Goal: Task Accomplishment & Management: Complete application form

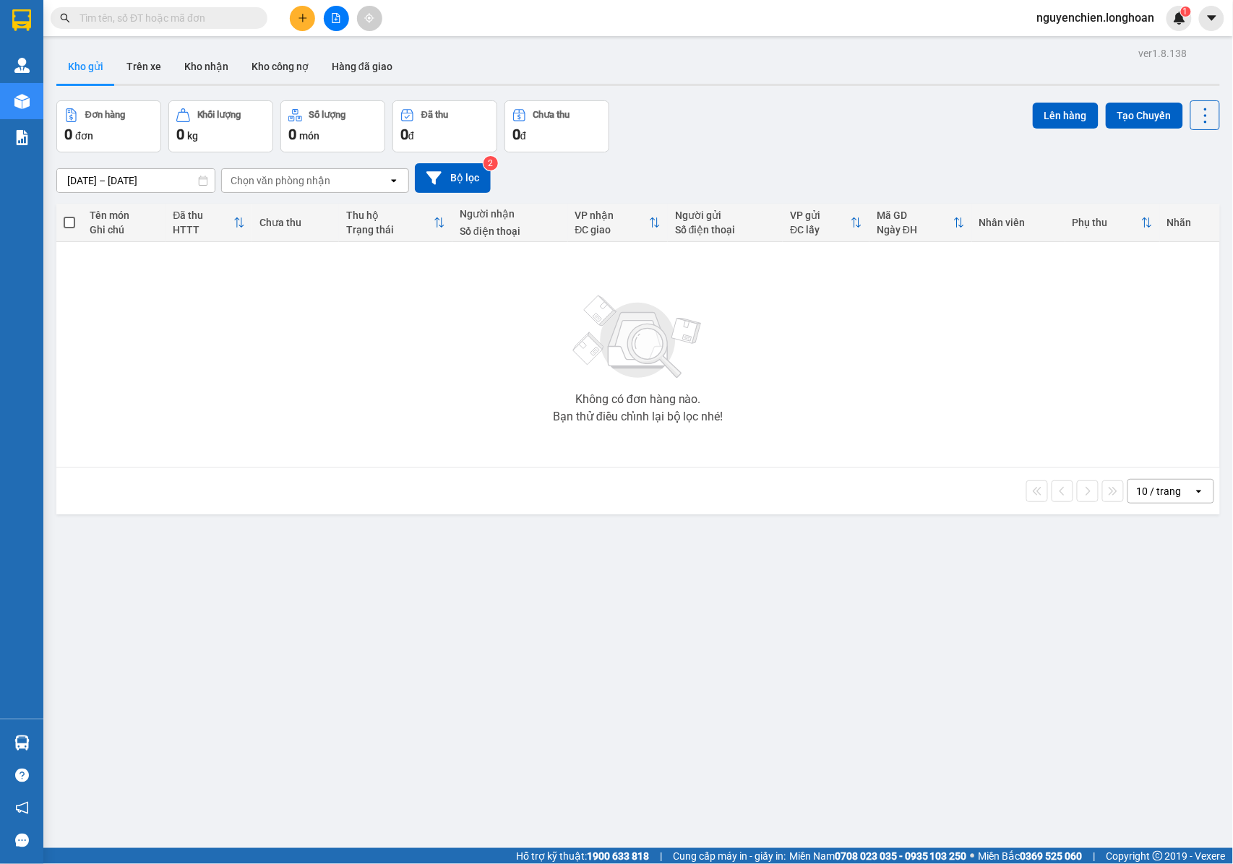
click at [176, 20] on input "text" at bounding box center [165, 18] width 171 height 16
click at [209, 69] on button "Kho nhận" at bounding box center [206, 66] width 67 height 35
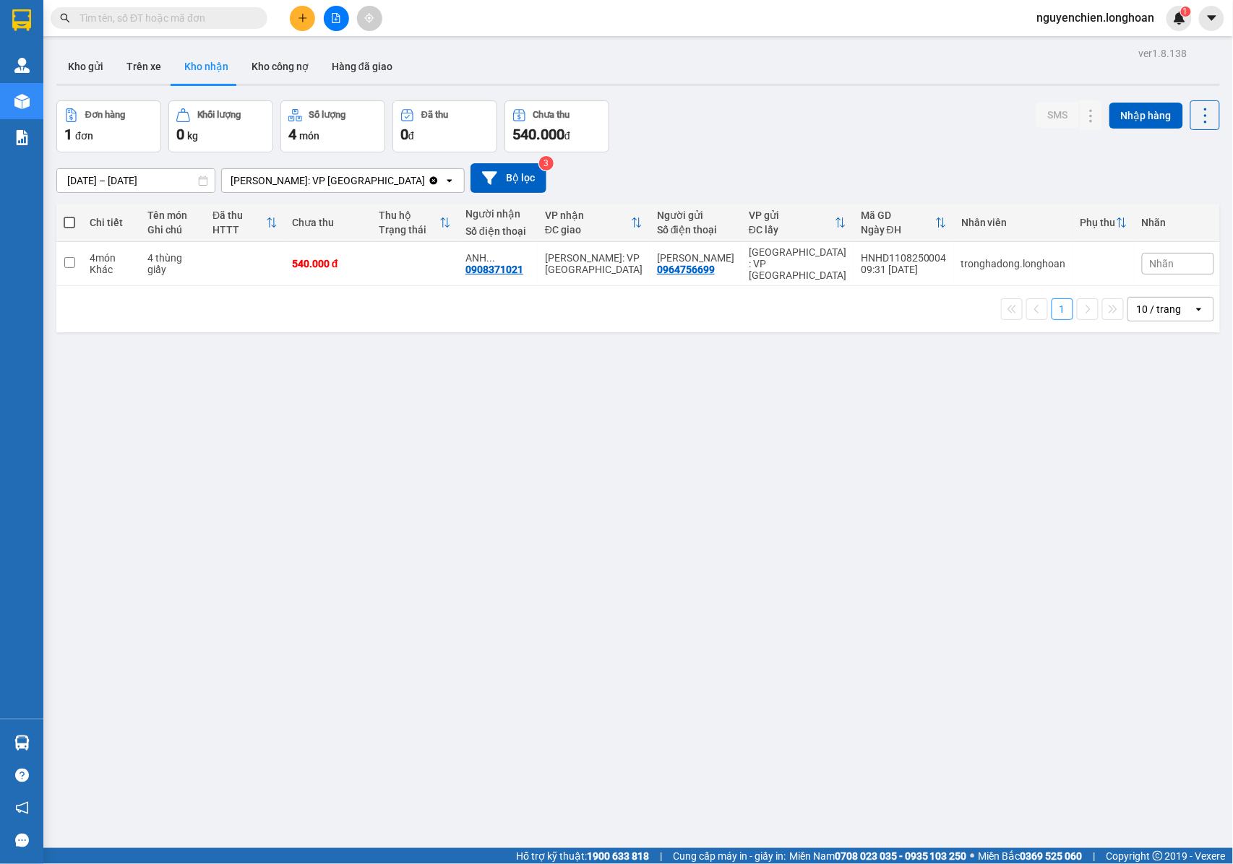
click at [146, 16] on input "text" at bounding box center [165, 18] width 171 height 16
click at [119, 30] on div "Kết quả tìm kiếm ( 0 ) Bộ lọc No Data nguyenchien.longhoan 1" at bounding box center [616, 18] width 1233 height 36
click at [201, 25] on input "text" at bounding box center [165, 18] width 171 height 16
click at [199, 10] on input "text" at bounding box center [165, 18] width 171 height 16
click at [194, 18] on input "text" at bounding box center [165, 18] width 171 height 16
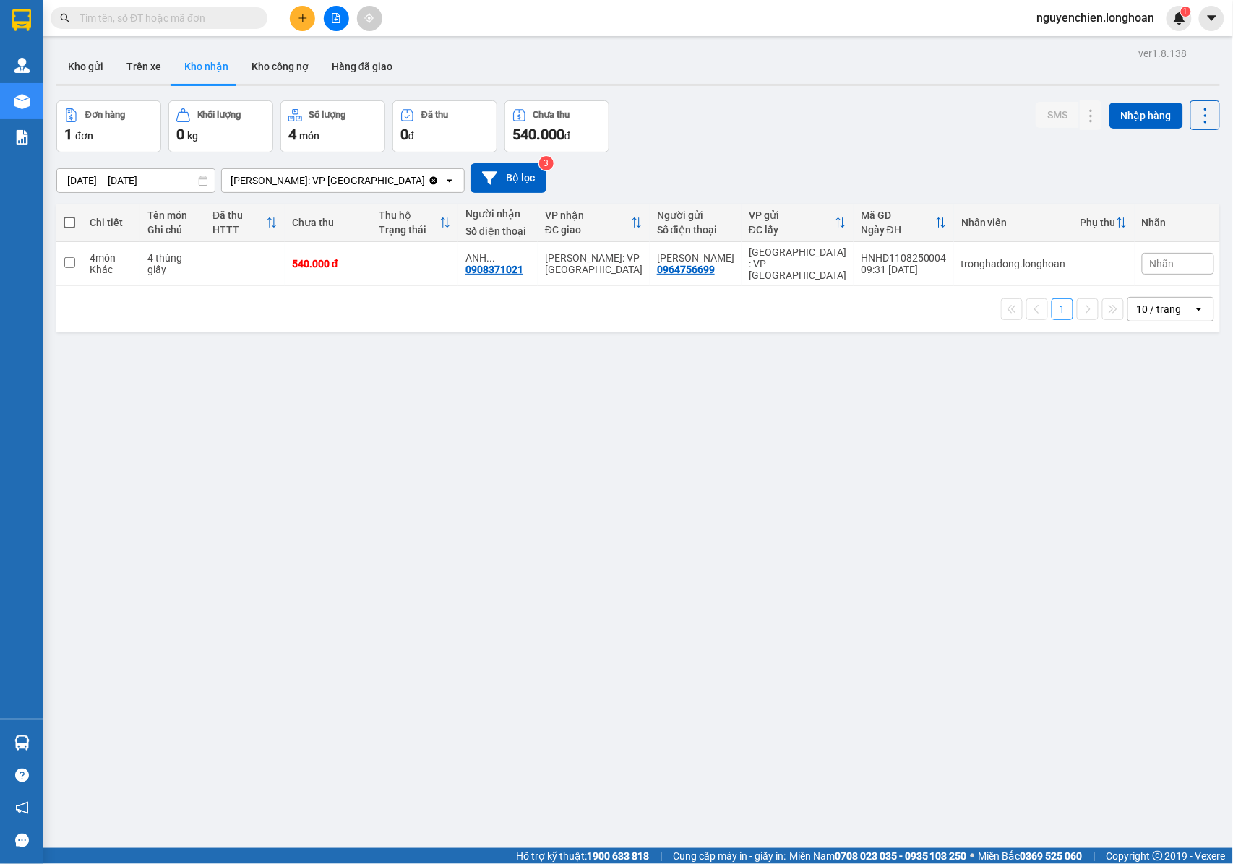
click at [194, 18] on input "text" at bounding box center [165, 18] width 171 height 16
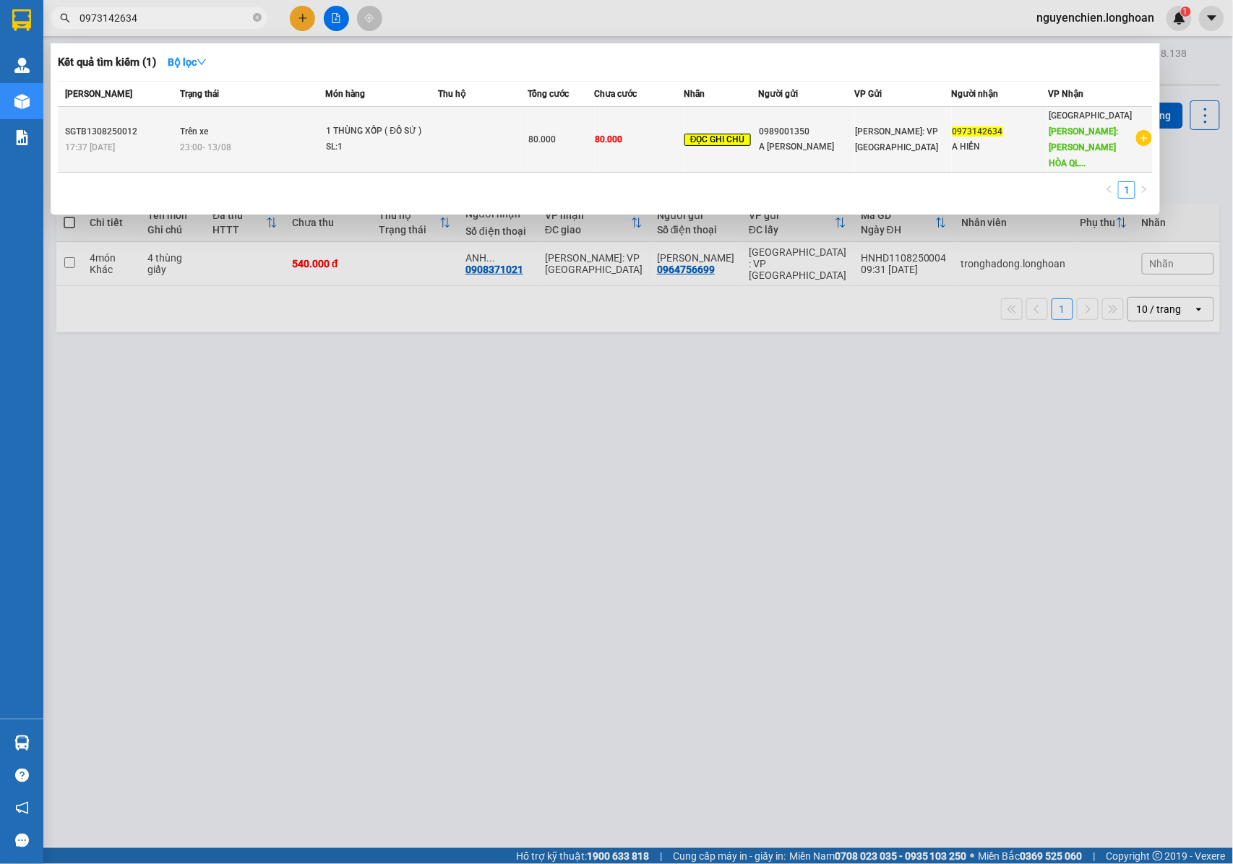
type input "0973142634"
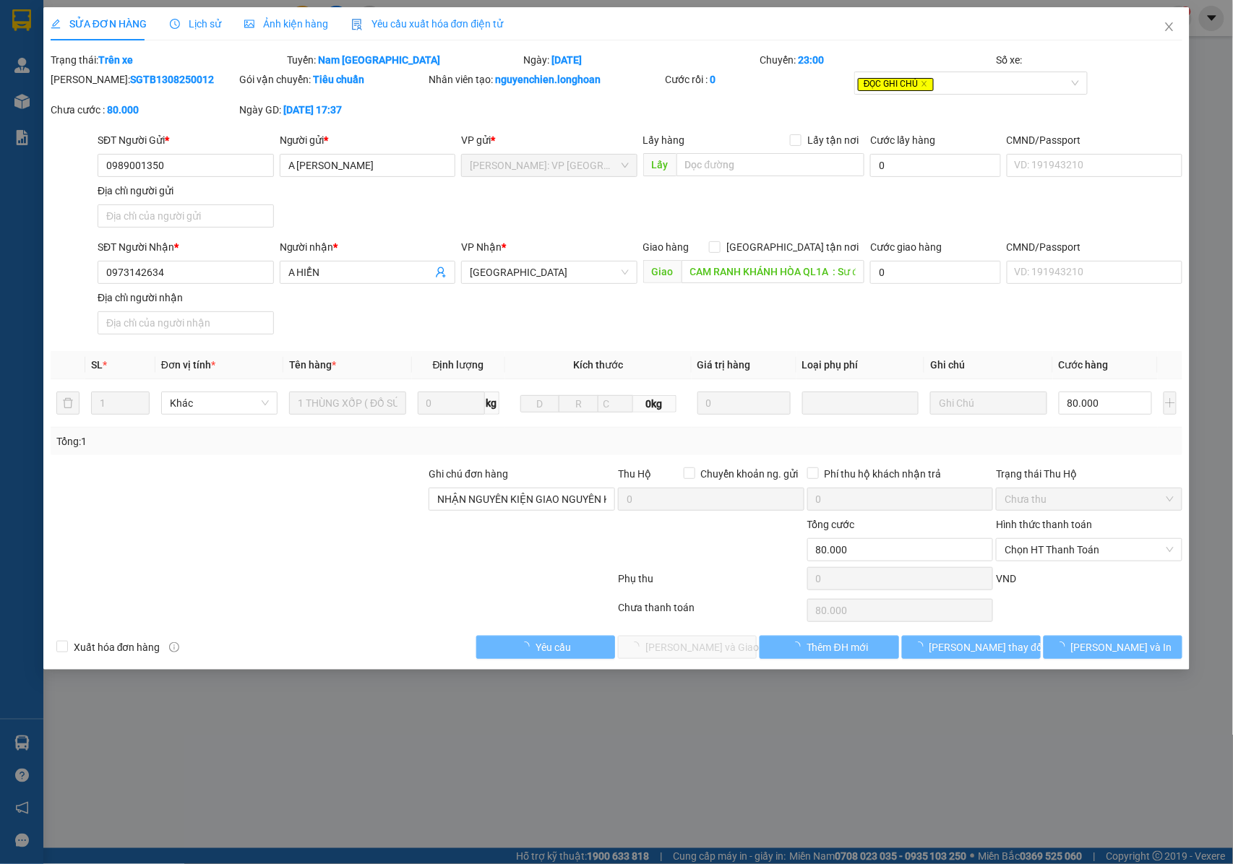
type input "0989001350"
type input "A [PERSON_NAME]"
type input "0973142634"
type input "A HIỂN"
type input "CAM RANH KHÁNH HÒA QL1A : Sư đoàn 377, đường Trần Nguyên Hản, phường Bắc Cam Ra…"
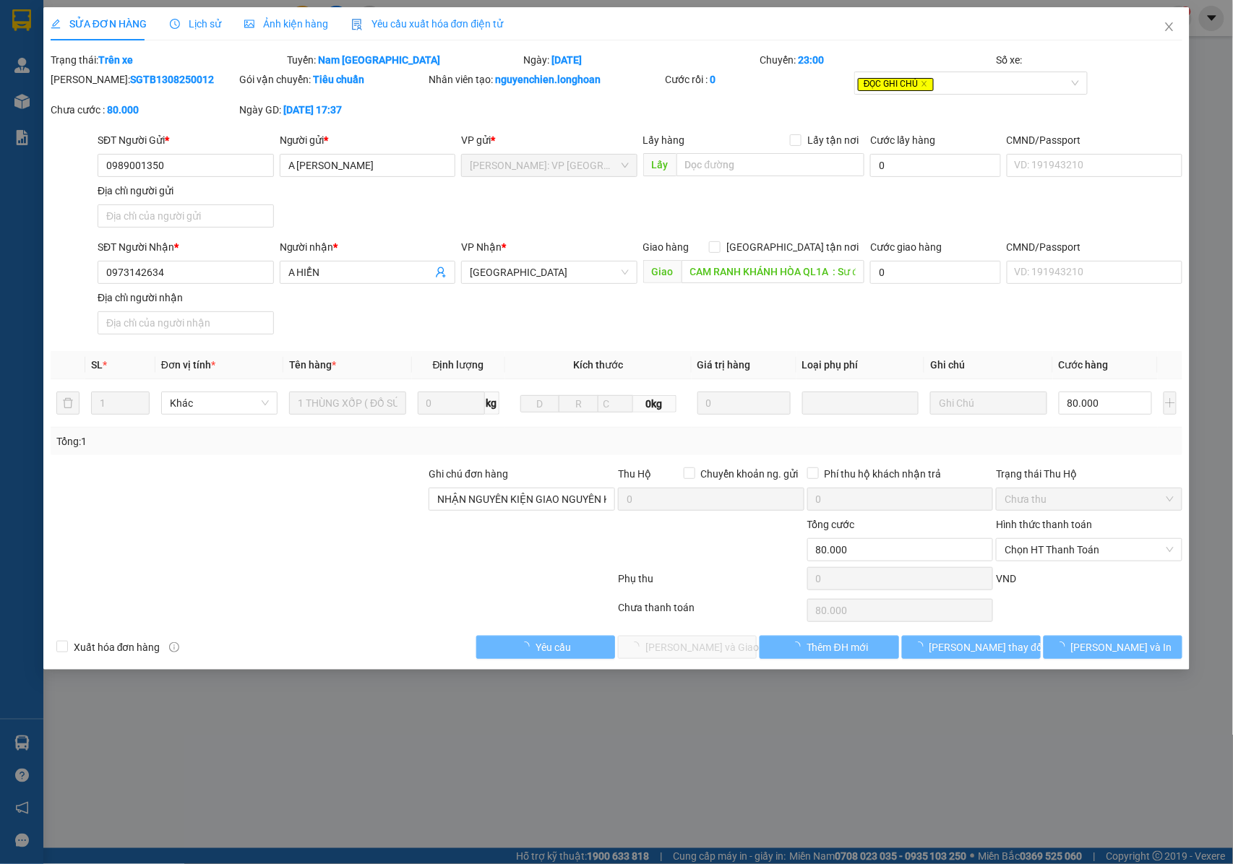
type input "NHẬN NGUYÊN KIỆN GIAO NGUYÊN KIỆN, HƯ VỠ K ĐỀN + KHÁCH NHẬN KHÔNG NGHE MÁY HÀNG…"
type input "80.000"
click at [200, 18] on span "Lịch sử" at bounding box center [195, 24] width 51 height 12
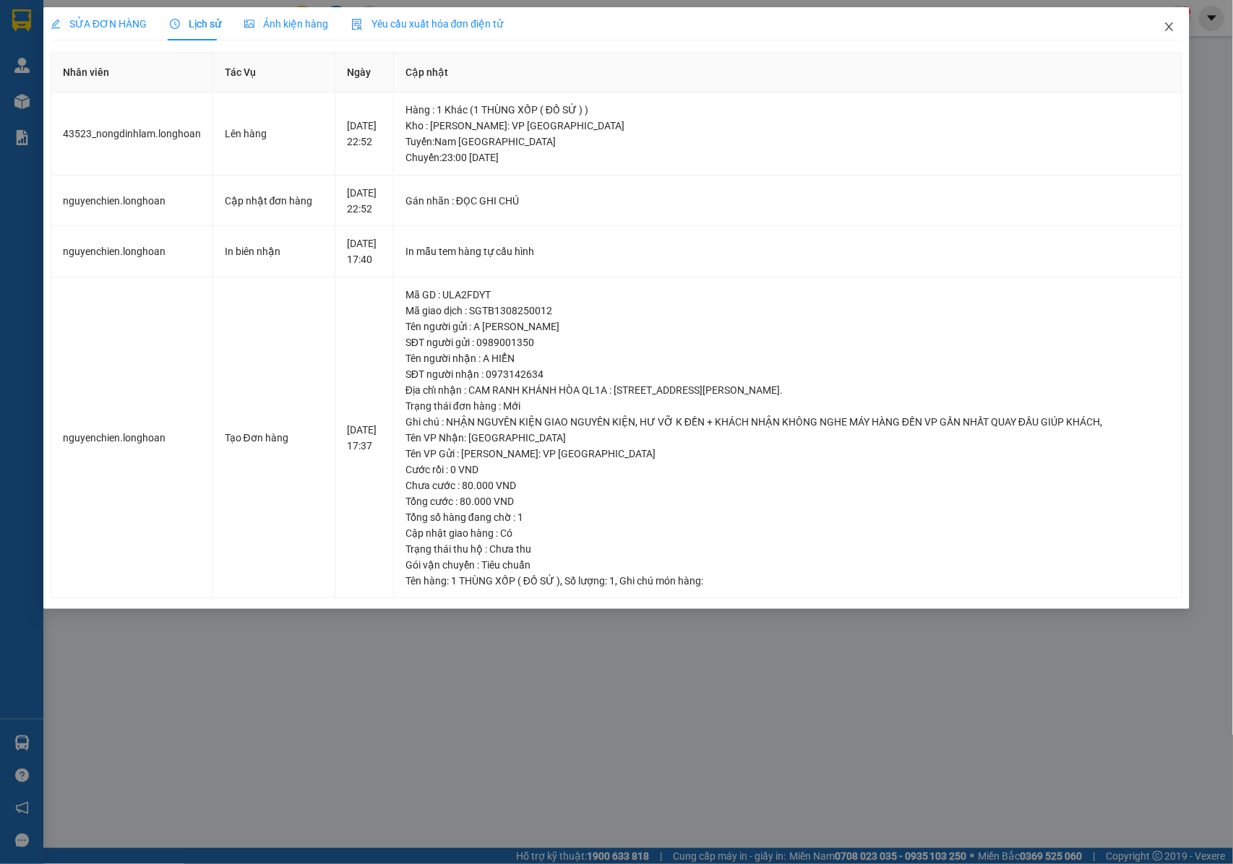
click at [1174, 19] on span "Close" at bounding box center [1169, 27] width 40 height 40
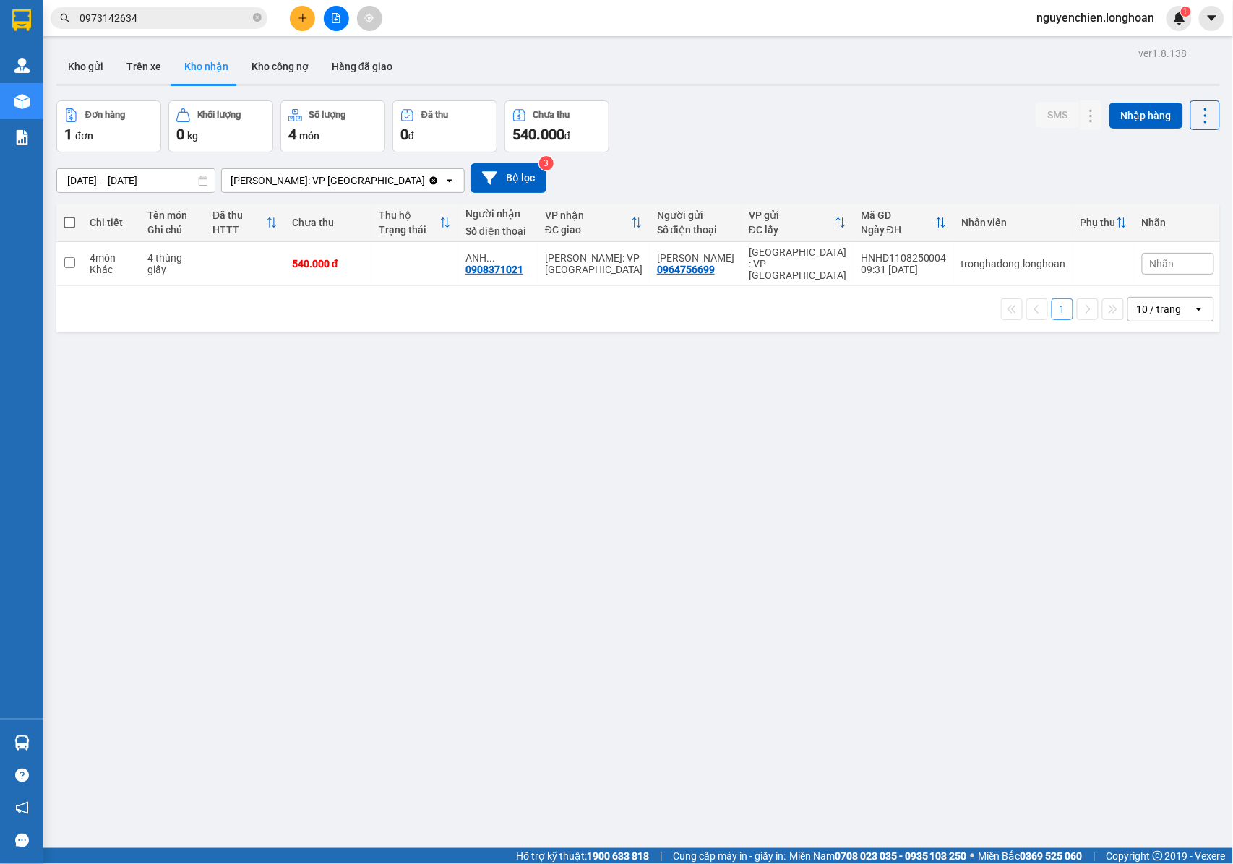
click at [166, 20] on input "0973142634" at bounding box center [165, 18] width 171 height 16
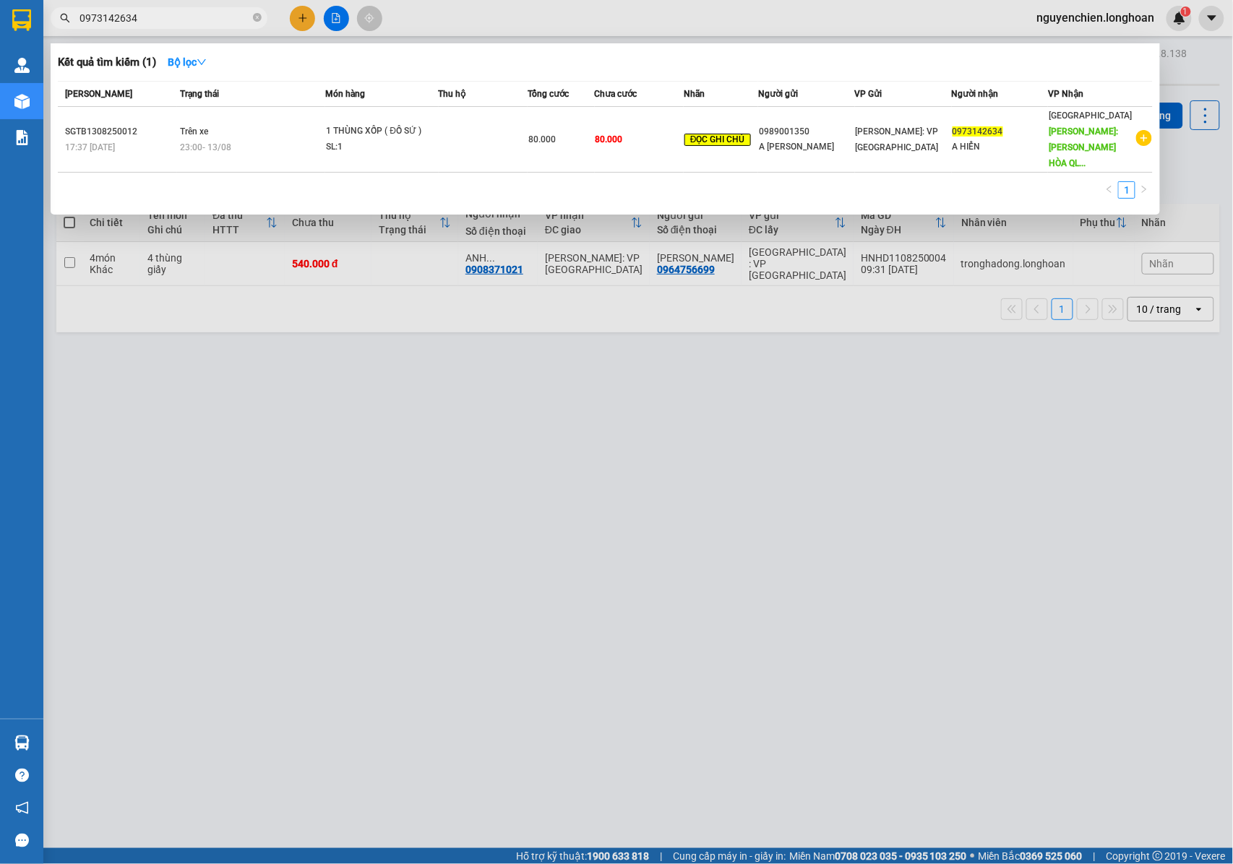
drag, startPoint x: 417, startPoint y: 458, endPoint x: 674, endPoint y: 47, distance: 484.5
click at [416, 455] on div at bounding box center [616, 432] width 1233 height 864
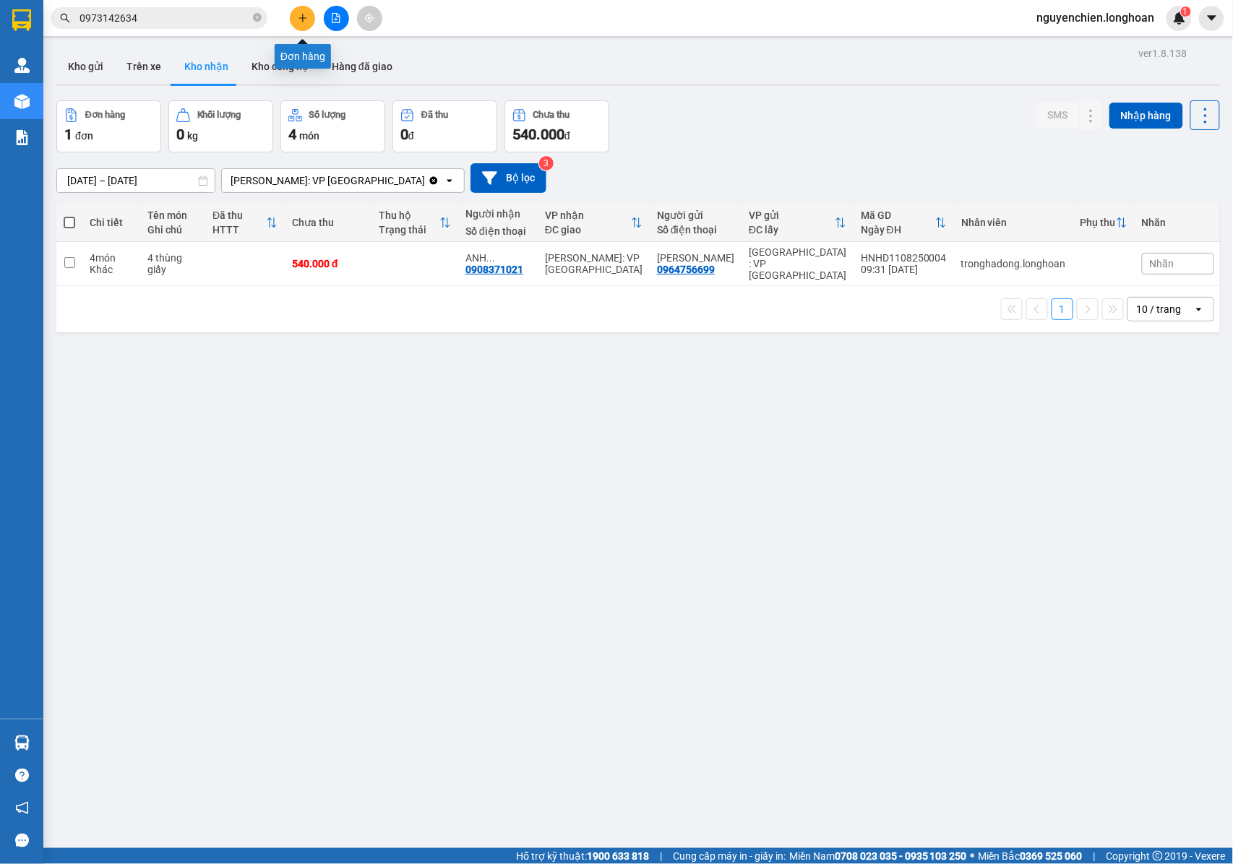
click at [306, 20] on icon "plus" at bounding box center [303, 18] width 10 height 10
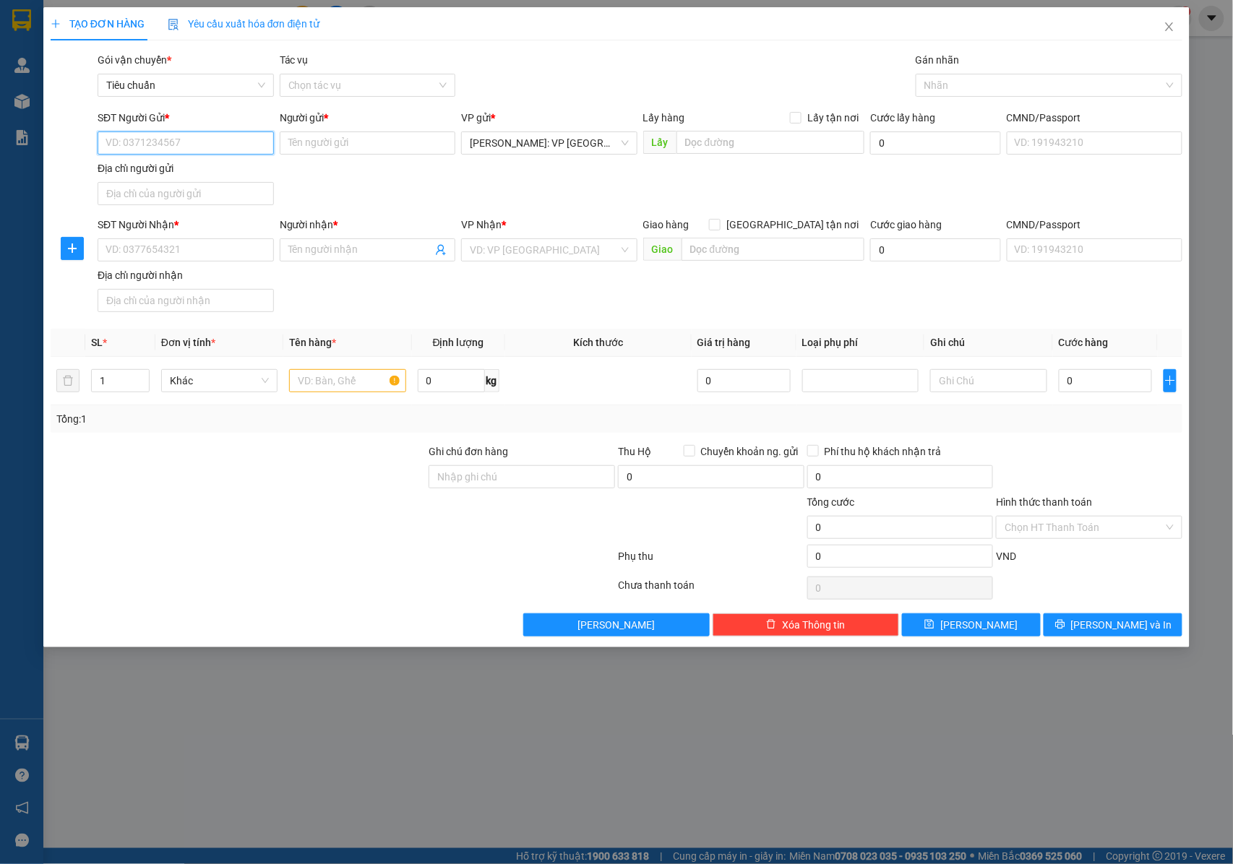
click at [175, 136] on input "SĐT Người Gửi *" at bounding box center [186, 143] width 176 height 23
click at [175, 148] on input "SĐT Người Gửi *" at bounding box center [186, 143] width 176 height 23
click at [339, 391] on input "text" at bounding box center [347, 380] width 116 height 23
type input "1 CHIẾC XE MÁY BS :"
click at [547, 473] on input "Ghi chú đơn hàng" at bounding box center [522, 476] width 186 height 23
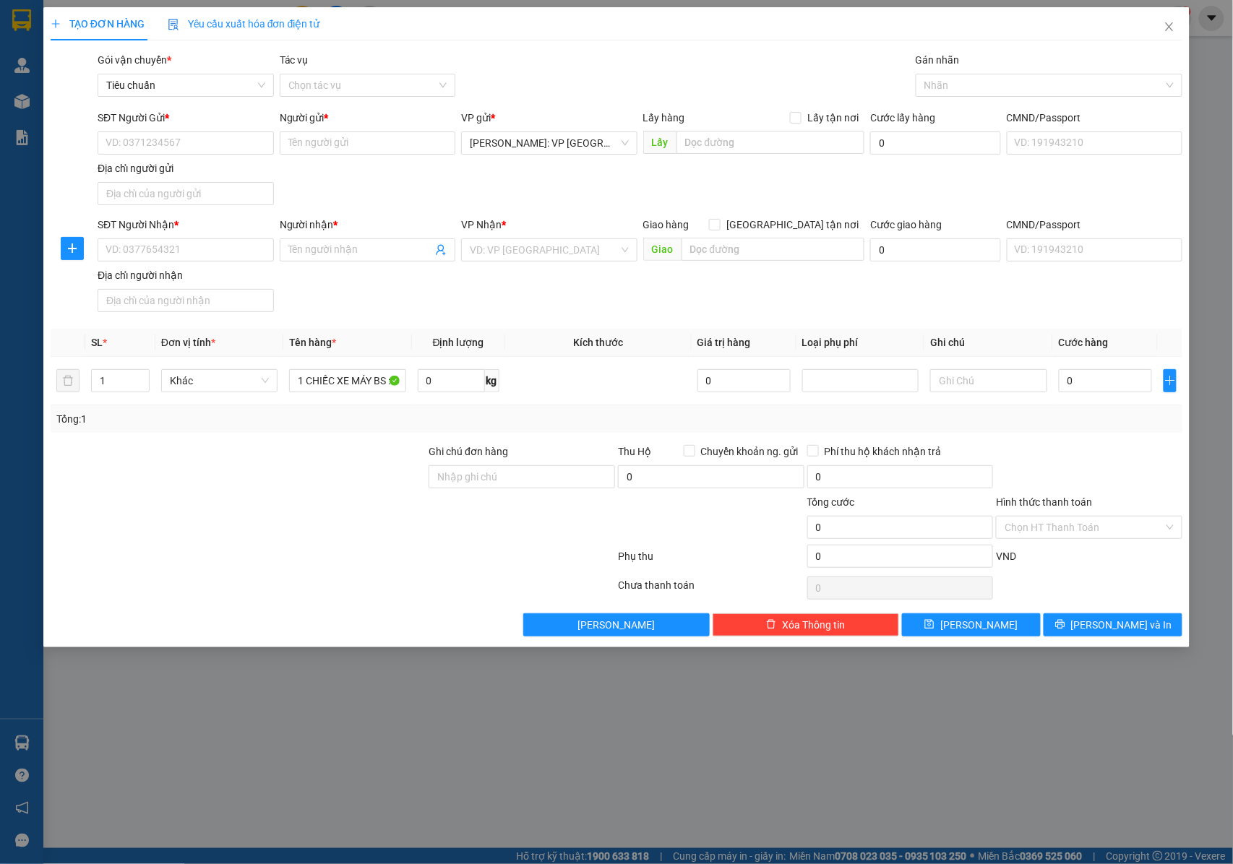
click at [1025, 437] on div "Transit Pickup Surcharge Ids Transit Deliver Surcharge Ids Transit Deliver Surc…" at bounding box center [617, 344] width 1133 height 585
click at [955, 87] on div at bounding box center [1041, 85] width 245 height 17
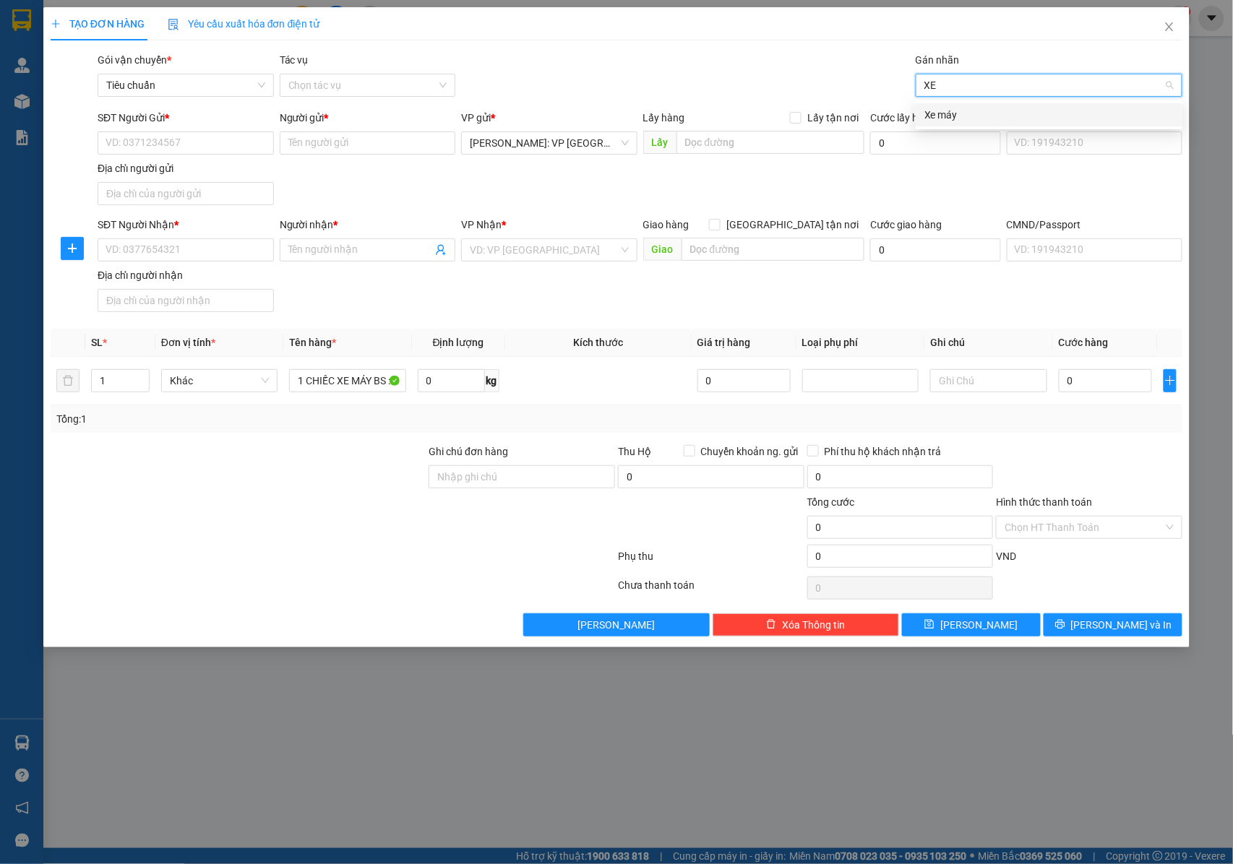
type input "X"
type input "XE MÁY"
click at [957, 113] on div "Xe máy" at bounding box center [1048, 115] width 249 height 16
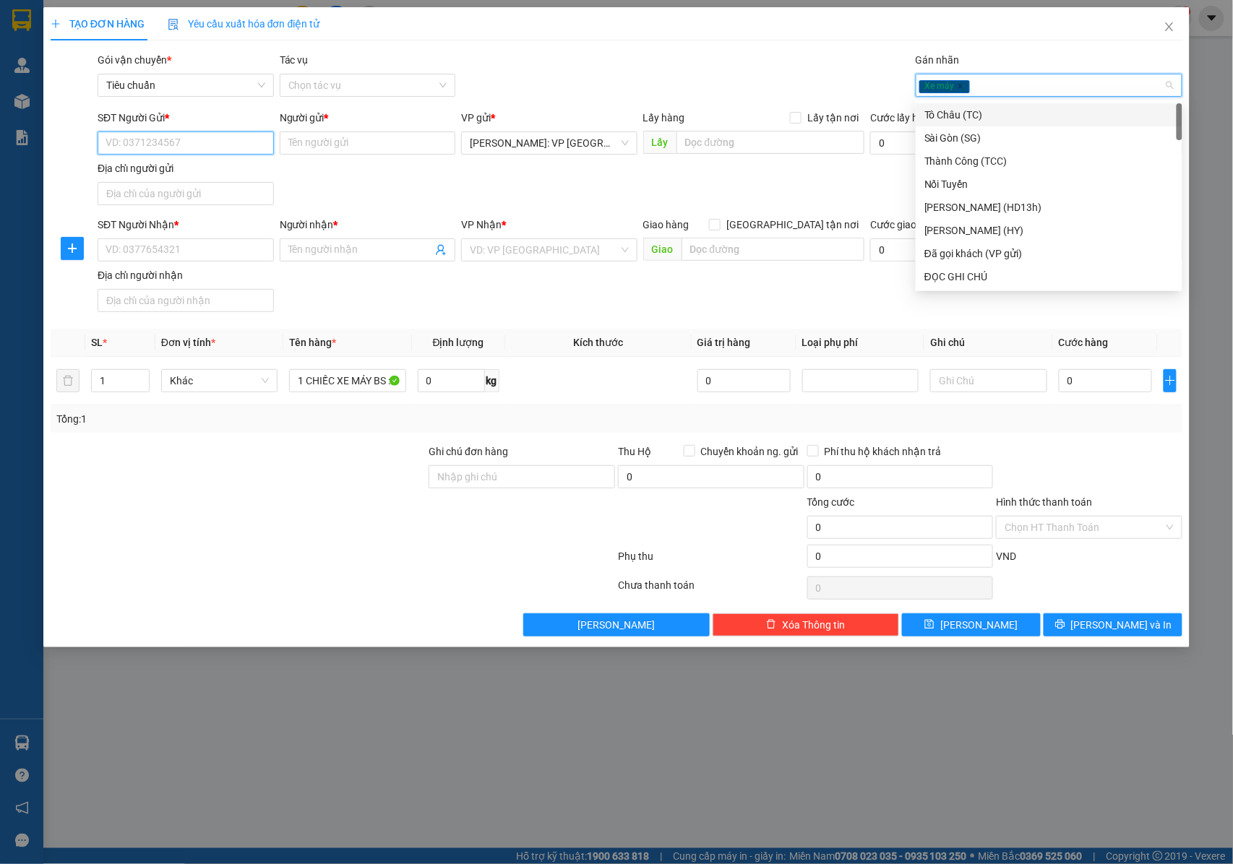
click at [183, 132] on input "SĐT Người Gửi *" at bounding box center [186, 143] width 176 height 23
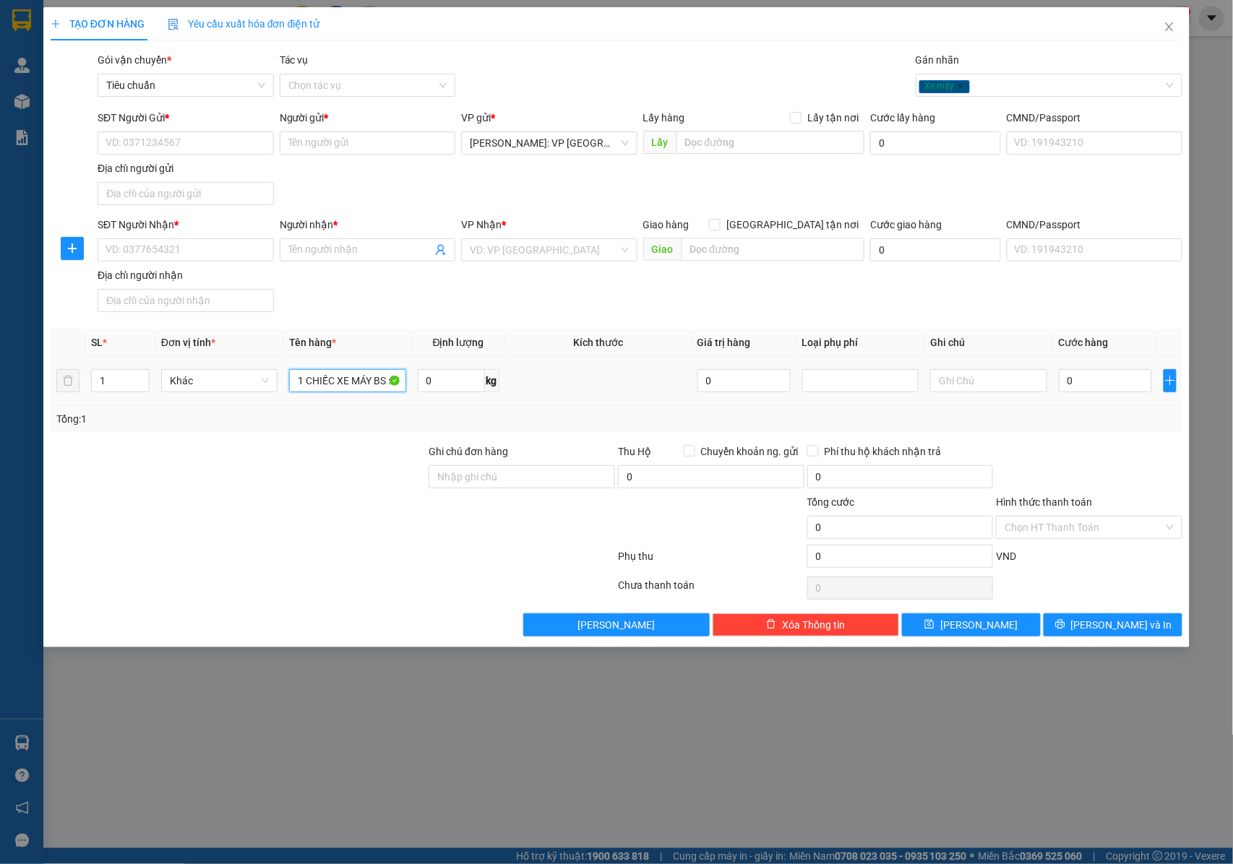
click at [357, 376] on input "1 CHIẾC XE MÁY BS :" at bounding box center [347, 380] width 116 height 23
click at [372, 388] on input "1 CHIẾC XE MÁY GA JENUS BS : 27 B1" at bounding box center [347, 380] width 116 height 23
type input "1 CHIẾC XE MÁY GA JENUS BS : 27 B1 90834"
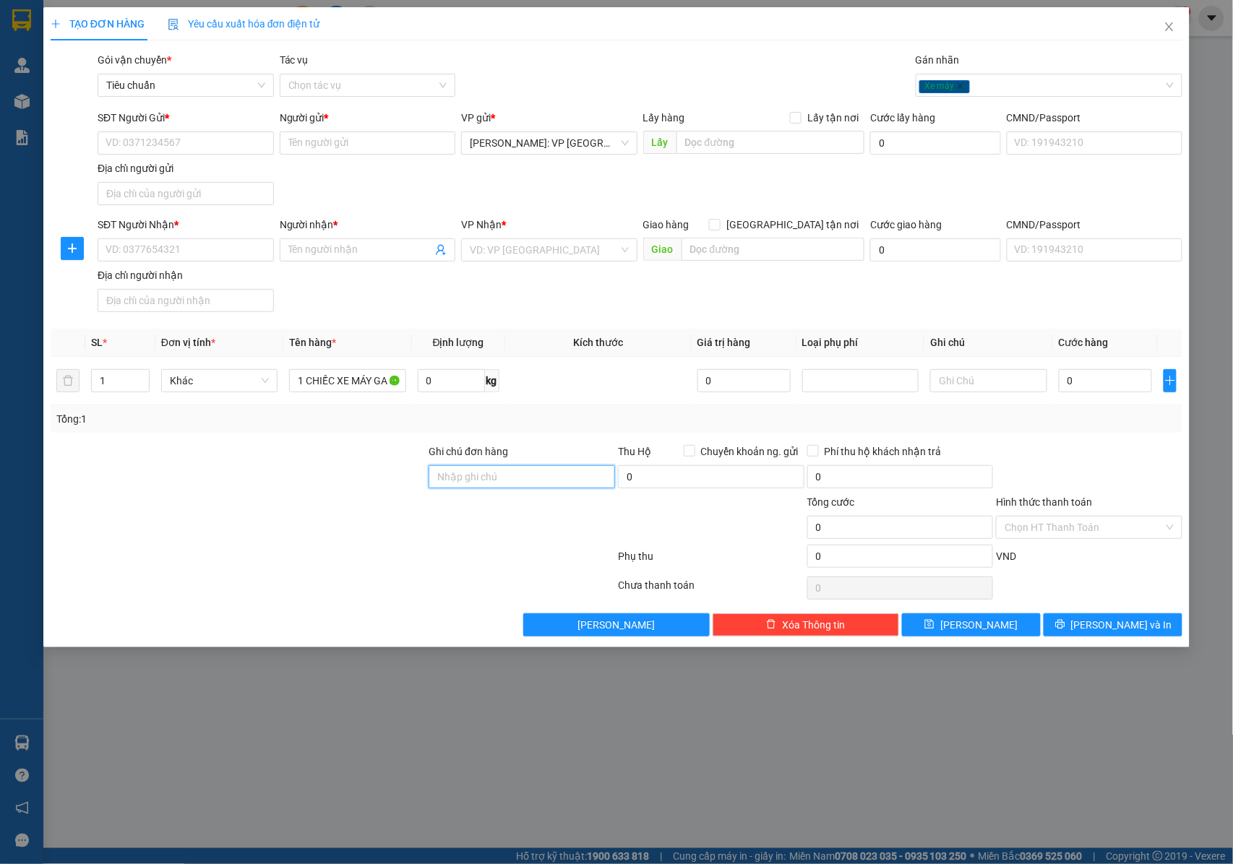
click at [481, 484] on input "Ghi chú đơn hàng" at bounding box center [522, 476] width 186 height 23
type input "1"
type input "C"
click at [241, 136] on input "SĐT Người Gửi *" at bounding box center [186, 143] width 176 height 23
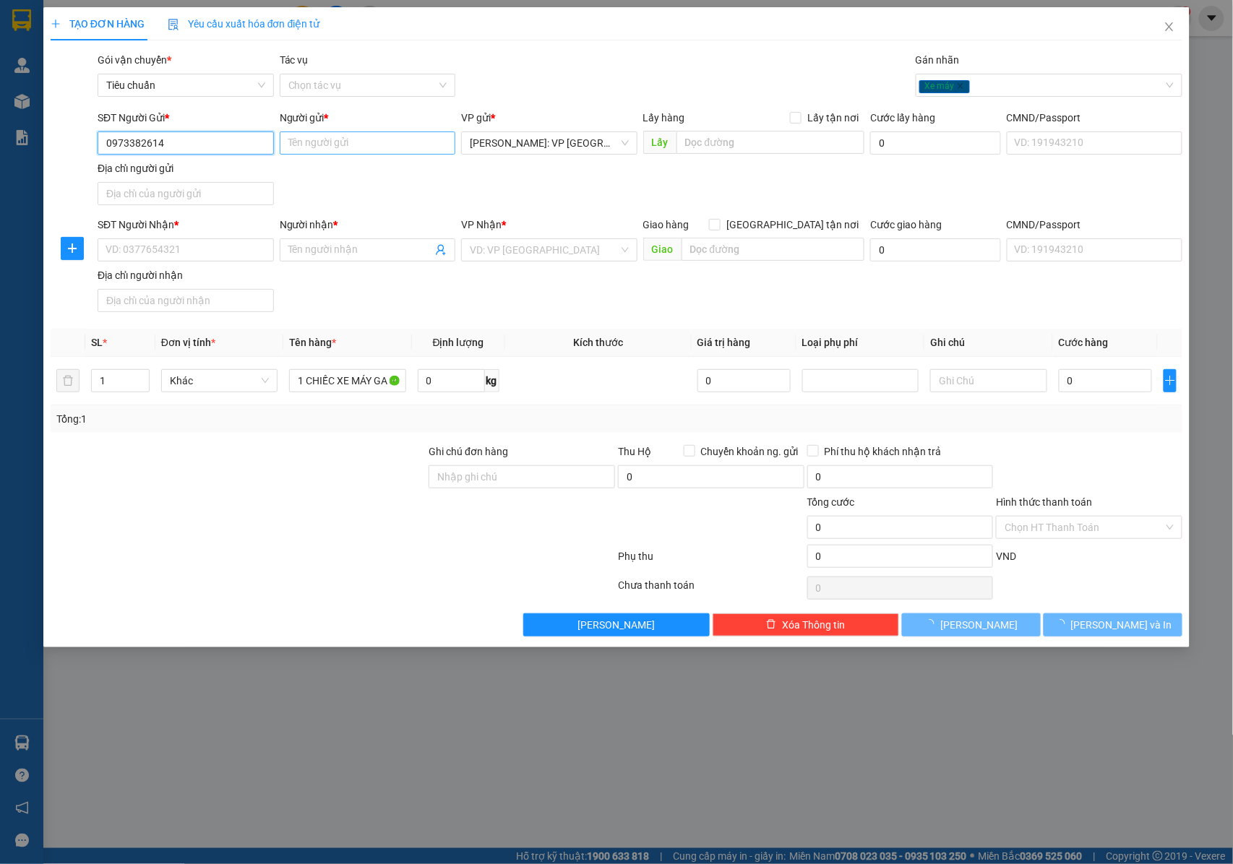
type input "0973382614"
click at [299, 142] on input "Người gửi *" at bounding box center [368, 143] width 176 height 23
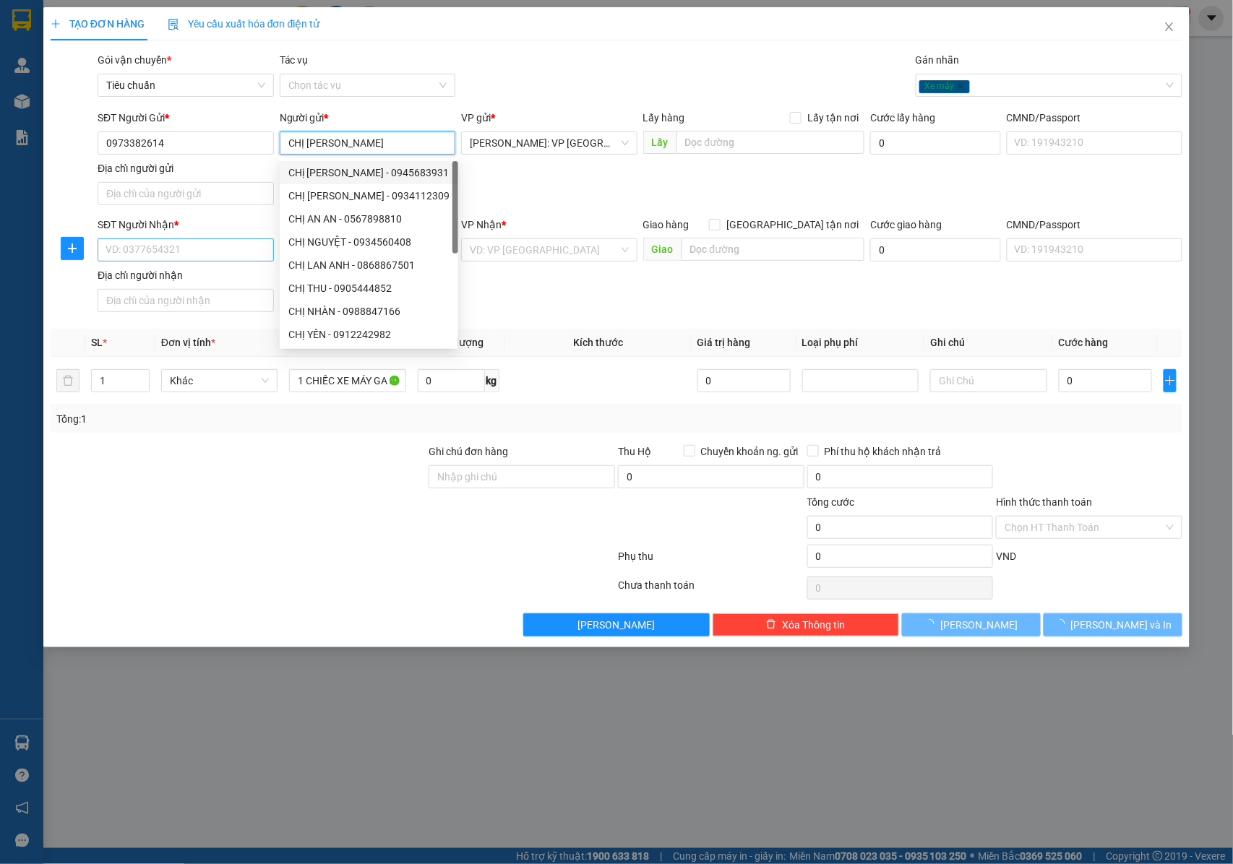
type input "CHỊ [PERSON_NAME]"
click at [182, 246] on input "SĐT Người Nhận *" at bounding box center [186, 250] width 176 height 23
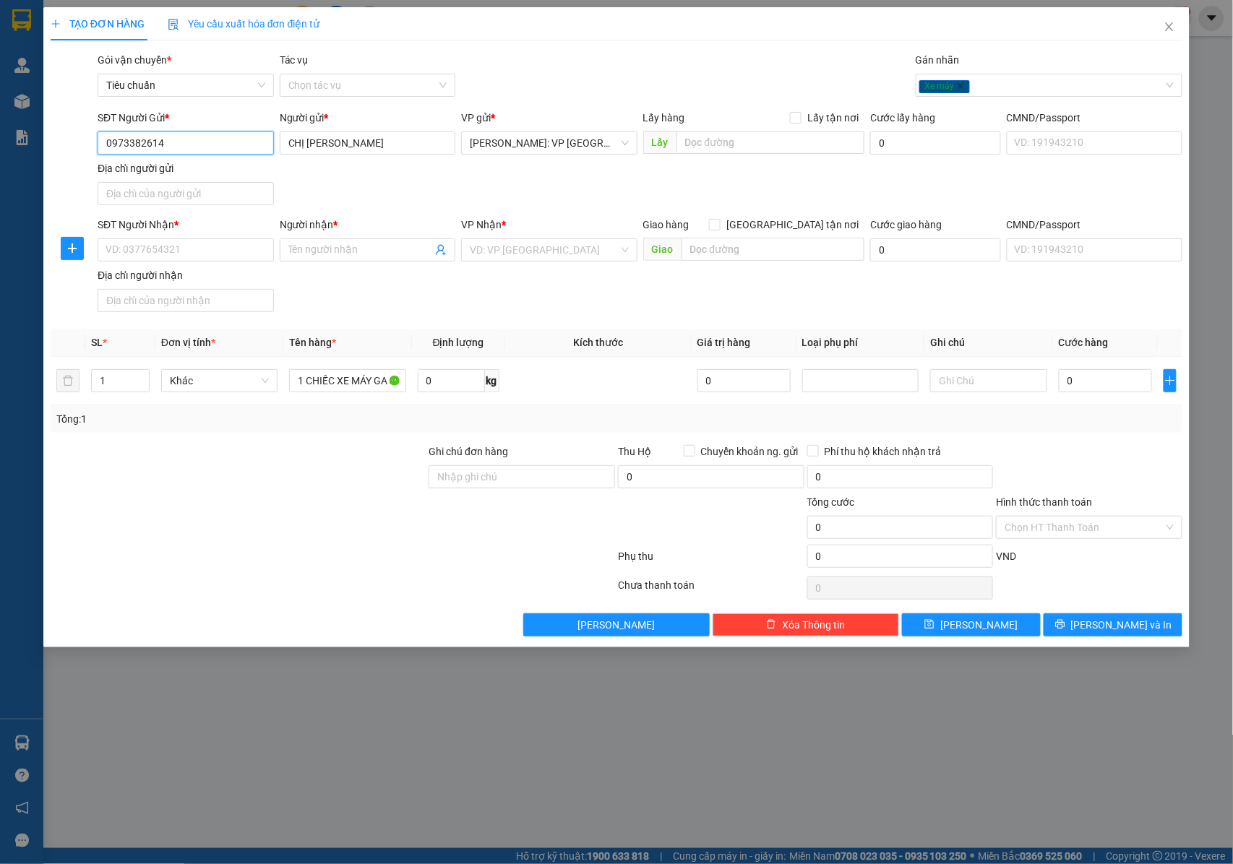
drag, startPoint x: 184, startPoint y: 142, endPoint x: 82, endPoint y: 149, distance: 102.2
click at [82, 149] on div "SĐT Người Gửi * 0973382614 0973382614 Người gửi * CHỊ HƯƠNG VP gửi * Hồ Chí Min…" at bounding box center [616, 160] width 1135 height 101
click at [171, 246] on input "SĐT Người Nhận *" at bounding box center [186, 250] width 176 height 23
click at [363, 254] on input "Người nhận *" at bounding box center [360, 250] width 145 height 16
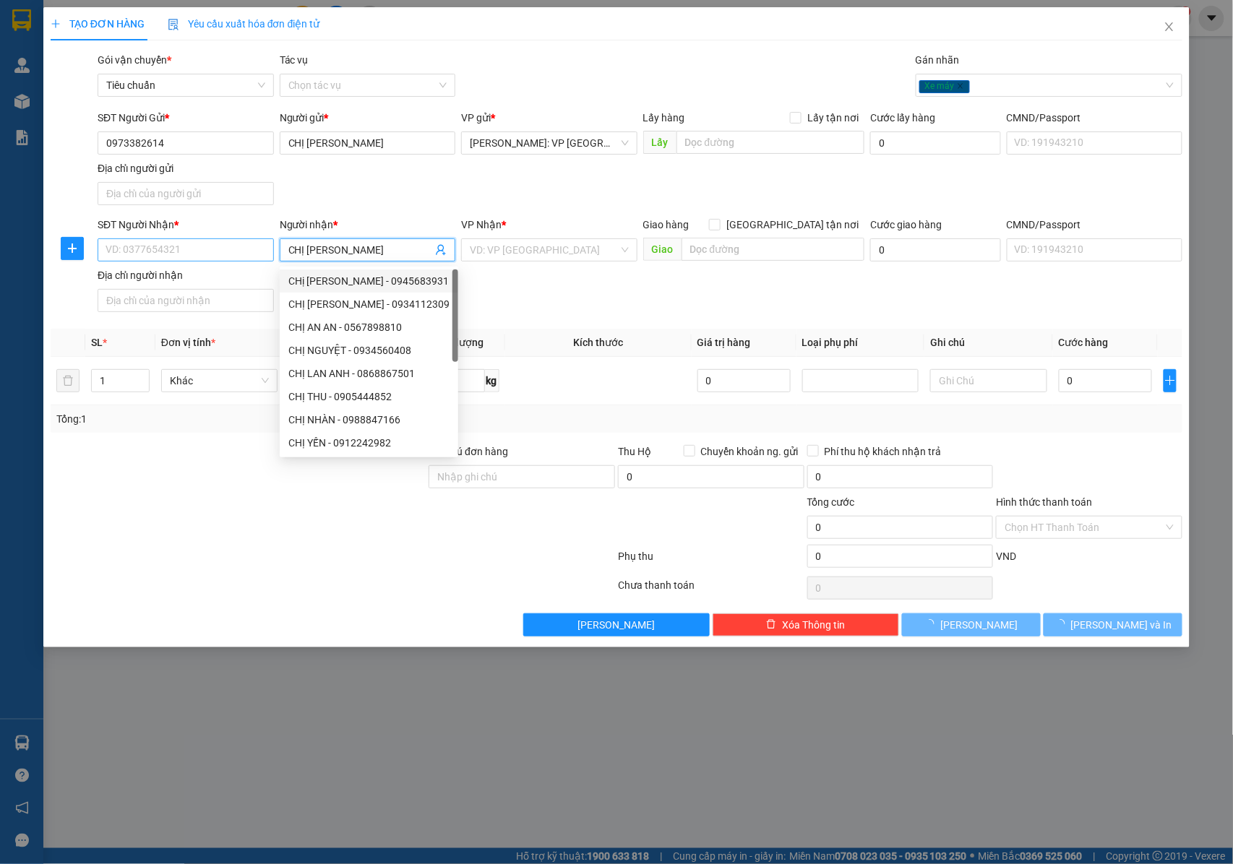
type input "CHỊ PHÚ"
click at [207, 247] on input "SĐT Người Nhận *" at bounding box center [186, 250] width 176 height 23
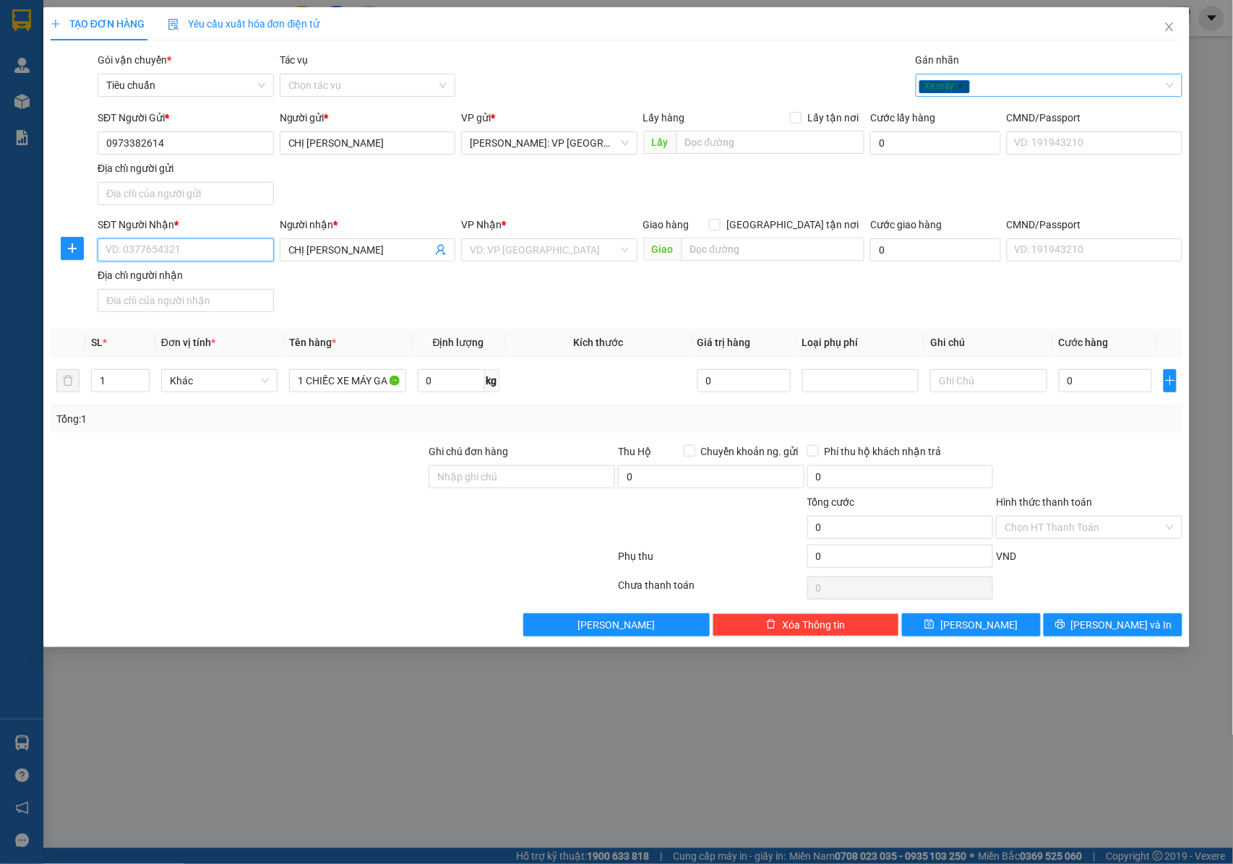
click at [987, 91] on div "Xe máy" at bounding box center [1041, 85] width 245 height 17
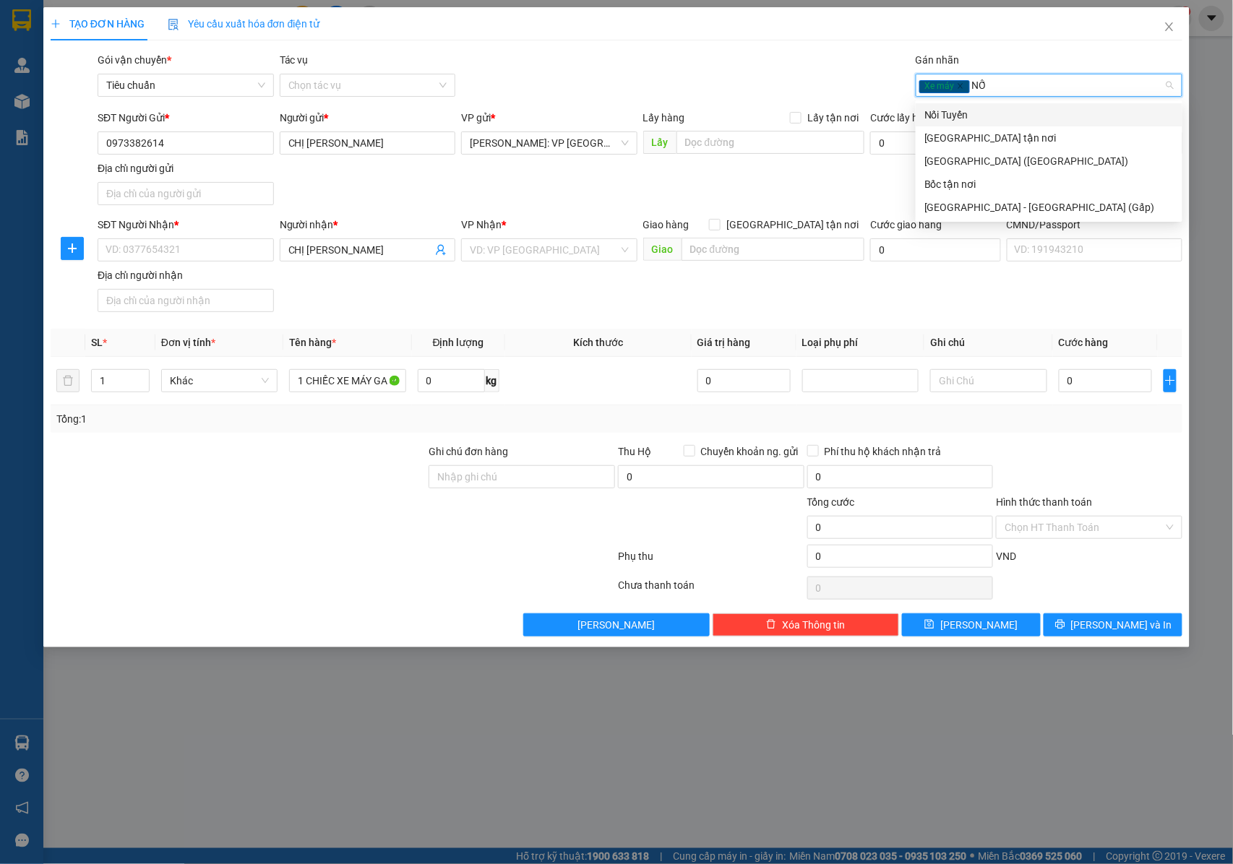
type input "NỐI"
click at [978, 116] on div "Nối Tuyến" at bounding box center [1048, 115] width 249 height 16
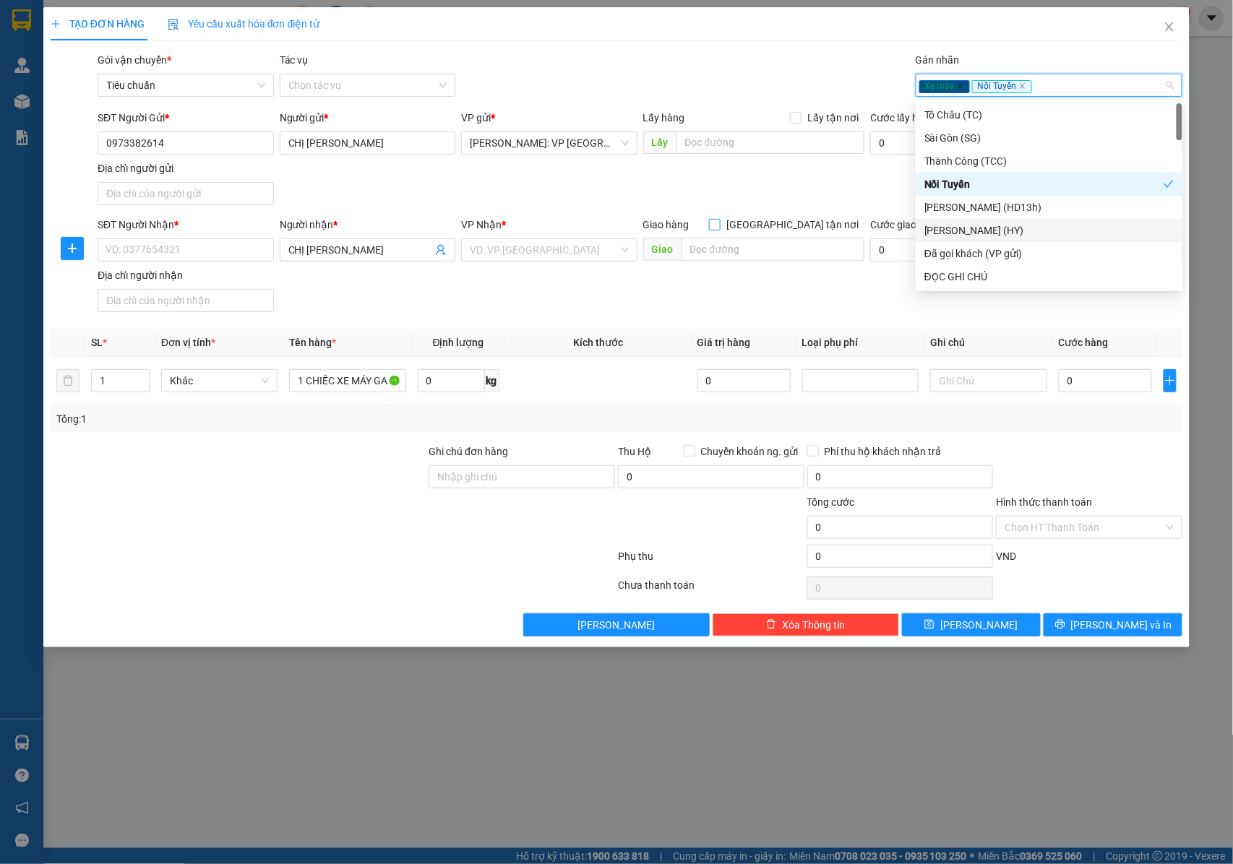
click at [721, 224] on span at bounding box center [715, 225] width 12 height 12
click at [719, 224] on input "[GEOGRAPHIC_DATA] tận nơi" at bounding box center [714, 224] width 10 height 10
checkbox input "true"
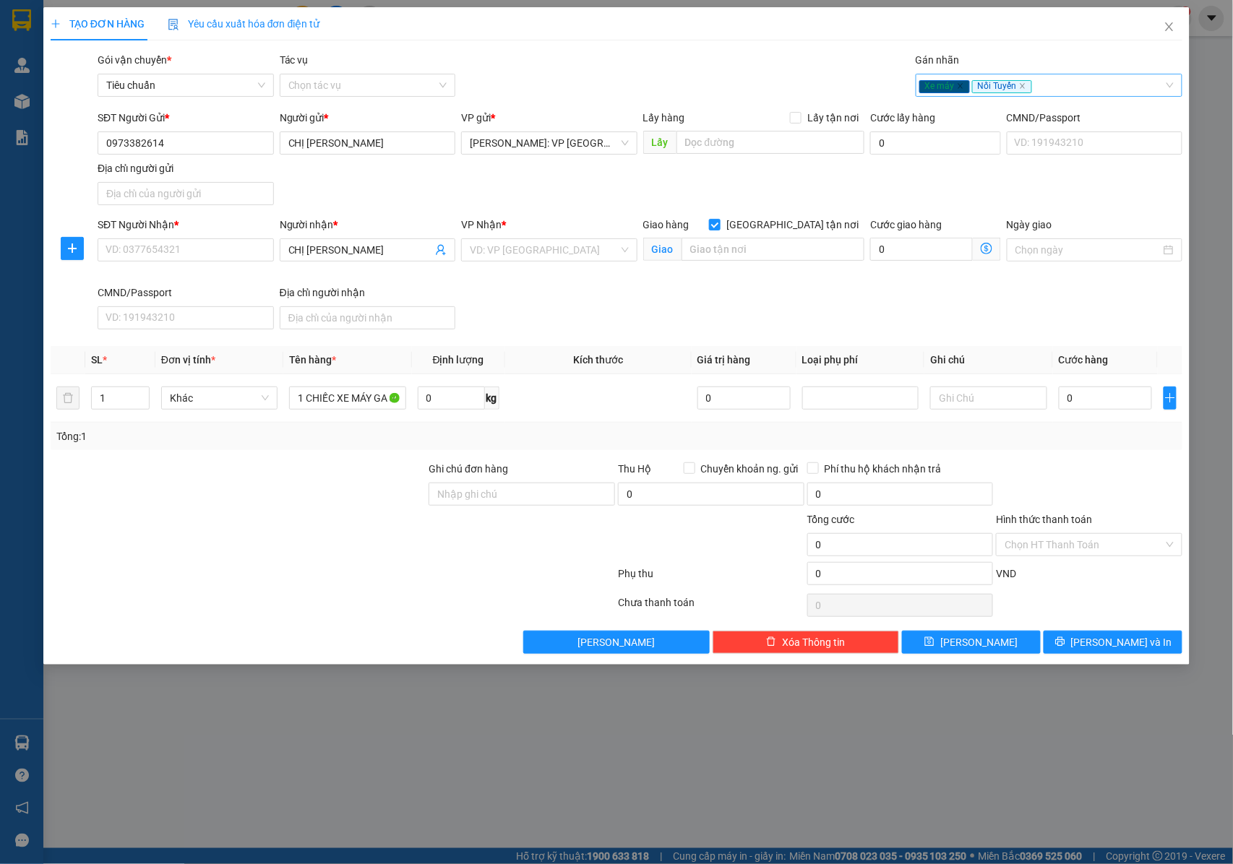
click at [1055, 80] on div "Xe máy Nối Tuyến" at bounding box center [1041, 85] width 245 height 17
type input "GIAO"
click at [996, 113] on div "[GEOGRAPHIC_DATA] tận nơi" at bounding box center [1048, 115] width 249 height 16
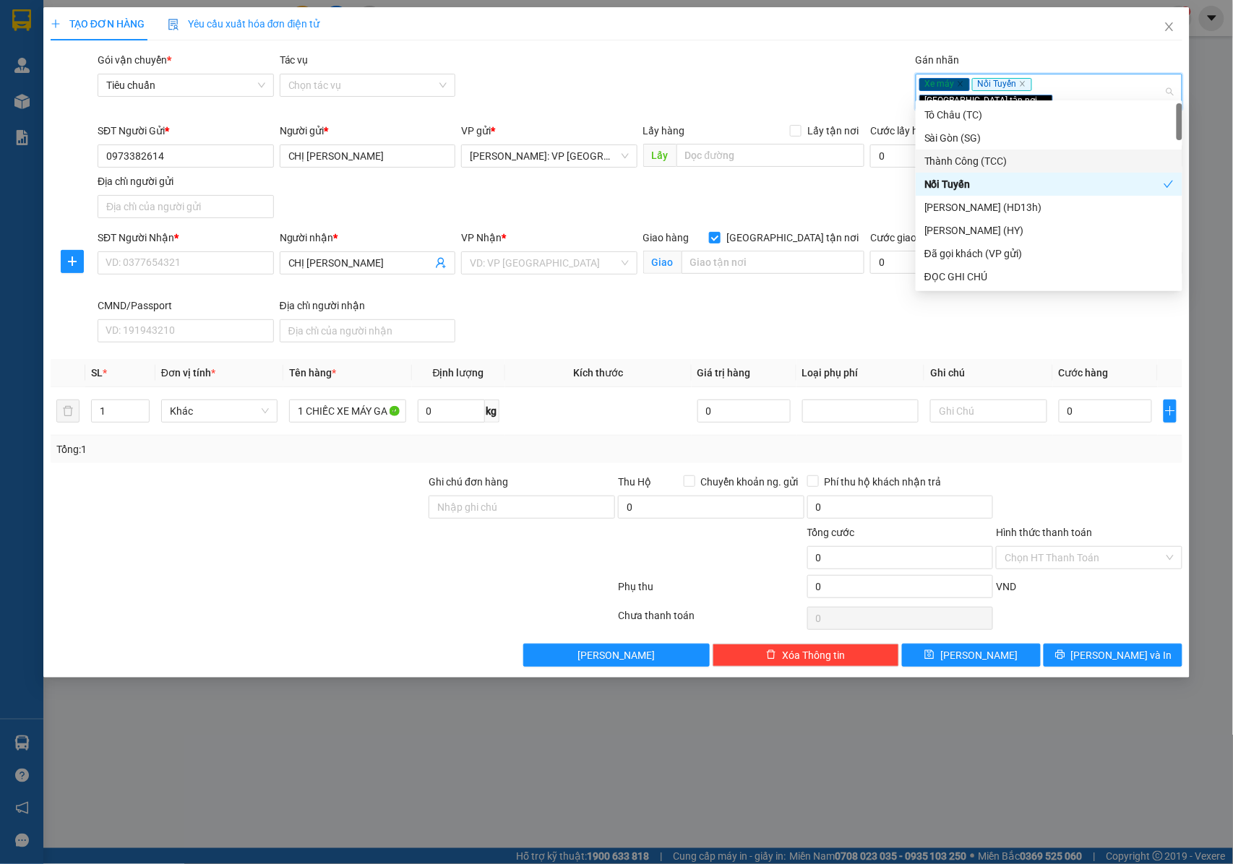
click at [666, 301] on div "SĐT Người Nhận * VD: 0377654321 Người nhận * CHỊ PHÚ VP Nhận * VD: VP Sài Gòn G…" at bounding box center [640, 289] width 1091 height 119
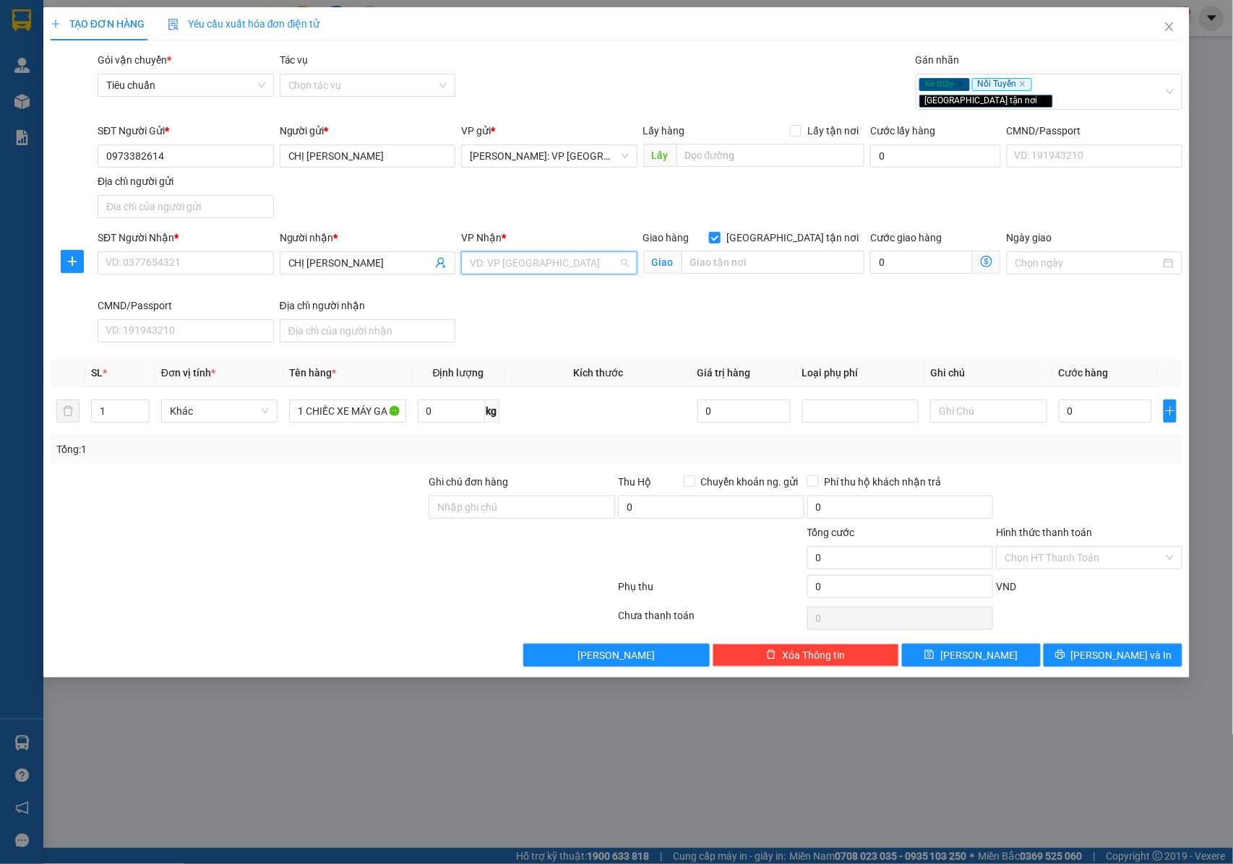
click at [542, 256] on input "search" at bounding box center [544, 263] width 149 height 22
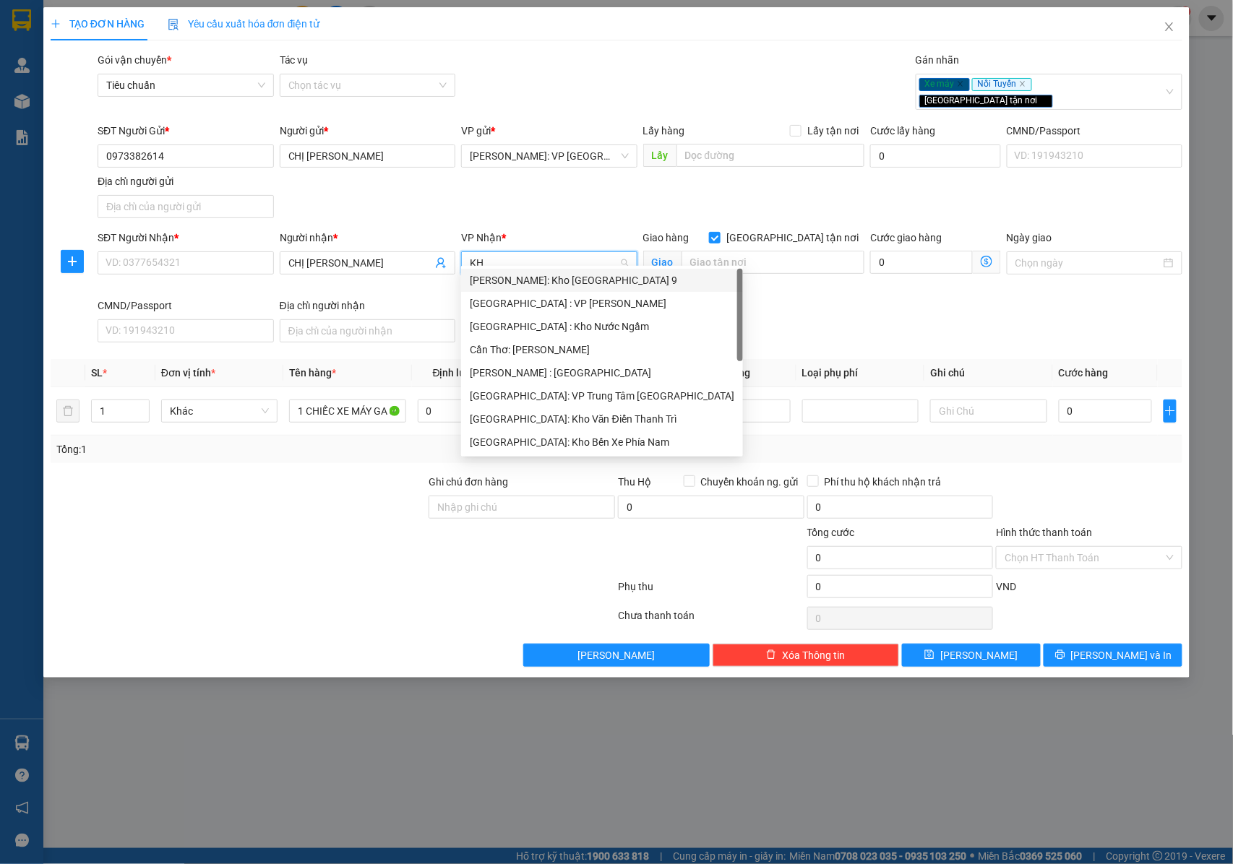
type input "KHO"
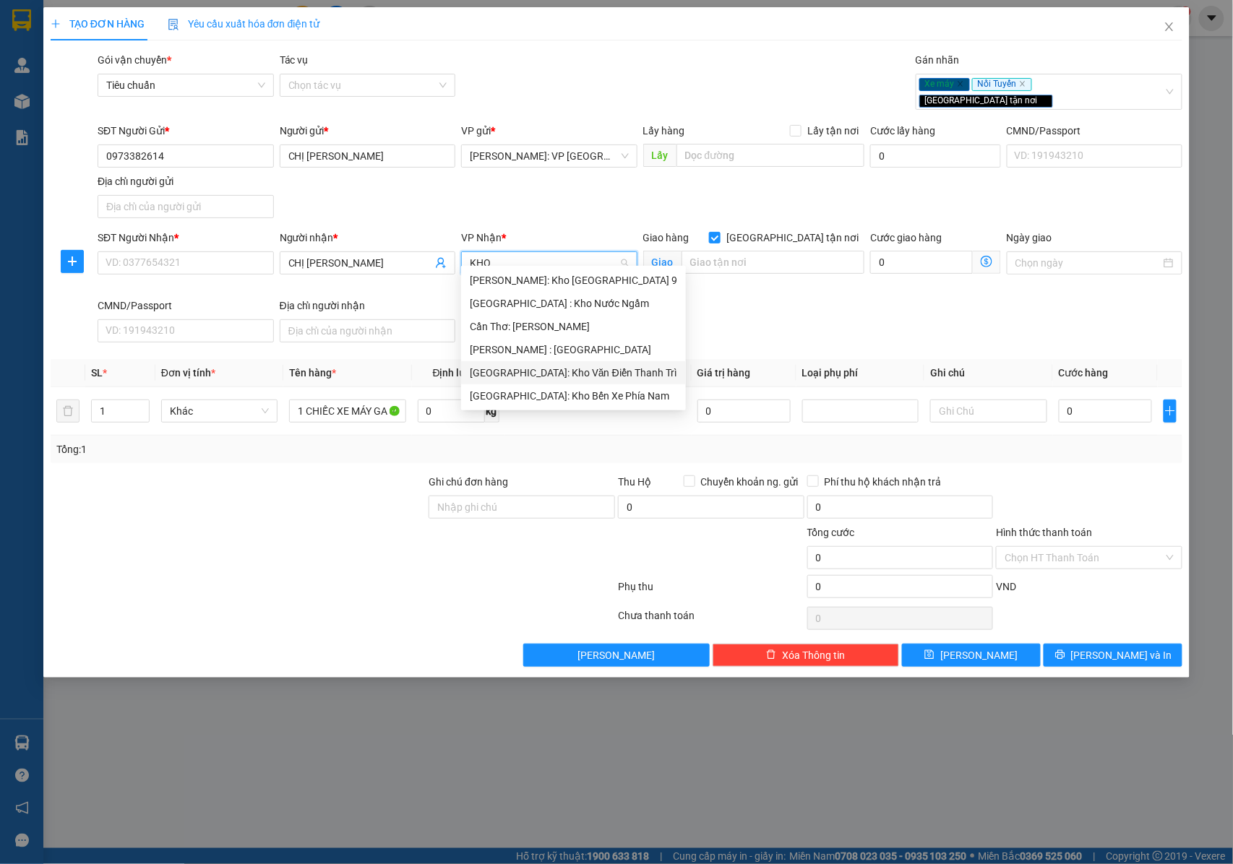
click at [528, 377] on div "[GEOGRAPHIC_DATA]: Kho Văn Điển Thanh Trì" at bounding box center [573, 373] width 207 height 16
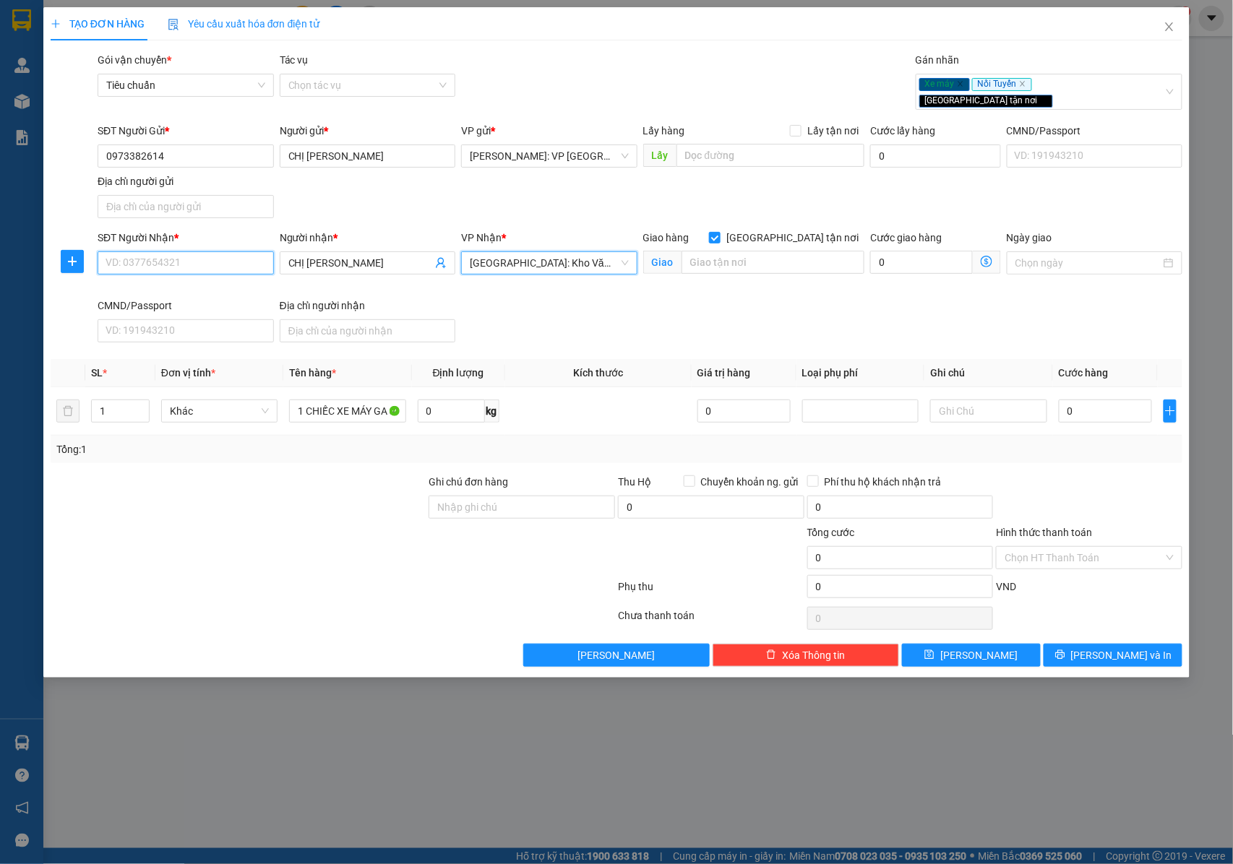
click at [189, 258] on input "SĐT Người Nhận *" at bounding box center [186, 263] width 176 height 23
click at [335, 255] on input "CHỊ PHÚ" at bounding box center [360, 263] width 145 height 16
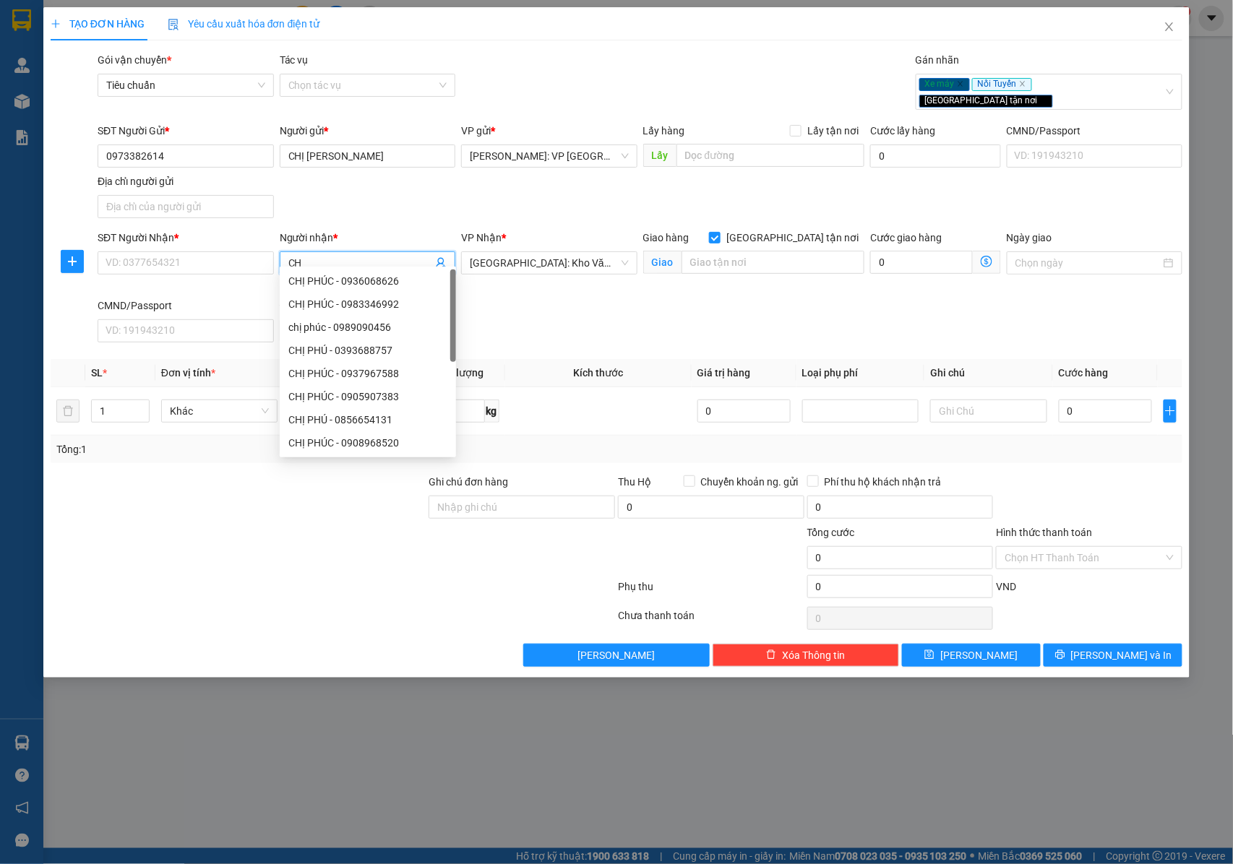
type input "C"
type input "[PERSON_NAME]"
click at [177, 267] on div "SĐT Người Nhận * VD: 0377654321" at bounding box center [186, 255] width 176 height 51
click at [177, 256] on input "SĐT Người Nhận *" at bounding box center [186, 263] width 176 height 23
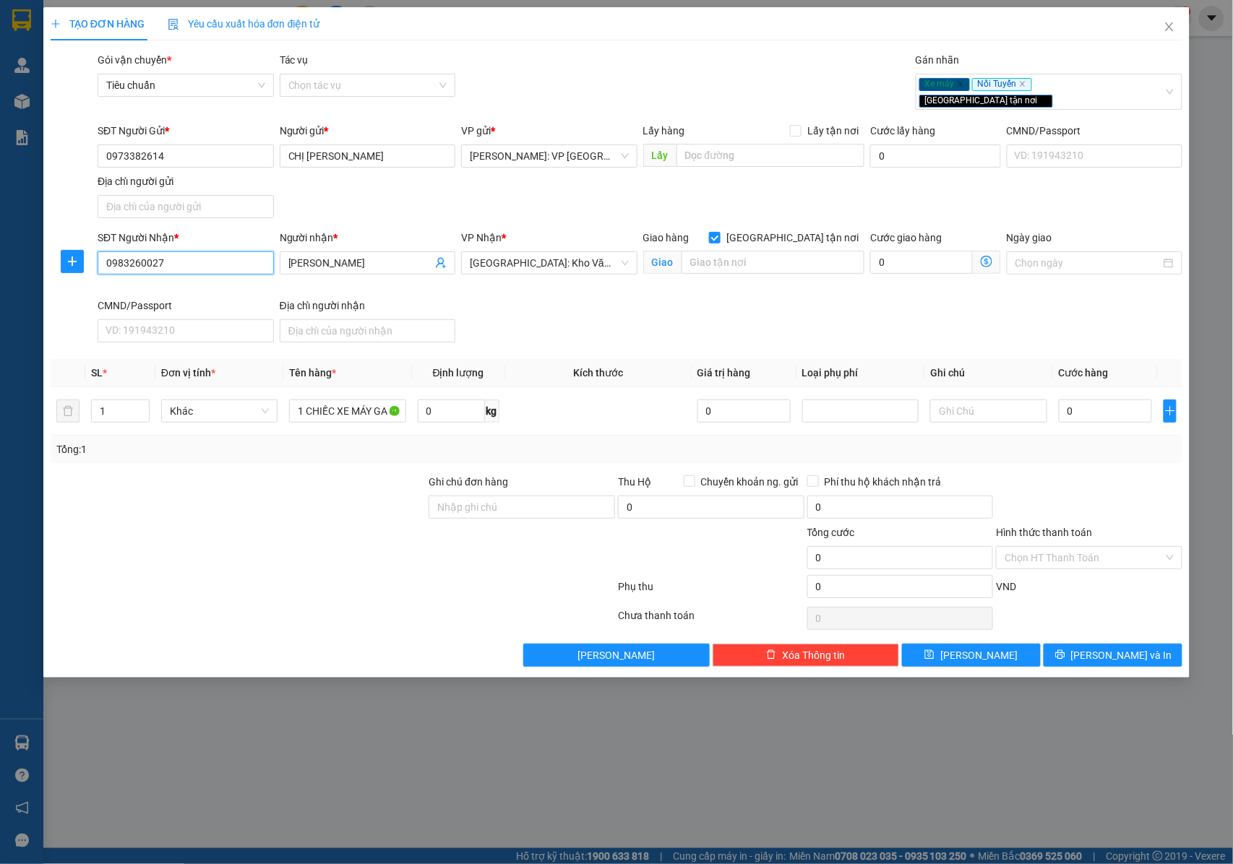
type input "0983260027"
click at [250, 474] on div at bounding box center [238, 499] width 379 height 51
click at [324, 403] on input "1 CHIẾC XE MÁY GA JENUS BS : 27 B1 90834" at bounding box center [347, 411] width 116 height 23
click at [721, 252] on input "text" at bounding box center [773, 262] width 183 height 23
click at [760, 255] on input "text" at bounding box center [773, 262] width 183 height 23
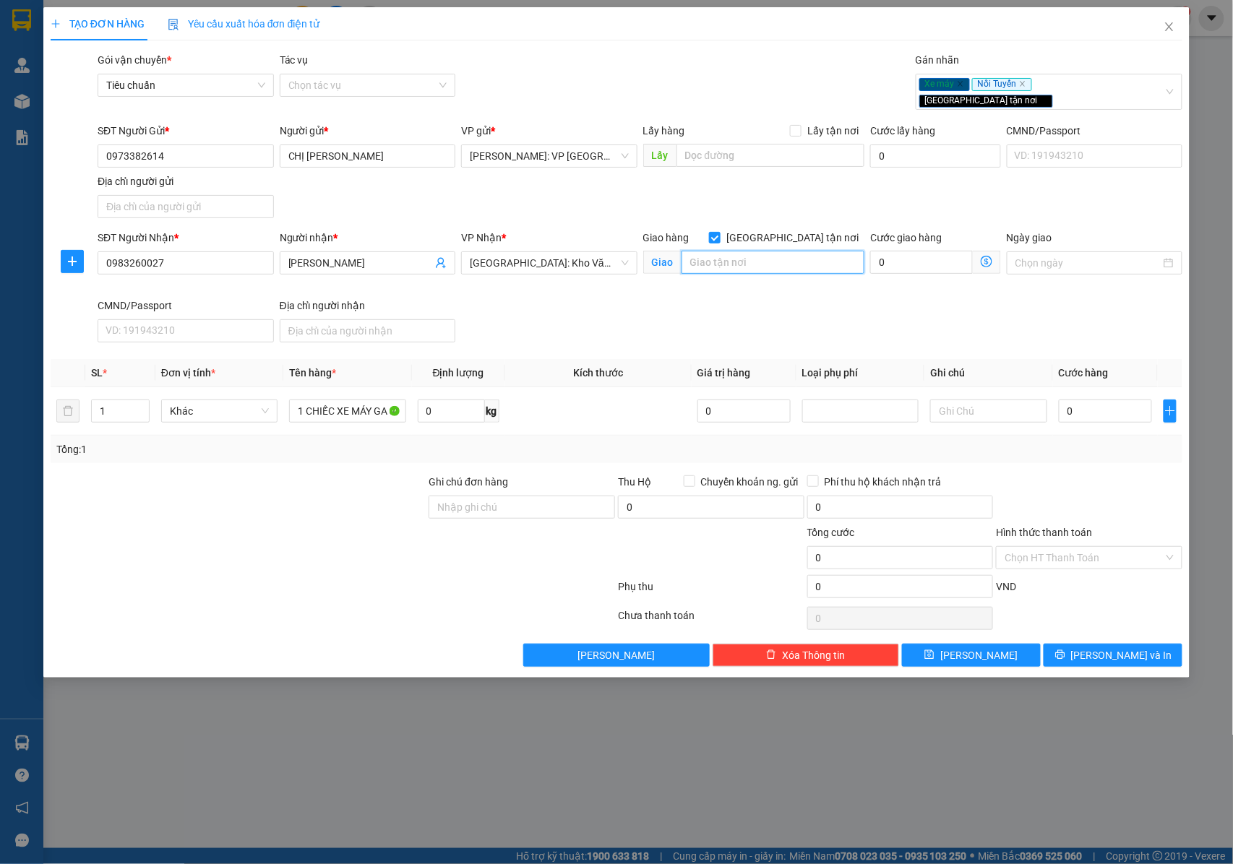
paste input "TP Điện Biên (TVLT): Giao tại bến xe TP Điện Biên"
type input "TP Điện Biên (TVLT): Giao tại bến xe TP Điện Biên"
click at [633, 338] on div "Transit Pickup Surcharge Ids Transit Deliver Surcharge Ids Transit Deliver Surc…" at bounding box center [617, 359] width 1133 height 615
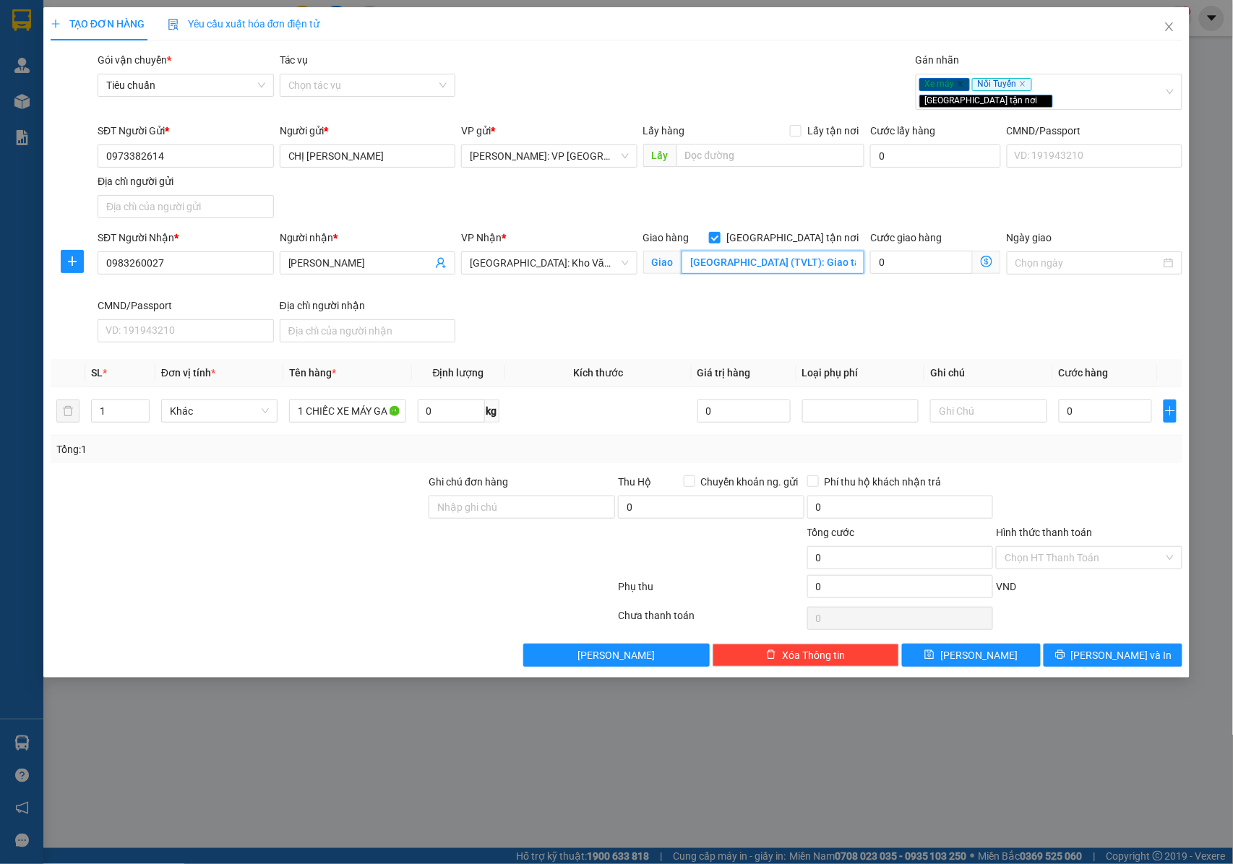
click at [703, 252] on input "TP Điện Biên (TVLT): Giao tại bến xe TP Điện Biên" at bounding box center [773, 262] width 183 height 23
click at [639, 345] on div "Transit Pickup Surcharge Ids Transit Deliver Surcharge Ids Transit Deliver Surc…" at bounding box center [617, 359] width 1133 height 615
click at [512, 499] on input "Ghi chú đơn hàng" at bounding box center [522, 507] width 186 height 23
click at [366, 408] on input "1 CHIẾC XE MÁY GA JENUS BS : 27 B1 90834" at bounding box center [347, 411] width 116 height 23
click at [460, 500] on input "Ghi chú đơn hàng" at bounding box center [522, 507] width 186 height 23
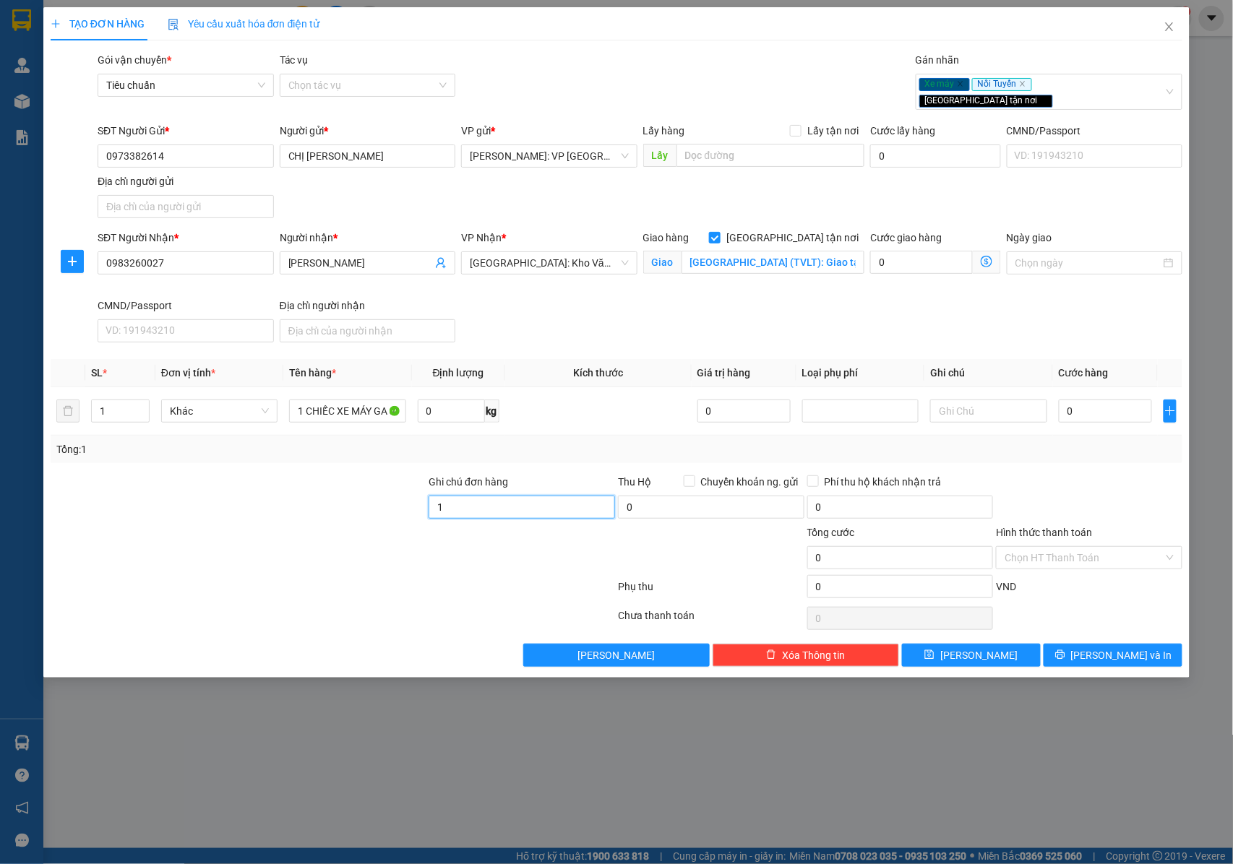
type input "1"
click at [580, 498] on input "CHÌA KHÓA QUẤN TAY LÁI +" at bounding box center [522, 507] width 186 height 23
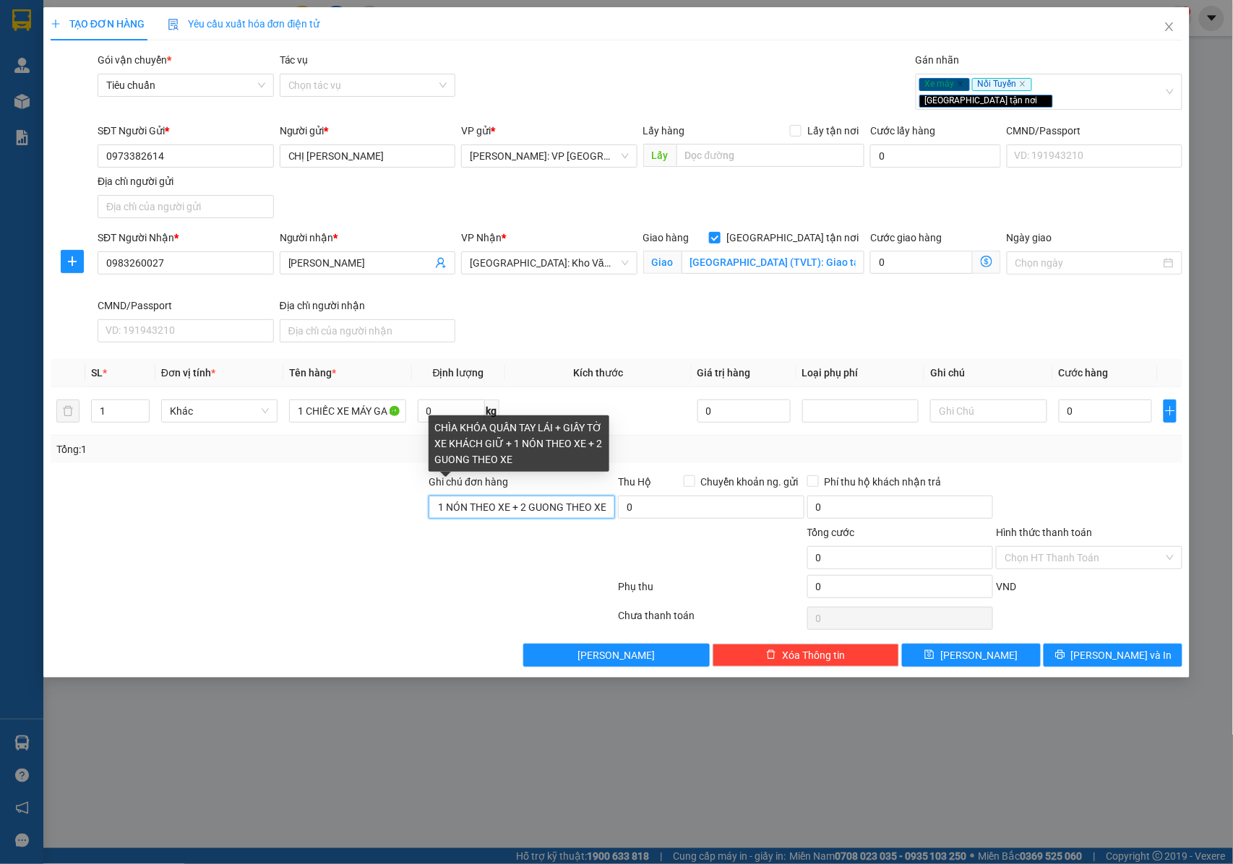
scroll to position [0, 256]
type input "CHÌA KHÓA QUẤN TAY LÁI + GIẤY TỜ XE KHÁCH GIỮ + 1 NÓN THEO XE + 2 GUONG THEO XE"
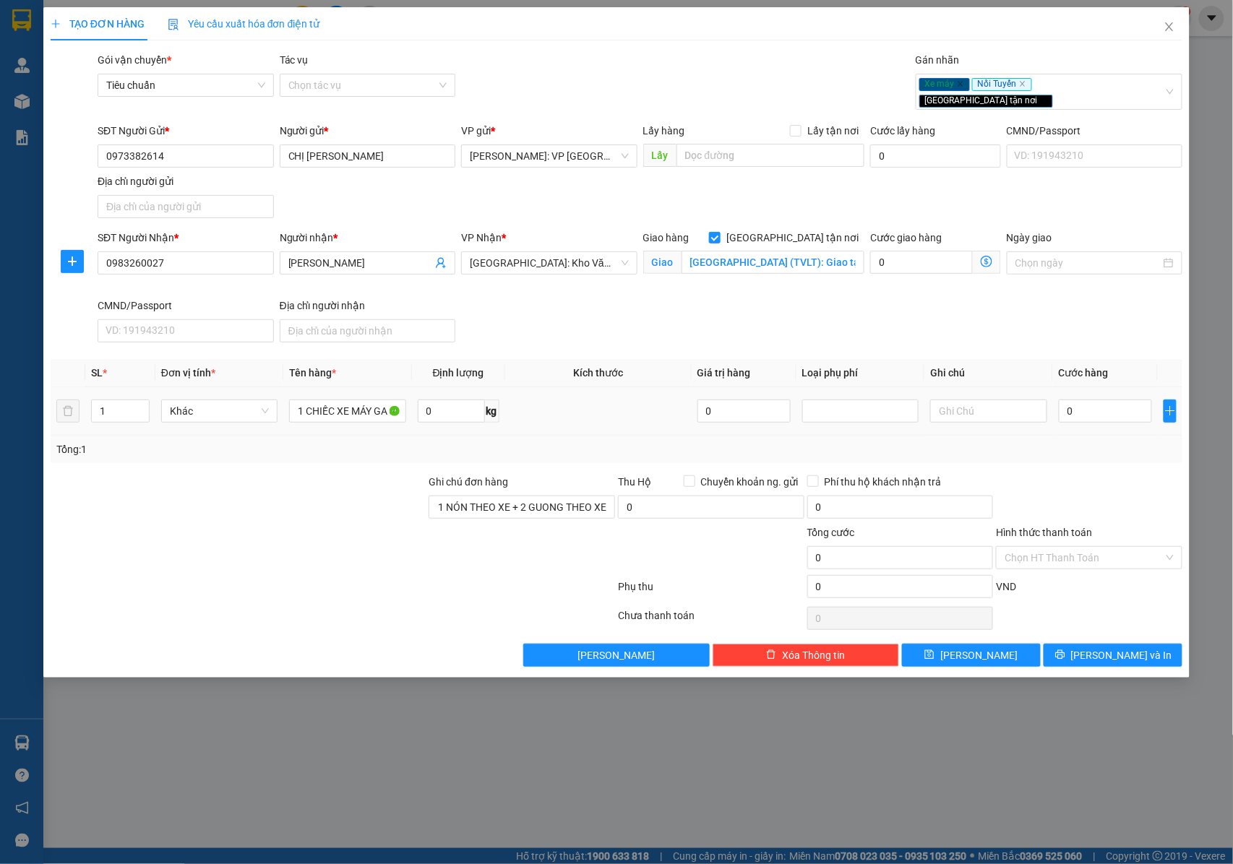
scroll to position [0, 0]
click at [1088, 397] on div "0" at bounding box center [1105, 411] width 93 height 29
click at [1088, 400] on input "0" at bounding box center [1105, 411] width 93 height 23
type input "1"
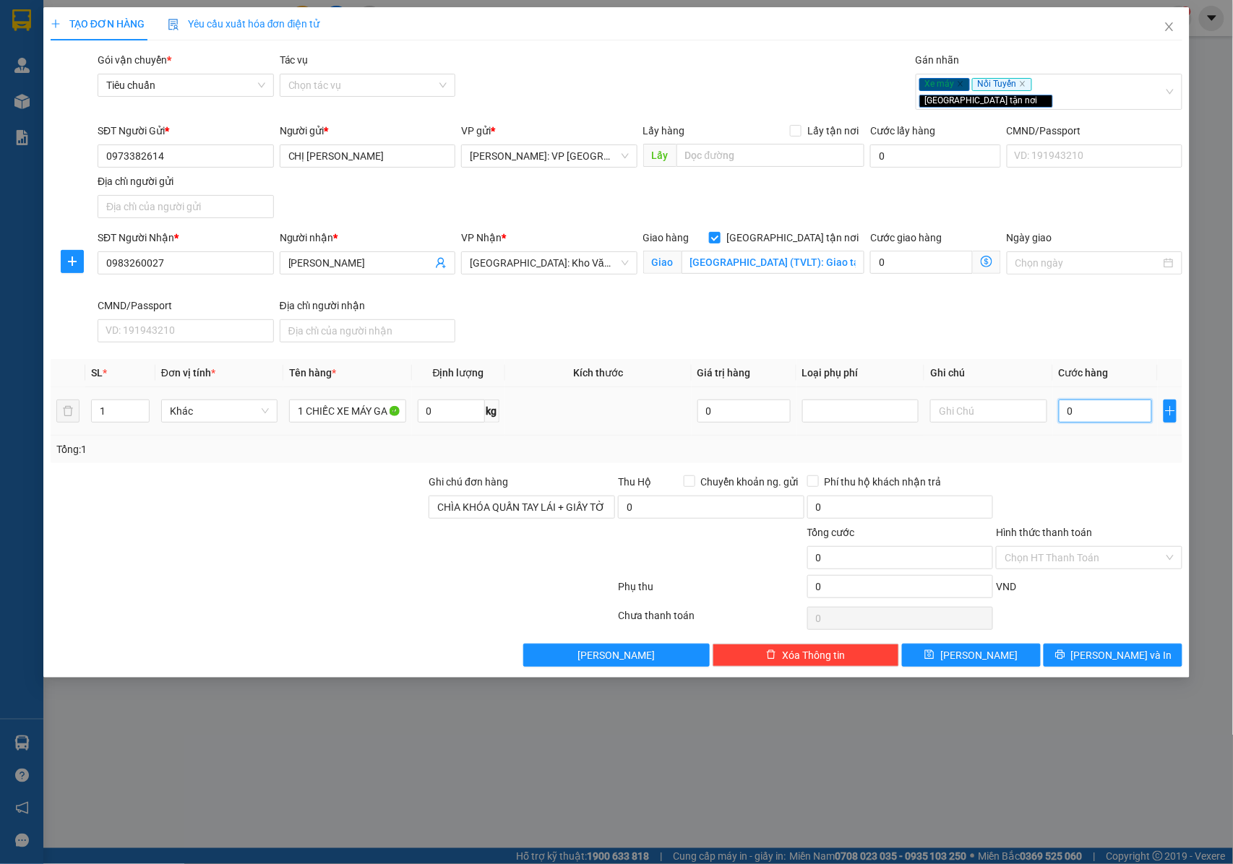
type input "1"
type input "15"
type input "153"
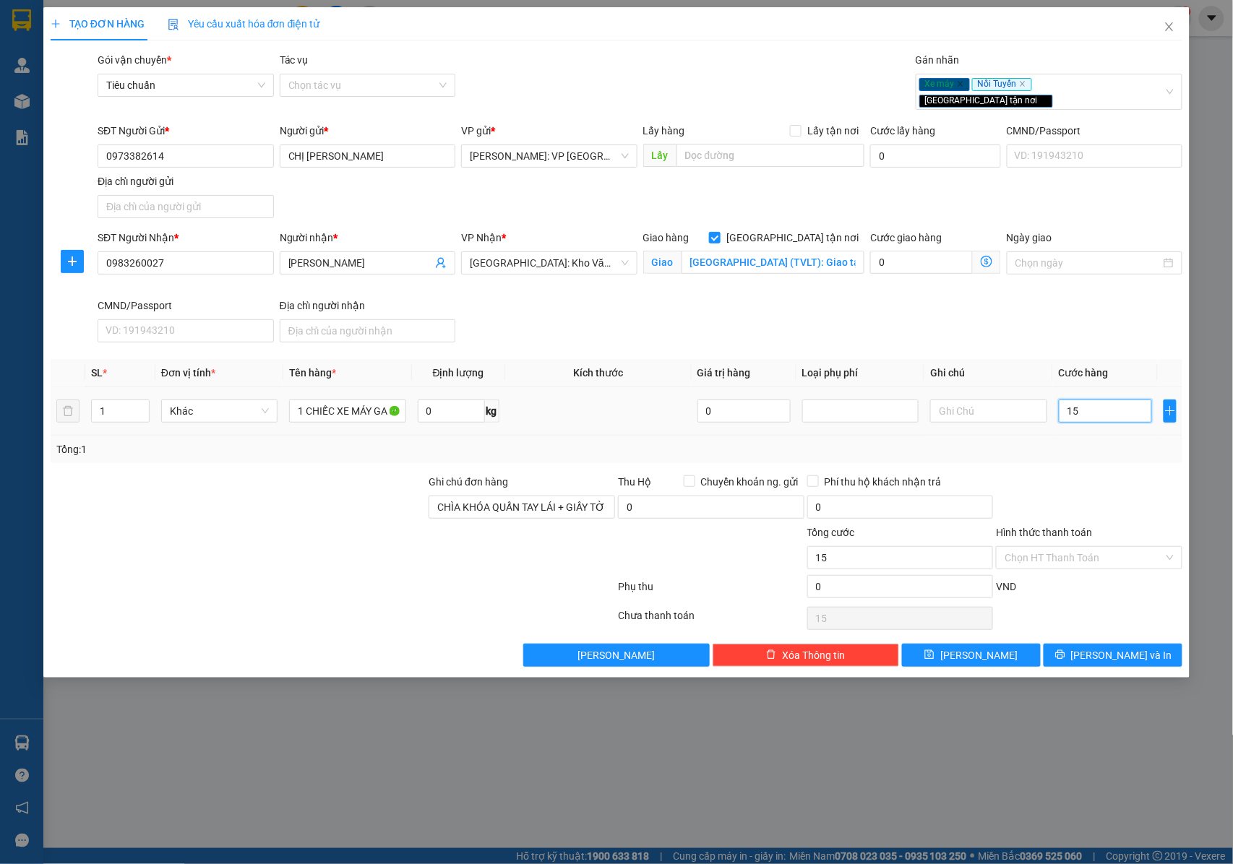
type input "153"
type input "1.530"
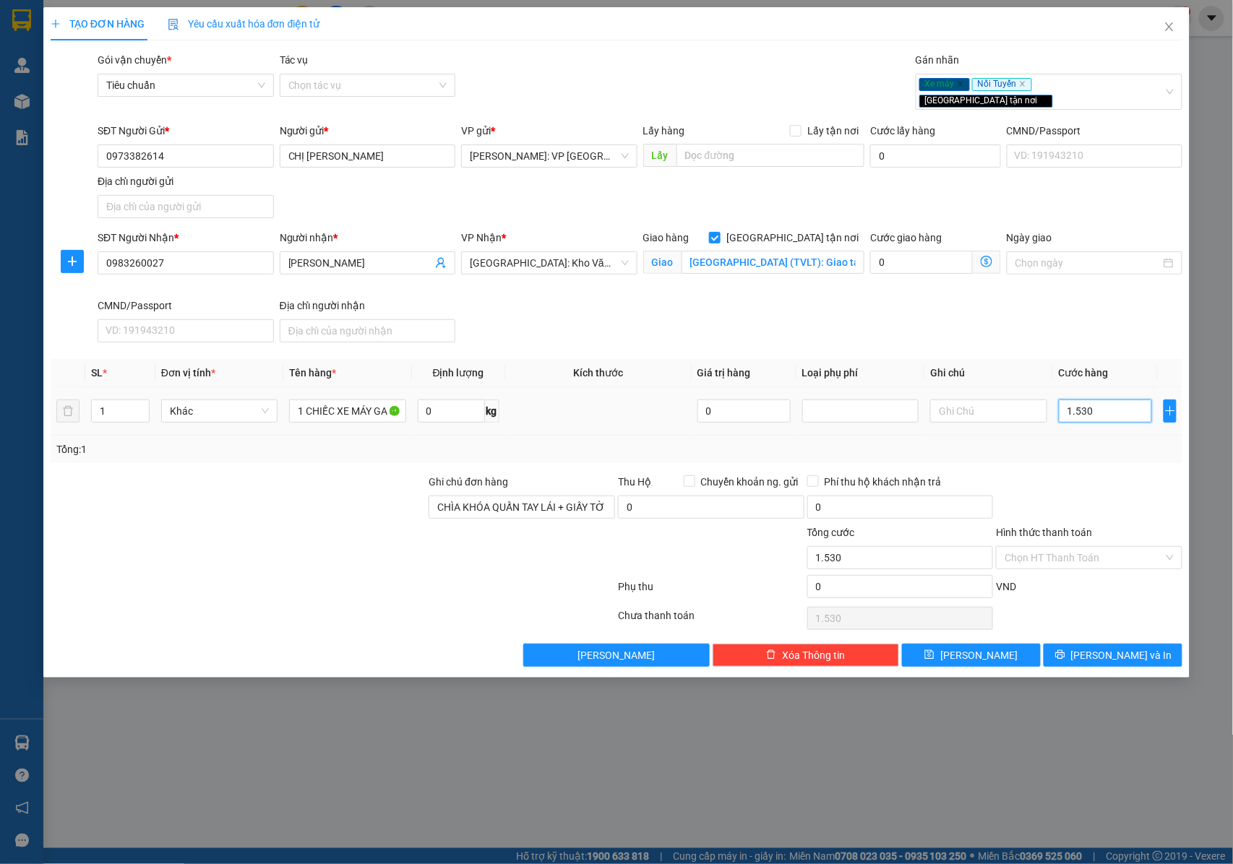
type input "15.300"
type input "153.000"
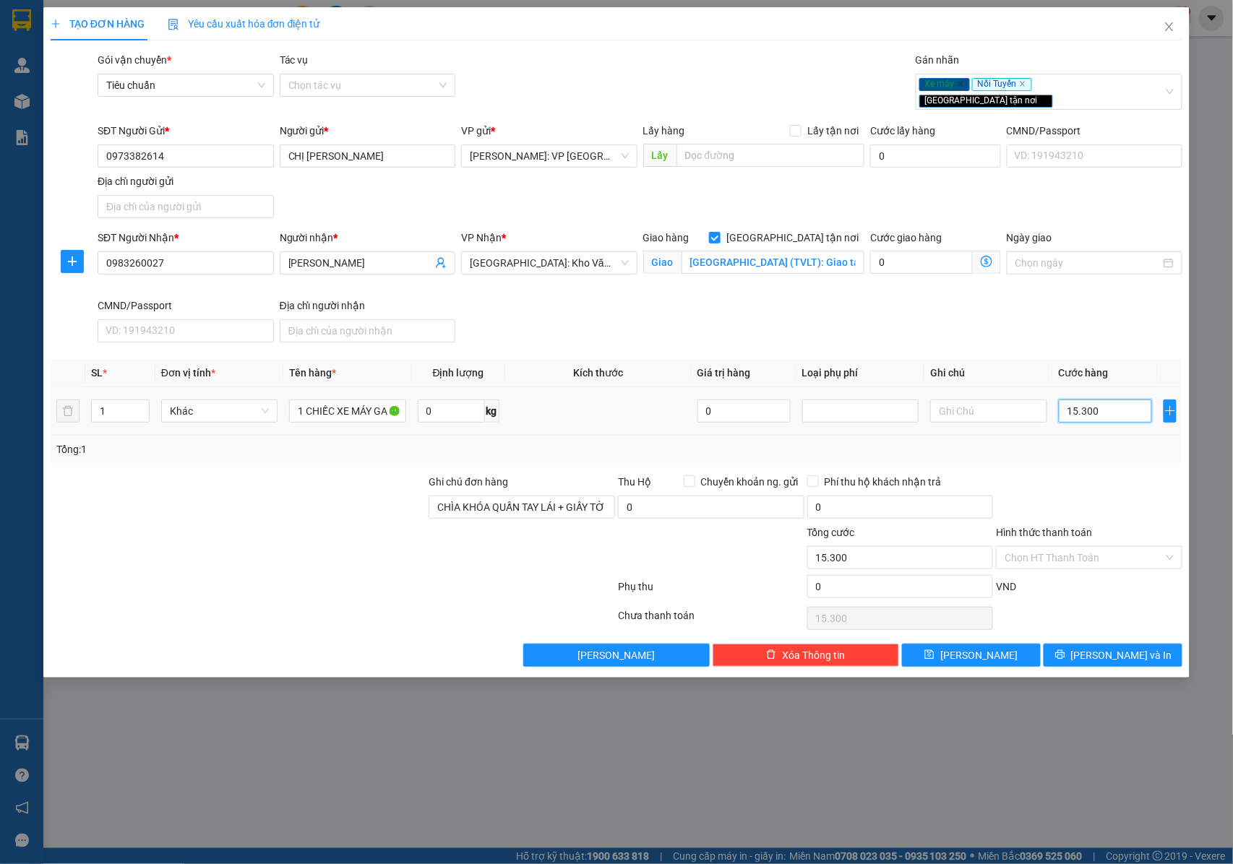
type input "153.000"
type input "1.530.000"
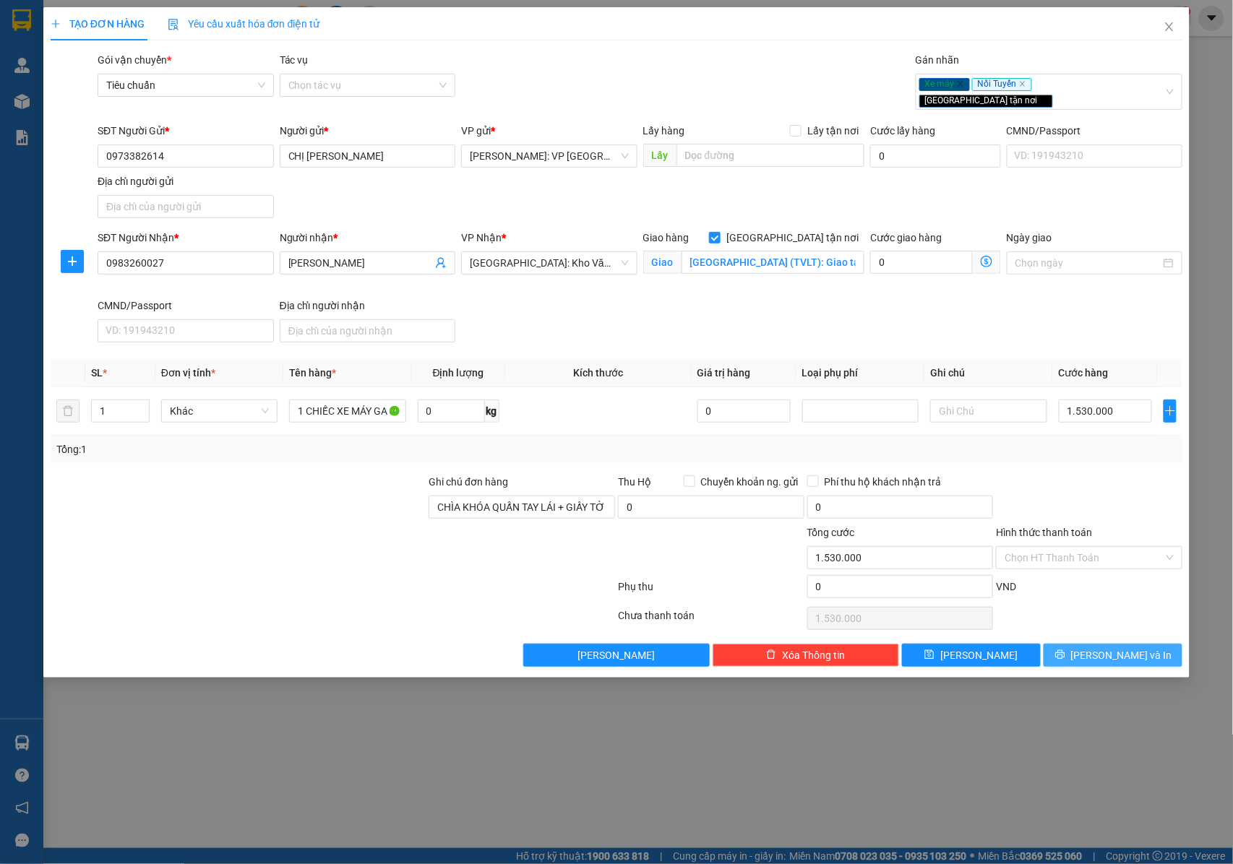
click at [1096, 654] on button "Lưu và In" at bounding box center [1113, 655] width 139 height 23
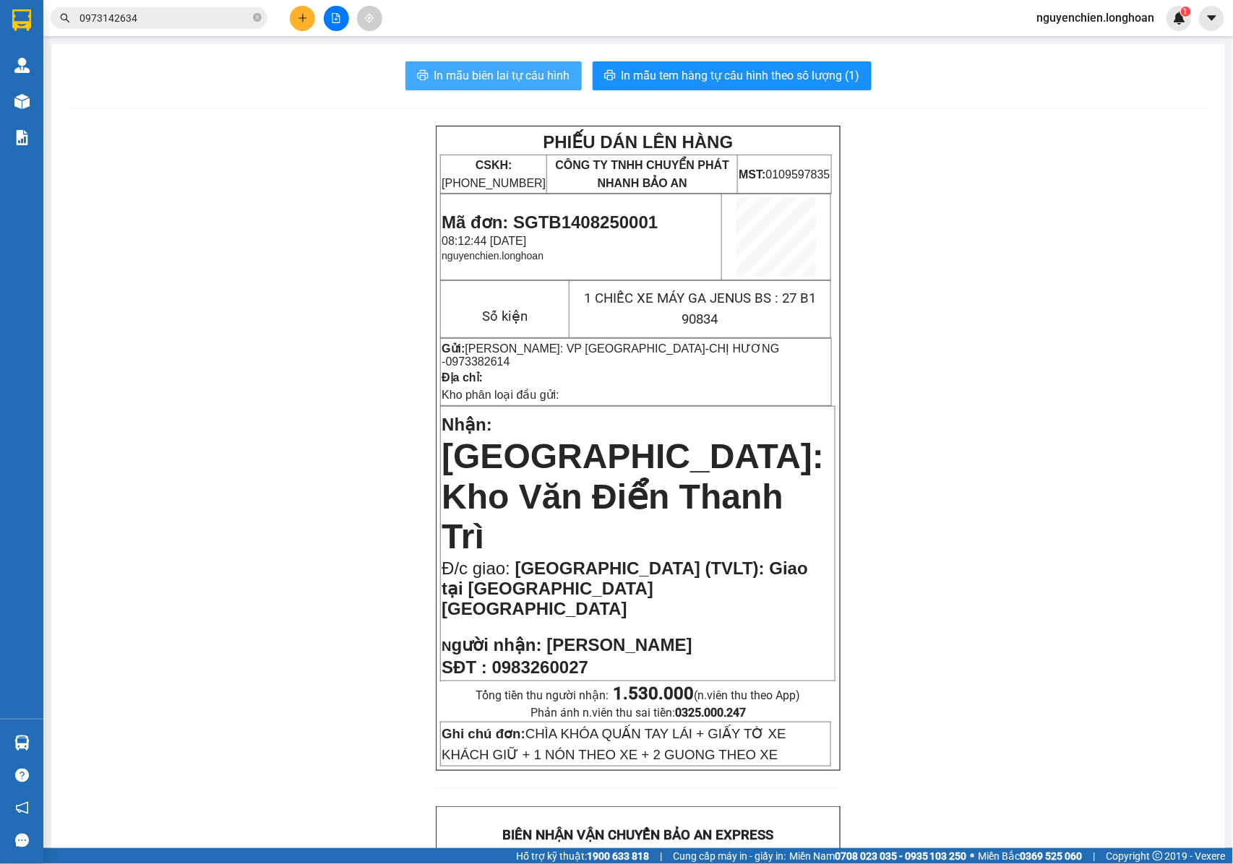
click at [461, 84] on span "In mẫu biên lai tự cấu hình" at bounding box center [502, 75] width 136 height 18
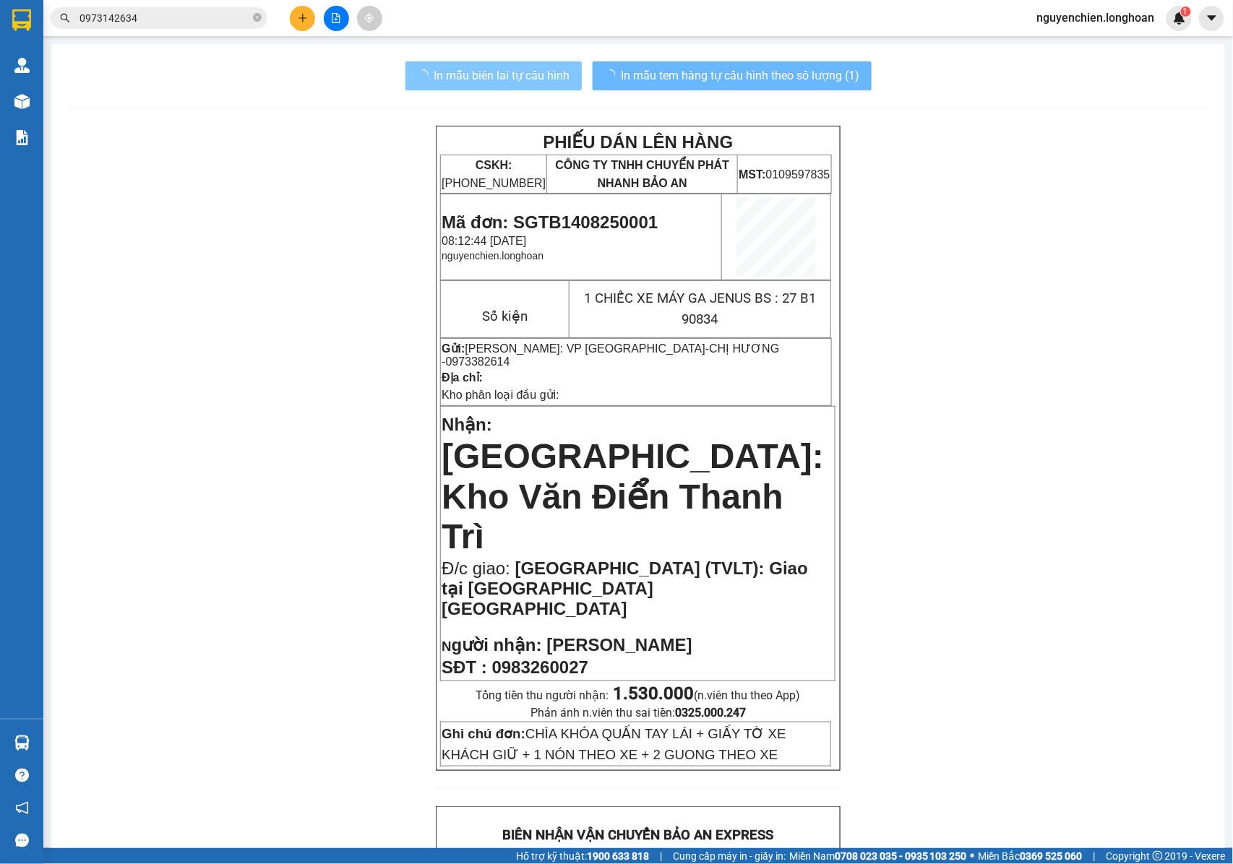
scroll to position [600, 0]
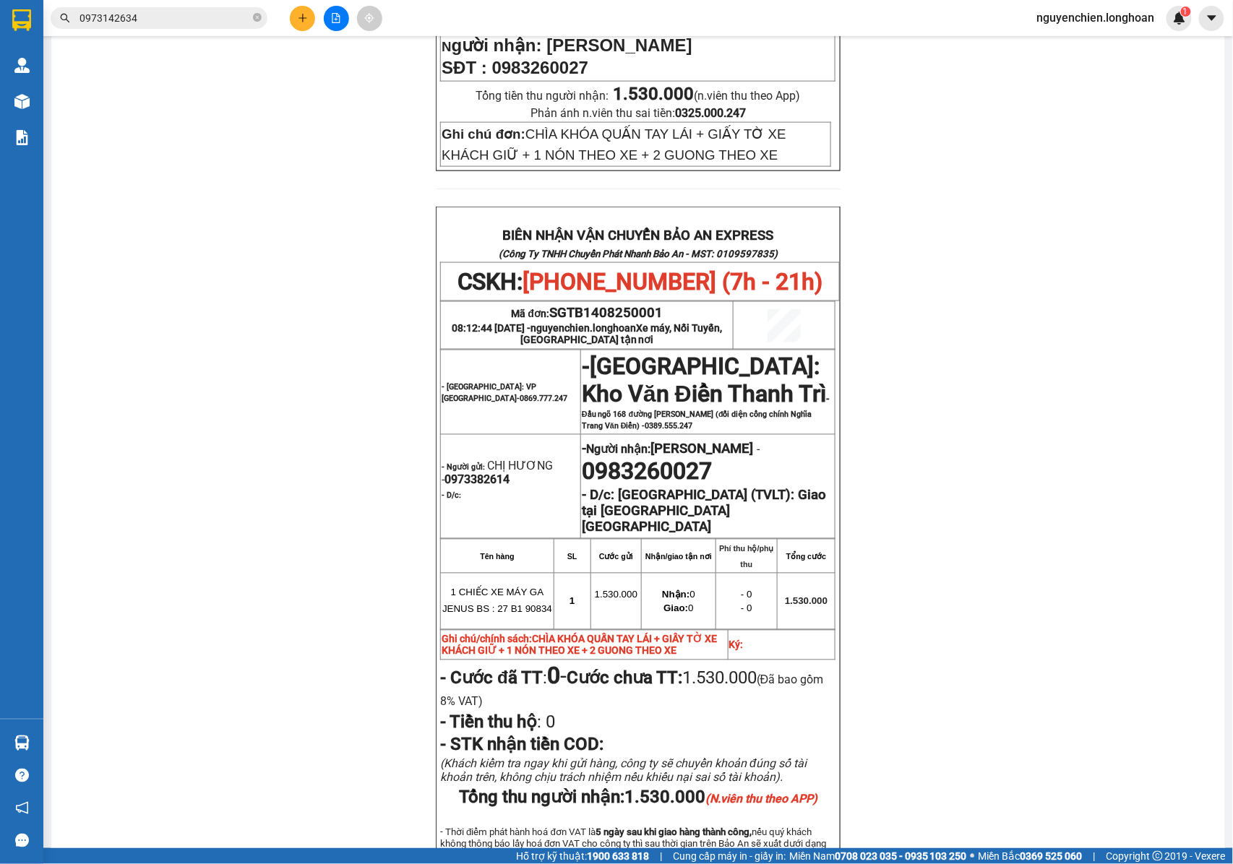
click at [568, 305] on span "SGTB1408250001" at bounding box center [605, 313] width 113 height 16
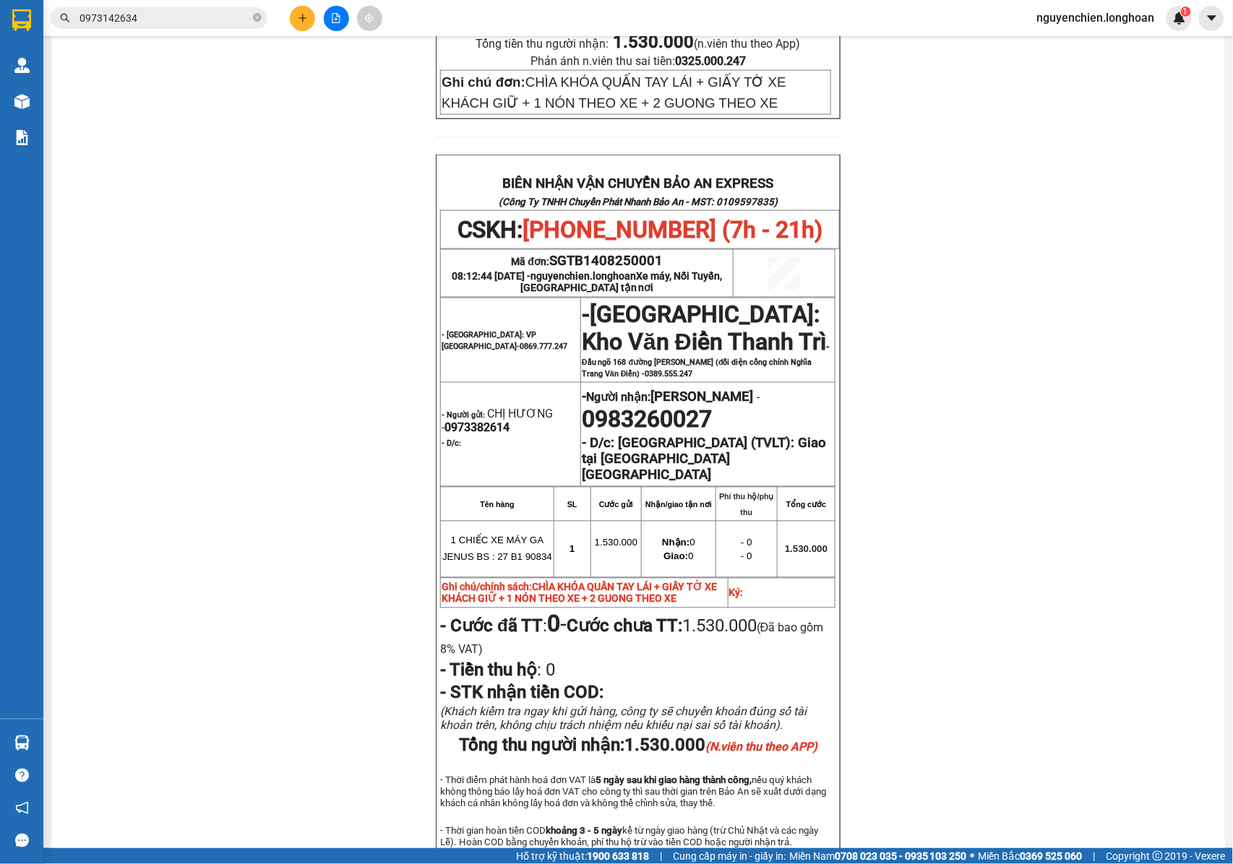
scroll to position [697, 0]
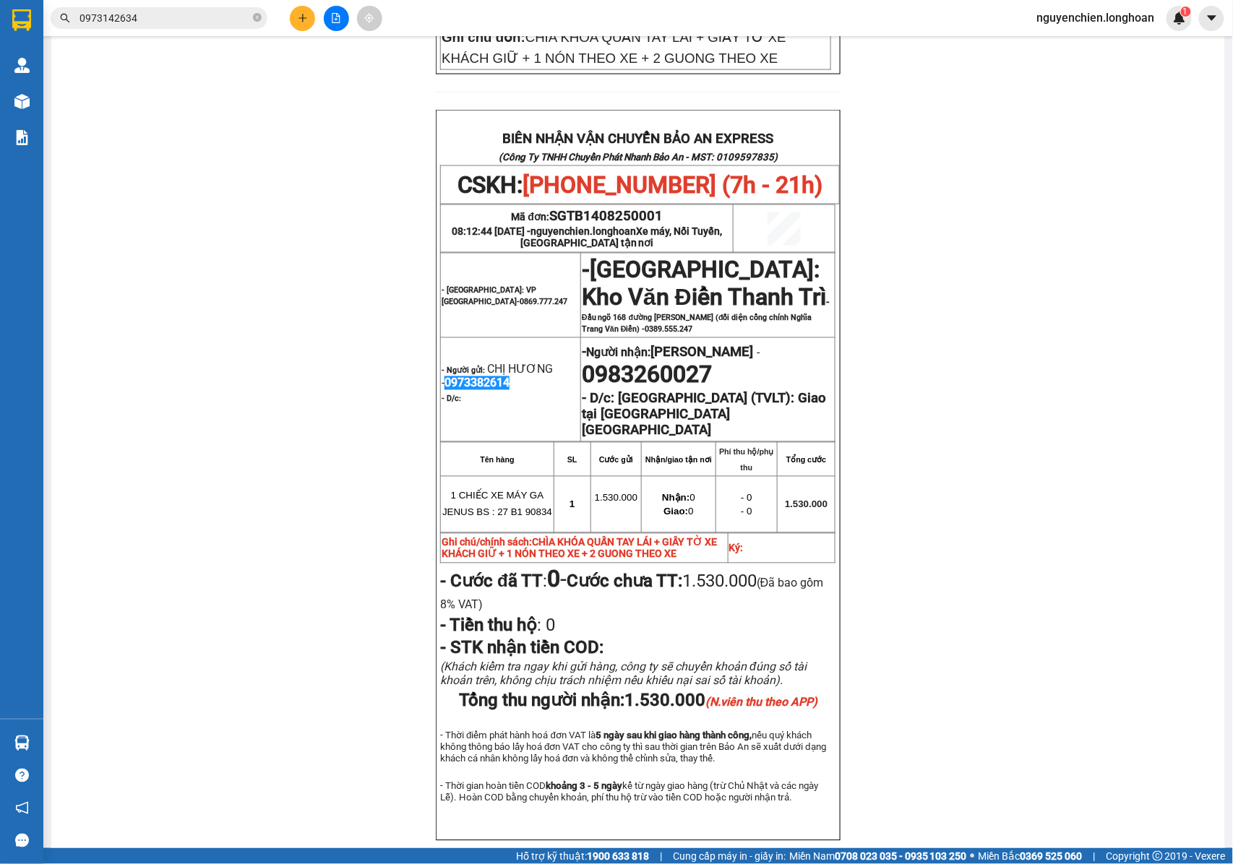
drag, startPoint x: 506, startPoint y: 293, endPoint x: 434, endPoint y: 302, distance: 72.1
click at [442, 363] on p "- Người gửi: CHỊ HƯƠNG - 0973382614" at bounding box center [511, 376] width 138 height 27
copy span "0973382614"
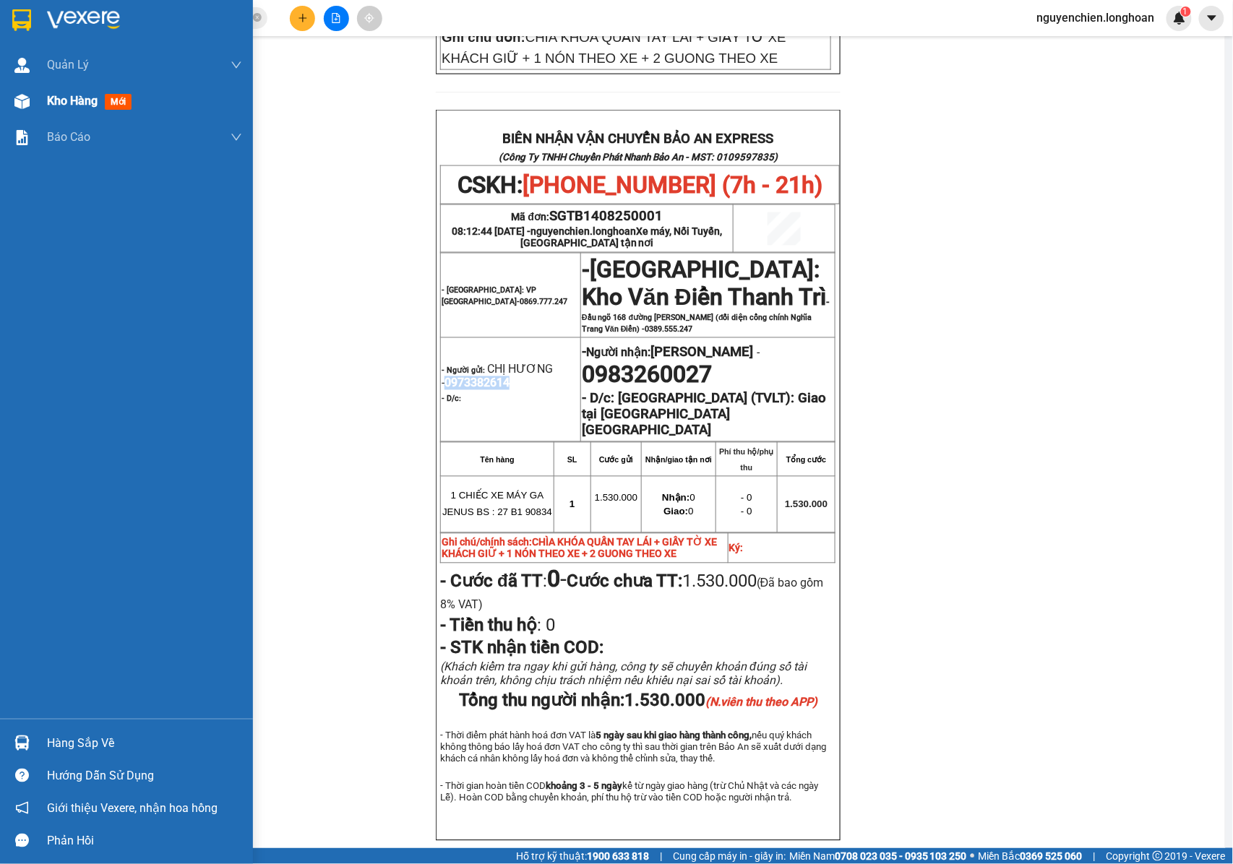
click at [25, 106] on img at bounding box center [21, 101] width 15 height 15
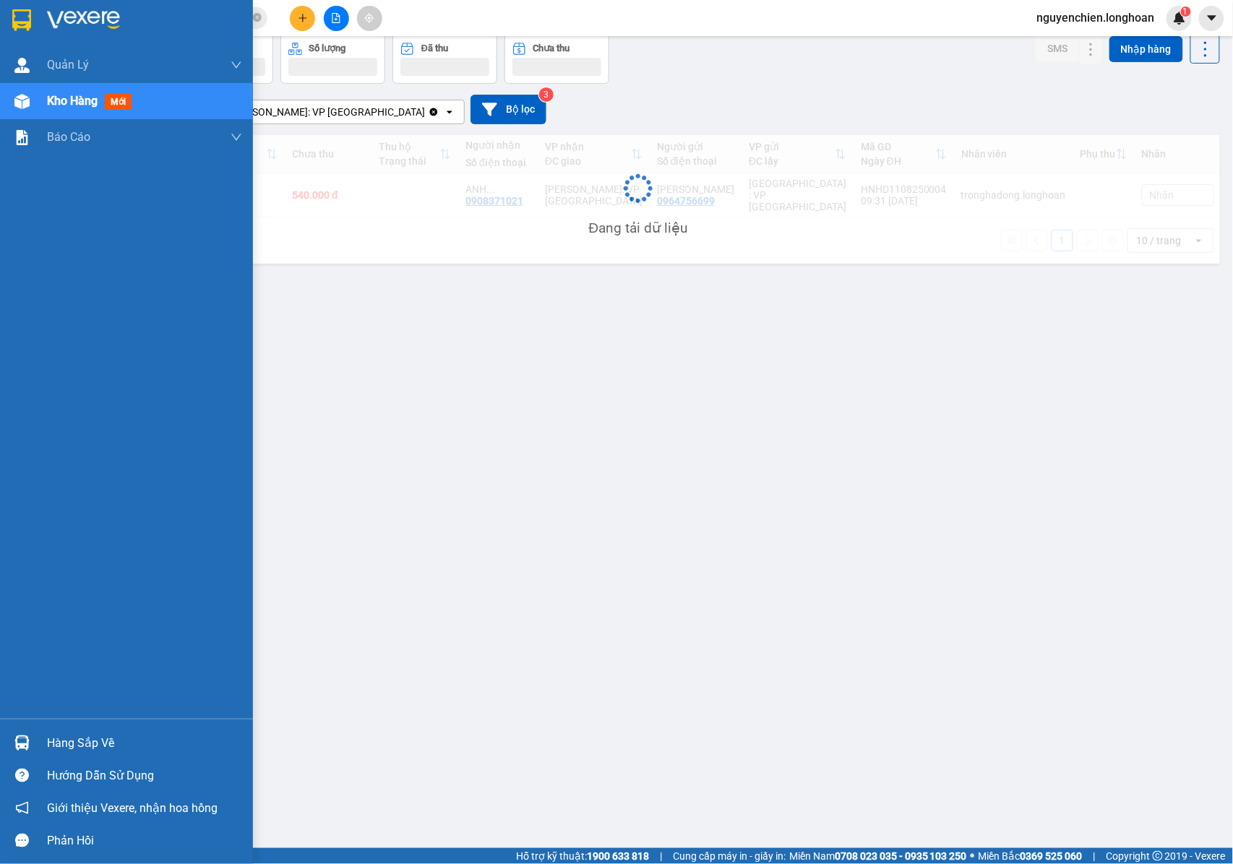
scroll to position [66, 0]
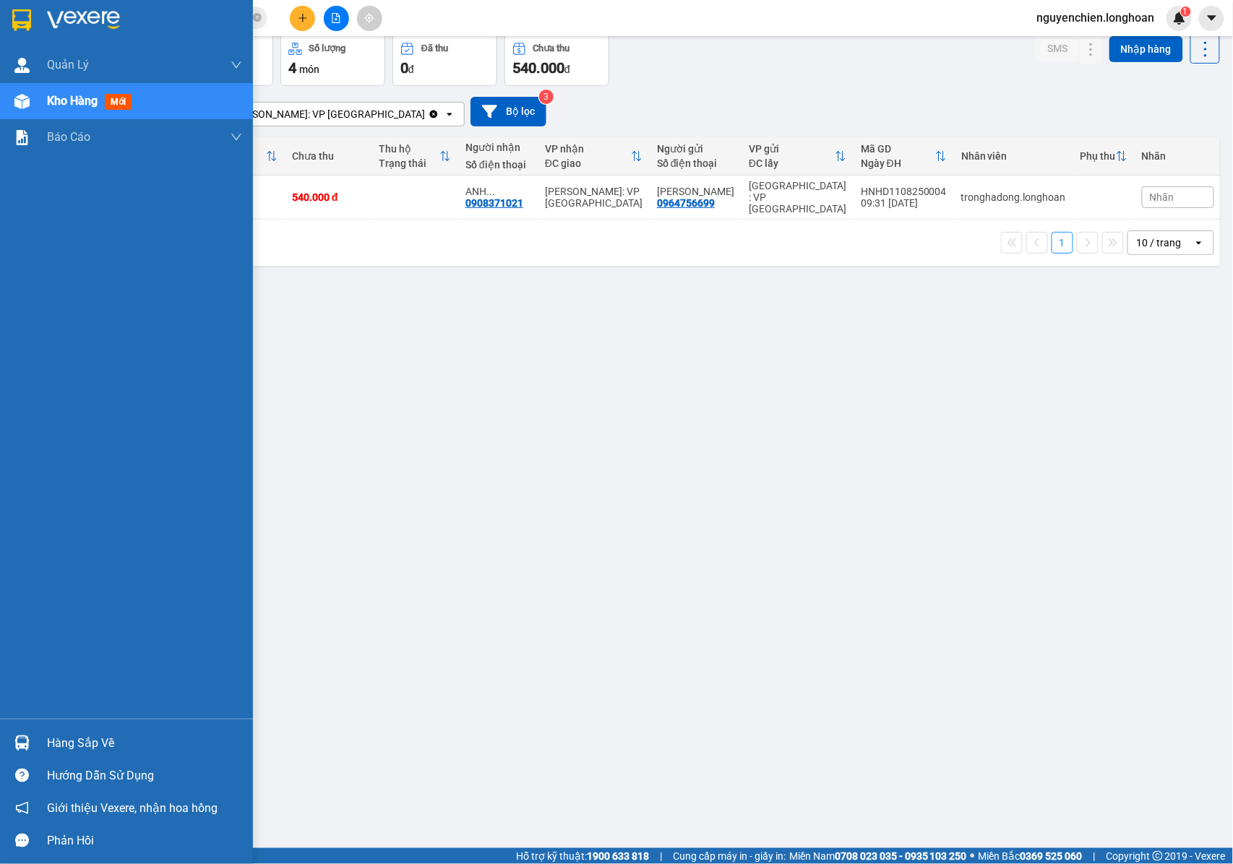
click at [52, 103] on span "Kho hàng" at bounding box center [72, 101] width 51 height 14
click at [25, 116] on div "Kho hàng mới" at bounding box center [126, 101] width 253 height 36
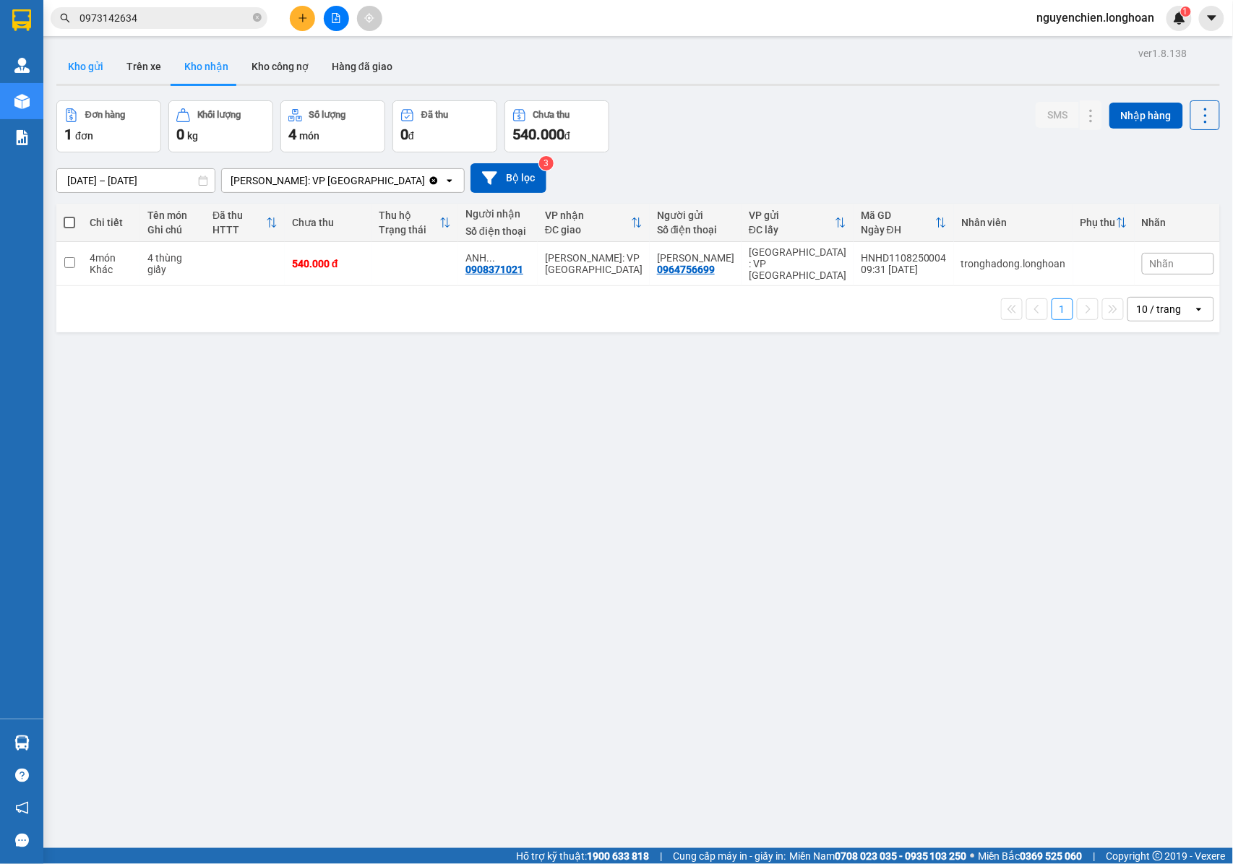
click at [93, 70] on button "Kho gửi" at bounding box center [85, 66] width 59 height 35
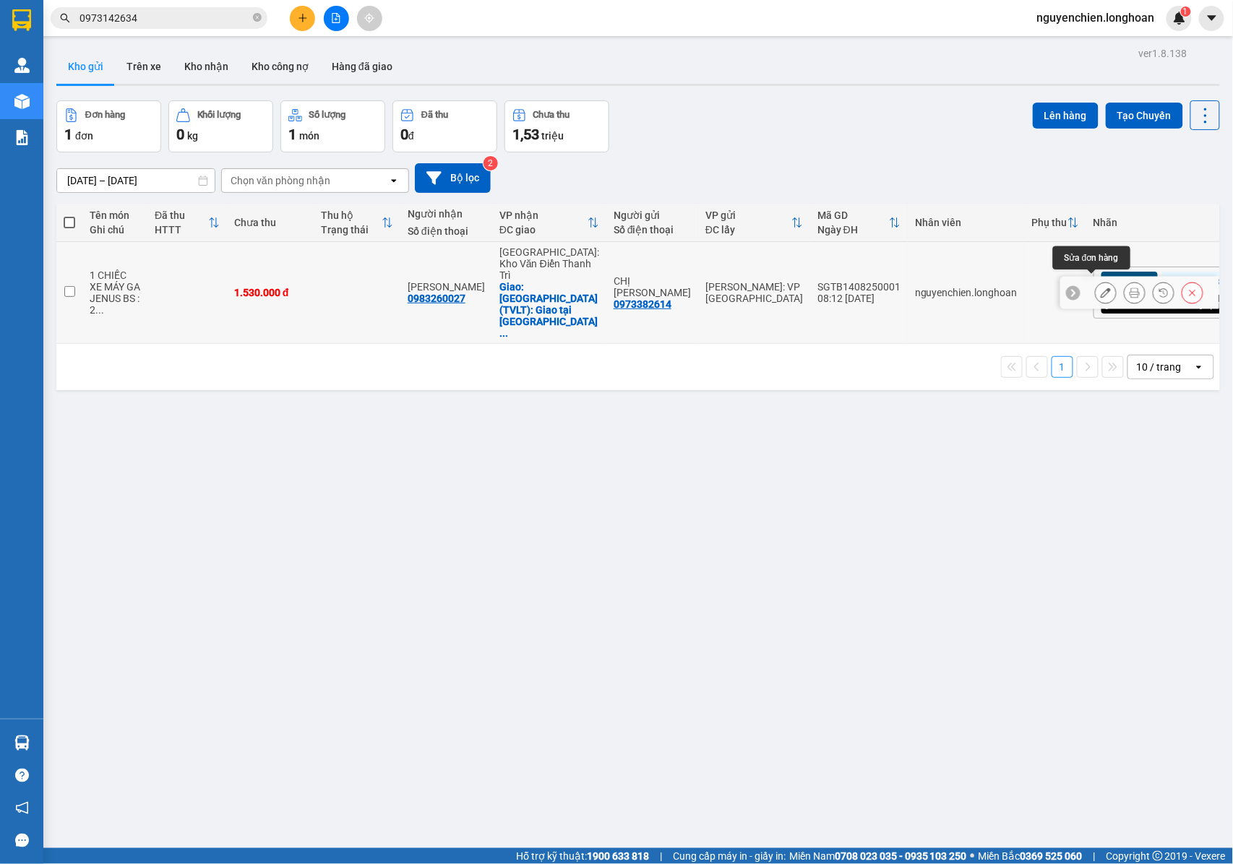
click at [1096, 282] on button at bounding box center [1106, 292] width 20 height 25
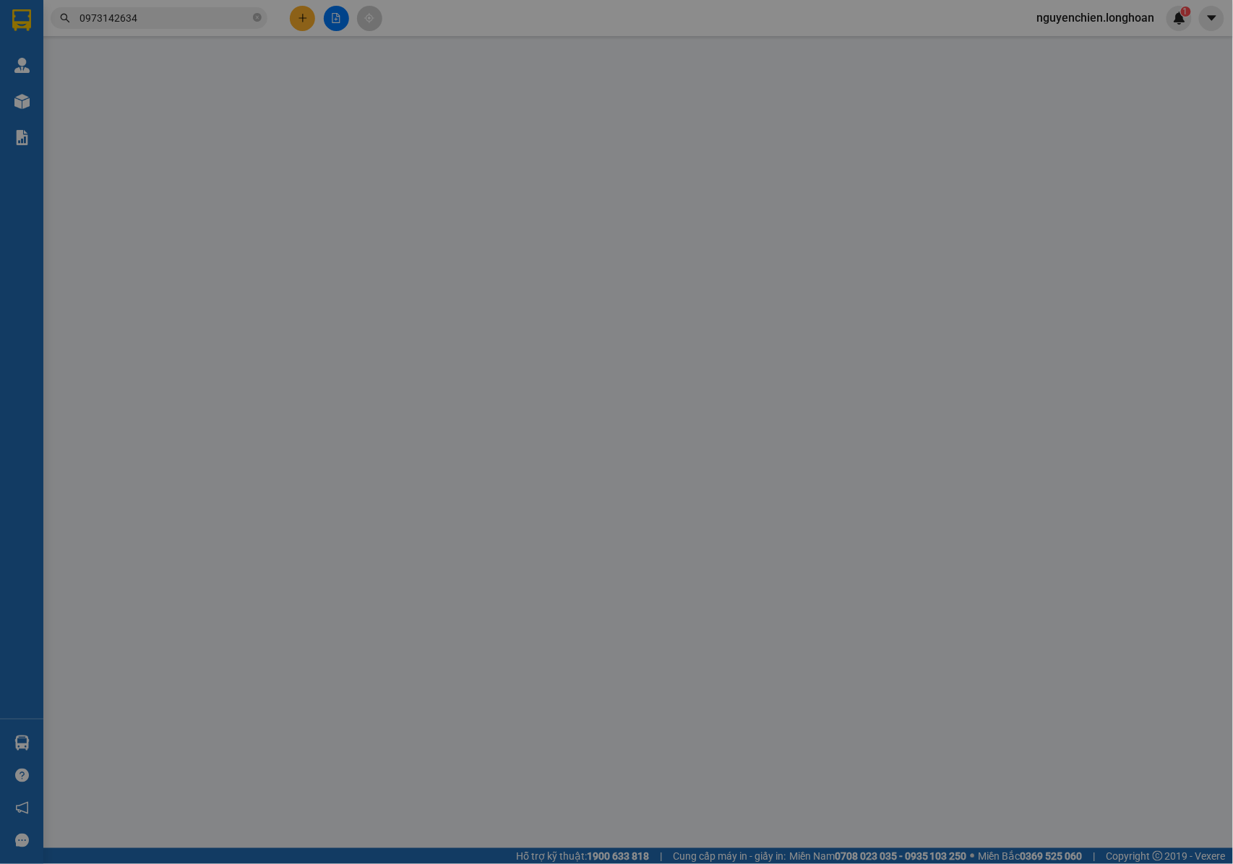
type input "0973382614"
type input "CHỊ [PERSON_NAME]"
type input "0983260027"
type input "[PERSON_NAME]"
checkbox input "true"
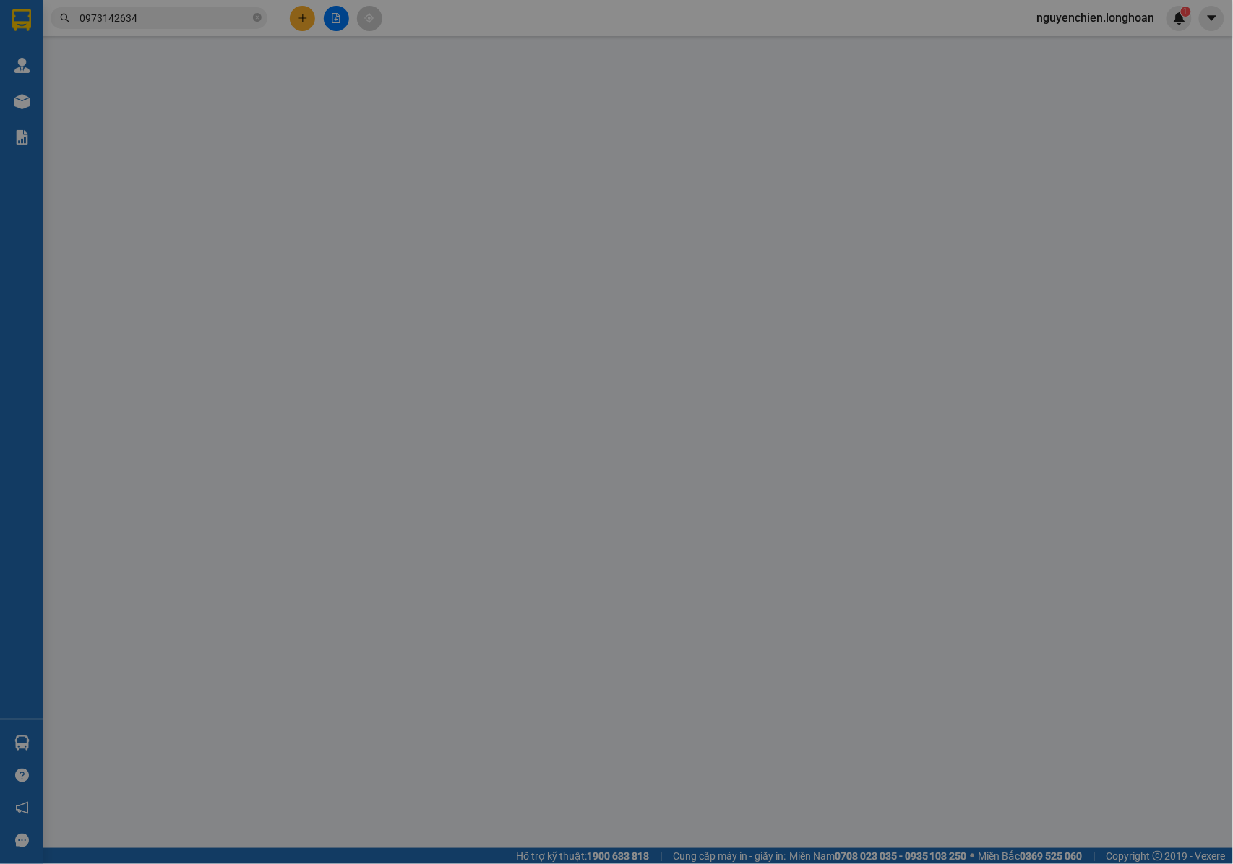
type input "TP Điện Biên (TVLT): Giao tại bến xe TP Điện Biên"
type input "CHÌA KHÓA QUẤN TAY LÁI + GIẤY TỜ XE KHÁCH GIỮ + 1 NÓN THEO XE + 2 GUONG THEO XE"
type input "1.530.000"
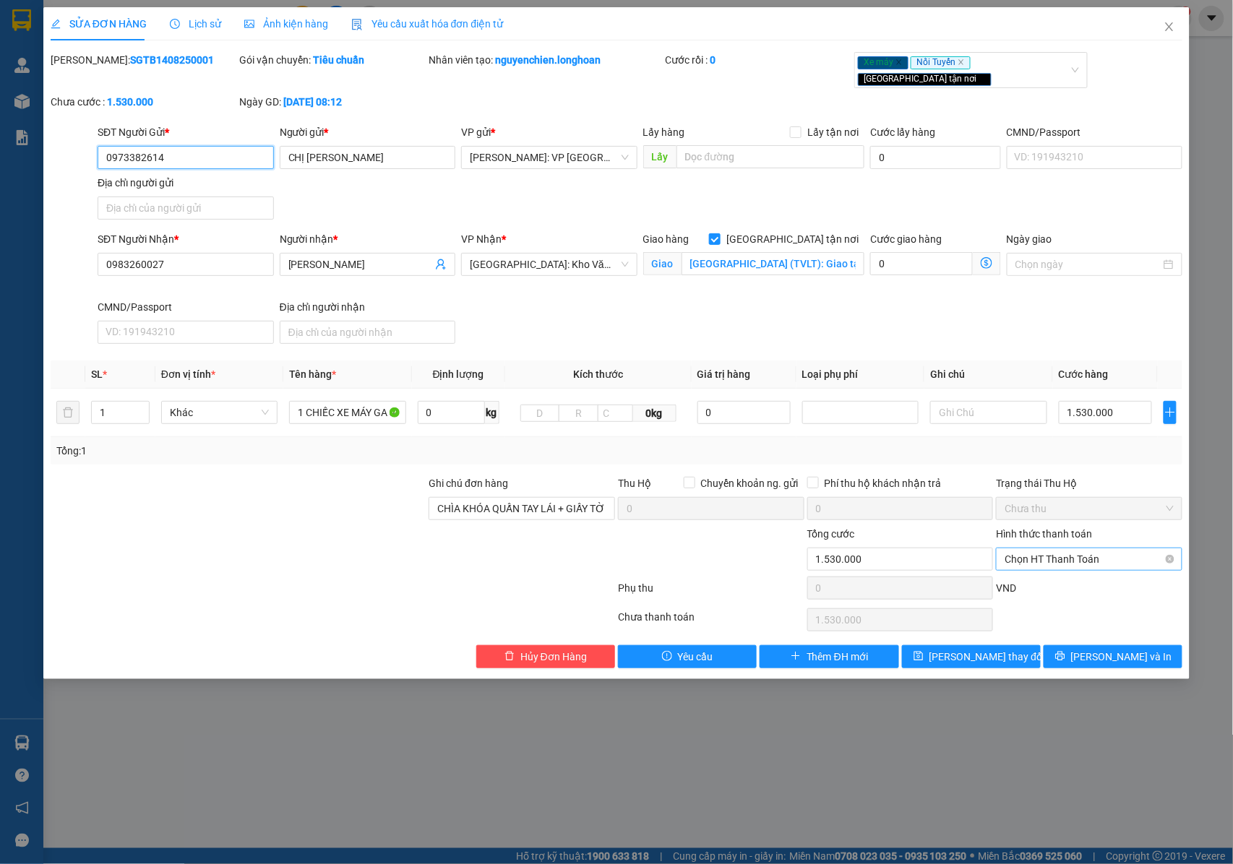
click at [1077, 553] on span "Chọn HT Thanh Toán" at bounding box center [1089, 560] width 169 height 22
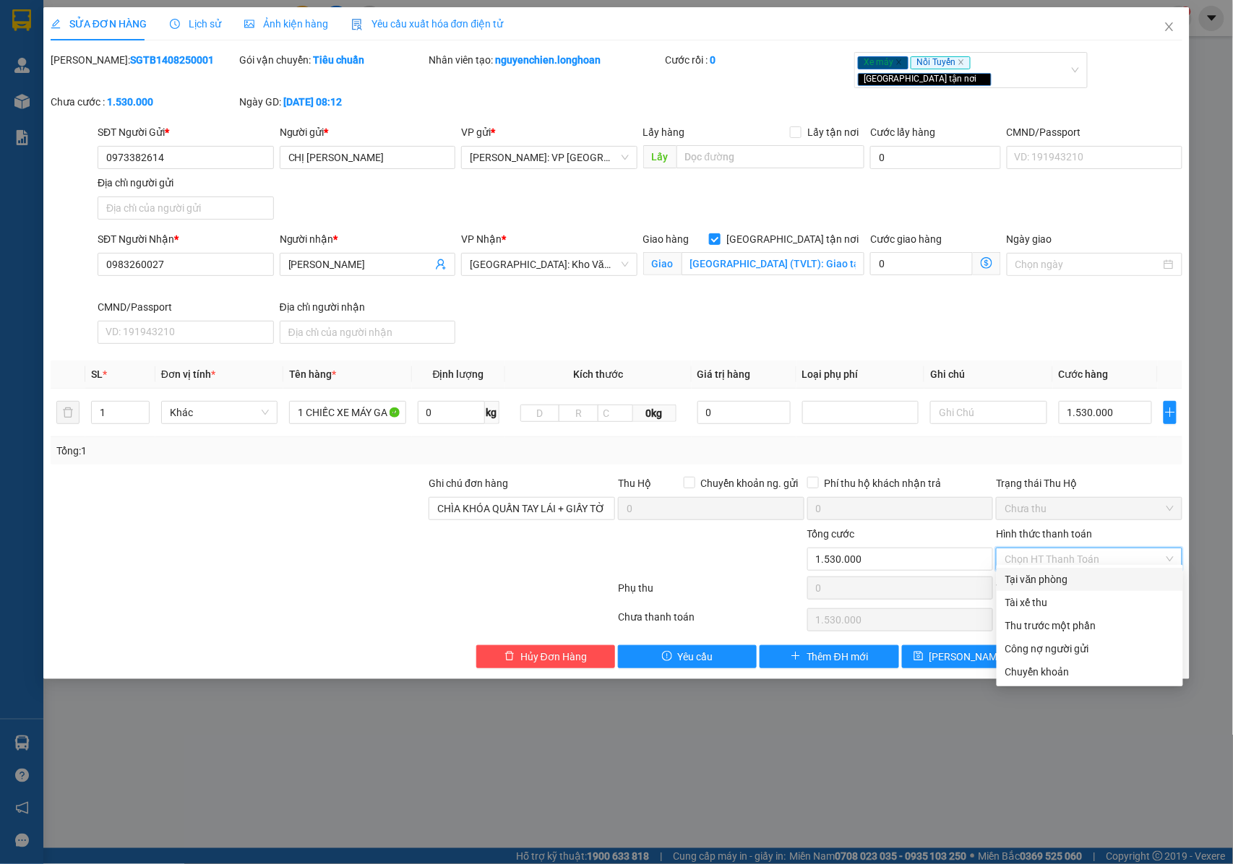
click at [1033, 576] on div "Tại văn phòng" at bounding box center [1089, 580] width 169 height 16
type input "0"
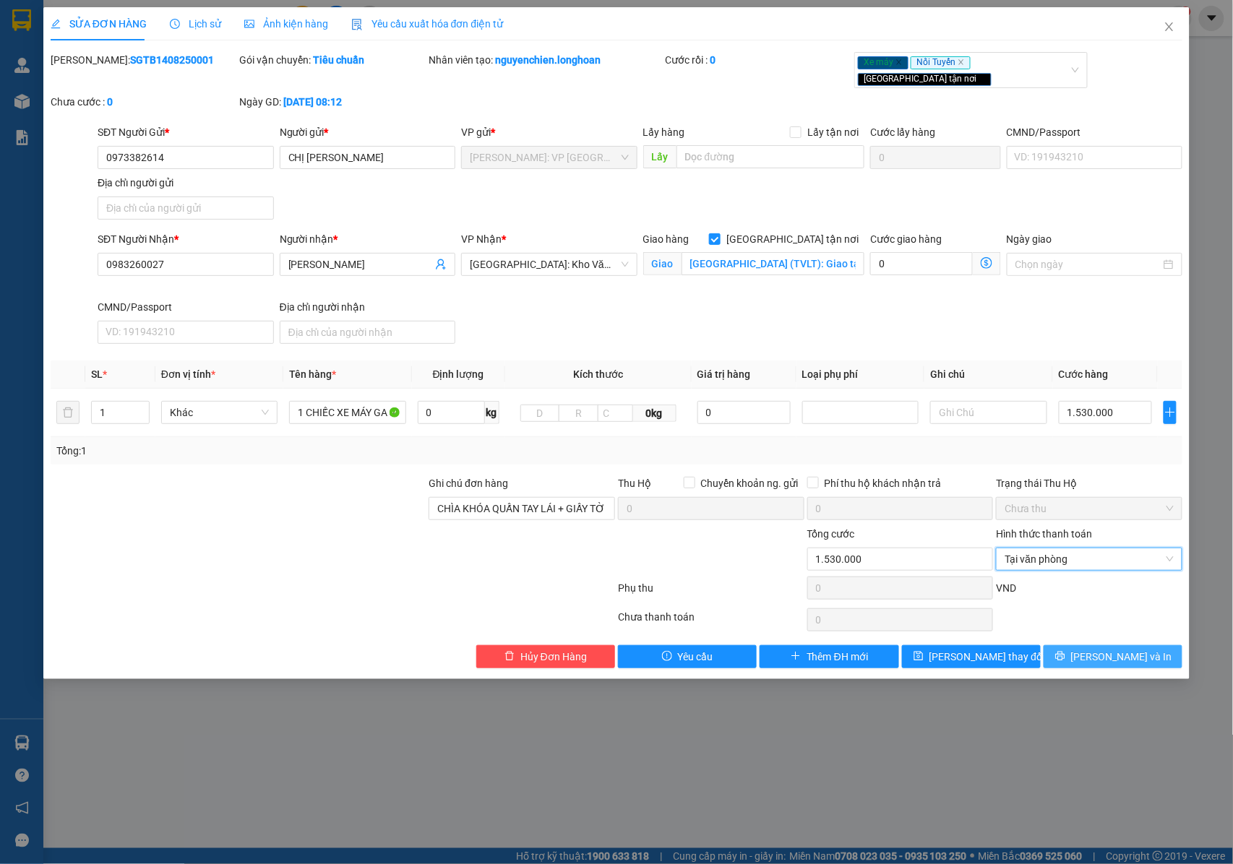
click at [1073, 645] on button "Lưu và In" at bounding box center [1113, 656] width 139 height 23
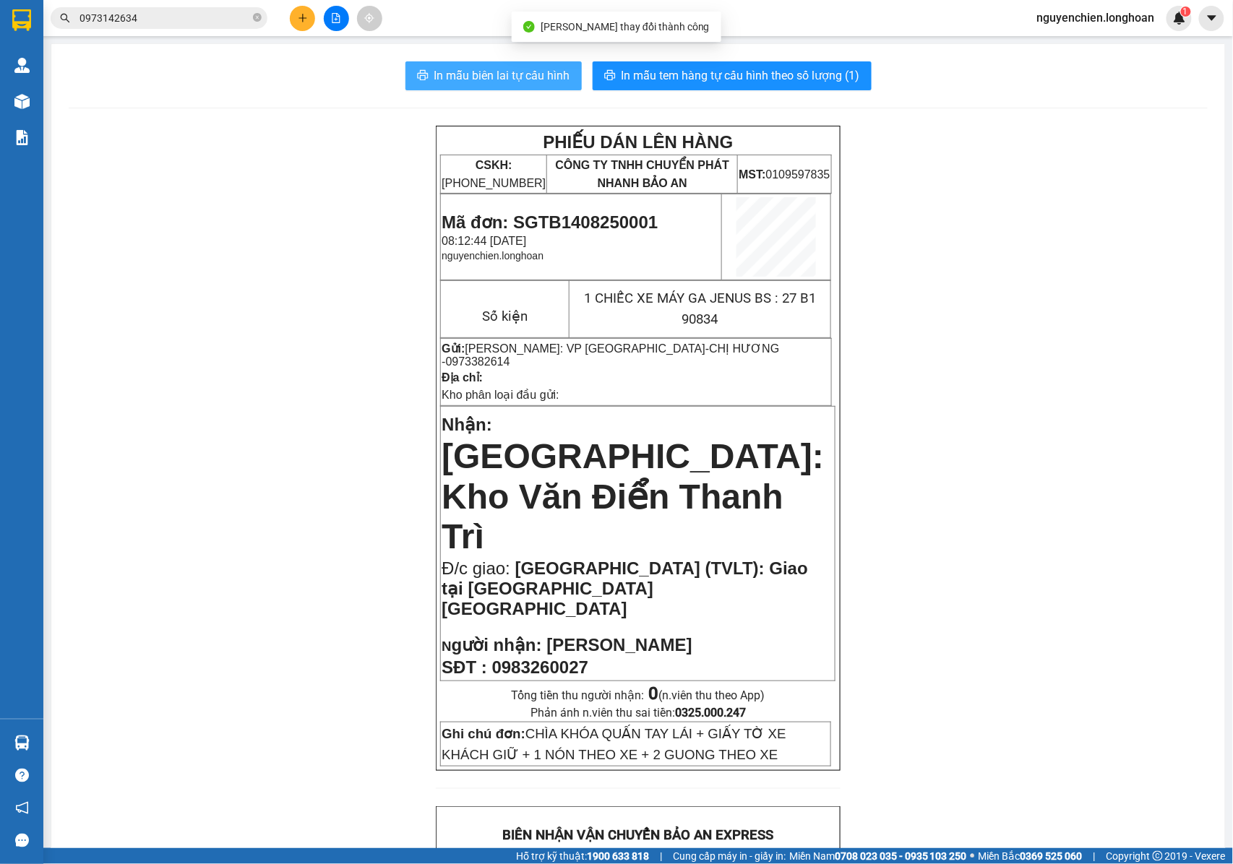
click at [526, 74] on span "In mẫu biên lai tự cấu hình" at bounding box center [502, 75] width 136 height 18
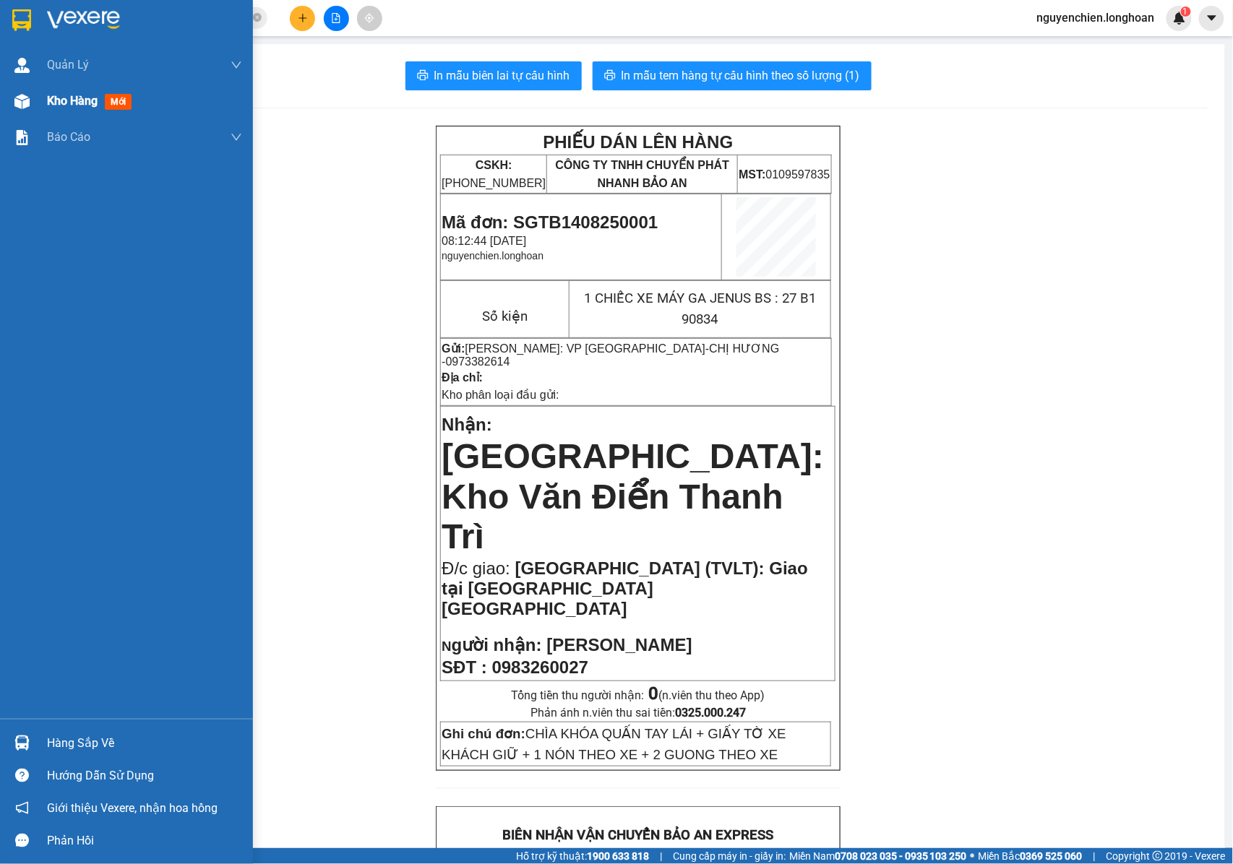
click at [33, 108] on div at bounding box center [21, 101] width 25 height 25
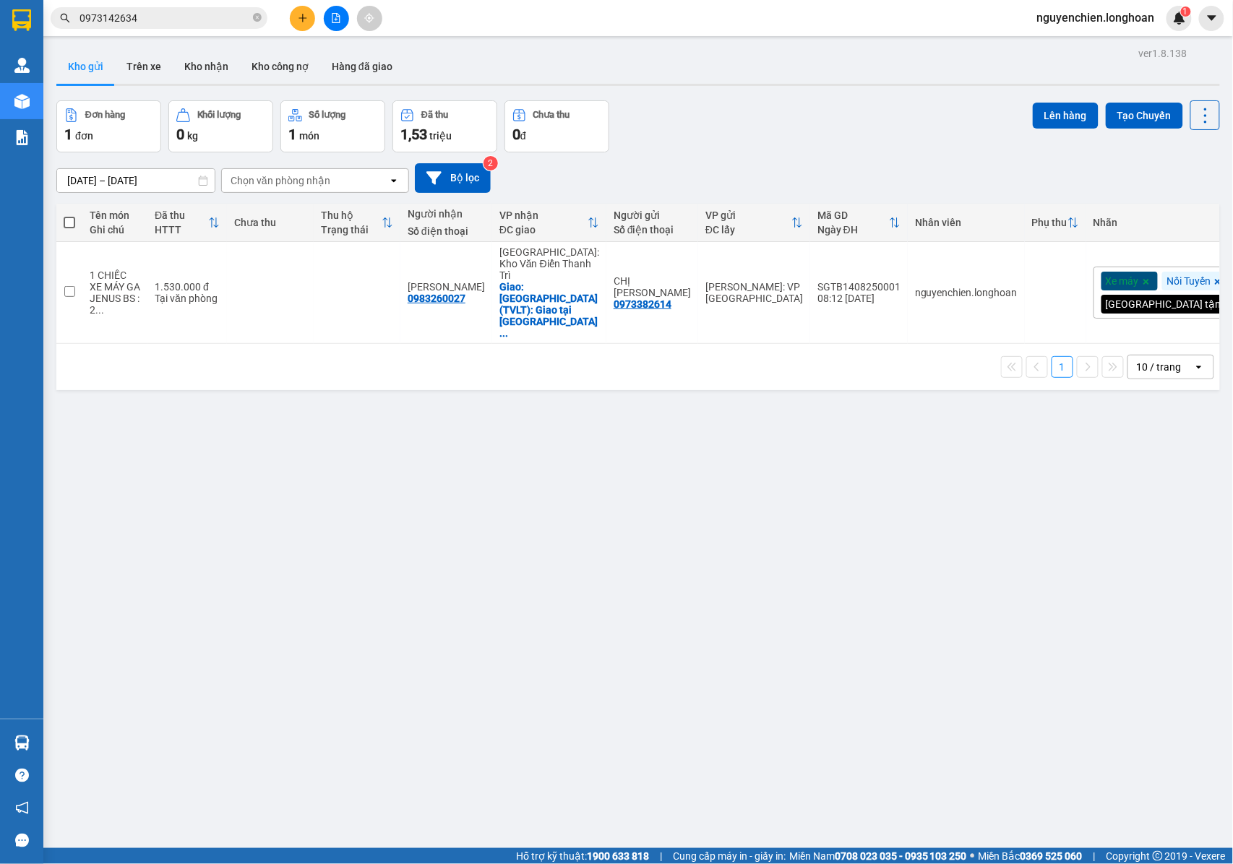
click at [256, 18] on icon "close-circle" at bounding box center [257, 17] width 9 height 9
click at [188, 22] on input "text" at bounding box center [165, 18] width 171 height 16
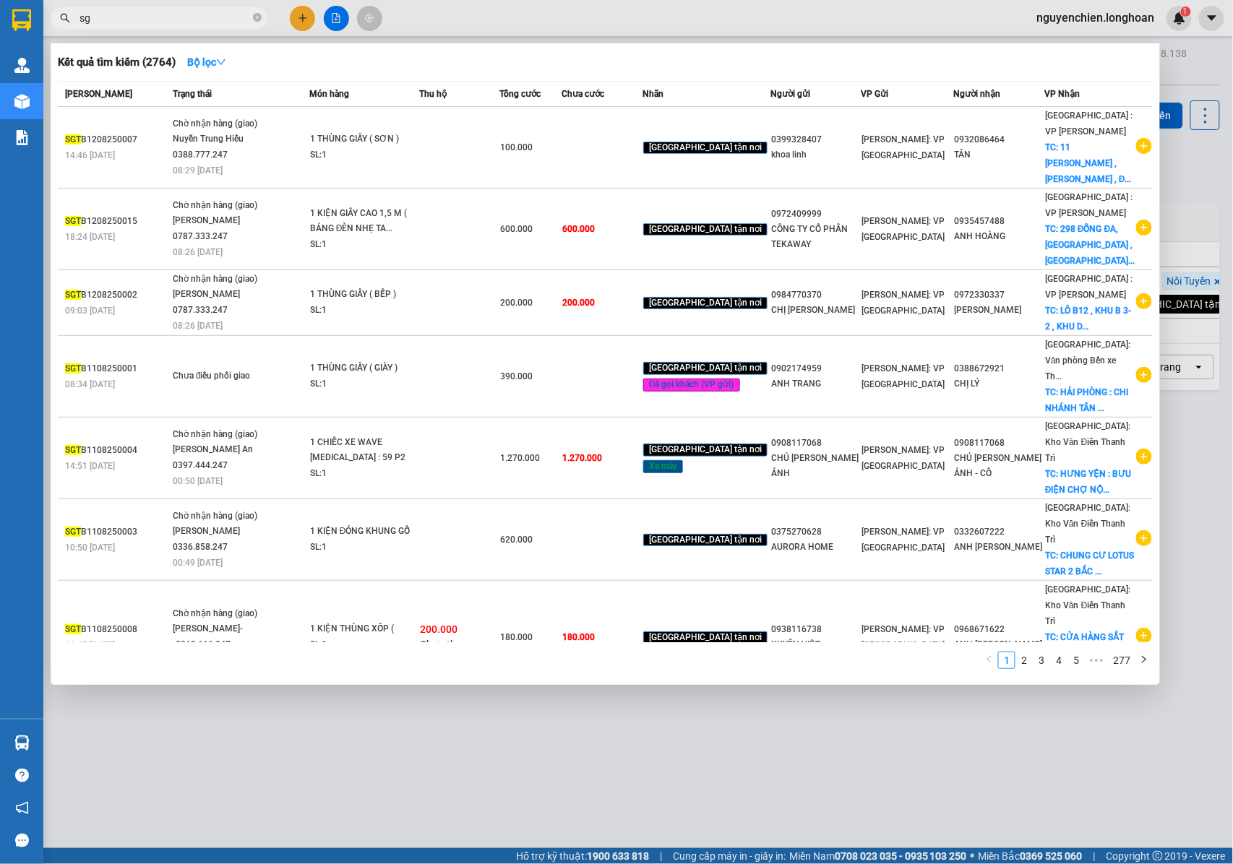
type input "s"
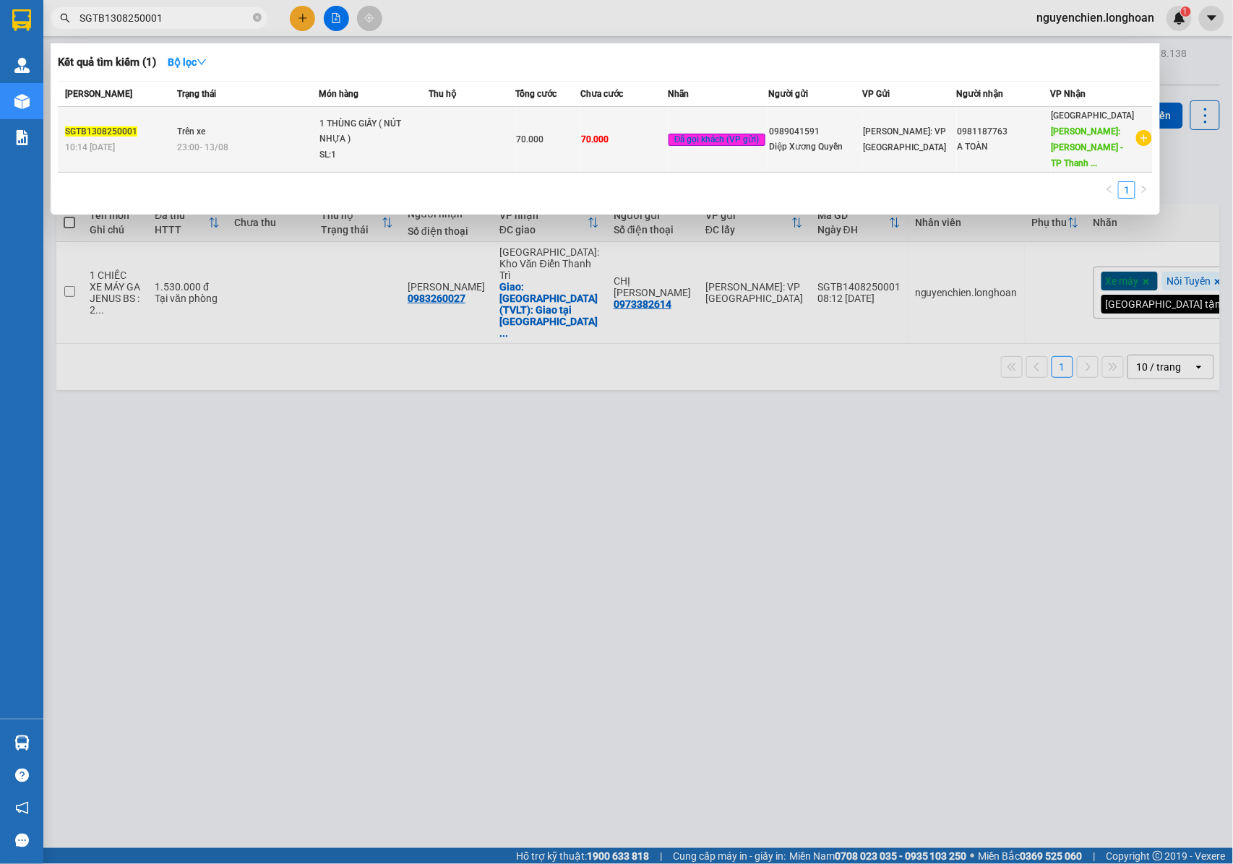
type input "SGTB1308250001"
click at [309, 139] on div "23:00 - 13/08" at bounding box center [247, 147] width 140 height 16
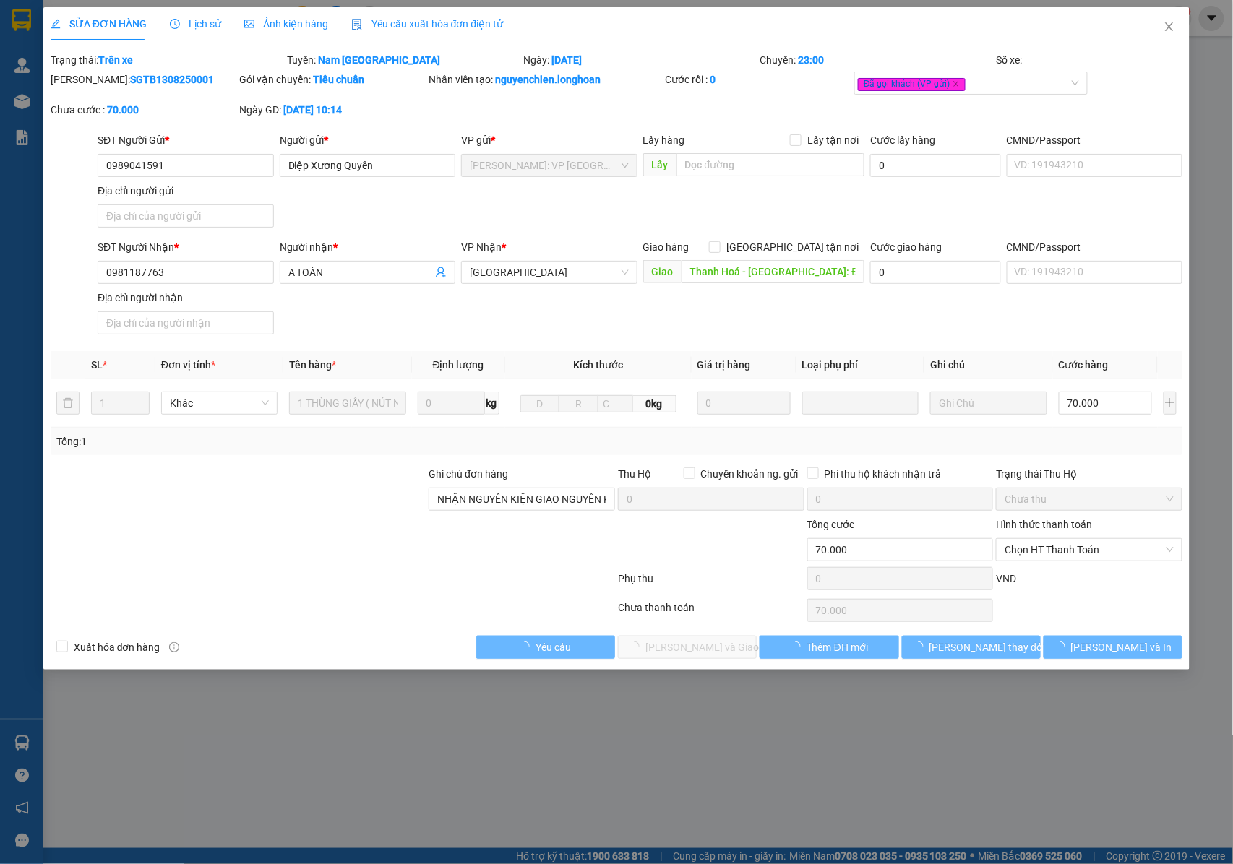
type input "0989041591"
type input "Diệp Xương Quyền"
type input "0981187763"
type input "A TOÀN"
type input "Thanh Hoá - TP Thanh Hóa: Đường tránh TP Thanh Hóa"
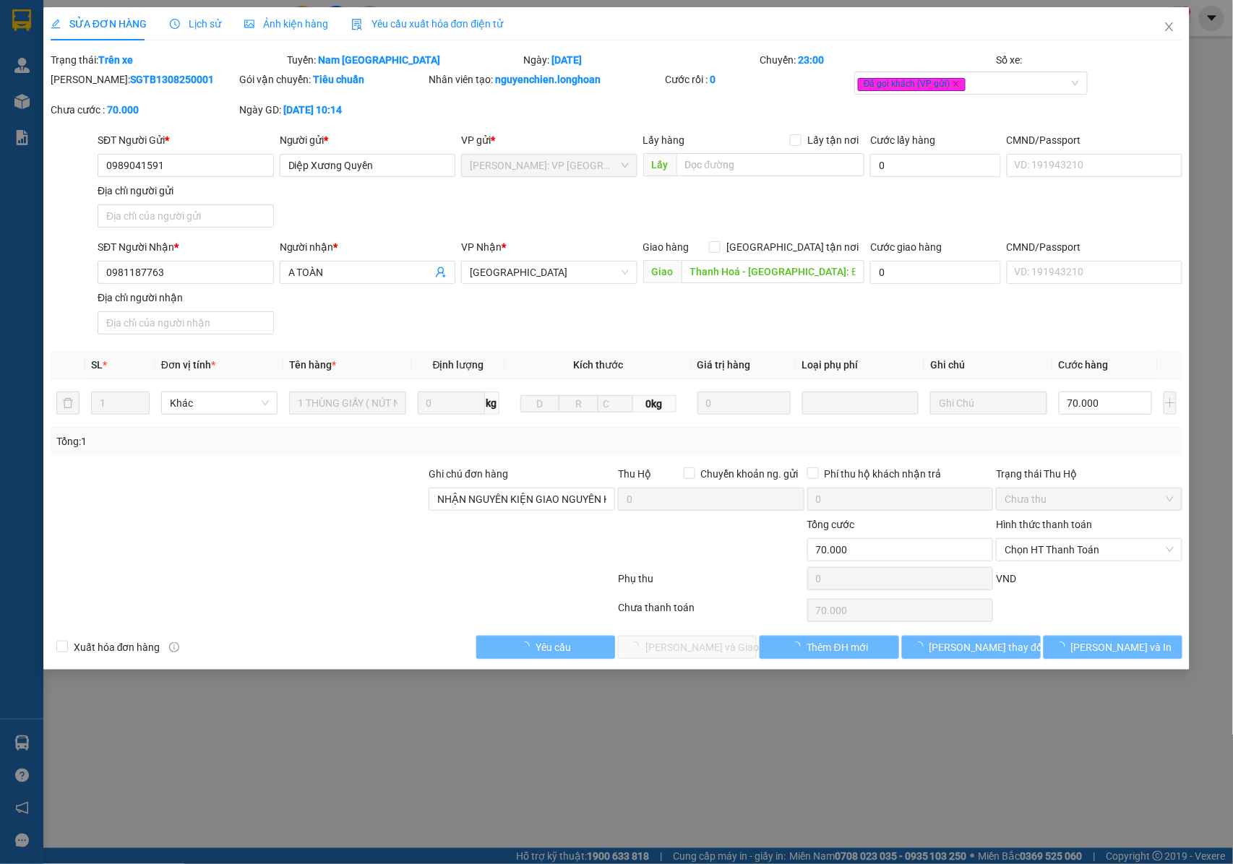
type input "NHẬN NGUYÊN KIỆN GIAO NGUYÊN KIỆN, HƯ VỠ K ĐỀN"
type input "70.000"
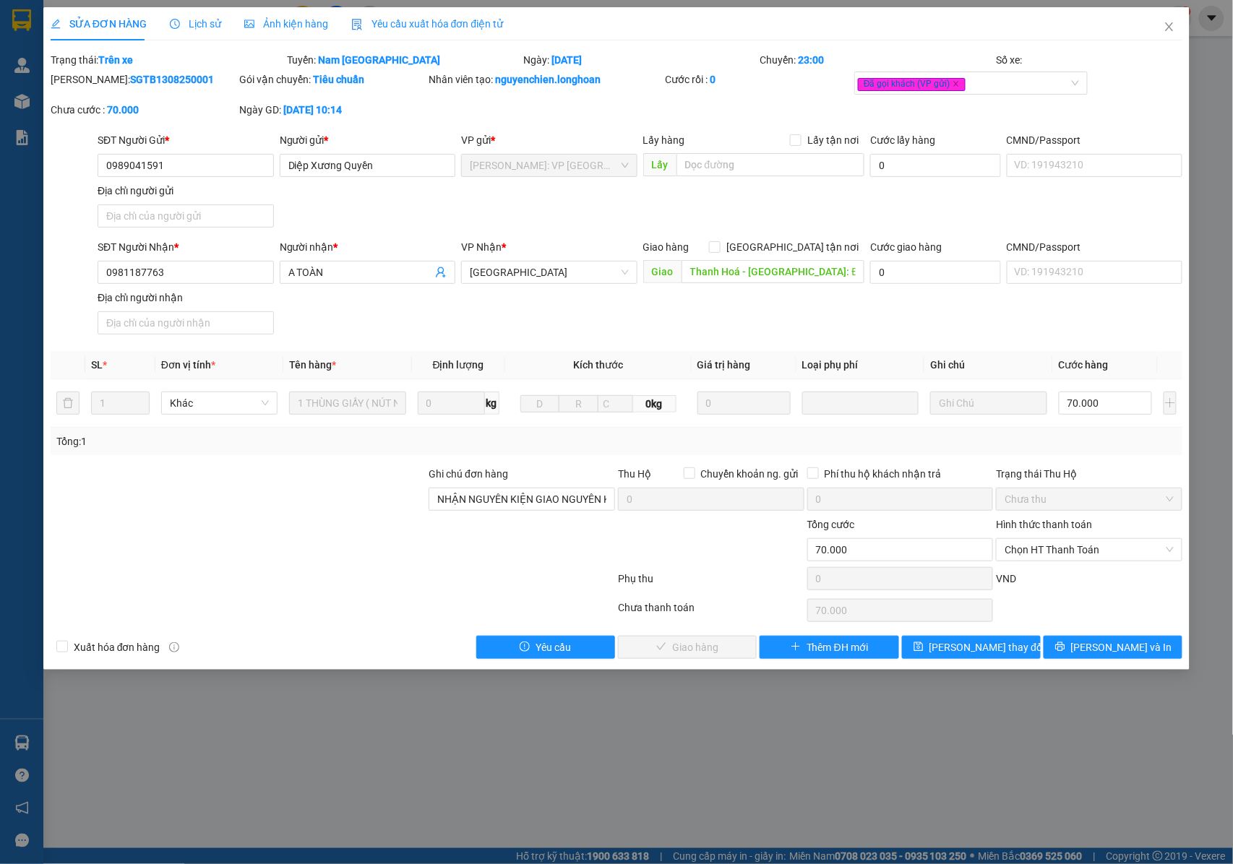
drag, startPoint x: 171, startPoint y: 76, endPoint x: 87, endPoint y: 90, distance: 84.4
click at [87, 90] on div "Mã ĐH: SGTB1308250001" at bounding box center [143, 87] width 189 height 30
copy b "SGTB1308250001"
click at [1172, 27] on icon "close" at bounding box center [1170, 27] width 12 height 12
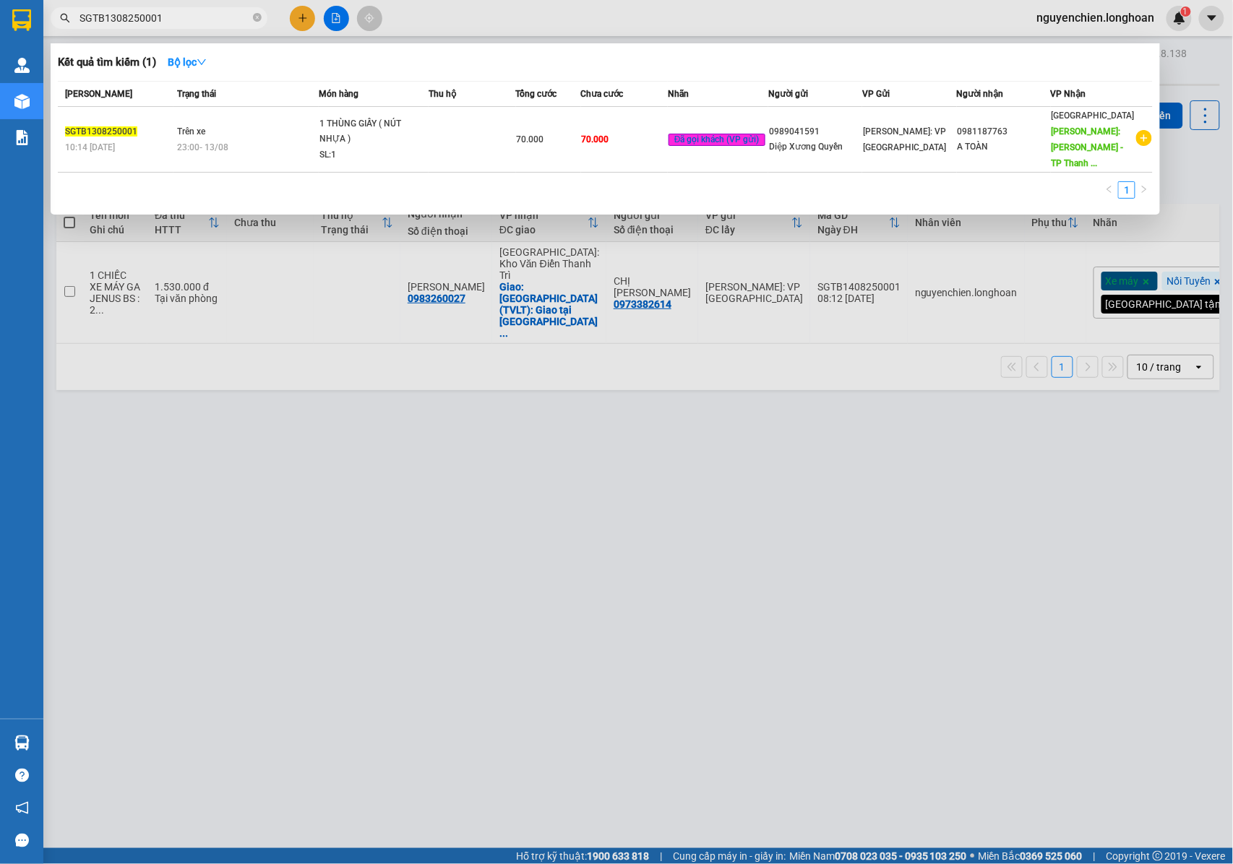
click at [174, 19] on input "SGTB1308250001" at bounding box center [165, 18] width 171 height 16
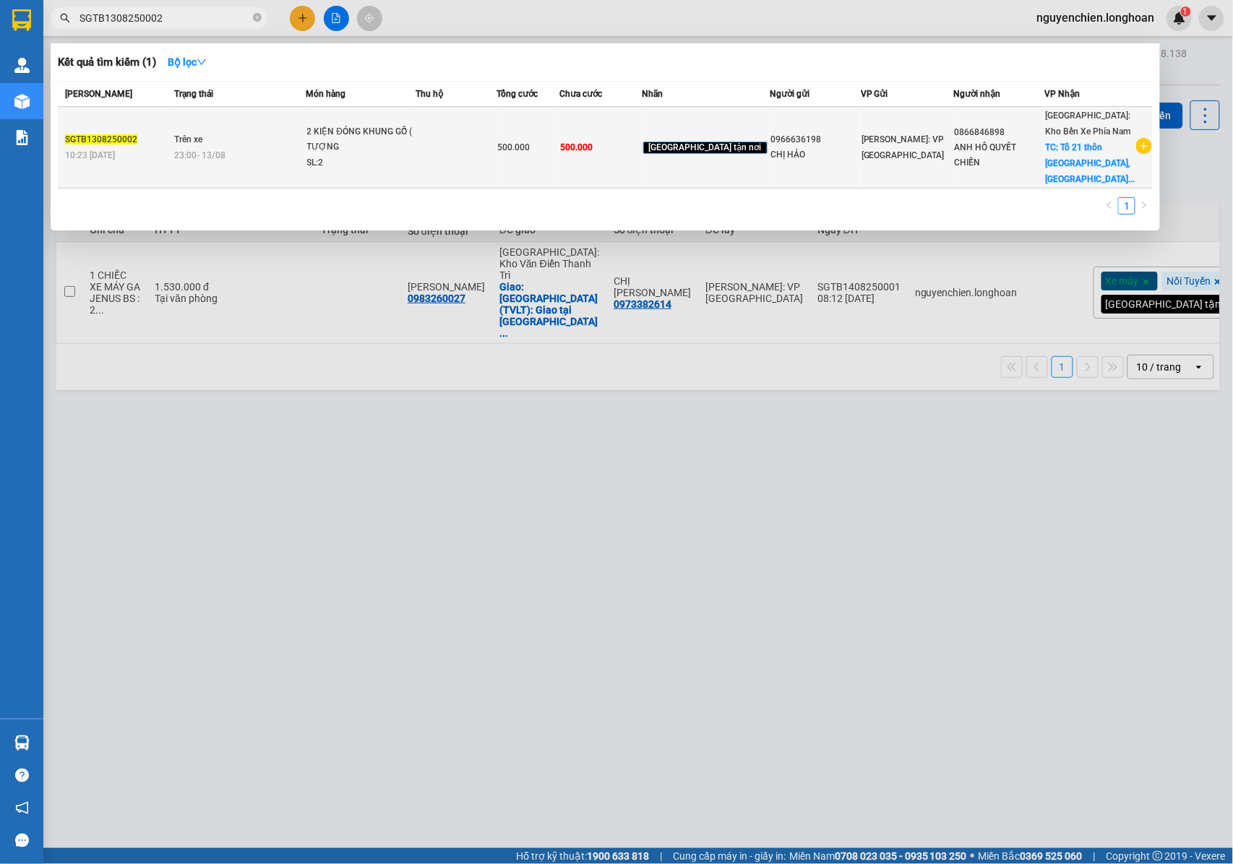
type input "SGTB1308250002"
click at [371, 143] on div "2 KIỆN ĐÓNG KHUNG GỖ ( TƯỢNG PHẬT CHÙA G..." at bounding box center [361, 139] width 108 height 31
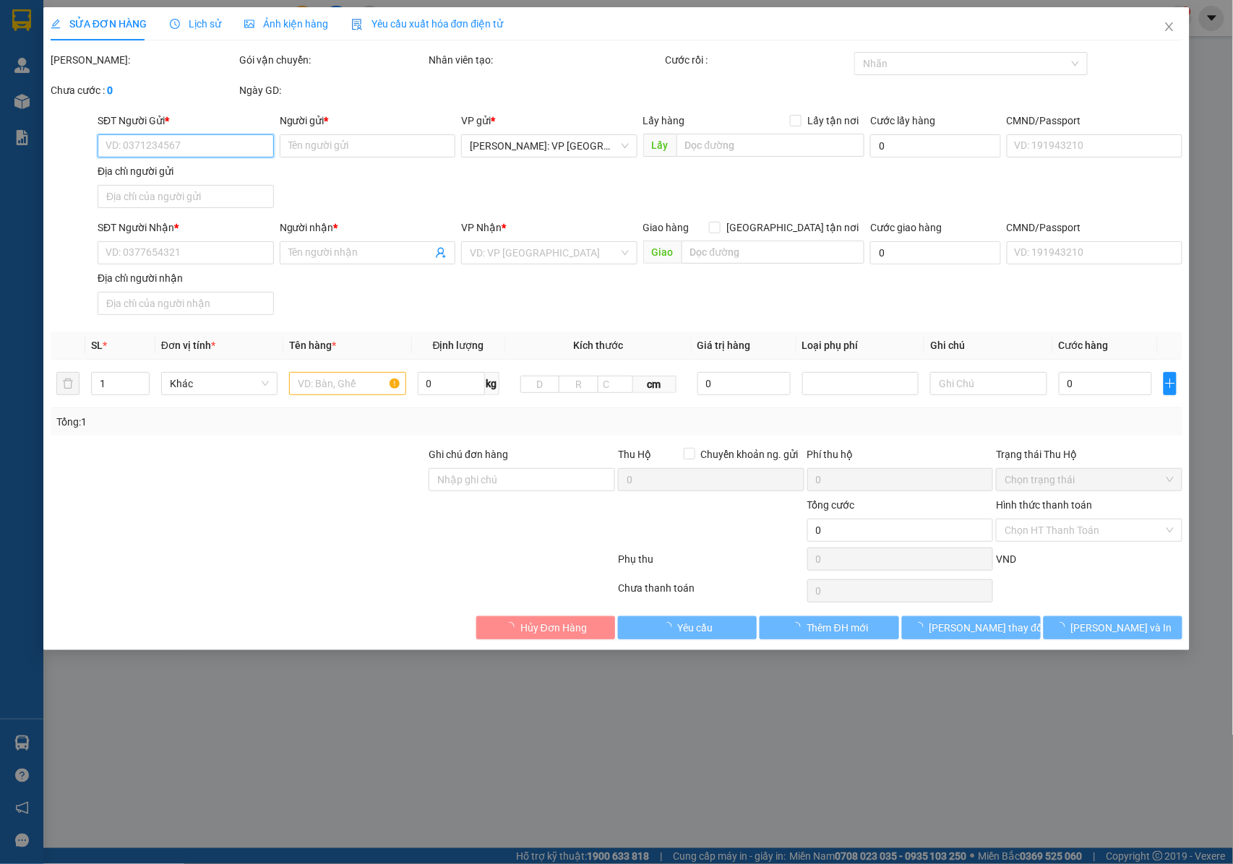
type input "0966636198"
type input "CHỊ HẢO"
type input "0866846898"
type input "ANH HỒ QUYẾT CHIẾN"
checkbox input "true"
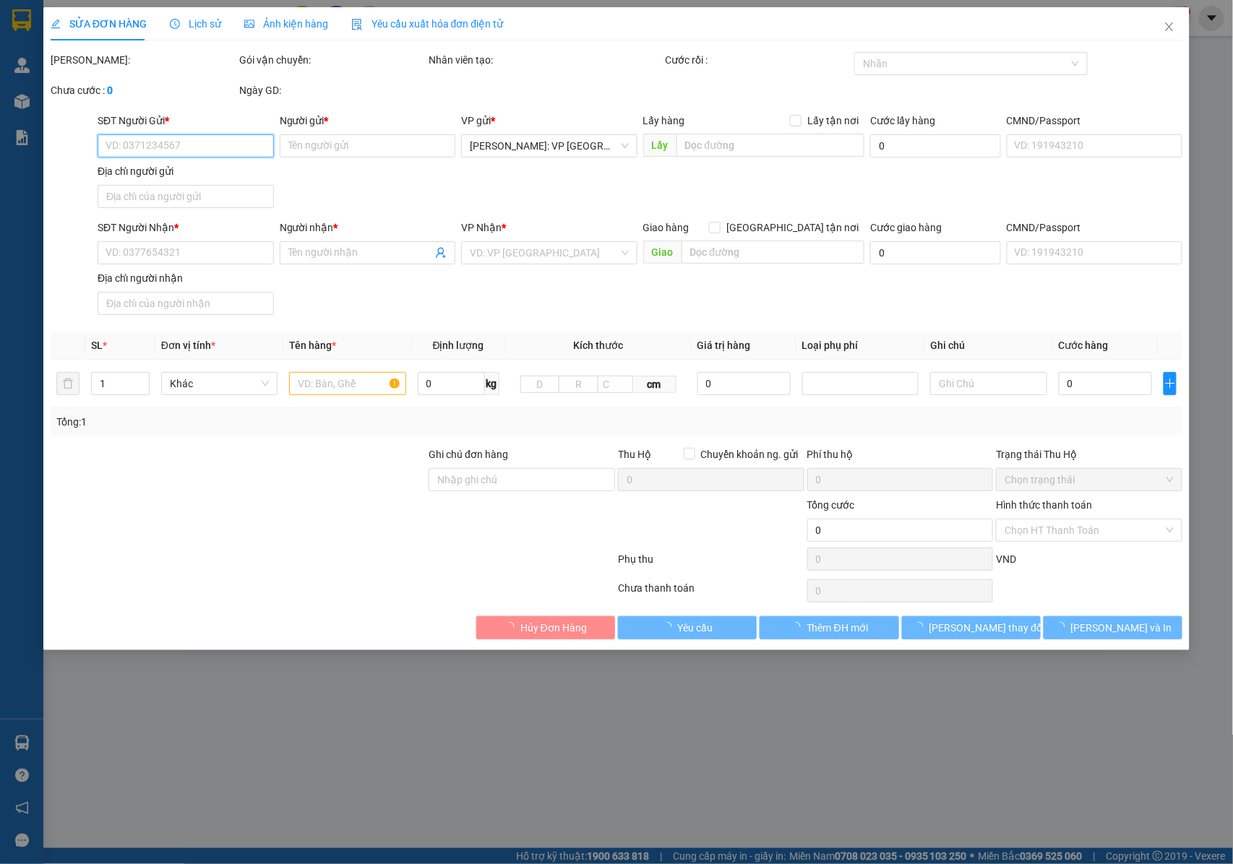
type input "Tổ 21 thôn Đồng Nhơn 1, Vĩnh Trung, Nha Trang, Khánh Hòa"
type input "NHẬN NGUYÊN KIỆN GIAO NGUYÊN KIỆN, HƯ VỠ K ĐỀN"
type input "500.000"
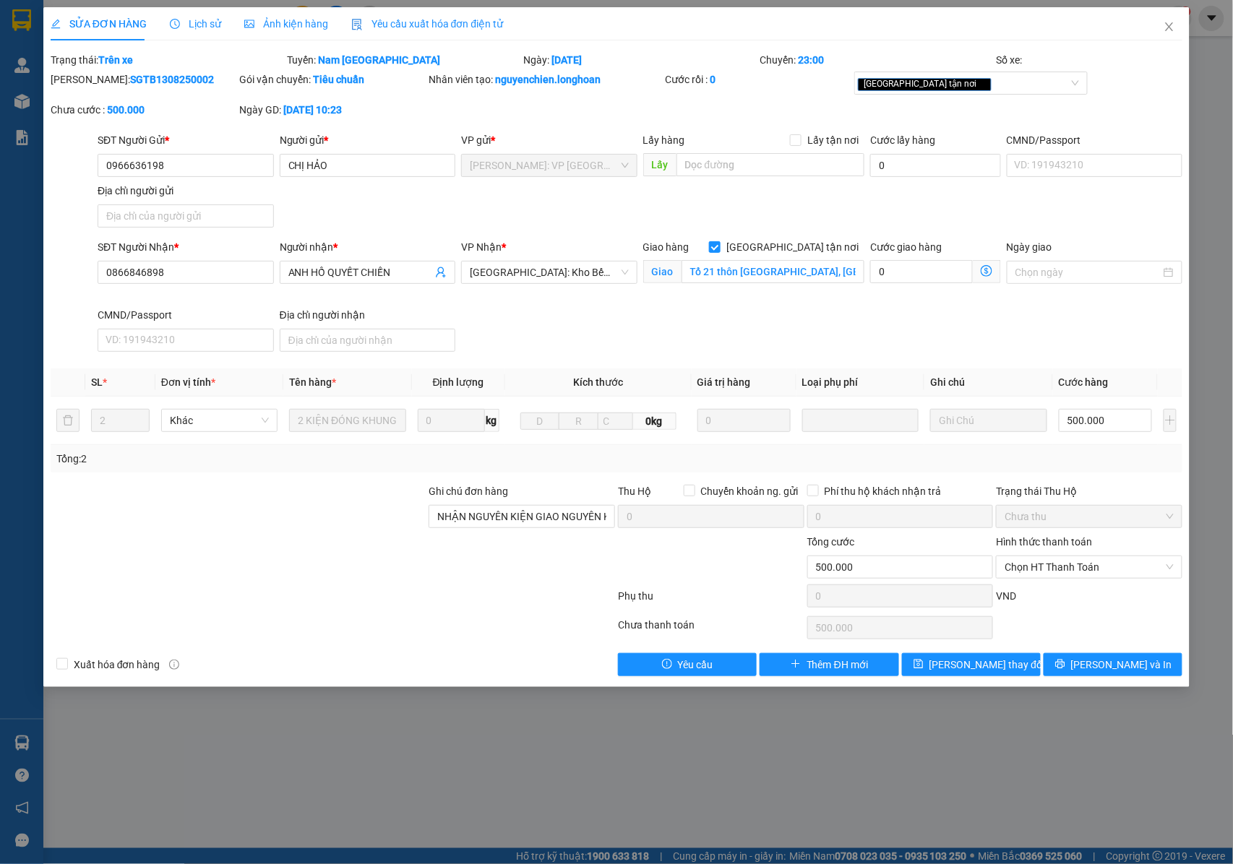
drag, startPoint x: 179, startPoint y: 80, endPoint x: 88, endPoint y: 88, distance: 91.5
click at [88, 88] on div "Mã ĐH: SGTB1308250002" at bounding box center [143, 87] width 189 height 30
copy b "SGTB1308250002"
click at [1178, 25] on span "Close" at bounding box center [1169, 27] width 40 height 40
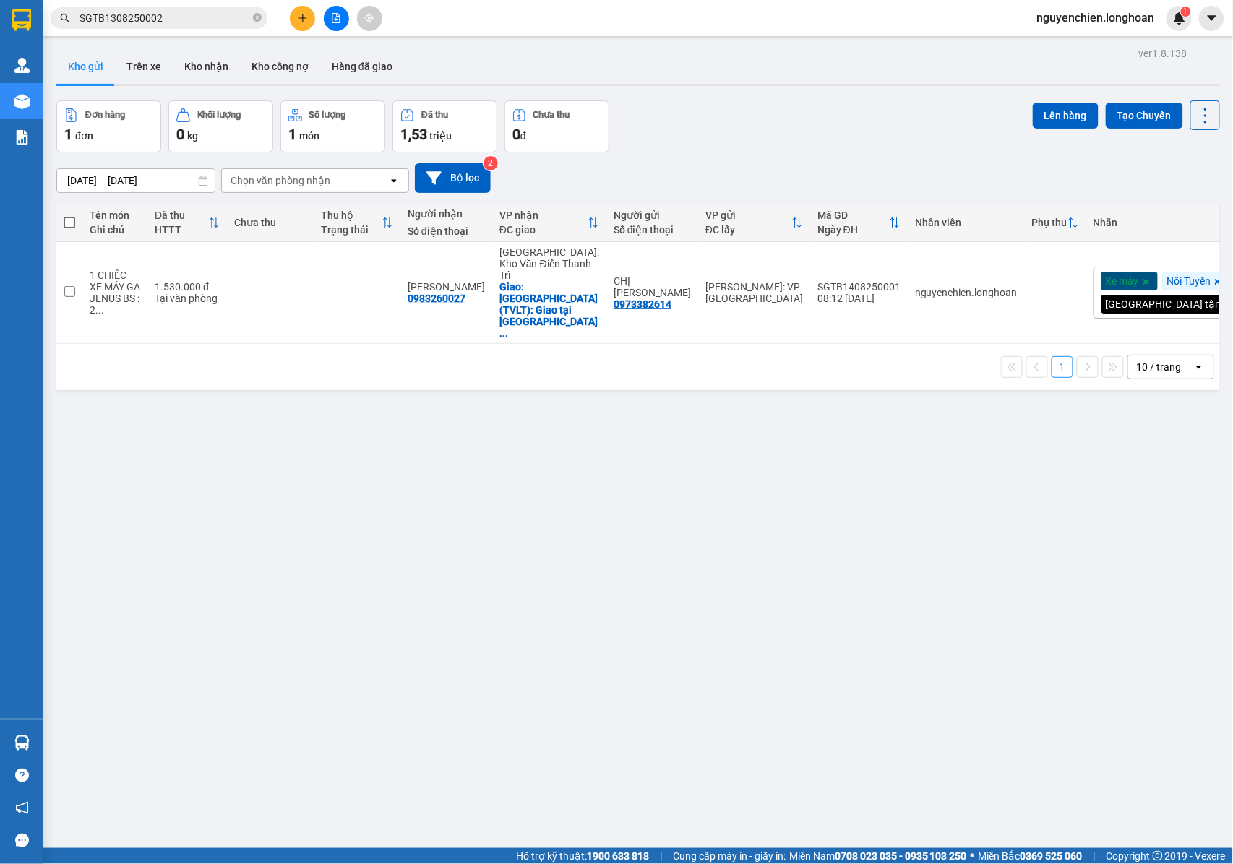
click at [177, 25] on input "SGTB1308250002" at bounding box center [165, 18] width 171 height 16
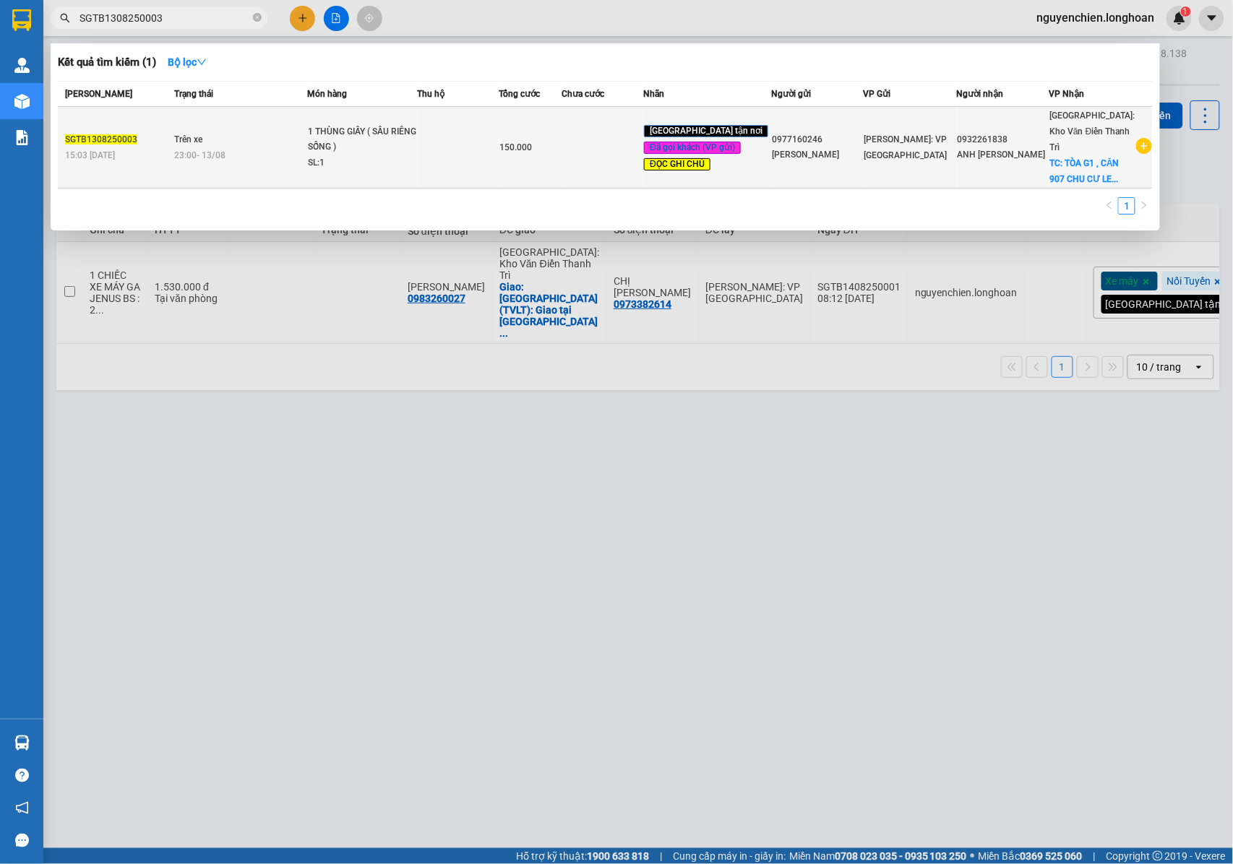
type input "SGTB1308250003"
click at [306, 147] on div "23:00 - 13/08" at bounding box center [240, 155] width 132 height 16
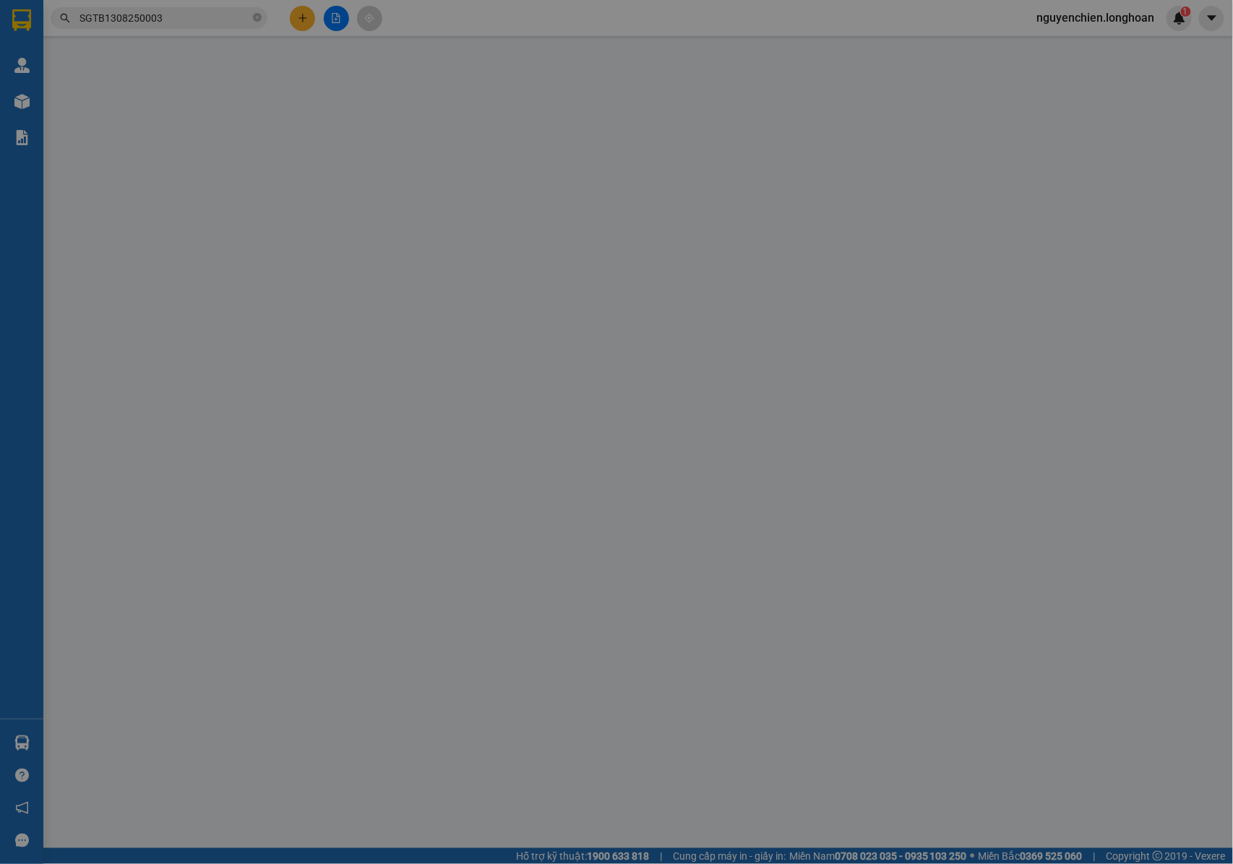
type input "0977160246"
type input "NGUYỄN PHƯƠNG PHƯƠNG"
type input "0932261838"
type input "ANH PHAN ANH"
checkbox input "true"
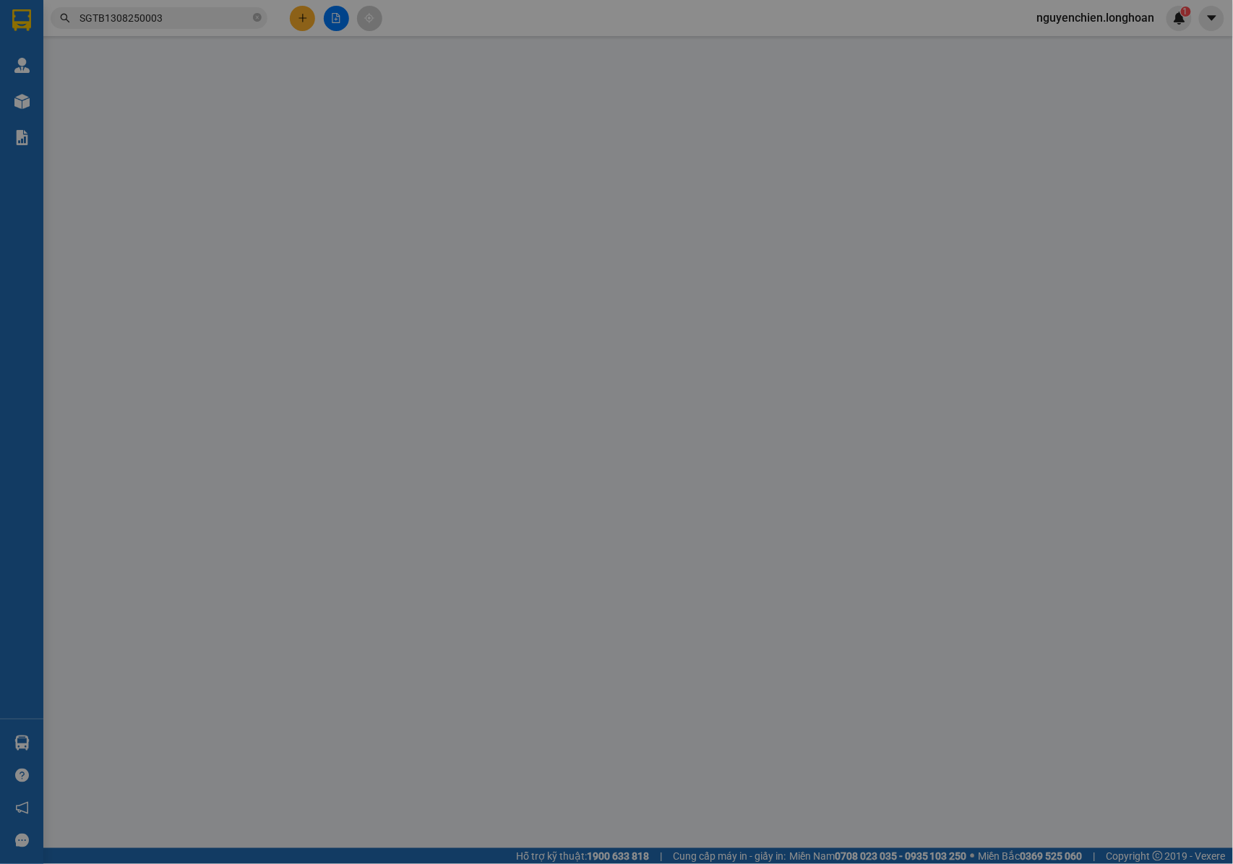
type input "TÒA G1 , CĂN 907 CHU CƯ LE GRAND JARDIN , HUỲNH VĂN NGHỆ , PHÚ LỢI , LONG BIÊN …"
type input "RA TỚI NHẬN HƯ KHÔNG CHỊU TRÁCH NHIỆM"
type input "150.000"
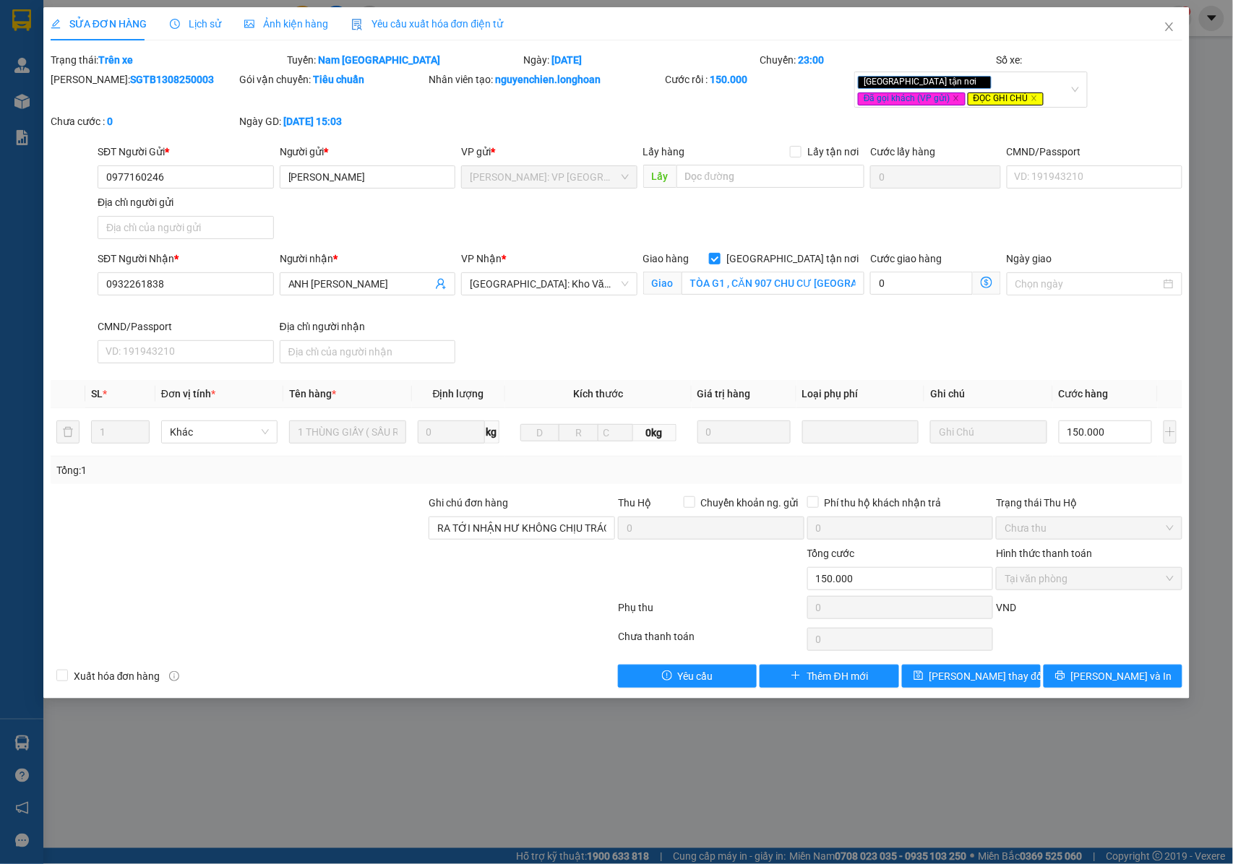
drag, startPoint x: 181, startPoint y: 79, endPoint x: 87, endPoint y: 87, distance: 93.6
click at [87, 87] on div "Mã ĐH: SGTB1308250003" at bounding box center [144, 80] width 186 height 16
copy b "SGTB1308250003"
click at [1167, 31] on icon "close" at bounding box center [1170, 26] width 8 height 9
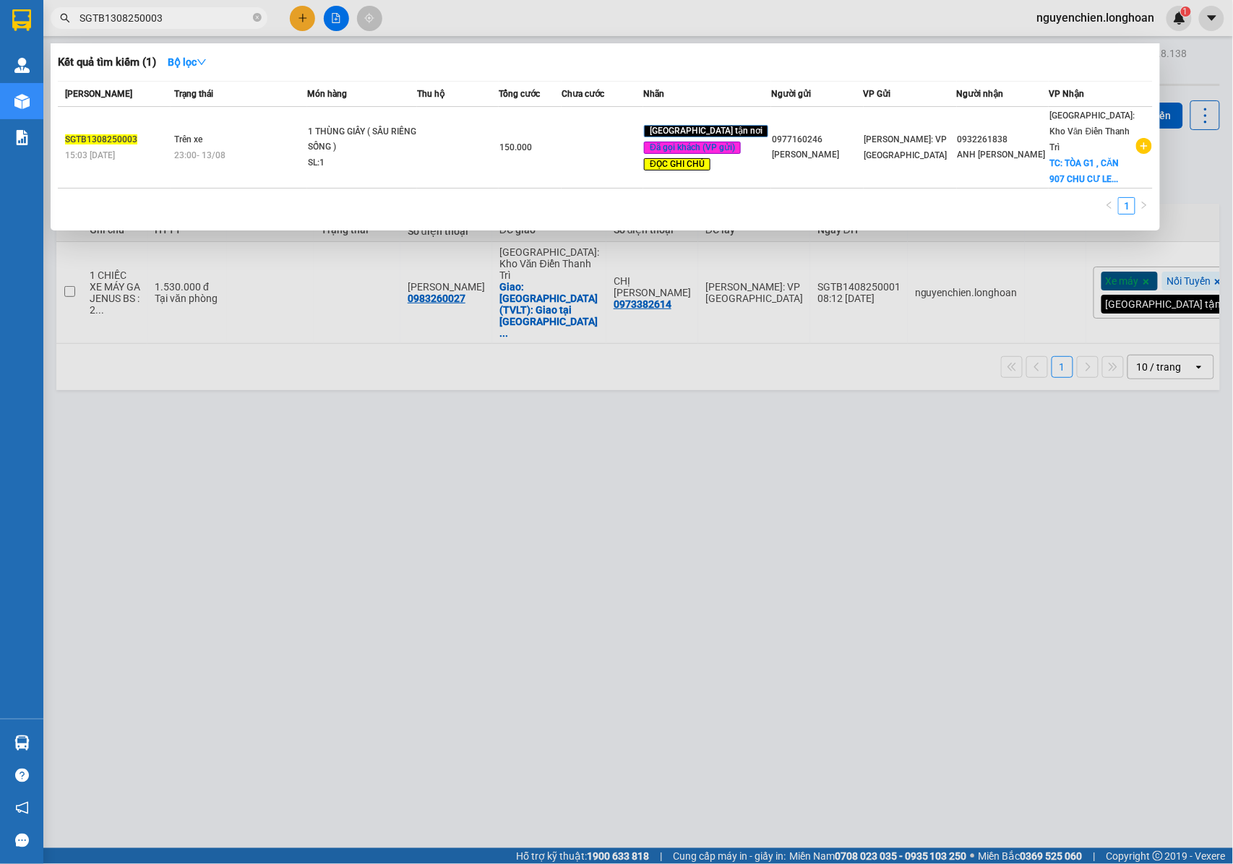
click at [176, 23] on input "SGTB1308250003" at bounding box center [165, 18] width 171 height 16
drag, startPoint x: 172, startPoint y: 15, endPoint x: 97, endPoint y: 14, distance: 75.2
click at [72, 27] on span "SGTB1308250004" at bounding box center [159, 18] width 217 height 22
type input "SGTB1308250004"
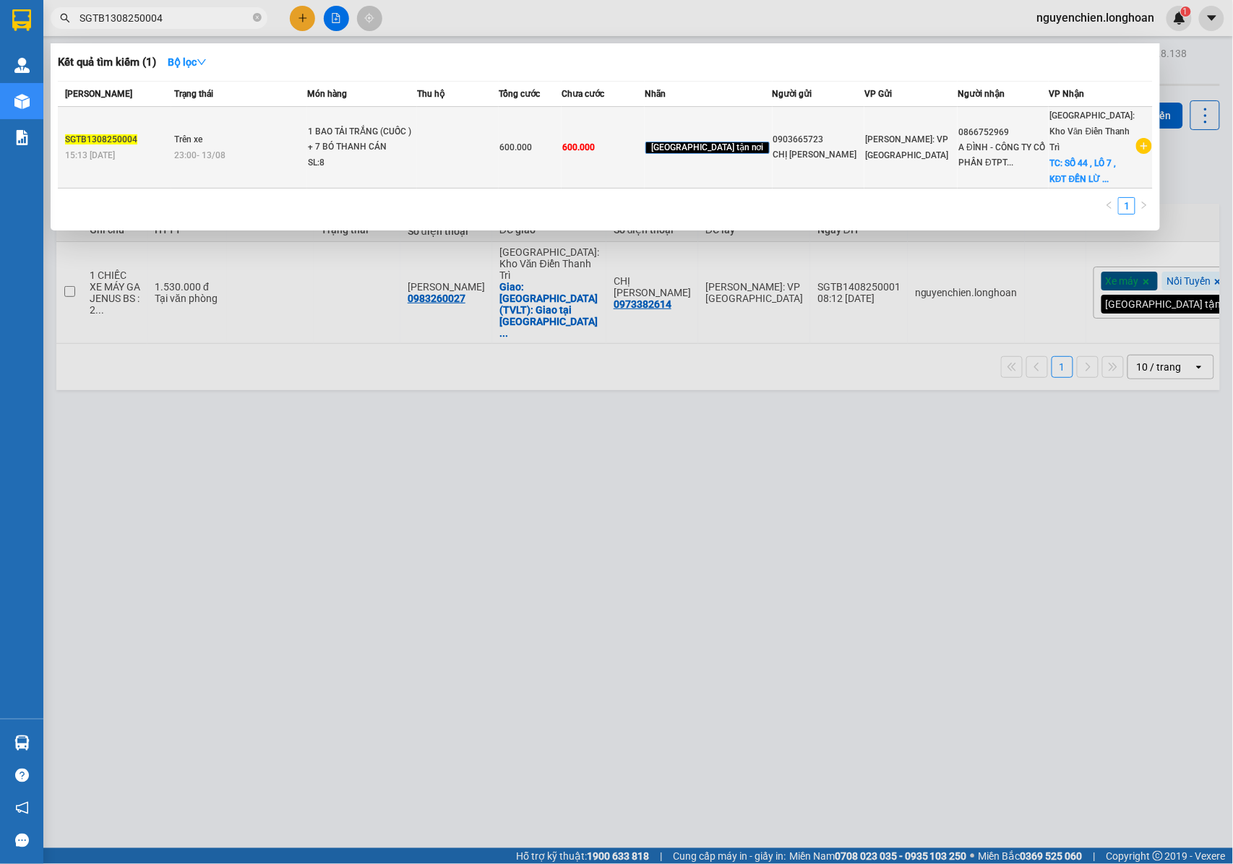
click at [265, 136] on td "Trên xe 23:00 - 13/08" at bounding box center [239, 148] width 137 height 82
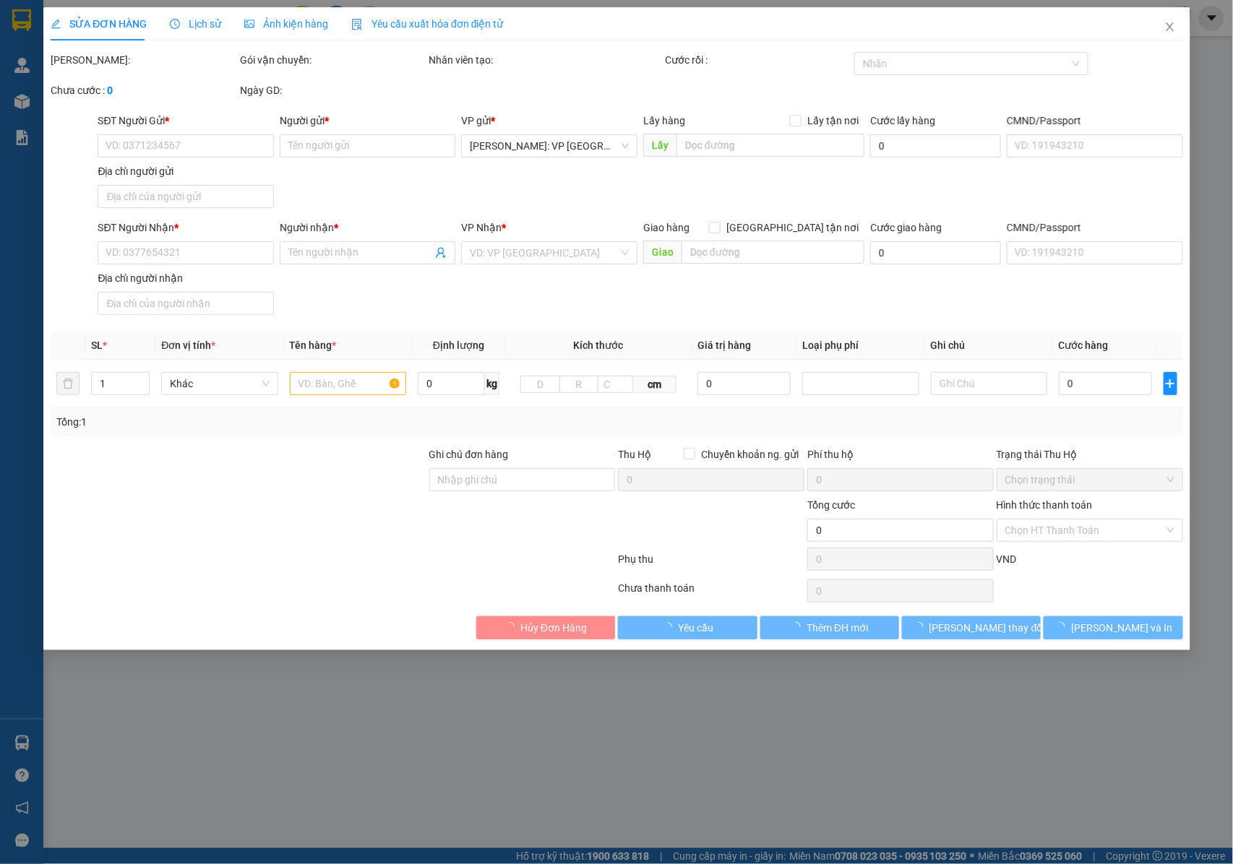
type input "0903665723"
type input "CHỊ NGÂN"
type input "0866752969"
type input "A ĐÌNH - CÔNG TY CỔ PHẦN ĐTPTCN ETECH VIỆT NAM"
checkbox input "true"
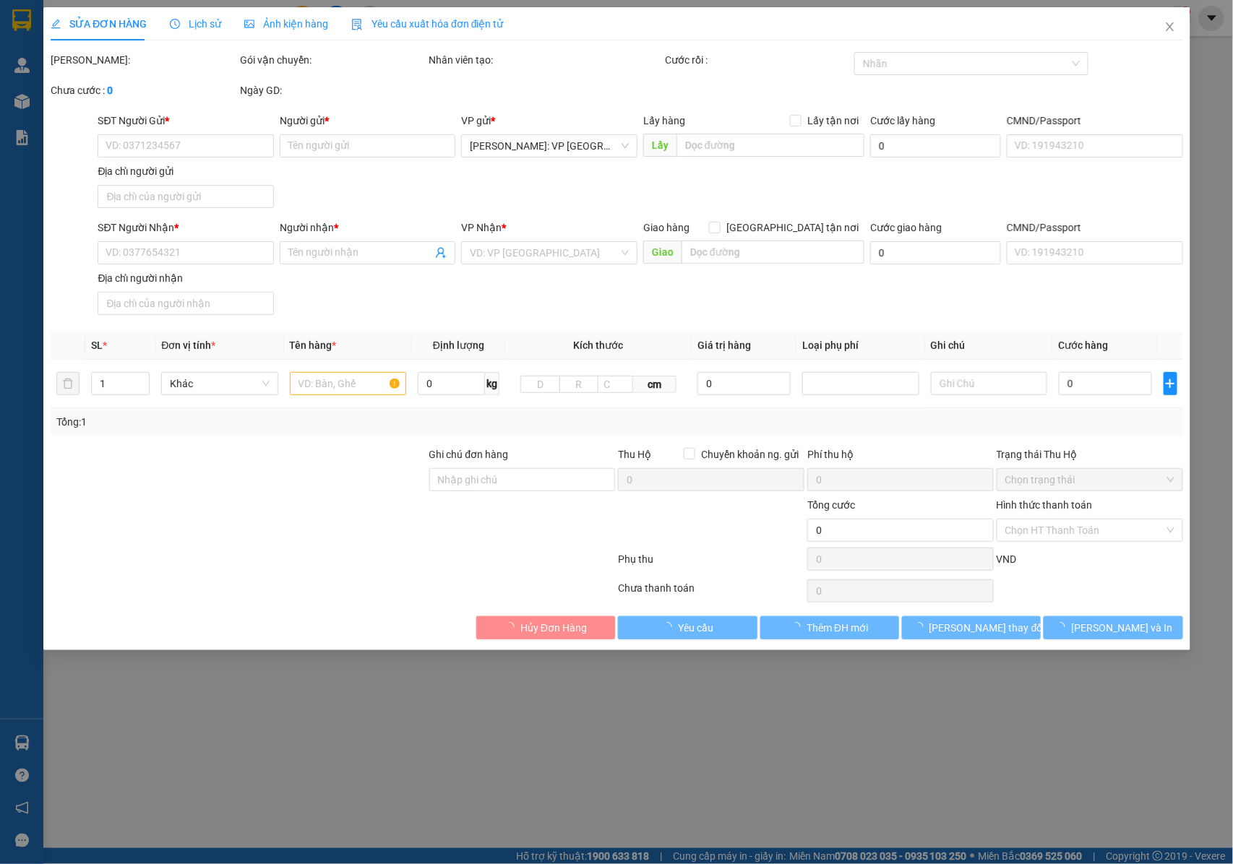
type input "SỐ 44 , LÔ 7 , KĐT ĐỀN LỪ 2 , PHƯỜNG HOÀNG VĂN THỤ, HOÀNG MAI , HÀ NỘI"
type input "NHẬN NGUYÊN KIỆN GIAO NGUYÊN KIỆN, HƯ VỠ K ĐỀN"
type input "600.000"
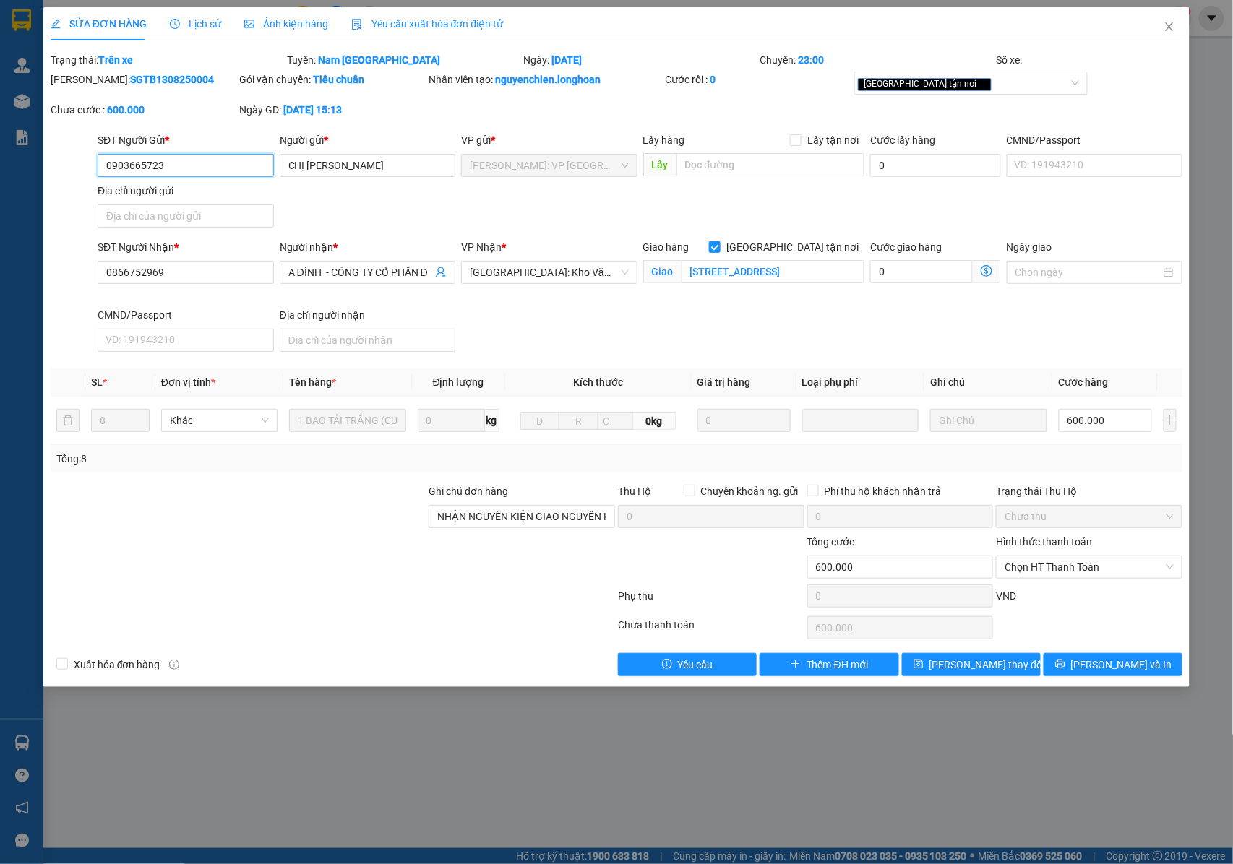
drag, startPoint x: 189, startPoint y: 168, endPoint x: 79, endPoint y: 168, distance: 109.9
click at [79, 168] on div "SĐT Người Gửi * 0903665723 0903665723 Người gửi * CHỊ NGÂN VP gửi * Hồ Chí Minh…" at bounding box center [616, 182] width 1135 height 101
drag, startPoint x: 1088, startPoint y: 661, endPoint x: 1078, endPoint y: 652, distance: 13.3
click at [1088, 663] on button "Lưu và In" at bounding box center [1113, 664] width 139 height 23
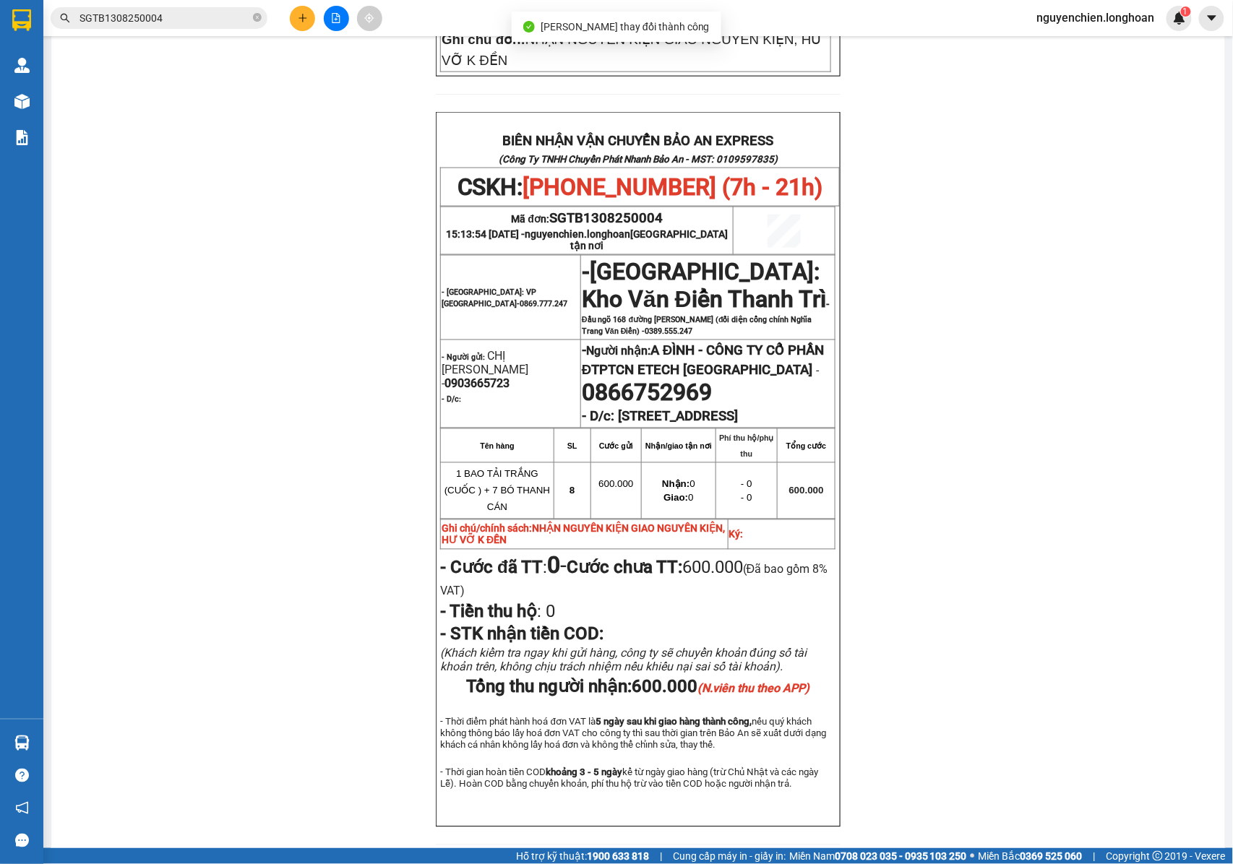
scroll to position [760, 0]
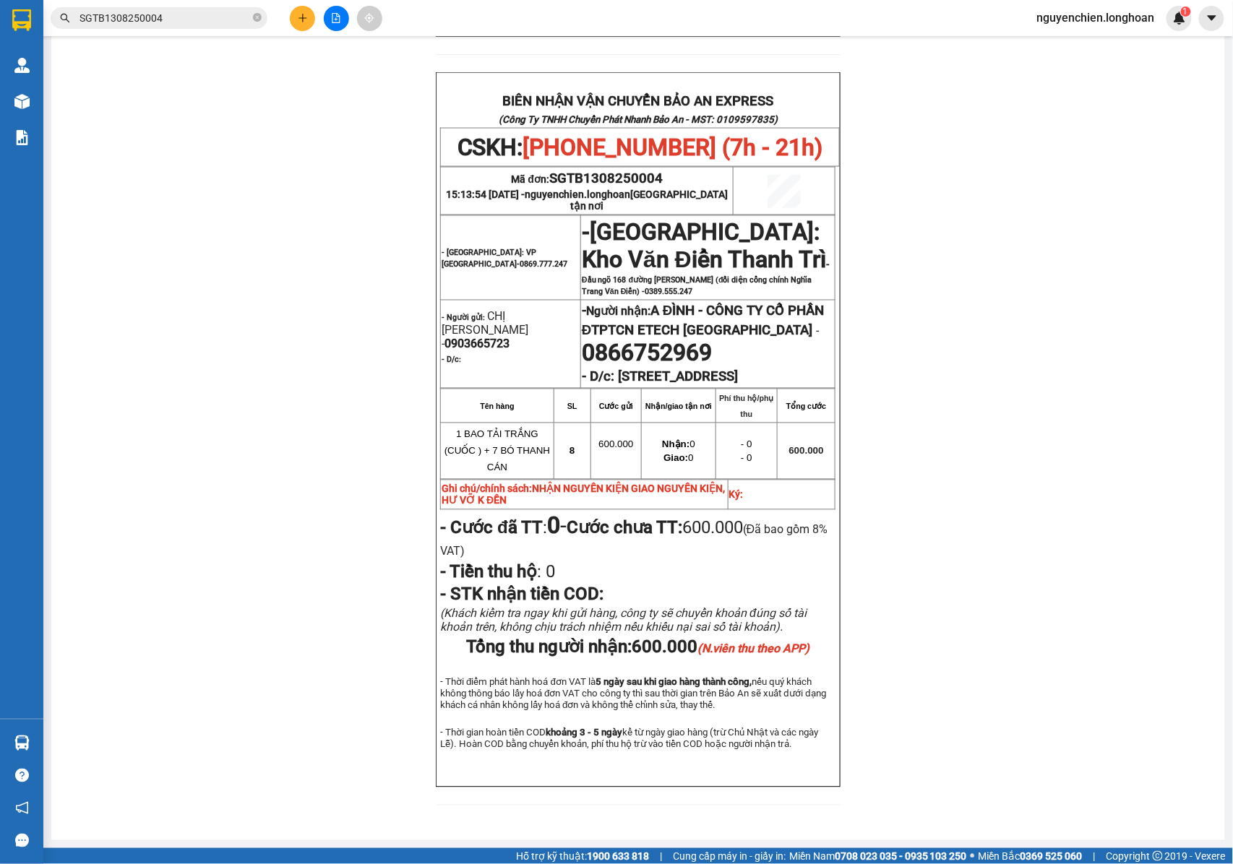
click at [189, 25] on input "SGTB1308250004" at bounding box center [165, 18] width 171 height 16
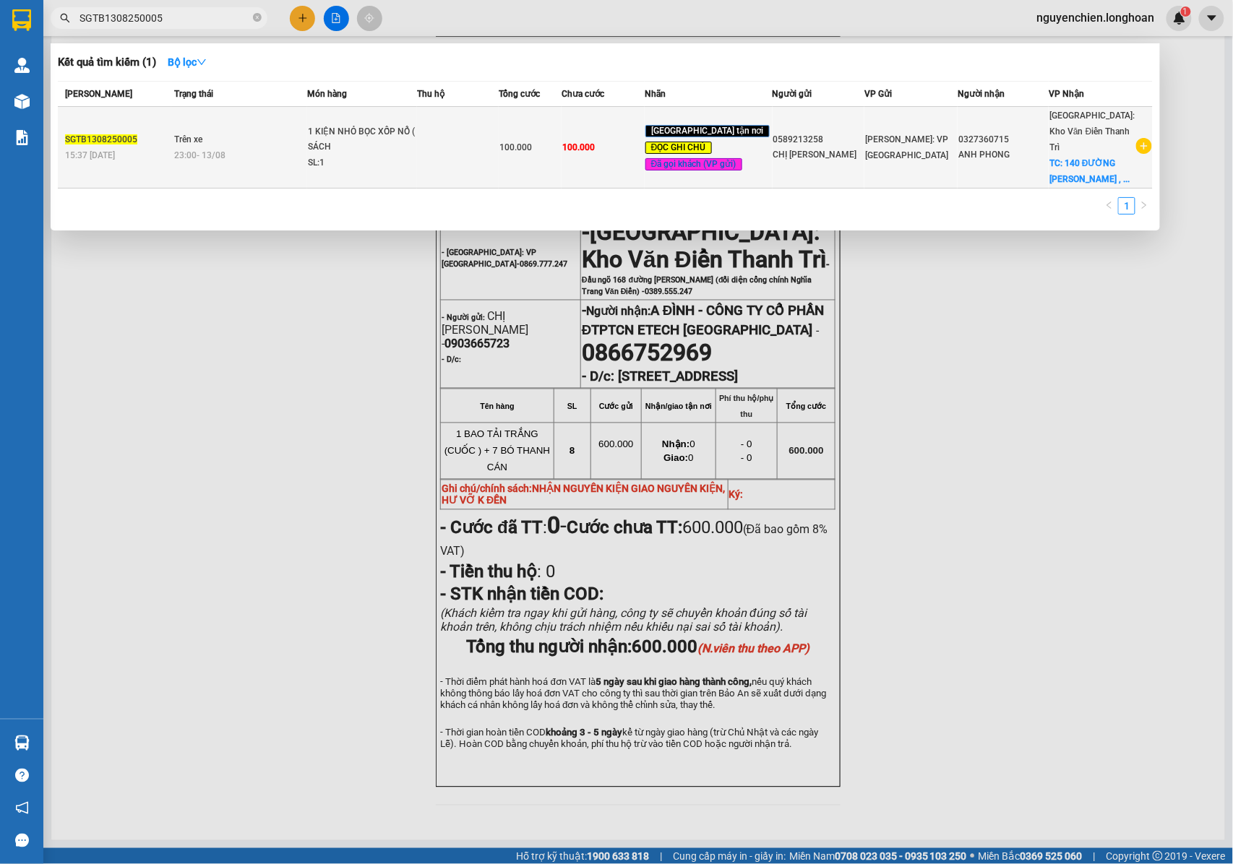
click at [325, 155] on div "SL: 1" at bounding box center [362, 163] width 108 height 16
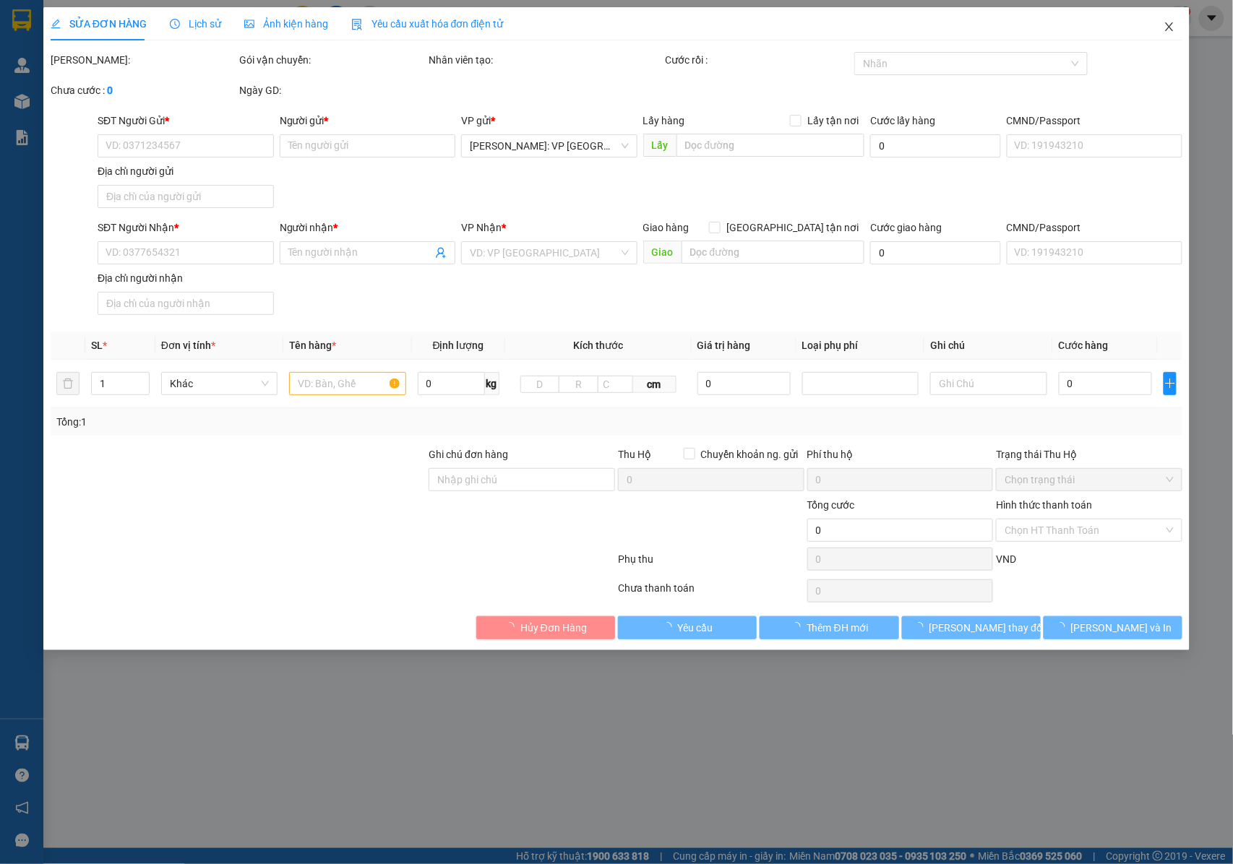
click at [1171, 23] on icon "close" at bounding box center [1170, 27] width 12 height 12
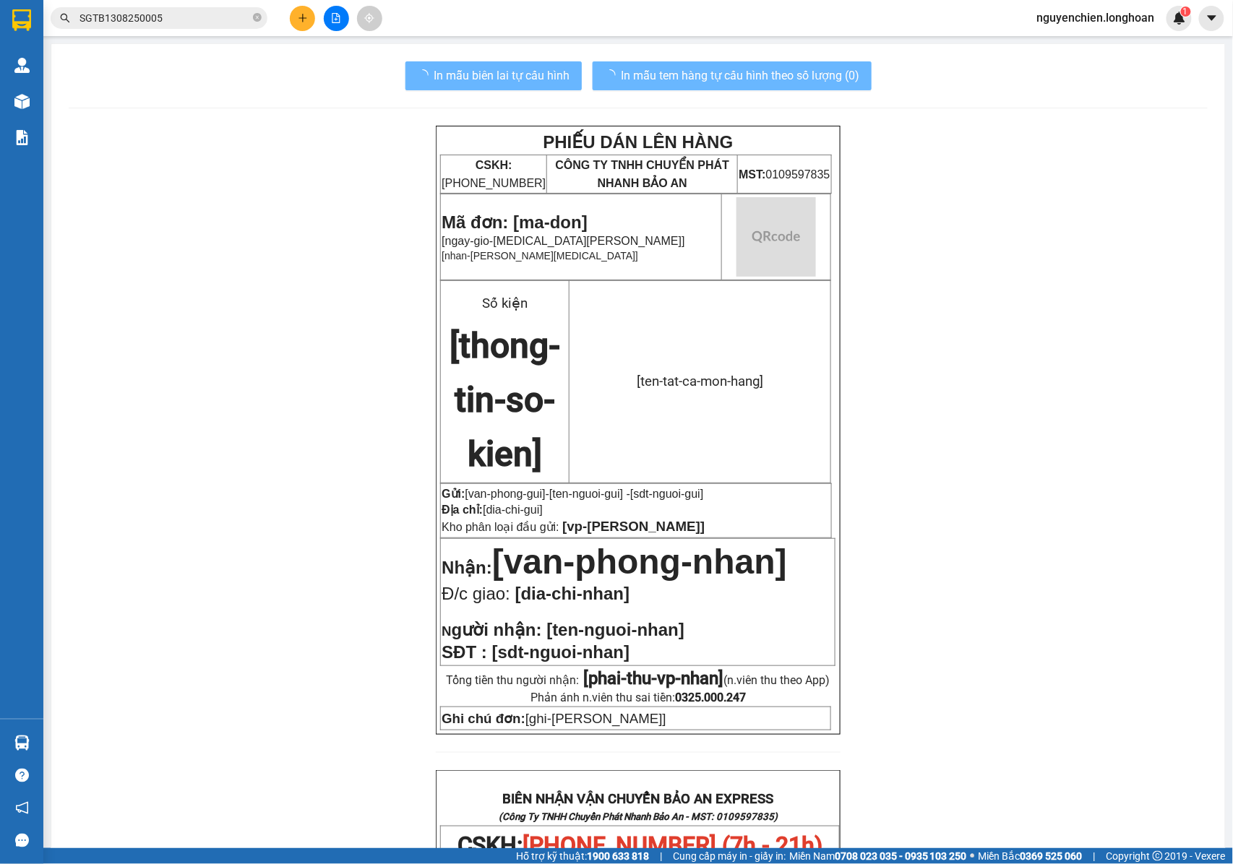
click at [176, 14] on input "SGTB1308250005" at bounding box center [165, 18] width 171 height 16
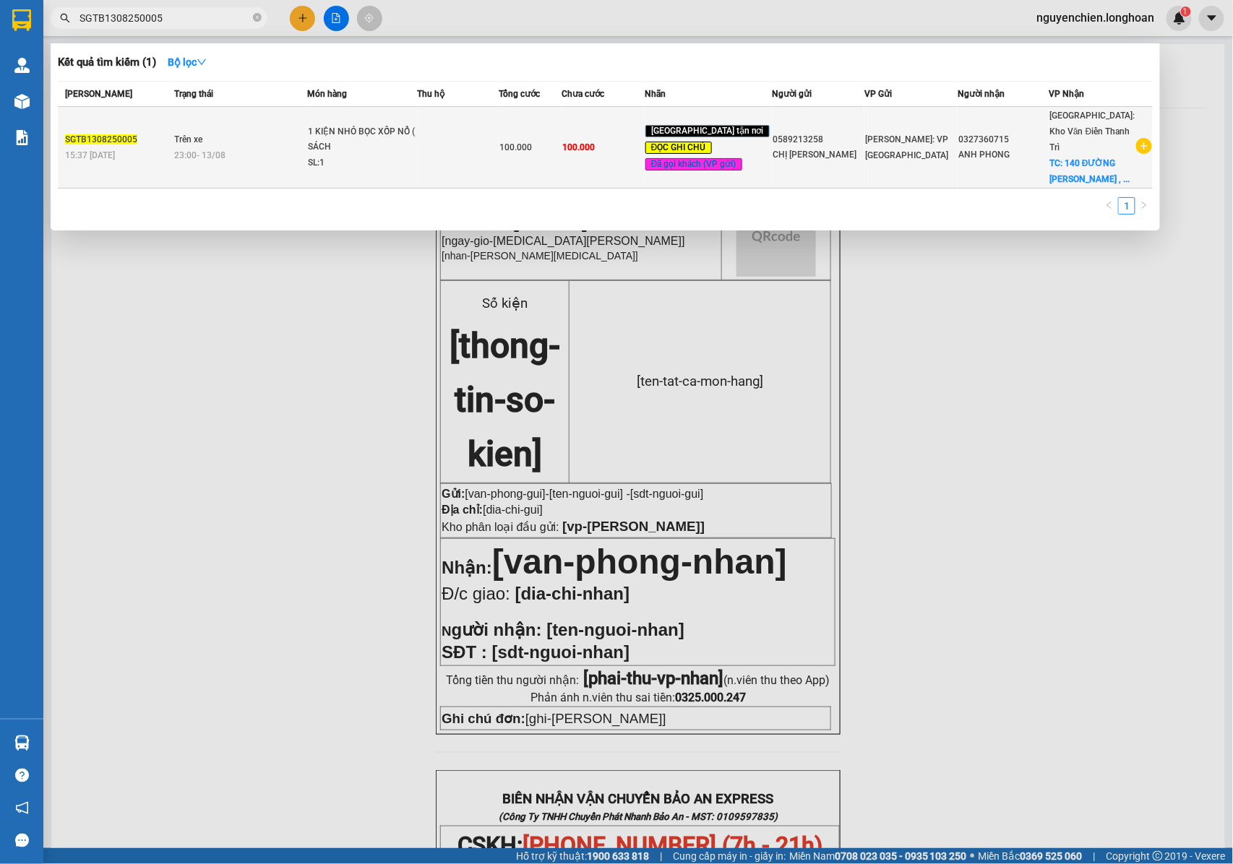
click at [184, 149] on span "23:00 - 13/08" at bounding box center [200, 155] width 51 height 12
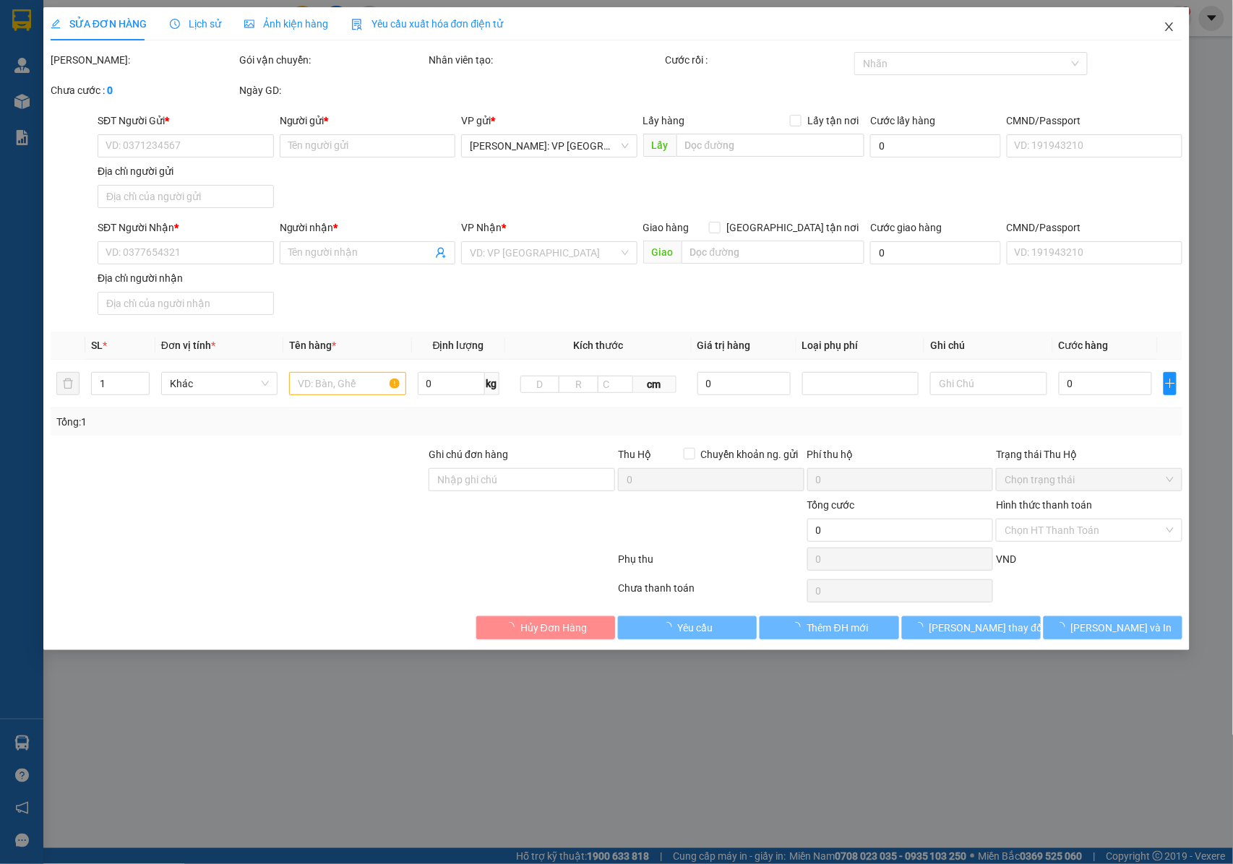
click at [1161, 27] on span "Close" at bounding box center [1169, 27] width 40 height 40
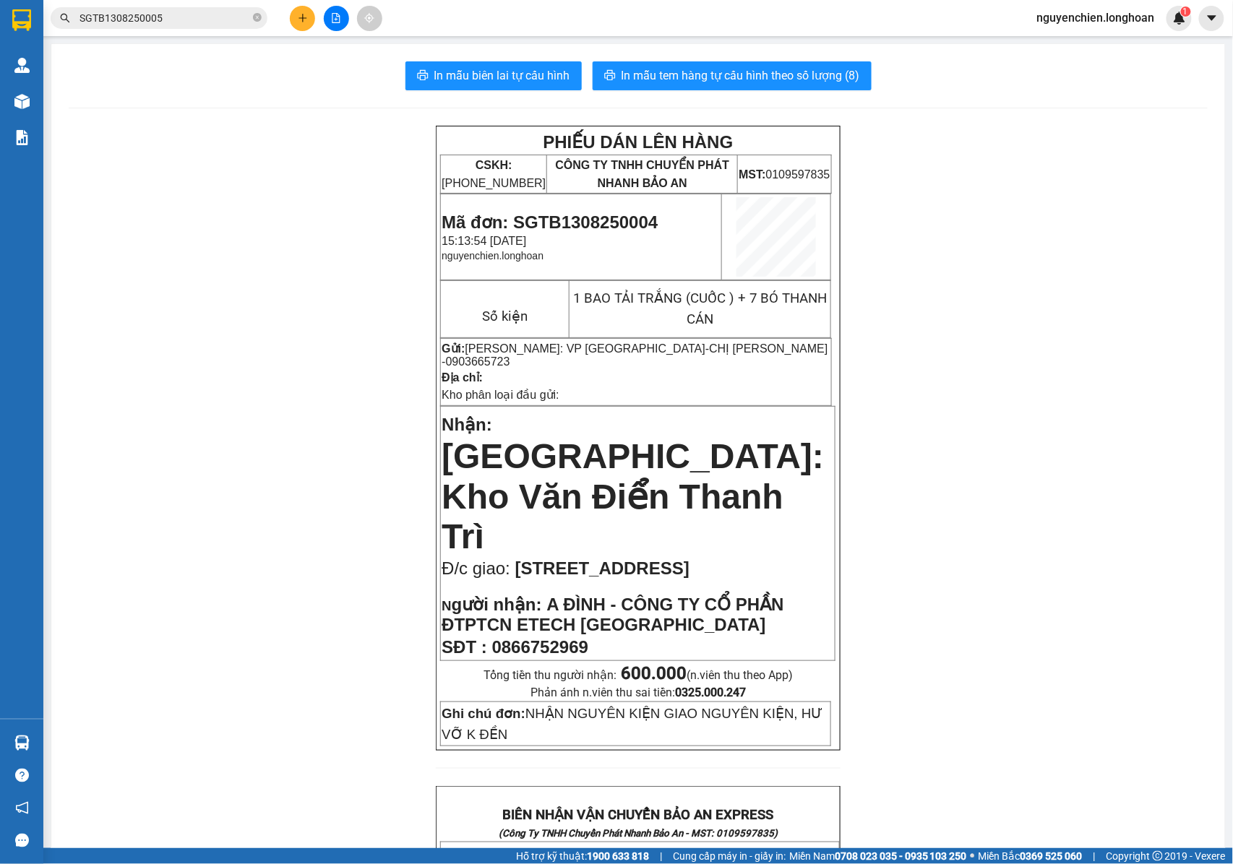
click at [189, 19] on input "SGTB1308250005" at bounding box center [165, 18] width 171 height 16
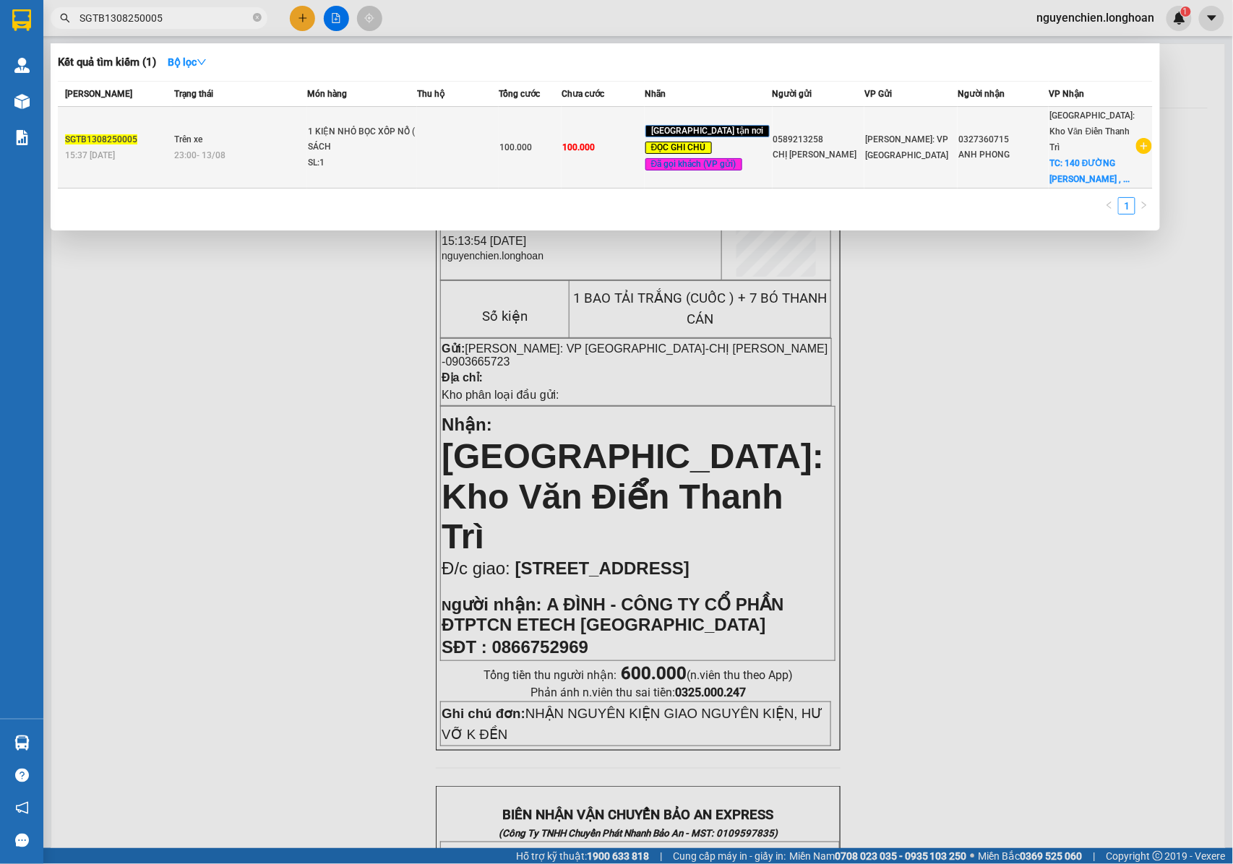
click at [197, 142] on span "Trên xe" at bounding box center [189, 139] width 28 height 10
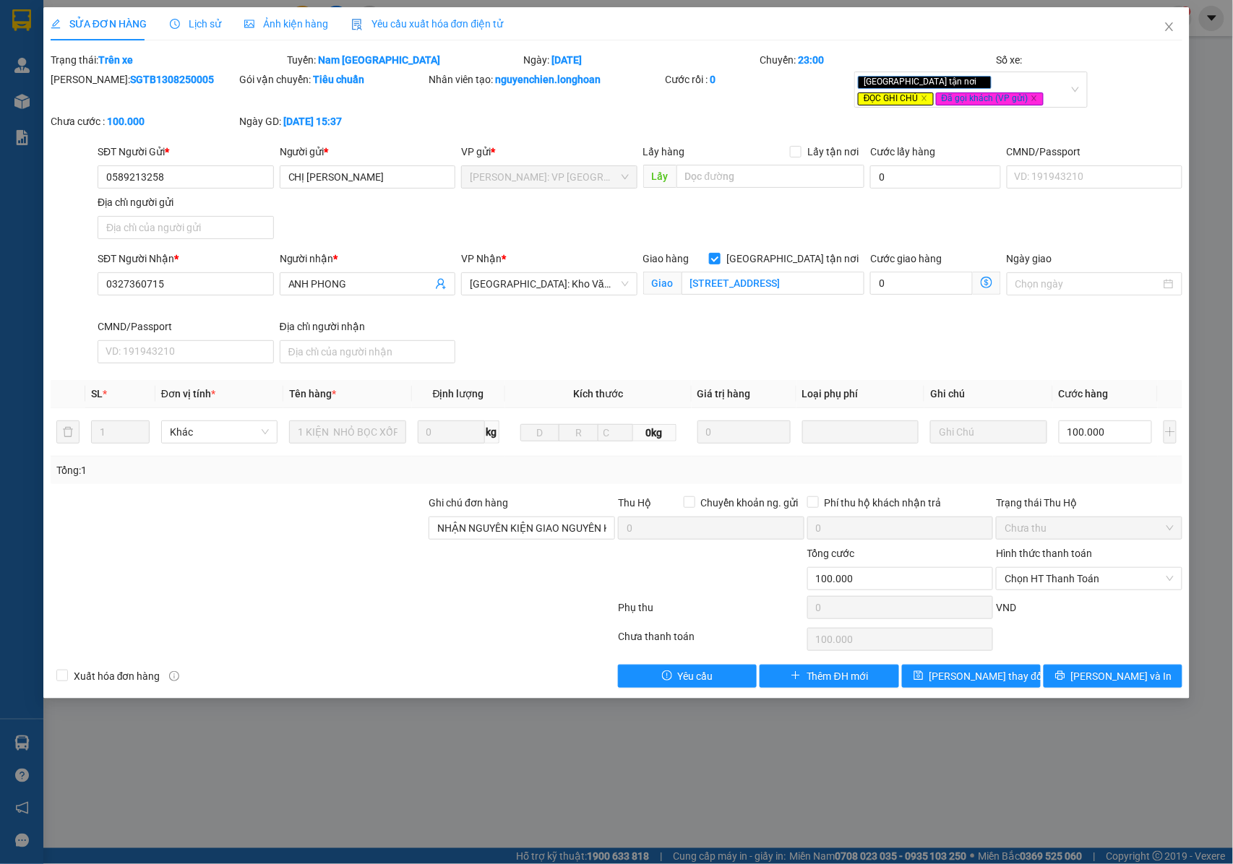
drag, startPoint x: 178, startPoint y: 76, endPoint x: 87, endPoint y: 91, distance: 92.3
click at [87, 91] on div "Mã ĐH: SGTB1308250005" at bounding box center [143, 93] width 189 height 42
copy b "SGTB1308250005"
click at [1172, 31] on icon "close" at bounding box center [1170, 26] width 8 height 9
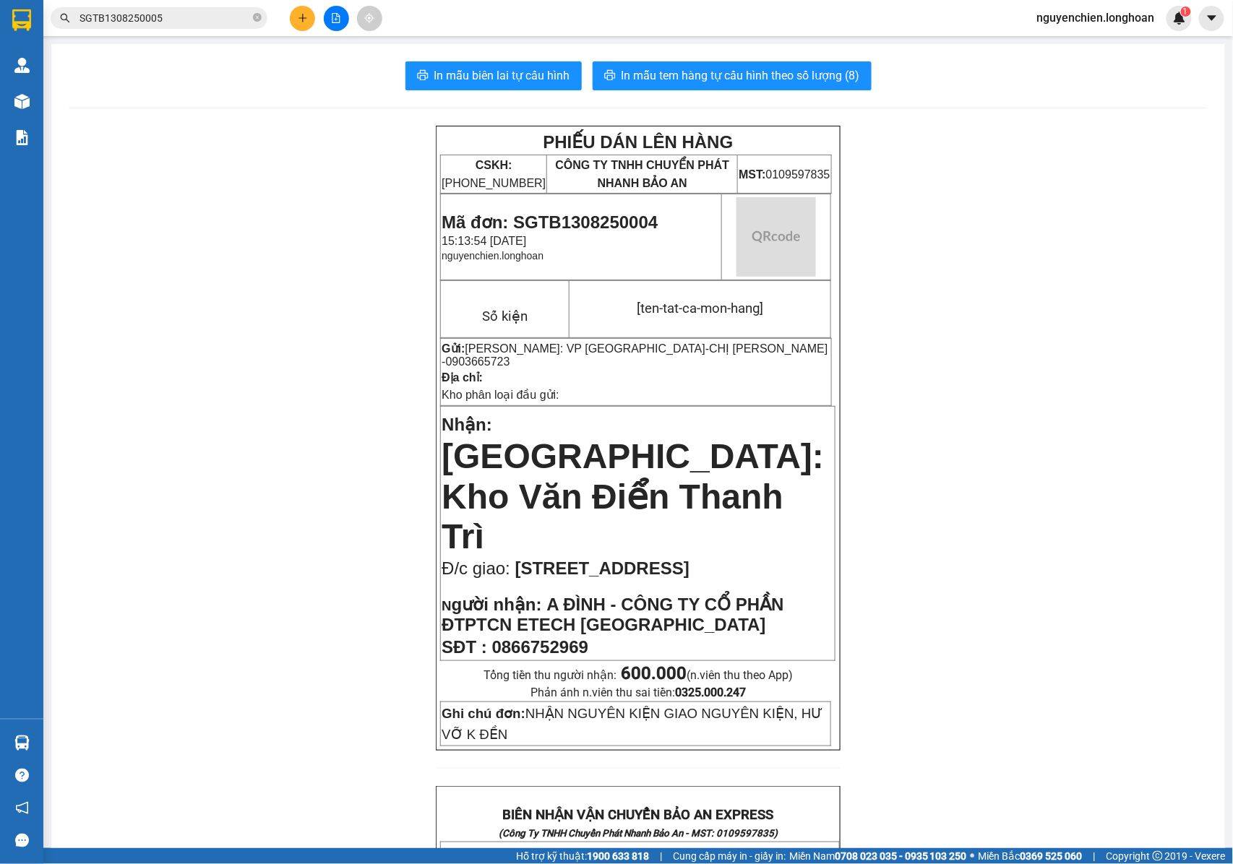
click at [184, 17] on input "SGTB1308250005" at bounding box center [165, 18] width 171 height 16
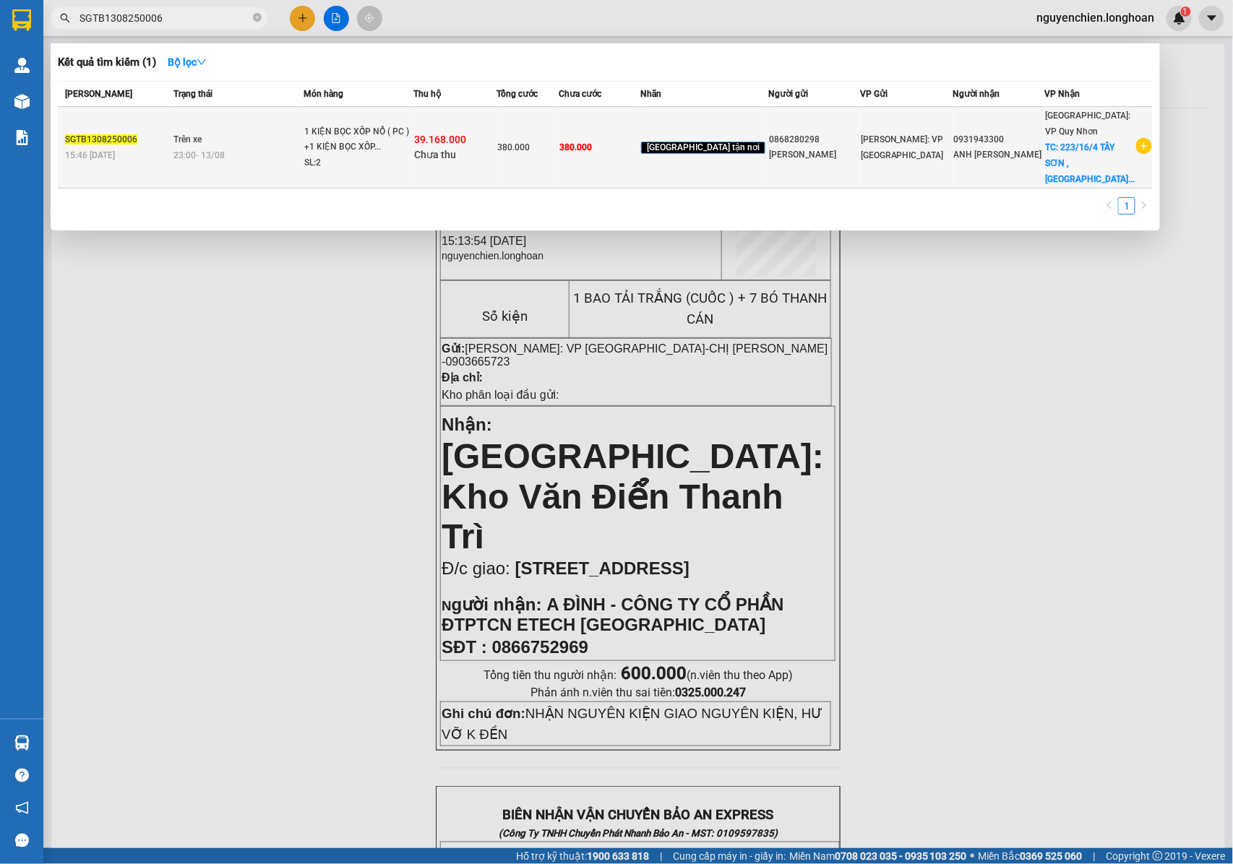
type input "SGTB1308250006"
click at [379, 136] on div "1 KIỆN BỌC XỐP NỔ ( PC ) +1 KIỆN BỌC XỐP..." at bounding box center [358, 139] width 108 height 31
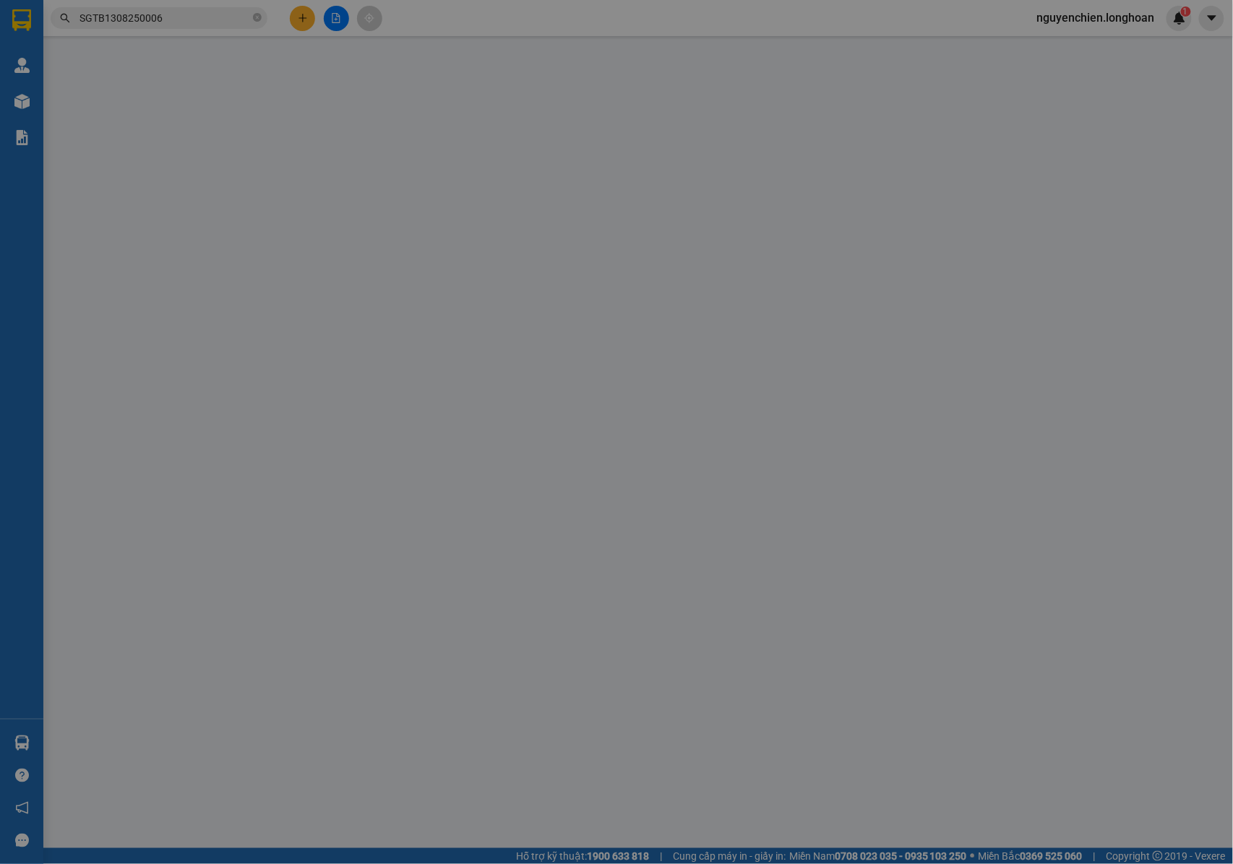
type input "0868280298"
type input "[PERSON_NAME]"
type input "0931943300"
type input "ANH LÊ MINH NHẬT"
checkbox input "true"
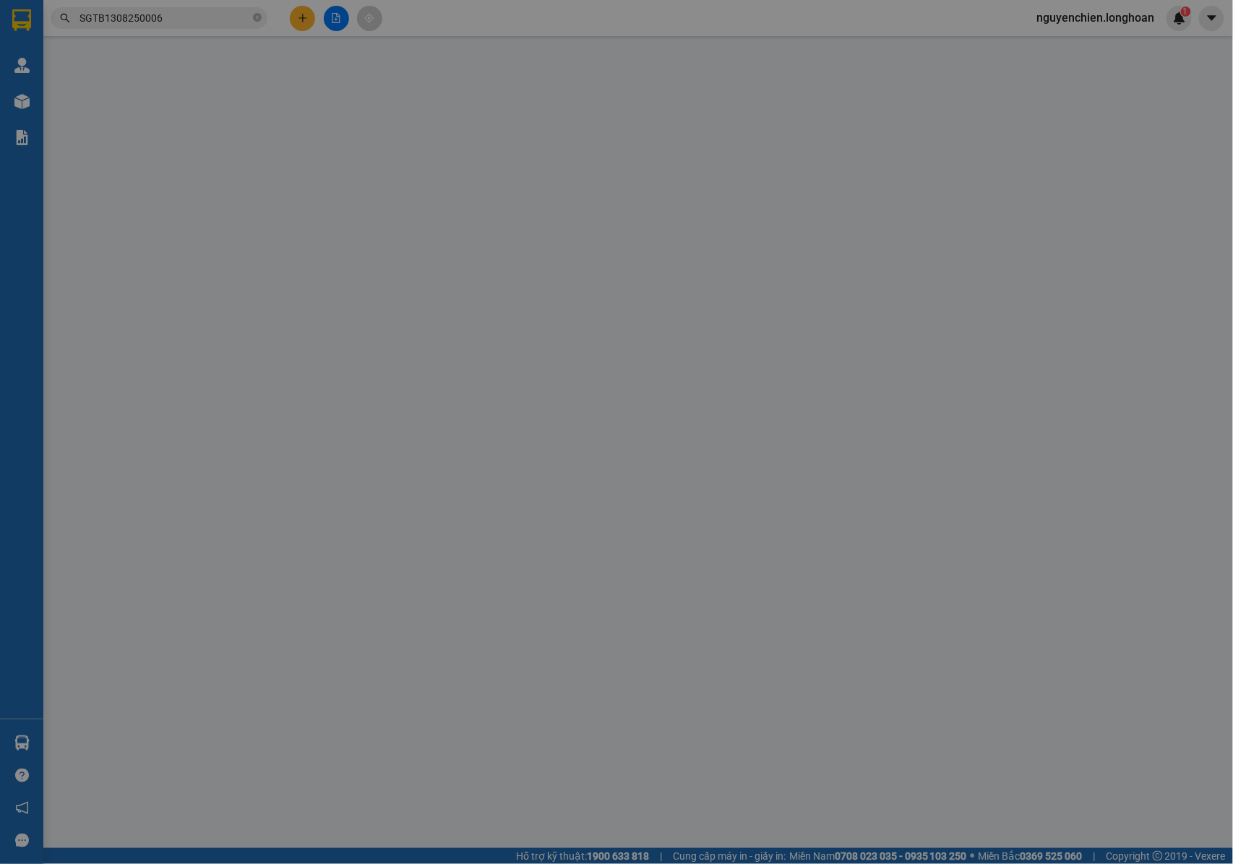
type input "223/16/4 TÂY SƠN , QUANG TRUNG , T PQUY NHƠN"
type input "NHẬN NGUYÊN KIỆN GIAO NGUYÊN KIỆN, HƯ VỠ K ĐỀN"
type input "380.000"
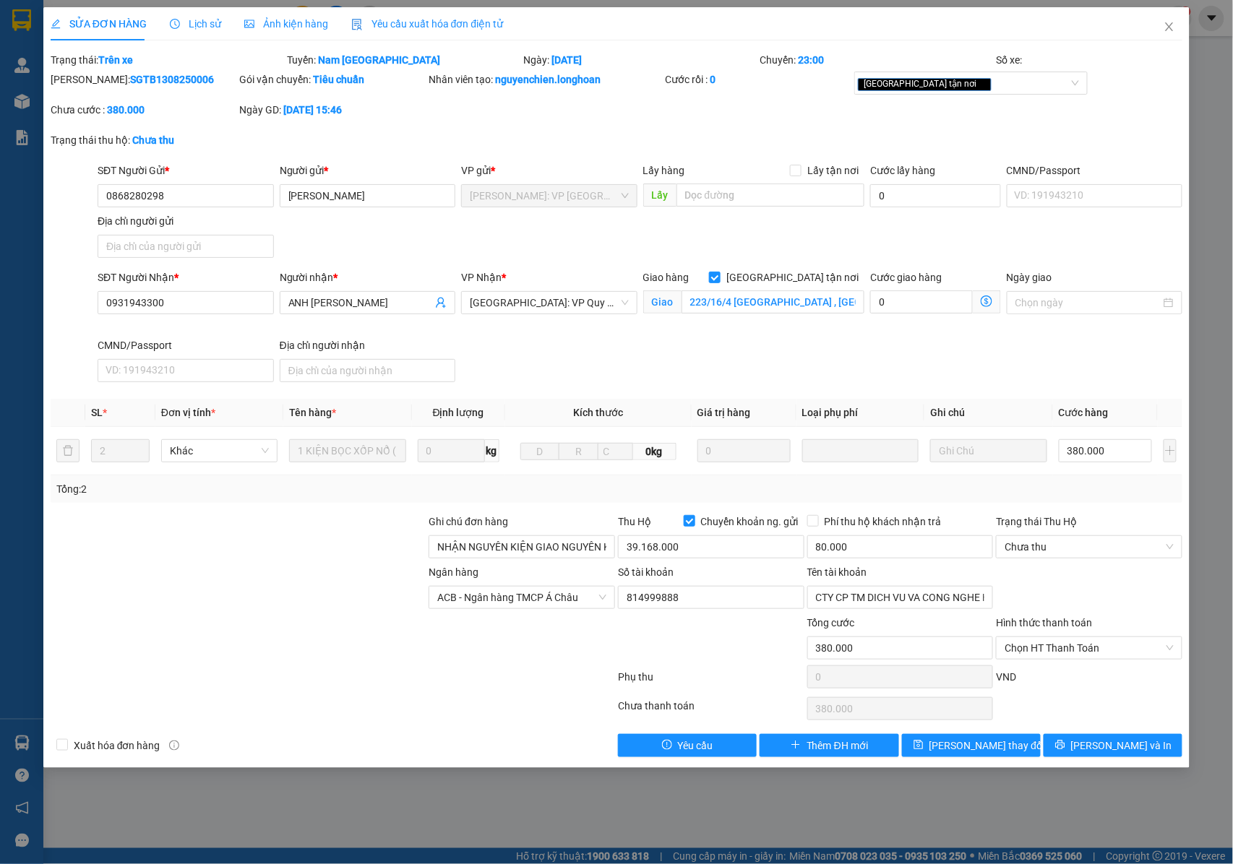
drag, startPoint x: 181, startPoint y: 76, endPoint x: 87, endPoint y: 94, distance: 95.7
click at [87, 94] on div "Mã ĐH: SGTB1308250006" at bounding box center [143, 87] width 189 height 30
drag, startPoint x: 105, startPoint y: 87, endPoint x: 191, endPoint y: 372, distance: 296.8
click at [256, 544] on div at bounding box center [238, 539] width 379 height 51
drag, startPoint x: 165, startPoint y: 192, endPoint x: 74, endPoint y: 195, distance: 91.1
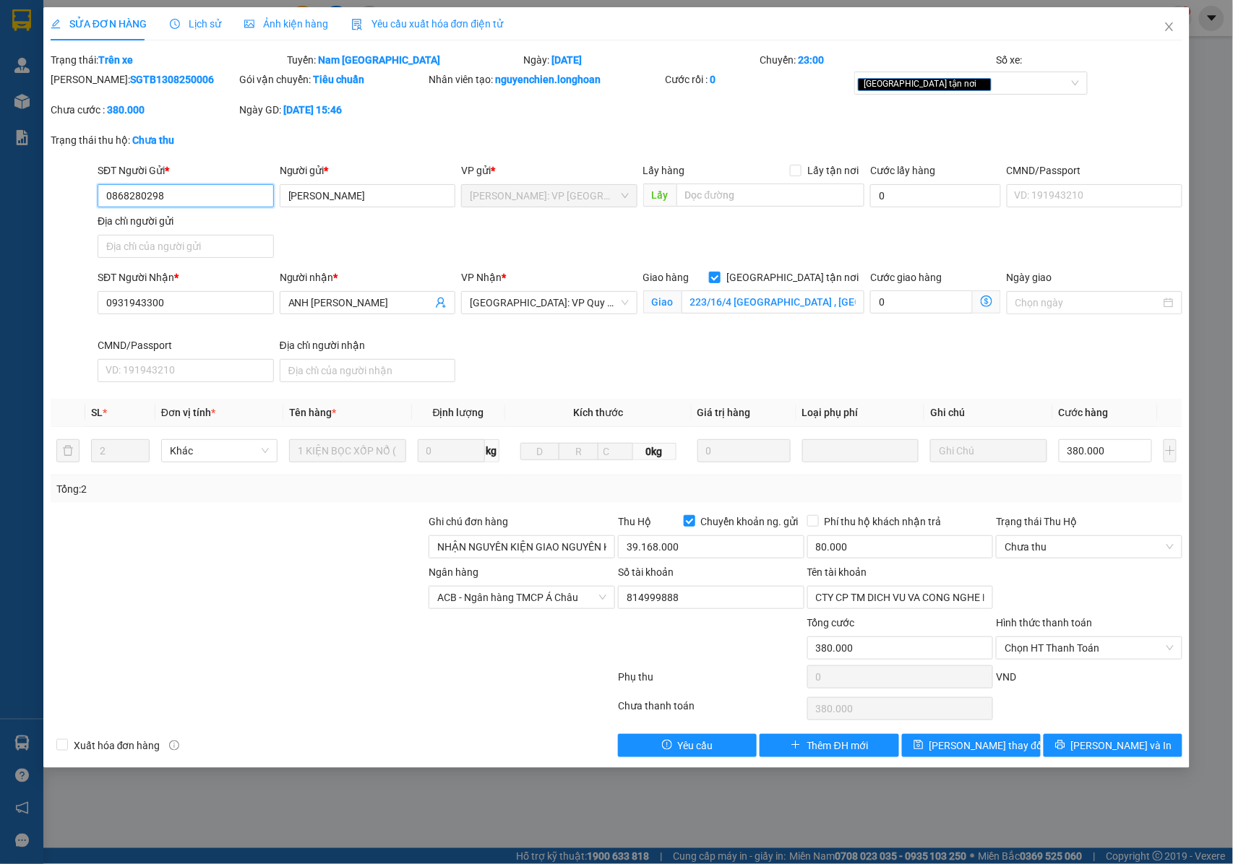
click at [72, 194] on div "SĐT Người Gửi * 0868280298 0868280298 Người gửi * ANH CƯỜNG VP gửi * Hồ Chí Min…" at bounding box center [616, 213] width 1135 height 101
click at [180, 67] on div "Trạng thái: Trên xe" at bounding box center [167, 60] width 236 height 16
drag, startPoint x: 180, startPoint y: 84, endPoint x: 85, endPoint y: 85, distance: 94.7
click at [85, 85] on div "Mã ĐH: SGTB1308250006" at bounding box center [144, 80] width 186 height 16
copy b "SGTB1308250006"
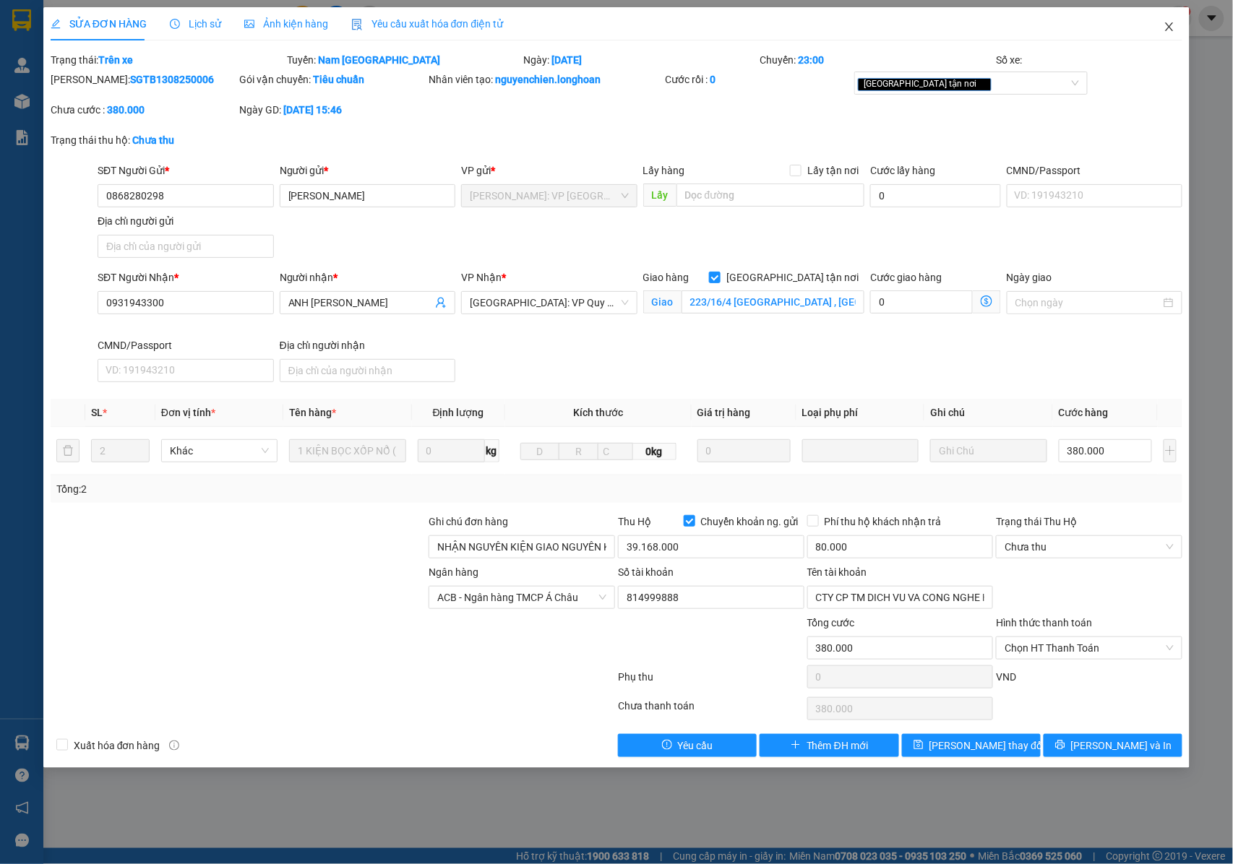
click at [1171, 30] on icon "close" at bounding box center [1170, 27] width 12 height 12
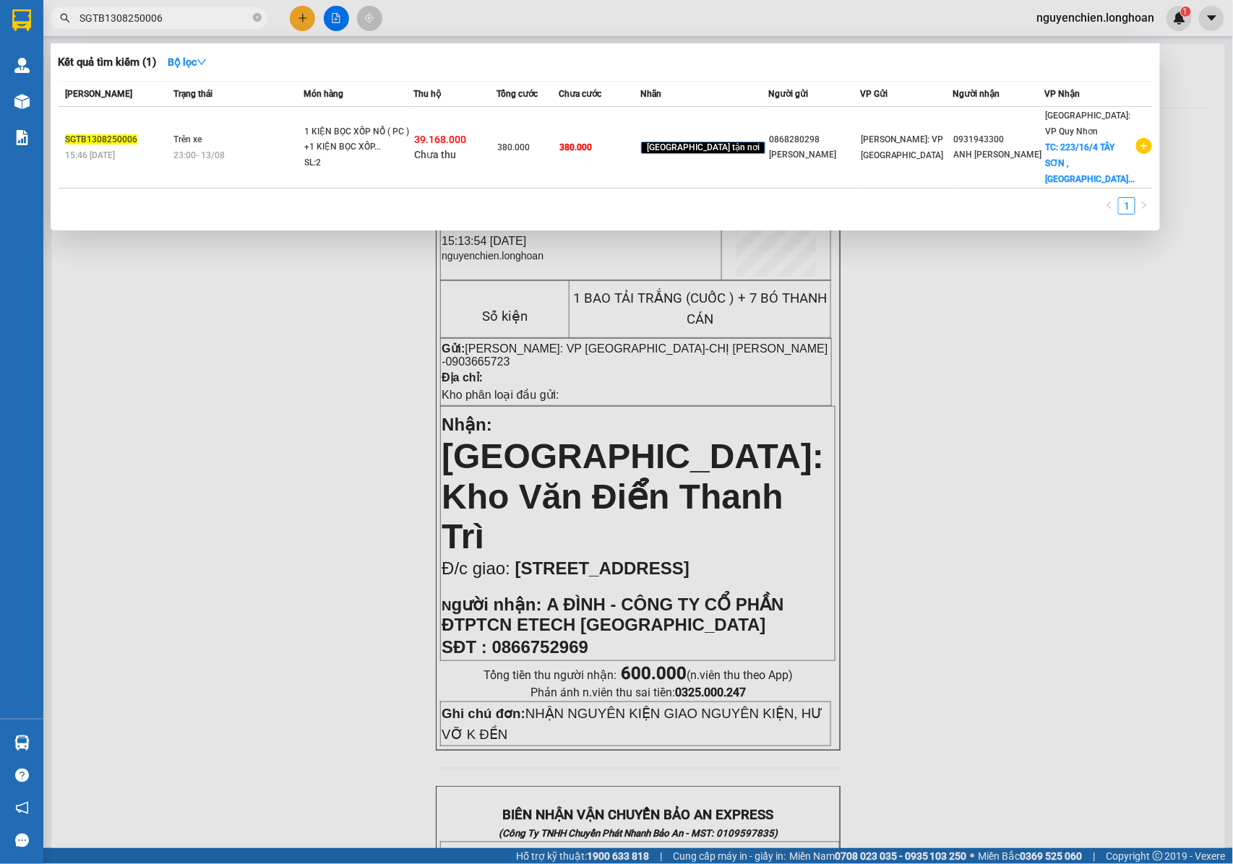
click at [191, 20] on input "SGTB1308250006" at bounding box center [165, 18] width 171 height 16
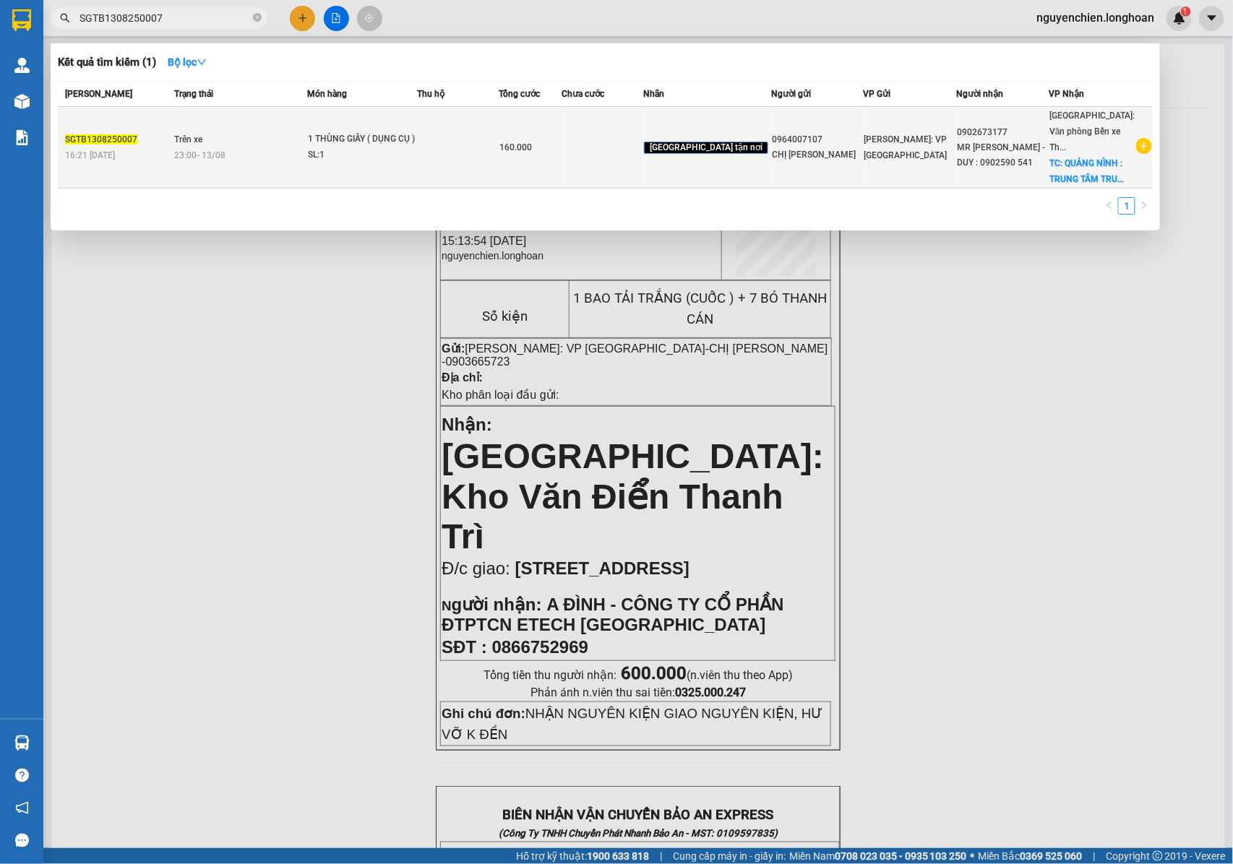
type input "SGTB1308250007"
click at [461, 133] on td at bounding box center [458, 148] width 82 height 82
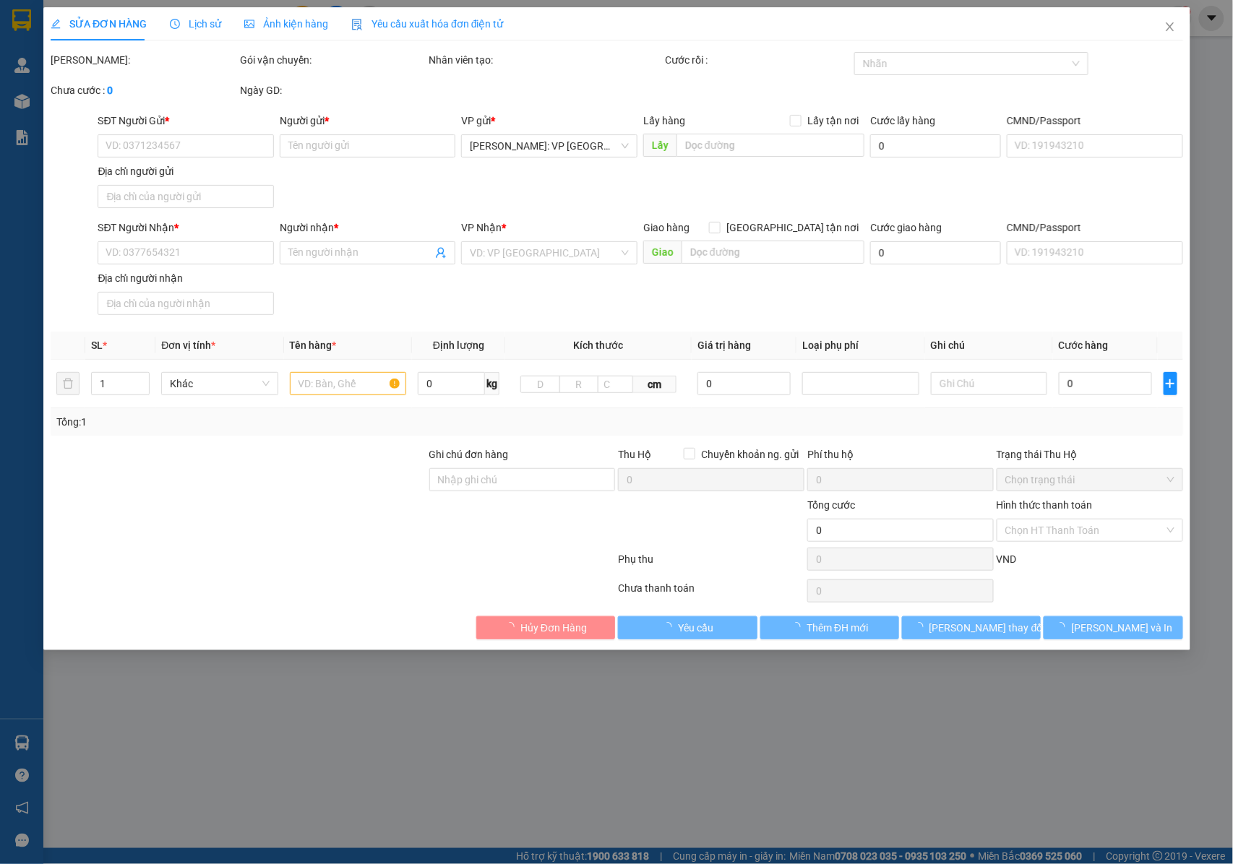
type input "0964007107"
type input "CHỊ THÙY"
type input "0902673177"
type input "MR NHUẬN - DUY : 0902590 541"
checkbox input "true"
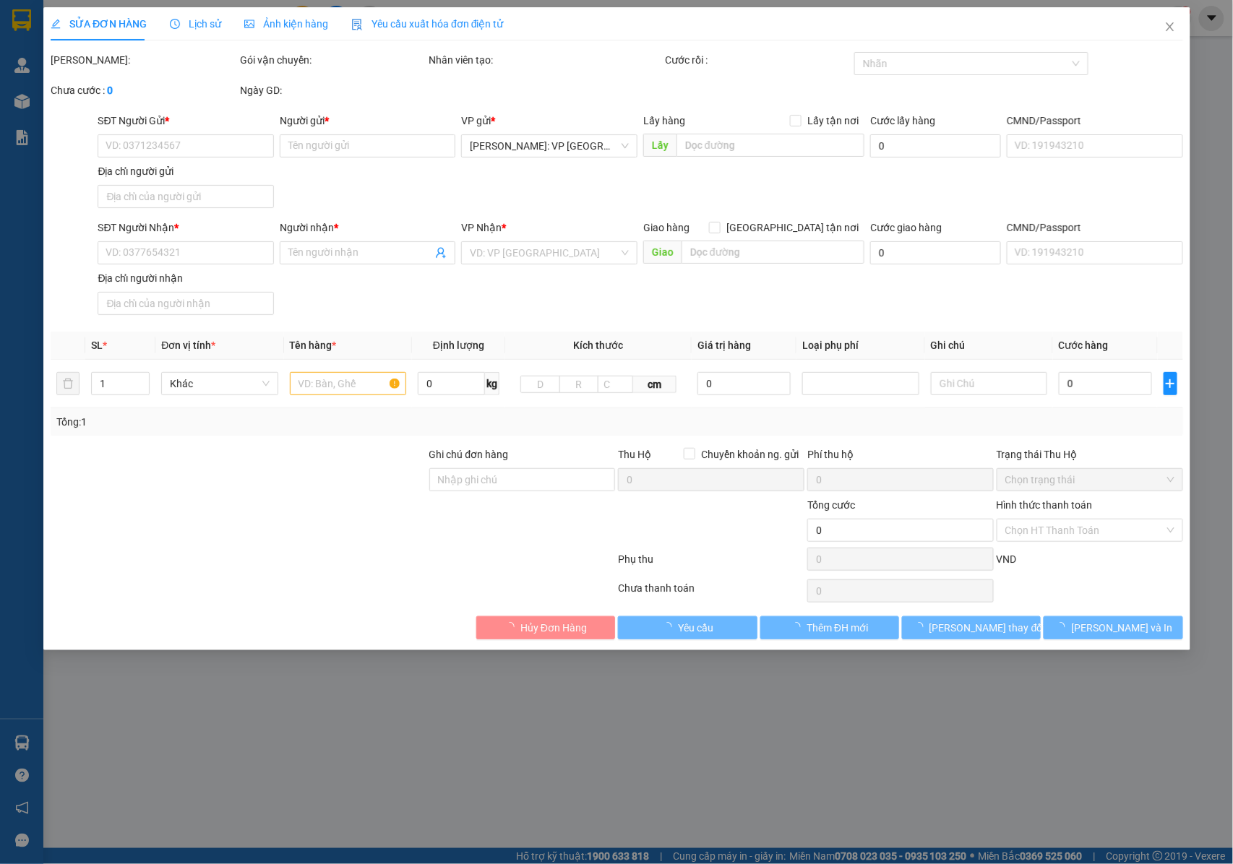
type input "QUẢNG NÌNH : TRUNG TÂM TRUYỀN THÔNG QUẢNG NINH , SỐ 2 ĐƯỜNG HẢI LONG , PHƯỜNG H…"
type input "NHẬN NGUYÊN KIỆN GIAO NGUYÊN KIỆN, HƯ VỠ K ĐỀN"
type input "160.000"
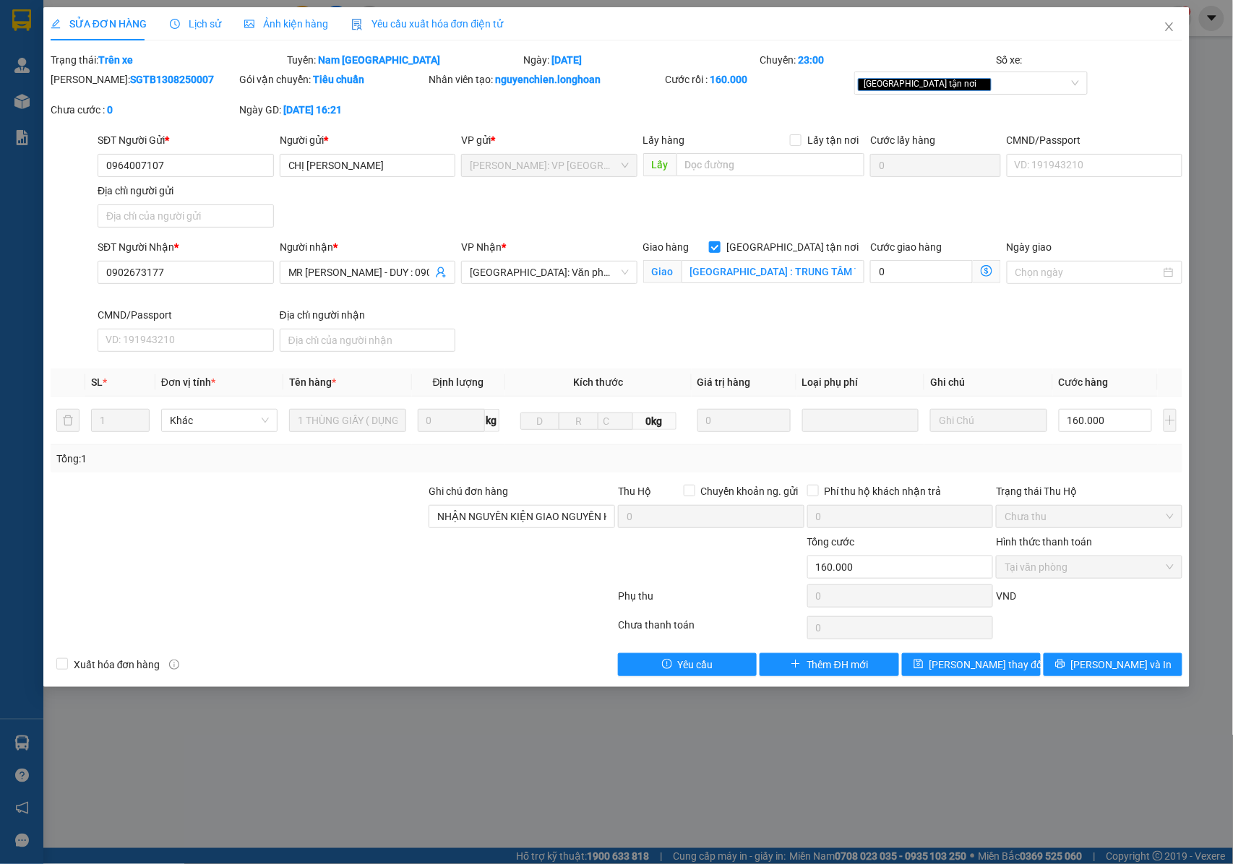
drag, startPoint x: 180, startPoint y: 81, endPoint x: 85, endPoint y: 88, distance: 95.0
click at [85, 88] on div "Mã ĐH: SGTB1308250007" at bounding box center [143, 87] width 189 height 30
copy b "SGTB1308250007"
click at [1163, 27] on span "Close" at bounding box center [1169, 27] width 40 height 40
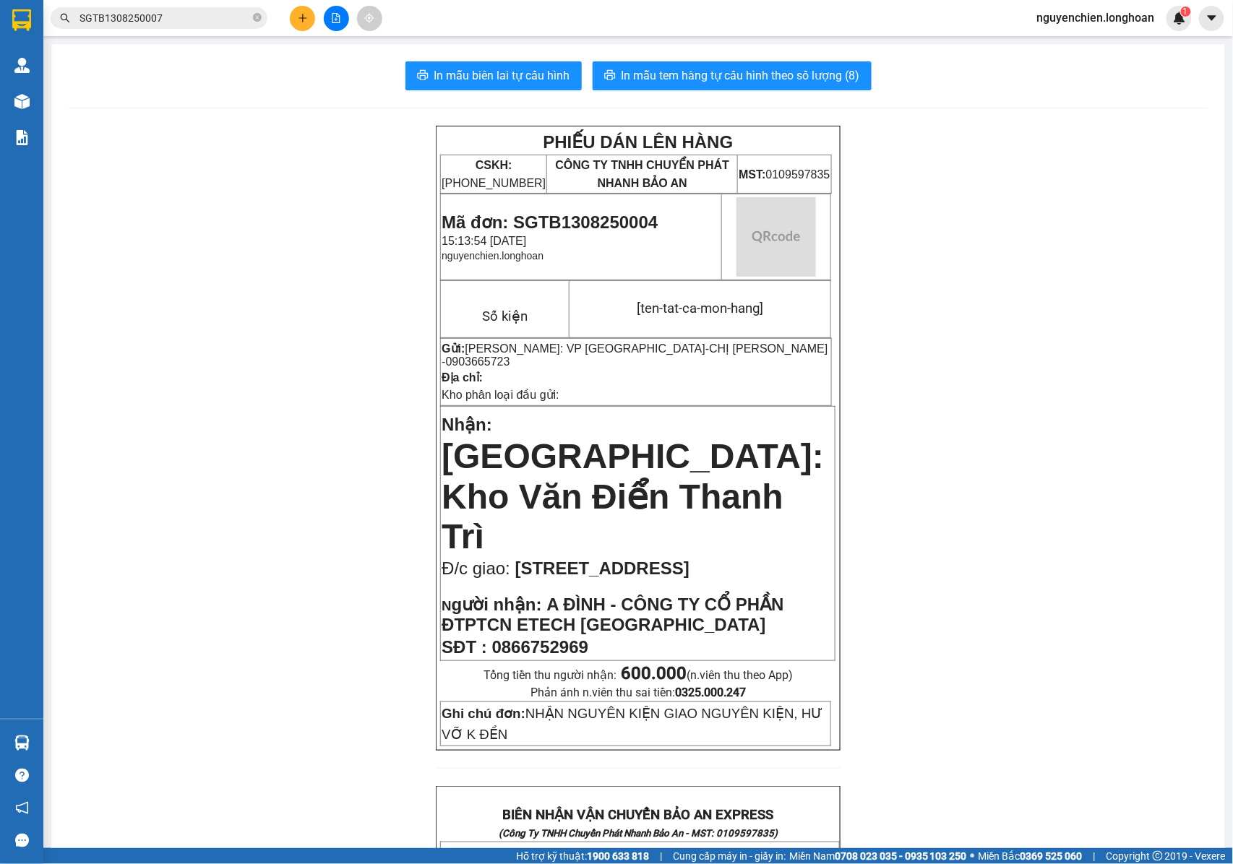
click at [160, 9] on span "SGTB1308250007" at bounding box center [159, 18] width 217 height 22
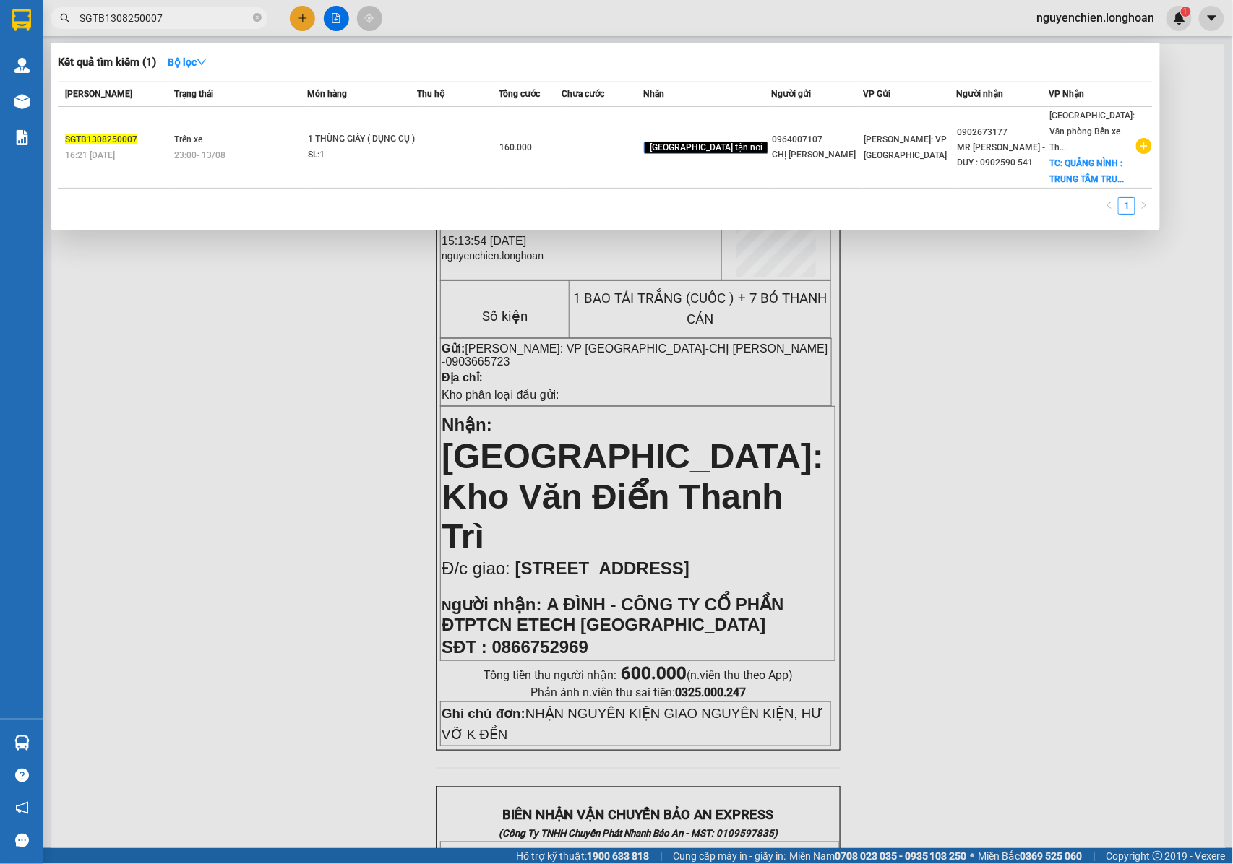
click at [163, 22] on input "SGTB1308250007" at bounding box center [165, 18] width 171 height 16
type input "SGTB1308250007"
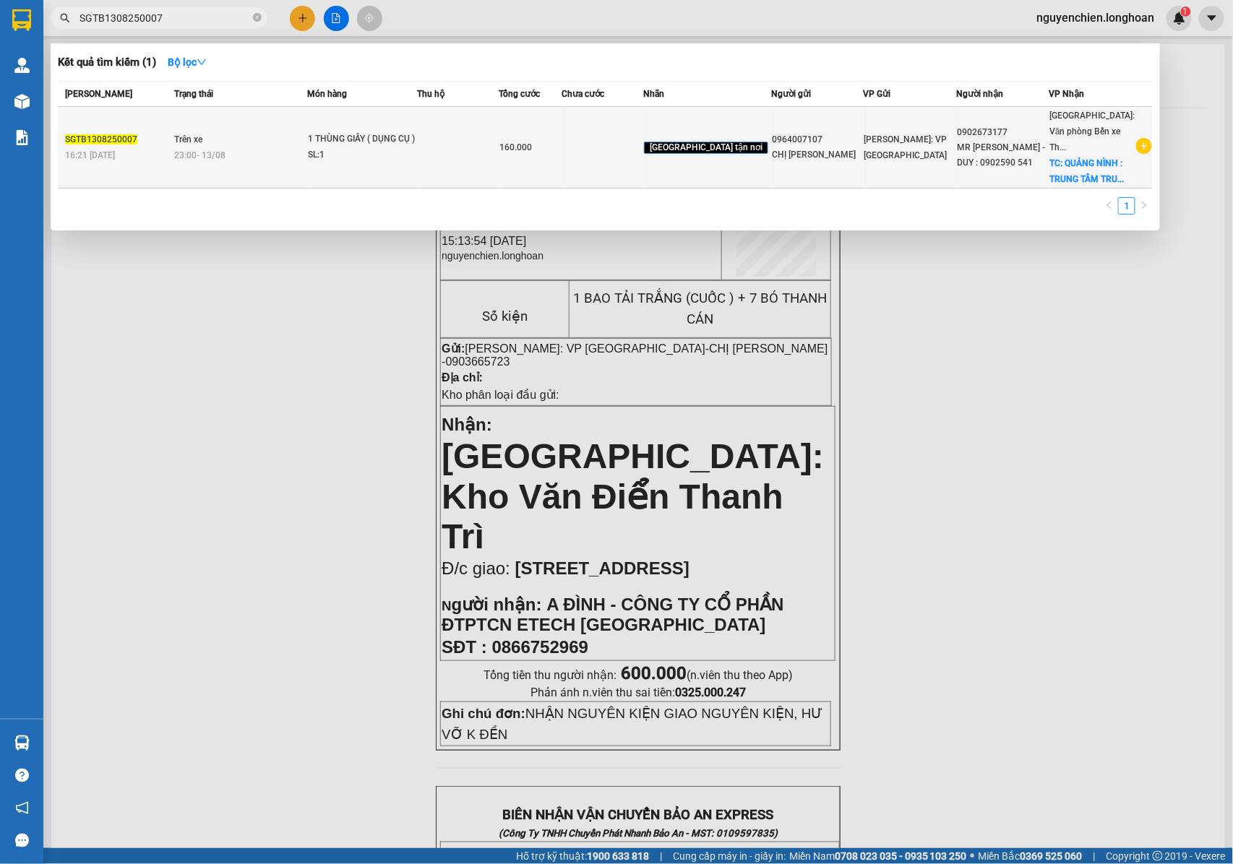
click at [244, 147] on div "23:00 - 13/08" at bounding box center [240, 155] width 132 height 16
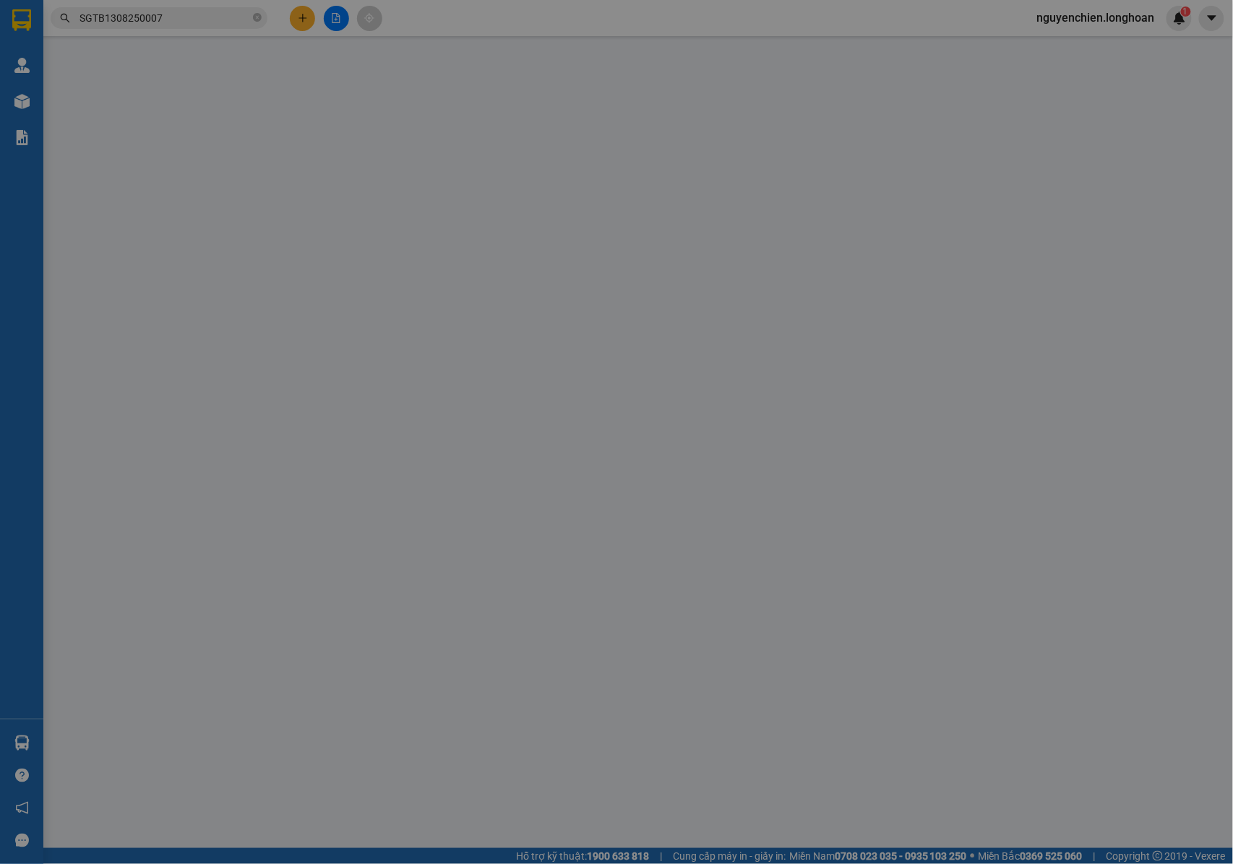
type input "0964007107"
type input "CHỊ THÙY"
type input "0902673177"
type input "MR NHUẬN - DUY : 0902590 541"
checkbox input "true"
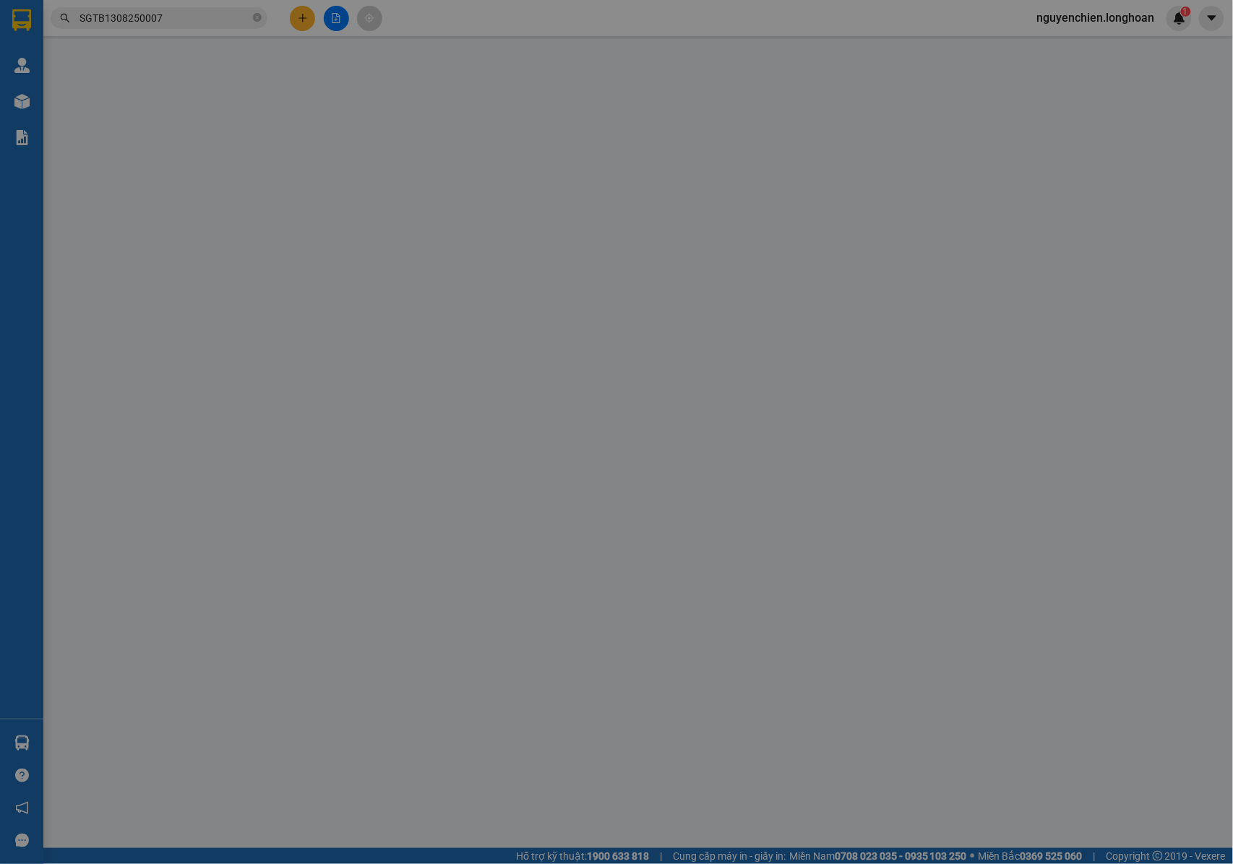
type input "QUẢNG NÌNH : TRUNG TÂM TRUYỀN THÔNG QUẢNG NINH , SỐ 2 ĐƯỜNG HẢI LONG , PHƯỜNG H…"
type input "NHẬN NGUYÊN KIỆN GIAO NGUYÊN KIỆN, HƯ VỠ K ĐỀN"
type input "160.000"
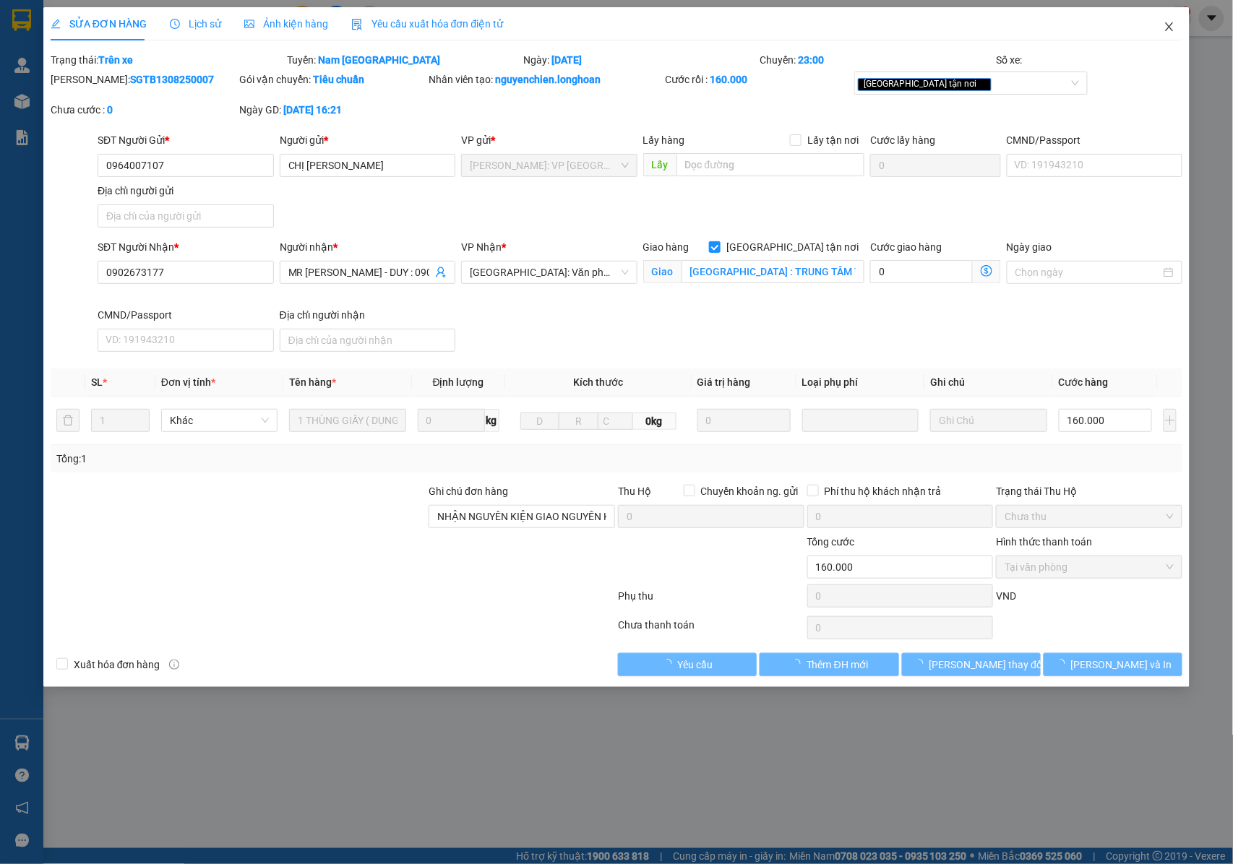
click at [1172, 27] on icon "close" at bounding box center [1170, 27] width 12 height 12
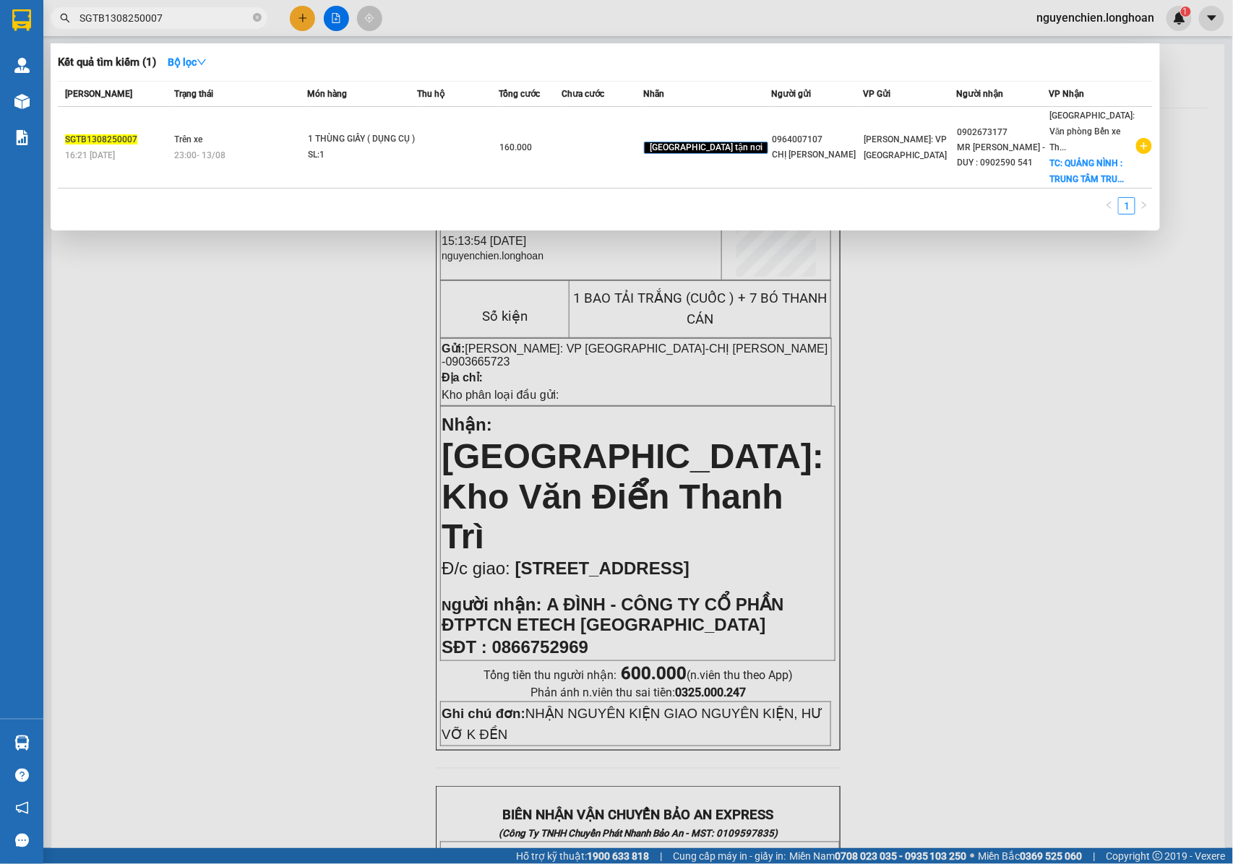
click at [175, 17] on input "SGTB1308250007" at bounding box center [165, 18] width 171 height 16
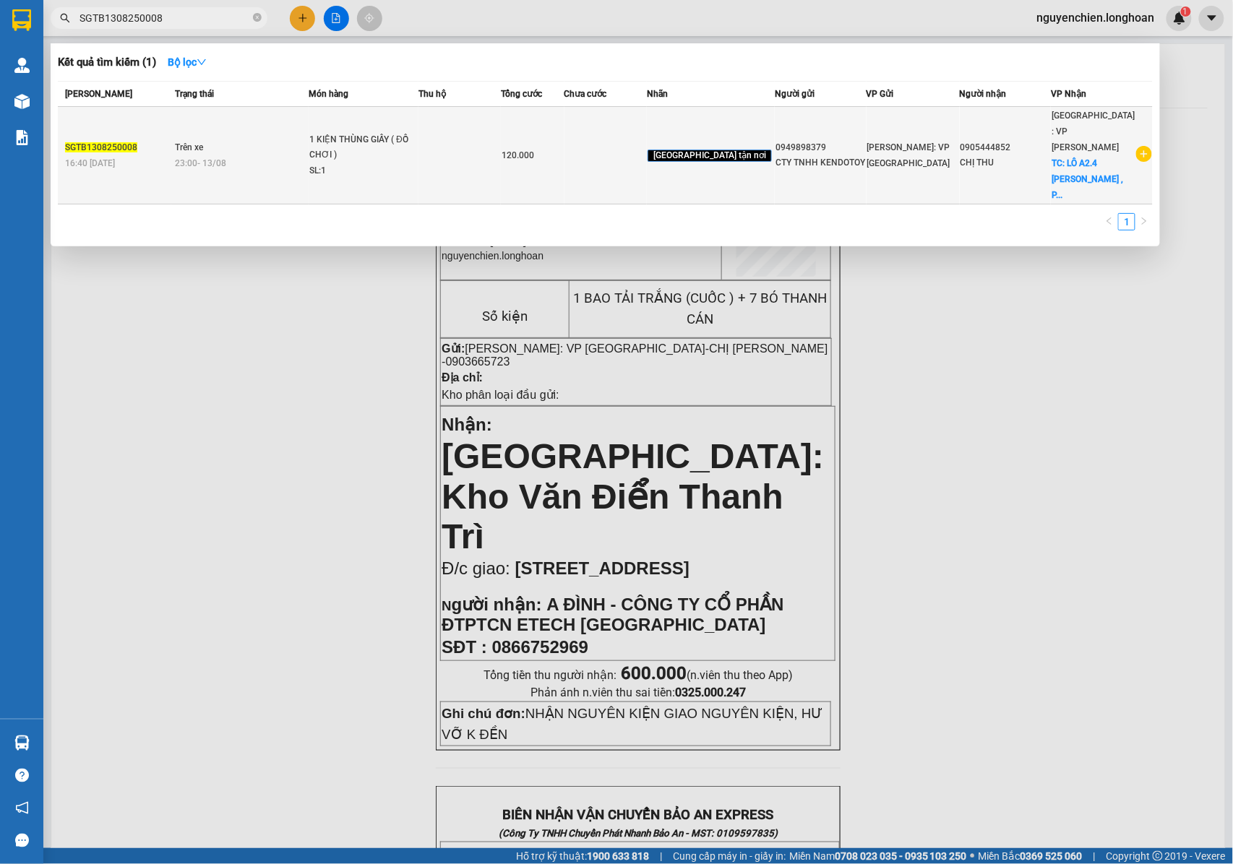
type input "SGTB1308250008"
click at [215, 137] on td "Trên xe 23:00 - 13/08" at bounding box center [239, 156] width 137 height 98
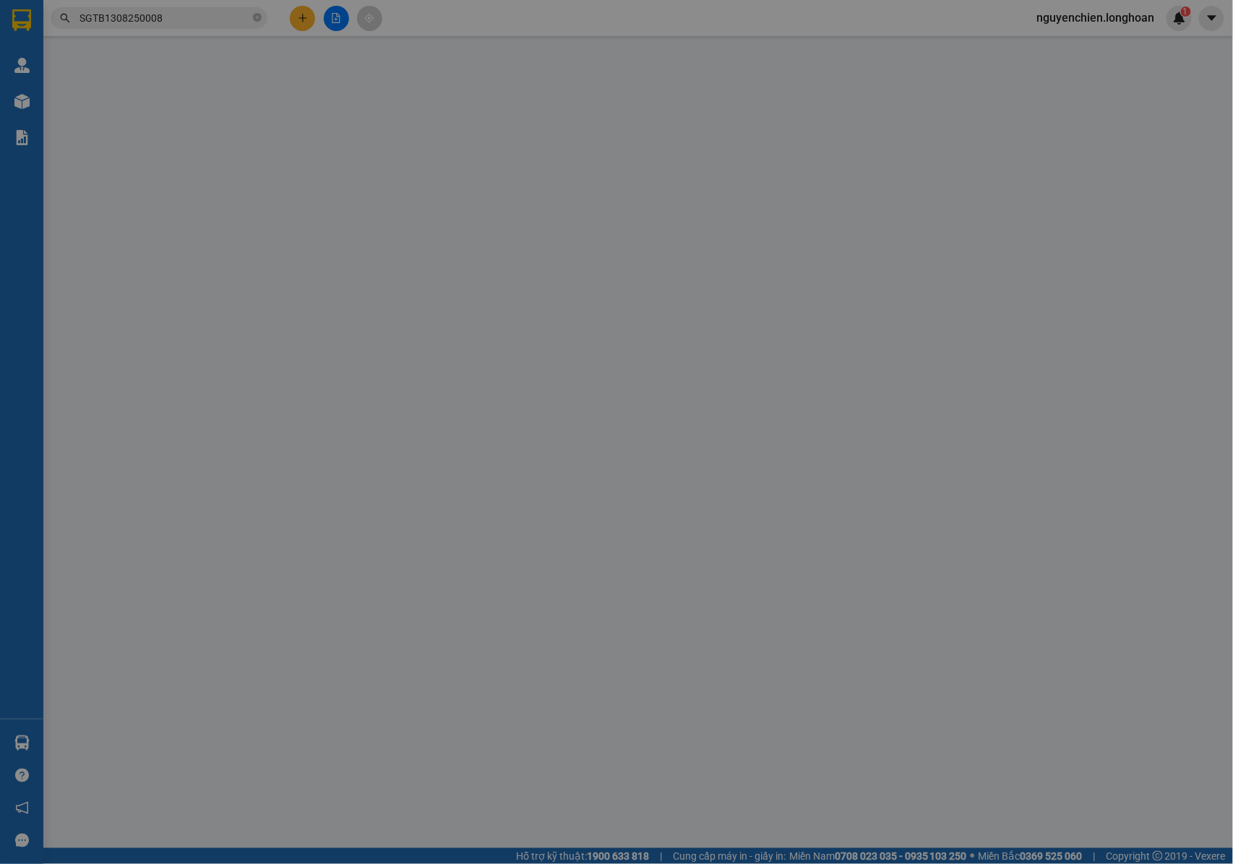
type input "0949898379"
type input "CTY TNHH KENDOTOY"
type input "0905444852"
type input "CHỊ THU"
checkbox input "true"
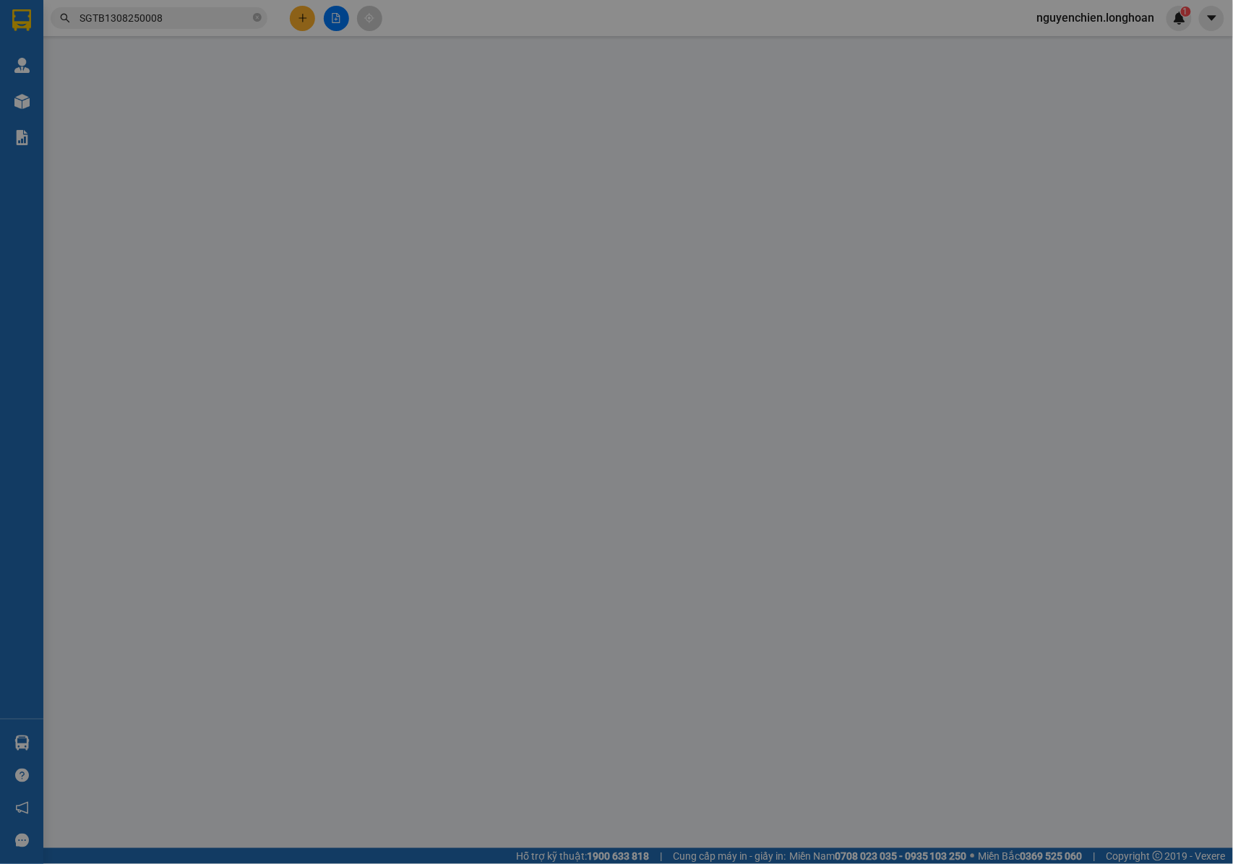
type input "LÔ A2.4 TRẦN ĐĂNG NINH , P HÒA CƯỜNG , ĐÀ NẴNG"
type input "NHẬN NGUYÊN KIỆN GIAO NGUYÊN KIỆN, HƯ VỠ K ĐỀN"
type input "120.000"
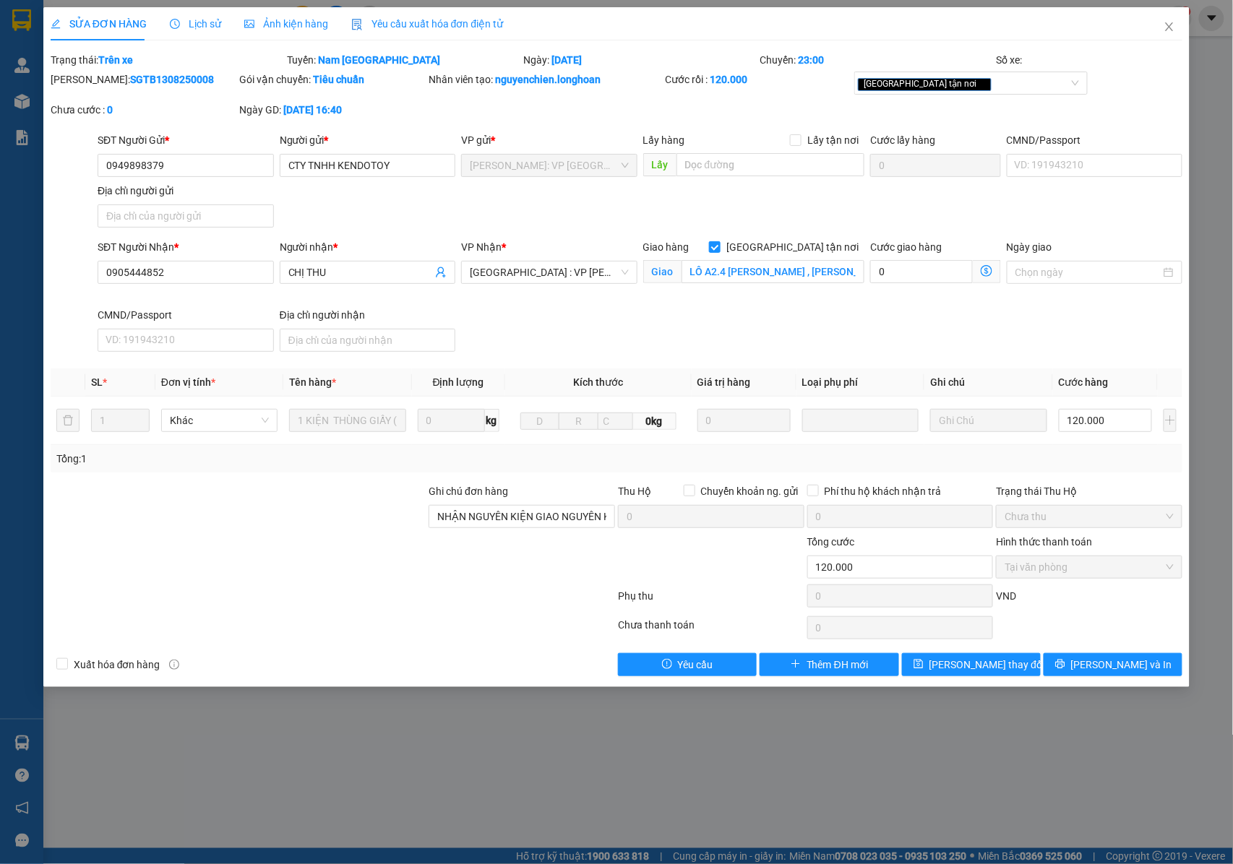
drag, startPoint x: 173, startPoint y: 82, endPoint x: 88, endPoint y: 87, distance: 85.5
click at [88, 87] on div "Mã ĐH: SGTB1308250008" at bounding box center [143, 87] width 189 height 30
click at [182, 151] on div "SĐT Người Gửi *" at bounding box center [186, 143] width 176 height 22
drag, startPoint x: 182, startPoint y: 166, endPoint x: 98, endPoint y: 177, distance: 84.5
click at [98, 177] on input "0949898379" at bounding box center [186, 165] width 176 height 23
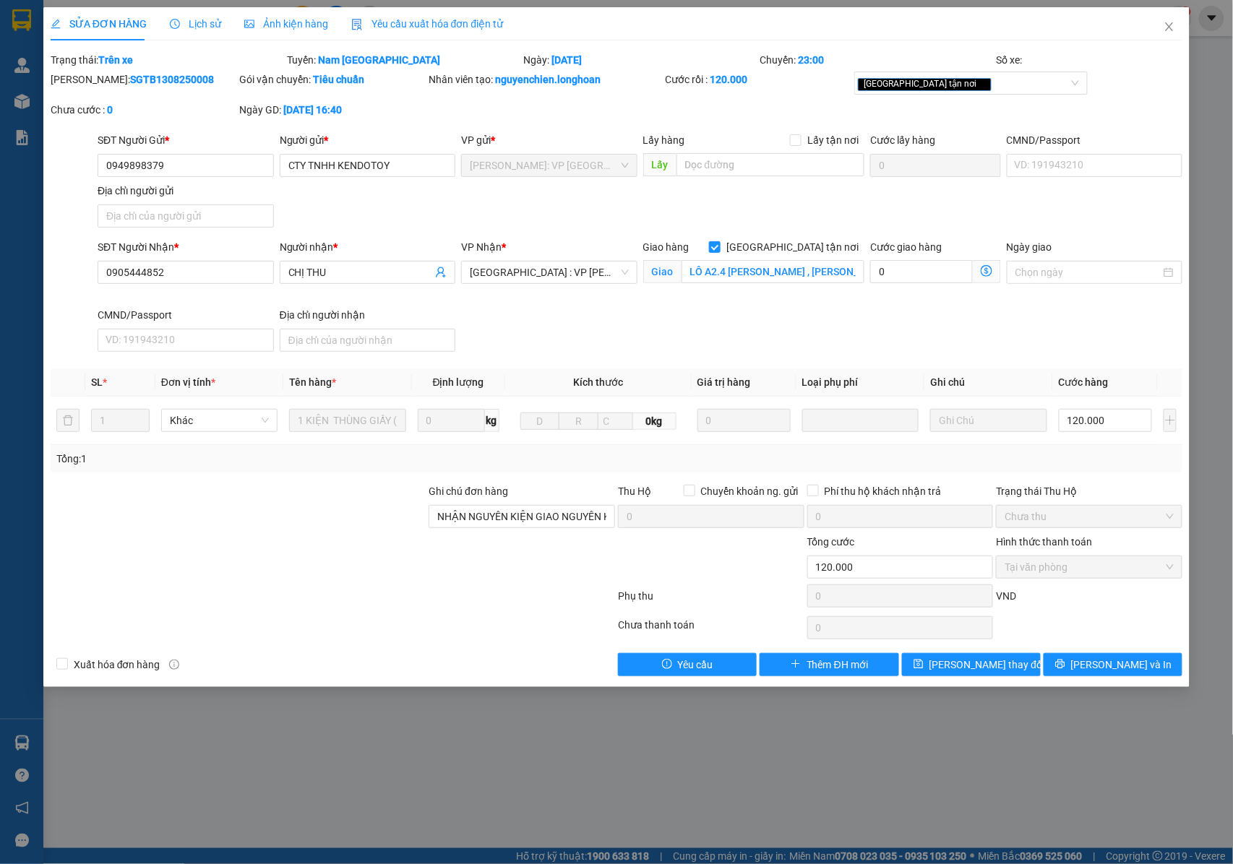
drag, startPoint x: 172, startPoint y: 78, endPoint x: 87, endPoint y: 85, distance: 85.6
click at [87, 85] on div "Mã ĐH: SGTB1308250008" at bounding box center [144, 80] width 186 height 16
copy b "SGTB1308250008"
drag, startPoint x: 1166, startPoint y: 33, endPoint x: 1117, endPoint y: 32, distance: 48.4
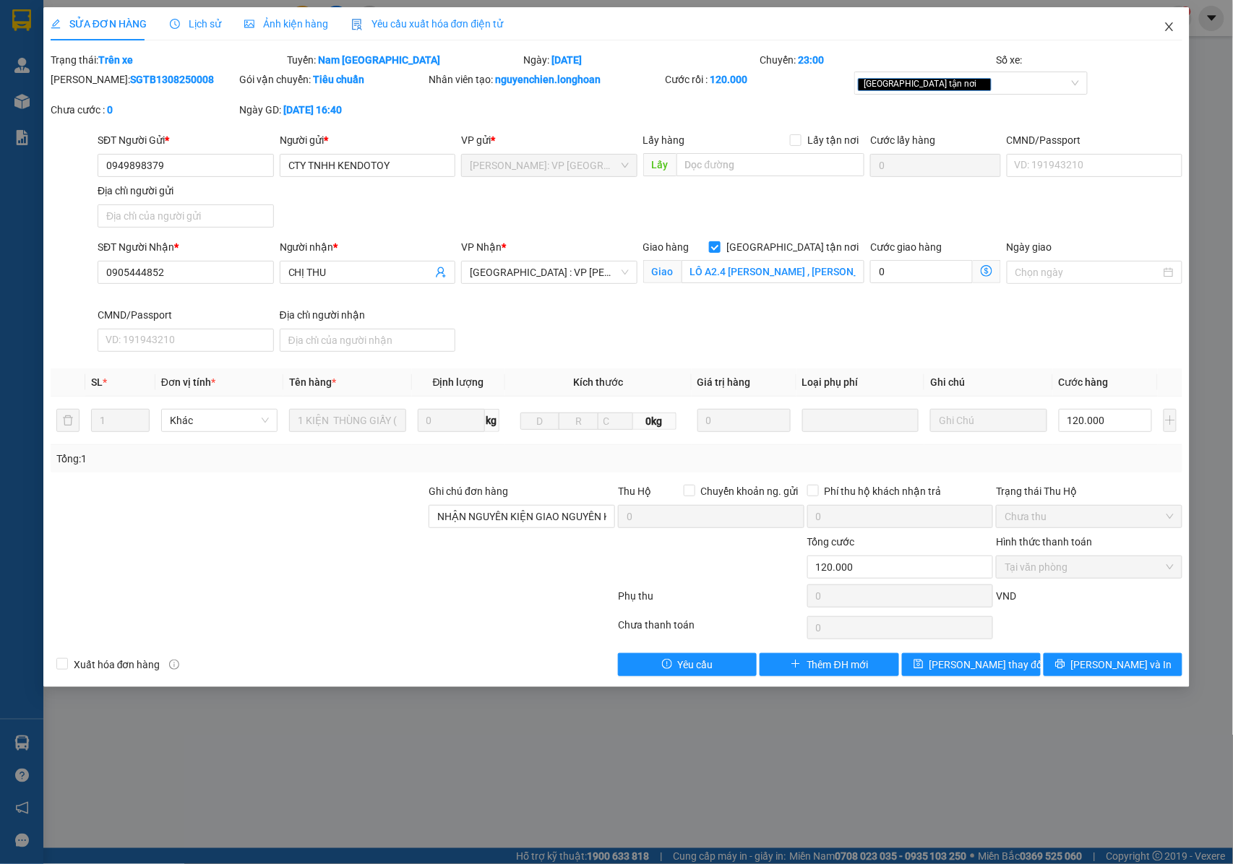
click at [1166, 32] on icon "close" at bounding box center [1170, 27] width 12 height 12
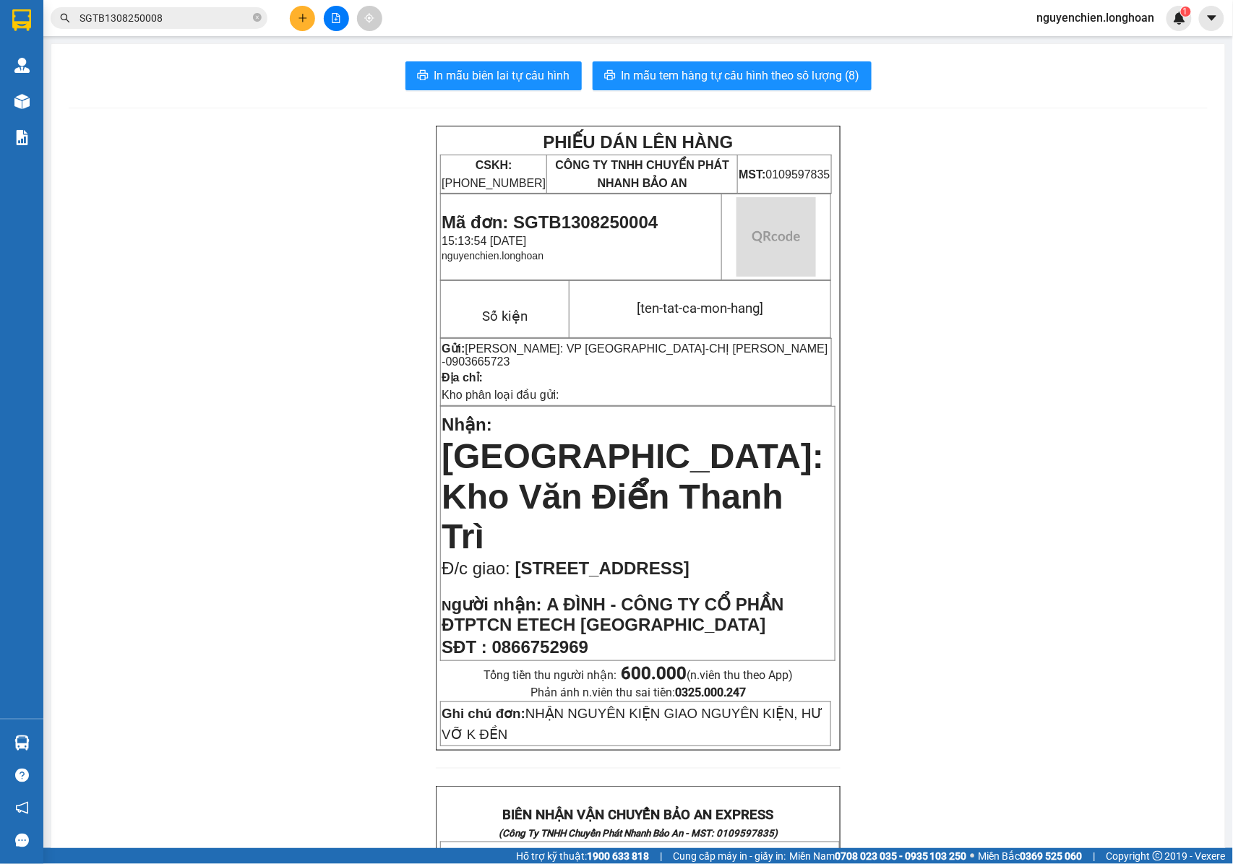
click at [186, 25] on input "SGTB1308250008" at bounding box center [165, 18] width 171 height 16
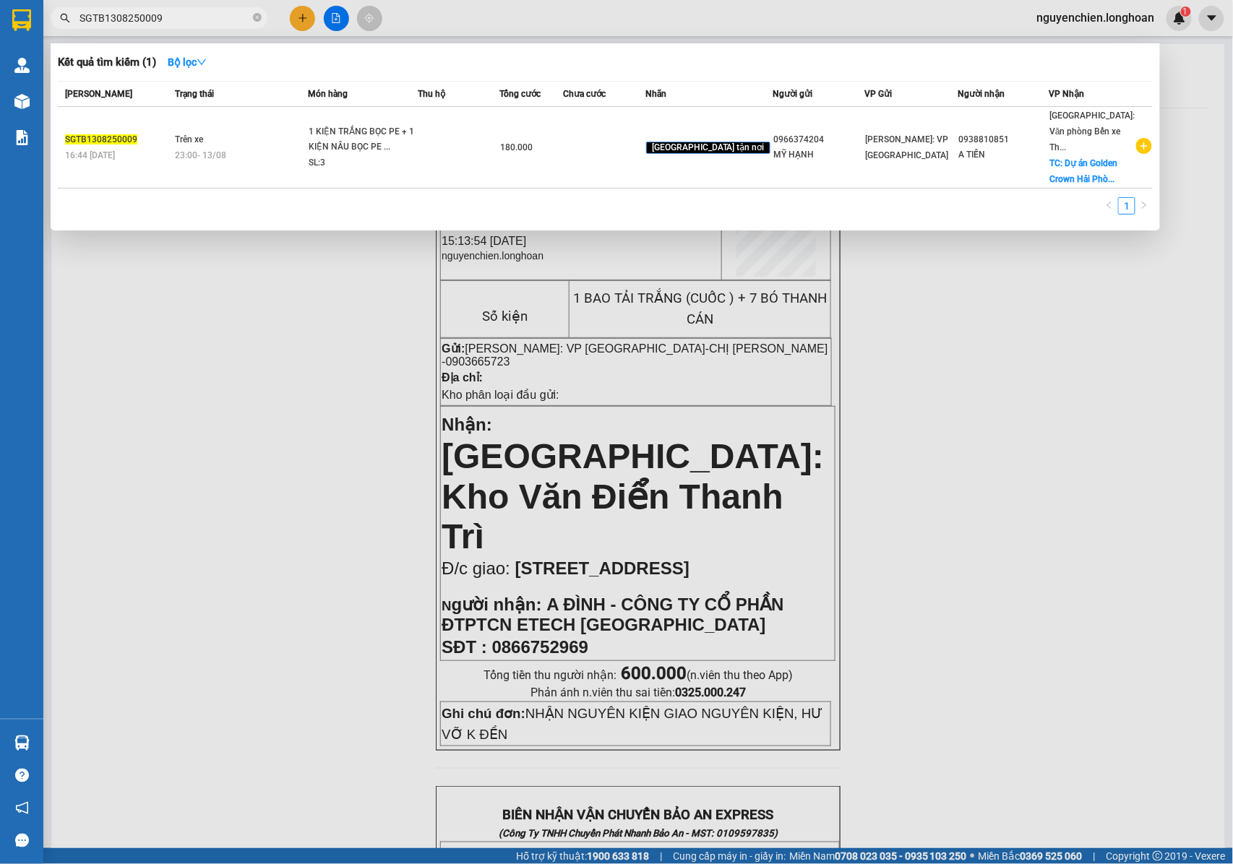
drag, startPoint x: 171, startPoint y: 20, endPoint x: 64, endPoint y: 26, distance: 106.4
click at [64, 26] on span "SGTB1308250009" at bounding box center [159, 18] width 217 height 22
click at [183, 23] on input "SGTB1308250009" at bounding box center [165, 18] width 171 height 16
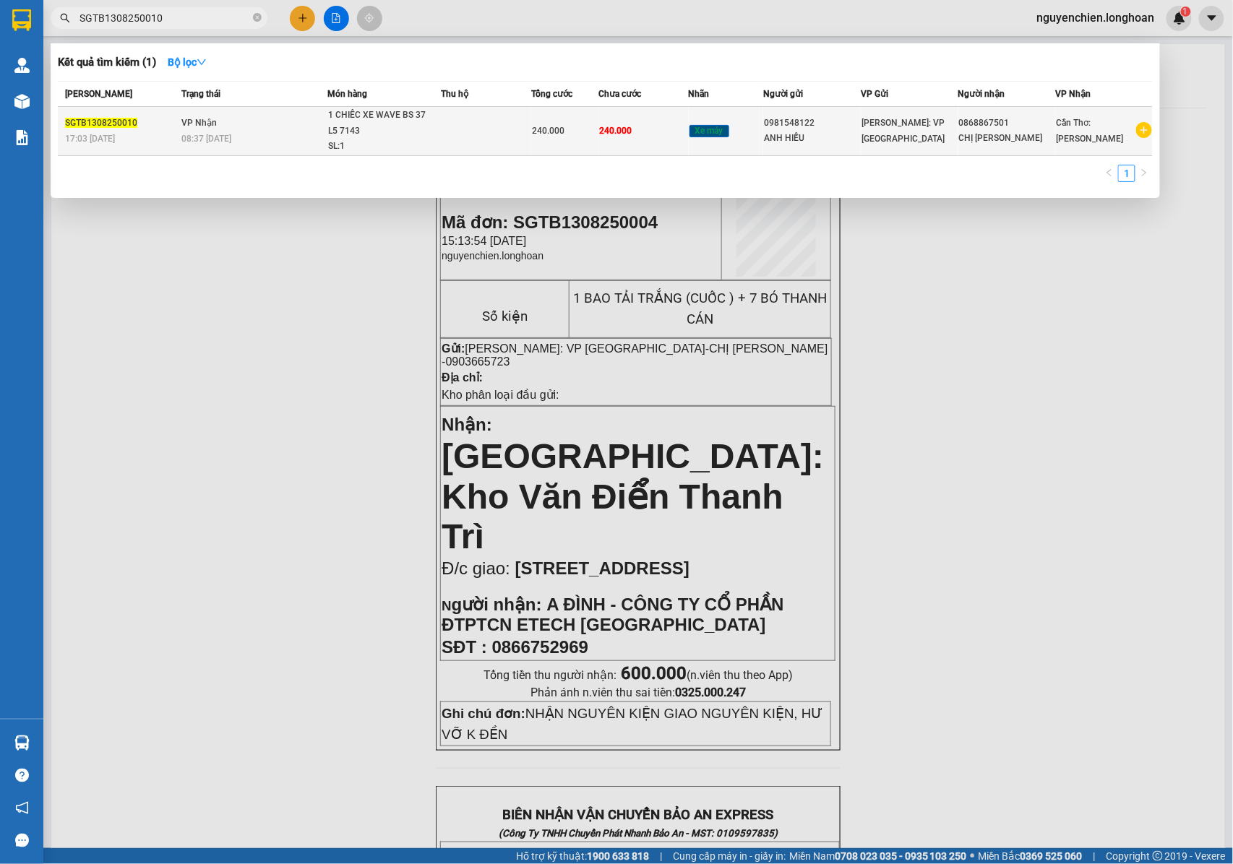
type input "SGTB1308250010"
click at [356, 123] on div "1 CHIÊC XE WAVE BS 37 L5 7143" at bounding box center [382, 123] width 108 height 31
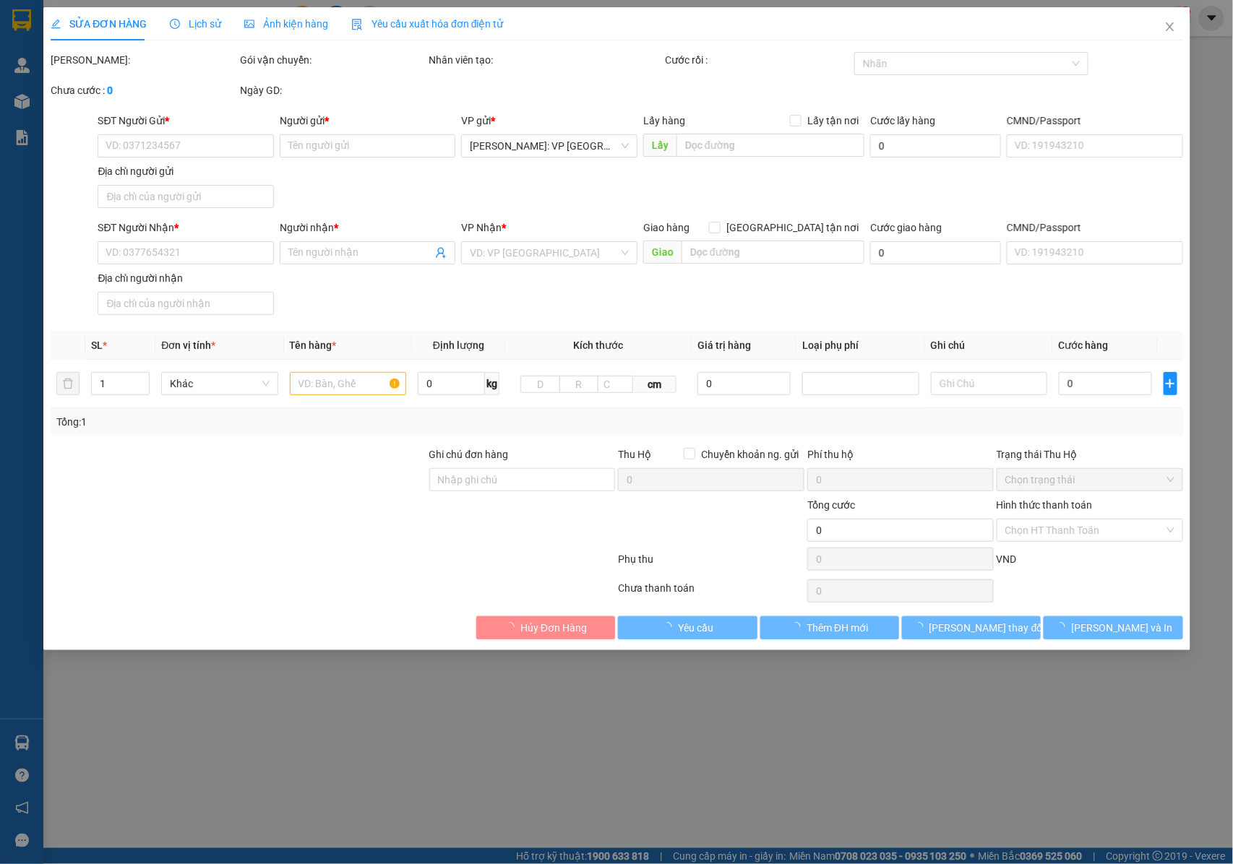
type input "0981548122"
type input "ANH HIẾU"
type input "0868867501"
type input "CHỊ LAN ANH"
type input "CHÌA KHÓA QUẤN TAY LÁI + GIẤY TỜ XE KHÁCH GIỮ + 1 GƯƠNG THEO"
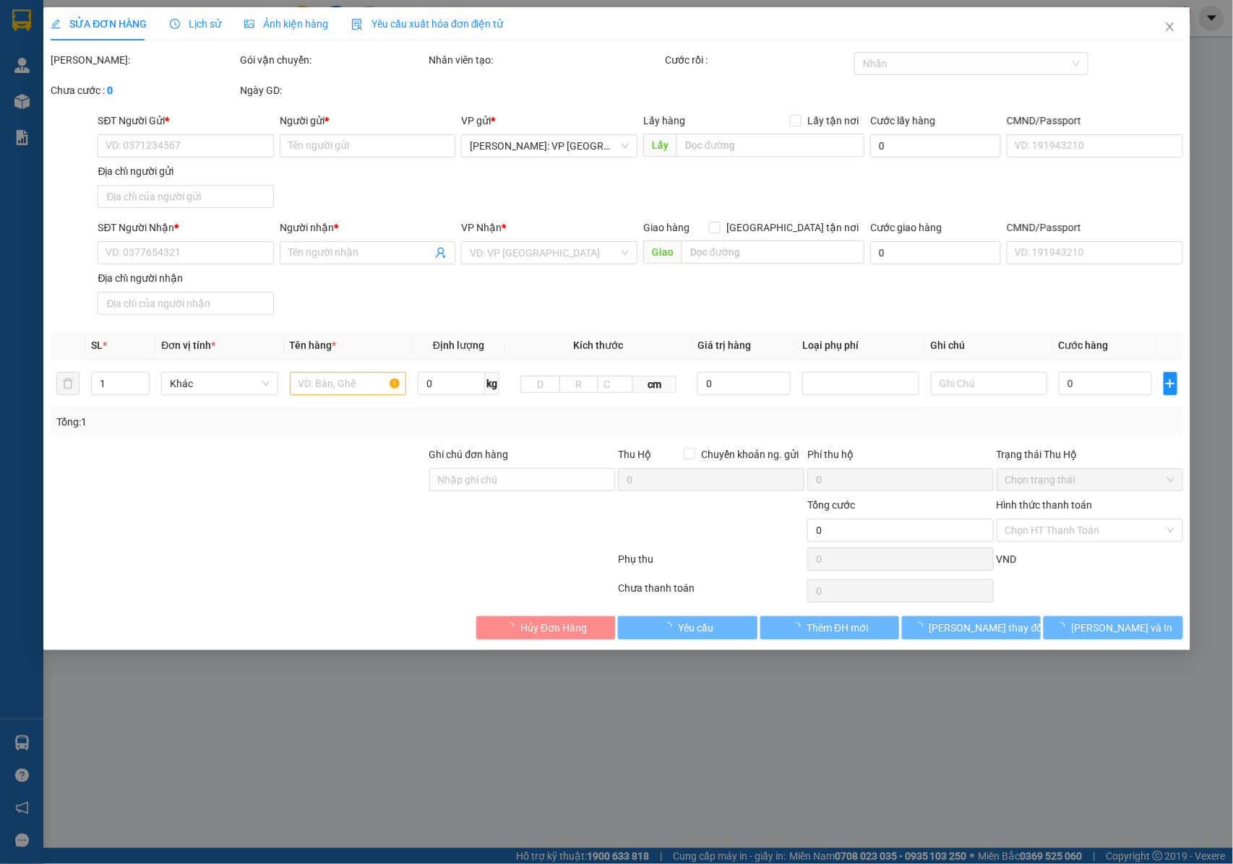
type input "240.000"
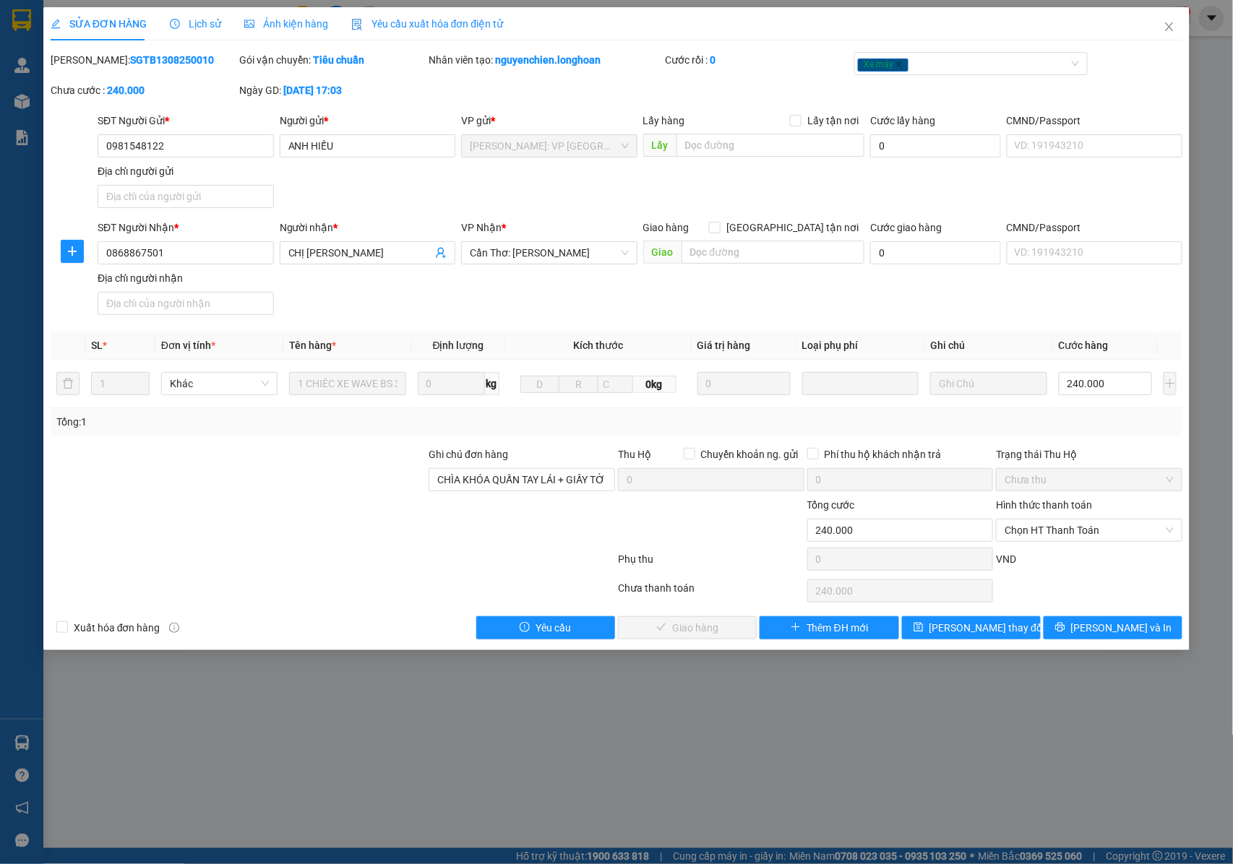
drag, startPoint x: 171, startPoint y: 61, endPoint x: 87, endPoint y: 66, distance: 84.0
click at [87, 66] on div "Mã ĐH: SGTB1308250010" at bounding box center [144, 60] width 186 height 16
click at [1168, 30] on icon "close" at bounding box center [1170, 26] width 8 height 9
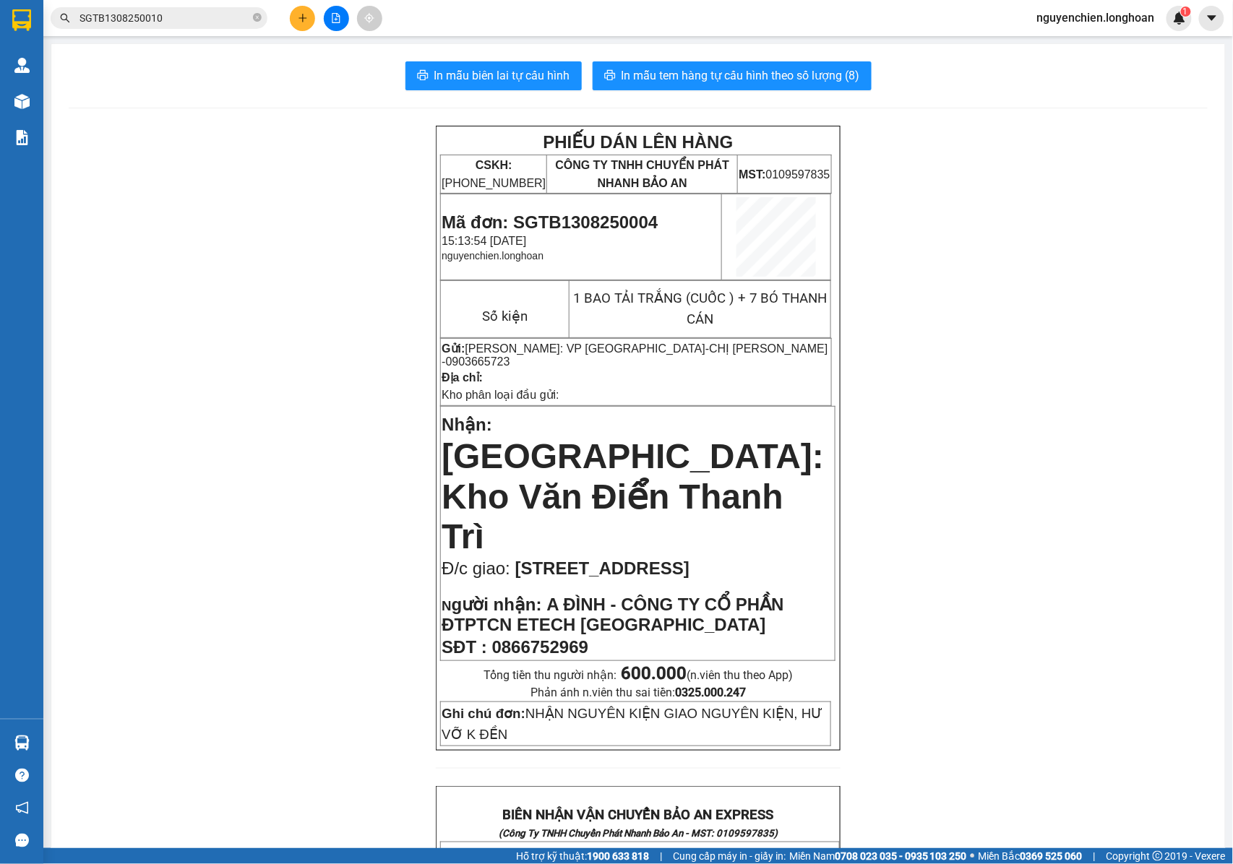
click at [214, 29] on div "Kết quả tìm kiếm ( 1 ) Bộ lọc Mã ĐH Trạng thái Món hàng Thu hộ Tổng cước Chưa c…" at bounding box center [141, 18] width 282 height 25
click at [199, 20] on input "SGTB1308250010" at bounding box center [165, 18] width 171 height 16
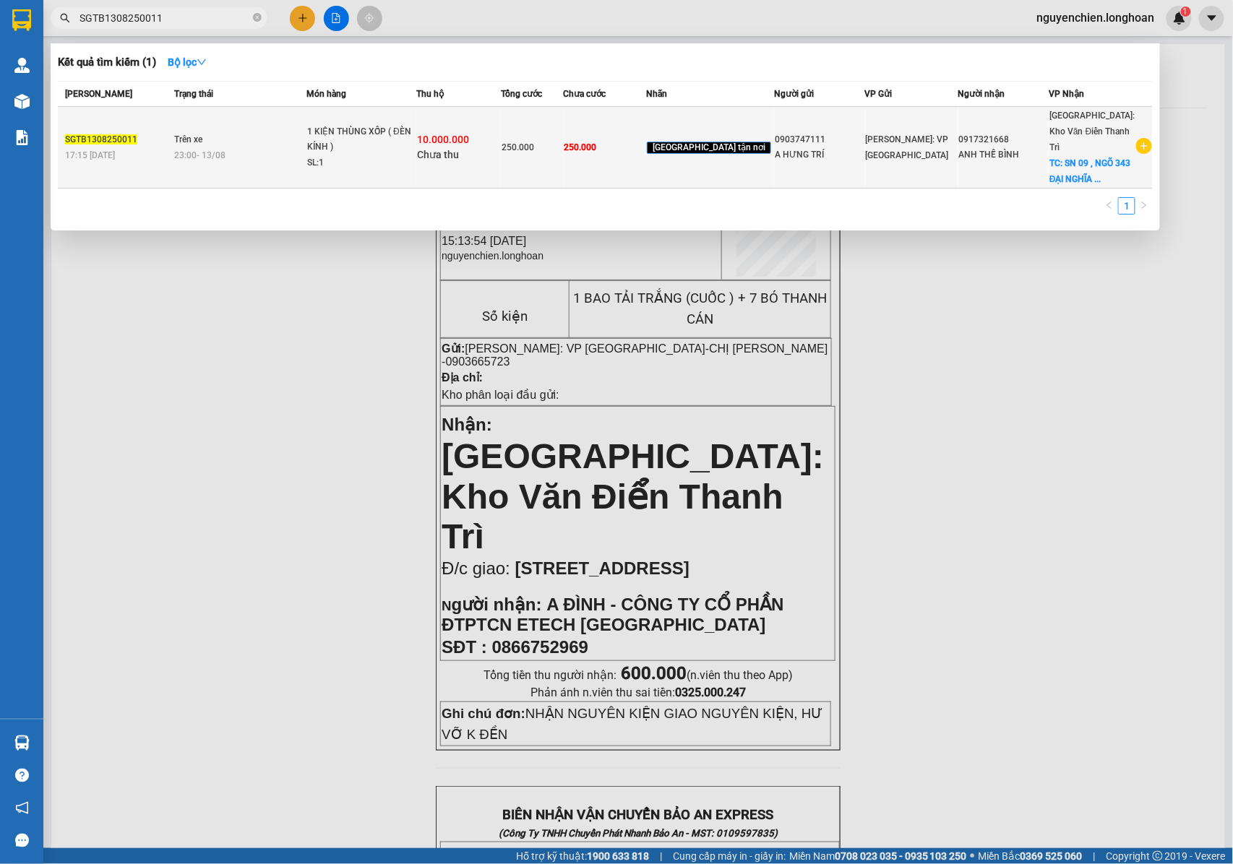
type input "SGTB1308250011"
click at [348, 137] on div "1 KIỆN THÙNG XỐP ( ĐÈN KÍNH )" at bounding box center [361, 139] width 108 height 31
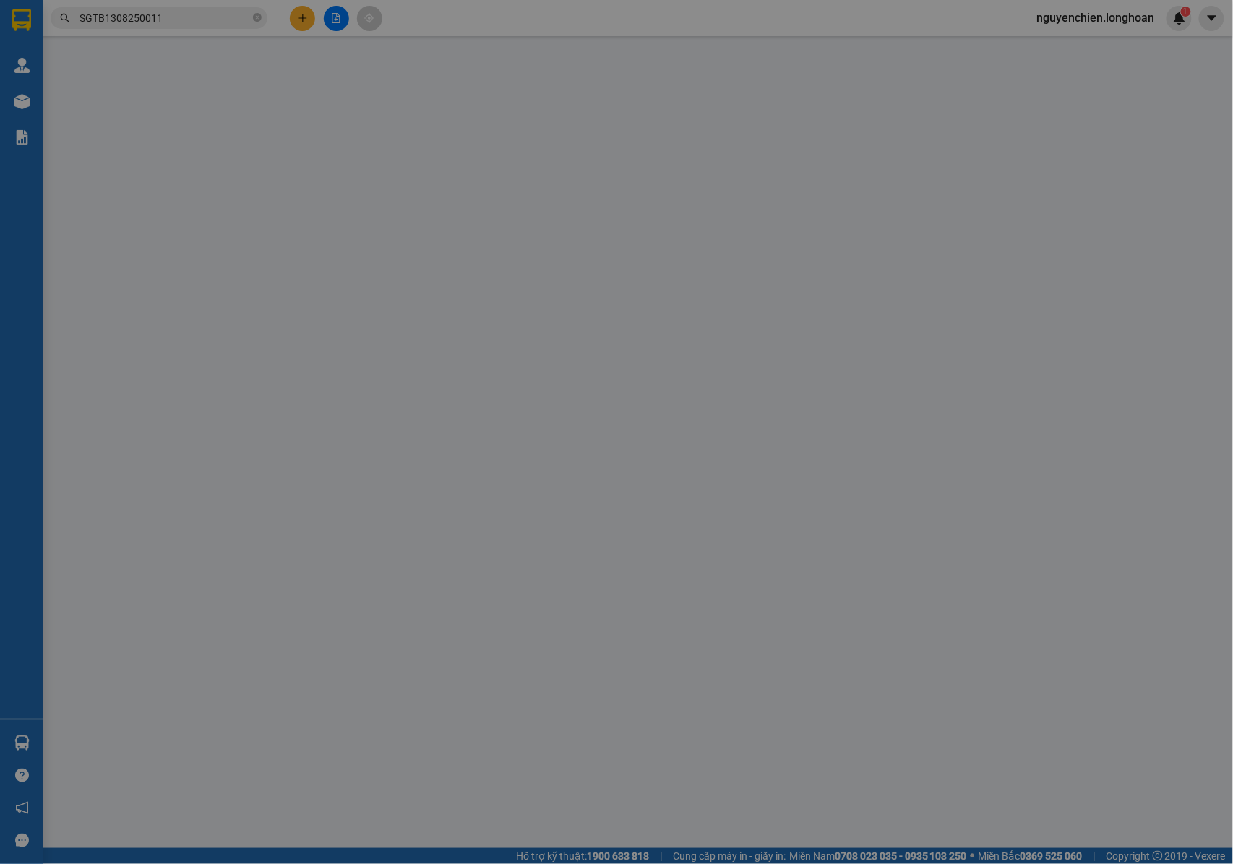
type input "0903747111"
type input "A HƯNG TRÍ"
type input "0917321668"
type input "ANH THẾ BÌNH"
checkbox input "true"
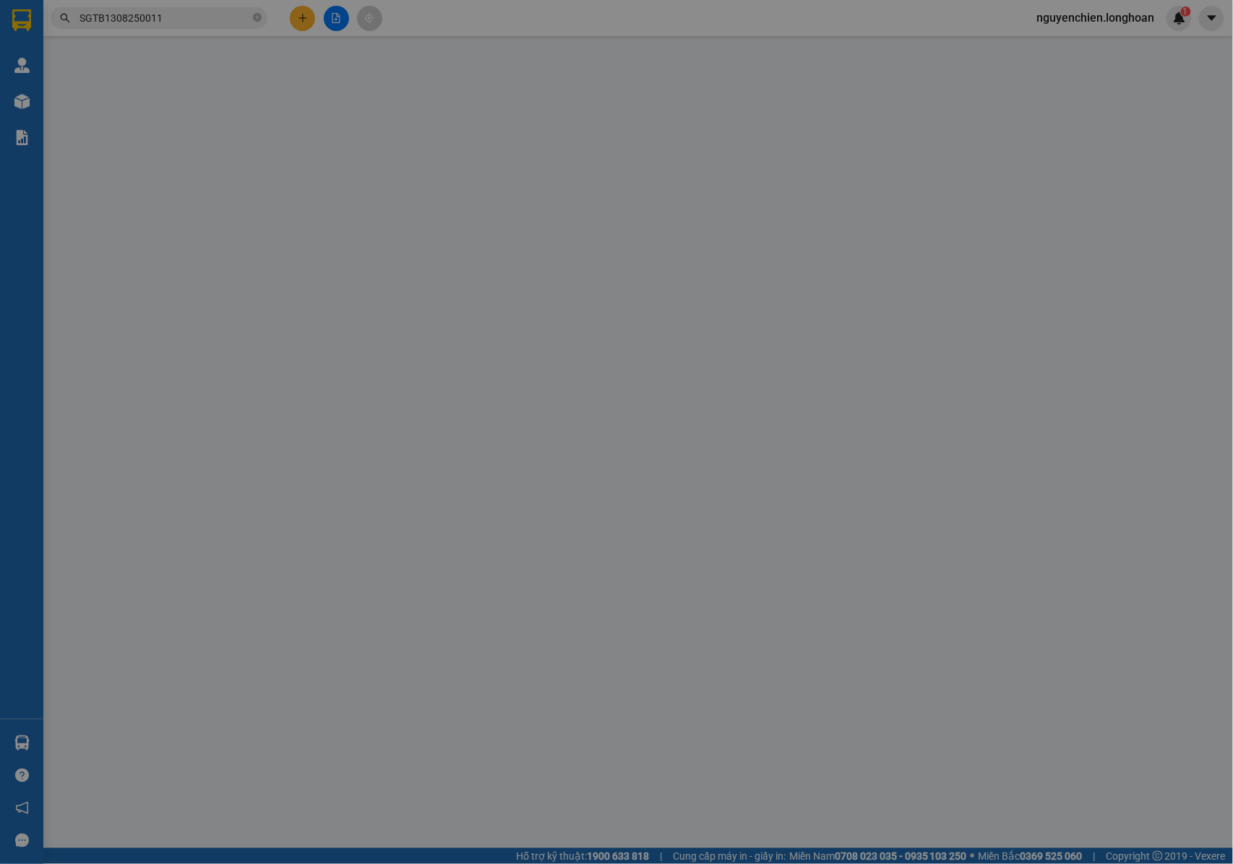
type input "SN 09 , NGÕ 343 ĐẠI NGHĨA , THỊ TRẤN ĐẠI NGHĨA , MỸ ĐỨC , HÀ NỘI"
type input "NHẬN NGUYÊN KIỆN GIAO NGUYÊN KIỆN, HƯ VỠ K ĐỀN"
type input "250.000"
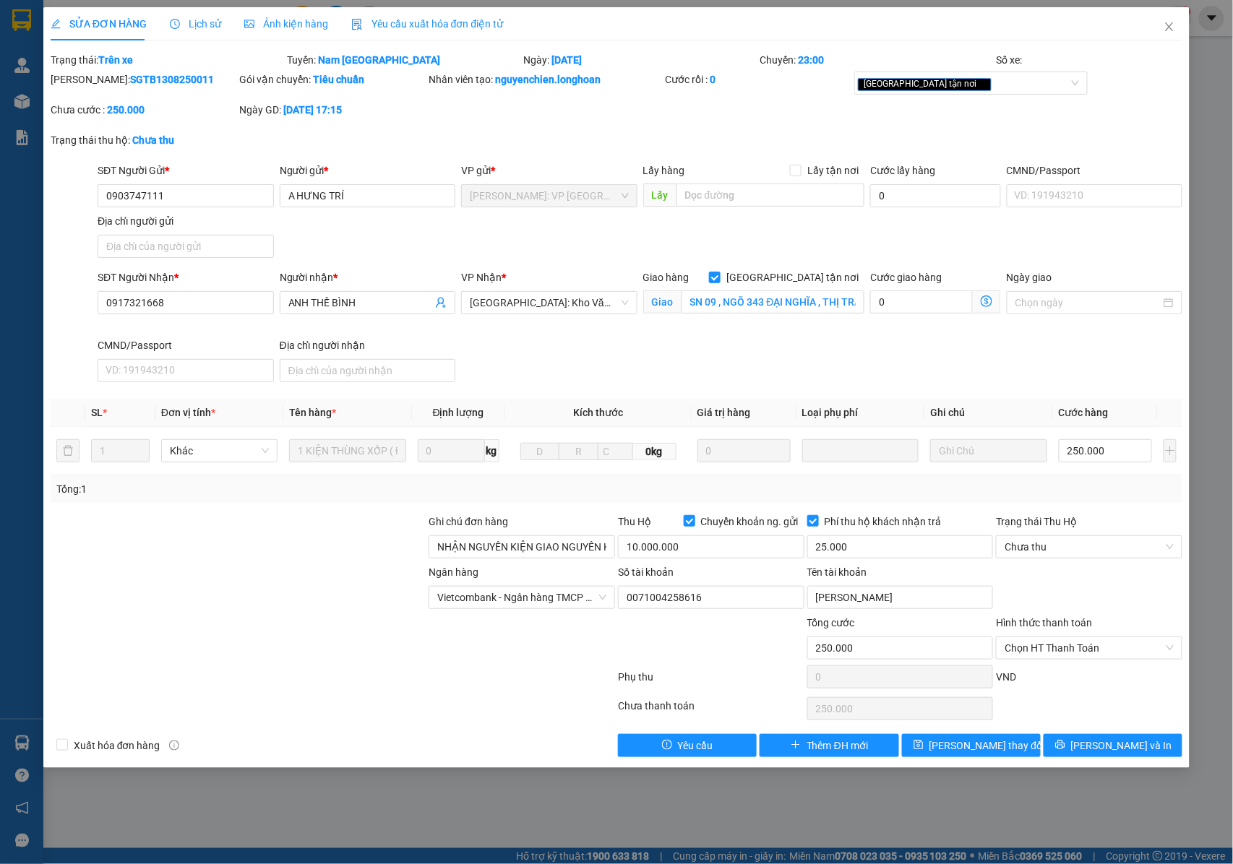
drag, startPoint x: 172, startPoint y: 78, endPoint x: 87, endPoint y: 82, distance: 85.4
click at [87, 82] on div "Mã ĐH: SGTB1308250011" at bounding box center [144, 80] width 186 height 16
click at [1168, 27] on icon "close" at bounding box center [1170, 27] width 12 height 12
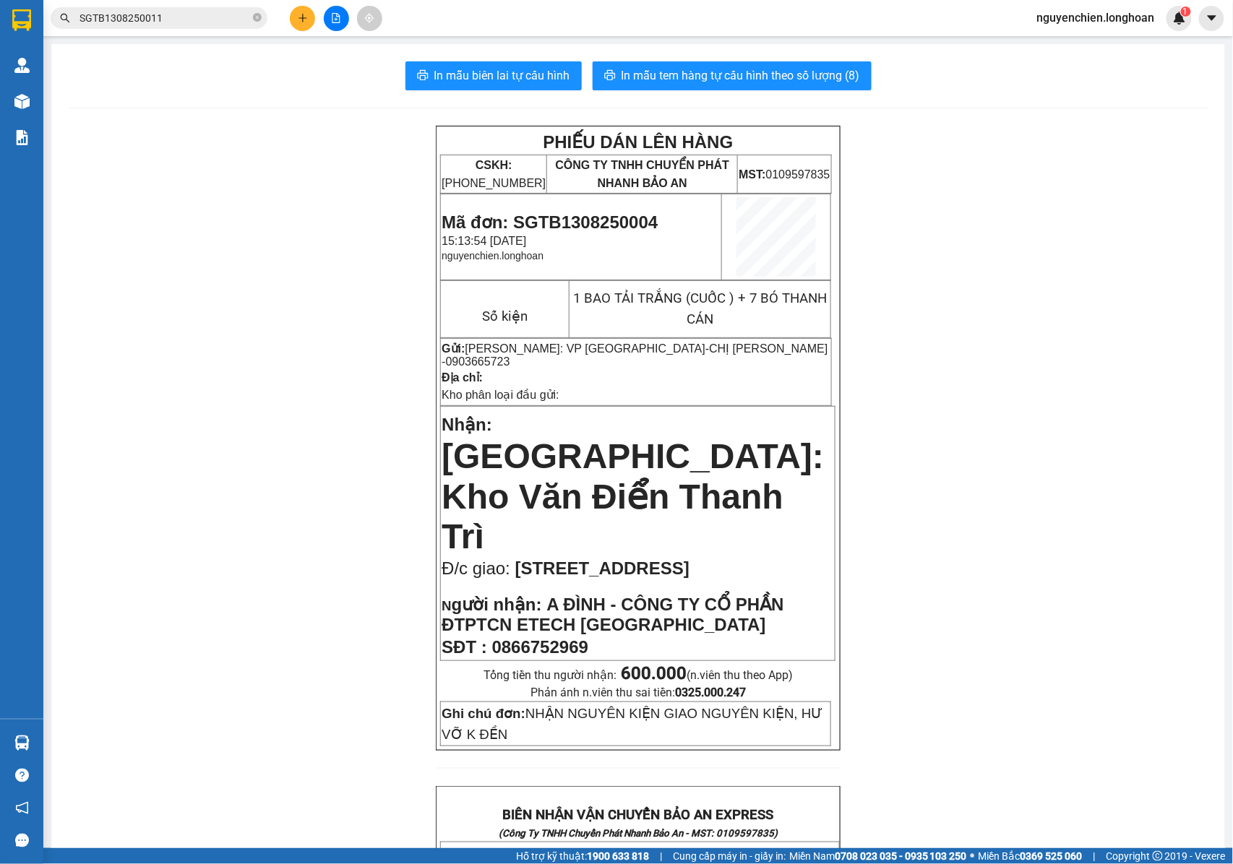
click at [183, 19] on input "SGTB1308250011" at bounding box center [165, 18] width 171 height 16
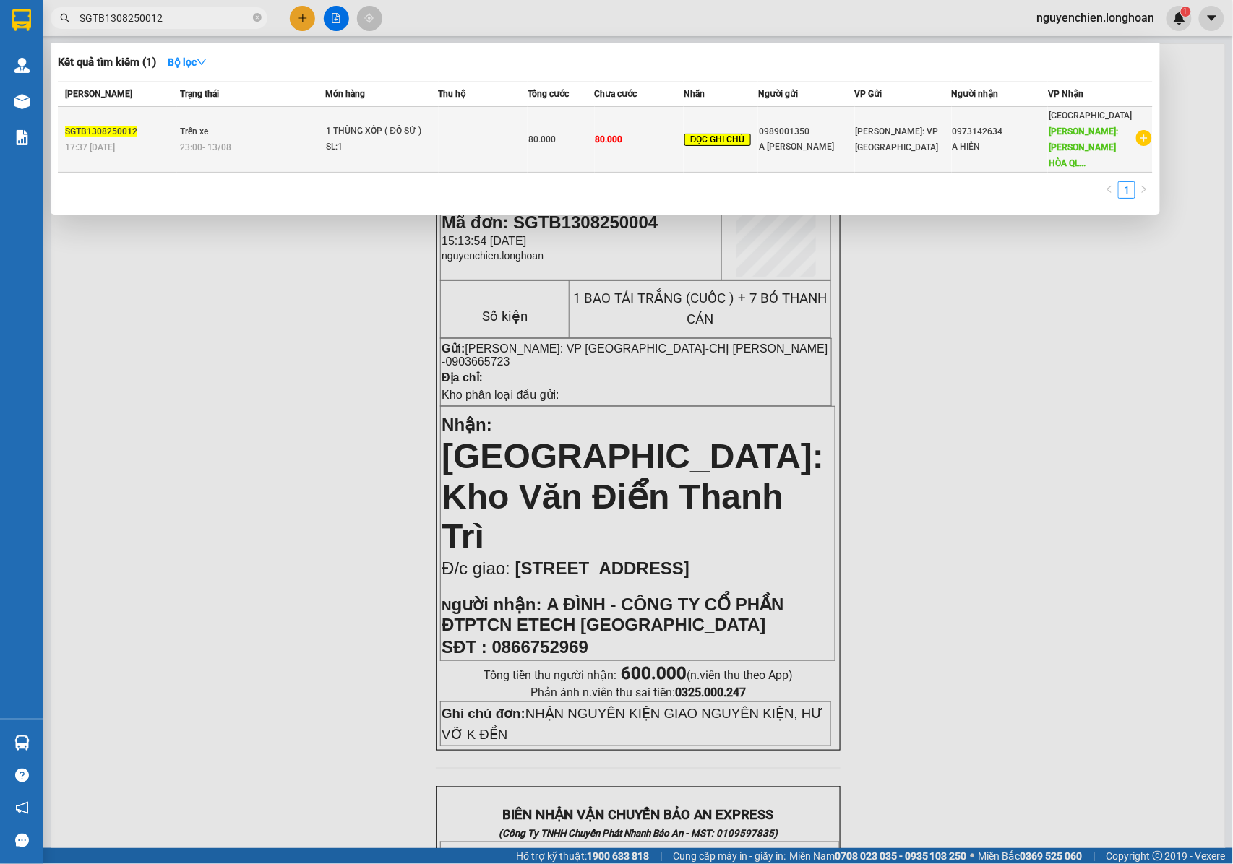
type input "SGTB1308250012"
click at [284, 127] on td "Trên xe 23:00 - 13/08" at bounding box center [251, 140] width 149 height 66
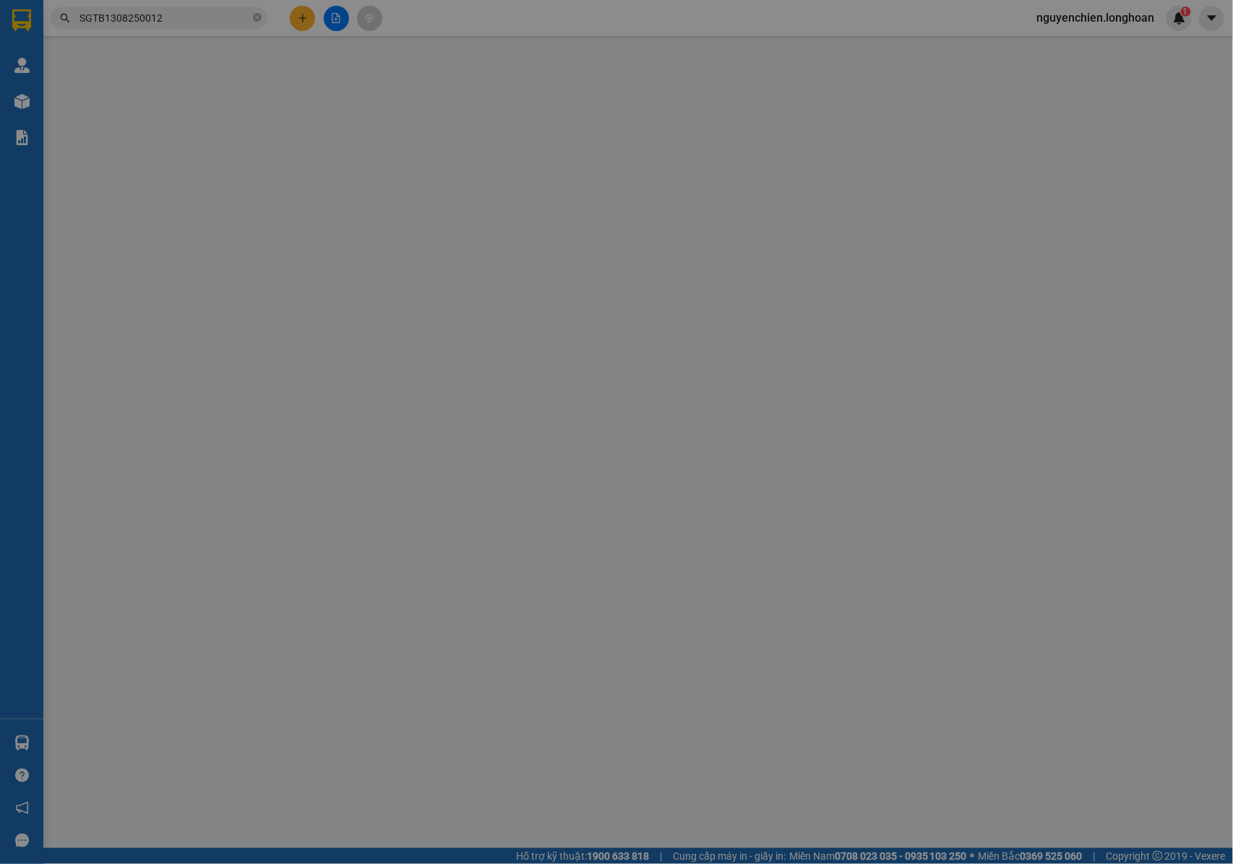
type input "0989001350"
type input "A NGỌC THỦY"
type input "0973142634"
type input "A HIỂN"
type input "CAM RANH KHÁNH HÒA QL1A : Sư đoàn 377, đường Trần Nguyên Hản, phường Bắc Cam Ra…"
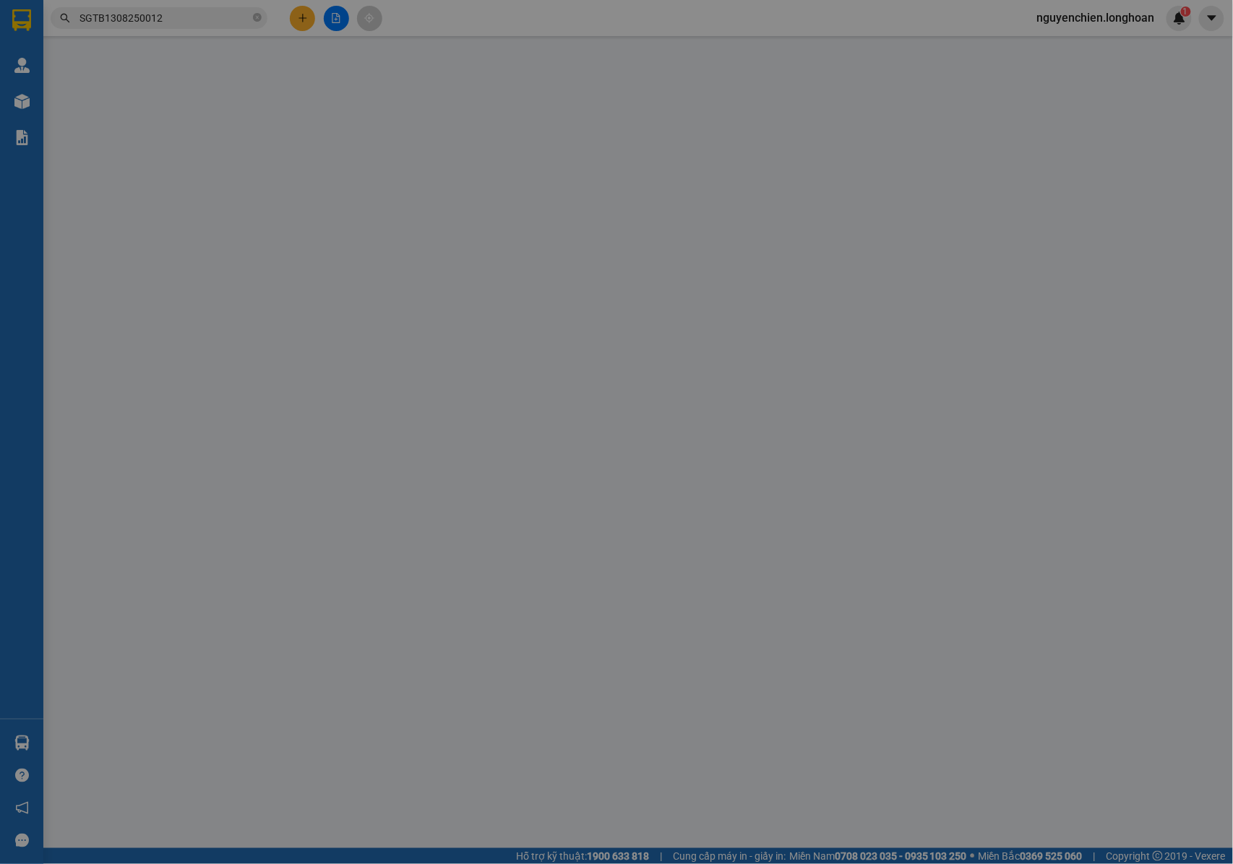
type input "NHẬN NGUYÊN KIỆN GIAO NGUYÊN KIỆN, HƯ VỠ K ĐỀN + KHÁCH NHẬN KHÔNG NGHE MÁY HÀNG…"
type input "80.000"
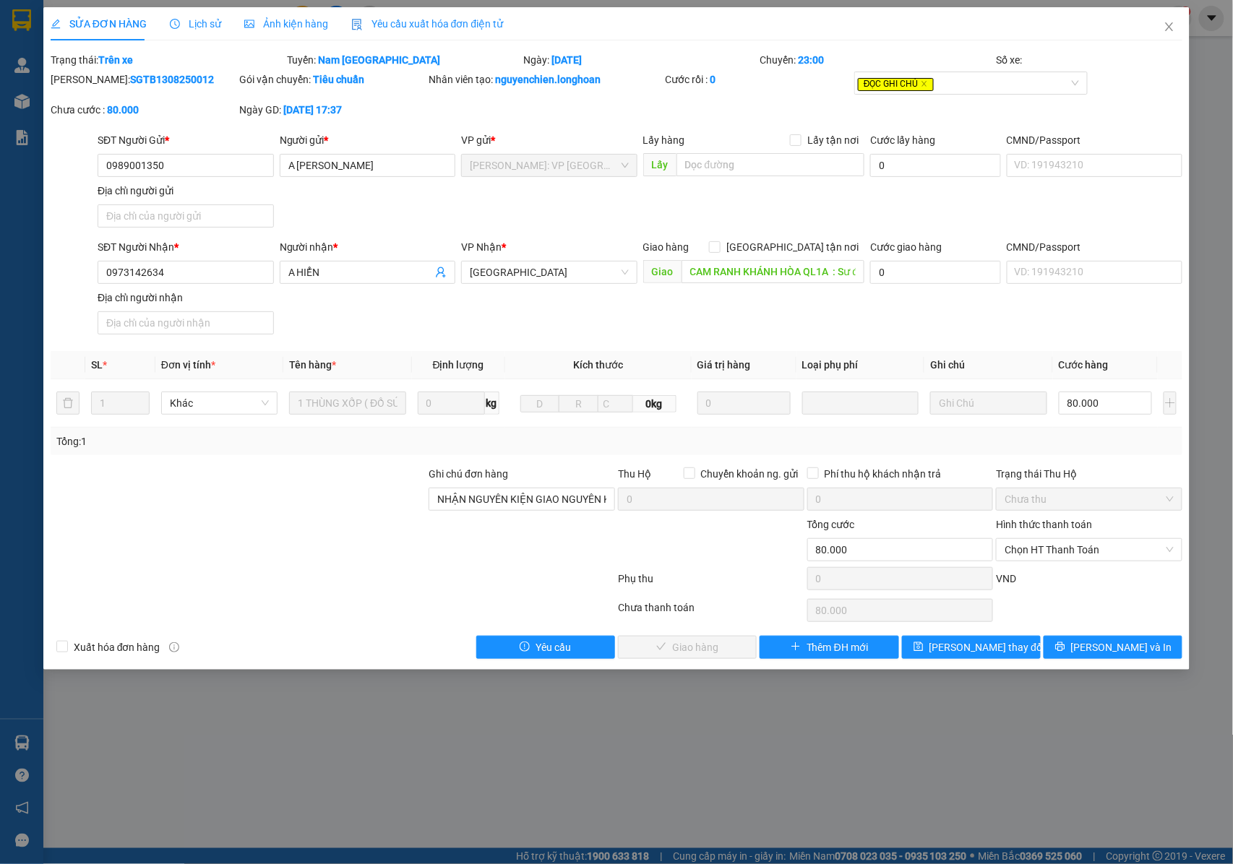
drag, startPoint x: 185, startPoint y: 75, endPoint x: 85, endPoint y: 90, distance: 100.8
click at [85, 90] on div "Mã ĐH: SGTB1308250012" at bounding box center [143, 87] width 189 height 30
click at [1168, 27] on icon "close" at bounding box center [1170, 27] width 12 height 12
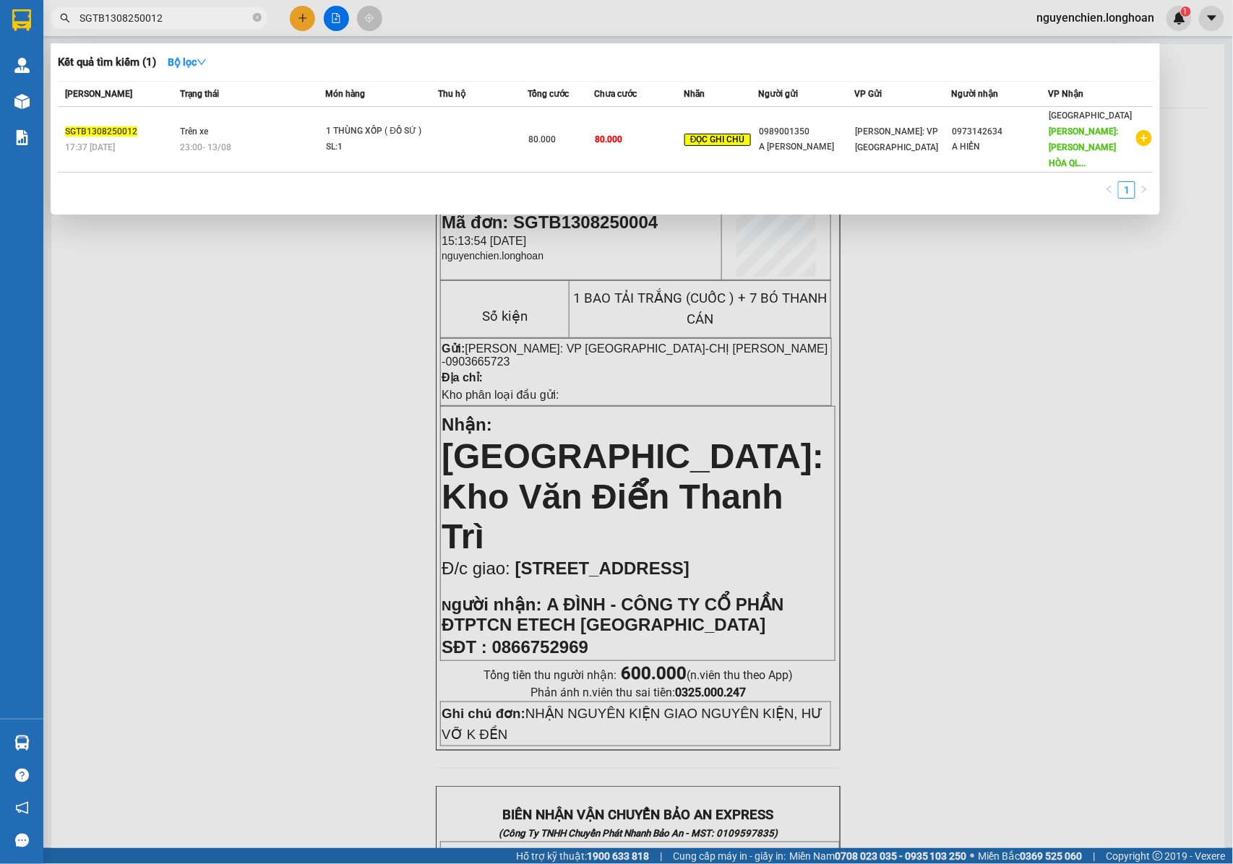
click at [156, 20] on input "SGTB1308250012" at bounding box center [165, 18] width 171 height 16
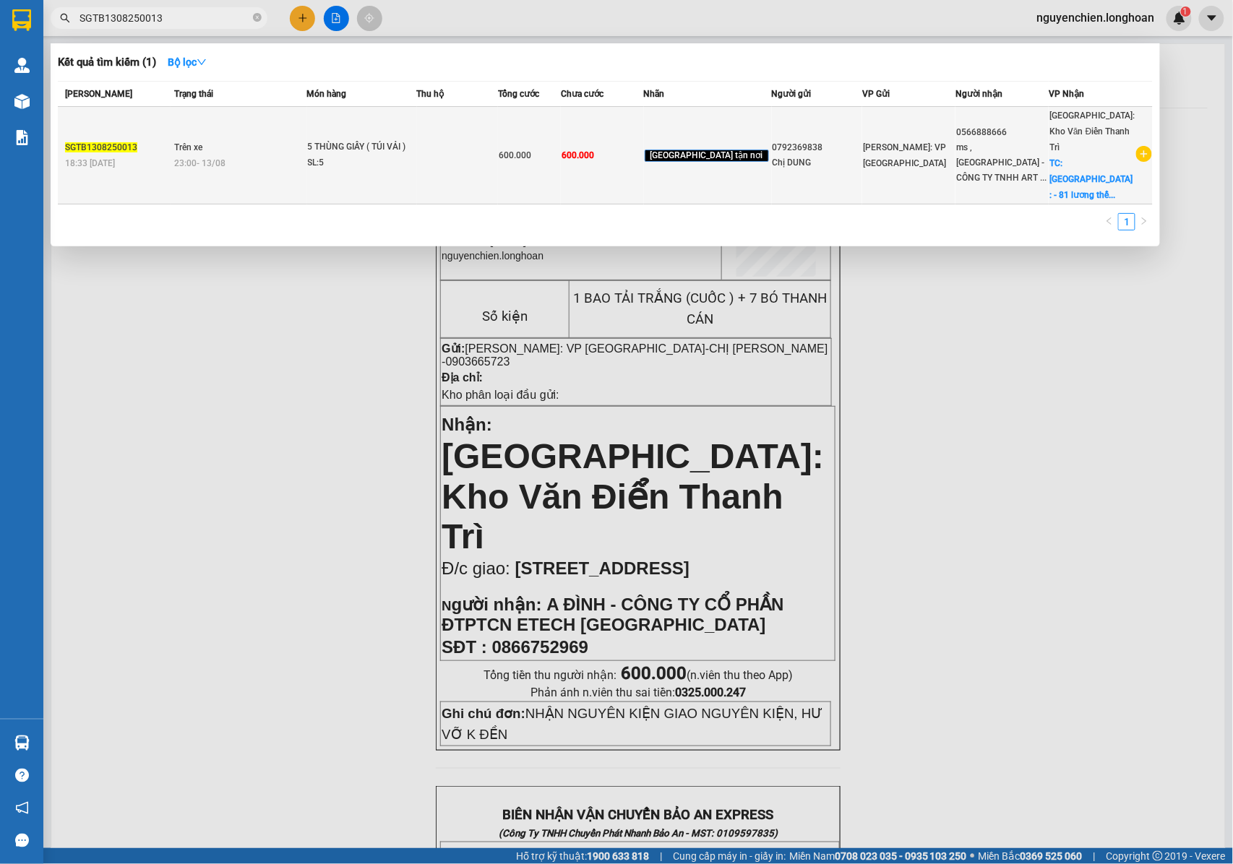
type input "SGTB1308250013"
click at [357, 139] on div "5 THÙNG GIẤY ( TÚI VẢI )" at bounding box center [362, 147] width 108 height 16
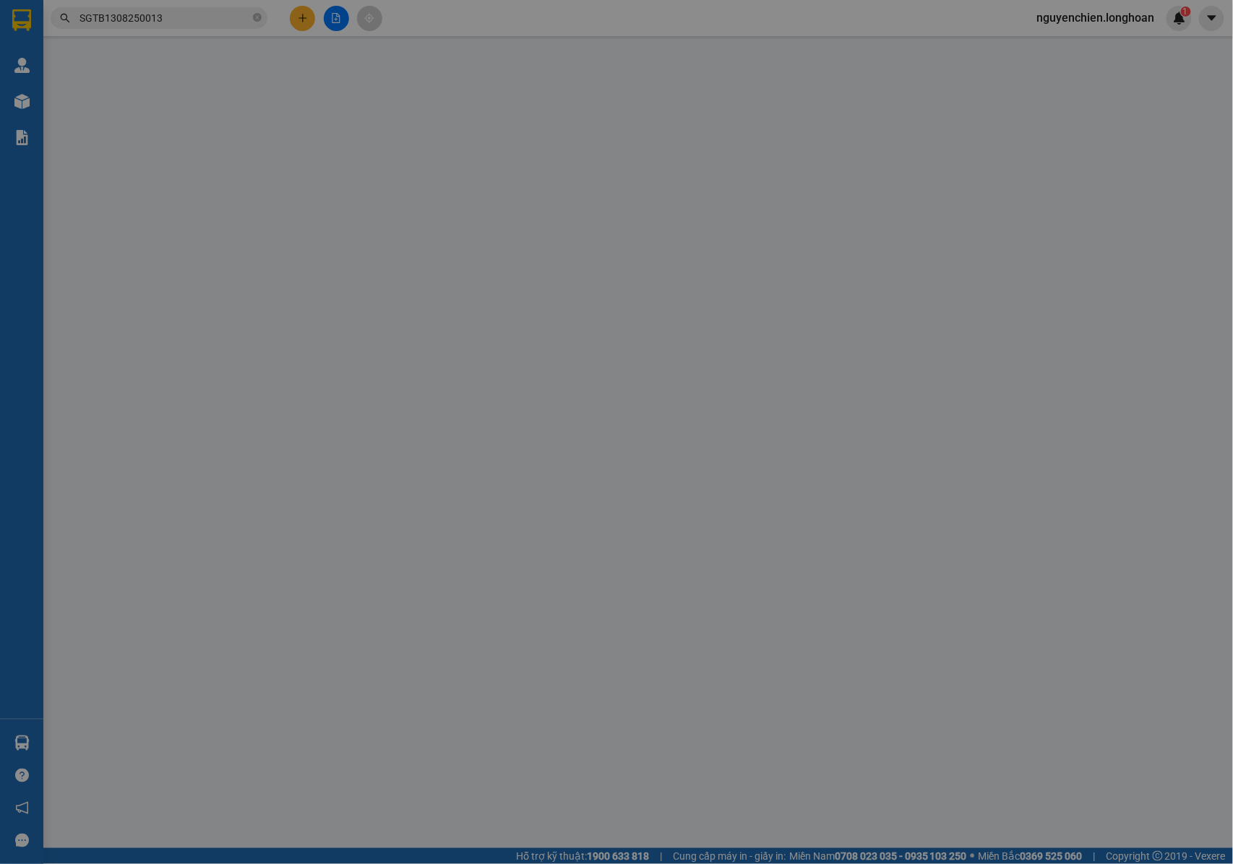
type input "0792369838"
type input "Chị DUNG"
type input "0566888666"
type input "ms , nga - CÔNG TY TNHH ART KO VINA"
checkbox input "true"
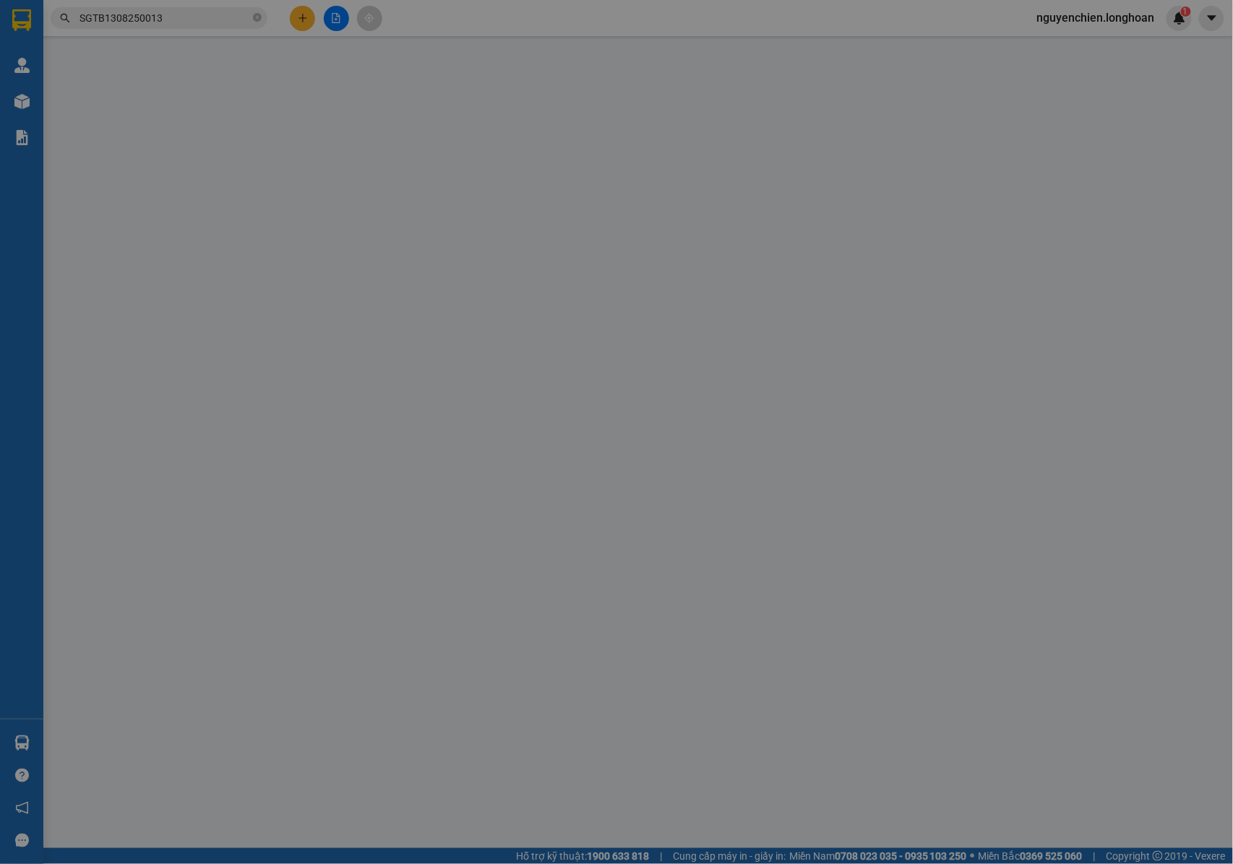
type input "BẮC NINH : - 81 lương thế vinh - tiền ninh vệ - bắc ninh"
type input "NHẬN NGUYÊN KIỆN GIAO NGUYÊN KIỆN, HƯ VỠ K ĐỀN"
type input "600.000"
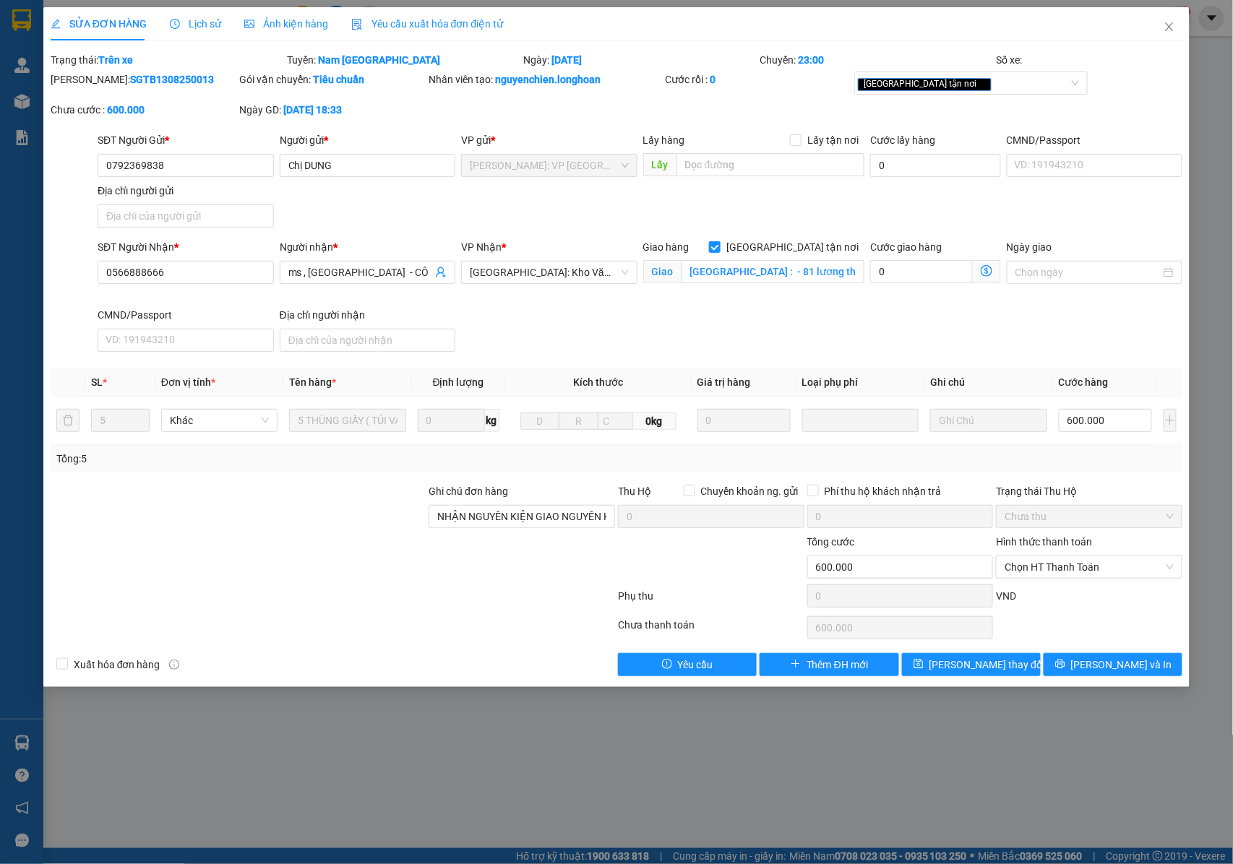
drag, startPoint x: 173, startPoint y: 78, endPoint x: 87, endPoint y: 91, distance: 87.0
click at [87, 91] on div "Mã ĐH: SGTB1308250013" at bounding box center [143, 87] width 189 height 30
click at [1042, 571] on span "Chọn HT Thanh Toán" at bounding box center [1089, 568] width 169 height 22
drag, startPoint x: 1029, startPoint y: 598, endPoint x: 1041, endPoint y: 606, distance: 13.6
click at [1029, 599] on div "Tại văn phòng" at bounding box center [1089, 599] width 169 height 16
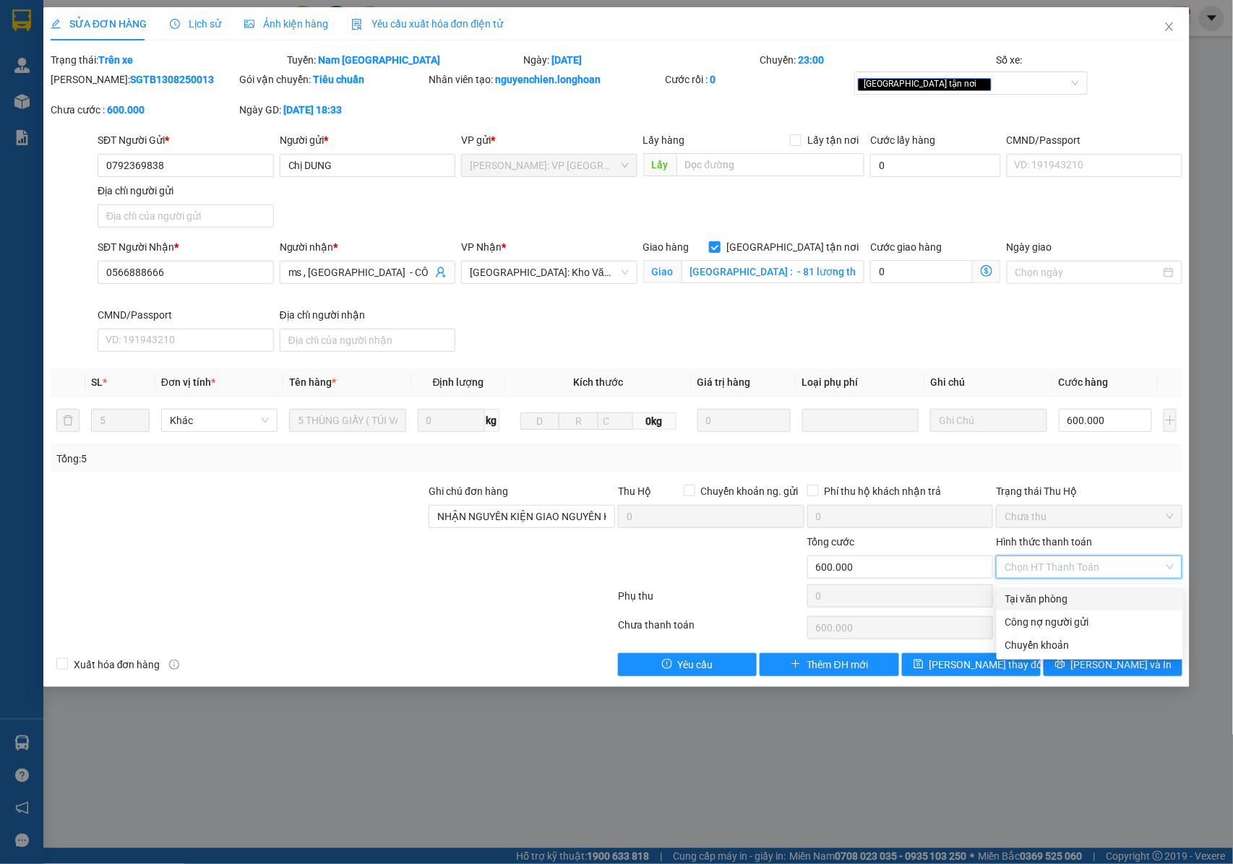
type input "0"
click at [1073, 671] on button "Lưu và In" at bounding box center [1113, 664] width 139 height 23
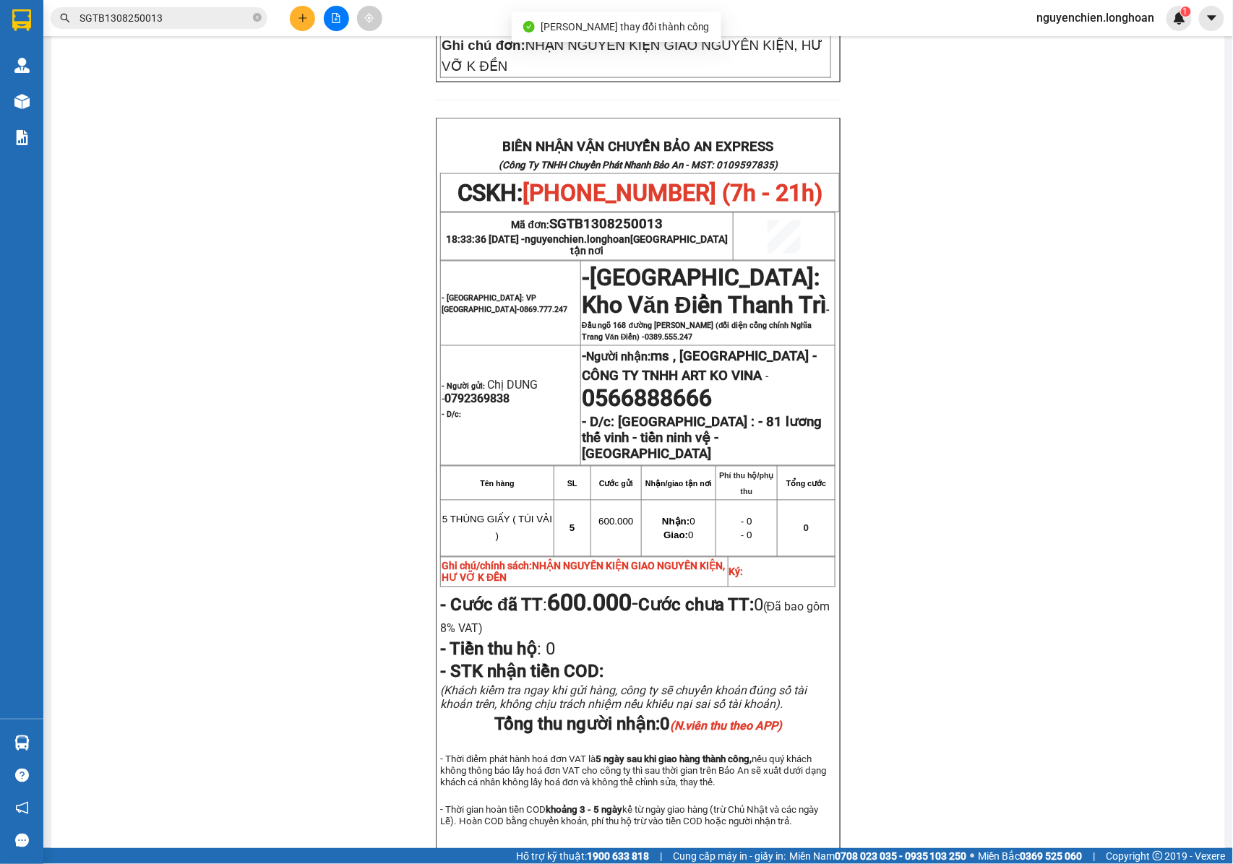
scroll to position [698, 0]
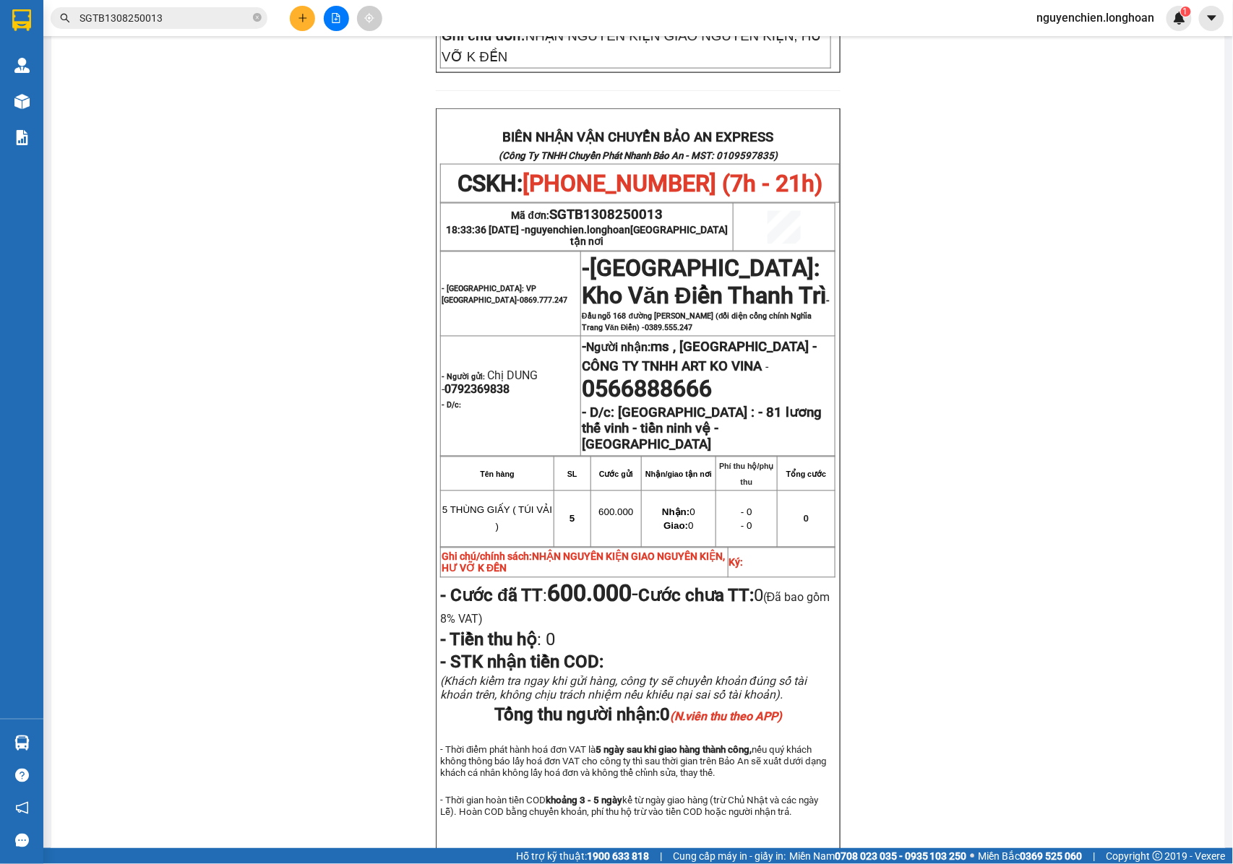
click at [179, 24] on input "SGTB1308250013" at bounding box center [165, 18] width 171 height 16
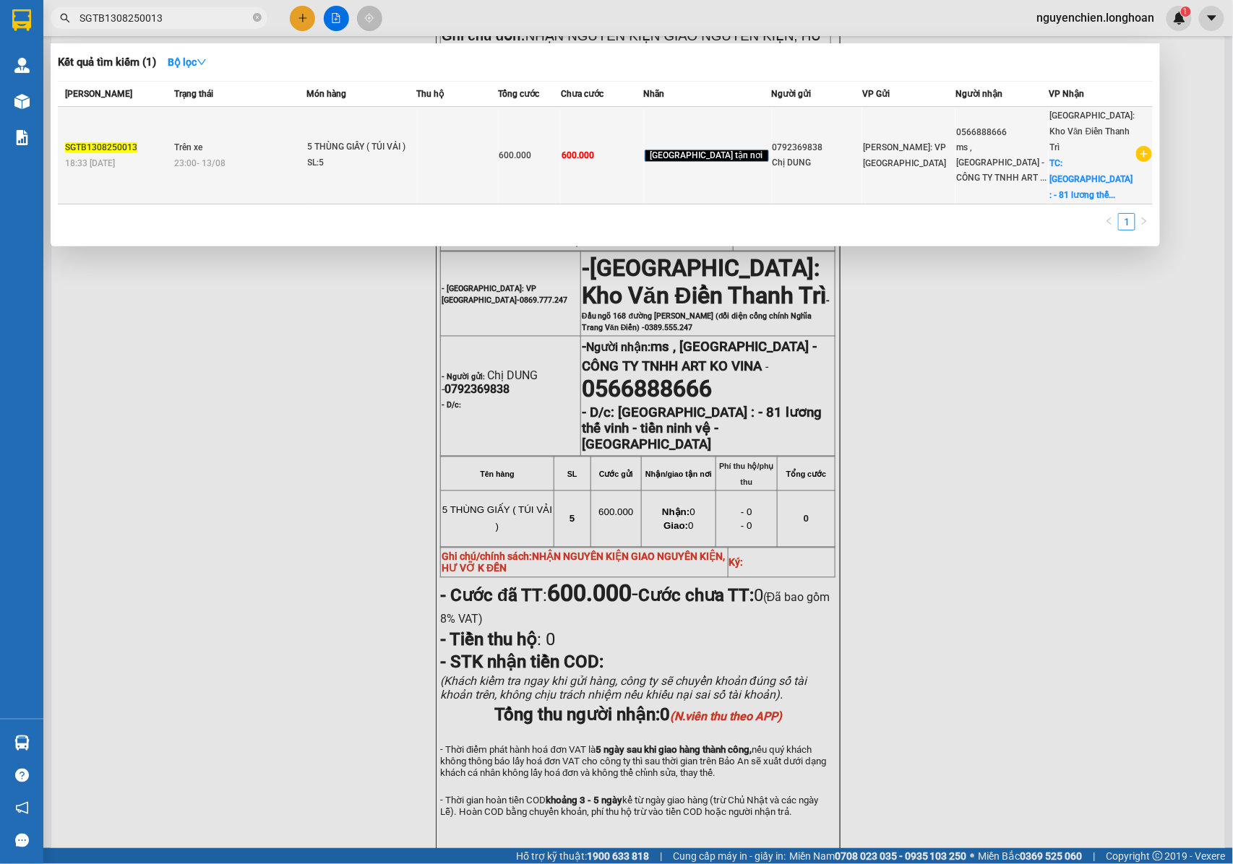
click at [194, 158] on span "23:00 - 13/08" at bounding box center [199, 163] width 51 height 10
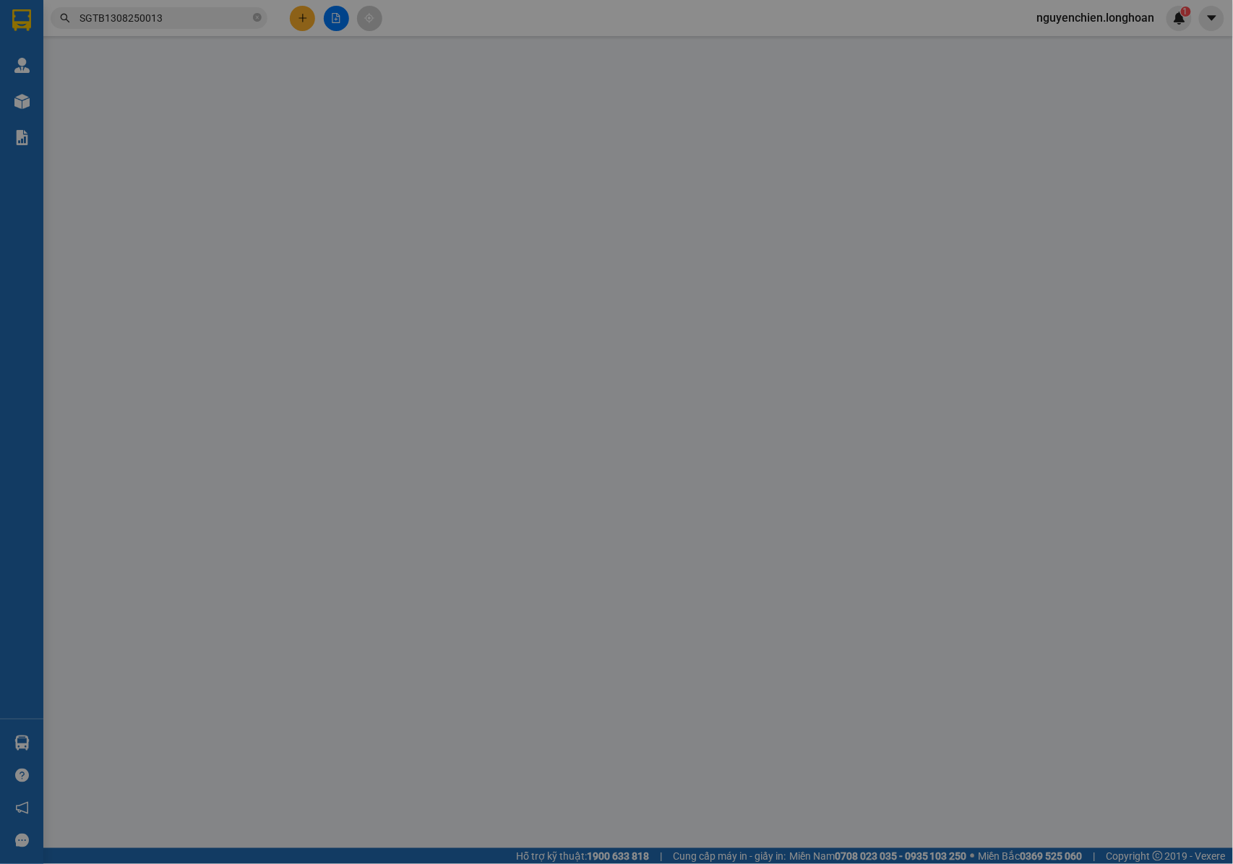
type input "0792369838"
type input "Chị DUNG"
type input "0566888666"
type input "ms , nga - CÔNG TY TNHH ART KO VINA"
checkbox input "true"
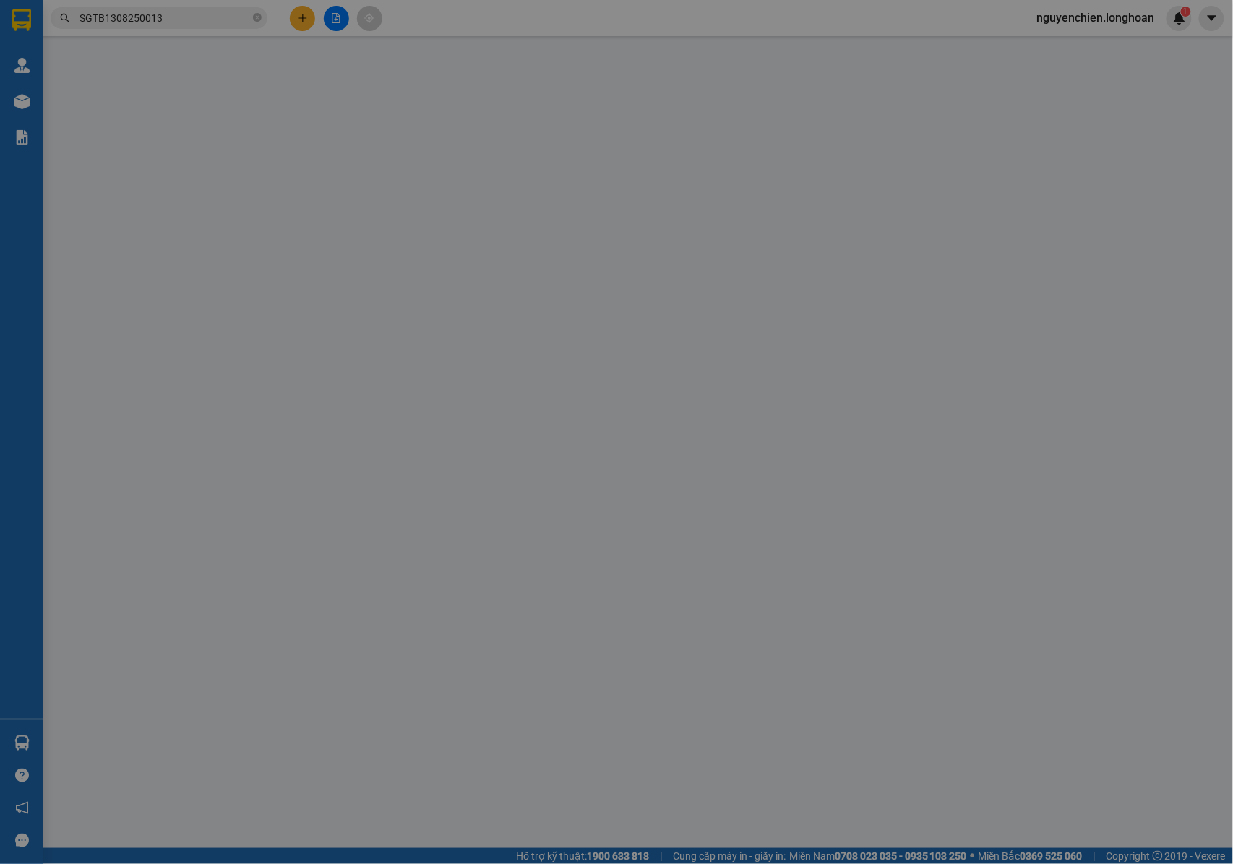
type input "BẮC NINH : - 81 lương thế vinh - tiền ninh vệ - bắc ninh"
type input "NHẬN NGUYÊN KIỆN GIAO NGUYÊN KIỆN, HƯ VỠ K ĐỀN"
type input "600.000"
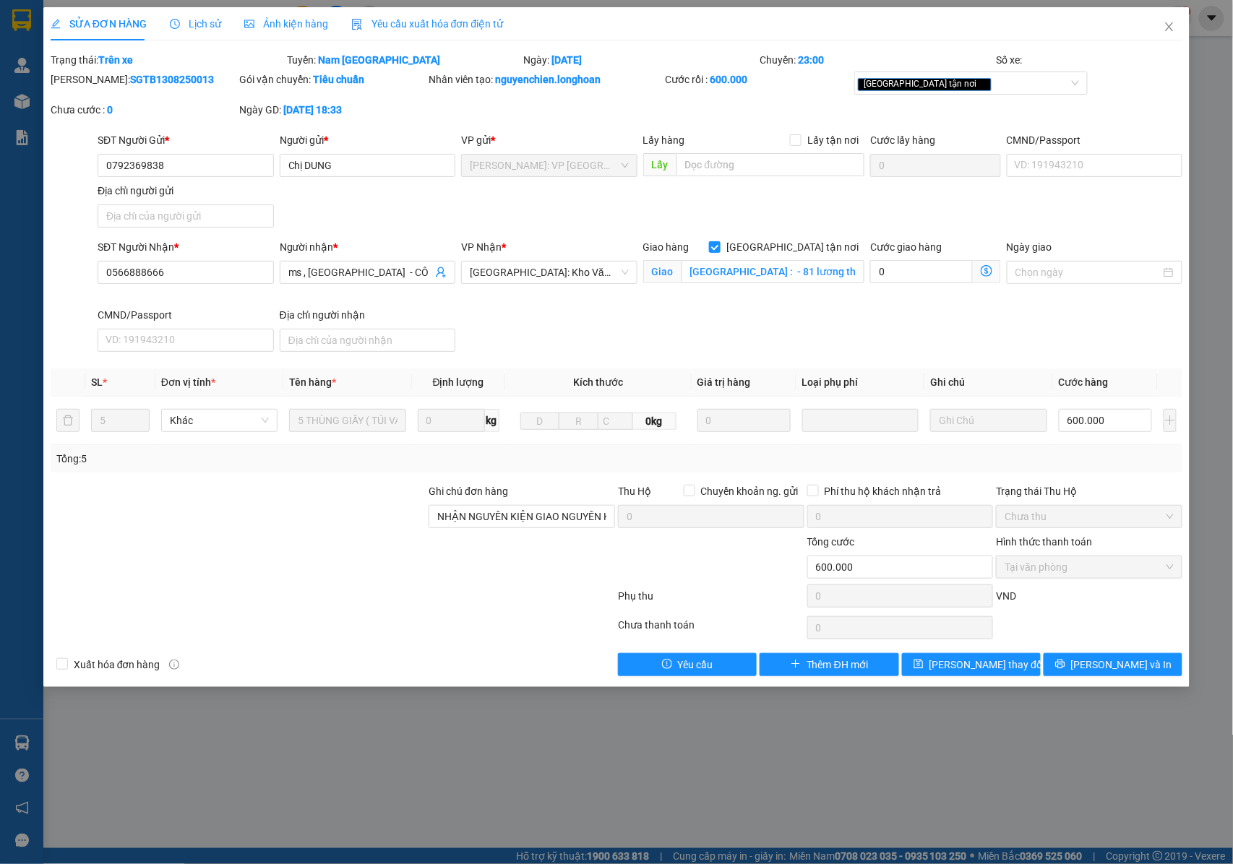
drag, startPoint x: 146, startPoint y: 82, endPoint x: 84, endPoint y: 85, distance: 62.3
click at [84, 85] on div "Mã ĐH: SGTB1308250013" at bounding box center [144, 80] width 186 height 16
click at [168, 87] on div "Mã ĐH: SGTB1308250013" at bounding box center [143, 87] width 189 height 30
drag, startPoint x: 175, startPoint y: 82, endPoint x: 88, endPoint y: 90, distance: 87.0
click at [88, 90] on div "Mã ĐH: SGTB1308250013" at bounding box center [143, 87] width 189 height 30
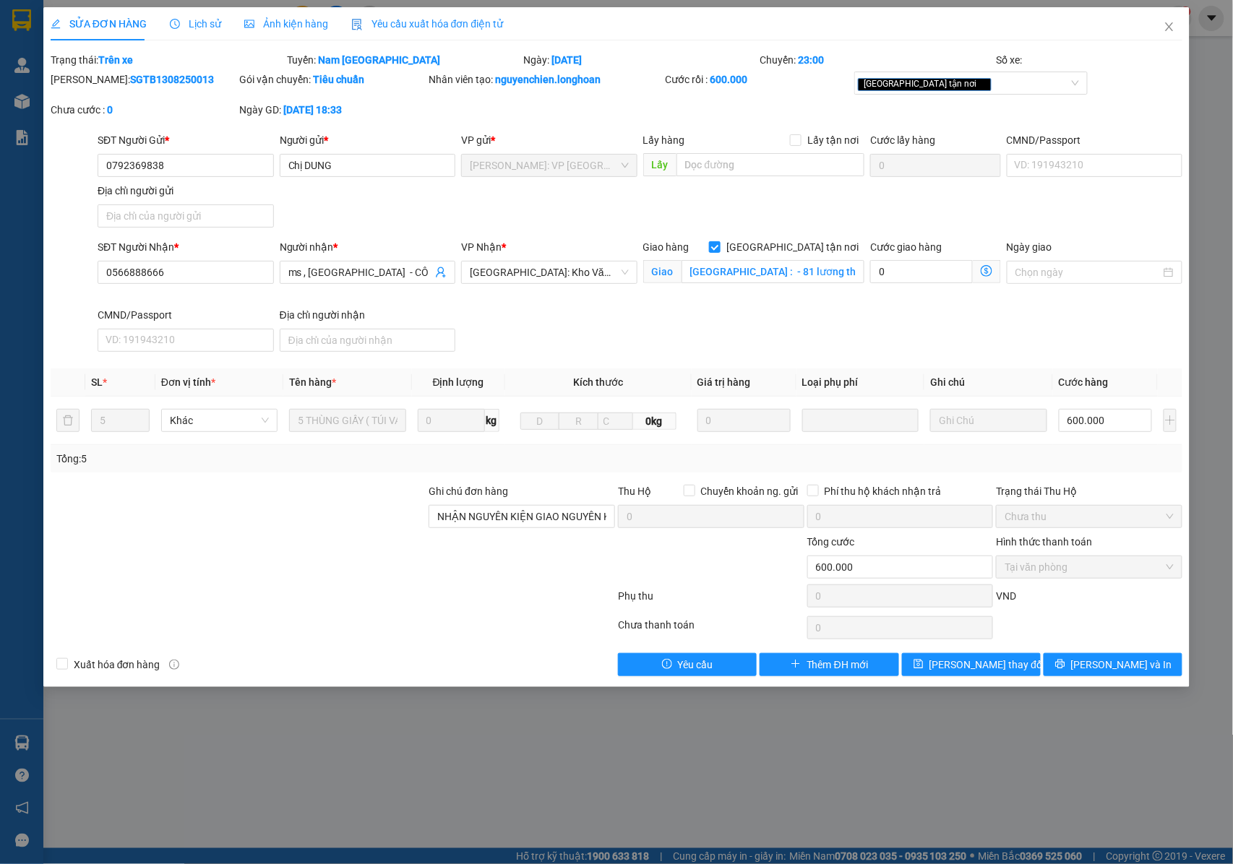
click at [197, 27] on span "Lịch sử" at bounding box center [195, 24] width 51 height 12
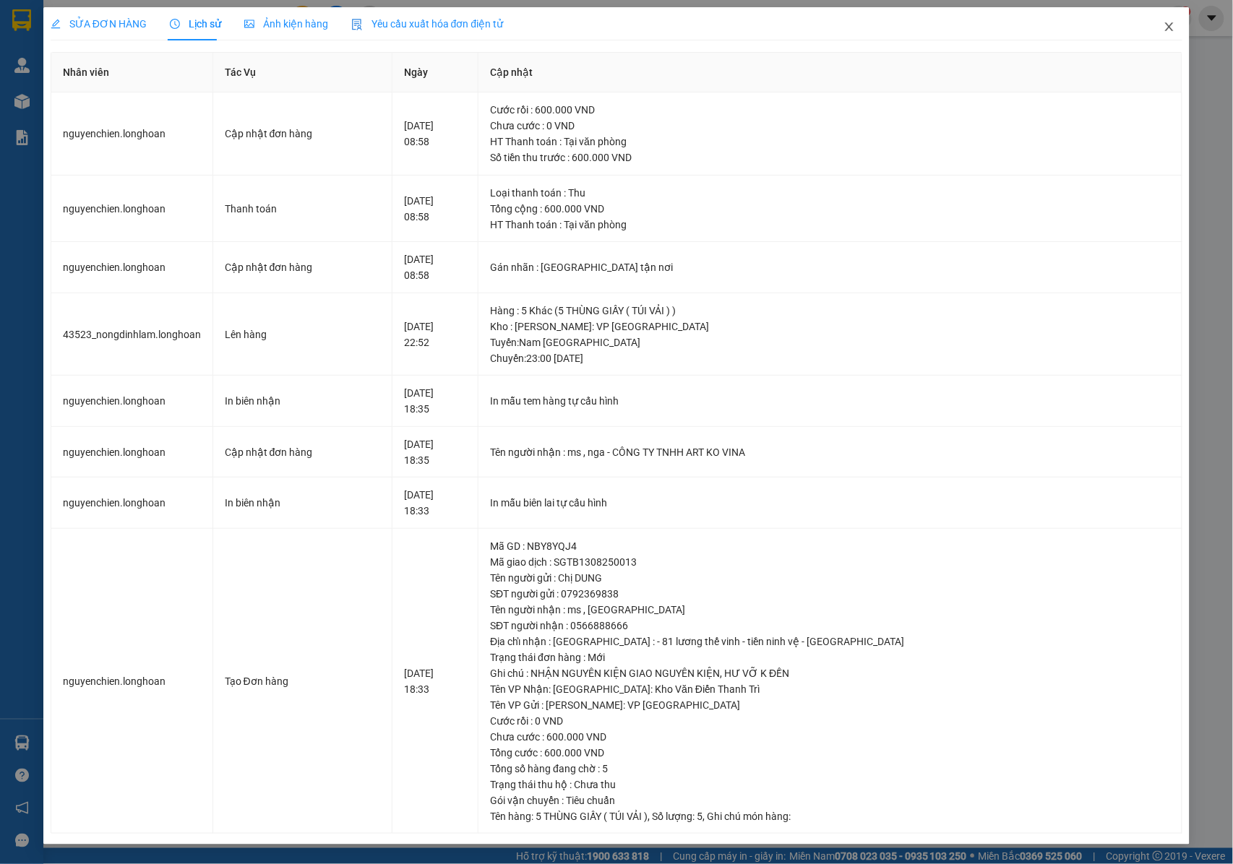
click at [1167, 29] on icon "close" at bounding box center [1170, 27] width 12 height 12
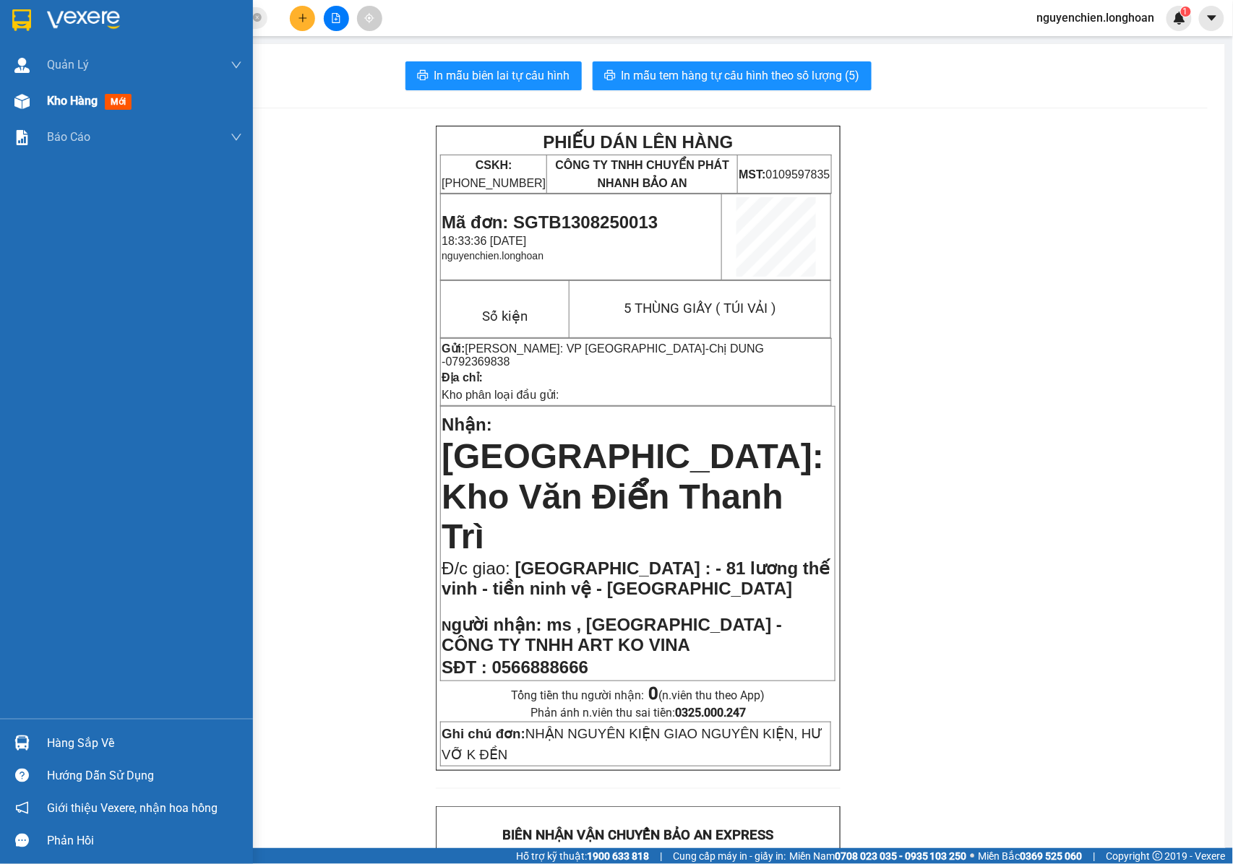
click at [29, 105] on img at bounding box center [21, 101] width 15 height 15
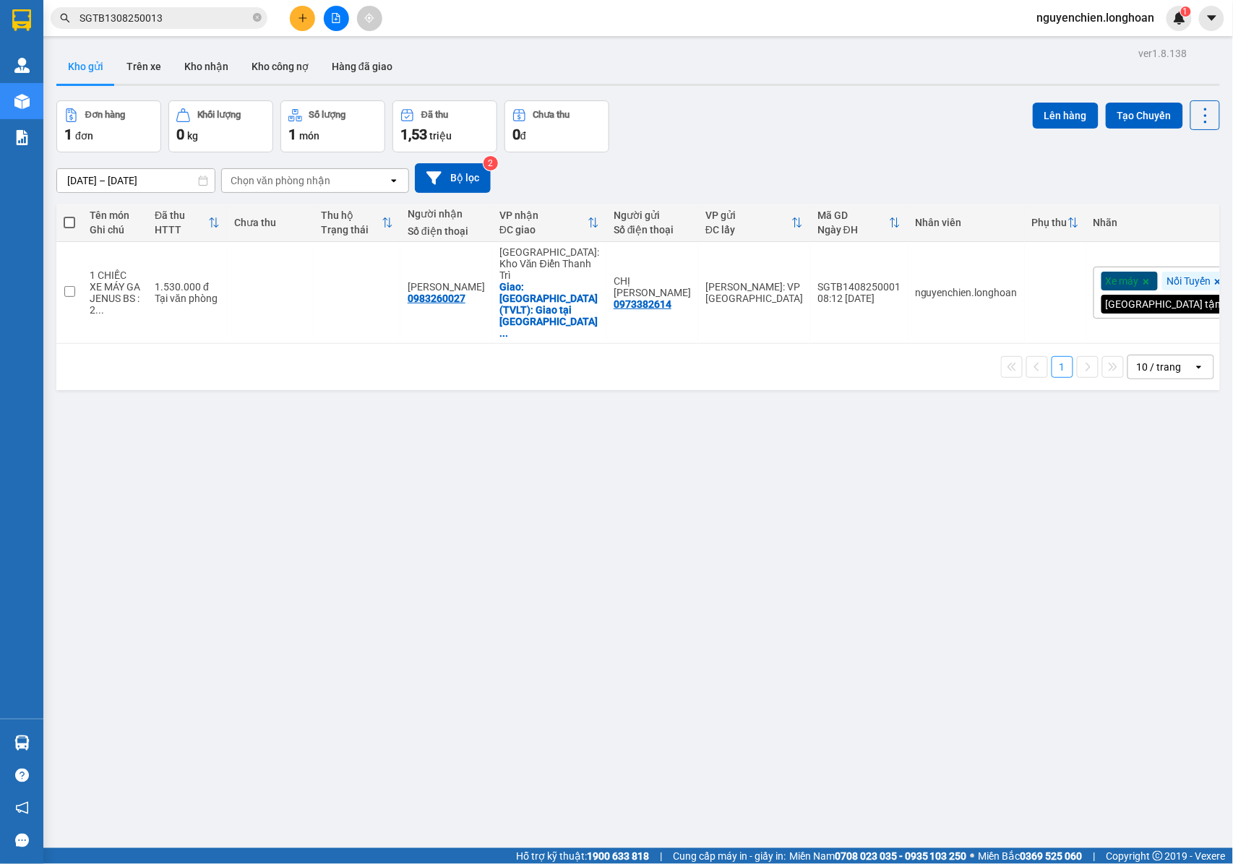
click at [247, 19] on input "SGTB1308250013" at bounding box center [165, 18] width 171 height 16
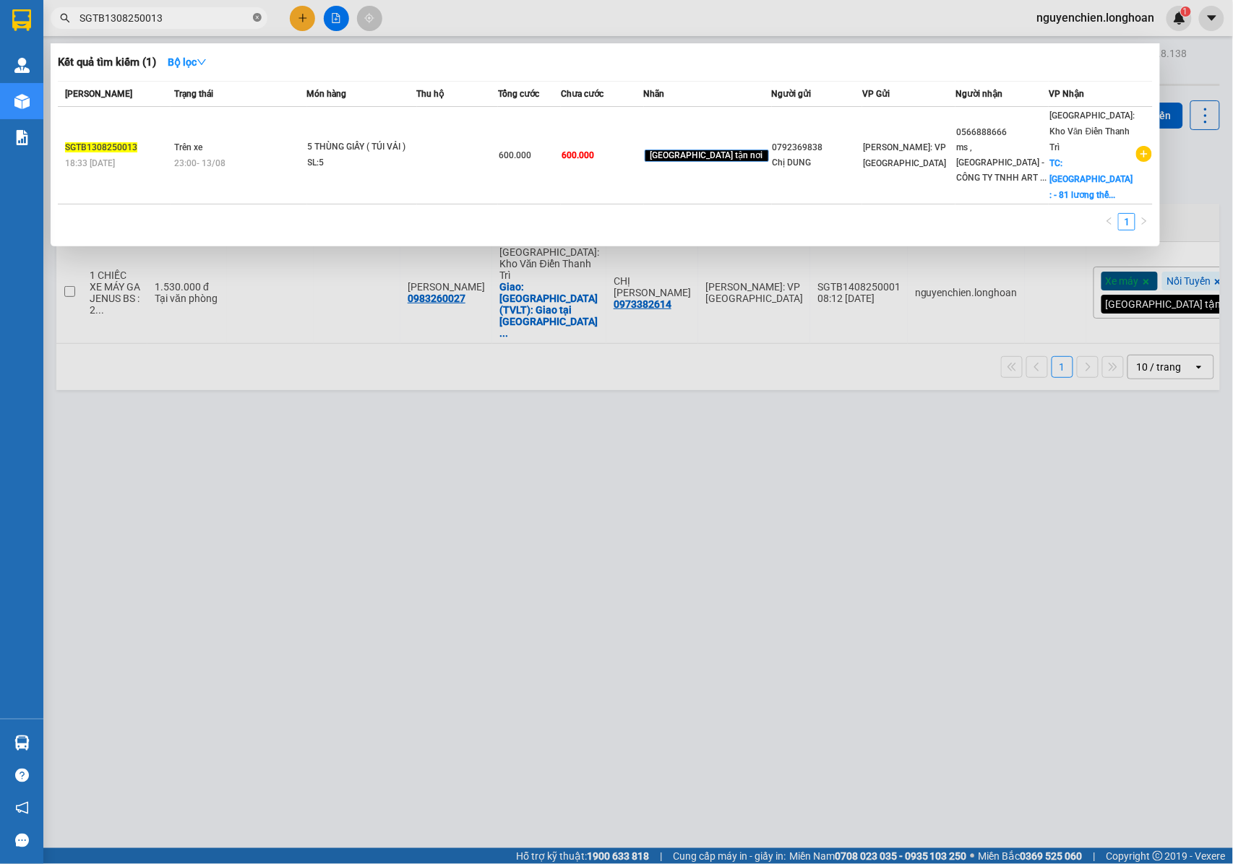
click at [253, 19] on icon "close-circle" at bounding box center [257, 17] width 9 height 9
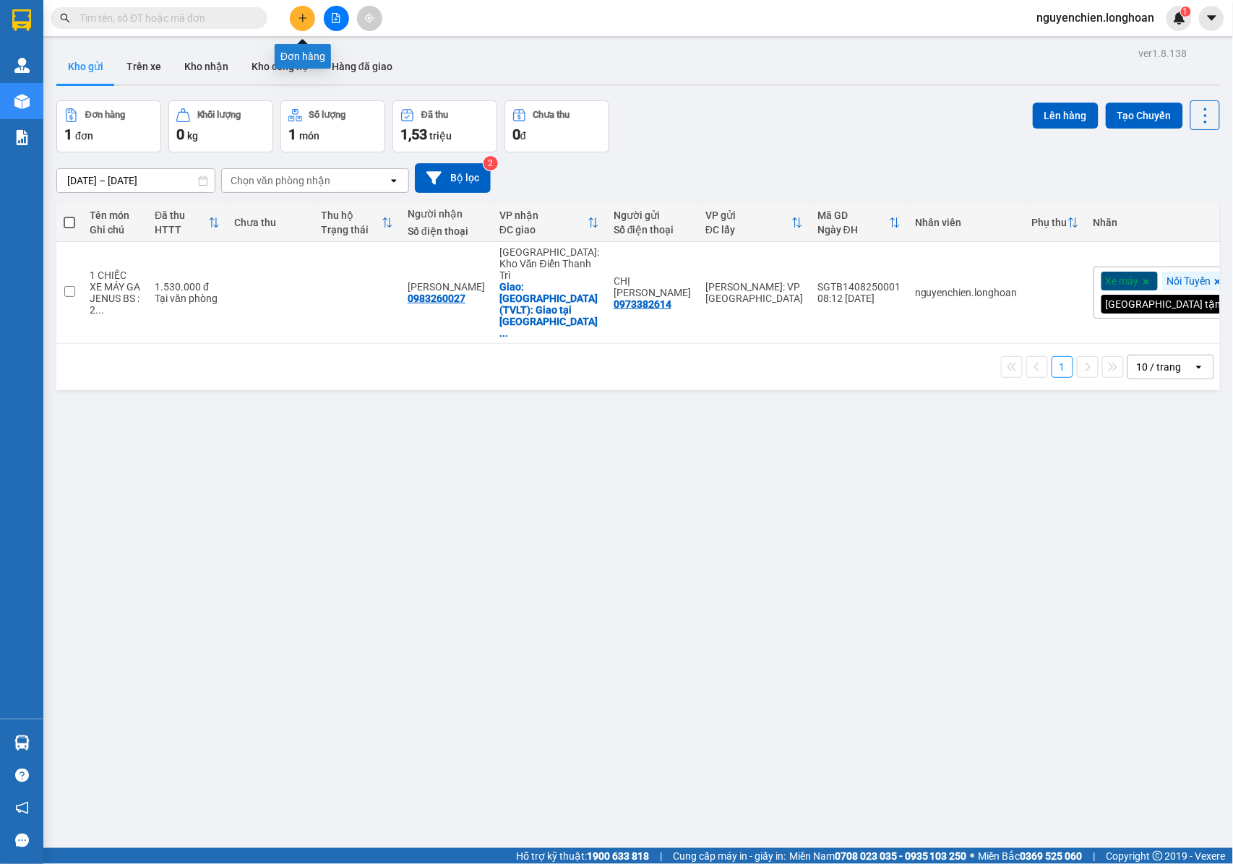
click at [310, 20] on button at bounding box center [302, 18] width 25 height 25
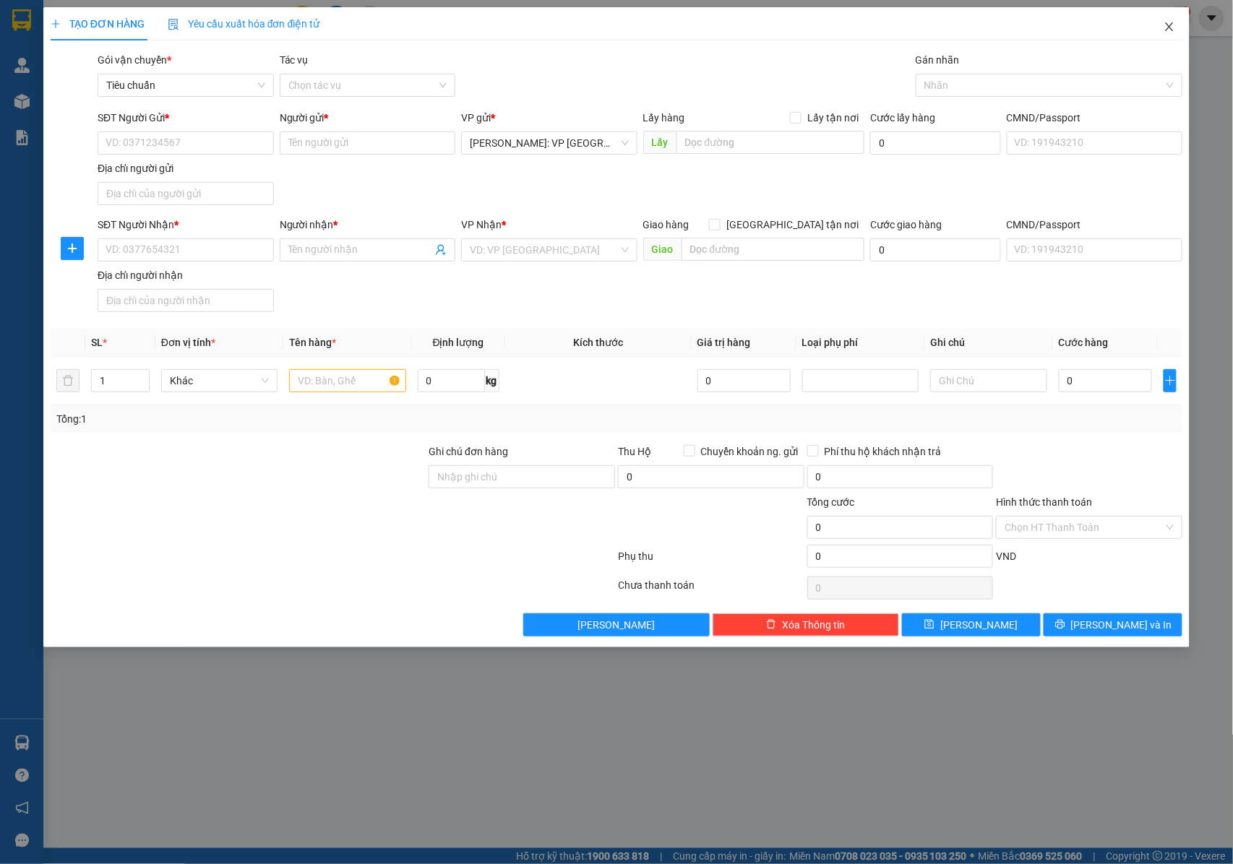
click at [1169, 26] on icon "close" at bounding box center [1170, 26] width 8 height 9
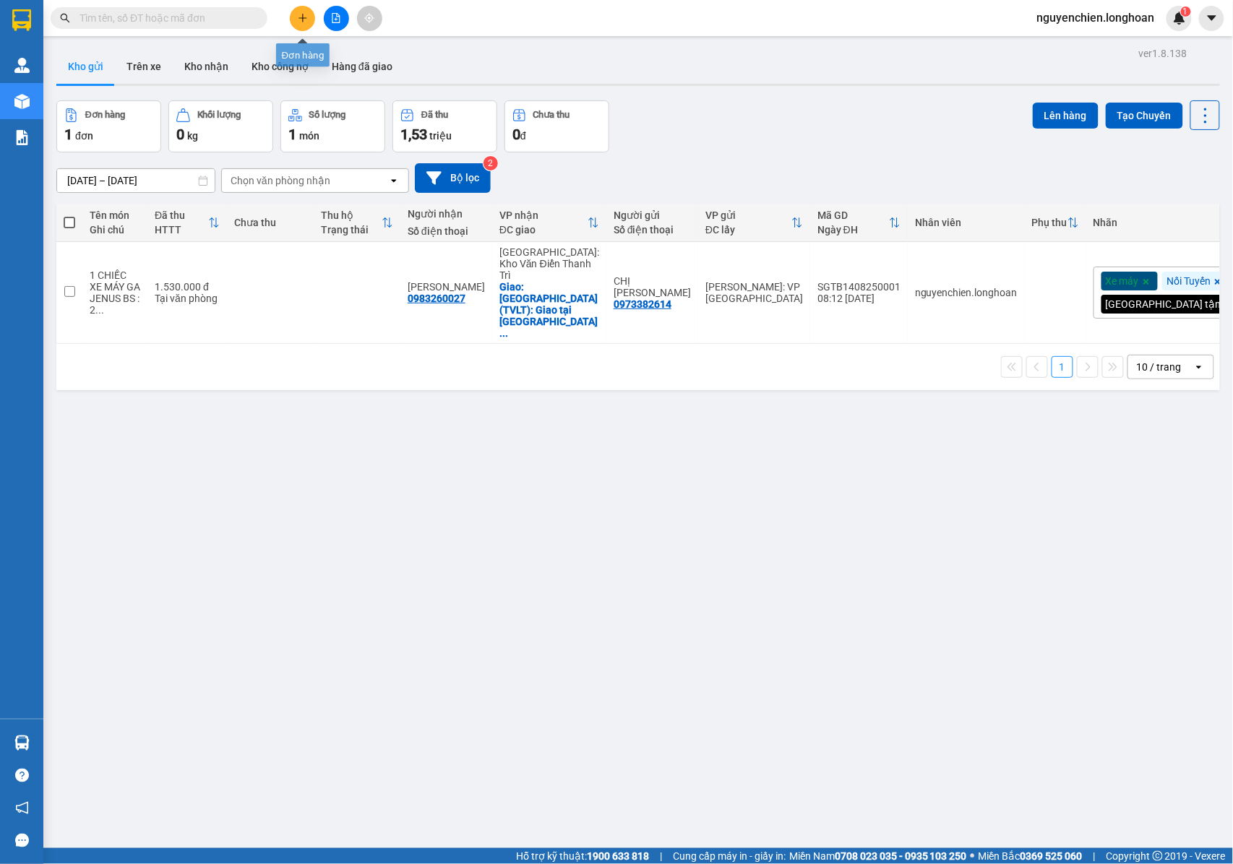
click at [298, 19] on icon "plus" at bounding box center [303, 18] width 10 height 10
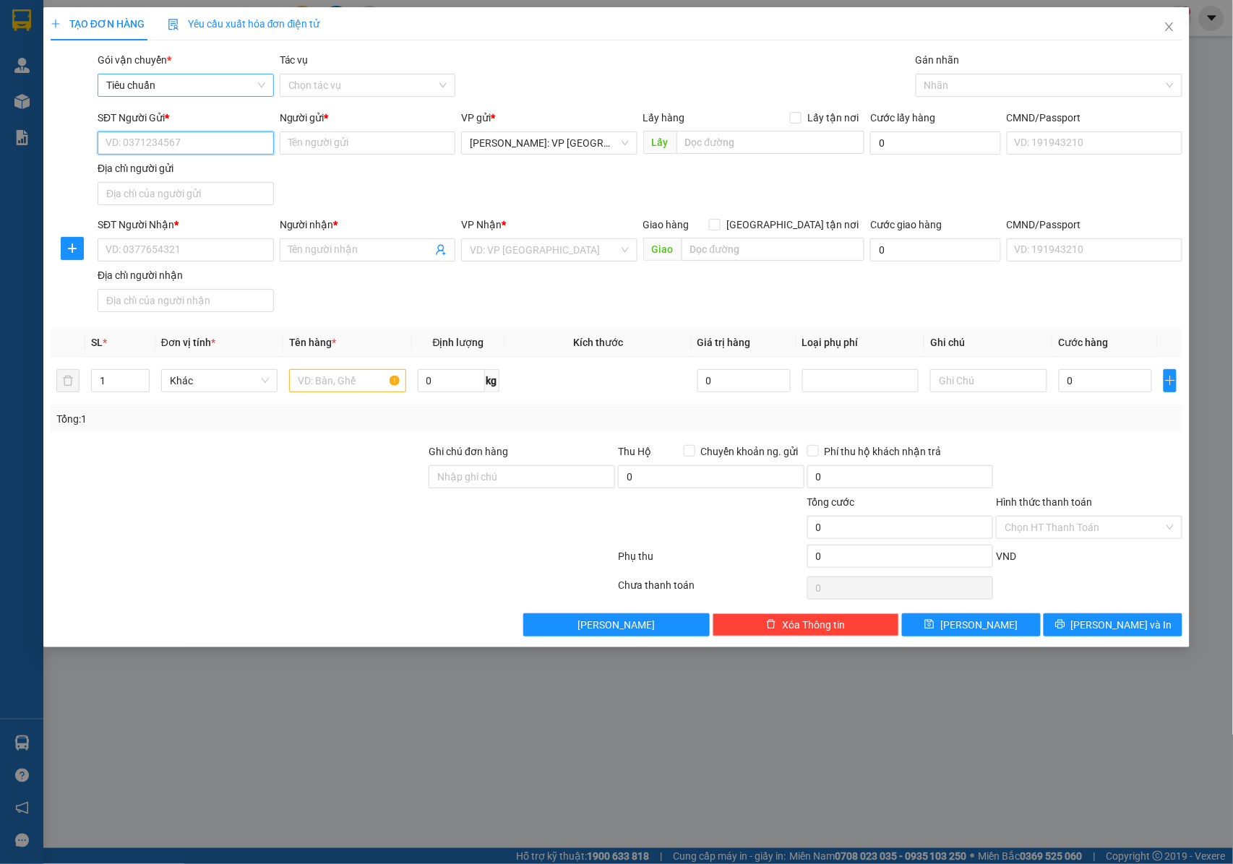
click at [192, 78] on span "Tiêu chuẩn" at bounding box center [185, 85] width 159 height 22
click at [544, 39] on div "TẠO ĐƠN HÀNG Yêu cầu xuất hóa đơn điện tử" at bounding box center [617, 23] width 1133 height 33
click at [171, 132] on input "SĐT Người Gửi *" at bounding box center [186, 143] width 176 height 23
type input "0933245227"
click at [189, 145] on input "0933245227" at bounding box center [186, 143] width 176 height 23
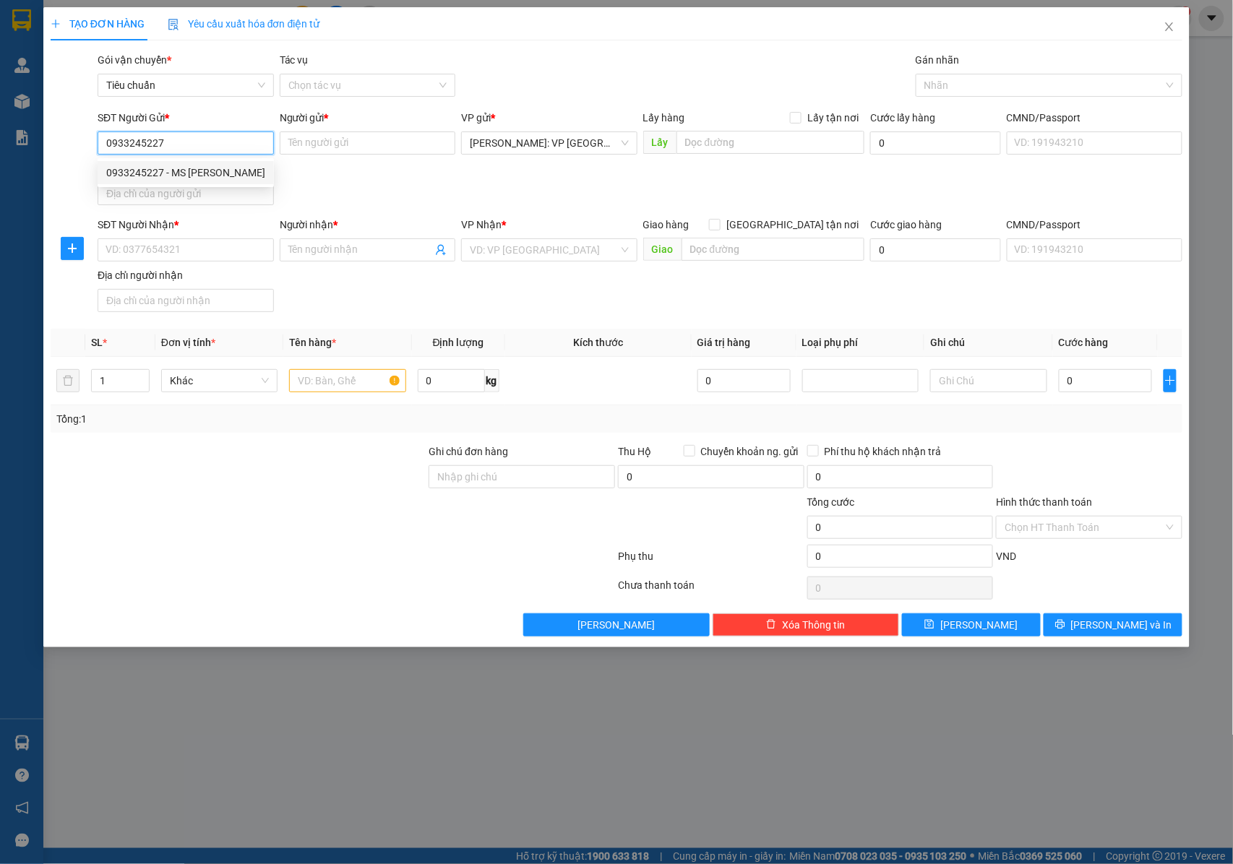
click at [189, 148] on input "0933245227" at bounding box center [186, 143] width 176 height 23
click at [203, 173] on div "0933245227 - MS NHUNG" at bounding box center [185, 173] width 159 height 16
type input "MS [PERSON_NAME]"
type input "0933245227"
click at [206, 255] on input "SĐT Người Nhận *" at bounding box center [186, 250] width 176 height 23
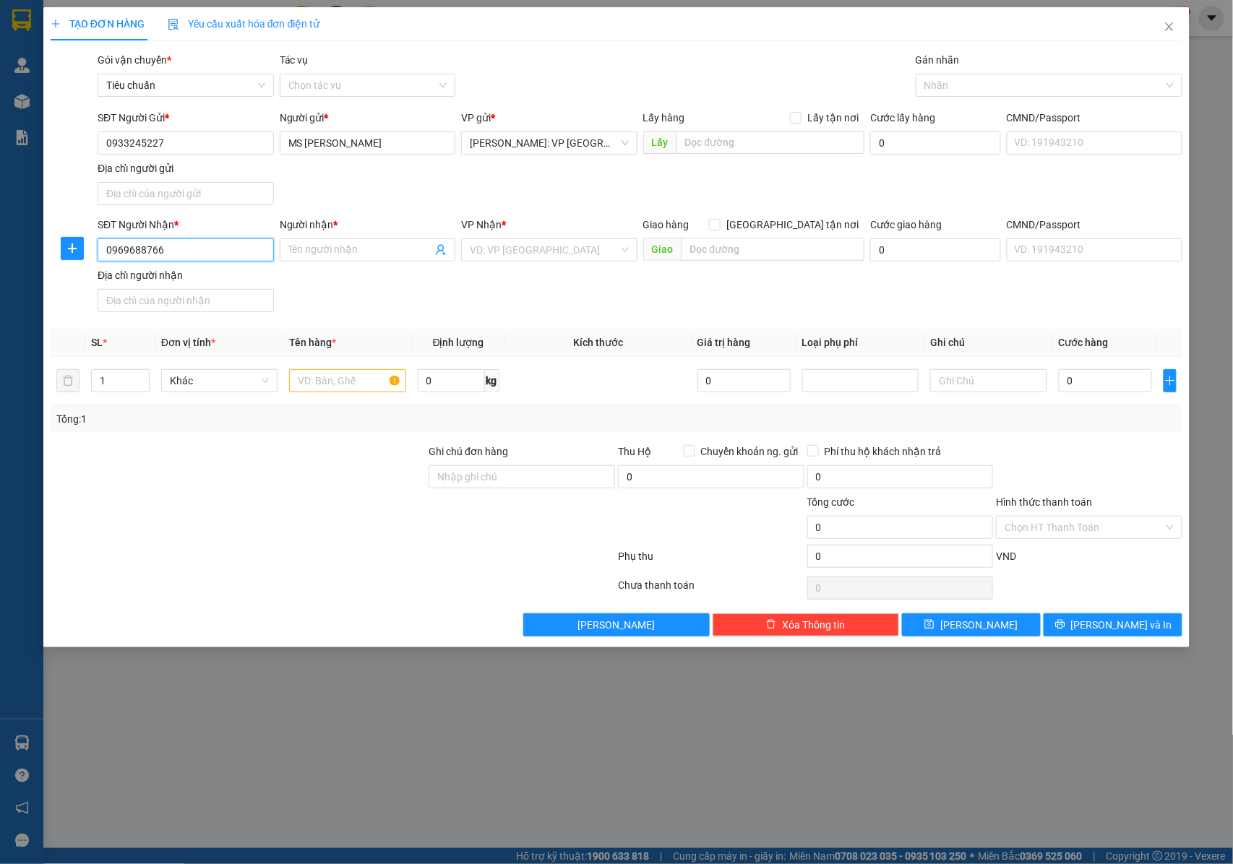
click at [206, 255] on input "0969688766" at bounding box center [186, 250] width 176 height 23
type input "0969688766"
click at [316, 258] on input "Người nhận *" at bounding box center [360, 250] width 145 height 16
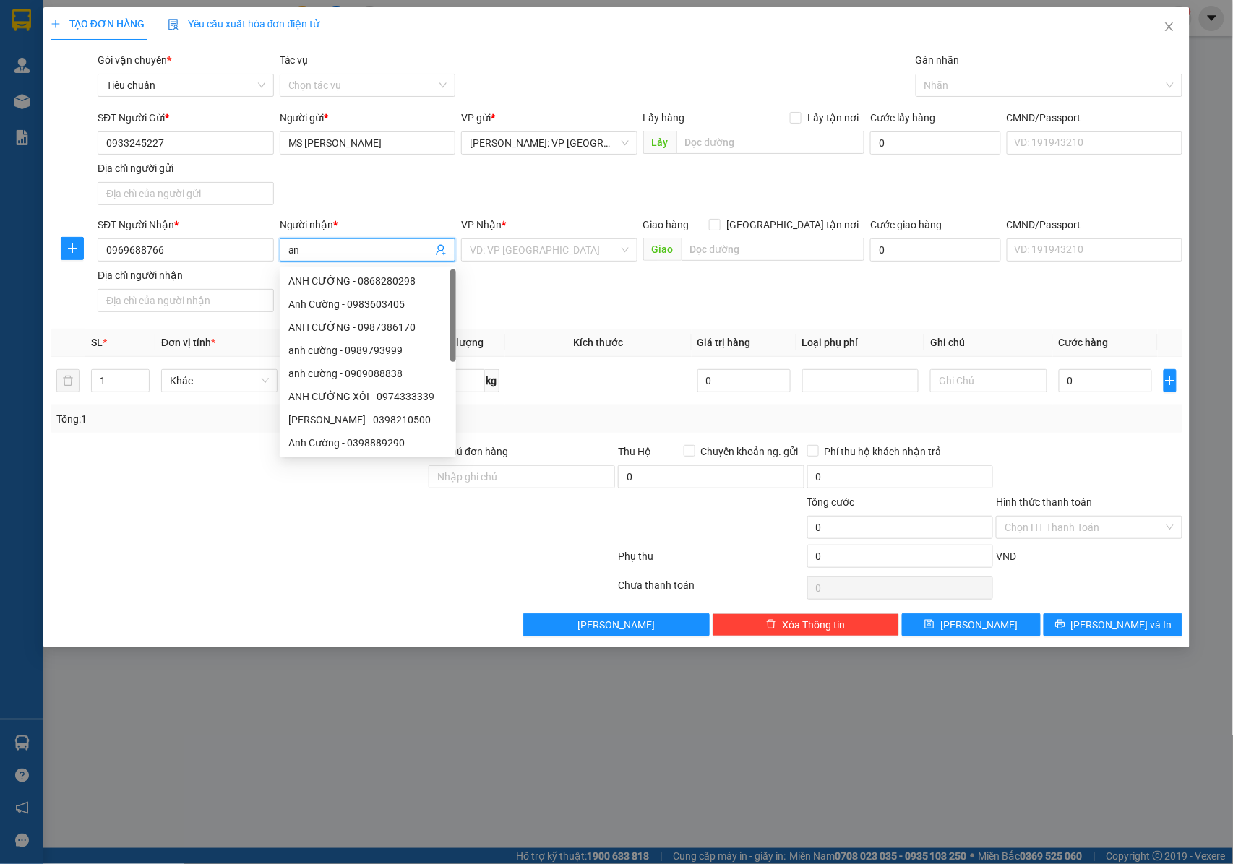
type input "a"
type input "ANH TỚI"
click at [541, 301] on div "SĐT Người Nhận * 0969688766 Người nhận * ANH TỚI VP Nhận * VD: VP Sài Gòn Giao …" at bounding box center [640, 267] width 1091 height 101
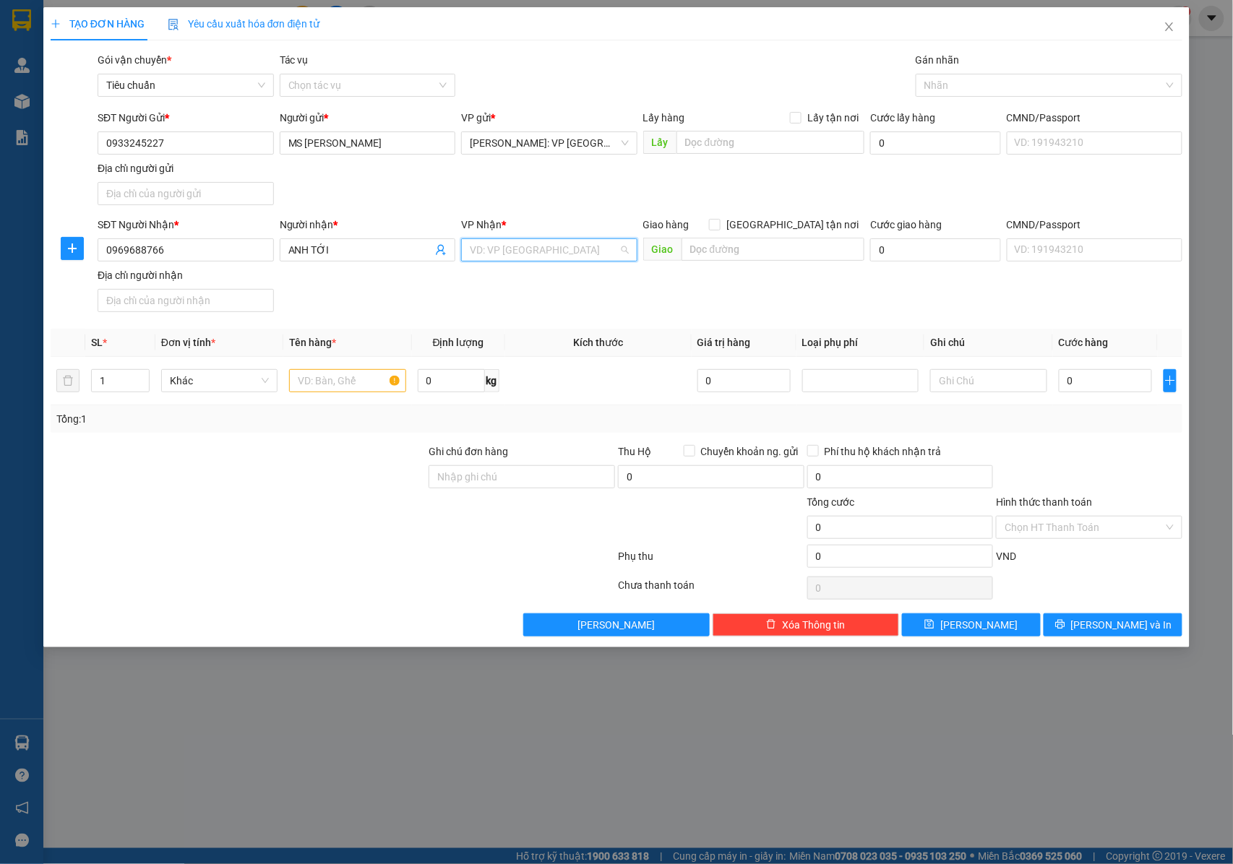
click at [532, 249] on input "search" at bounding box center [544, 250] width 149 height 22
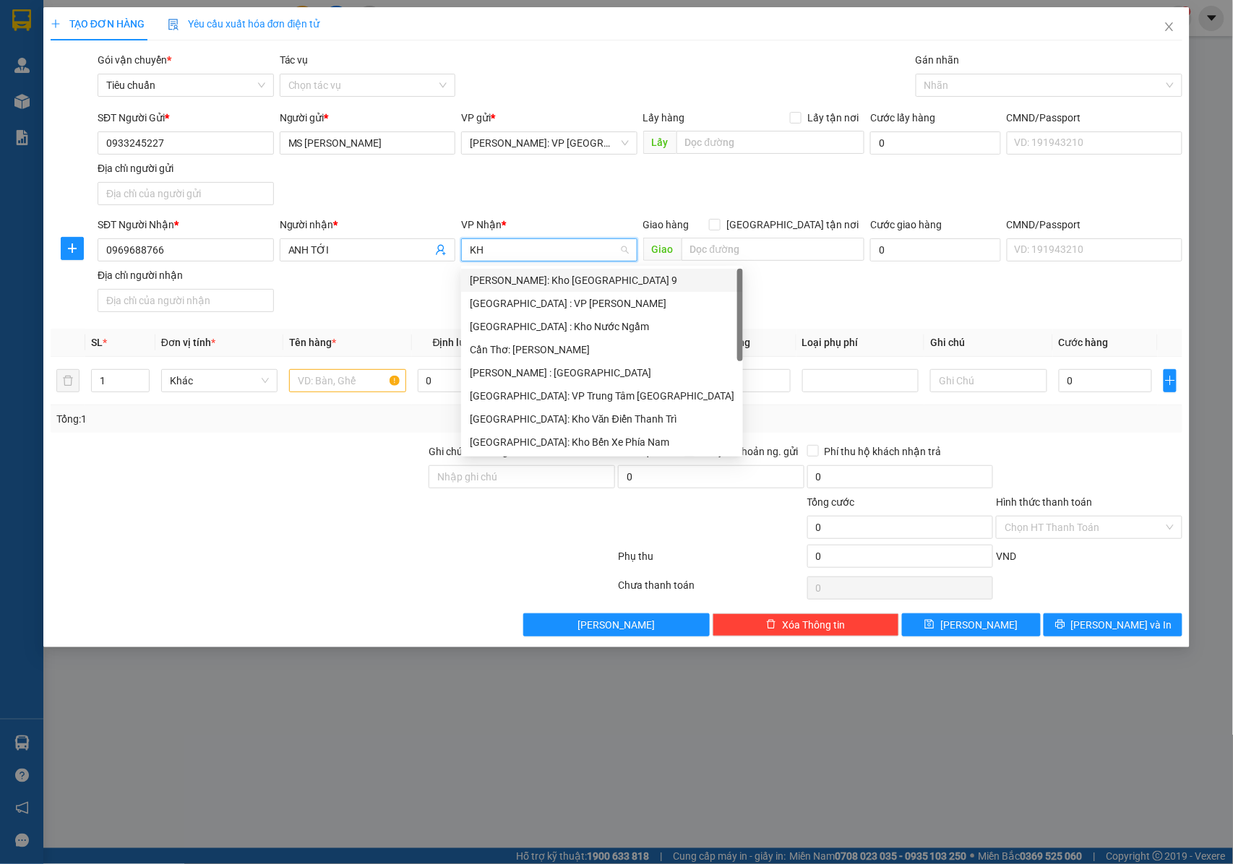
type input "KHO"
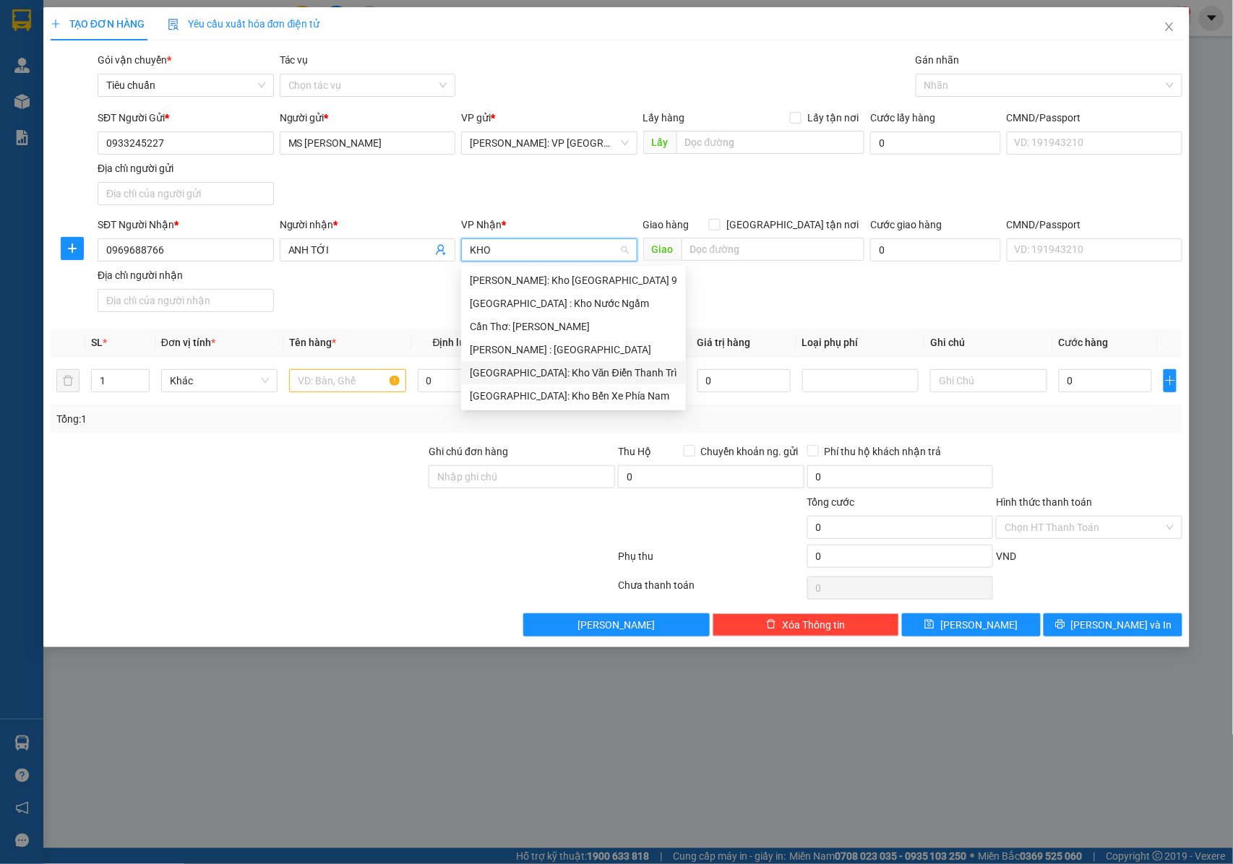
click at [520, 371] on div "[GEOGRAPHIC_DATA]: Kho Văn Điển Thanh Trì" at bounding box center [573, 373] width 207 height 16
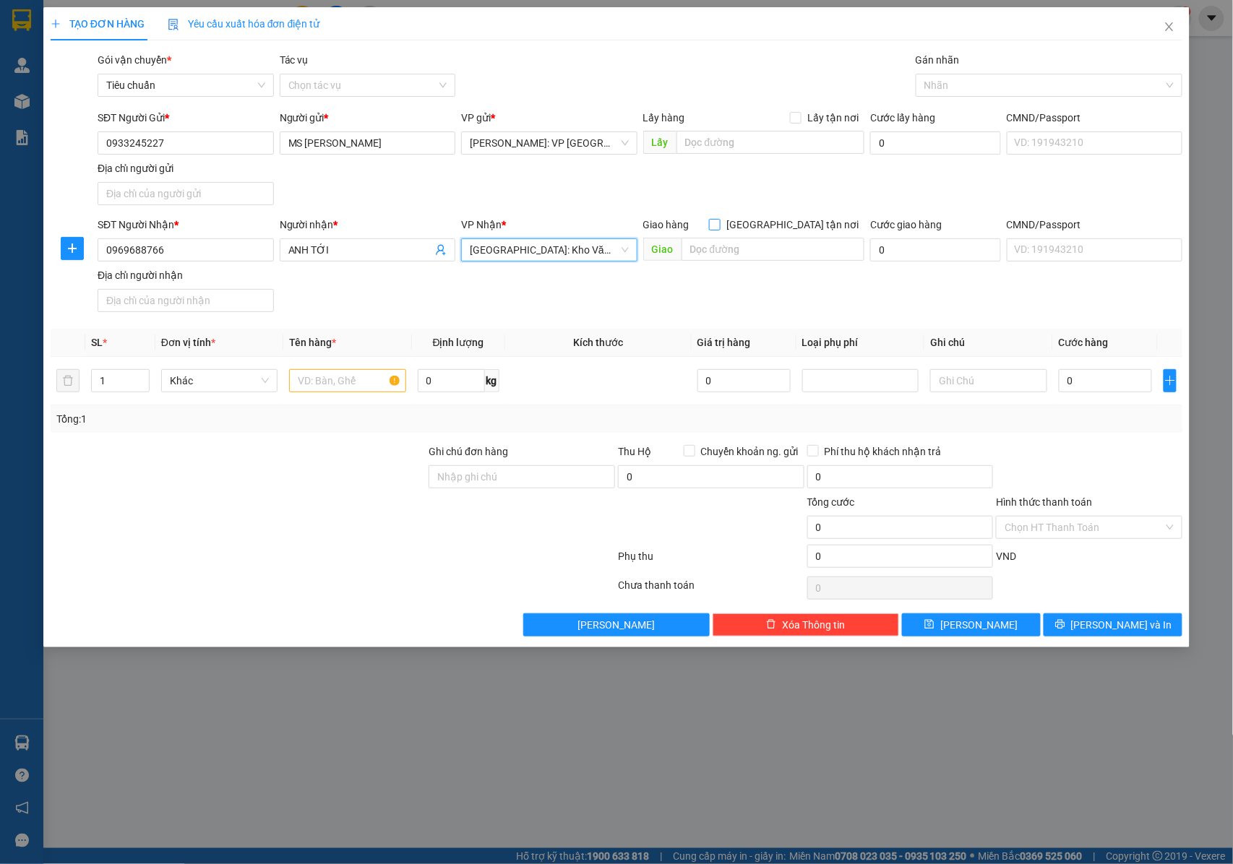
click at [719, 226] on input "[GEOGRAPHIC_DATA] tận nơi" at bounding box center [714, 224] width 10 height 10
checkbox input "true"
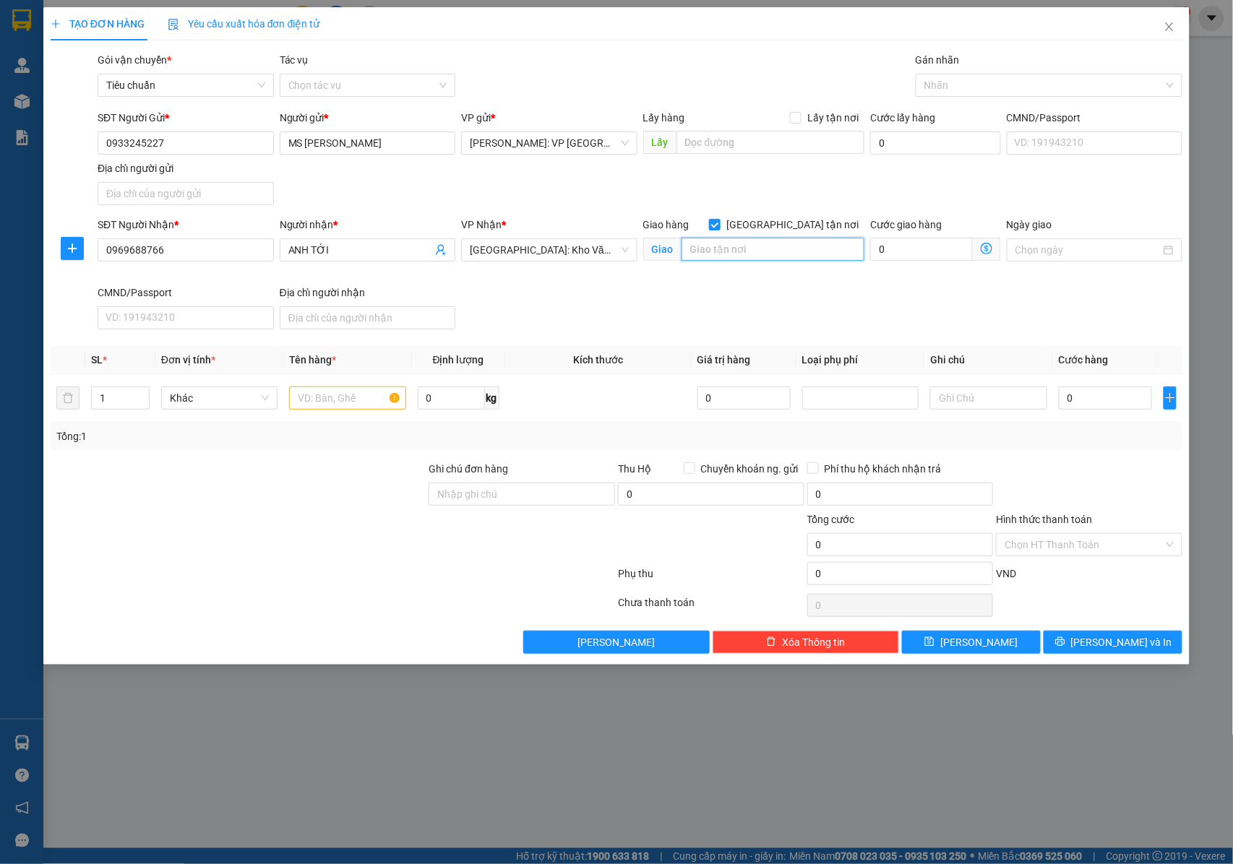
click at [768, 252] on input "text" at bounding box center [773, 249] width 183 height 23
click at [943, 85] on div at bounding box center [1041, 85] width 245 height 17
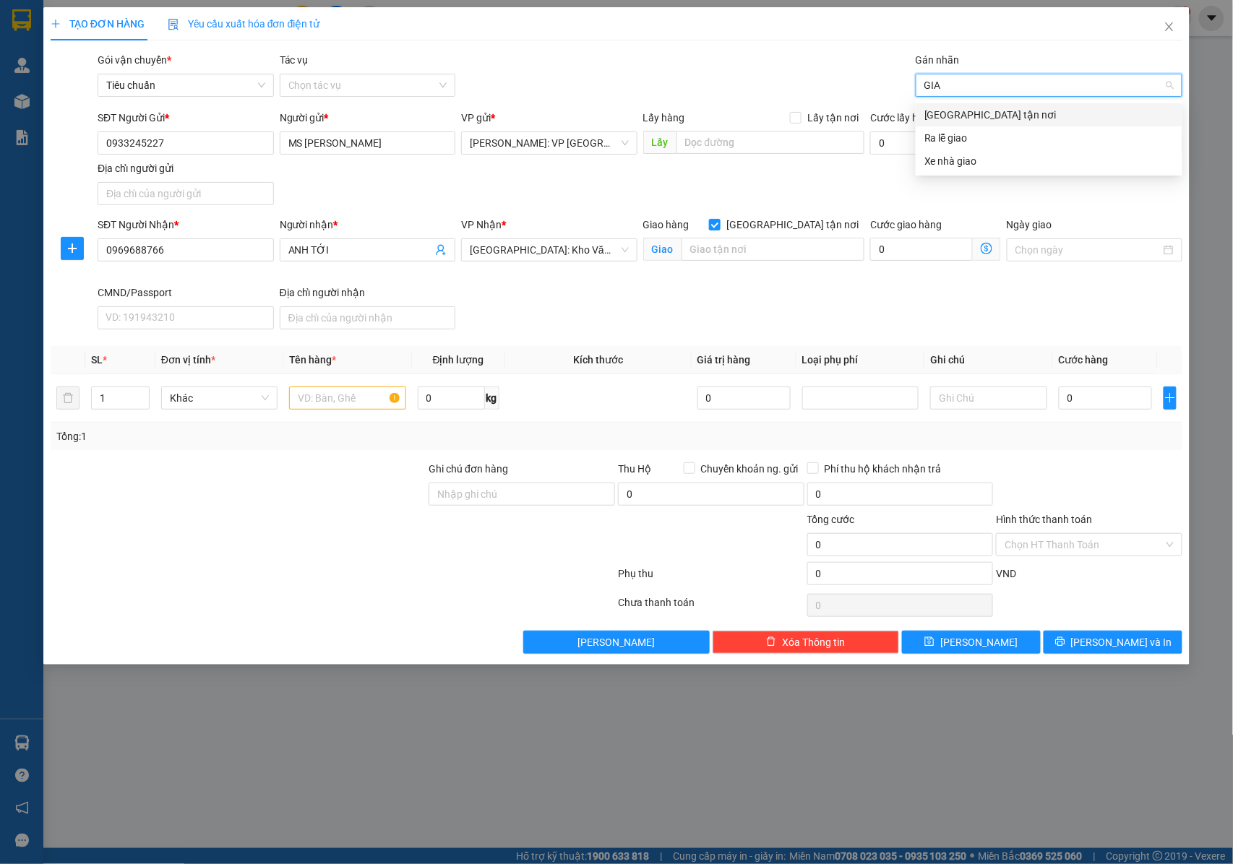
type input "GIAO"
click at [950, 116] on div "[GEOGRAPHIC_DATA] tận nơi" at bounding box center [1048, 115] width 249 height 16
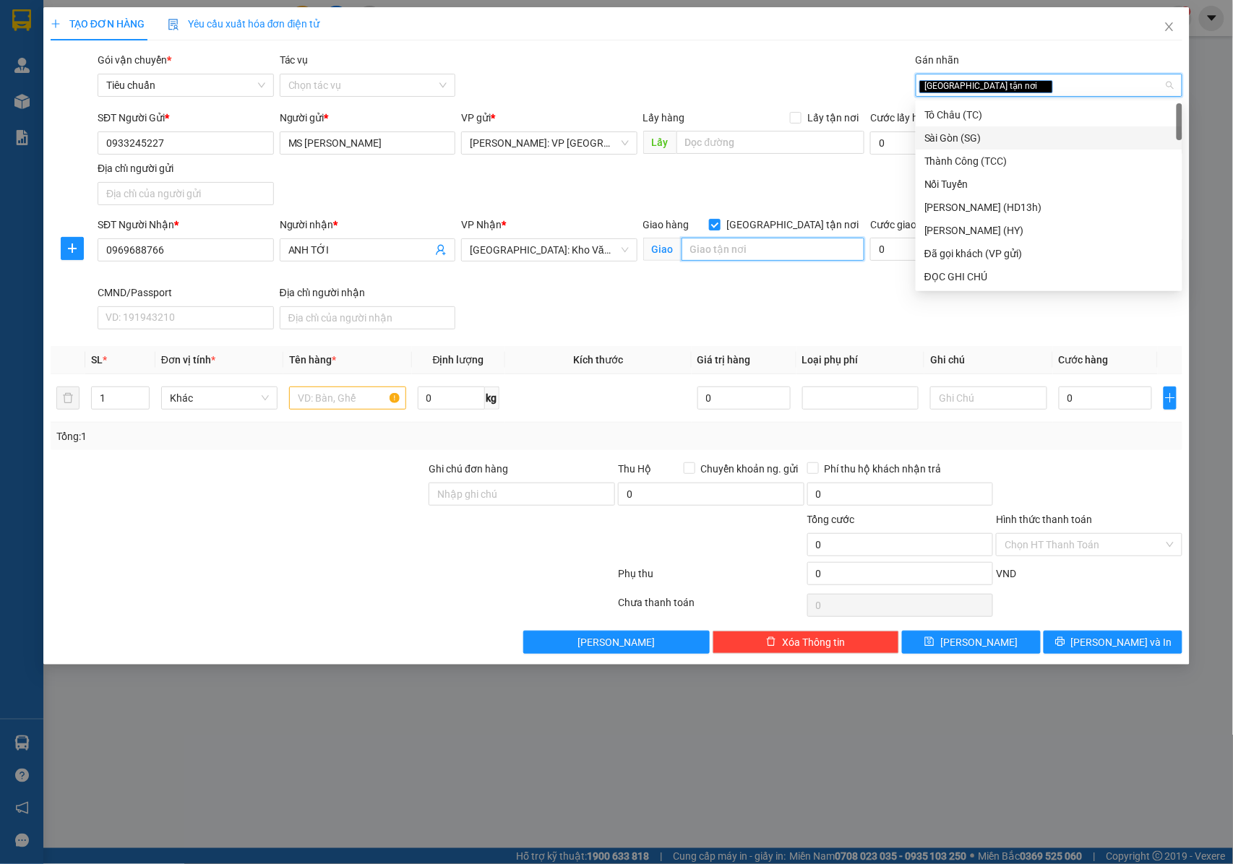
click at [720, 241] on input "text" at bounding box center [773, 249] width 183 height 23
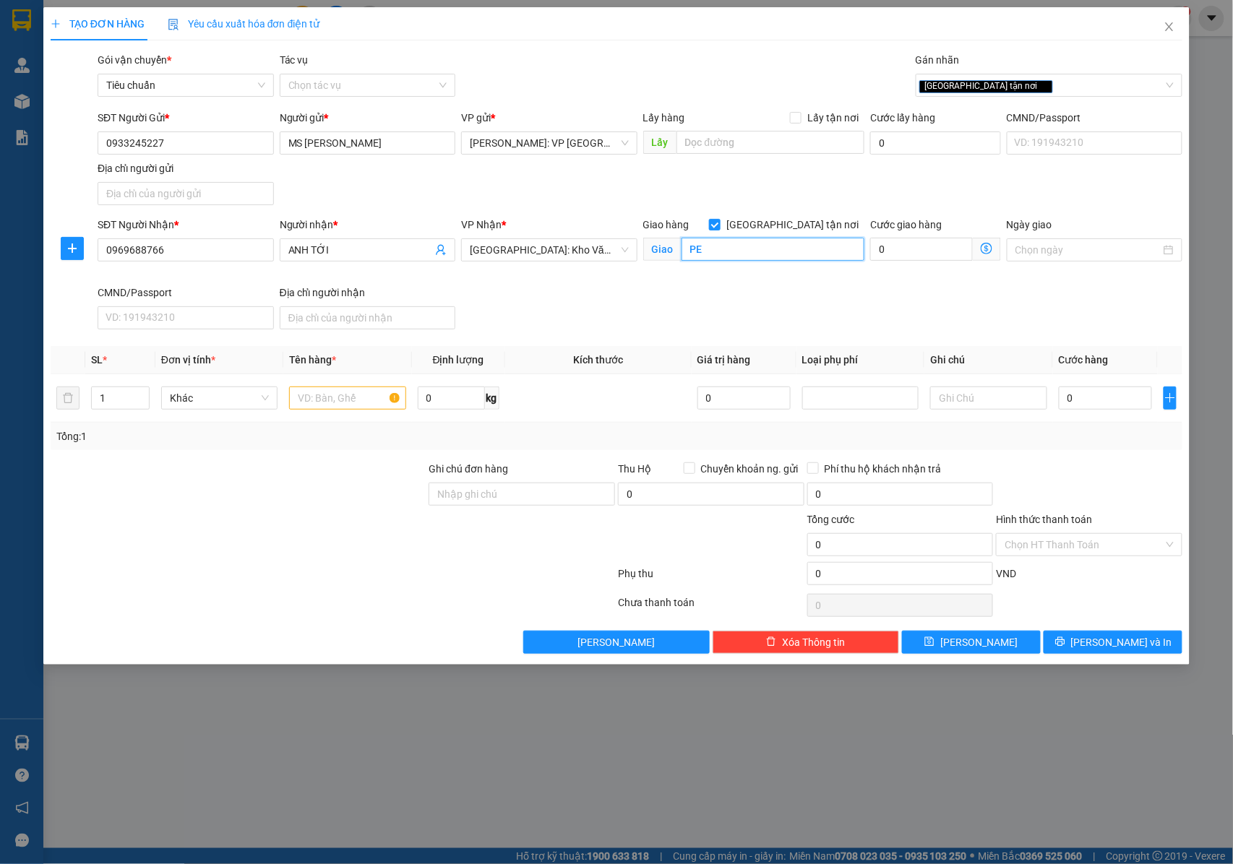
type input "P"
type input "S"
type input "SỐ 1 ĐƯỜNG CHÂU VĂN LIÊM , MỄ TRÌ , NAM TỪ LIÊM HÀ NỘI"
click at [339, 400] on input "text" at bounding box center [347, 398] width 116 height 23
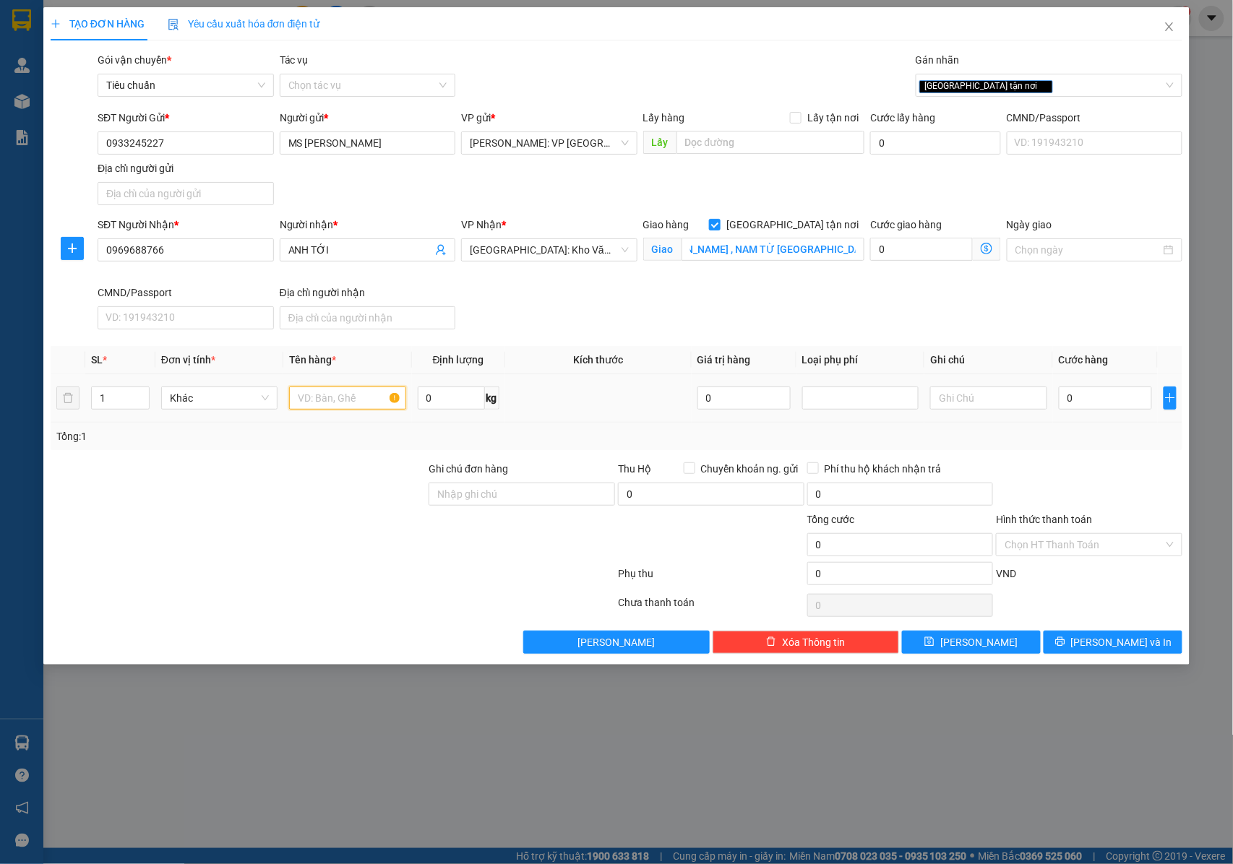
scroll to position [0, 0]
click at [461, 490] on input "Ghi chú đơn hàng" at bounding box center [522, 494] width 186 height 23
click at [379, 552] on div at bounding box center [238, 537] width 379 height 51
click at [1096, 400] on input "0" at bounding box center [1105, 398] width 93 height 23
click at [740, 247] on input "SỐ 1 ĐƯỜNG CHÂU VĂN LIÊM , MỄ TRÌ , NAM TỪ LIÊM HÀ NỘI" at bounding box center [773, 249] width 183 height 23
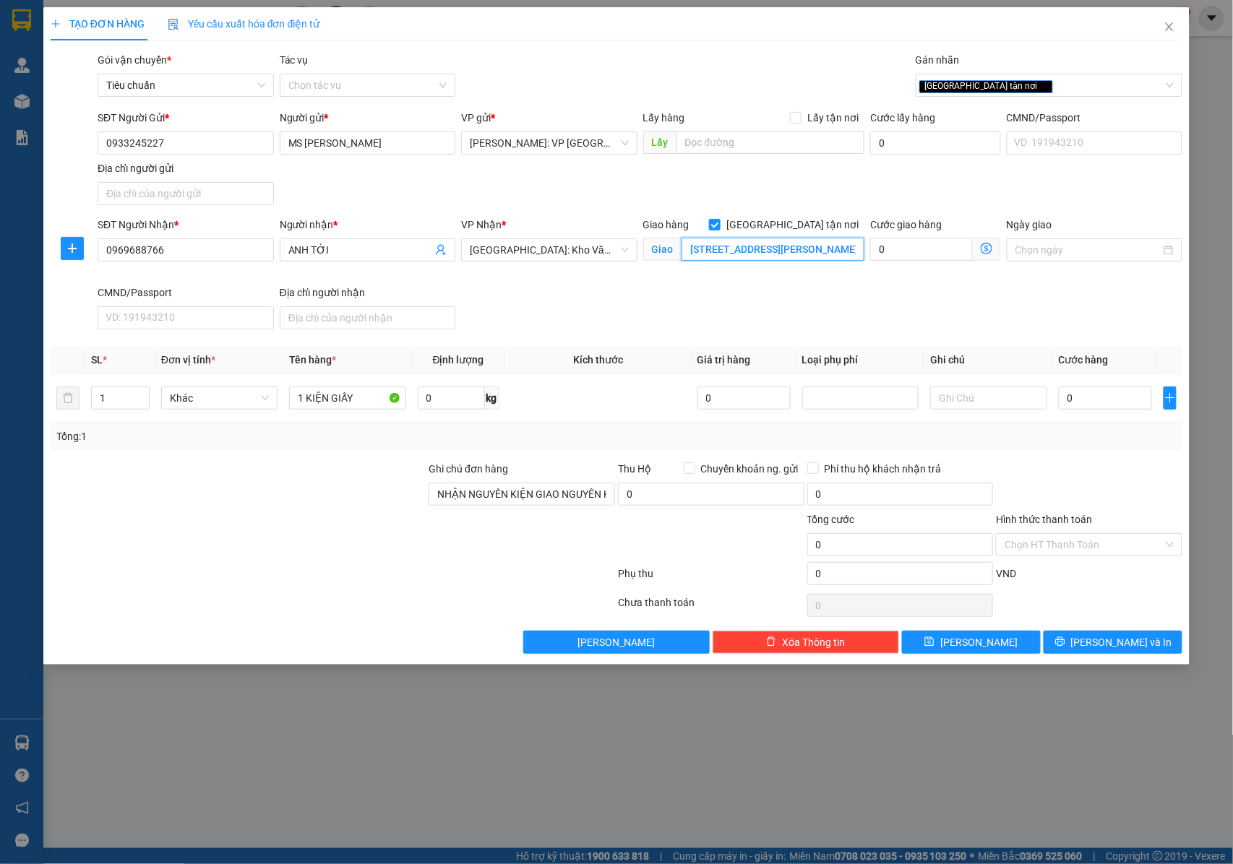
click at [740, 247] on input "SỐ 1 ĐƯỜNG CHÂU VĂN LIÊM , MỄ TRÌ , NAM TỪ LIÊM HÀ NỘI" at bounding box center [773, 249] width 183 height 23
click at [1074, 396] on input "0" at bounding box center [1105, 398] width 93 height 23
click at [825, 254] on input "SỐ 1 ĐƯỜNG CHÂU VĂN LIÊM , MỄ TRÌ , NAM TỪ LIÊM HÀ NỘI" at bounding box center [773, 249] width 183 height 23
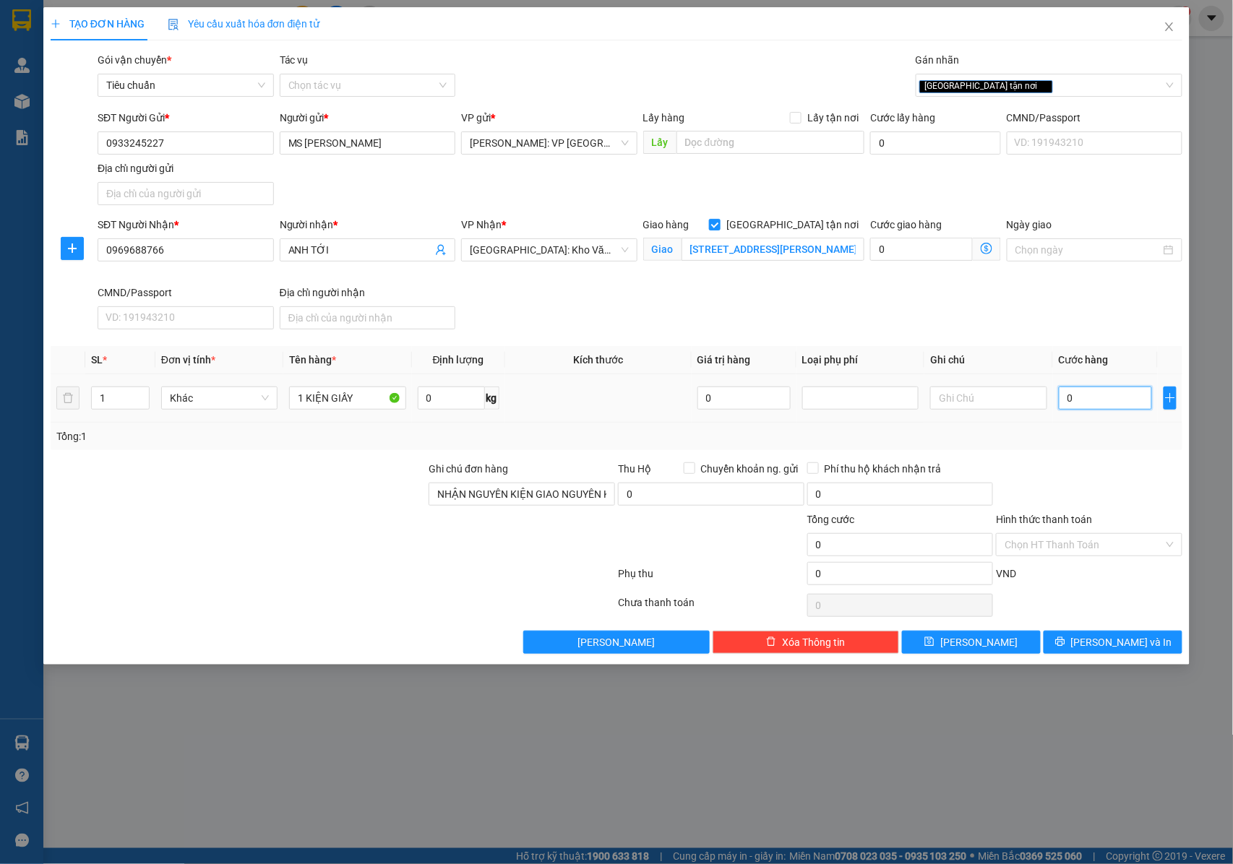
click at [1097, 405] on input "0" at bounding box center [1105, 398] width 93 height 23
click at [1071, 650] on button "Lưu và In" at bounding box center [1113, 642] width 139 height 23
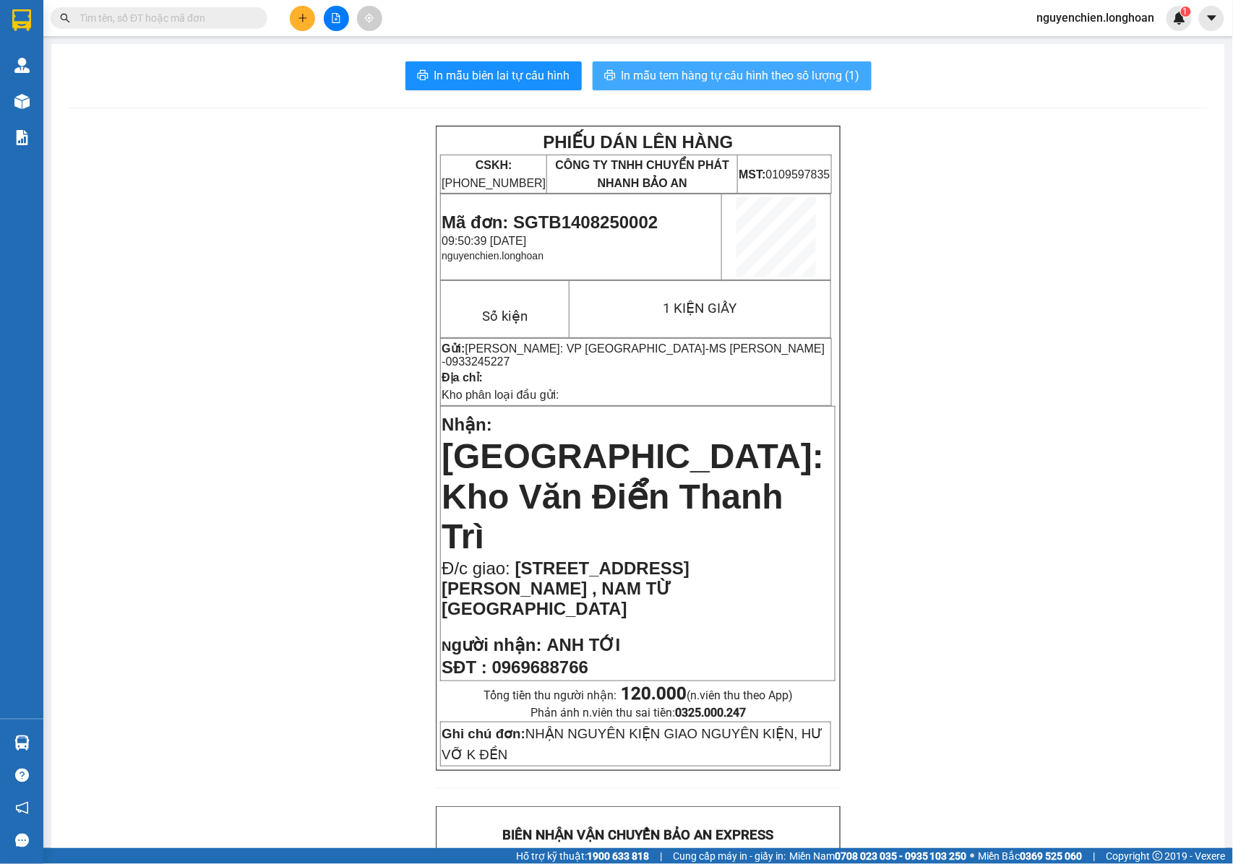
click at [733, 67] on span "In mẫu tem hàng tự cấu hình theo số lượng (1)" at bounding box center [741, 75] width 239 height 18
click at [681, 72] on span "In mẫu tem hàng tự cấu hình theo số lượng (1)" at bounding box center [741, 75] width 239 height 18
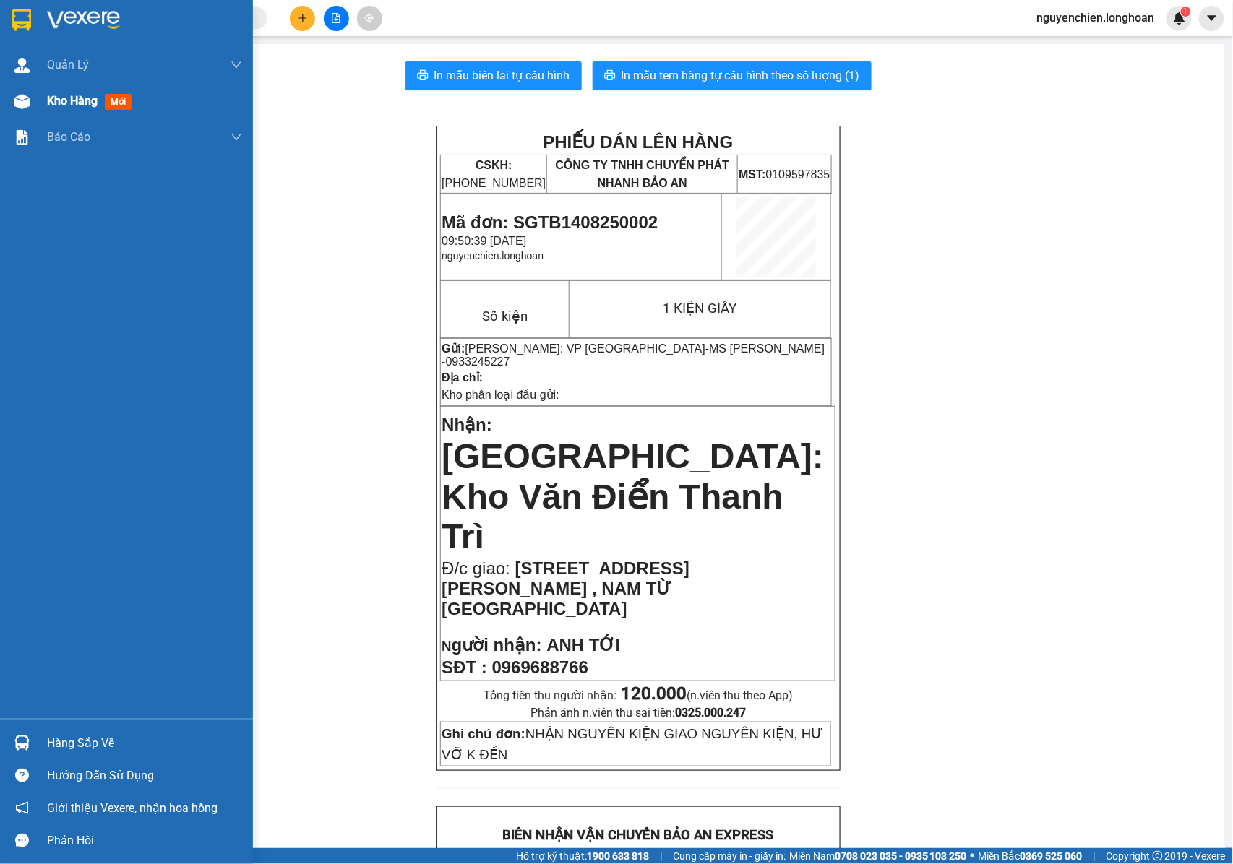
click at [29, 104] on div at bounding box center [21, 101] width 25 height 25
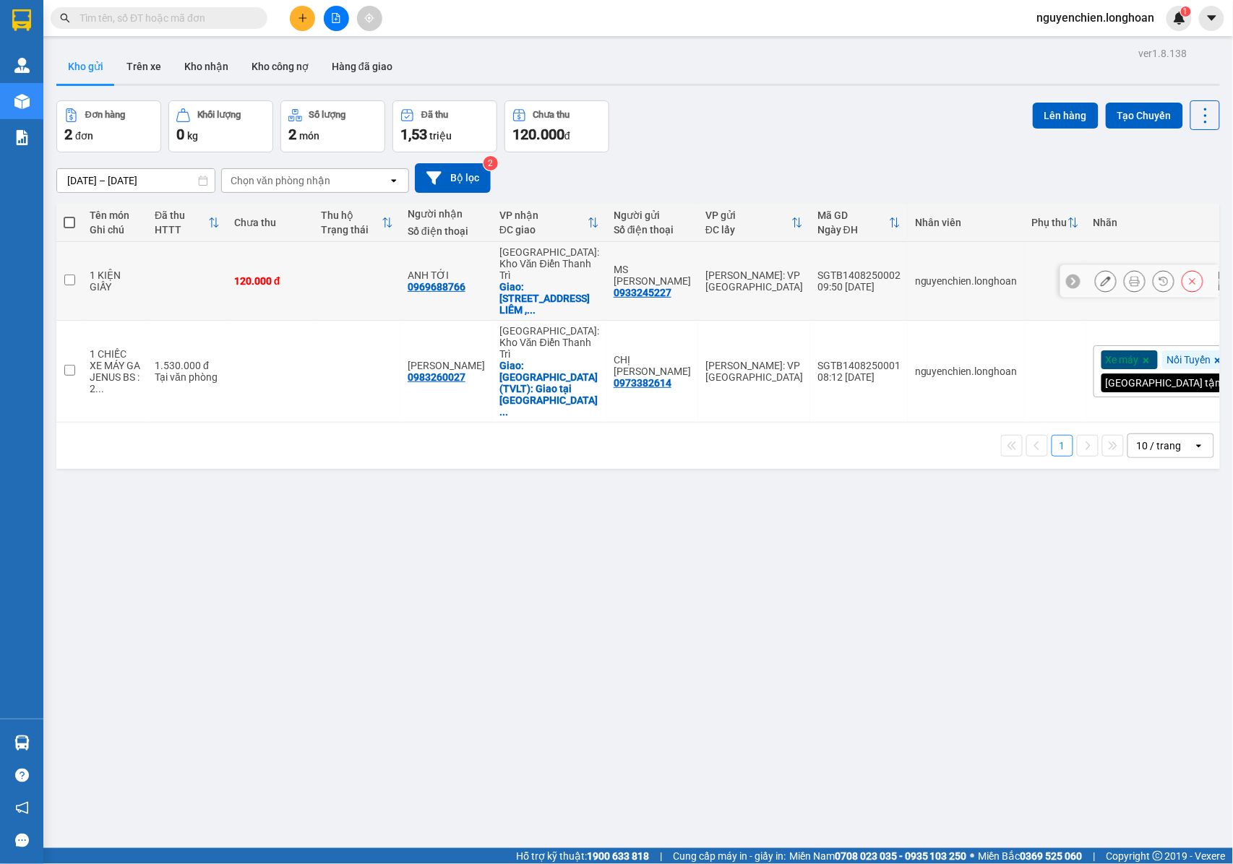
drag, startPoint x: 70, startPoint y: 275, endPoint x: 80, endPoint y: 270, distance: 10.7
click at [70, 275] on input "checkbox" at bounding box center [69, 280] width 11 height 11
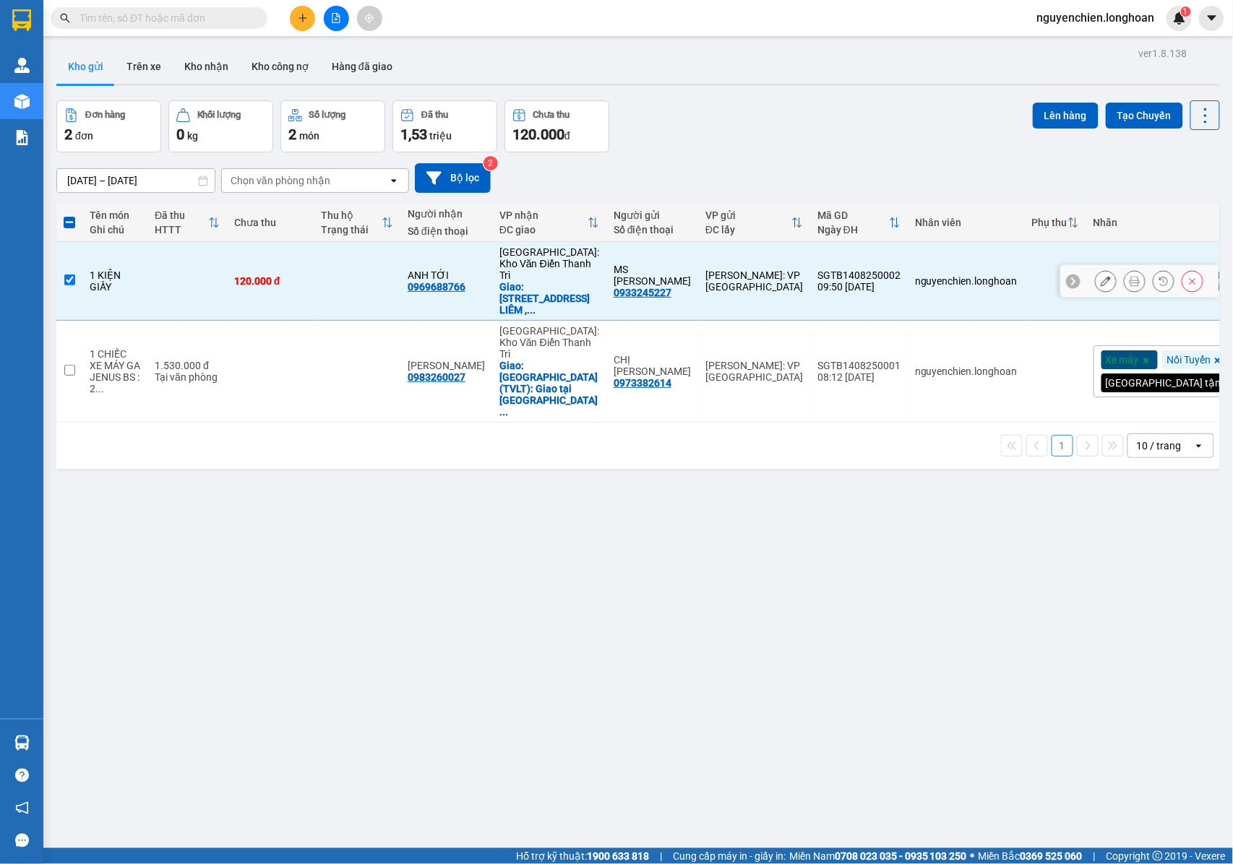
click at [1101, 276] on icon at bounding box center [1106, 281] width 10 height 10
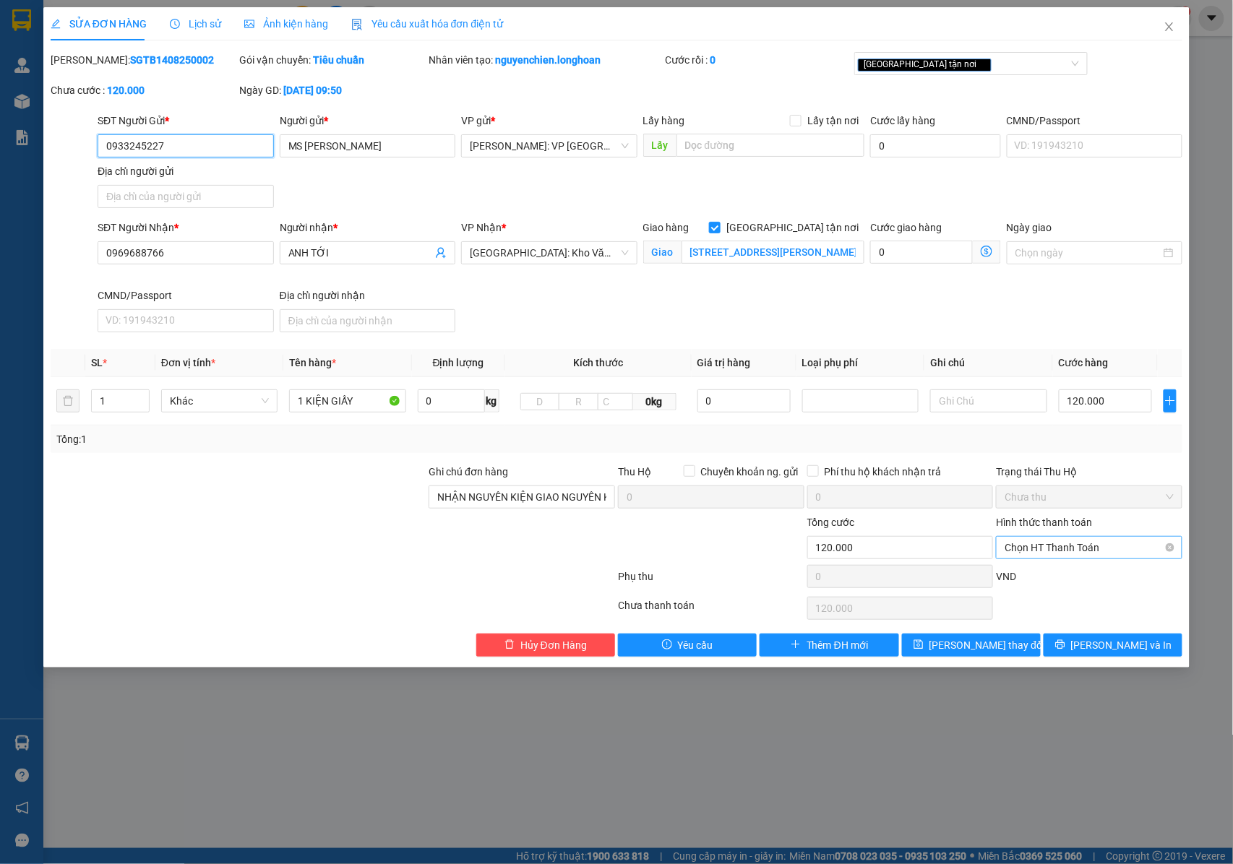
click at [1070, 554] on span "Chọn HT Thanh Toán" at bounding box center [1089, 548] width 169 height 22
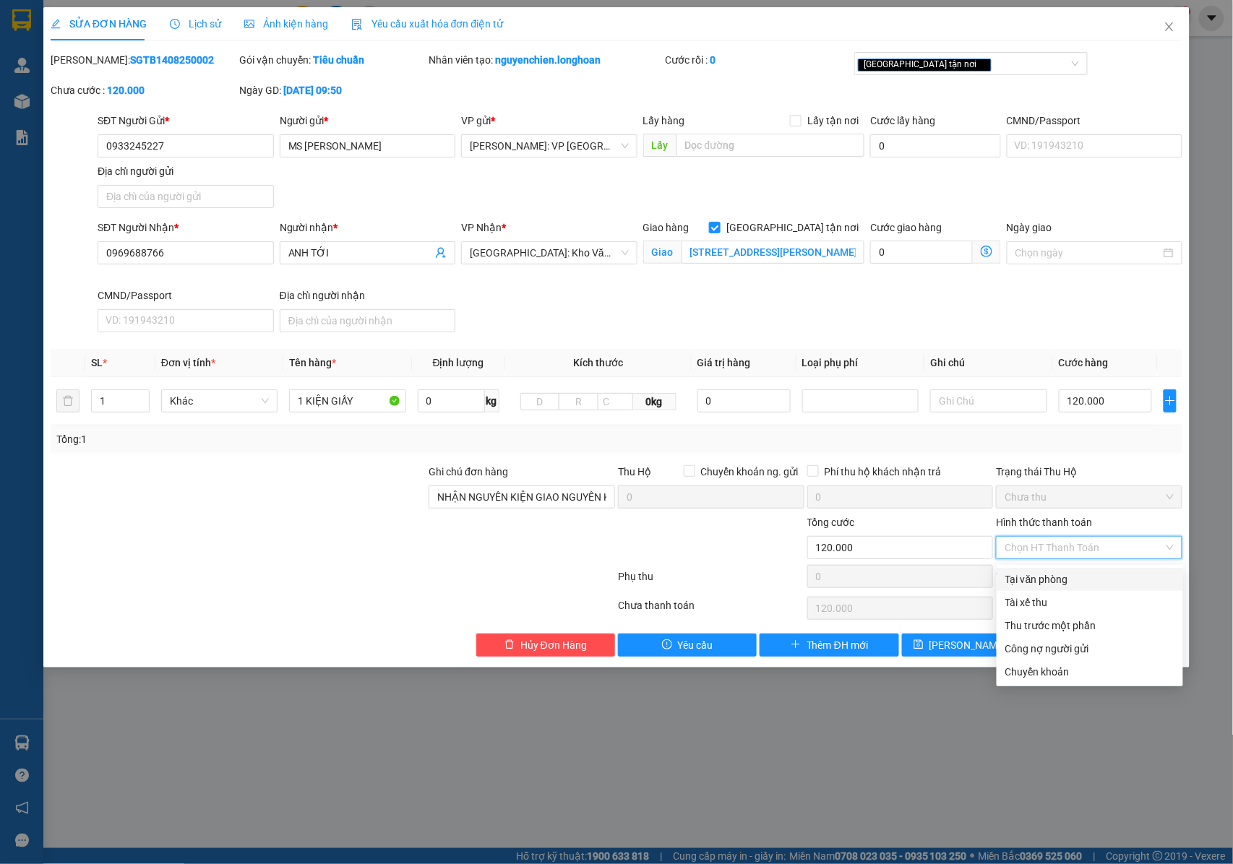
click at [1056, 579] on div "Tại văn phòng" at bounding box center [1089, 580] width 169 height 16
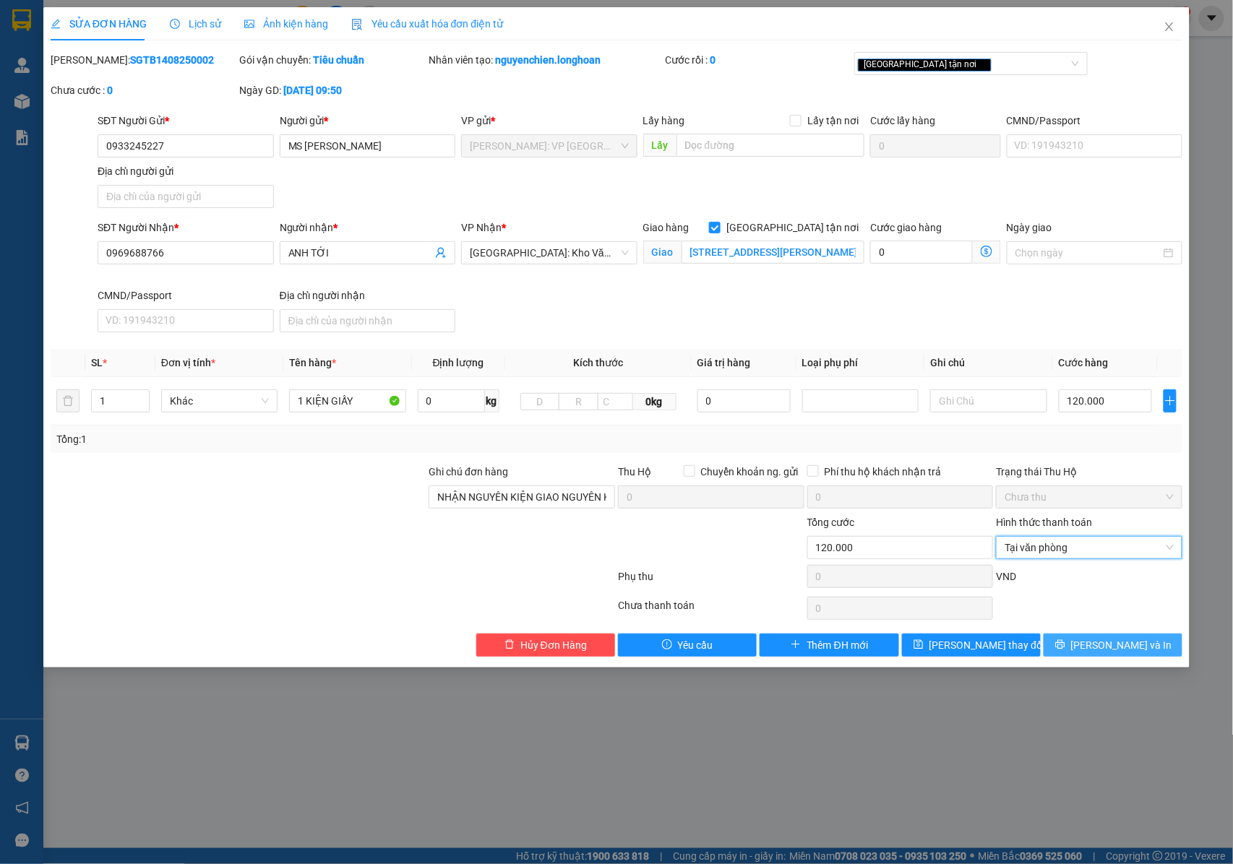
click at [1074, 645] on button "Lưu và In" at bounding box center [1113, 645] width 139 height 23
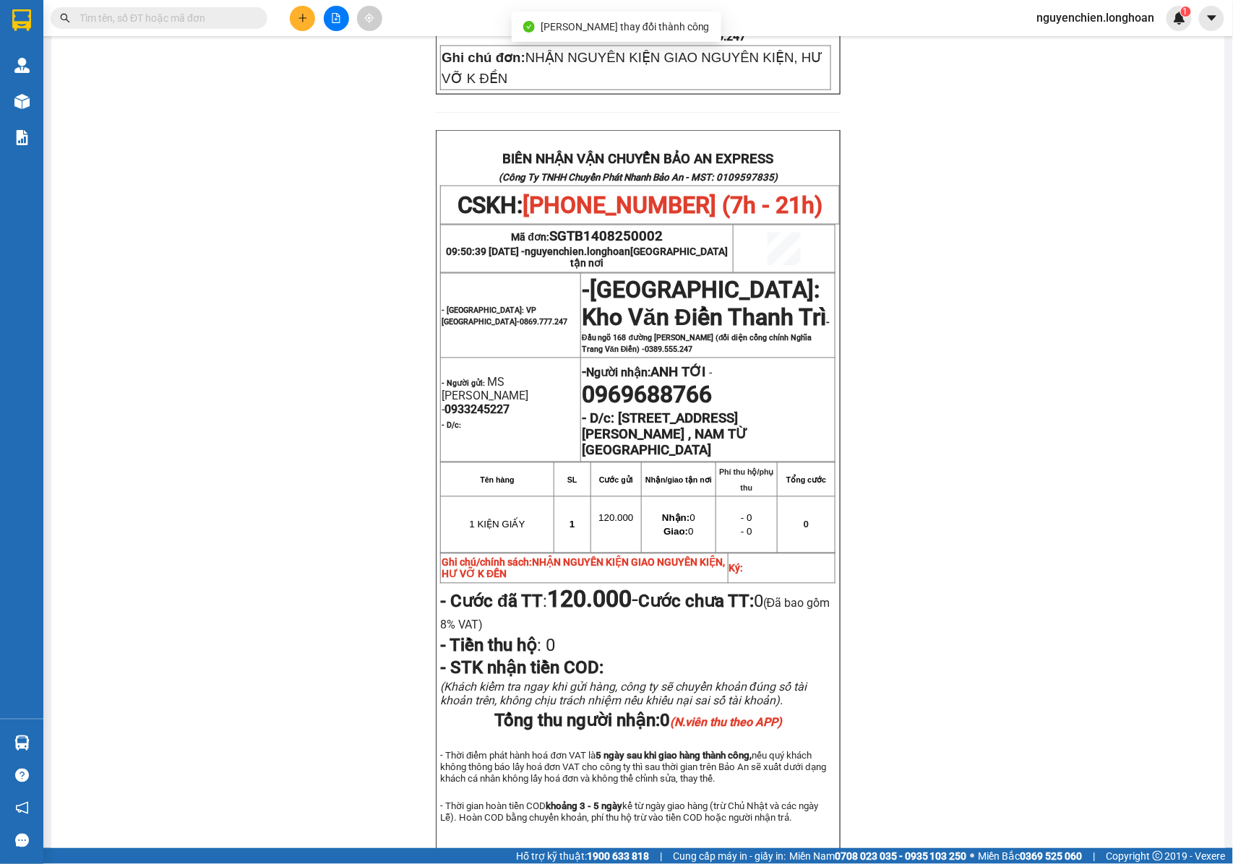
scroll to position [683, 0]
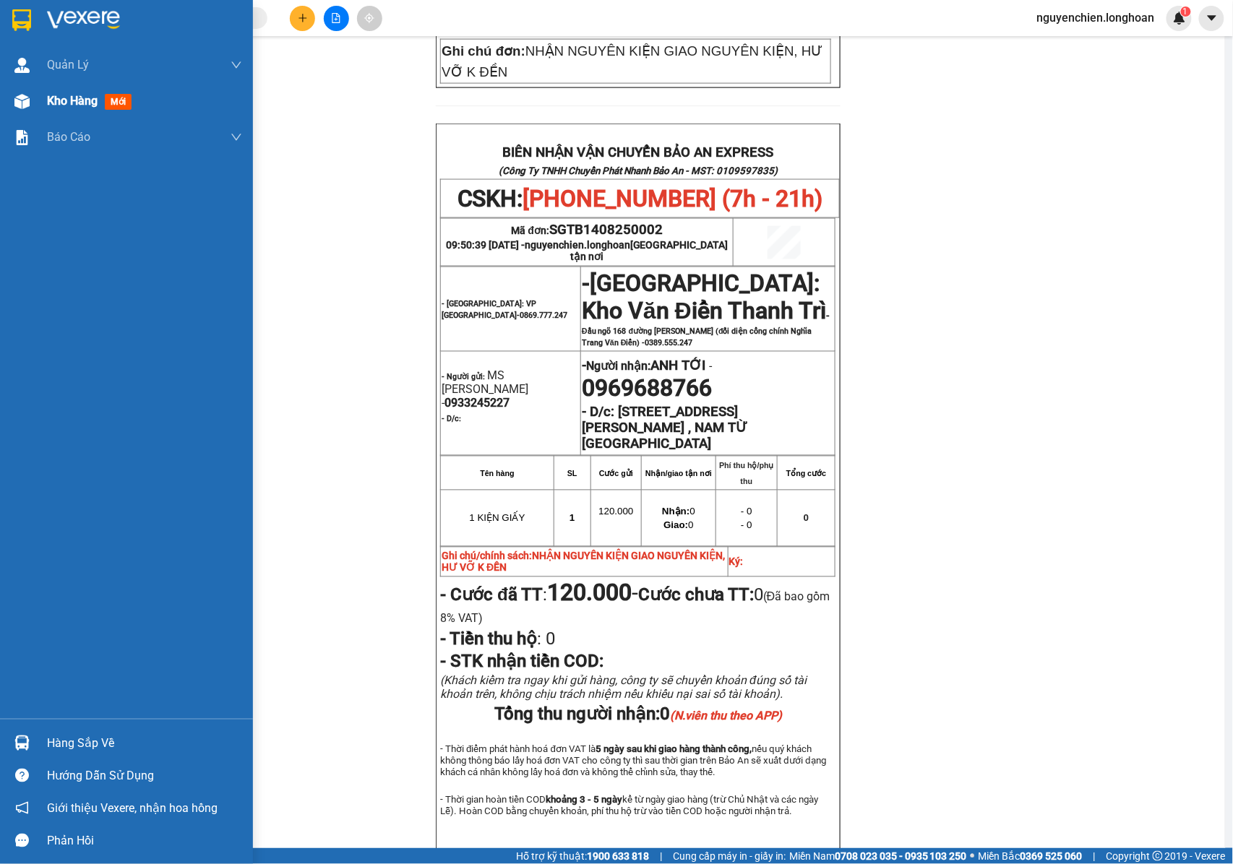
click at [29, 106] on img at bounding box center [21, 101] width 15 height 15
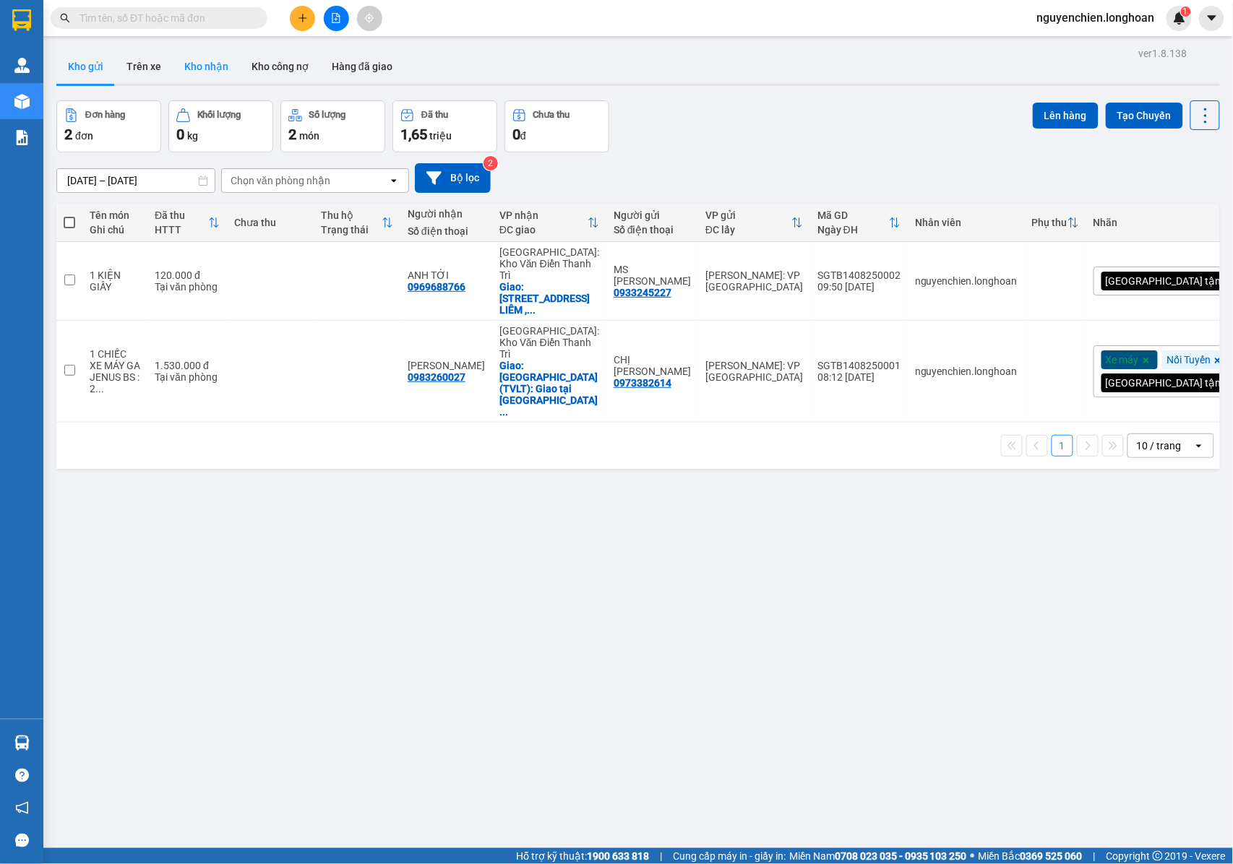
click at [212, 69] on button "Kho nhận" at bounding box center [206, 66] width 67 height 35
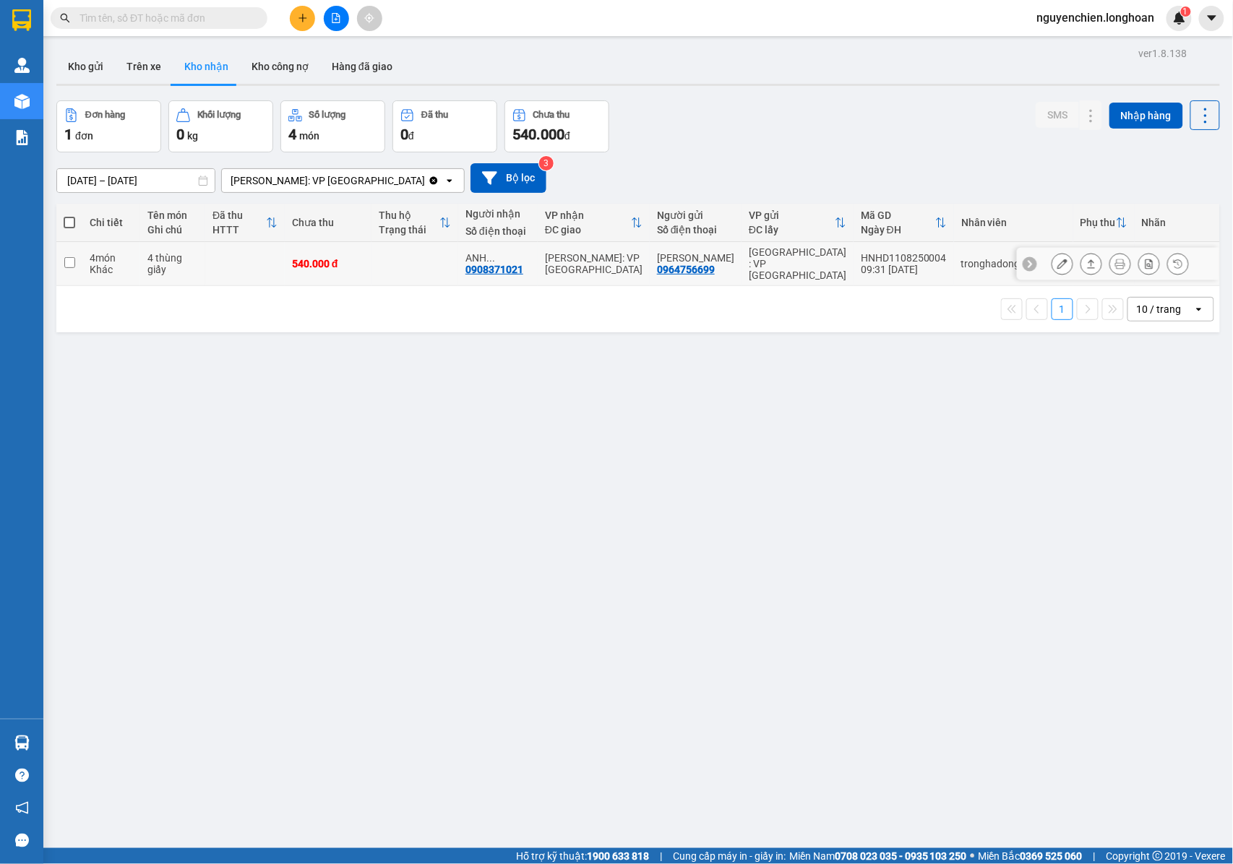
click at [71, 258] on input "checkbox" at bounding box center [69, 262] width 11 height 11
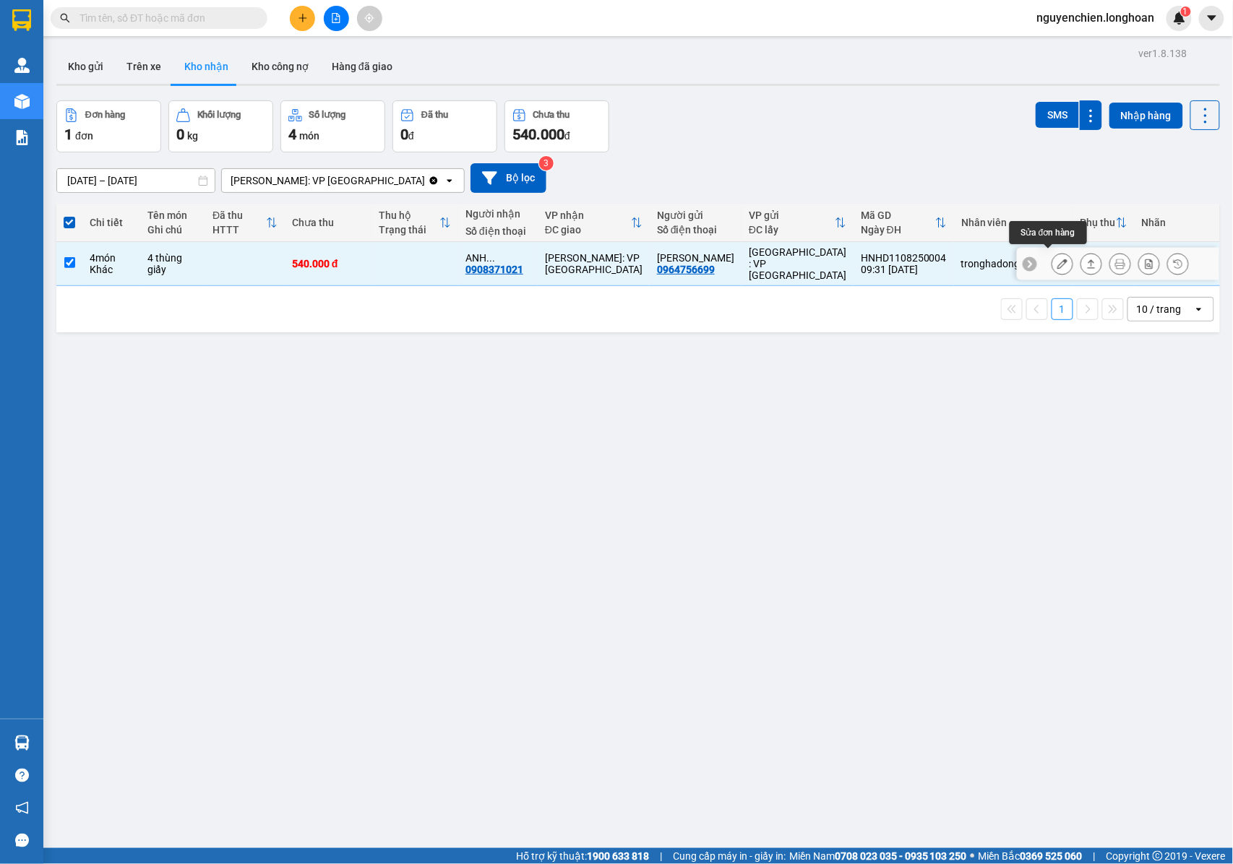
click at [1052, 261] on button at bounding box center [1062, 264] width 20 height 25
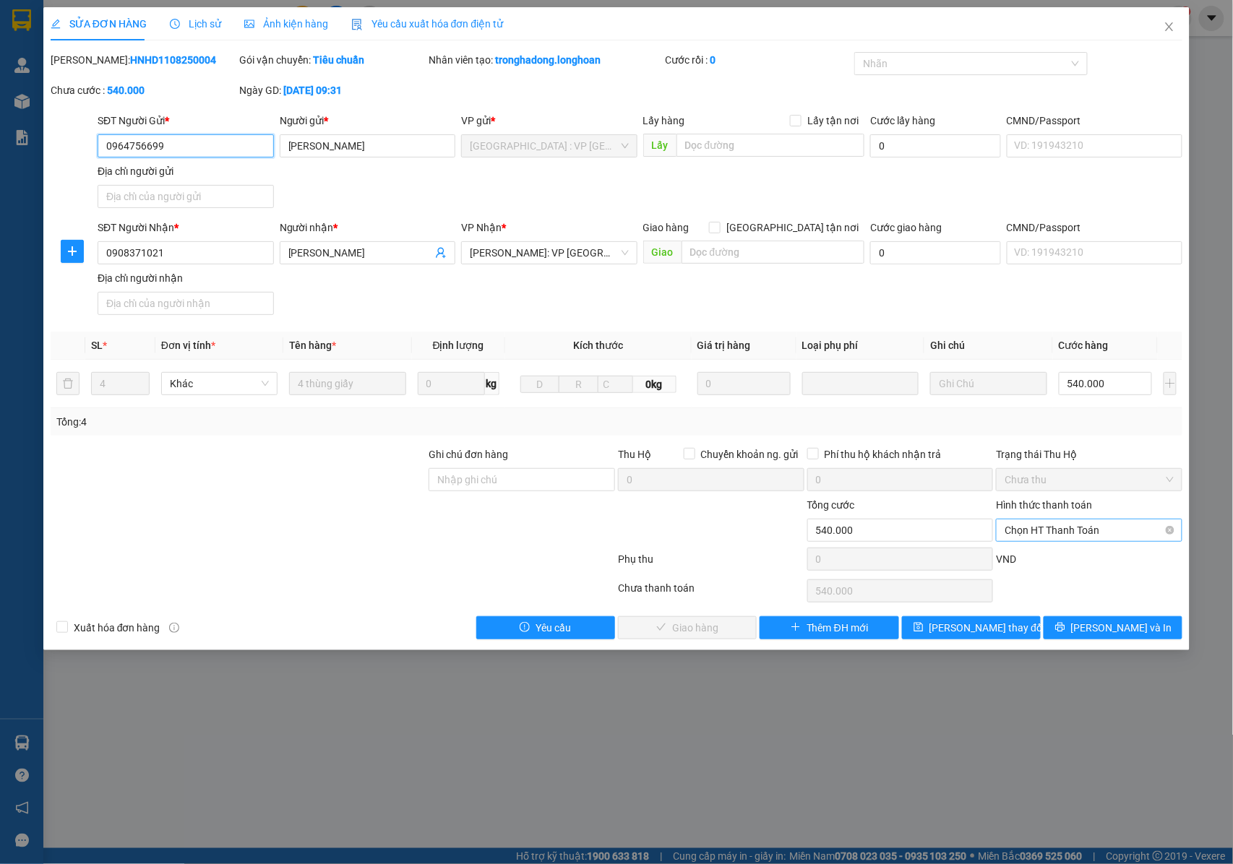
click at [1042, 536] on span "Chọn HT Thanh Toán" at bounding box center [1089, 531] width 169 height 22
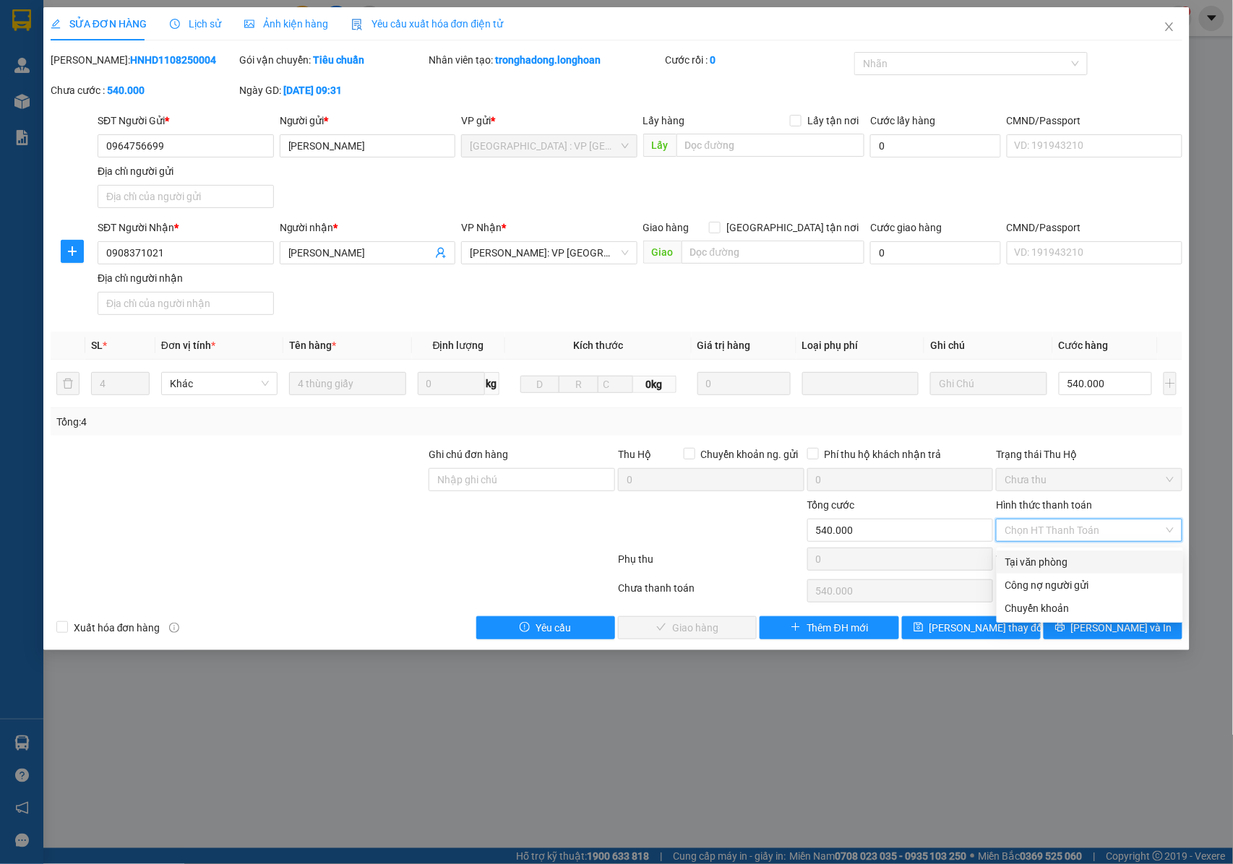
click at [1049, 567] on div "Tại văn phòng" at bounding box center [1089, 562] width 169 height 16
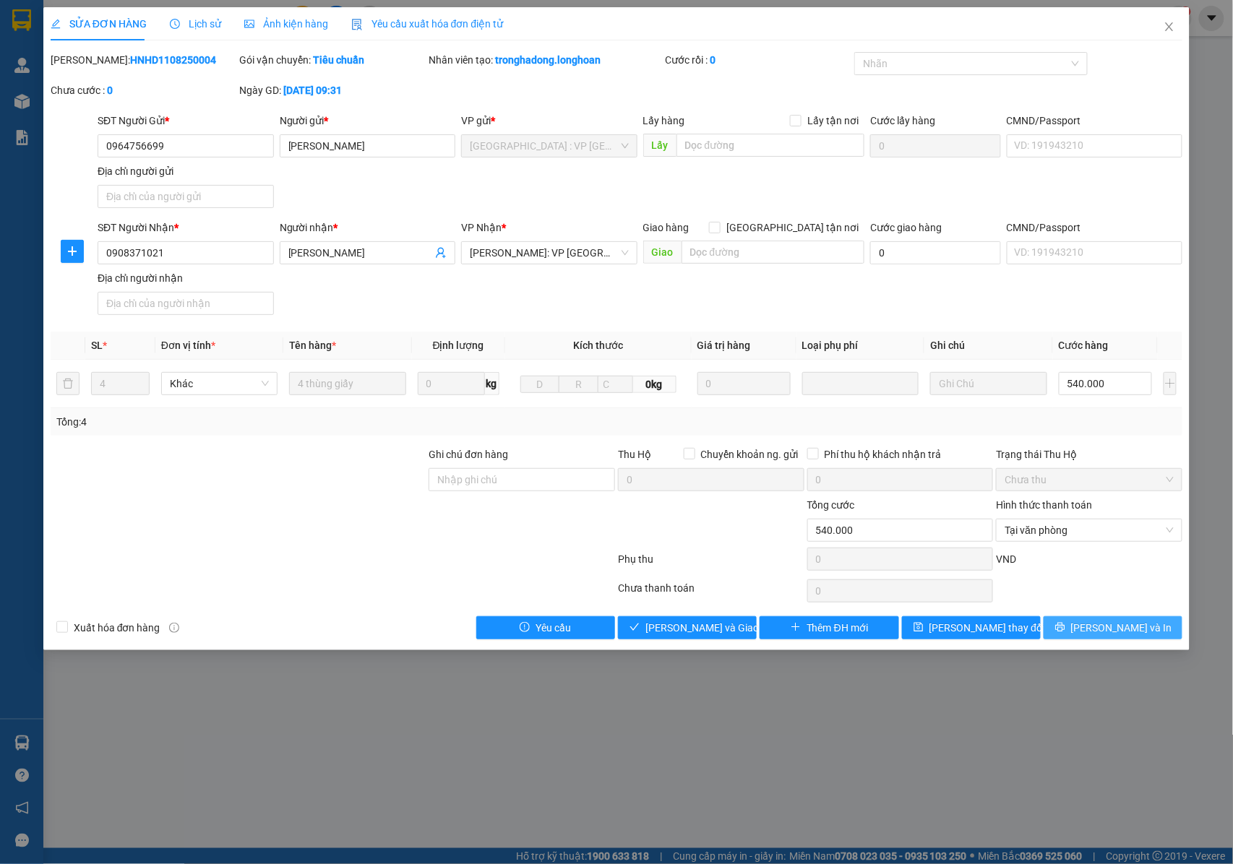
click at [1081, 637] on button "Lưu và In" at bounding box center [1113, 628] width 139 height 23
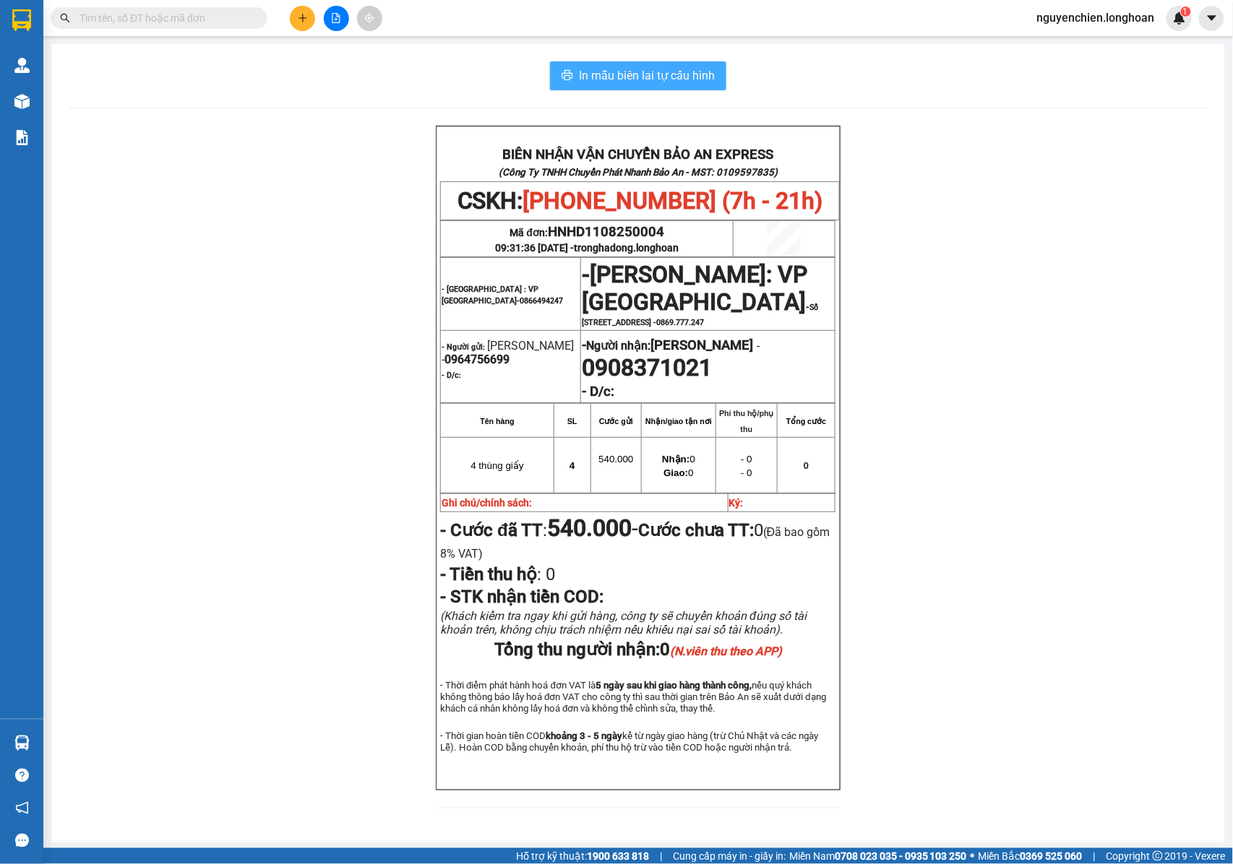
click at [677, 74] on span "In mẫu biên lai tự cấu hình" at bounding box center [647, 75] width 136 height 18
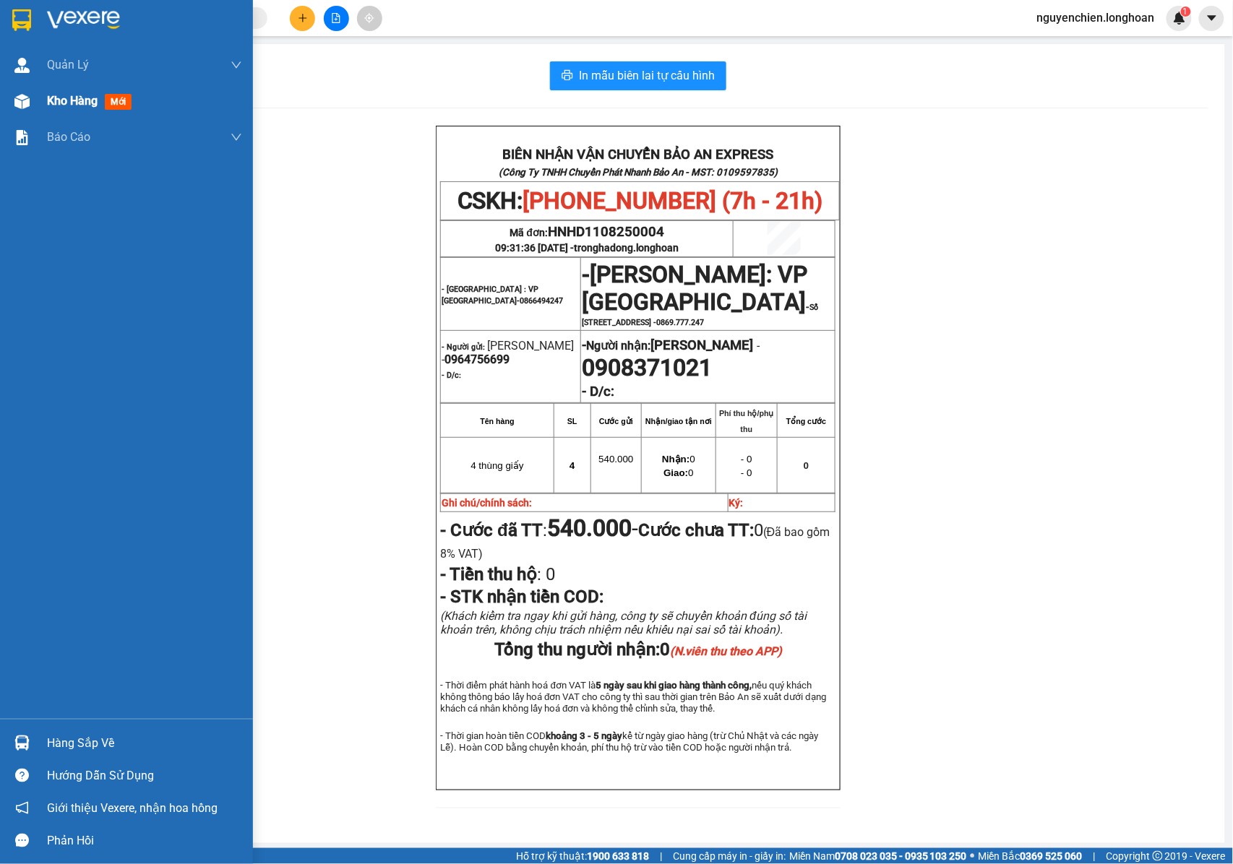
click at [17, 105] on img at bounding box center [21, 101] width 15 height 15
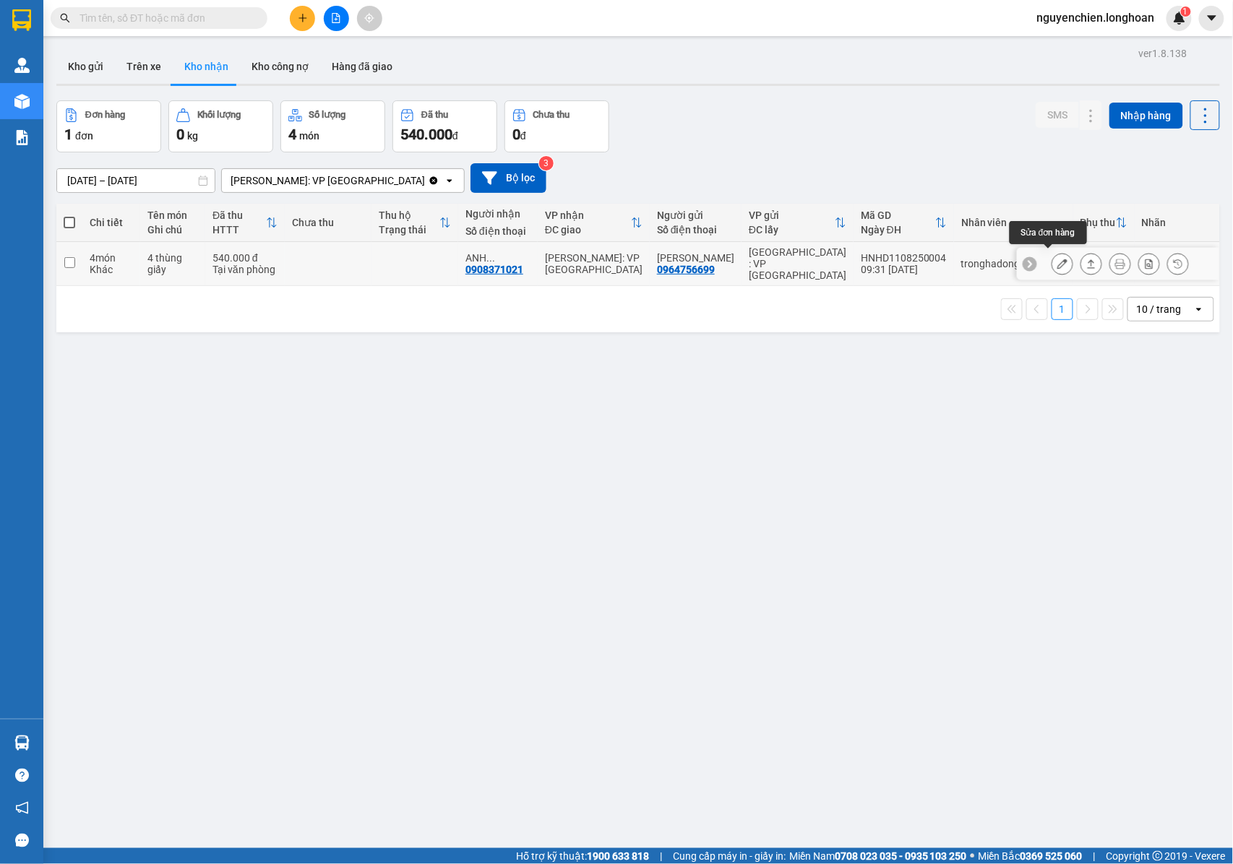
click at [1057, 261] on icon at bounding box center [1062, 264] width 10 height 10
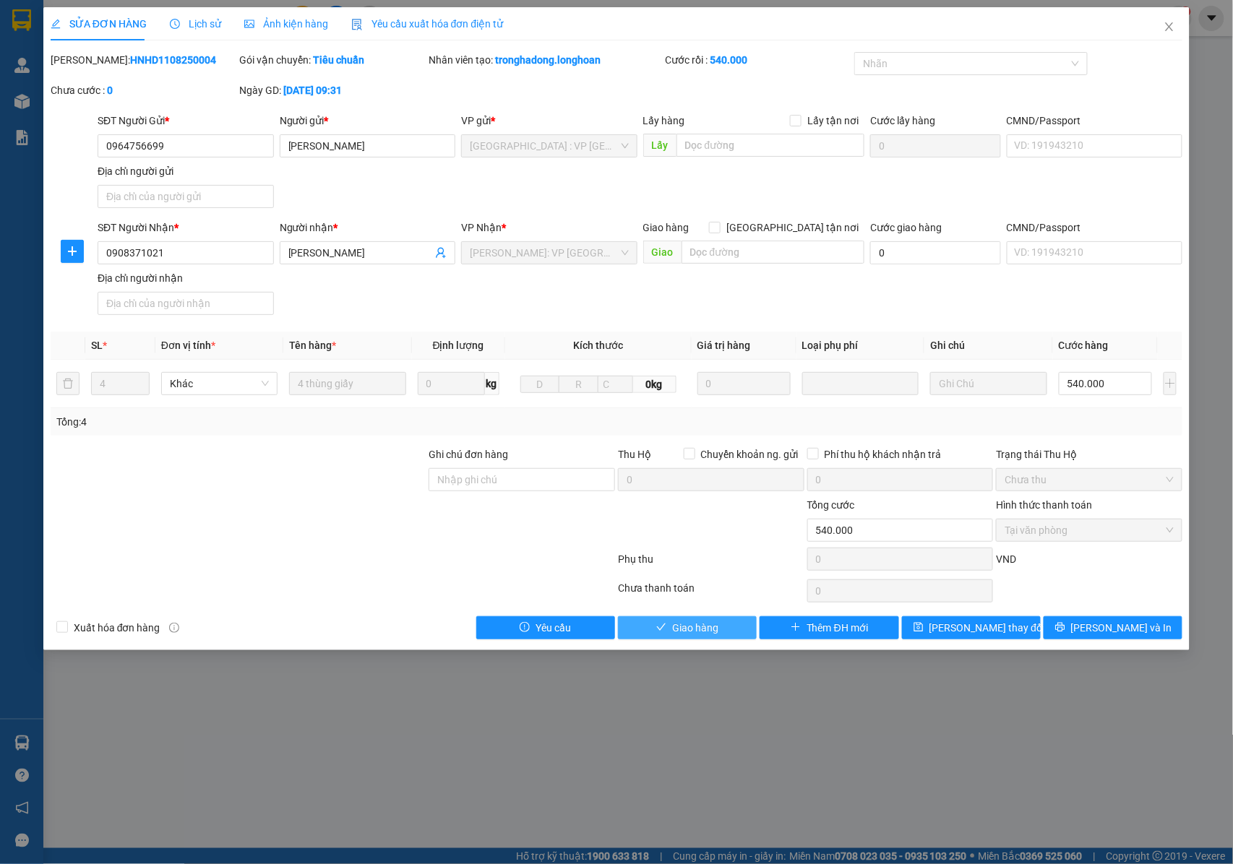
click at [695, 634] on span "Giao hàng" at bounding box center [695, 628] width 46 height 16
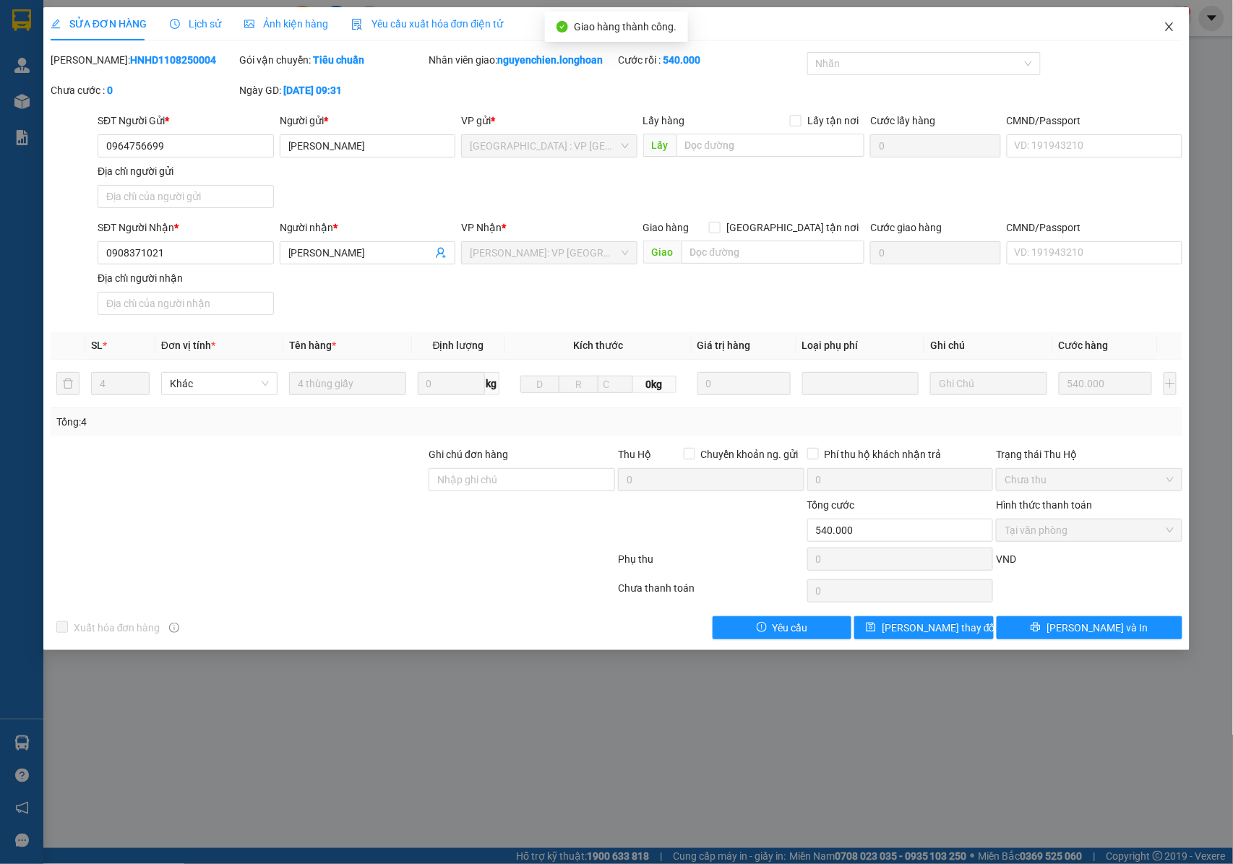
click at [1165, 36] on span "Close" at bounding box center [1169, 27] width 40 height 40
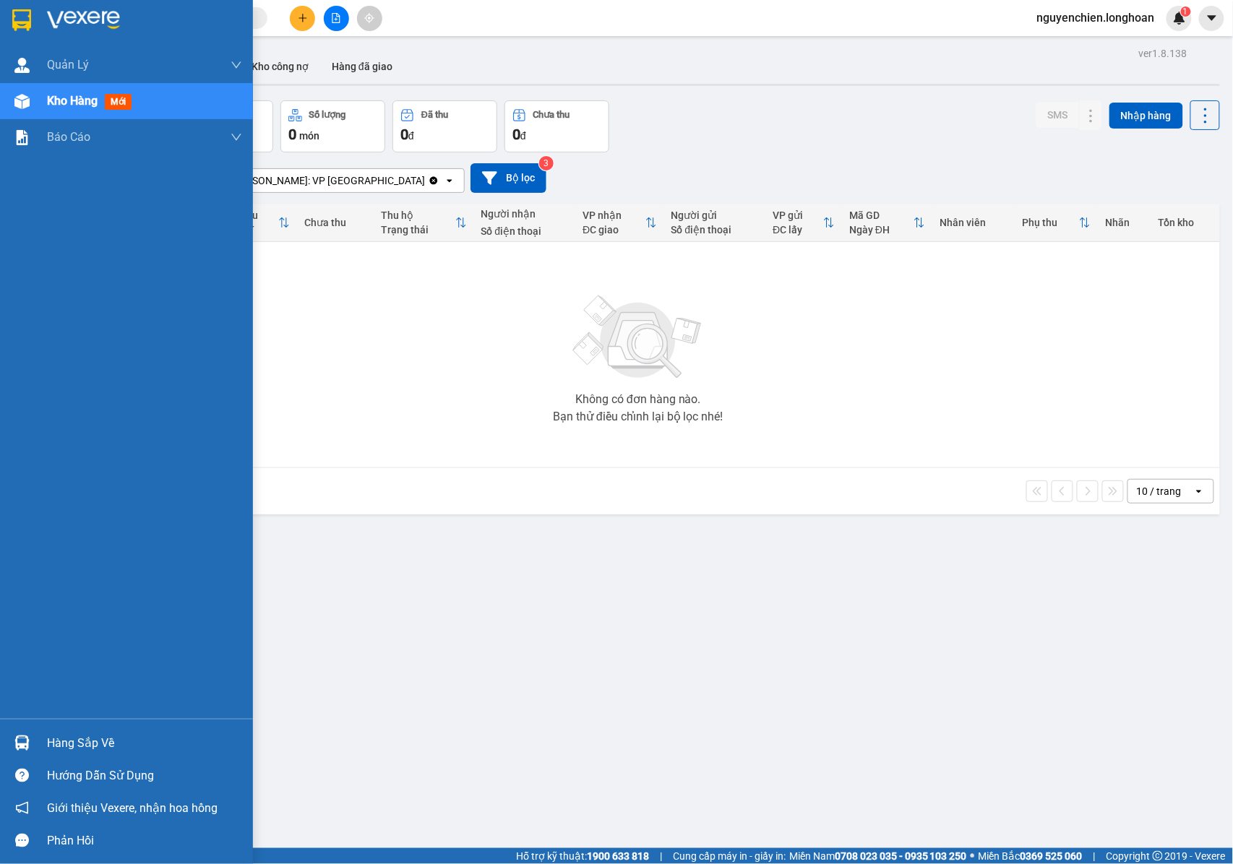
click at [30, 108] on div at bounding box center [21, 101] width 25 height 25
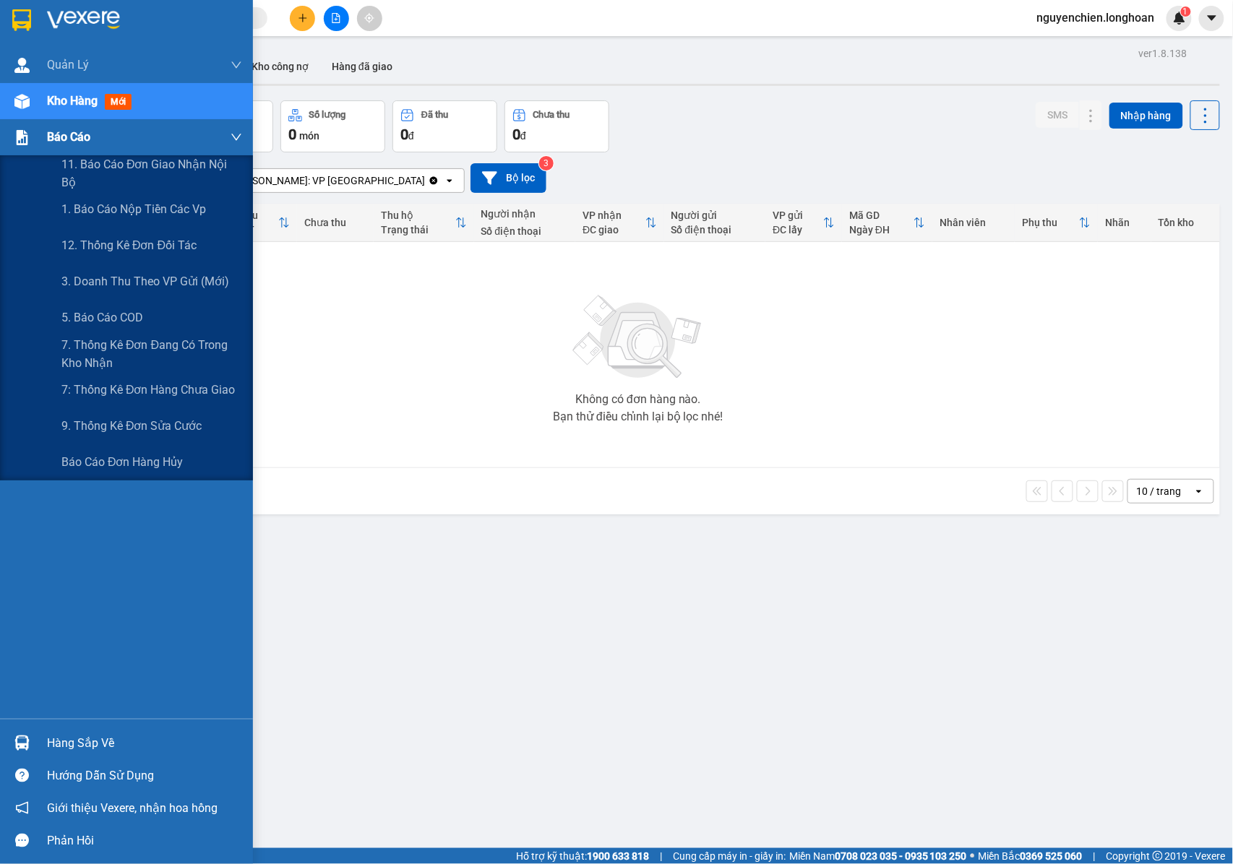
click at [30, 142] on div at bounding box center [21, 137] width 25 height 25
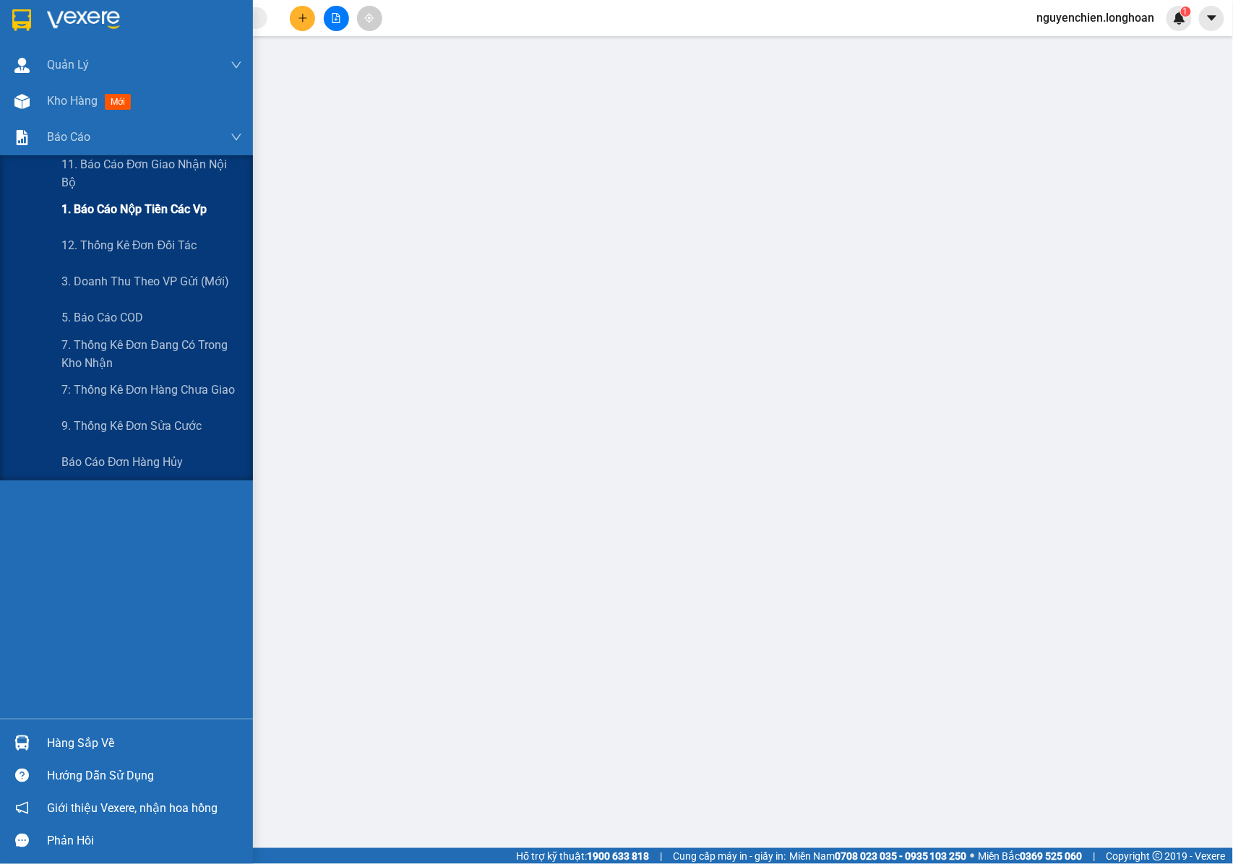
click at [142, 212] on span "1. Báo cáo nộp tiền các vp" at bounding box center [133, 209] width 145 height 18
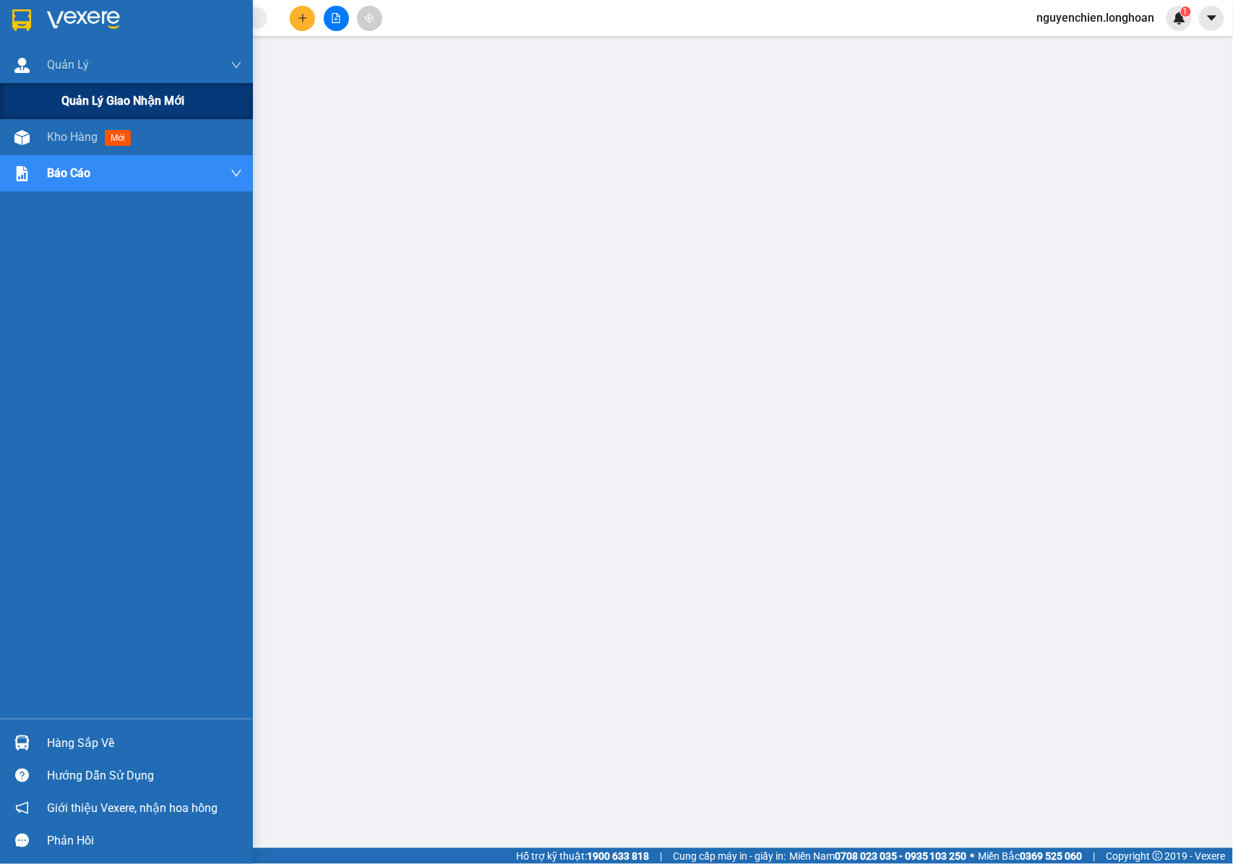
click at [32, 117] on div "Quản lý giao nhận mới" at bounding box center [126, 101] width 253 height 36
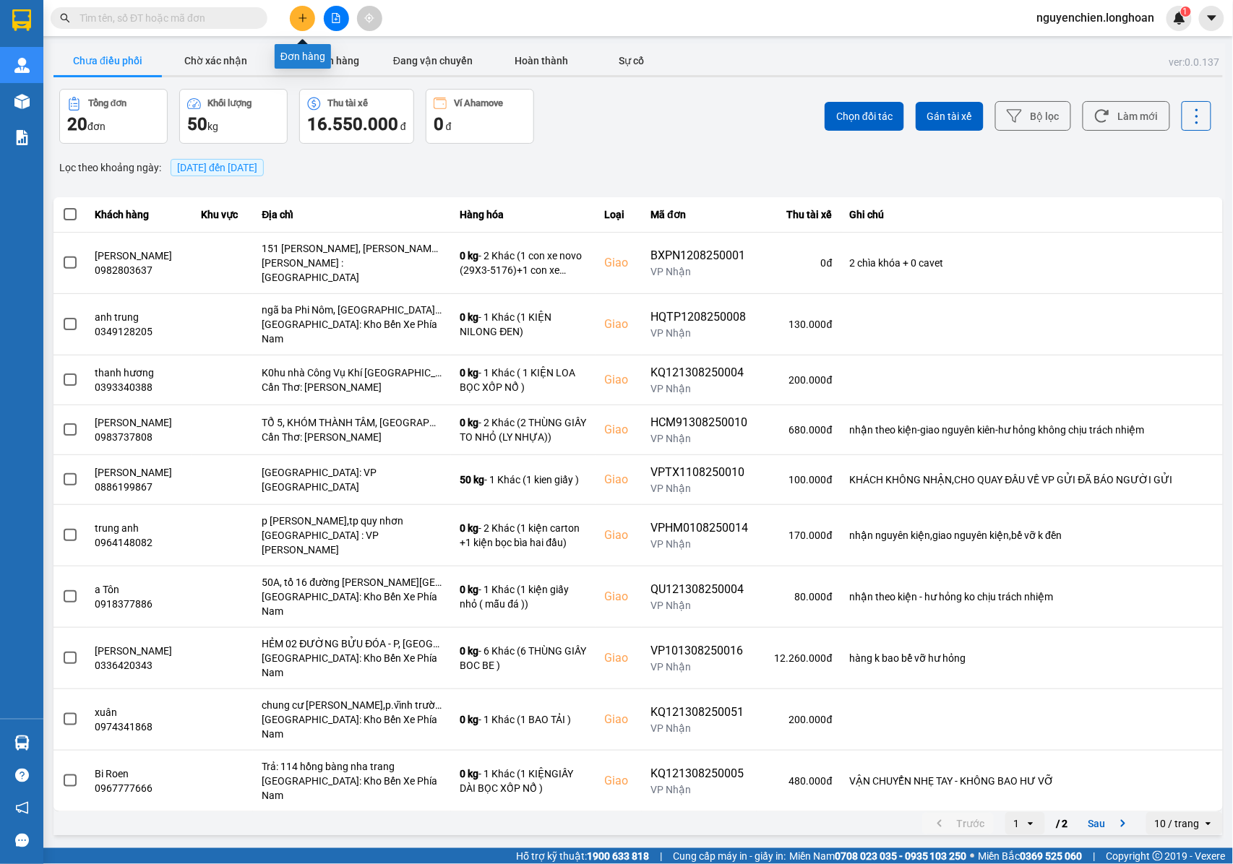
click at [304, 15] on icon "plus" at bounding box center [303, 18] width 10 height 10
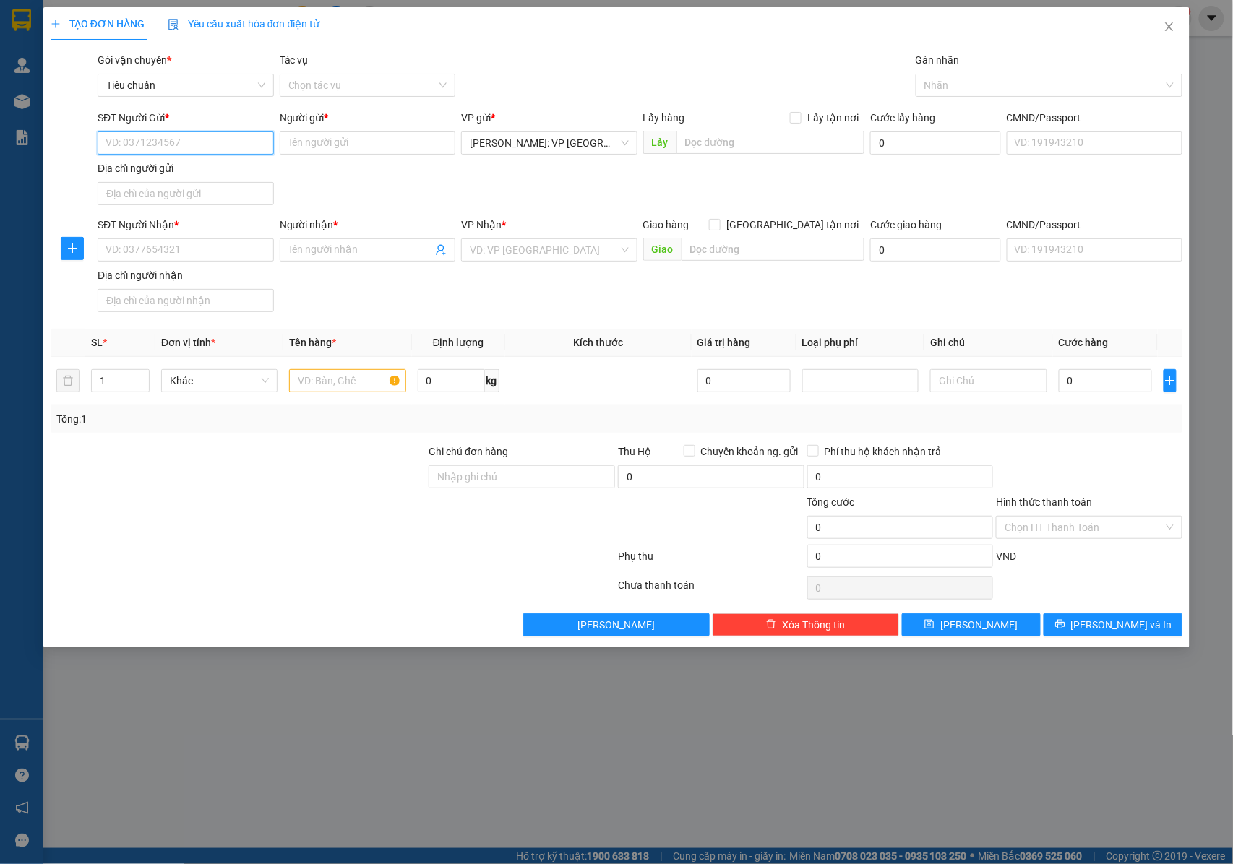
click at [206, 149] on input "SĐT Người Gửi *" at bounding box center [186, 143] width 176 height 23
click at [236, 252] on input "SĐT Người Nhận *" at bounding box center [186, 250] width 176 height 23
click at [192, 130] on div "SĐT Người Gửi *" at bounding box center [186, 121] width 176 height 22
click at [192, 146] on input "SĐT Người Gửi *" at bounding box center [186, 143] width 176 height 23
click at [729, 250] on input "text" at bounding box center [773, 249] width 183 height 23
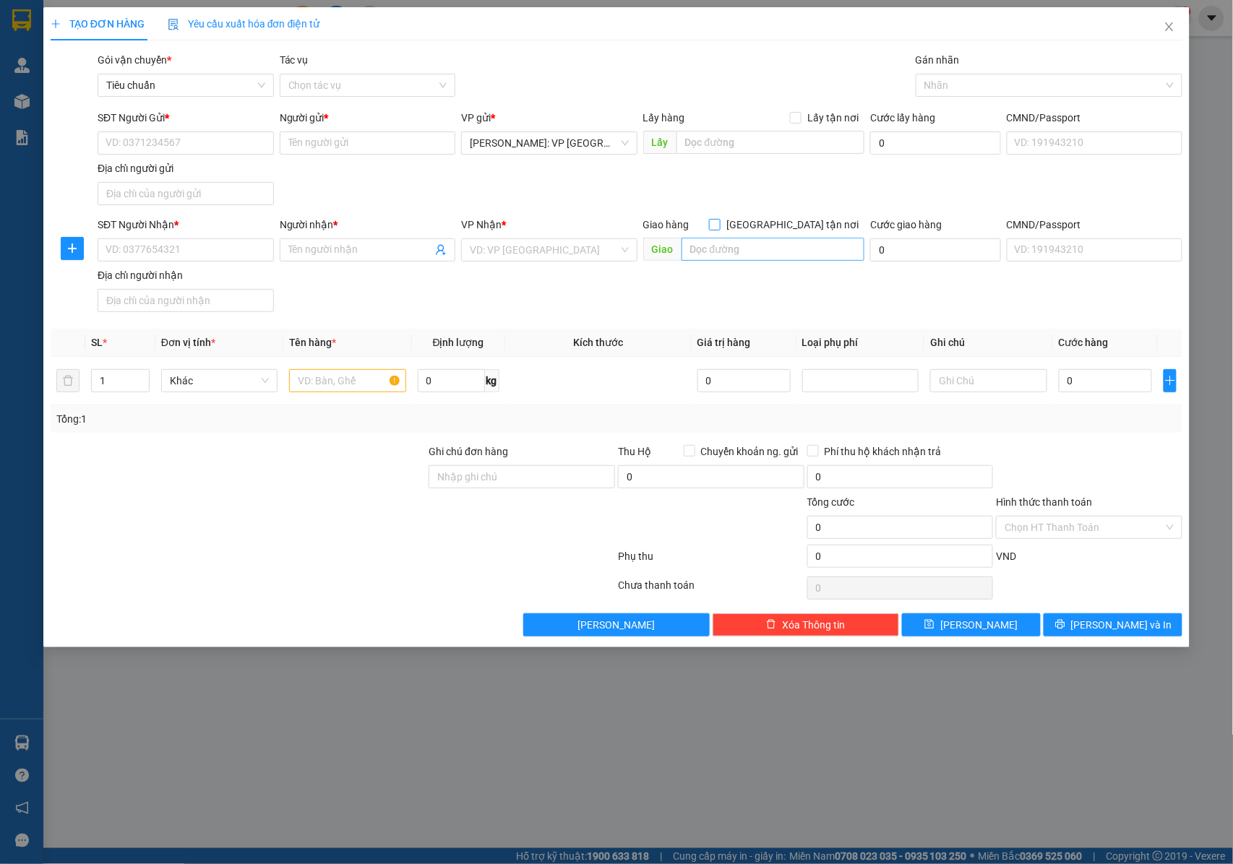
drag, startPoint x: 796, startPoint y: 224, endPoint x: 763, endPoint y: 259, distance: 47.6
click at [719, 224] on input "[GEOGRAPHIC_DATA] tận nơi" at bounding box center [714, 224] width 10 height 10
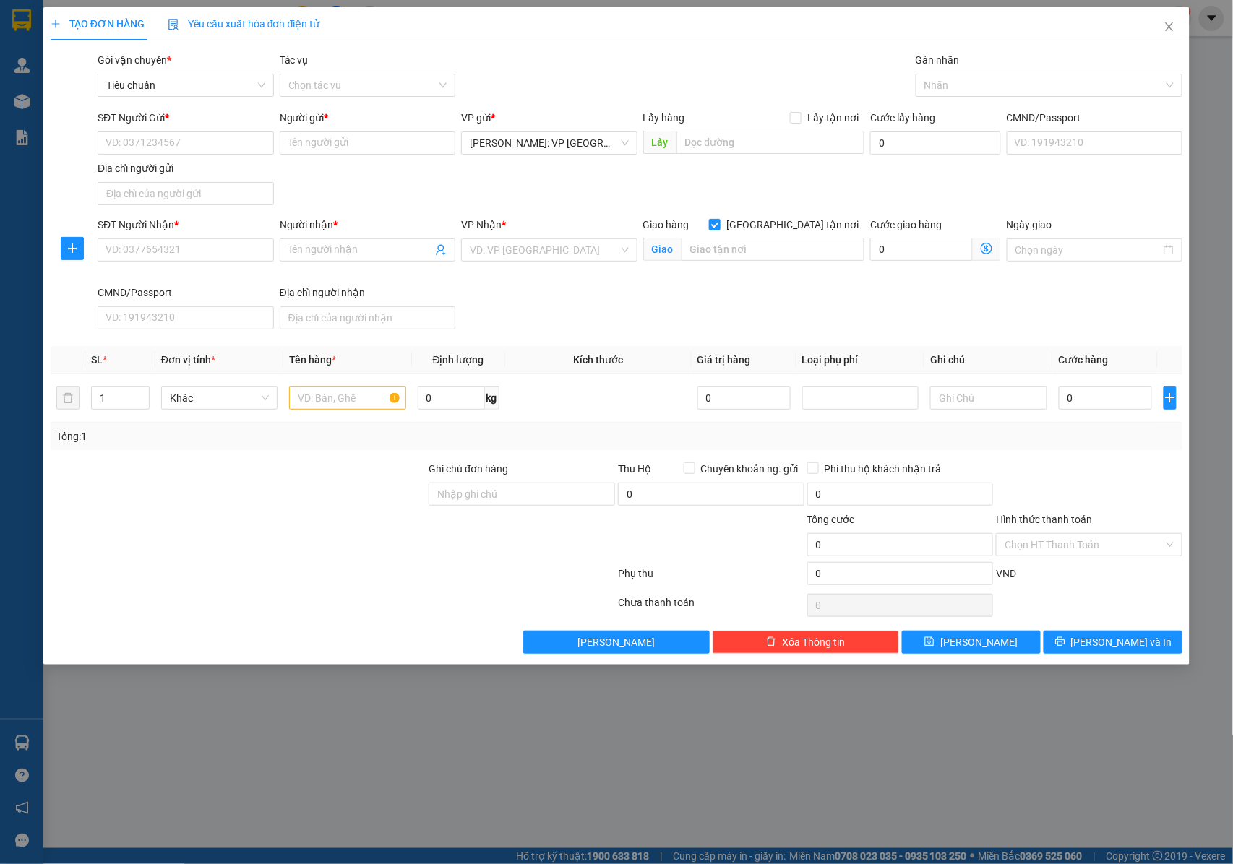
click at [757, 262] on div "Giao" at bounding box center [753, 250] width 221 height 23
click at [752, 255] on input "text" at bounding box center [773, 249] width 183 height 23
paste input "Trường Lê Thánh Tông - số 1 Điện Biên Phủ phường Hạ Long tỉnh Quảng Ninh"
click at [844, 252] on input "Trường Lê Thánh Tông - số 1 Điện Biên Phủ phường Hạ Long tỉnh Quảng Ninh" at bounding box center [773, 249] width 183 height 23
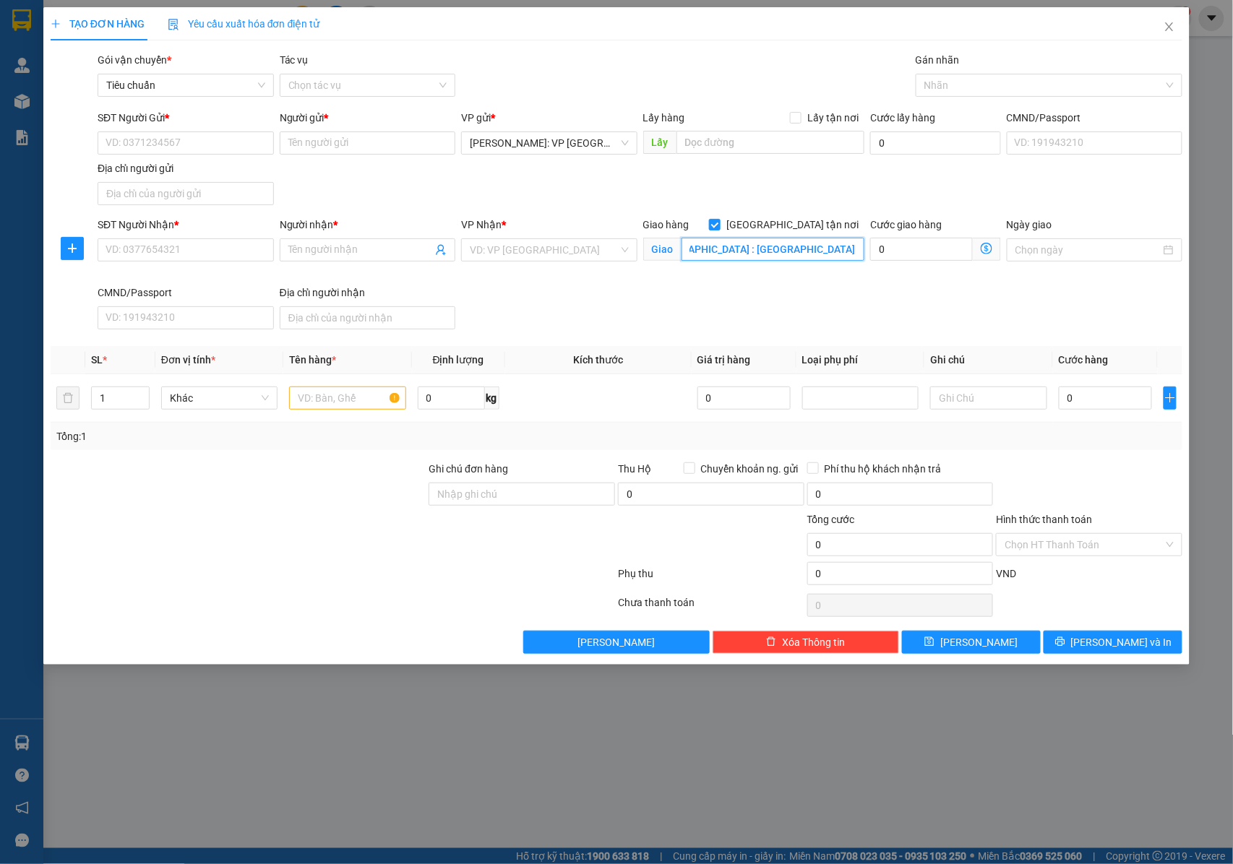
scroll to position [0, 77]
drag, startPoint x: 763, startPoint y: 247, endPoint x: 787, endPoint y: 257, distance: 25.9
click at [787, 257] on input "QUẢNG NINH : Trường Lê Thánh Tông - số 1 Điện Biên Phủ phường Hạ Long tỉnh Quản…" at bounding box center [773, 249] width 183 height 23
click at [724, 304] on div "SĐT Người Nhận * VD: 0377654321 Người nhận * Tên người nhận VP Nhận * VD: VP Sà…" at bounding box center [640, 276] width 1091 height 119
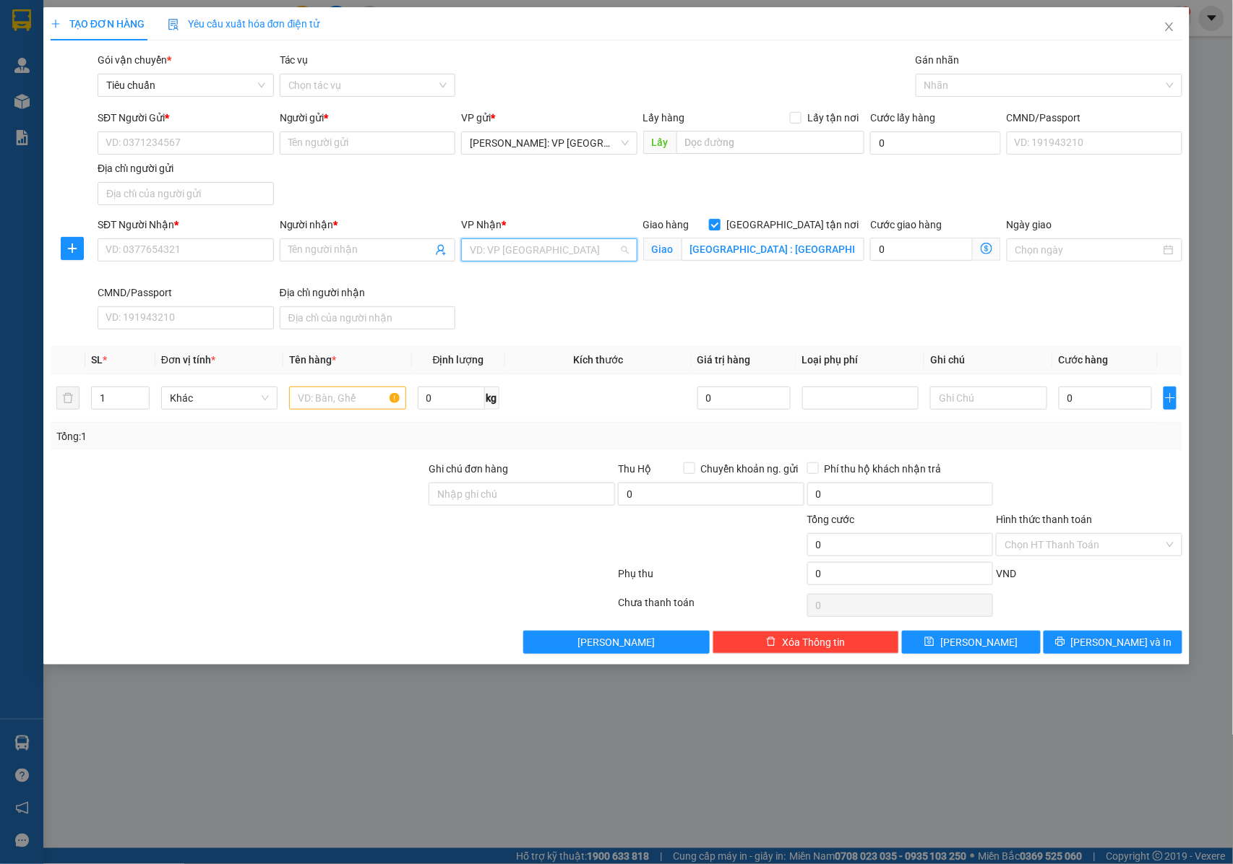
click at [504, 254] on input "search" at bounding box center [544, 250] width 149 height 22
click at [527, 278] on div "[GEOGRAPHIC_DATA]: Văn phòng Bến xe [GEOGRAPHIC_DATA]" at bounding box center [611, 280] width 283 height 16
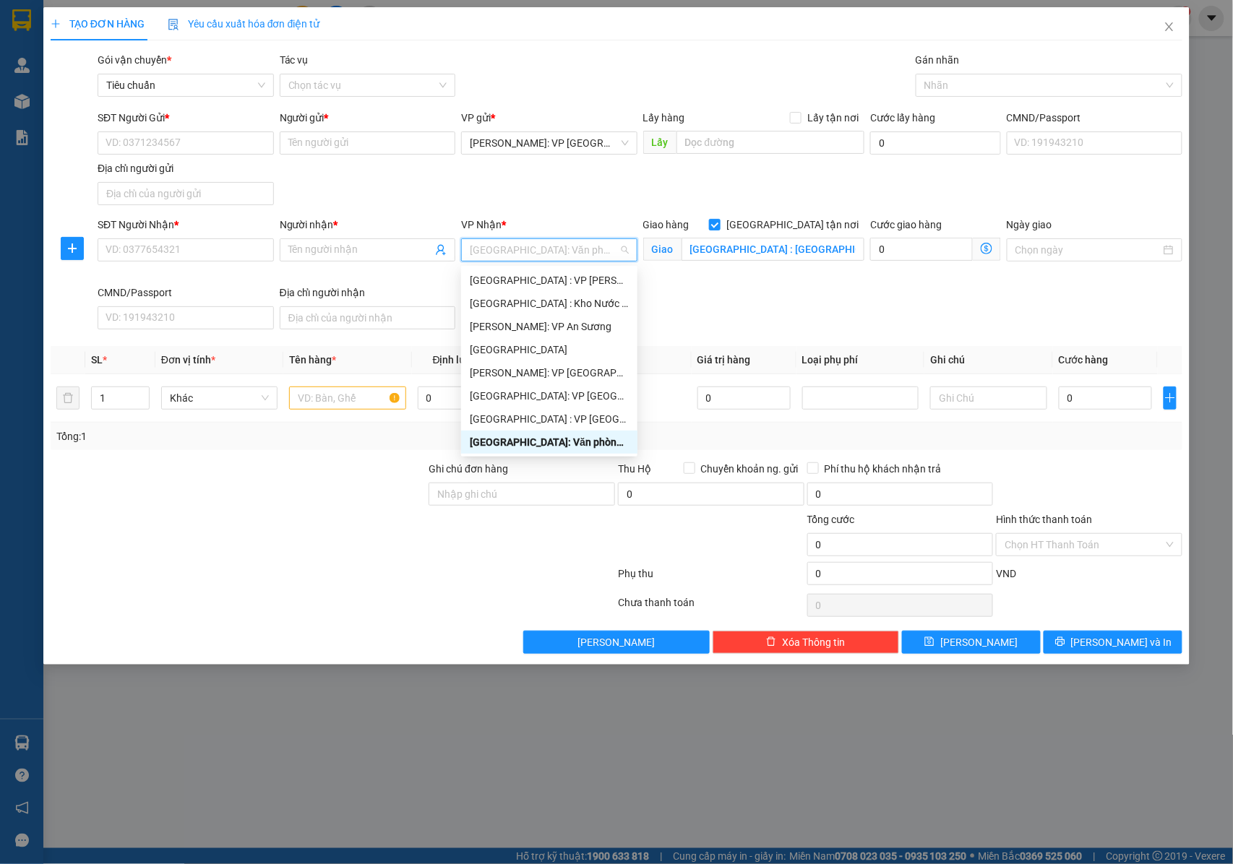
click at [510, 439] on div "[GEOGRAPHIC_DATA]: Văn phòng Bến xe [GEOGRAPHIC_DATA]" at bounding box center [549, 442] width 159 height 16
click at [171, 252] on input "SĐT Người Nhận *" at bounding box center [186, 250] width 176 height 23
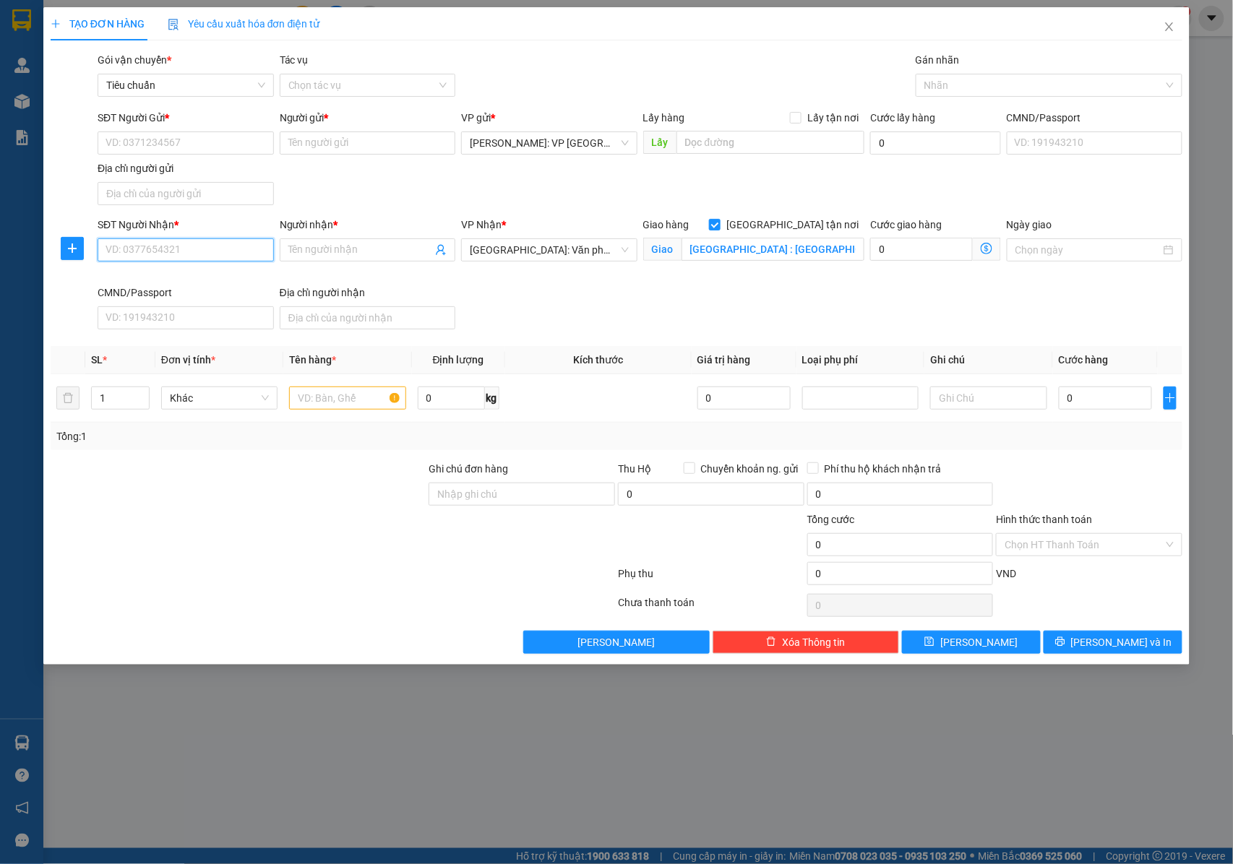
paste input "0912696475"
click at [343, 249] on input "Người nhận *" at bounding box center [360, 250] width 145 height 16
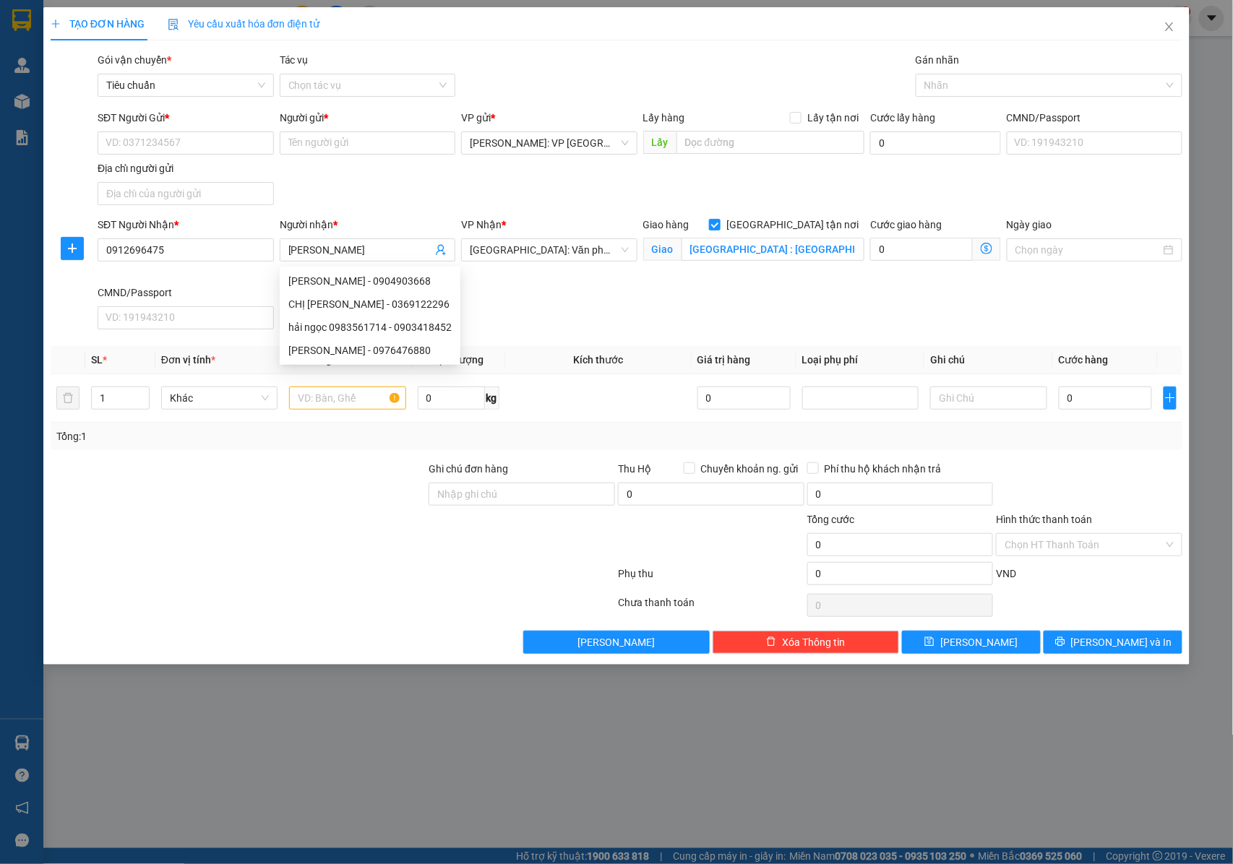
click at [411, 212] on form "SĐT Người Gửi * VD: 0371234567 Người gửi * Tên người gửi VP gửi * Hồ Chí Minh: …" at bounding box center [617, 223] width 1133 height 226
click at [171, 145] on input "SĐT Người Gửi *" at bounding box center [186, 143] width 176 height 23
click at [324, 145] on input "Người gửi *" at bounding box center [368, 143] width 176 height 23
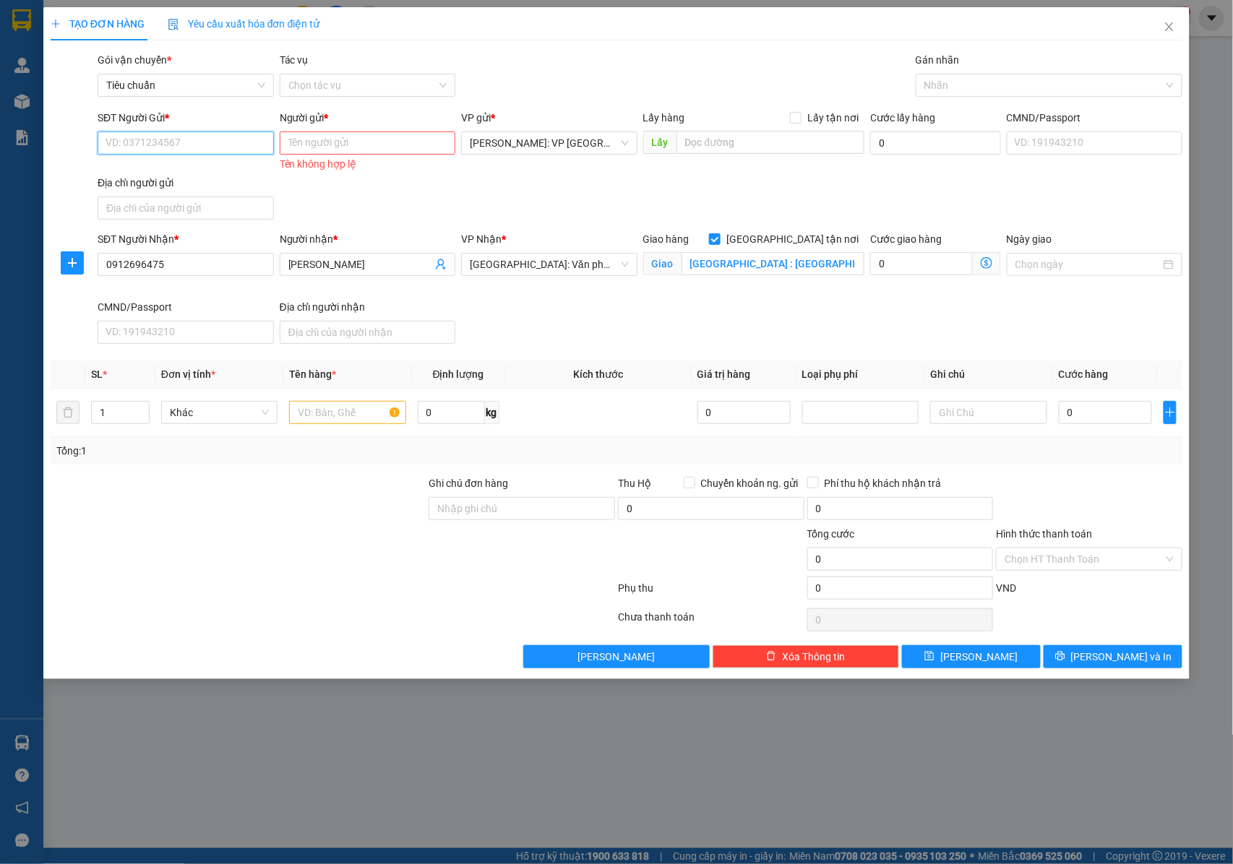
click at [174, 142] on input "SĐT Người Gửi *" at bounding box center [186, 143] width 176 height 23
click at [174, 142] on input "0909960585" at bounding box center [186, 143] width 176 height 23
click at [185, 177] on div "0909960585 - CHỊ LAM" at bounding box center [186, 173] width 161 height 16
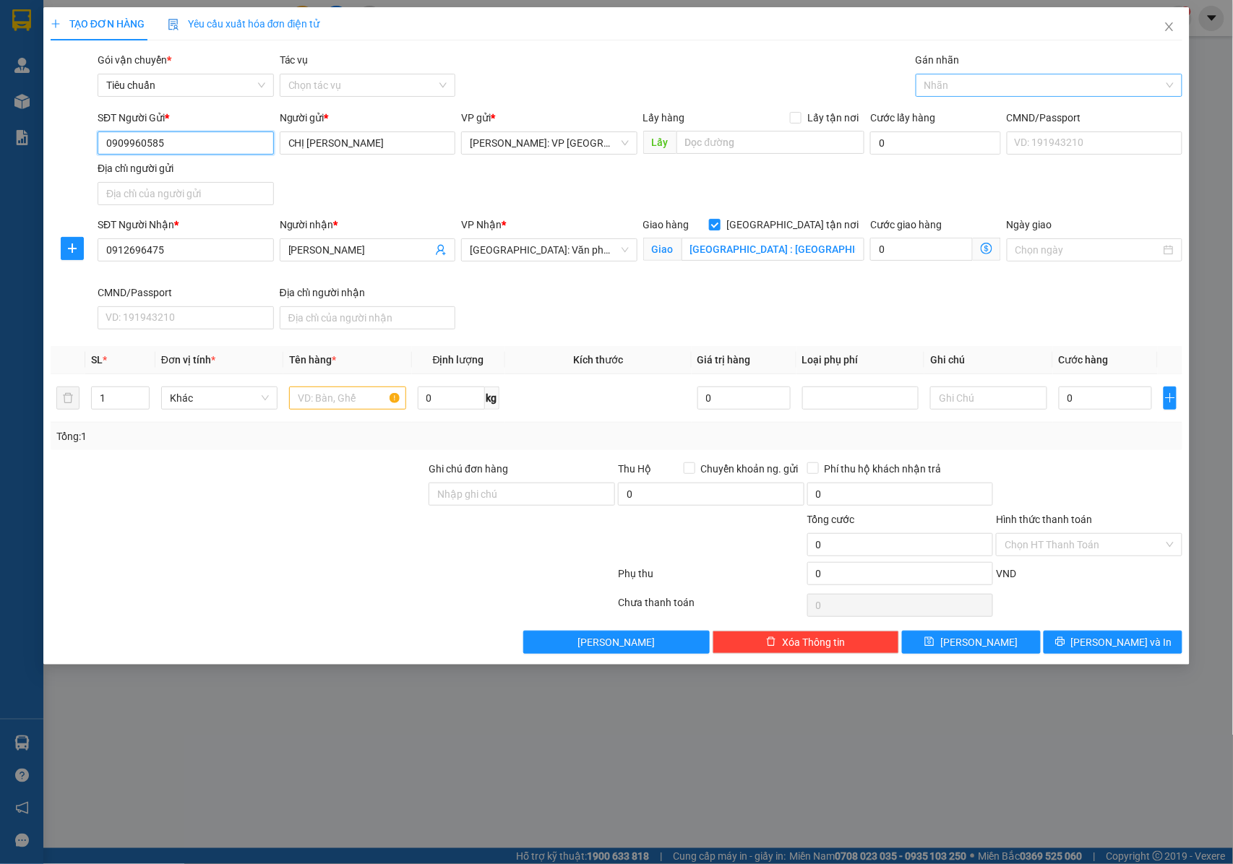
click at [967, 85] on div at bounding box center [1041, 85] width 245 height 17
click at [955, 117] on div "[GEOGRAPHIC_DATA] tận nơi" at bounding box center [1048, 115] width 249 height 16
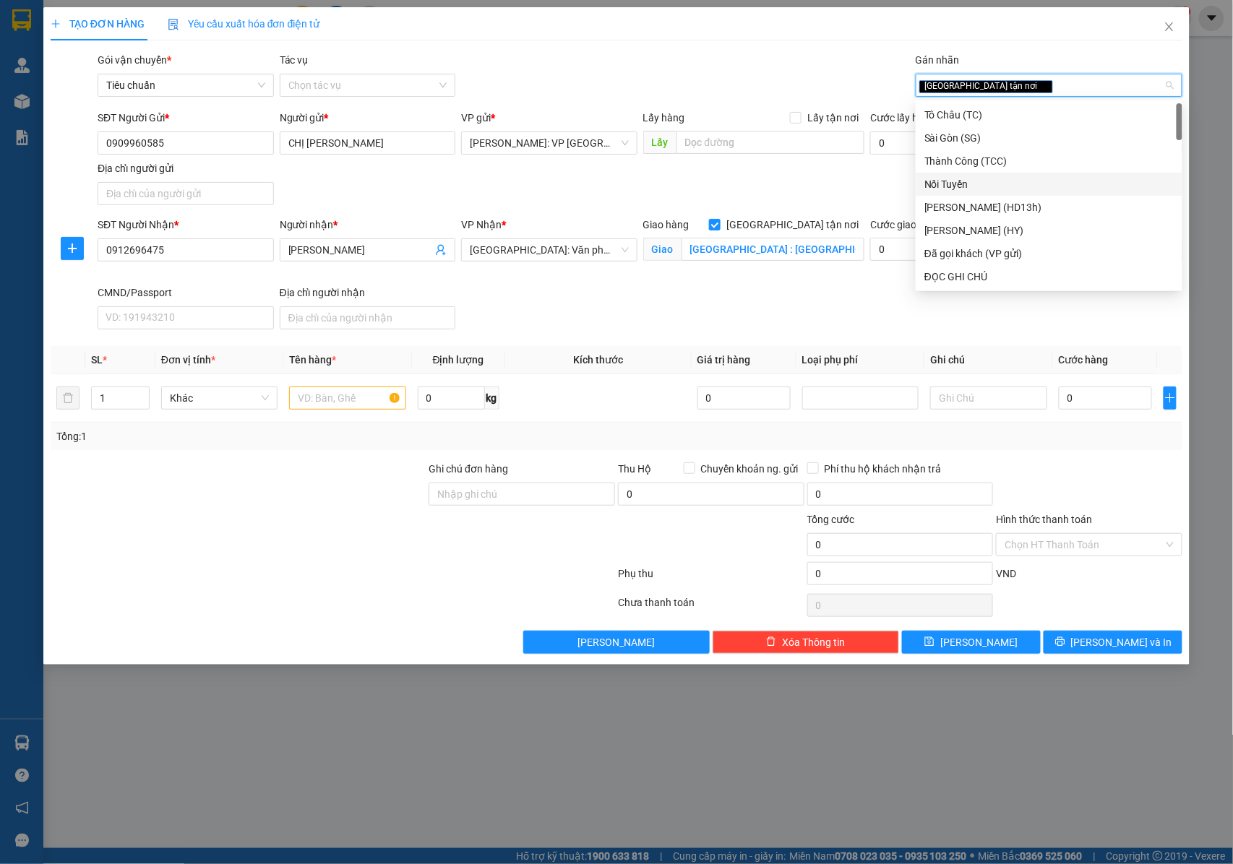
click at [721, 304] on div "SĐT Người Nhận * 0912696475 Người nhận * HẢI NGỌC VP Nhận * Hải Phòng: Văn phòn…" at bounding box center [640, 276] width 1091 height 119
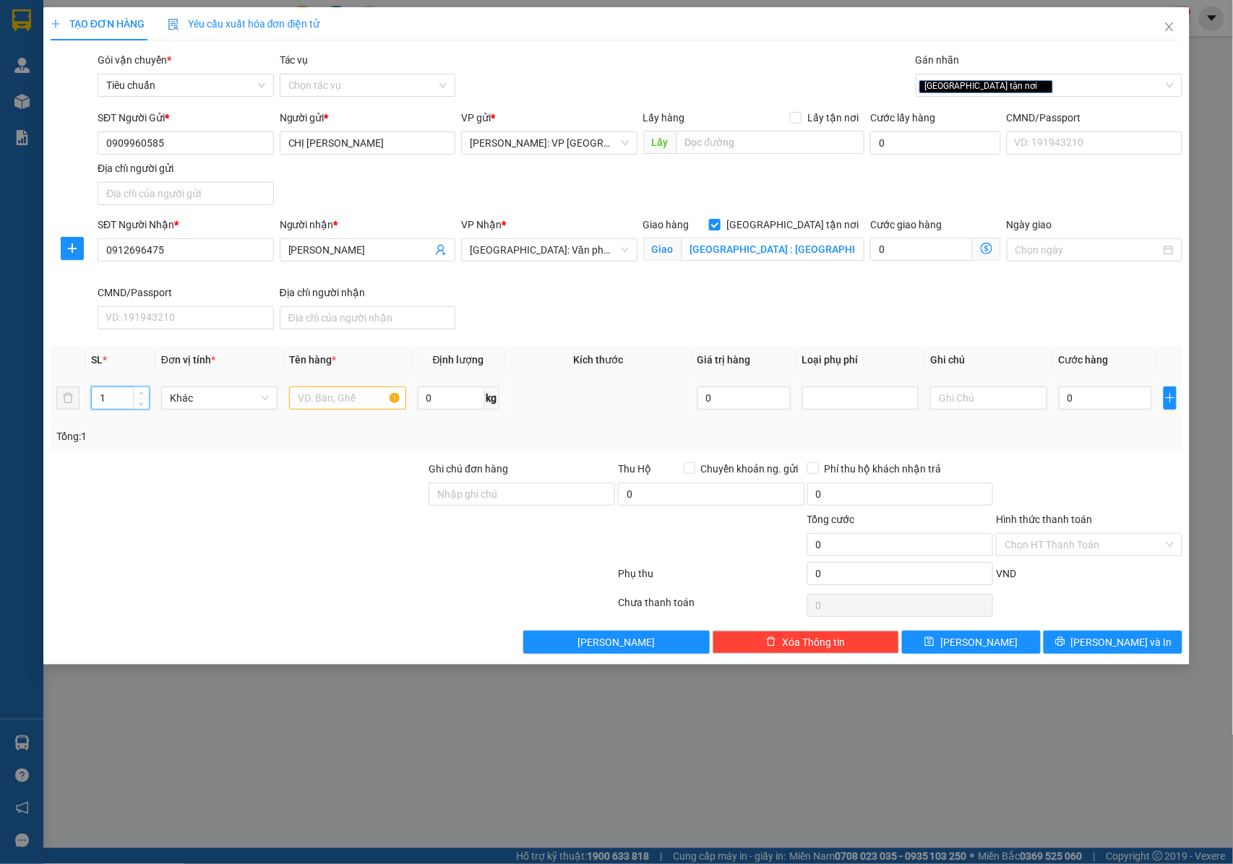
click at [113, 400] on input "1" at bounding box center [120, 398] width 57 height 22
click at [143, 396] on icon "up" at bounding box center [141, 394] width 5 height 5
click at [357, 403] on input "text" at bounding box center [347, 398] width 116 height 23
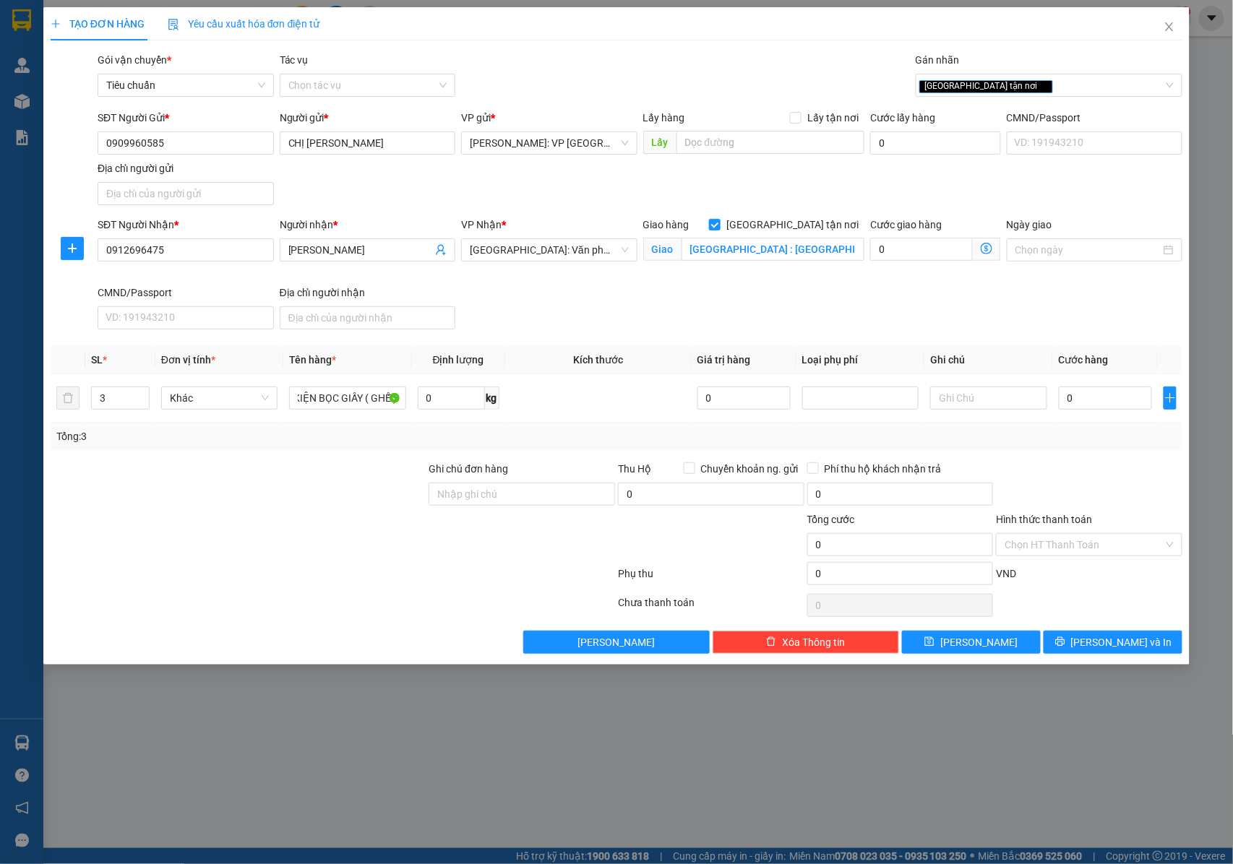
click at [510, 481] on div "Ghi chú đơn hàng" at bounding box center [522, 472] width 186 height 22
click at [520, 506] on input "Ghi chú đơn hàng" at bounding box center [522, 494] width 186 height 23
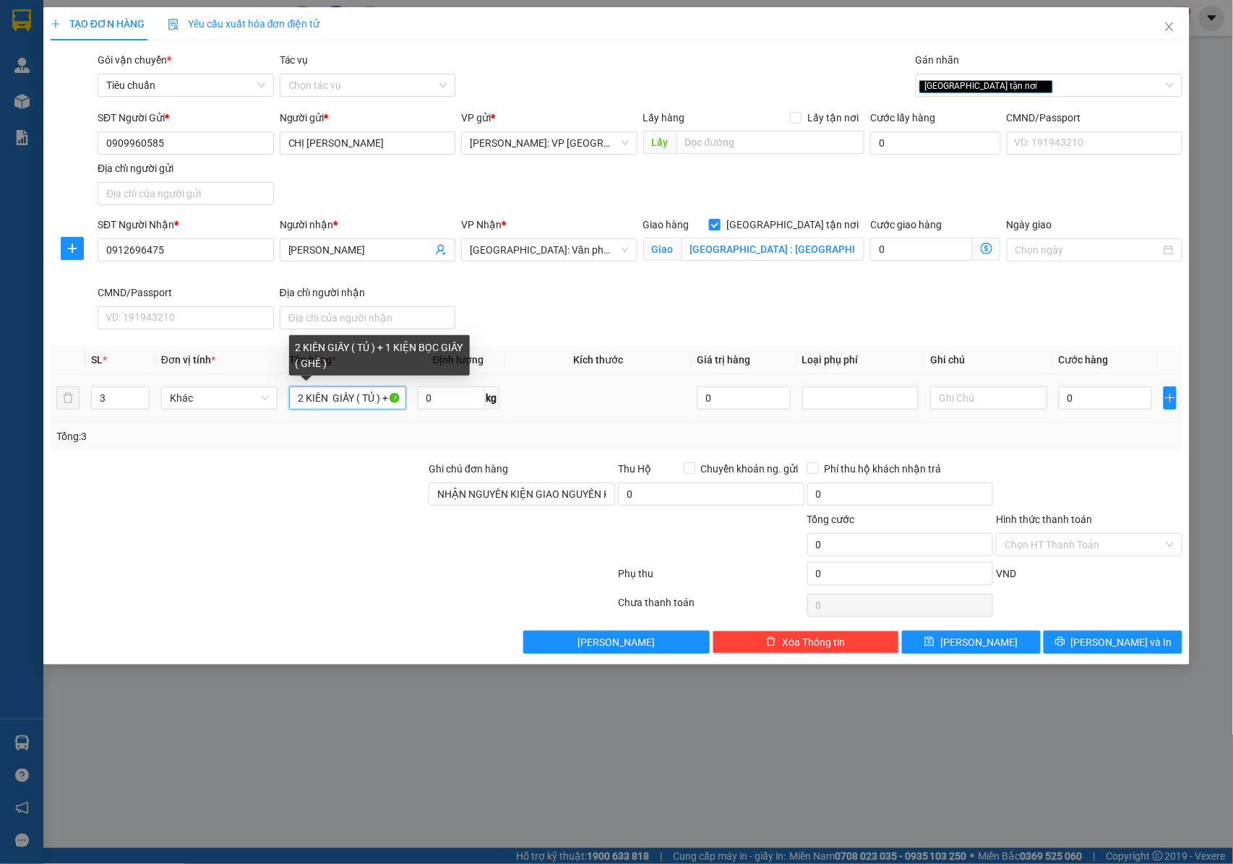
click at [366, 397] on input "2 KIÊN GIẤY ( TỦ ) + 1 KIỆN BỌC GIẤY ( GHẾ )" at bounding box center [347, 398] width 116 height 23
click at [374, 395] on input "2 KIÊN GIẤY ( TỦ ) + 1 KIỆN BỌC GIẤY ( GHẾ )" at bounding box center [347, 398] width 116 height 23
click at [385, 402] on input "2 KIÊN GIẤY ( TỦ, BÀN ) + 1 KIỆN BỌC GIẤY ( GHẾ )" at bounding box center [347, 398] width 116 height 23
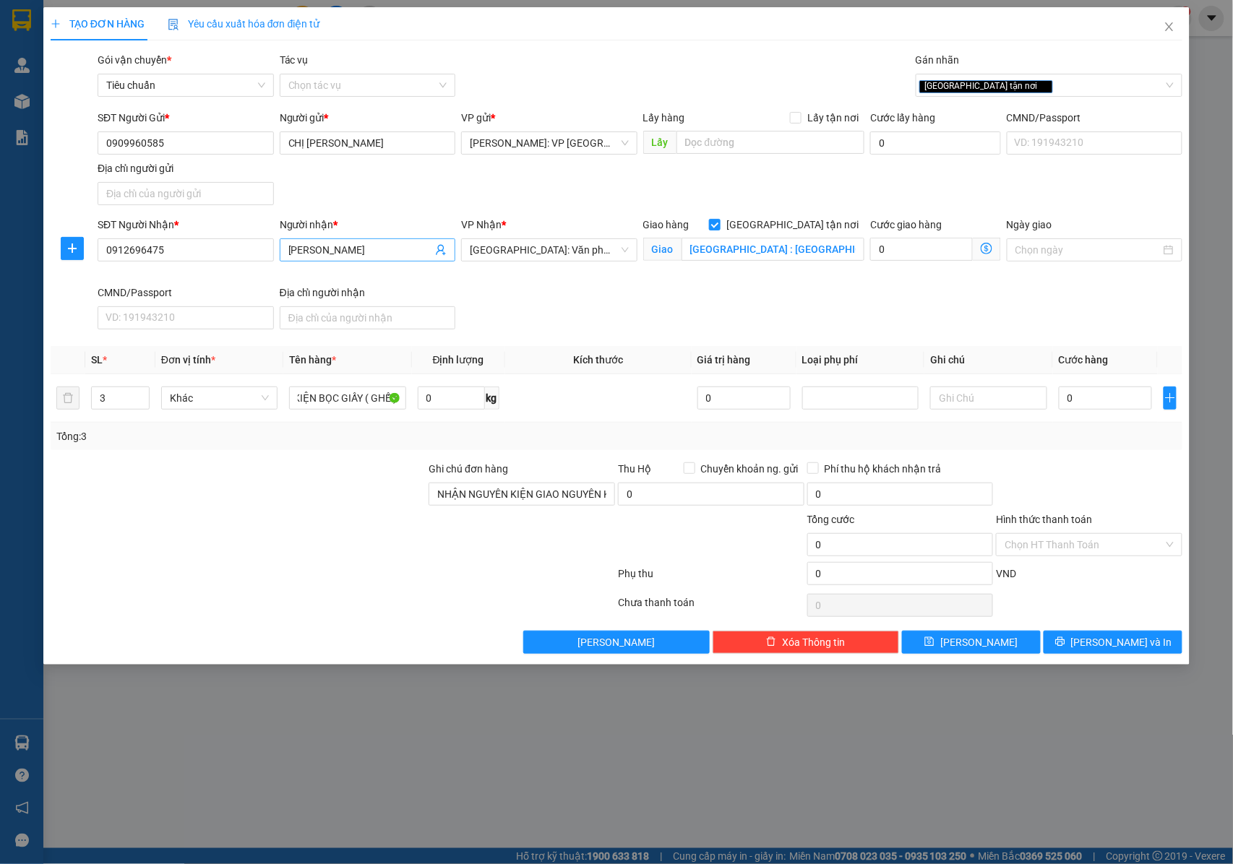
click at [288, 252] on input "HẢI NGỌC" at bounding box center [360, 250] width 145 height 16
click at [1101, 405] on input "0" at bounding box center [1105, 398] width 93 height 23
click at [1086, 403] on input "0" at bounding box center [1105, 398] width 93 height 23
click at [1079, 403] on input "0" at bounding box center [1105, 398] width 93 height 23
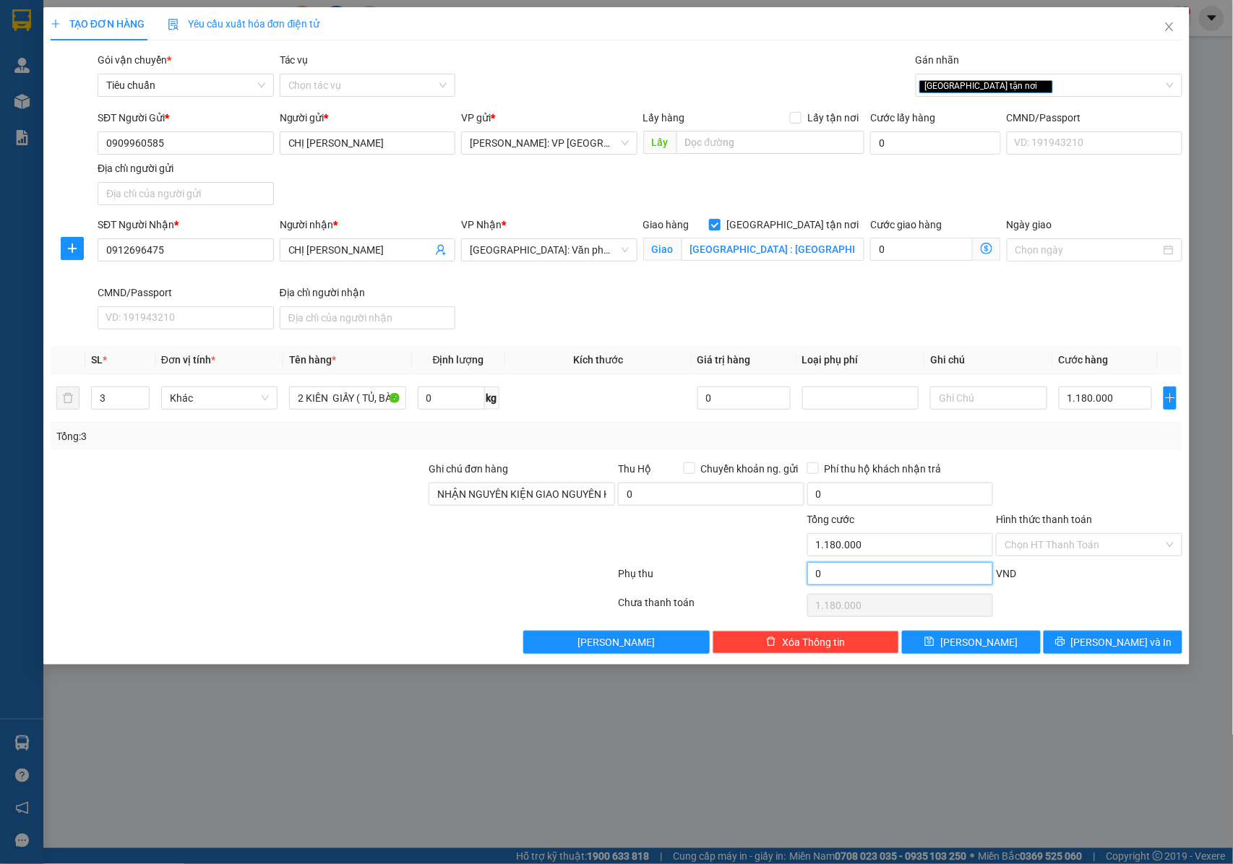
click at [859, 582] on input "0" at bounding box center [900, 573] width 186 height 23
click at [1065, 643] on icon "printer" at bounding box center [1059, 641] width 9 height 9
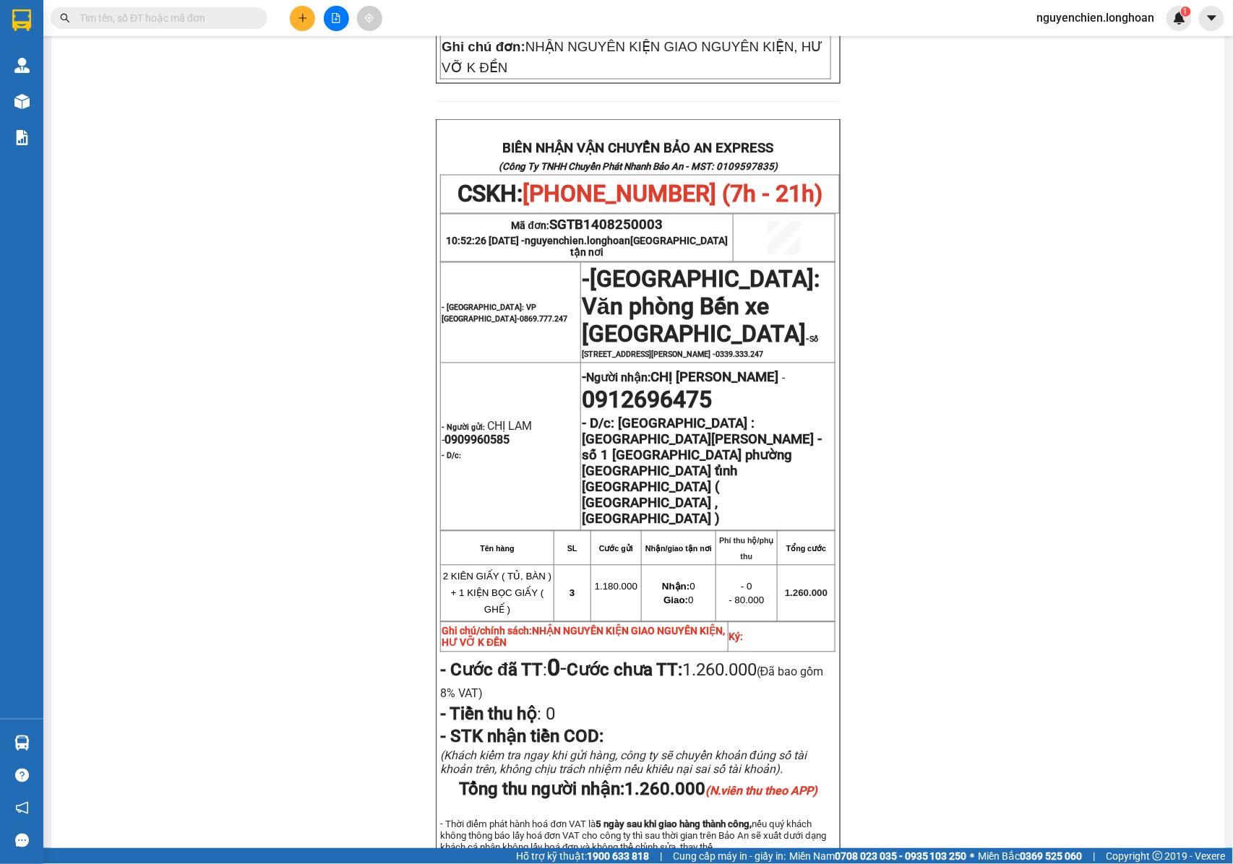
scroll to position [831, 0]
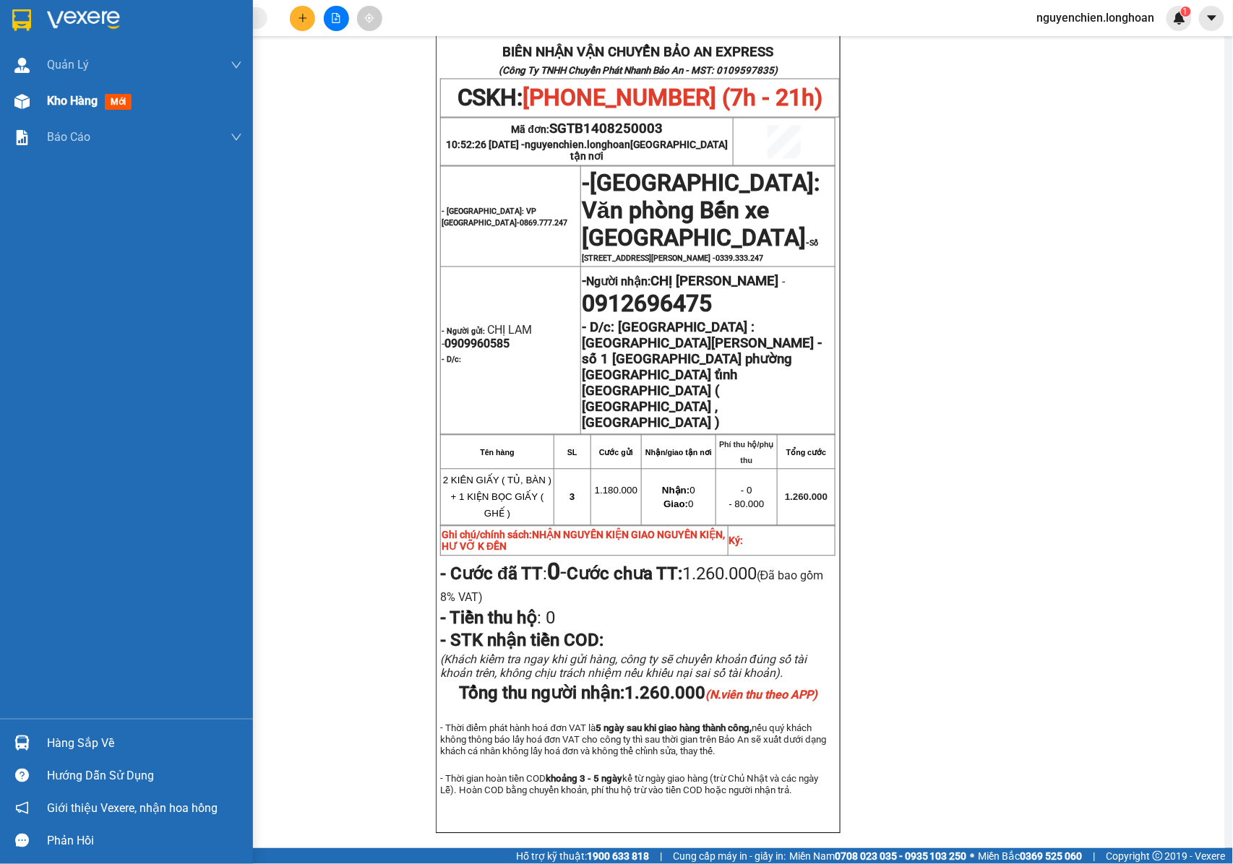
click at [35, 96] on div "Kho hàng mới" at bounding box center [126, 101] width 253 height 36
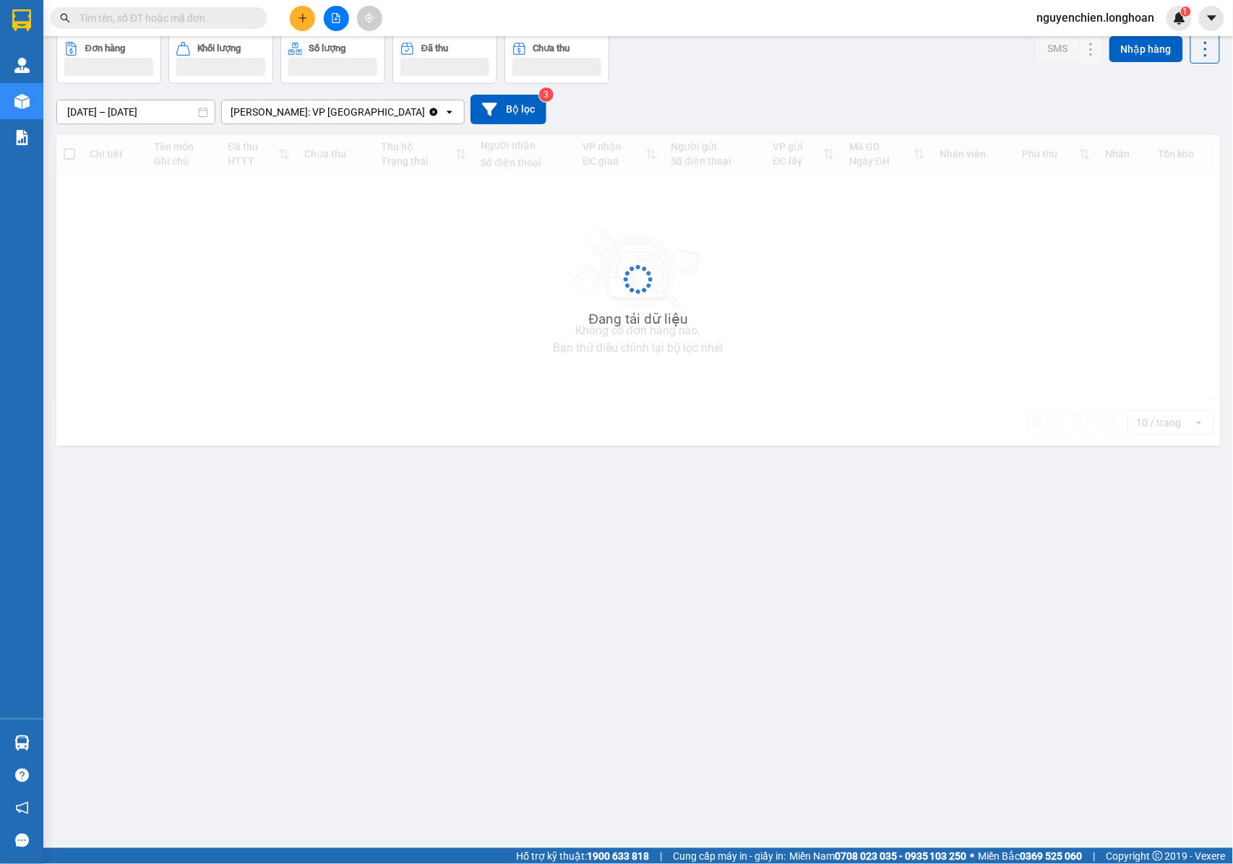
scroll to position [66, 0]
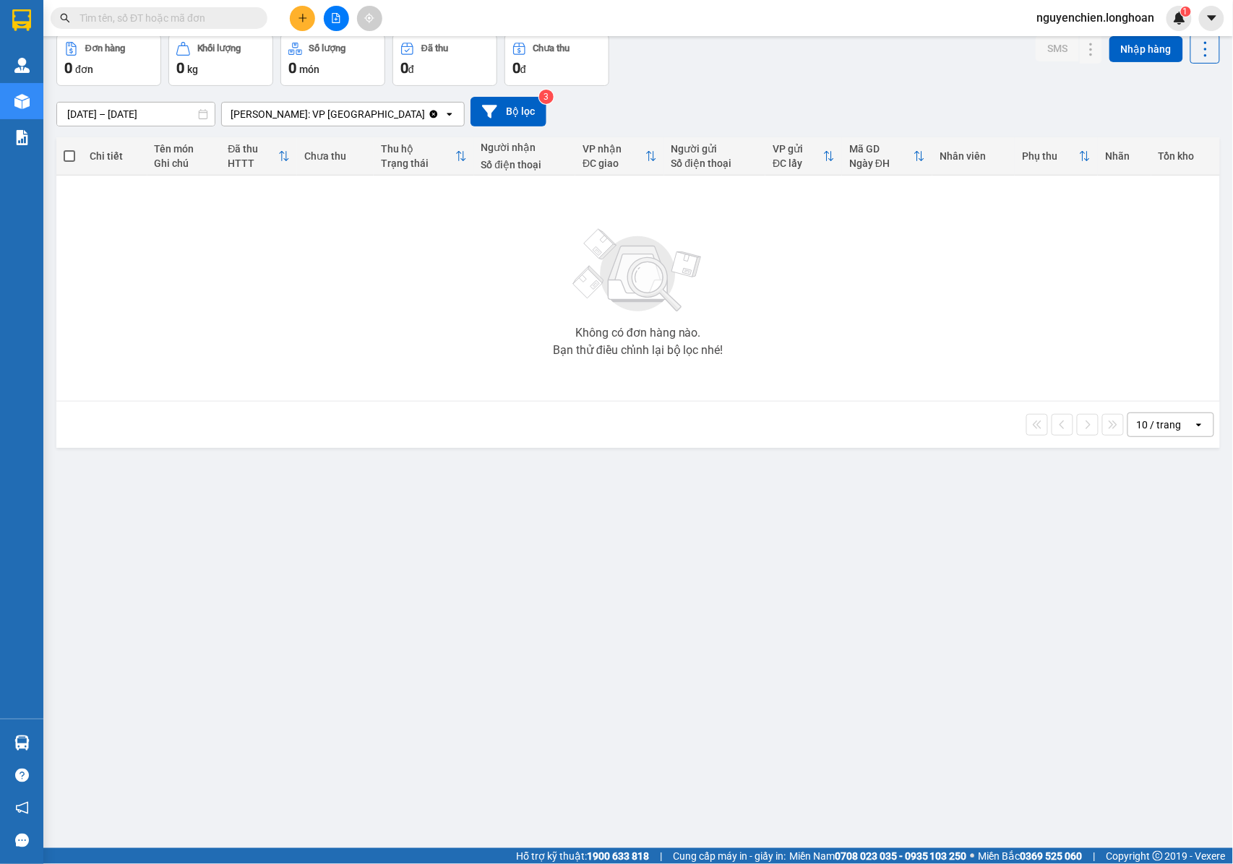
click at [299, 20] on icon "plus" at bounding box center [303, 18] width 10 height 10
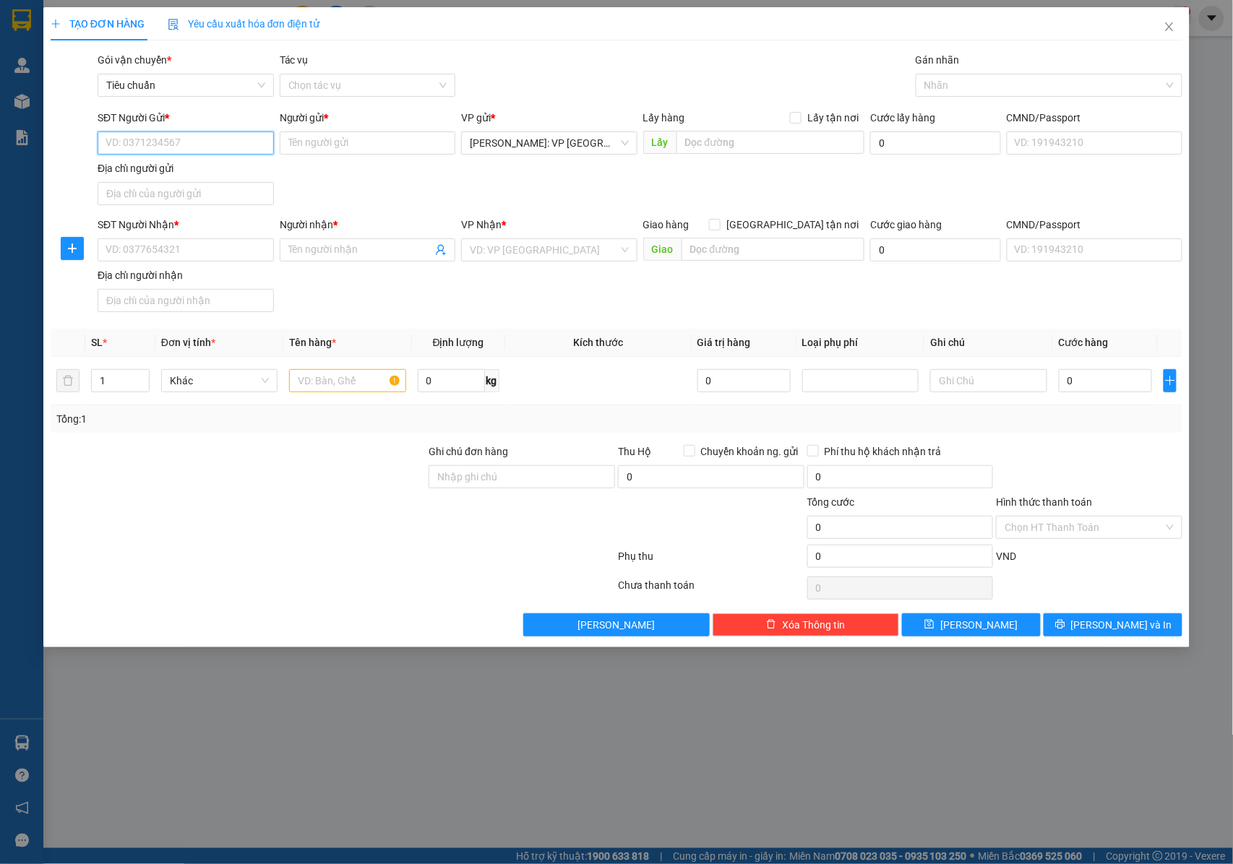
click at [207, 152] on input "SĐT Người Gửi *" at bounding box center [186, 143] width 176 height 23
click at [199, 146] on input "SĐT Người Gửi *" at bounding box center [186, 143] width 176 height 23
click at [200, 241] on input "SĐT Người Nhận *" at bounding box center [186, 250] width 176 height 23
paste input "0388213223"
click at [223, 254] on input "0388213223" at bounding box center [186, 250] width 176 height 23
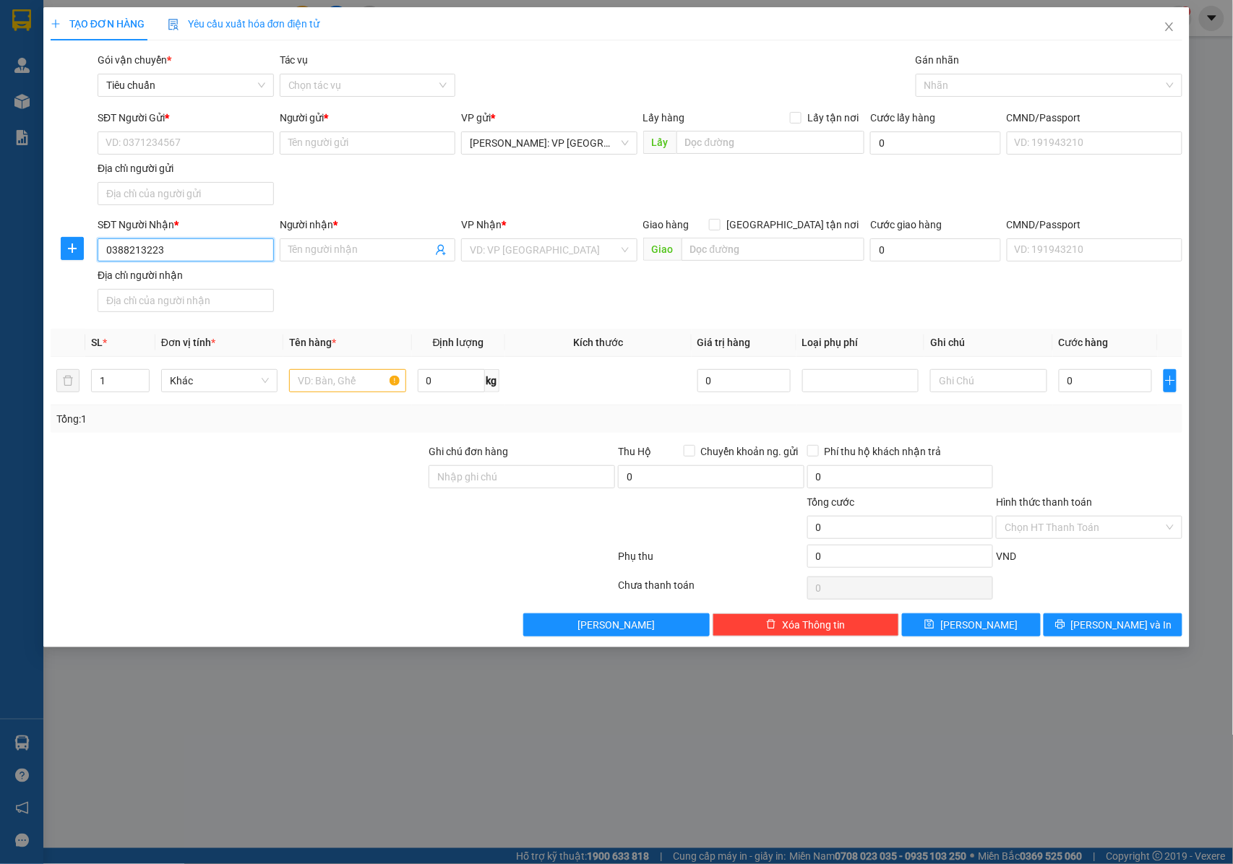
click at [172, 244] on input "0388213223" at bounding box center [186, 250] width 176 height 23
click at [162, 140] on input "SĐT Người Gửi *" at bounding box center [186, 143] width 176 height 23
click at [363, 255] on input "Người nhận *" at bounding box center [360, 250] width 145 height 16
click at [315, 249] on input "Người nhận *" at bounding box center [360, 250] width 145 height 16
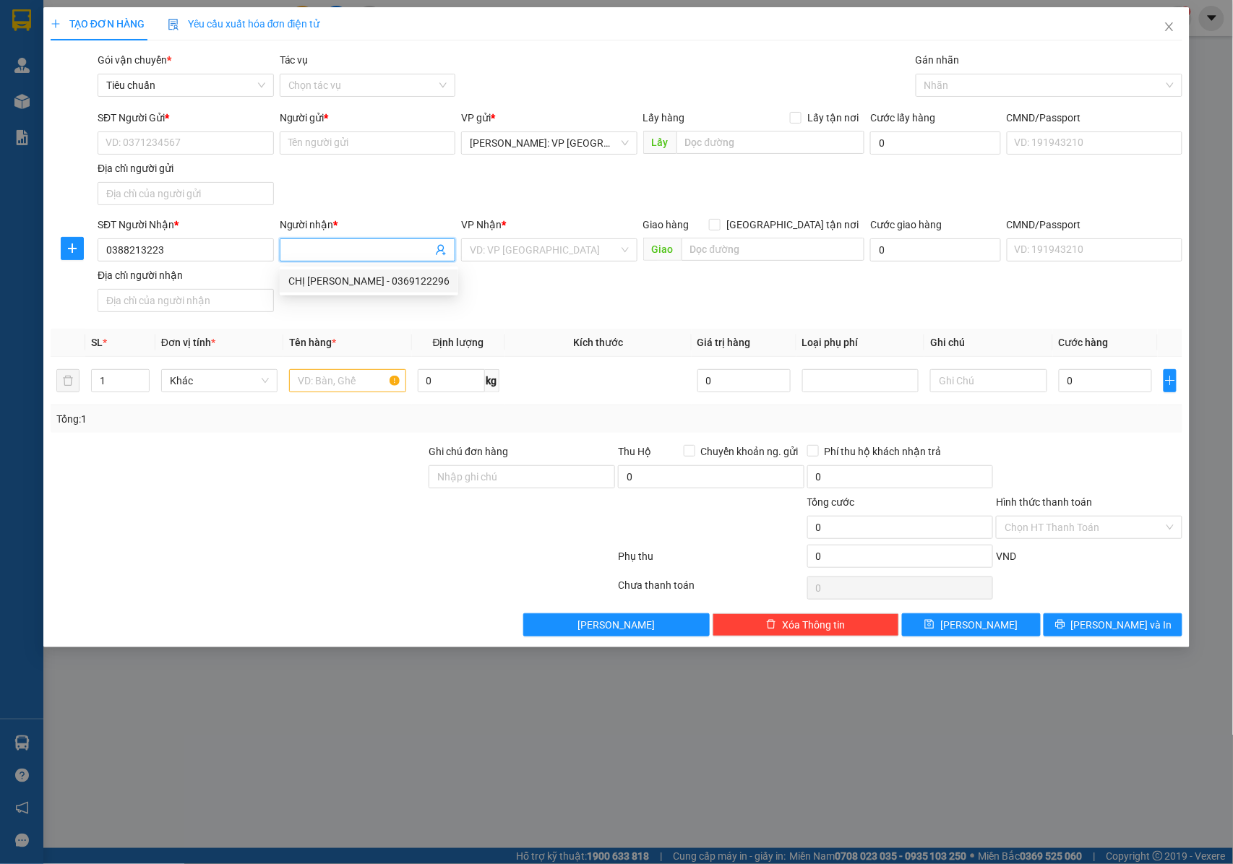
paste input "Chị Thảo"
click at [398, 325] on div "Transit Pickup Surcharge Ids Transit Deliver Surcharge Ids Transit Deliver Surc…" at bounding box center [617, 344] width 1133 height 585
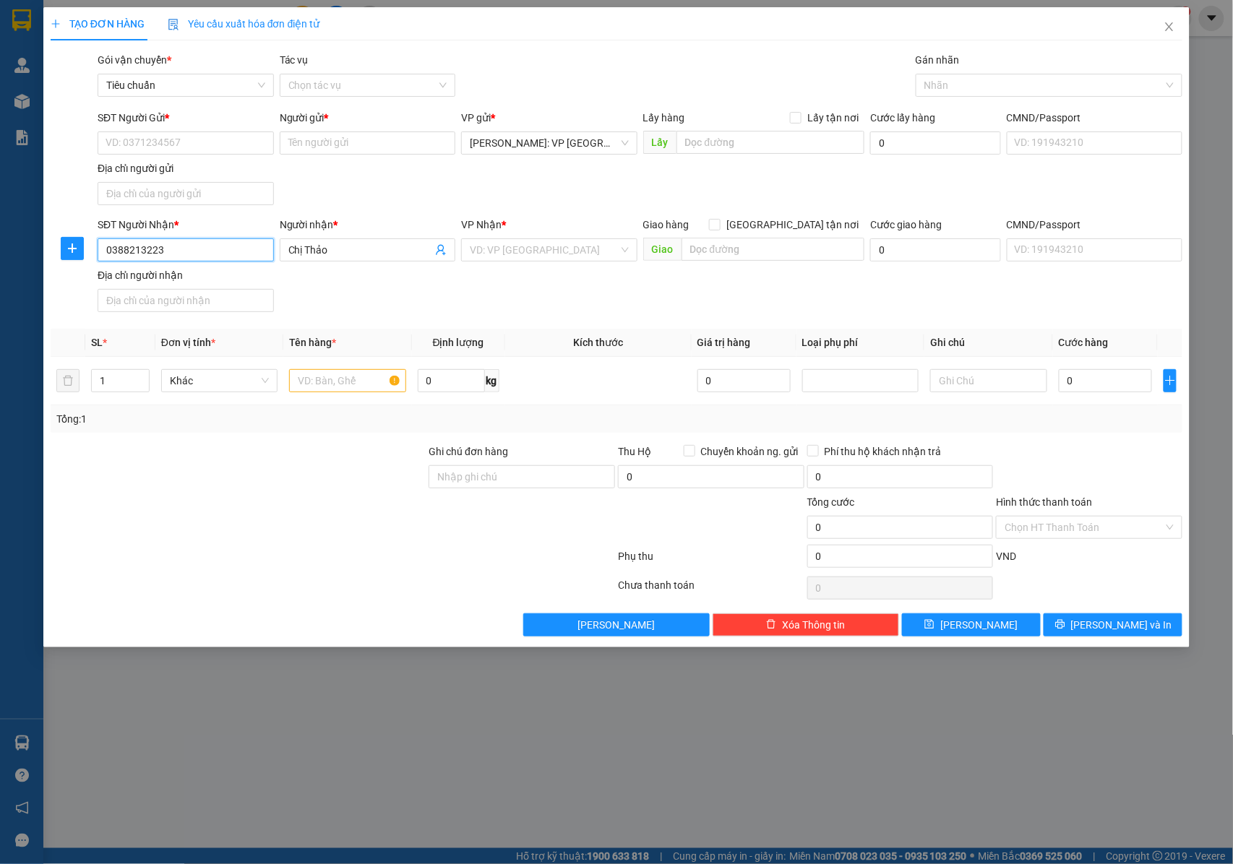
click at [192, 256] on input "0388213223" at bounding box center [186, 250] width 176 height 23
click at [523, 252] on input "search" at bounding box center [544, 250] width 149 height 22
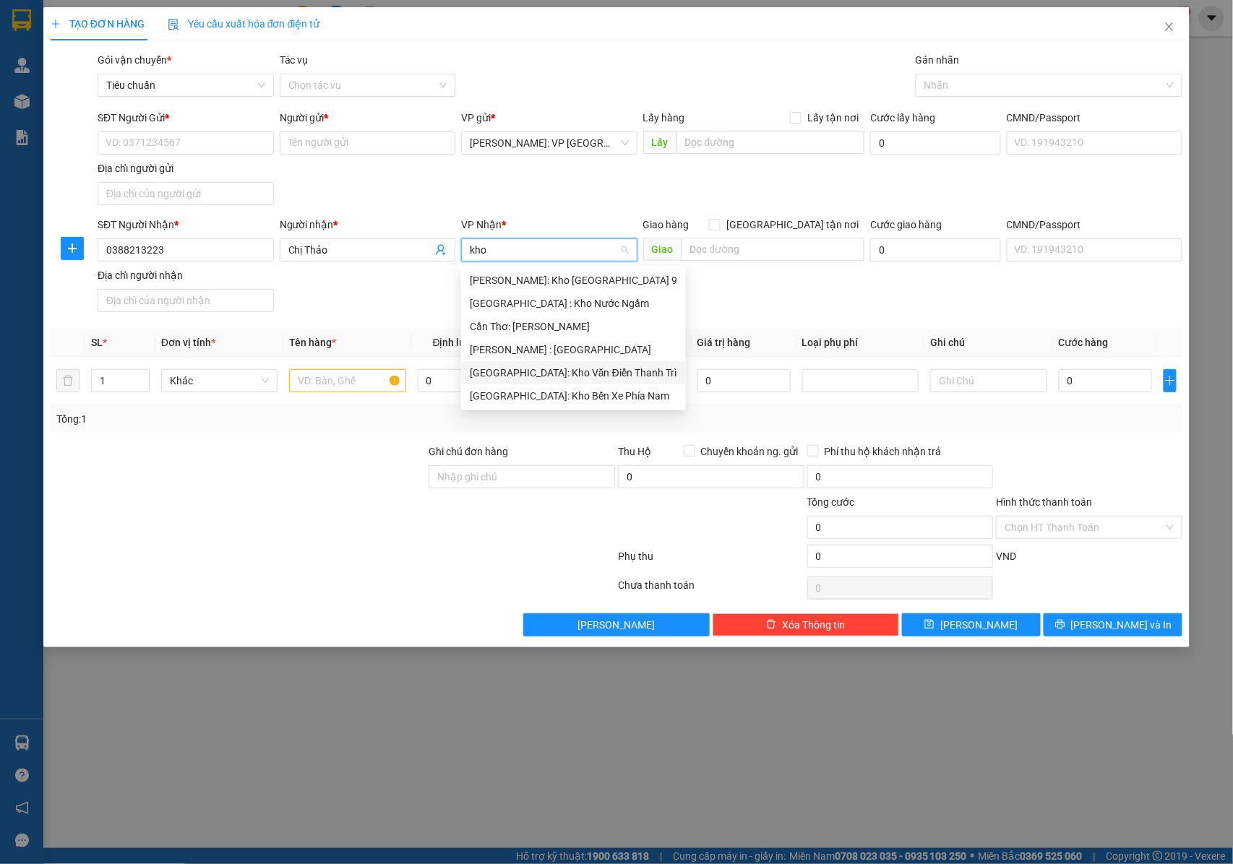
drag, startPoint x: 536, startPoint y: 374, endPoint x: 593, endPoint y: 348, distance: 63.4
click at [539, 372] on div "[GEOGRAPHIC_DATA]: Kho Văn Điển Thanh Trì" at bounding box center [573, 373] width 207 height 16
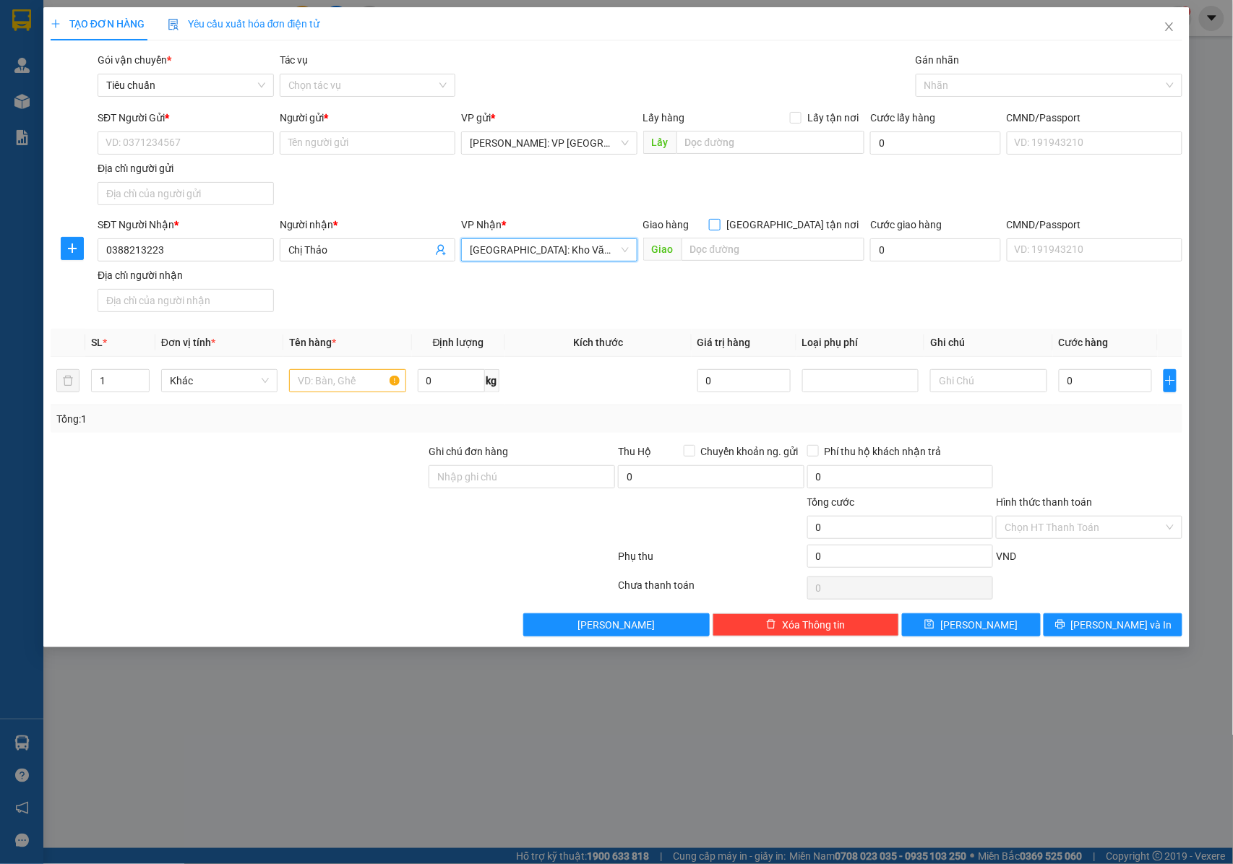
click at [719, 227] on input "[GEOGRAPHIC_DATA] tận nơi" at bounding box center [714, 224] width 10 height 10
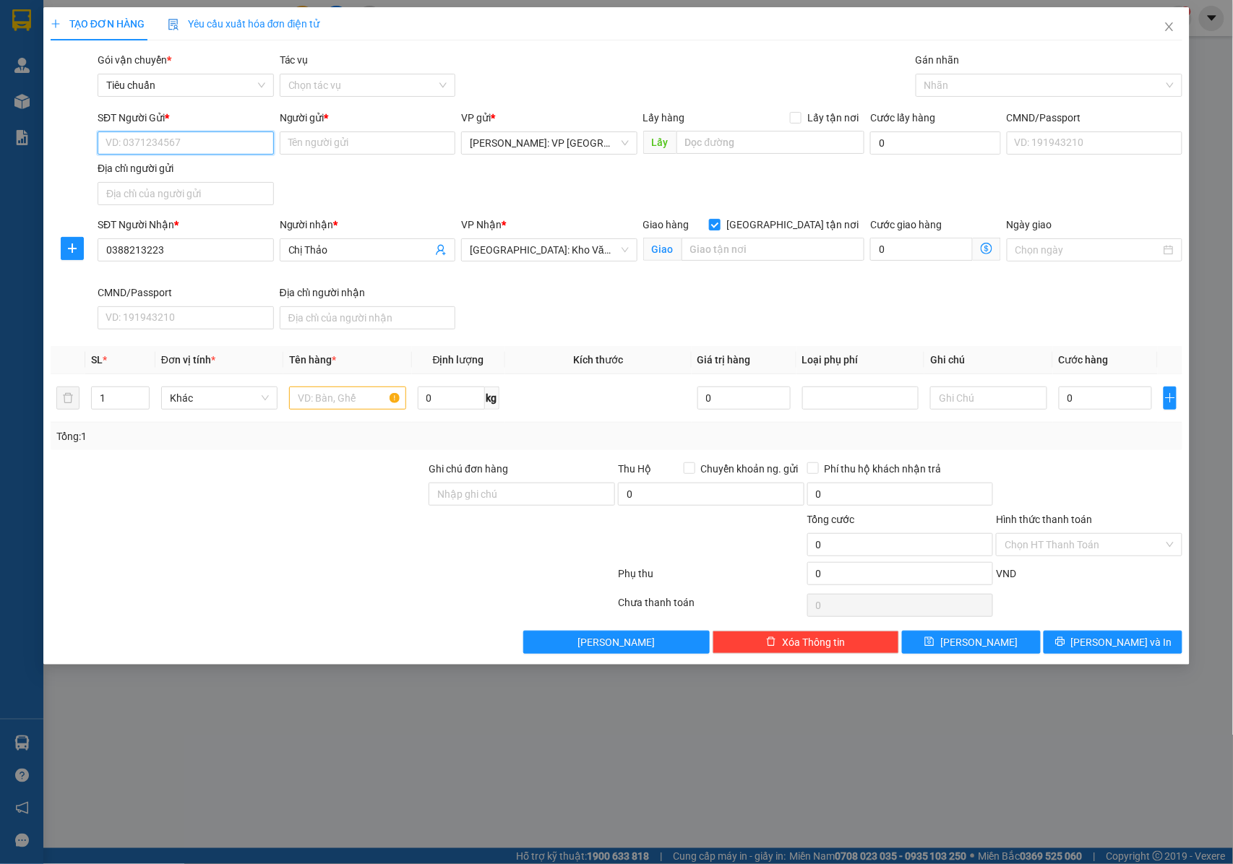
click at [158, 136] on input "SĐT Người Gửi *" at bounding box center [186, 143] width 176 height 23
click at [744, 240] on input "text" at bounding box center [773, 249] width 183 height 23
click at [708, 252] on input "text" at bounding box center [773, 249] width 183 height 23
paste input "59/ tái định cư ngọc thuỵ, TT4, long biên, hà nội"
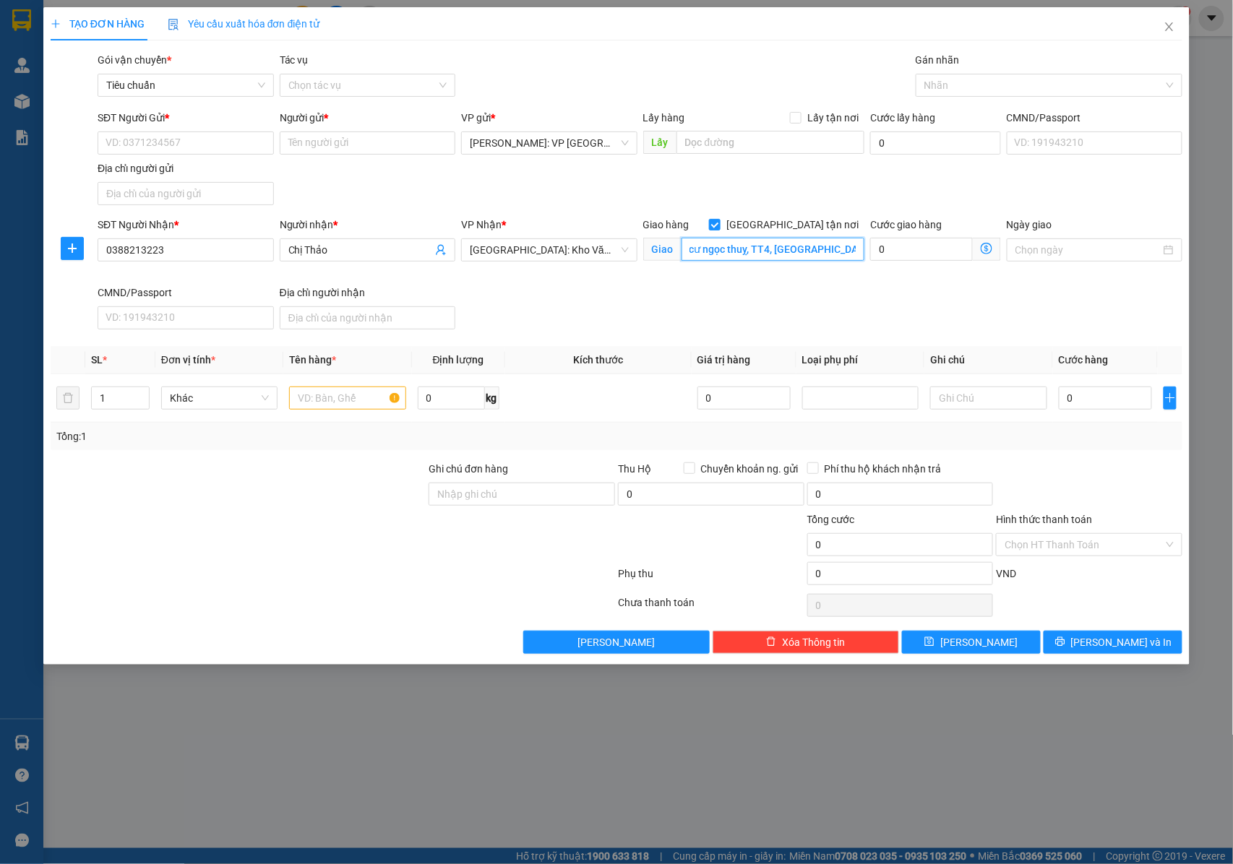
drag, startPoint x: 729, startPoint y: 247, endPoint x: 738, endPoint y: 246, distance: 9.4
click at [640, 252] on div "Giao hàng Giao tận nơi Giao 59/ tái định cư ngọc thuỵ, TT4, long biên, hà nội" at bounding box center [753, 251] width 227 height 68
click at [734, 252] on input "59/ tái định cư ngọc thuỵ, TT4, long biên, hà nội" at bounding box center [773, 249] width 183 height 23
click at [955, 88] on div at bounding box center [1041, 85] width 245 height 17
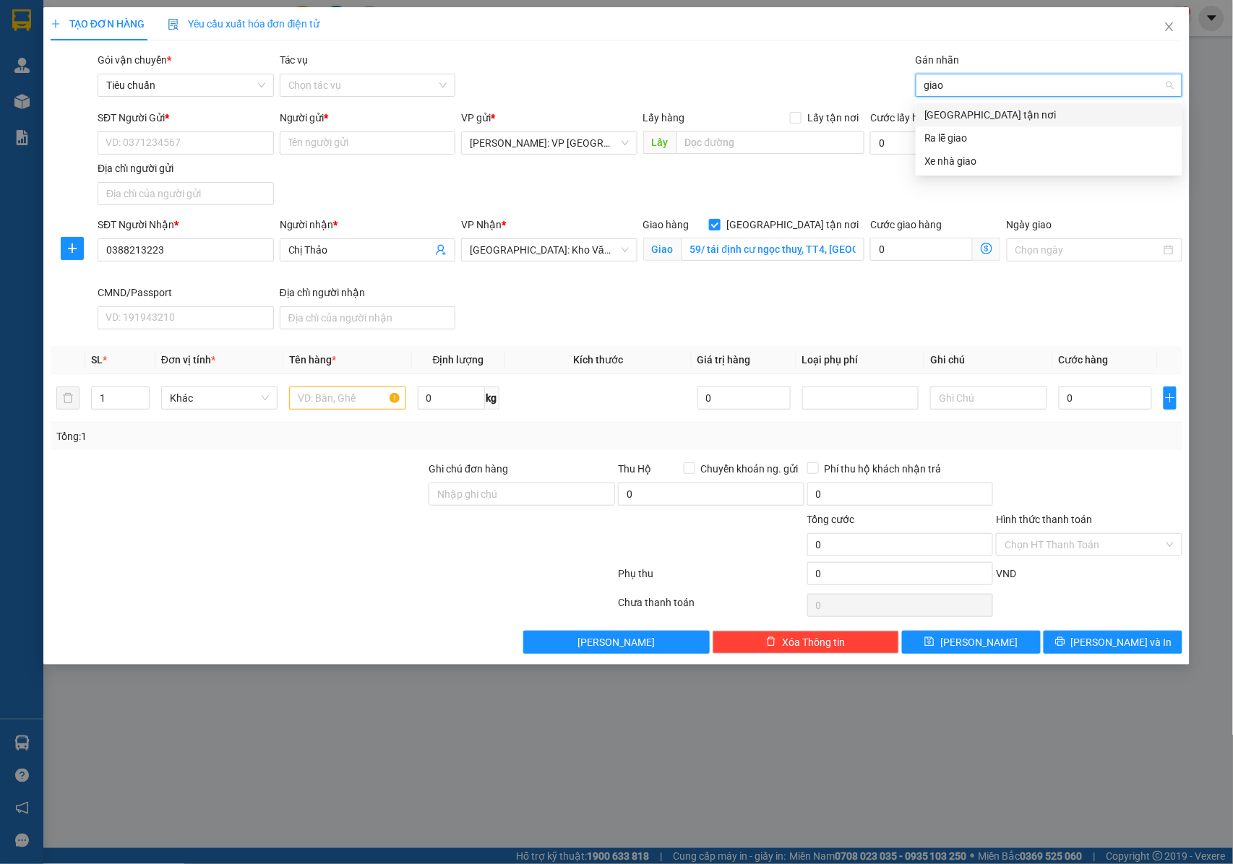
click at [950, 114] on div "[GEOGRAPHIC_DATA] tận nơi" at bounding box center [1048, 115] width 249 height 16
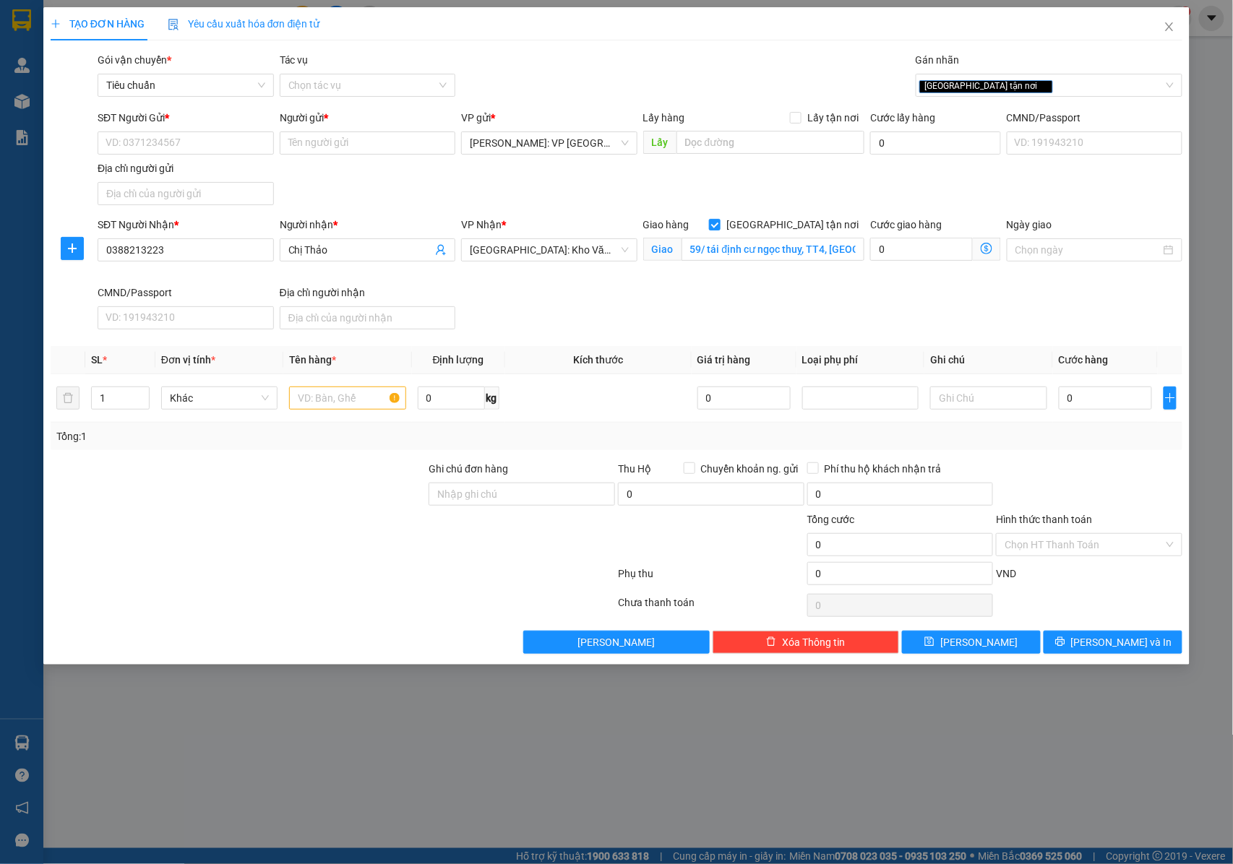
click at [596, 321] on div "SĐT Người Nhận * 0388213223 Người nhận * Chị Thảo VP Nhận * Hà Nội: Kho Văn Điể…" at bounding box center [640, 276] width 1091 height 119
click at [296, 410] on input "text" at bounding box center [347, 398] width 116 height 23
click at [117, 398] on input "1" at bounding box center [120, 398] width 57 height 22
click at [316, 387] on div at bounding box center [347, 398] width 116 height 29
click at [313, 397] on input "text" at bounding box center [347, 398] width 116 height 23
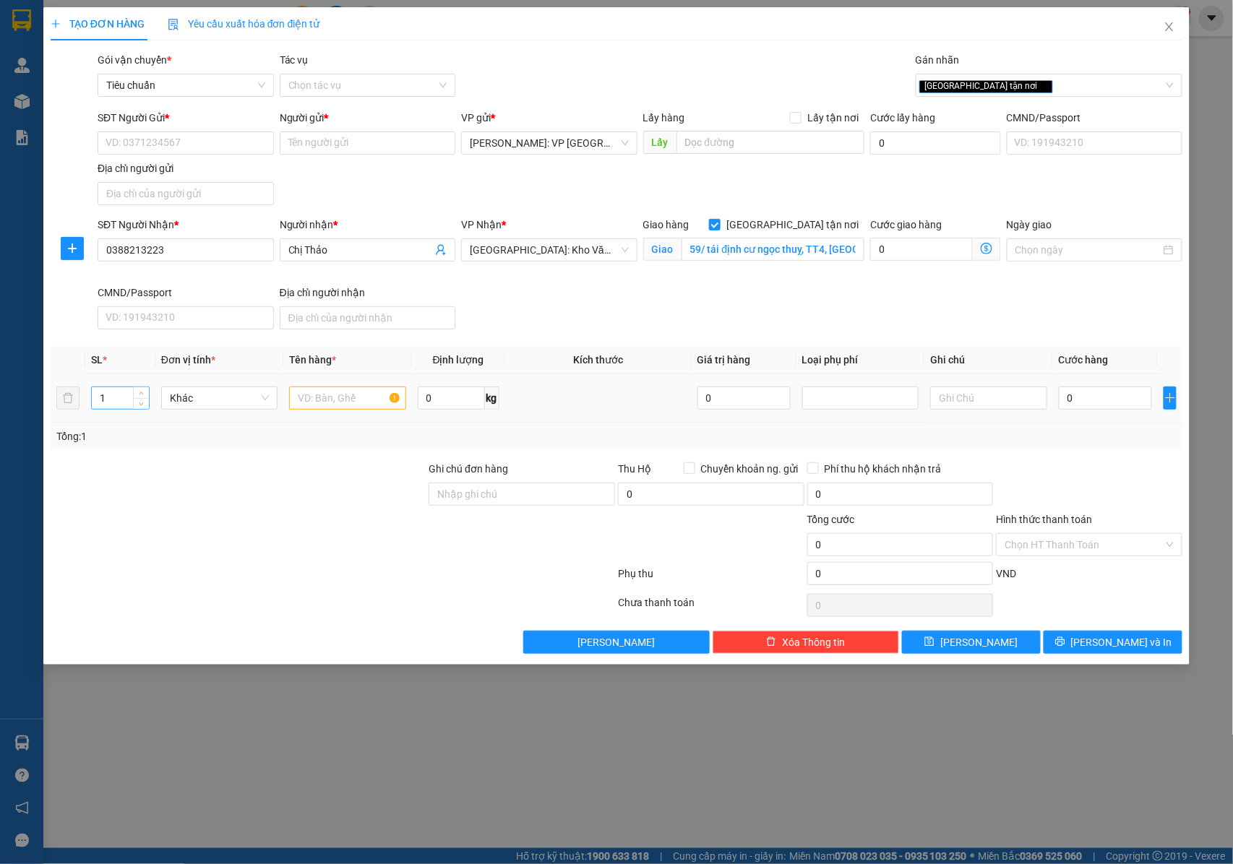
click at [100, 409] on input "1" at bounding box center [120, 398] width 57 height 22
click at [113, 403] on input "1" at bounding box center [120, 398] width 57 height 22
click at [140, 396] on icon "up" at bounding box center [141, 394] width 5 height 5
click at [325, 396] on input "text" at bounding box center [347, 398] width 116 height 23
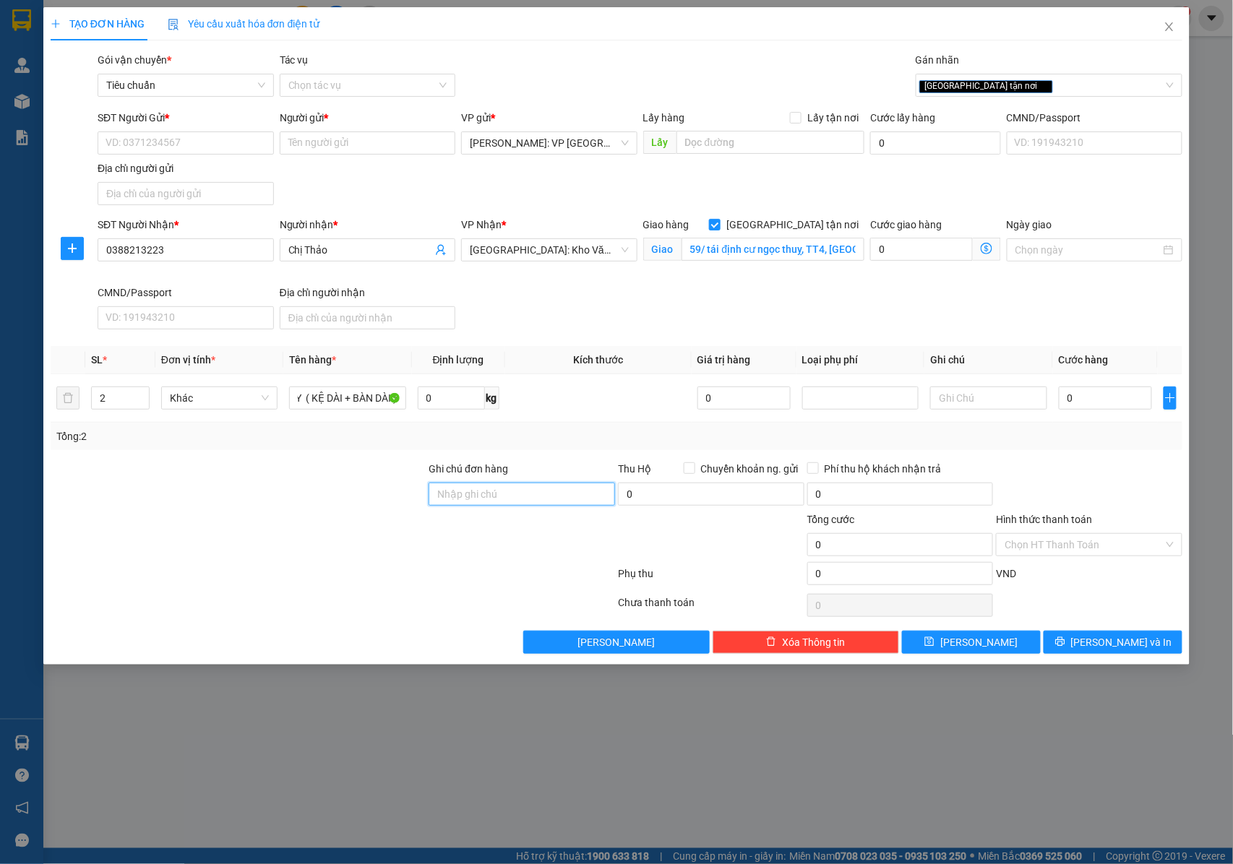
click at [474, 494] on input "Ghi chú đơn hàng" at bounding box center [522, 494] width 186 height 23
click at [1078, 400] on input "0" at bounding box center [1105, 398] width 93 height 23
click at [849, 573] on input "0" at bounding box center [900, 573] width 186 height 23
click at [1076, 642] on button "Lưu và In" at bounding box center [1113, 642] width 139 height 23
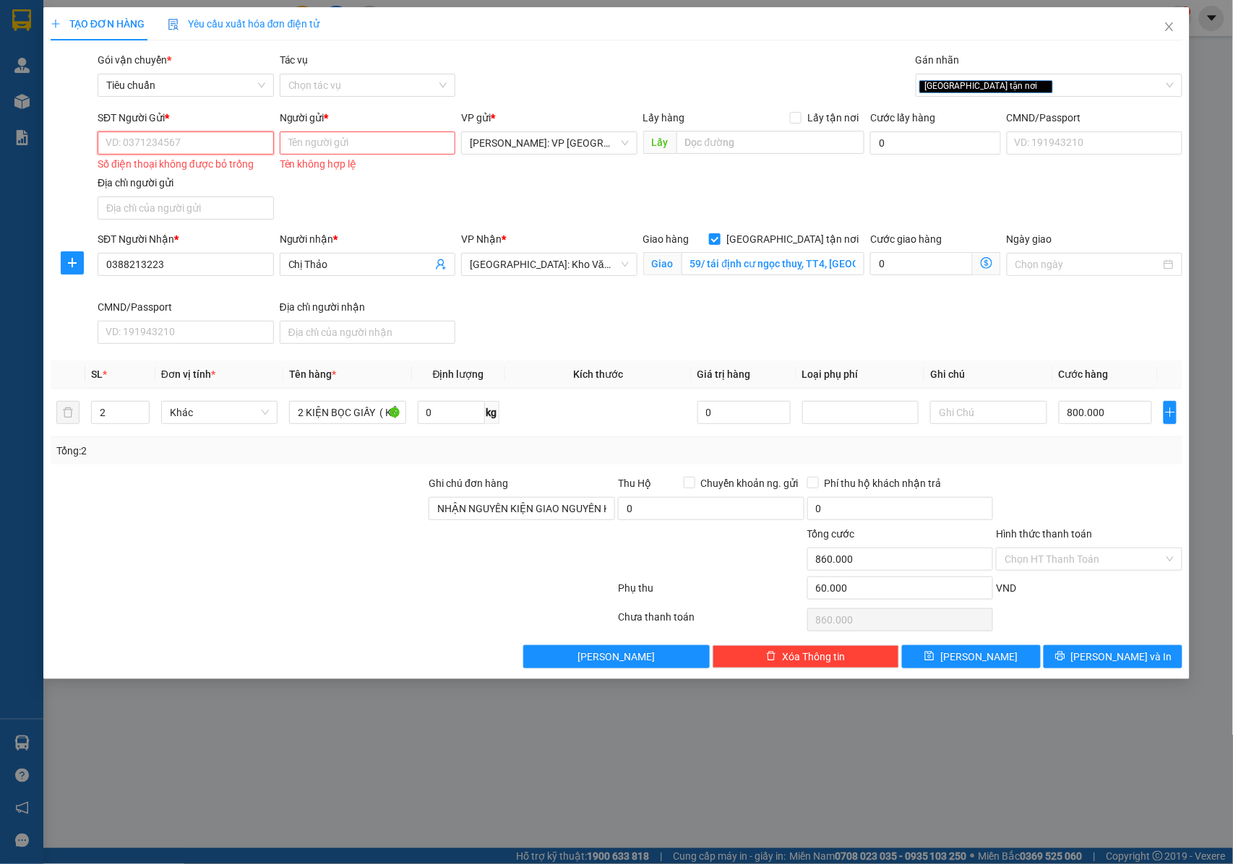
click at [192, 145] on input "SĐT Người Gửi *" at bounding box center [186, 143] width 176 height 23
click at [194, 145] on input "SĐT Người Gửi *" at bounding box center [186, 143] width 176 height 23
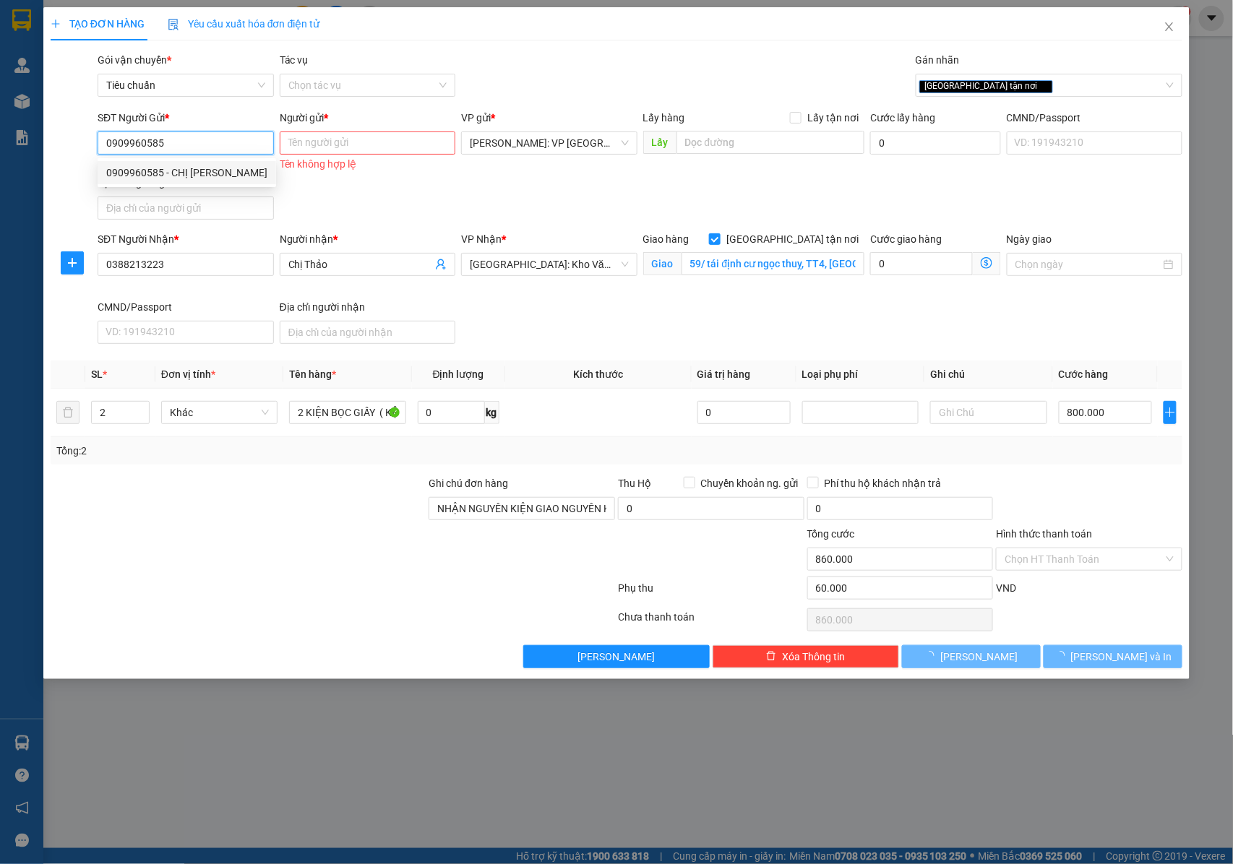
click at [197, 174] on div "0909960585 - CHỊ LAM" at bounding box center [186, 173] width 161 height 16
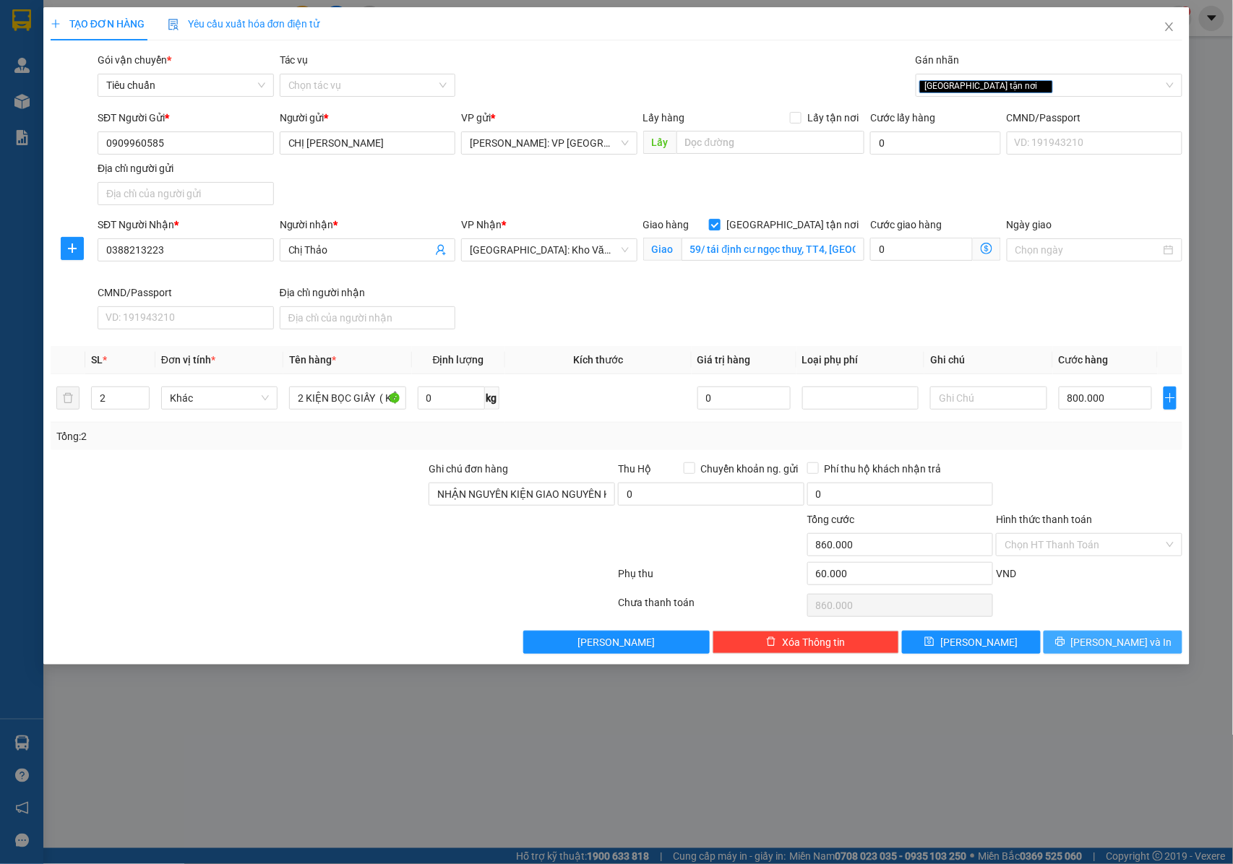
click at [1081, 650] on button "Lưu và In" at bounding box center [1113, 642] width 139 height 23
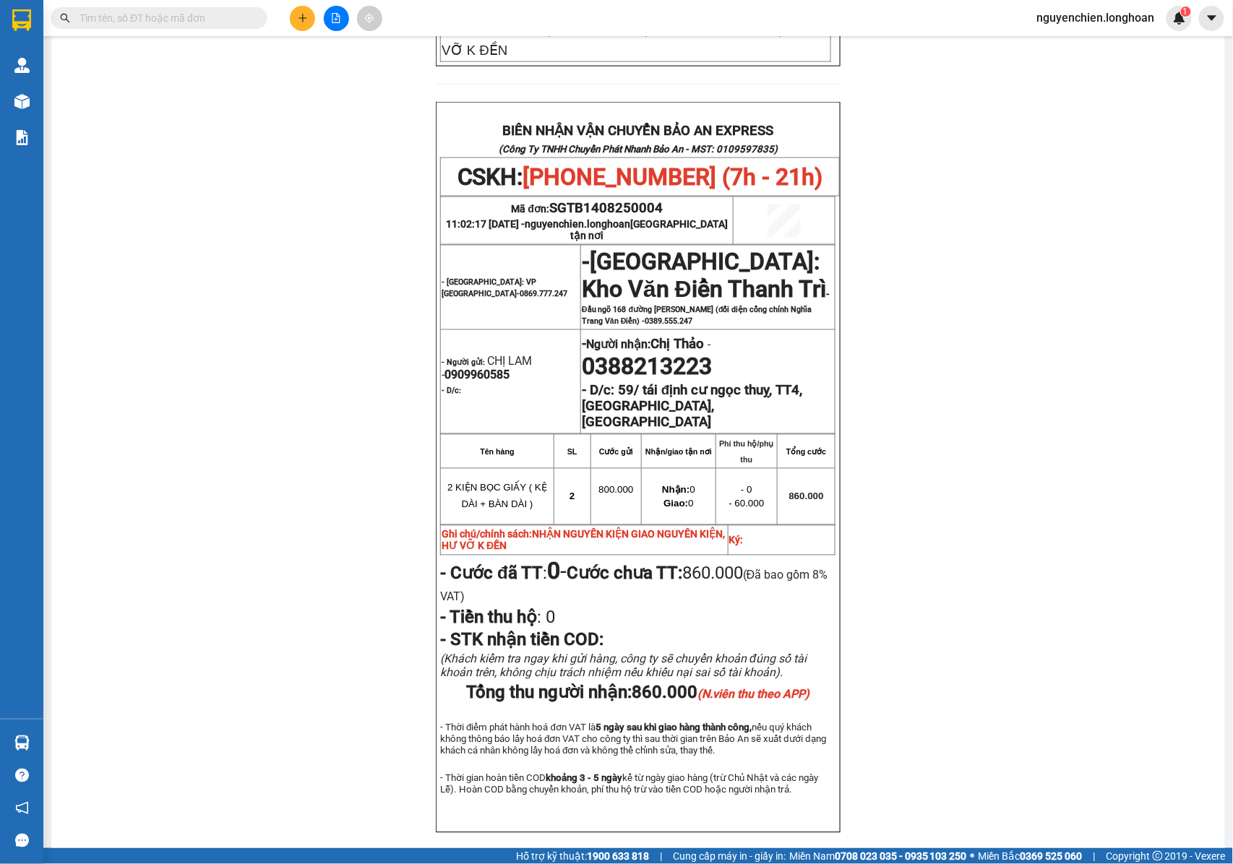
scroll to position [674, 0]
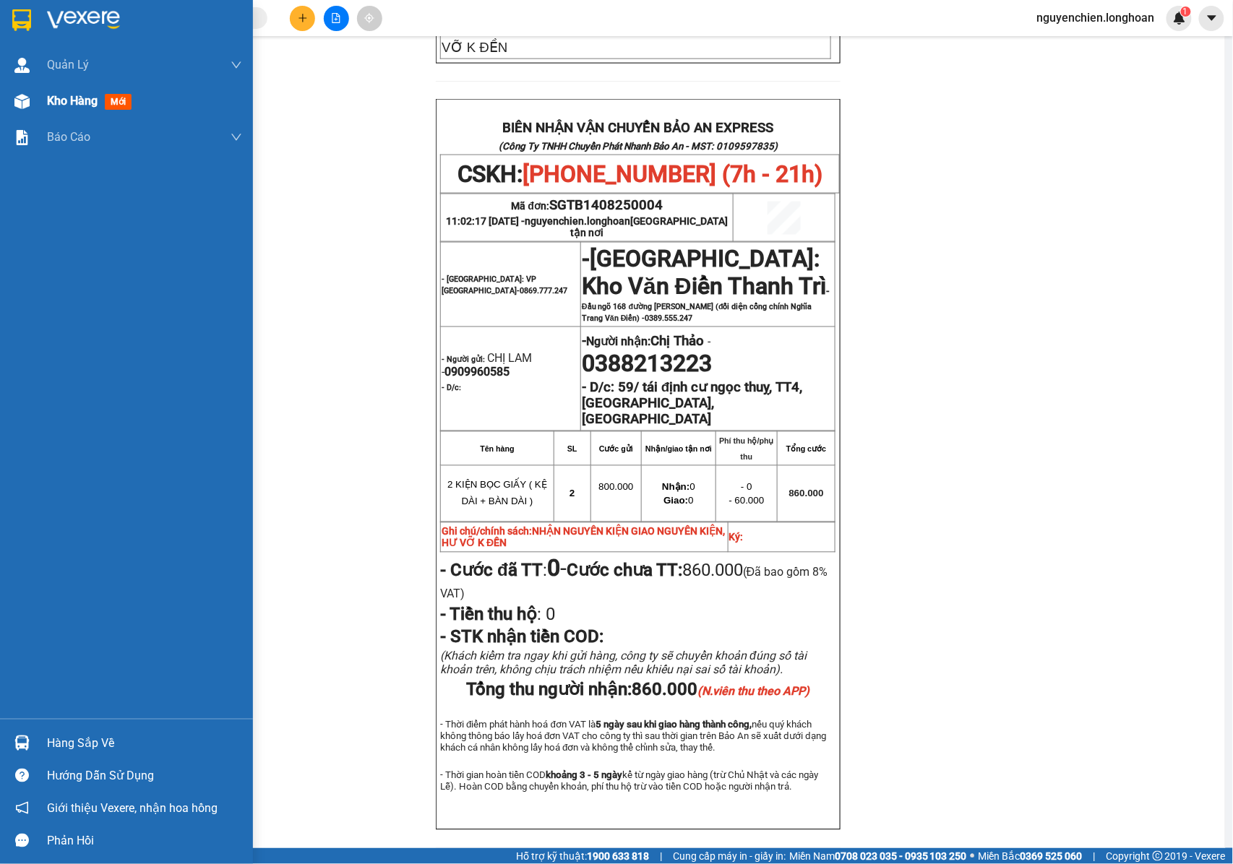
click at [22, 102] on img at bounding box center [21, 101] width 15 height 15
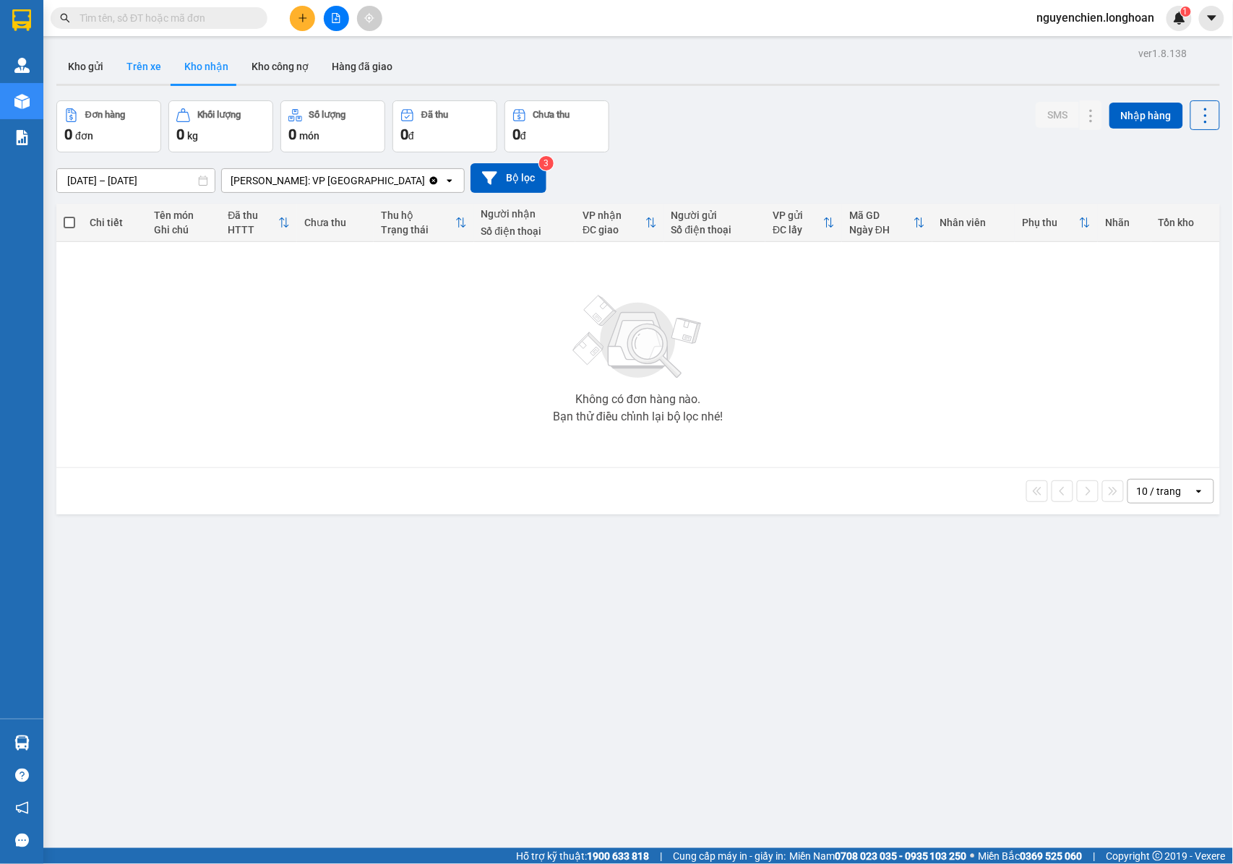
click at [81, 65] on button "Kho gửi" at bounding box center [85, 66] width 59 height 35
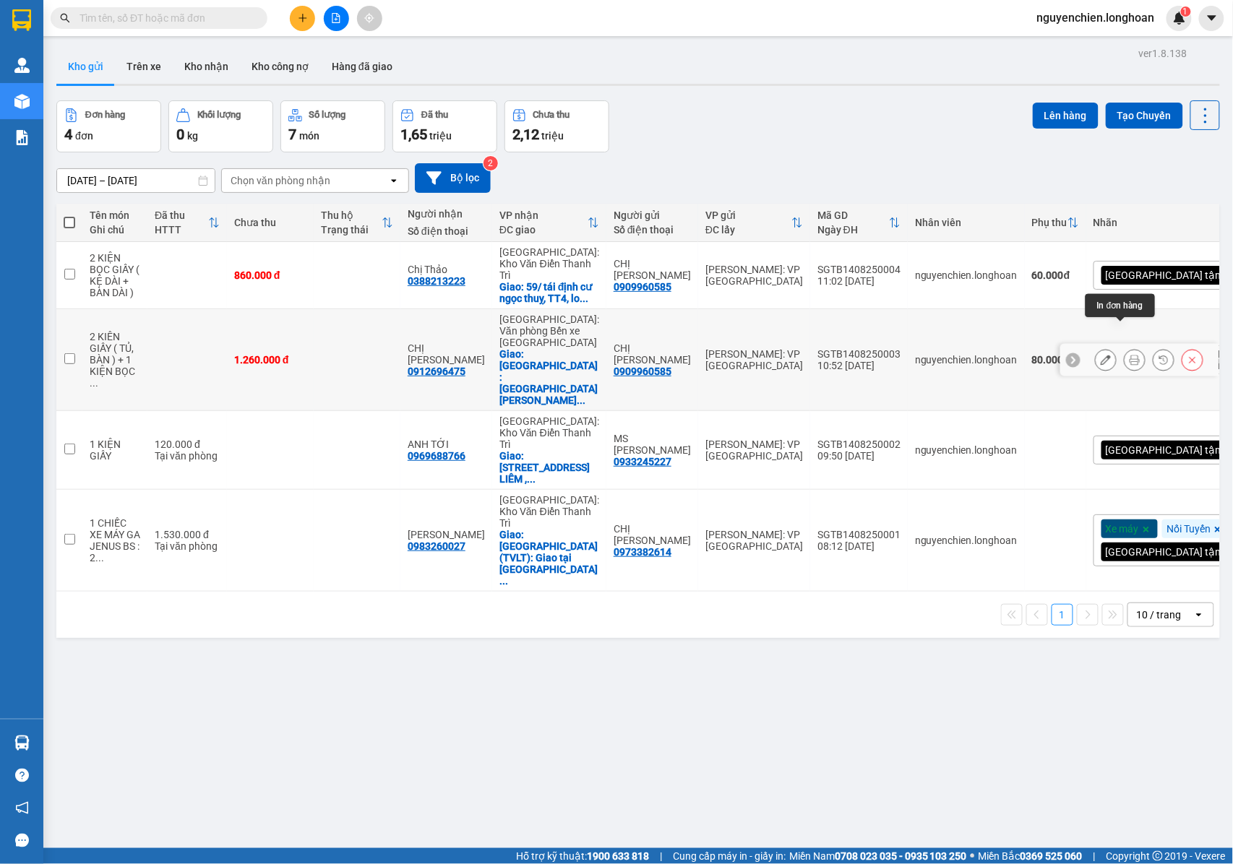
click at [1130, 355] on icon at bounding box center [1135, 360] width 10 height 10
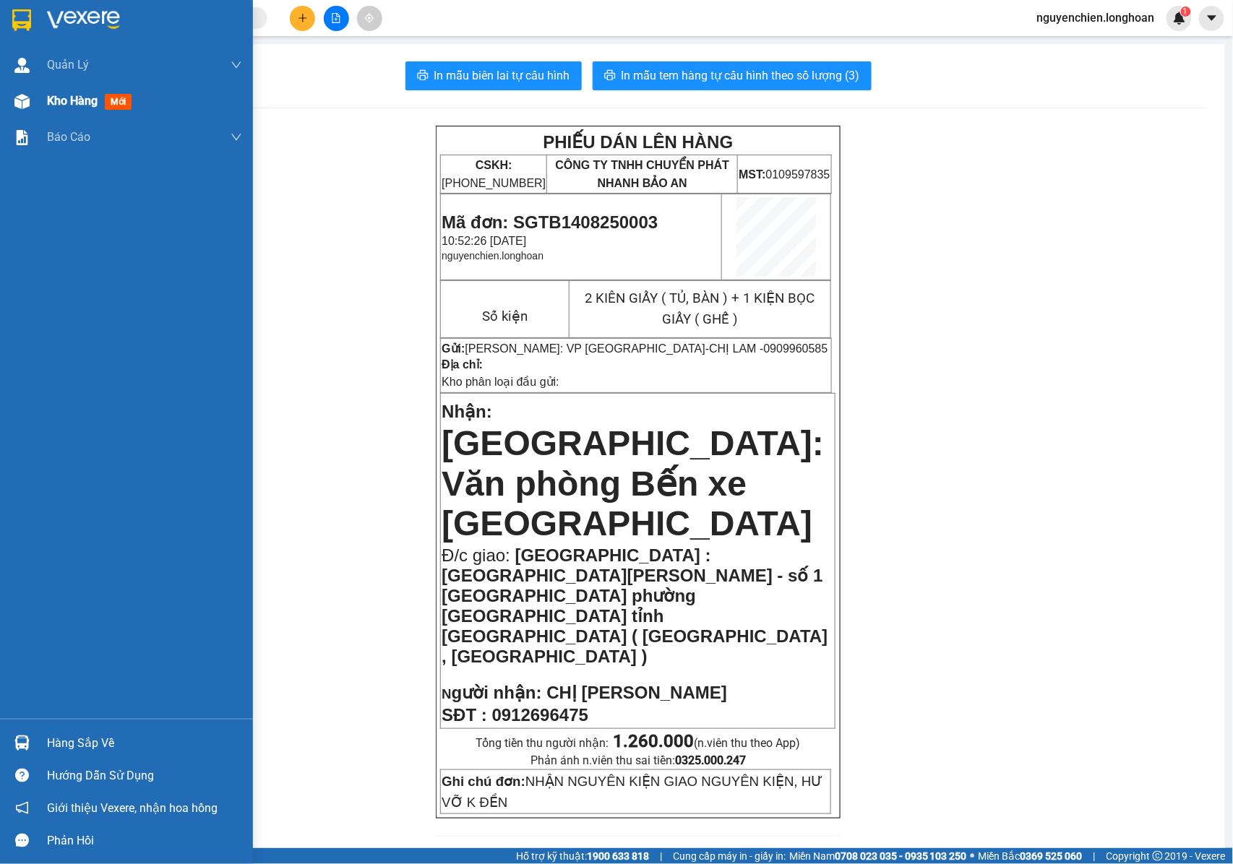
click at [30, 99] on div at bounding box center [21, 101] width 25 height 25
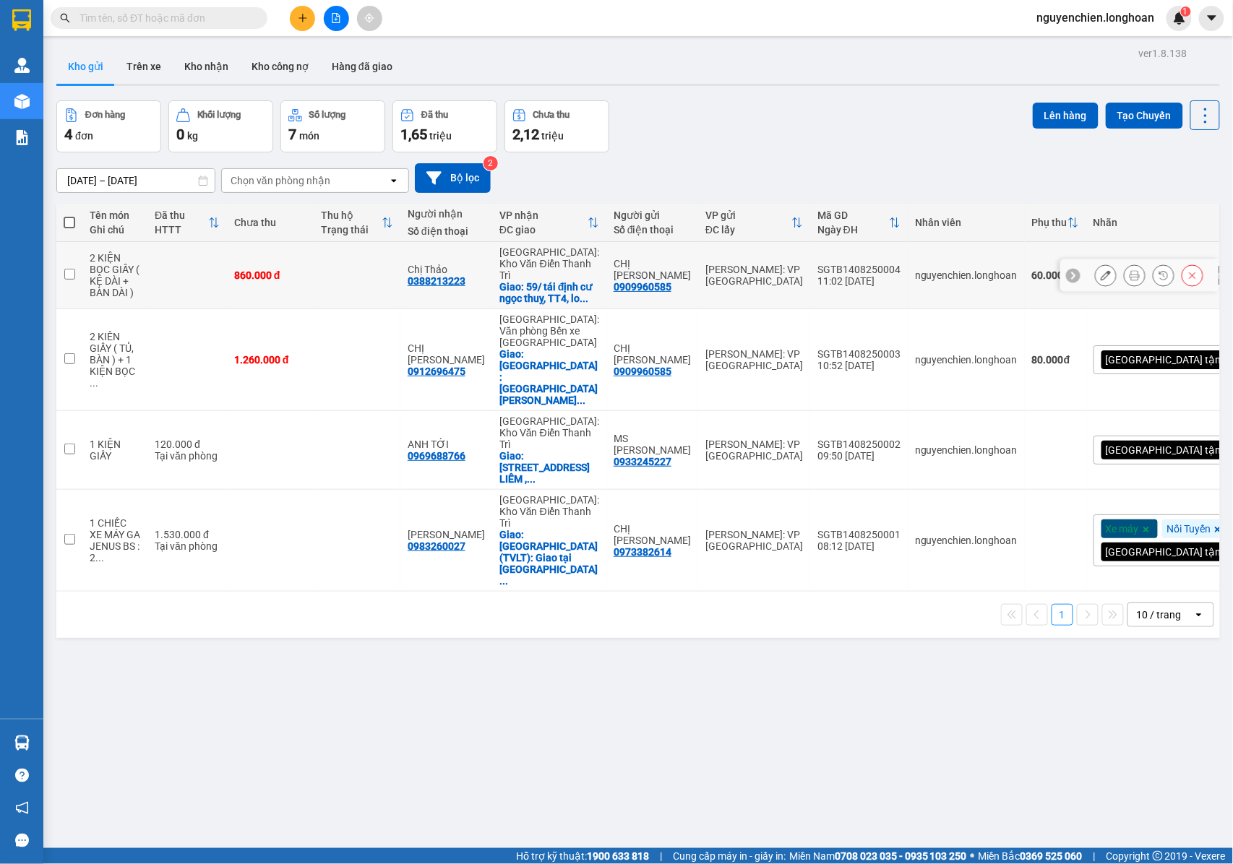
click at [1130, 272] on icon at bounding box center [1135, 275] width 10 height 10
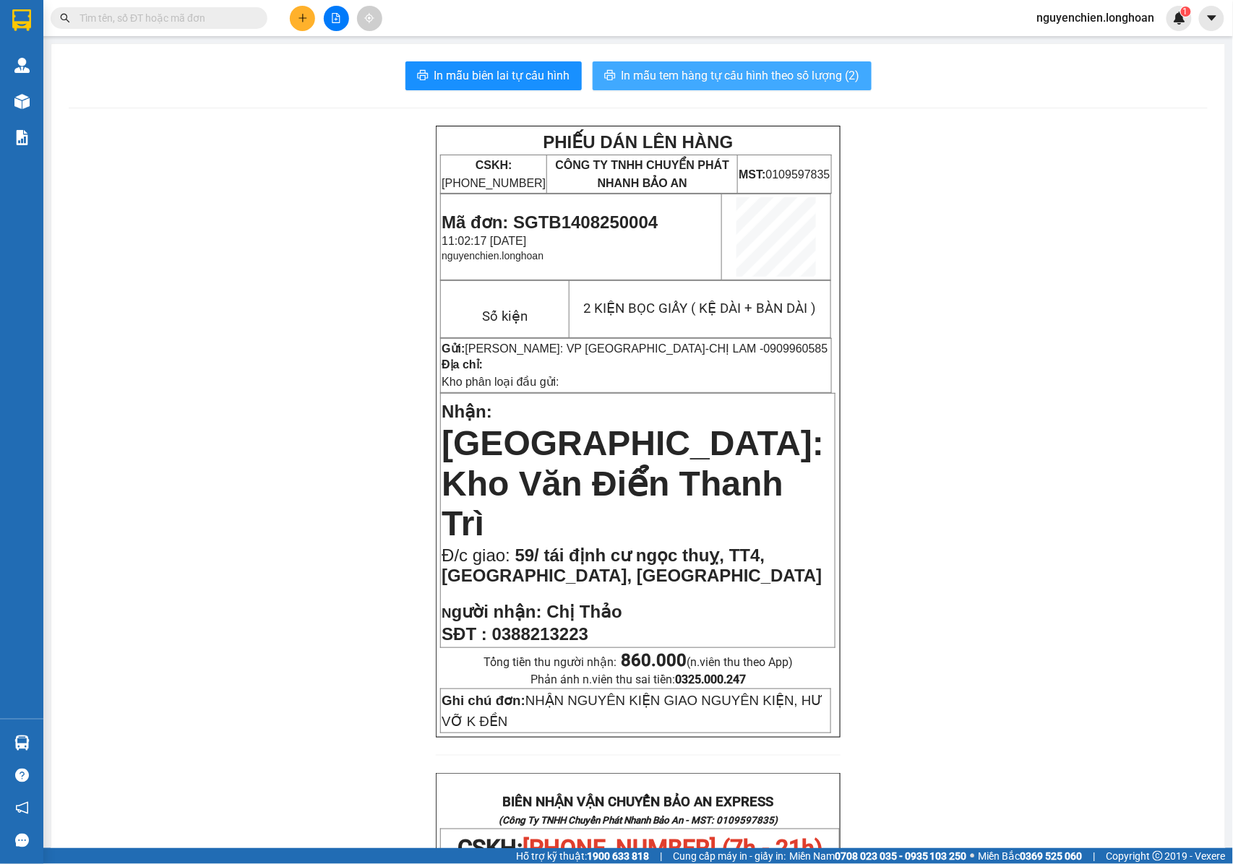
click at [659, 71] on span "In mẫu tem hàng tự cấu hình theo số lượng (2)" at bounding box center [741, 75] width 239 height 18
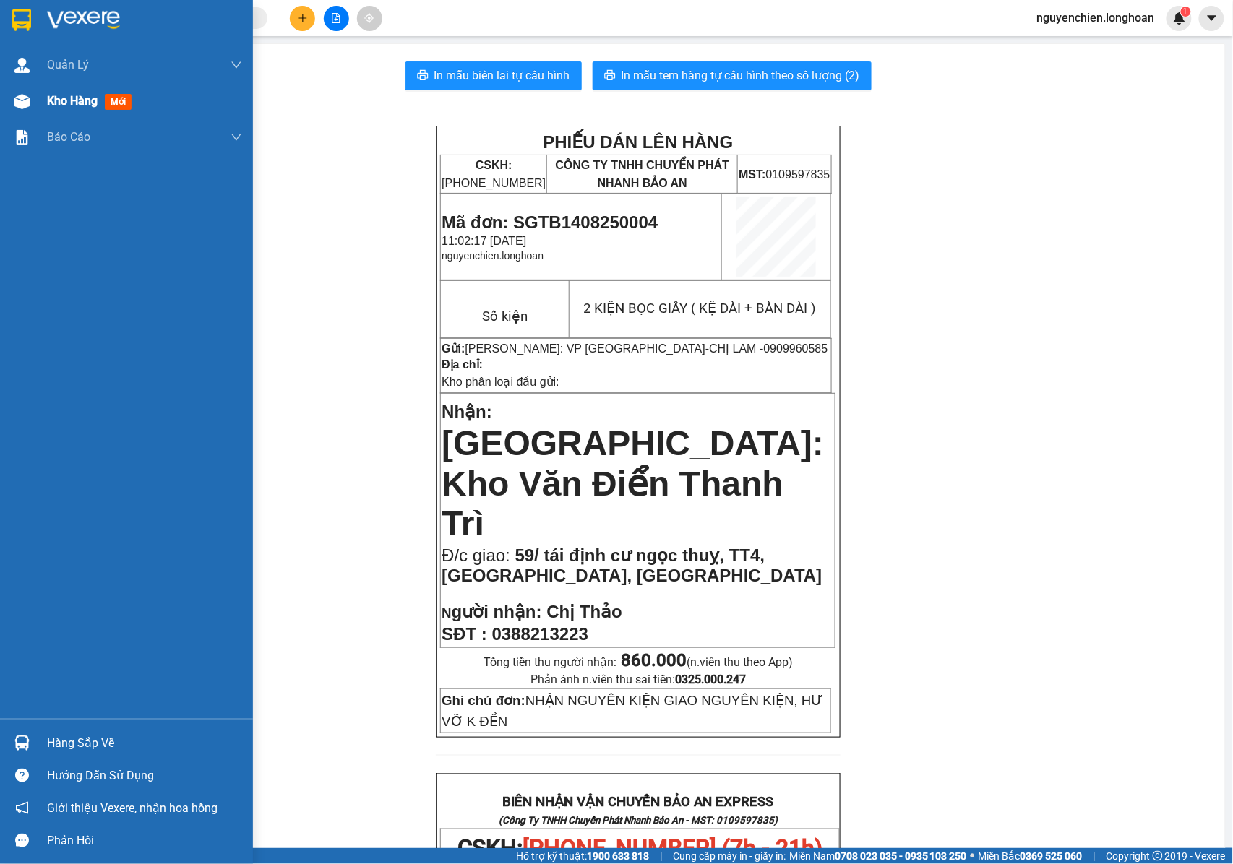
click at [12, 105] on div at bounding box center [21, 101] width 25 height 25
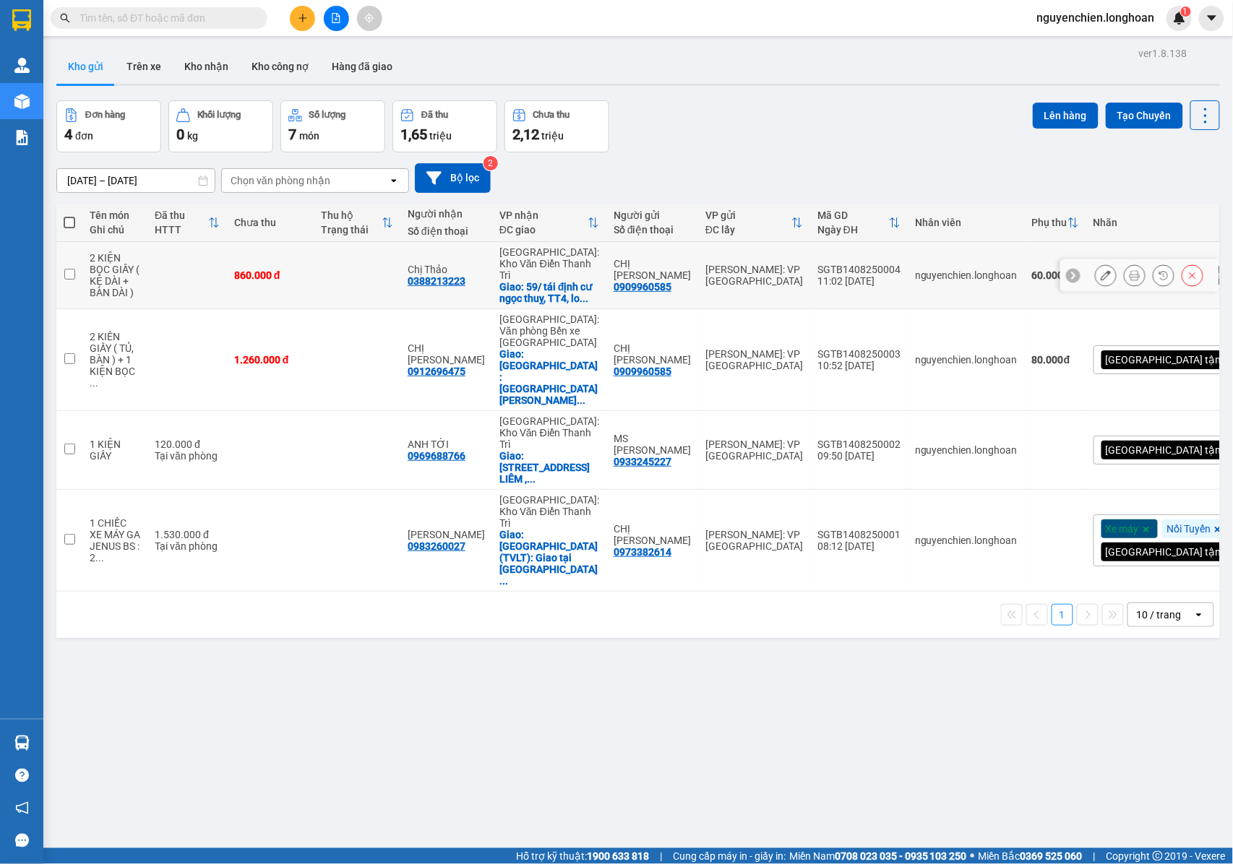
click at [65, 273] on input "checkbox" at bounding box center [69, 274] width 11 height 11
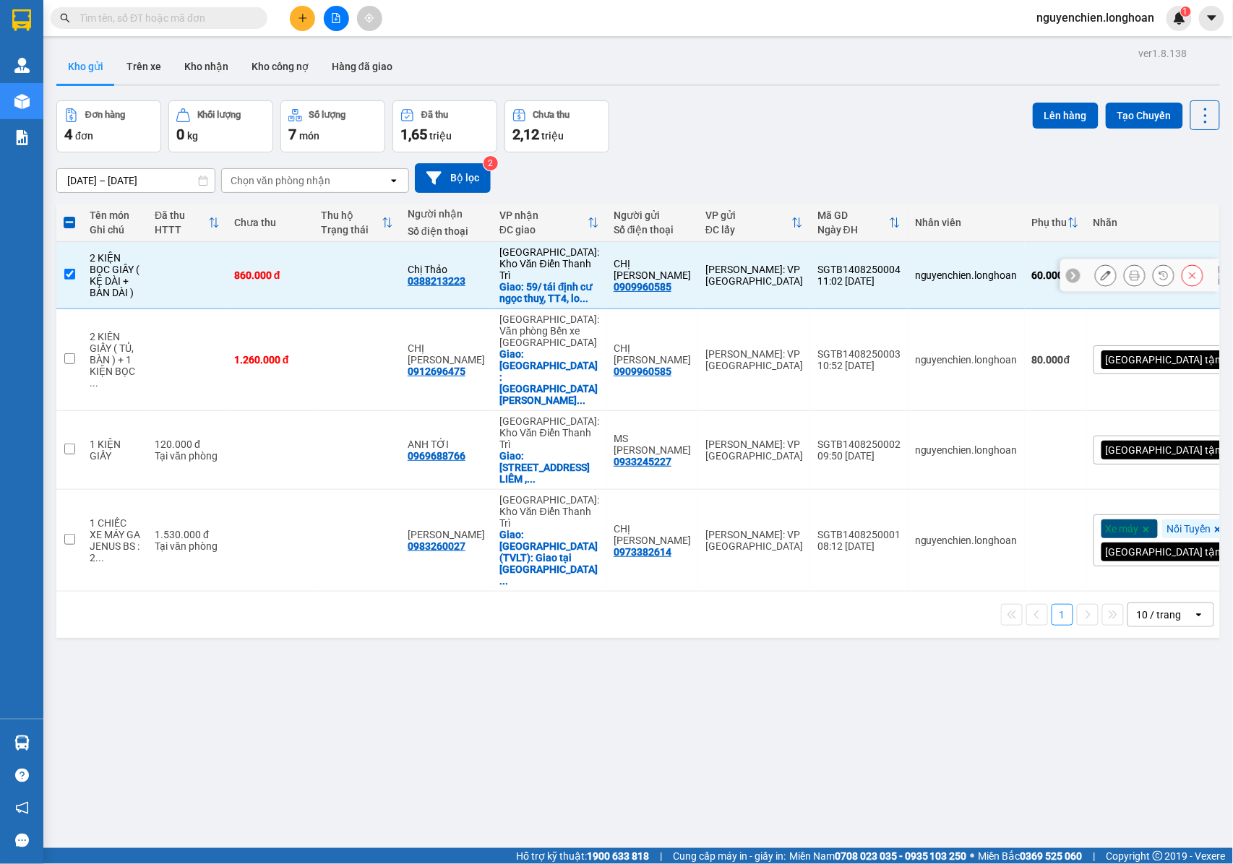
click at [69, 275] on td at bounding box center [69, 275] width 26 height 67
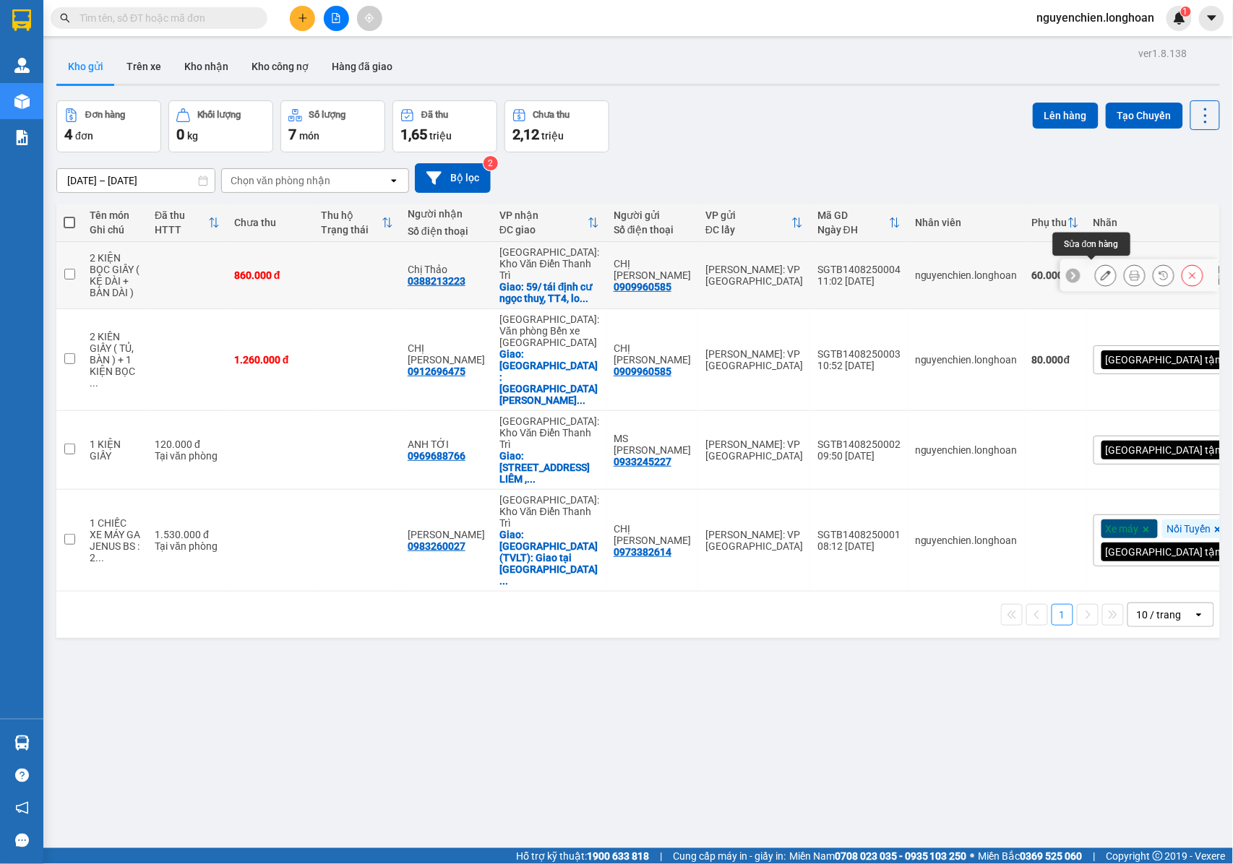
click at [1101, 272] on icon at bounding box center [1106, 275] width 10 height 10
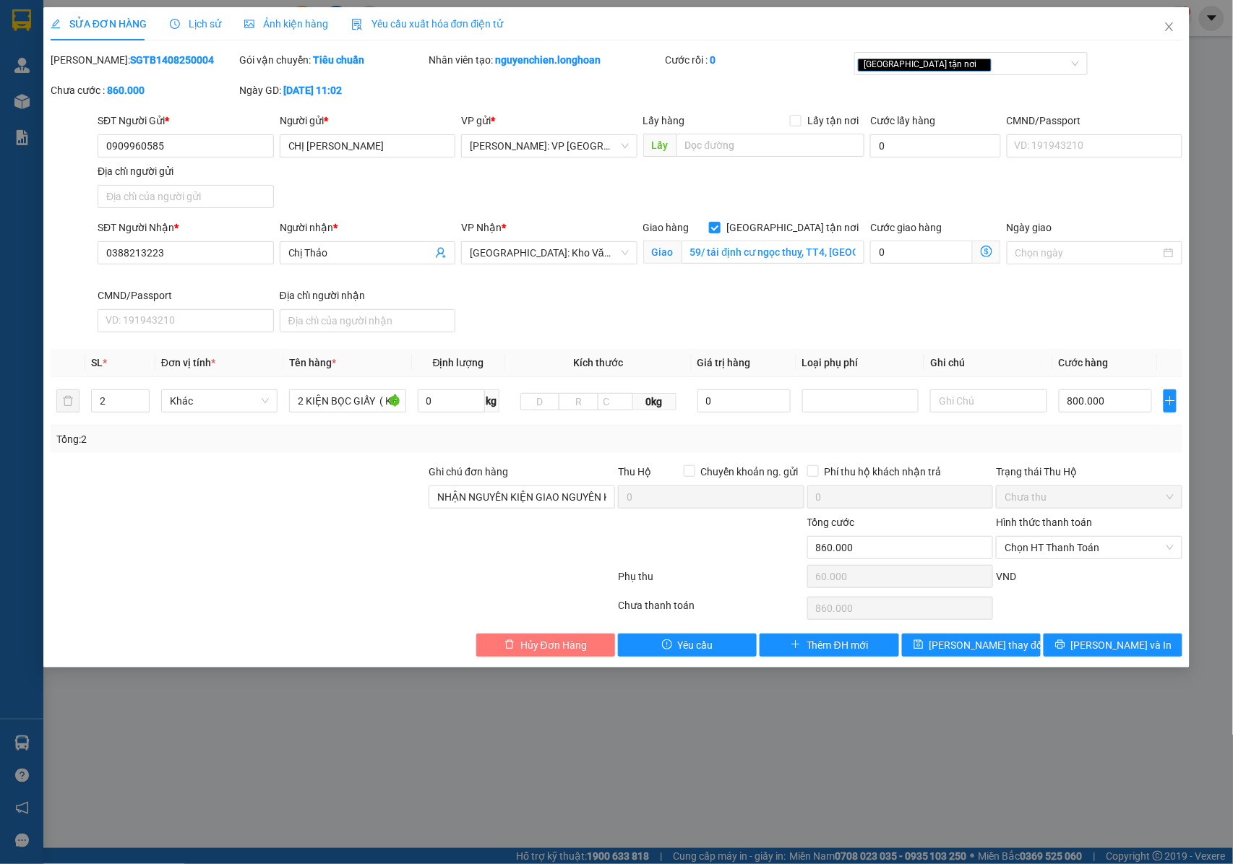
click at [536, 653] on span "Hủy Đơn Hàng" at bounding box center [553, 645] width 66 height 16
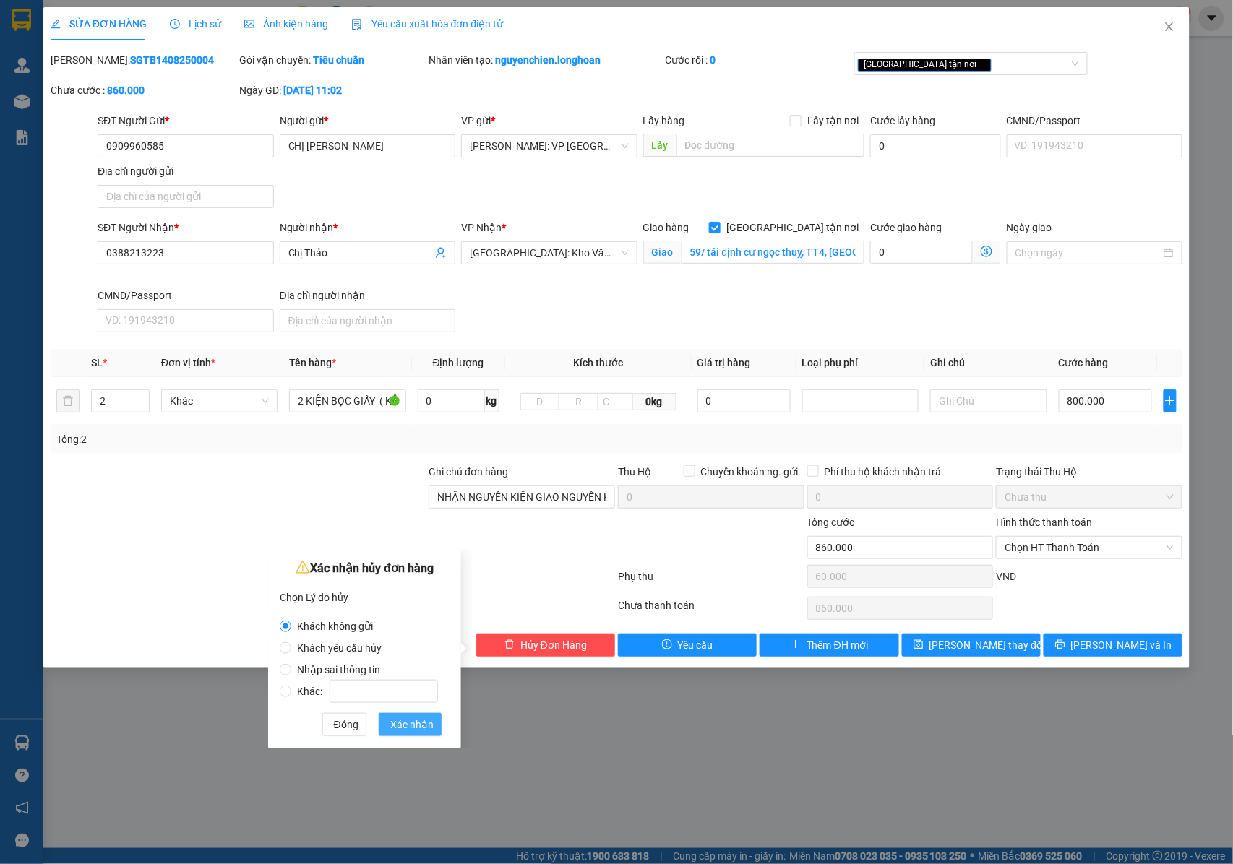
click at [394, 723] on span "Xác nhận" at bounding box center [411, 725] width 43 height 16
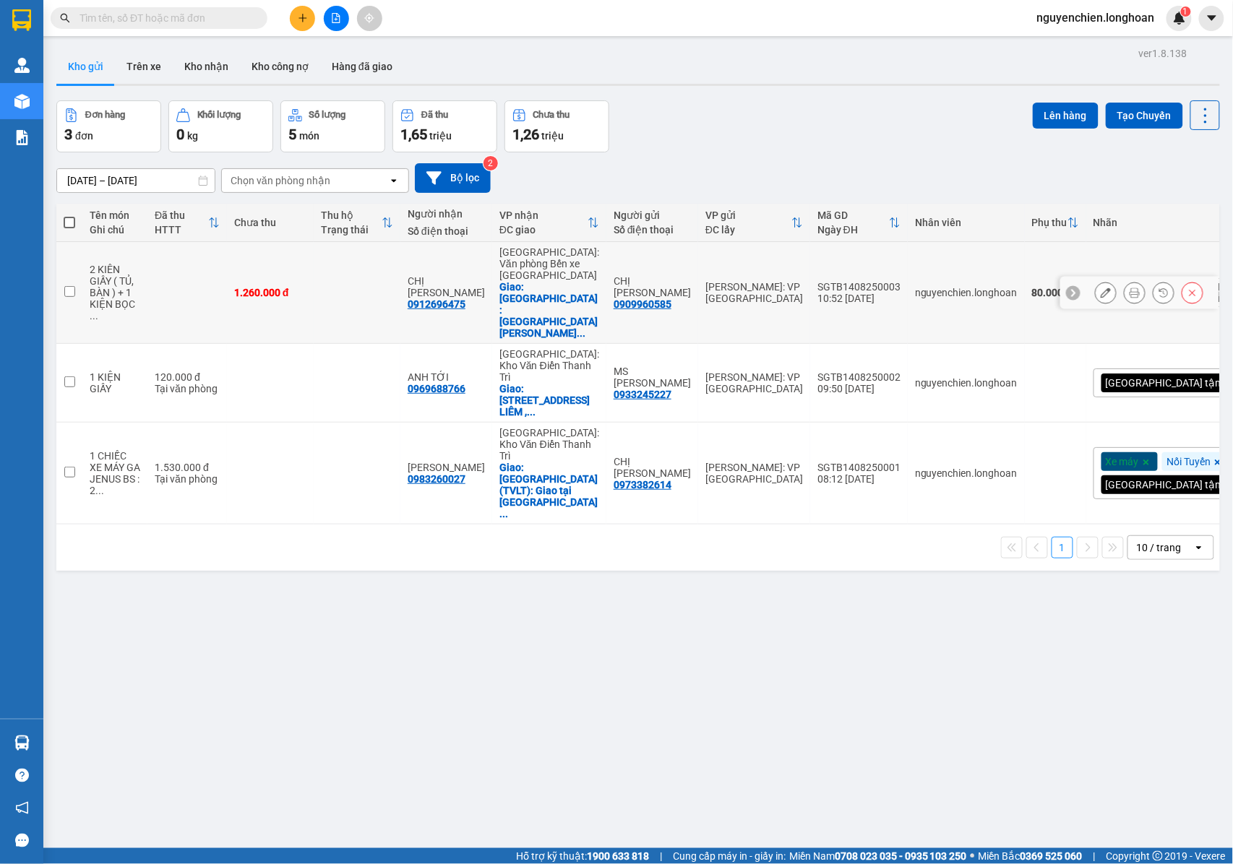
click at [1101, 288] on icon at bounding box center [1106, 293] width 10 height 10
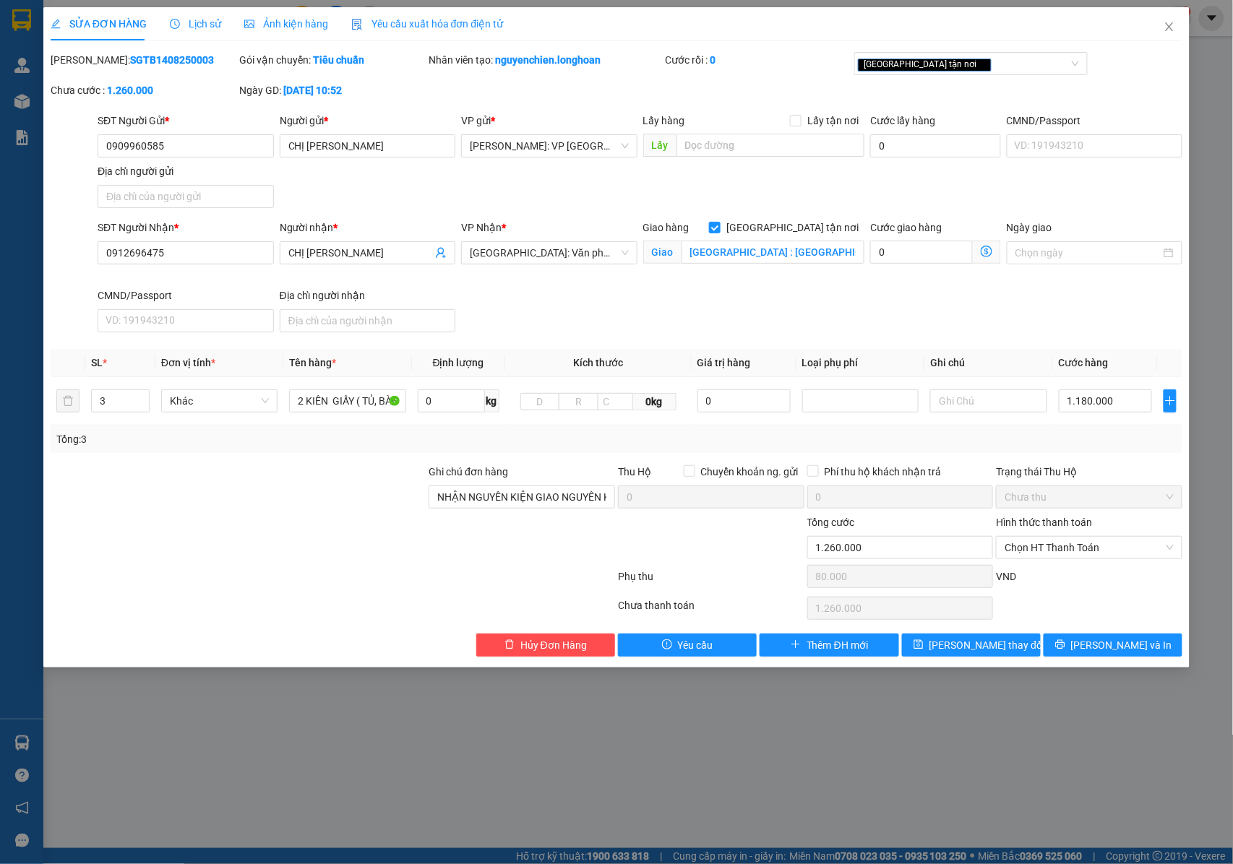
click at [18, 103] on div "SỬA ĐƠN HÀNG Lịch sử Ảnh kiện hàng Yêu cầu xuất hóa đơn điện tử Total Paid Fee …" at bounding box center [616, 432] width 1233 height 864
click at [1171, 22] on icon "close" at bounding box center [1170, 27] width 12 height 12
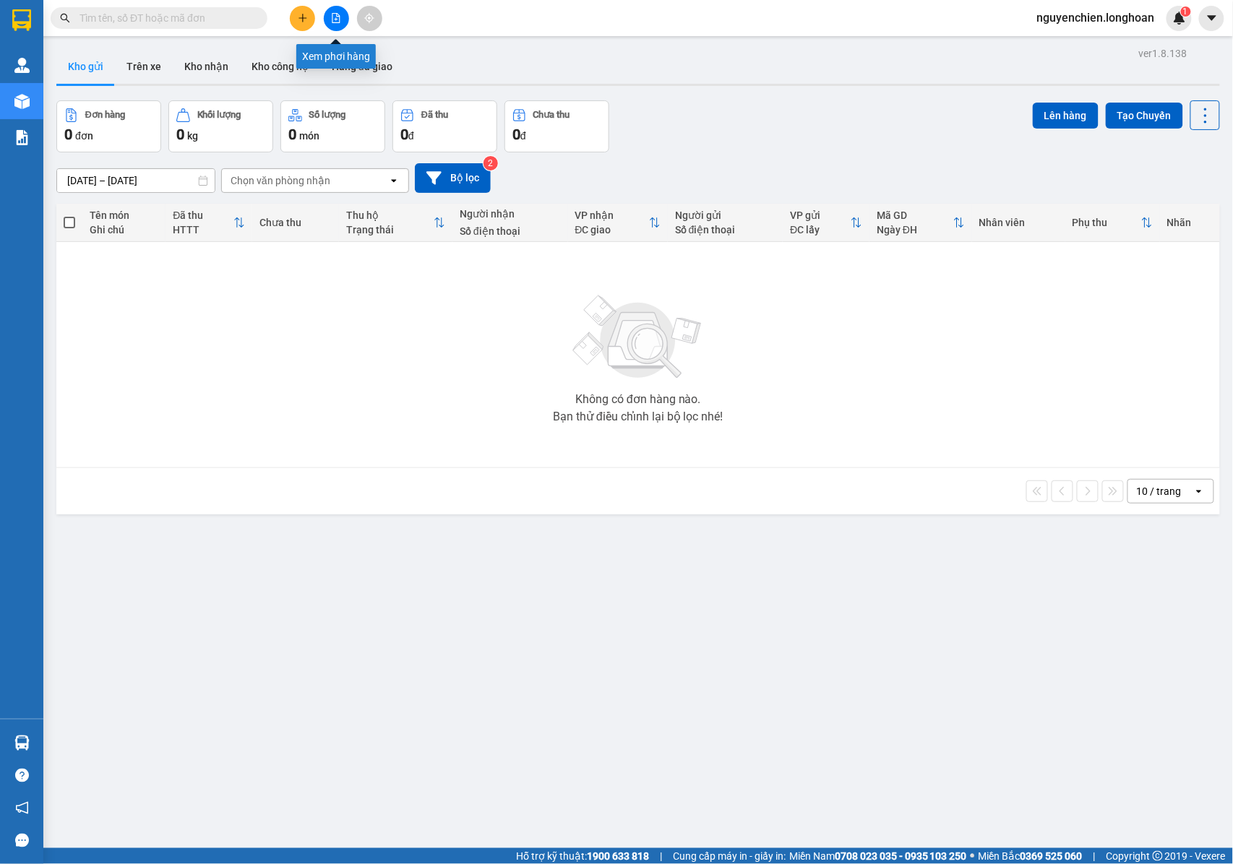
click at [342, 17] on button at bounding box center [336, 18] width 25 height 25
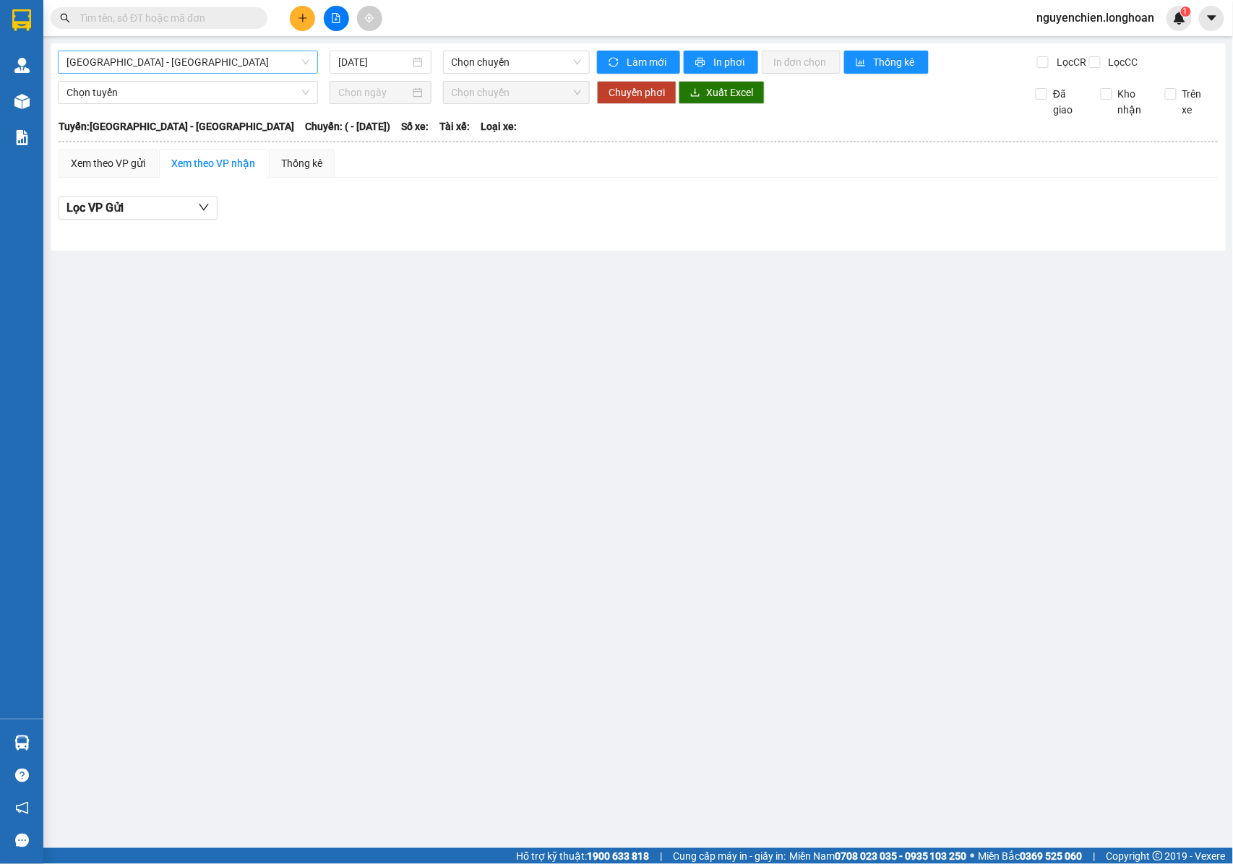
click at [223, 64] on span "Hải Phòng - Hà Nội" at bounding box center [187, 62] width 243 height 22
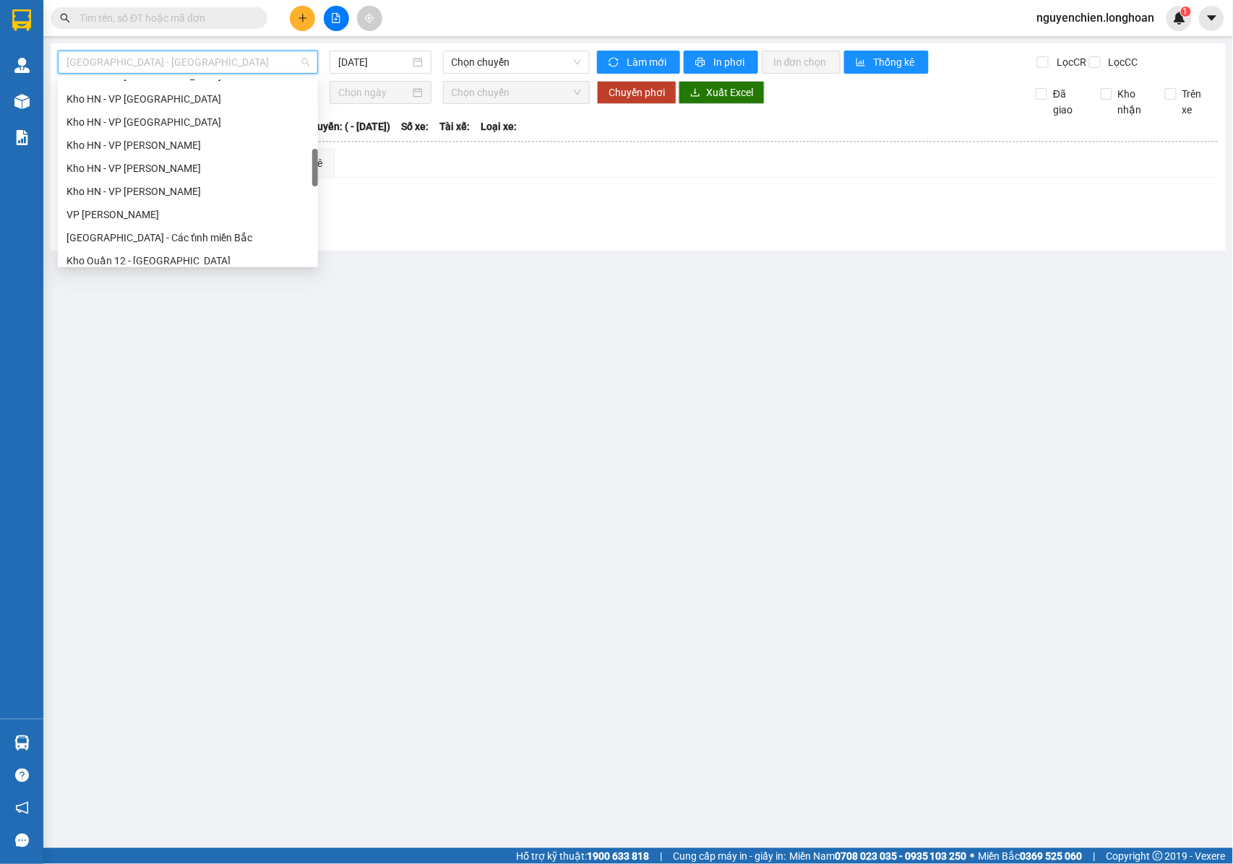
scroll to position [674, 0]
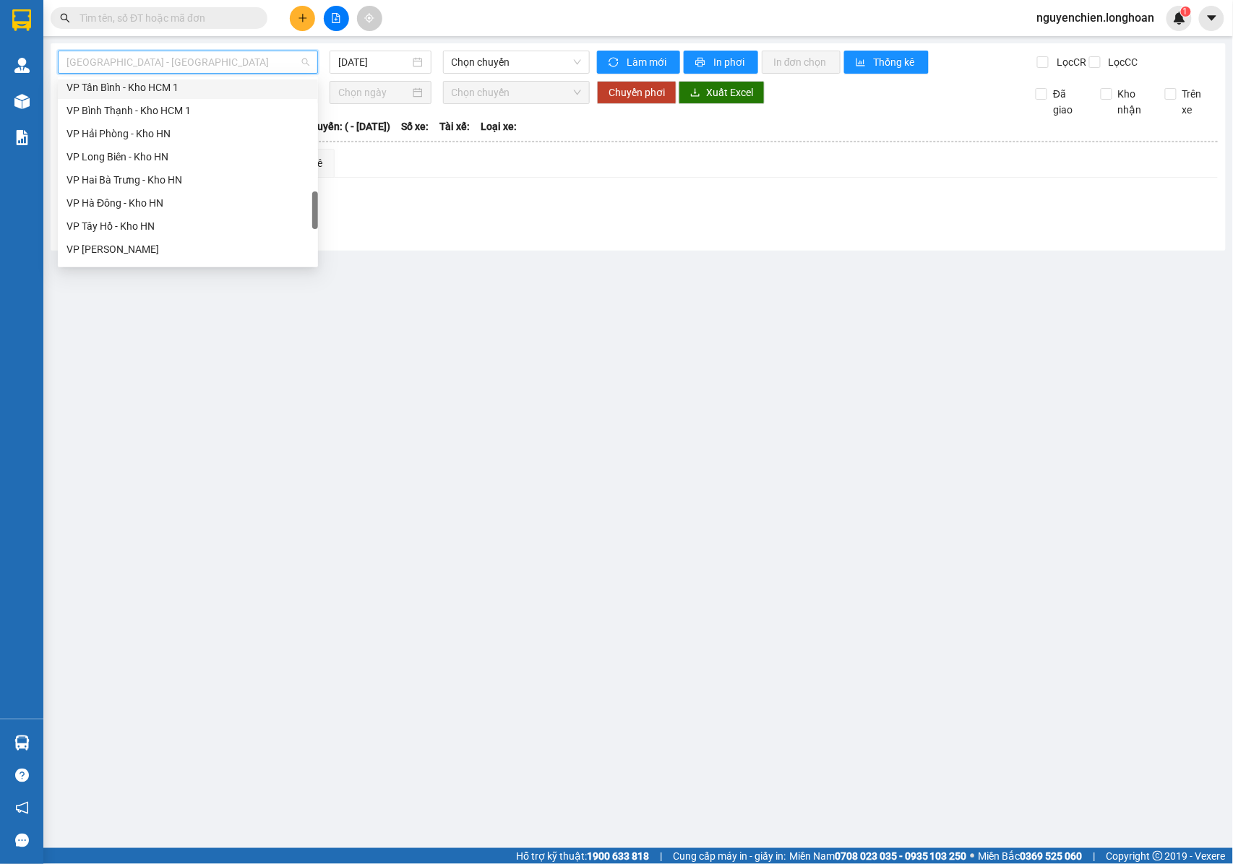
click at [114, 85] on div "VP Tân Bình - Kho HCM 1" at bounding box center [187, 88] width 243 height 16
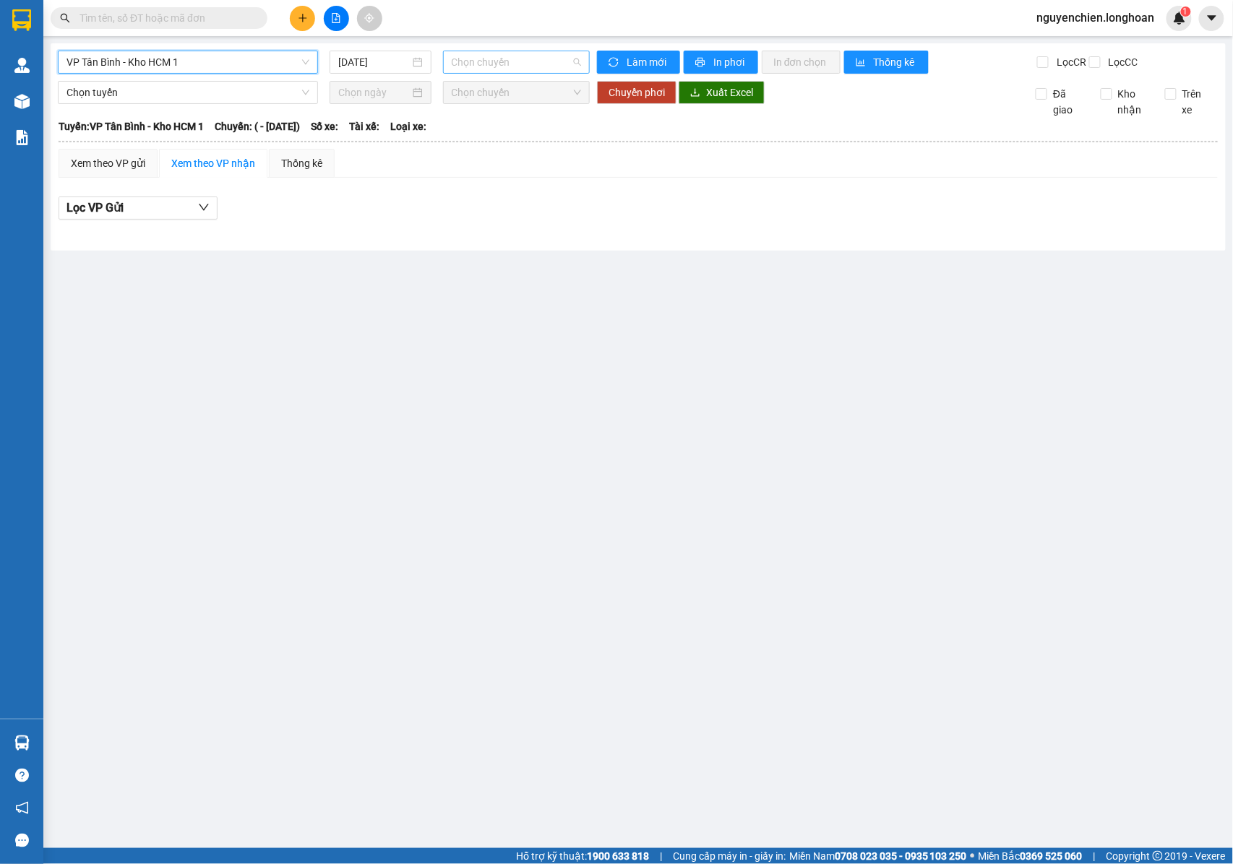
click at [474, 62] on span "Chọn chuyến" at bounding box center [516, 62] width 129 height 22
click at [371, 62] on input "14/08/2025" at bounding box center [374, 62] width 72 height 16
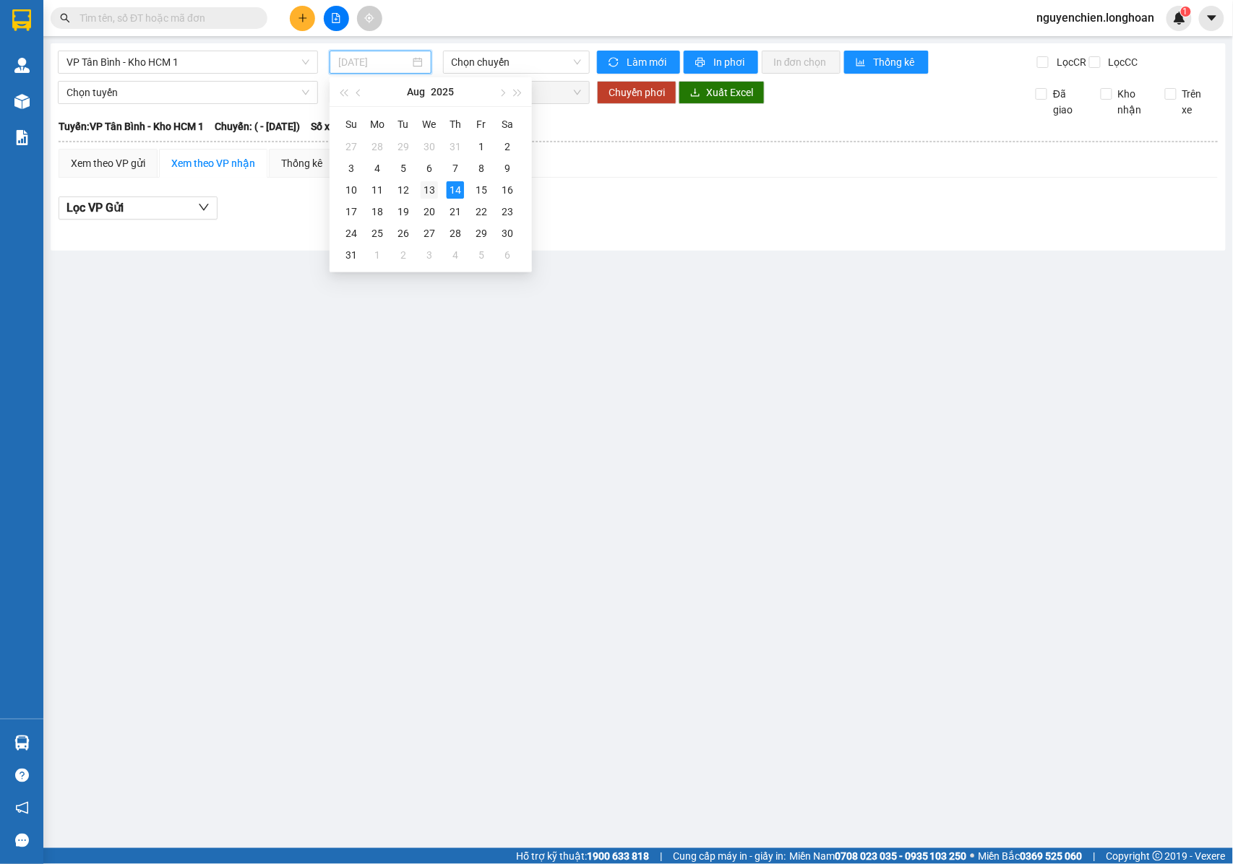
click at [432, 186] on div "13" at bounding box center [429, 189] width 17 height 17
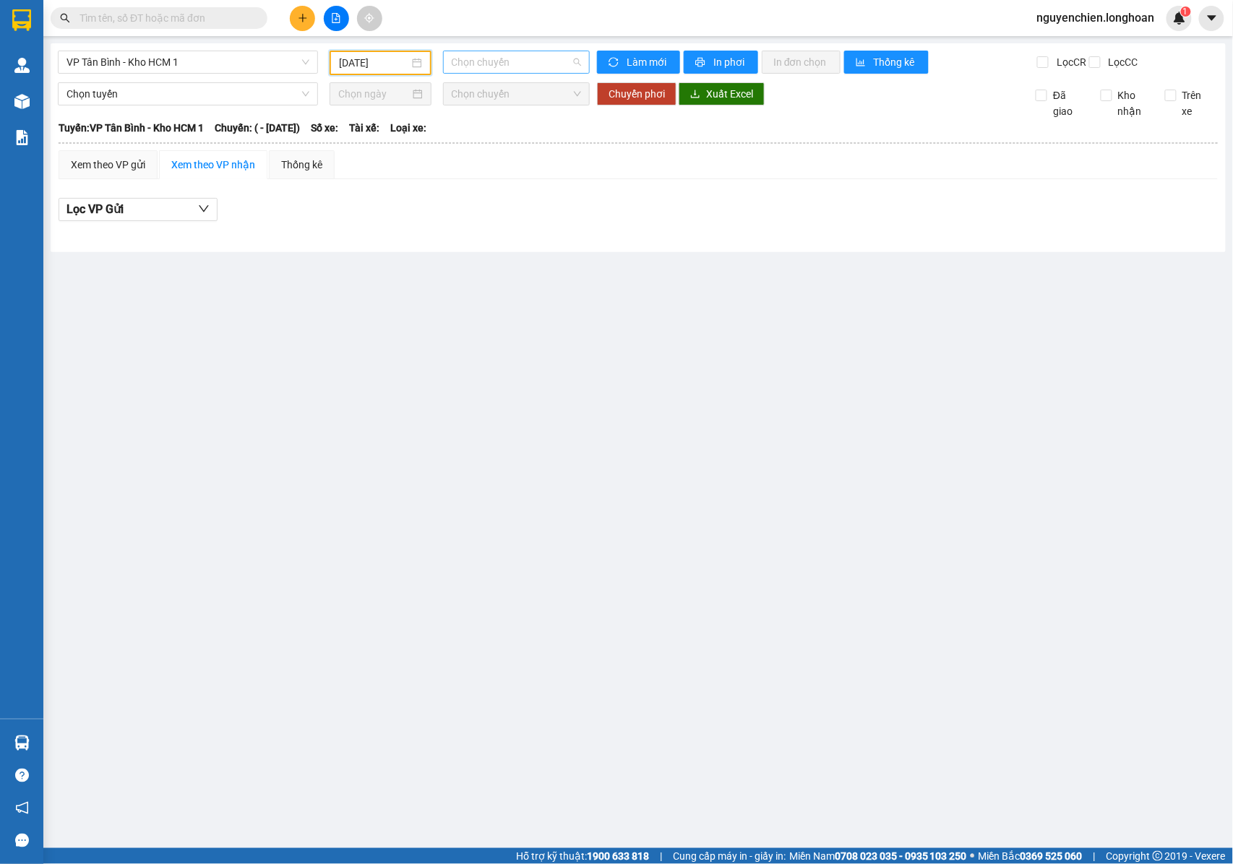
click at [478, 65] on span "Chọn chuyến" at bounding box center [516, 62] width 129 height 22
click at [382, 69] on input "[DATE]" at bounding box center [374, 63] width 70 height 16
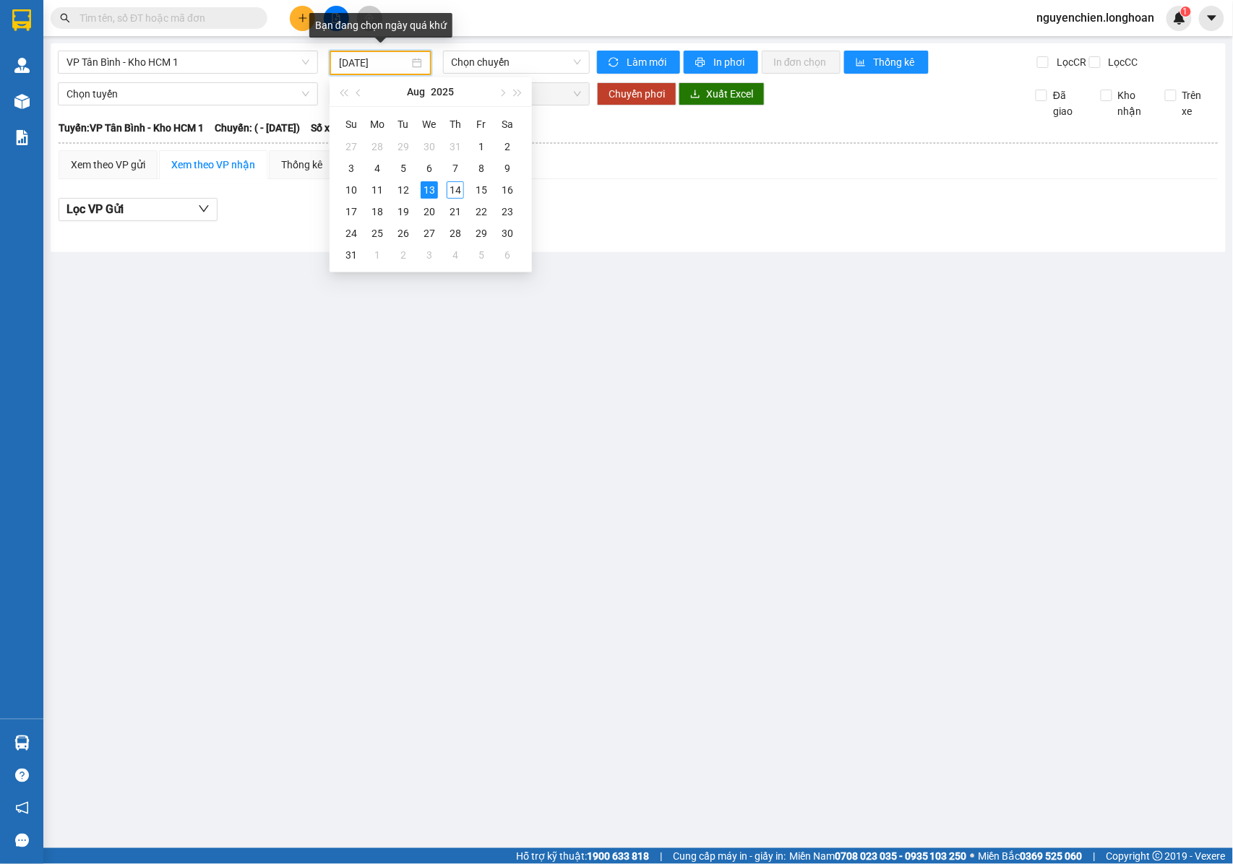
type input "[DATE]"
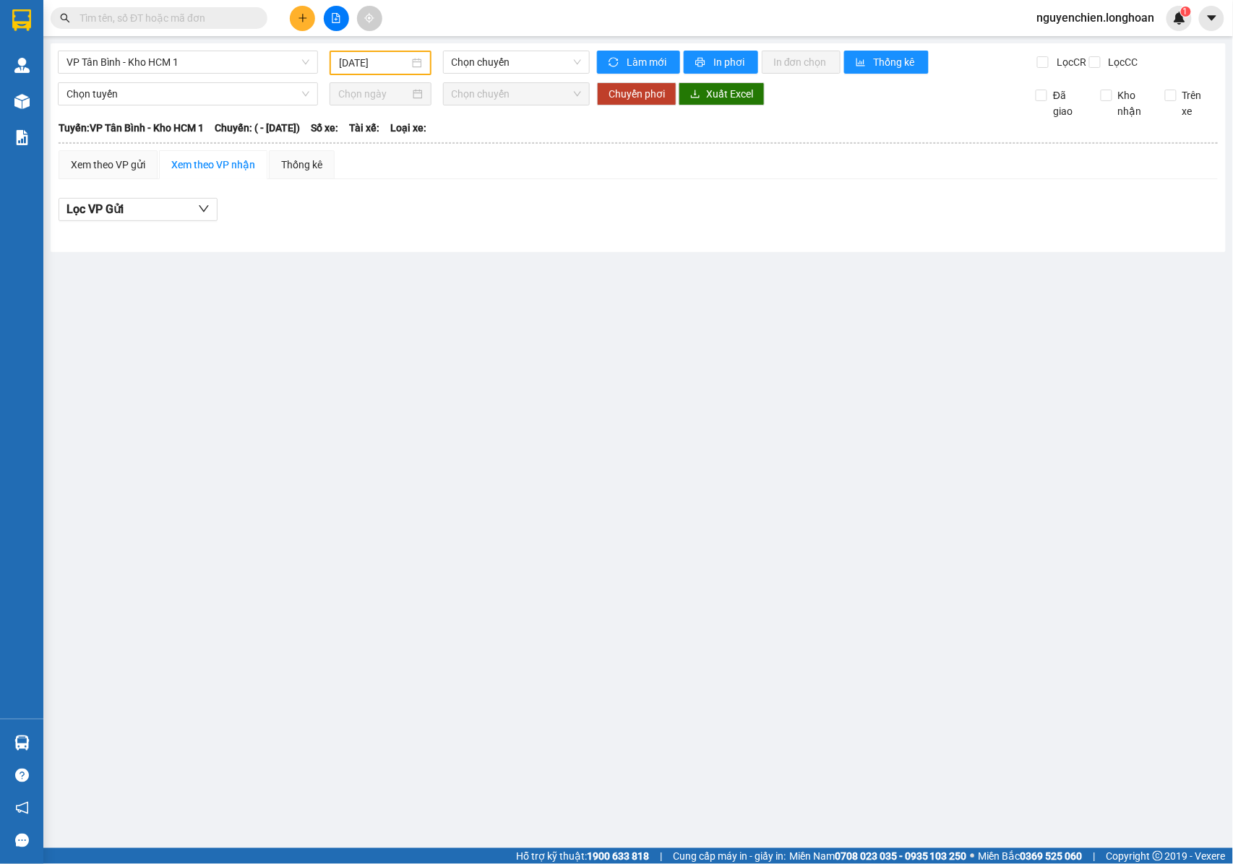
click at [567, 325] on main "VP Tân Bình - Kho HCM 1 13/08/2025 Chọn chuyến Làm mới In phơi In đơn chọn Thốn…" at bounding box center [616, 424] width 1233 height 849
click at [201, 61] on span "VP Tân Bình - Kho HCM 1" at bounding box center [187, 62] width 243 height 22
click at [457, 62] on span "Chọn chuyến" at bounding box center [516, 62] width 129 height 22
click at [227, 64] on span "VP Tân Bình - Kho HCM 1" at bounding box center [187, 62] width 243 height 22
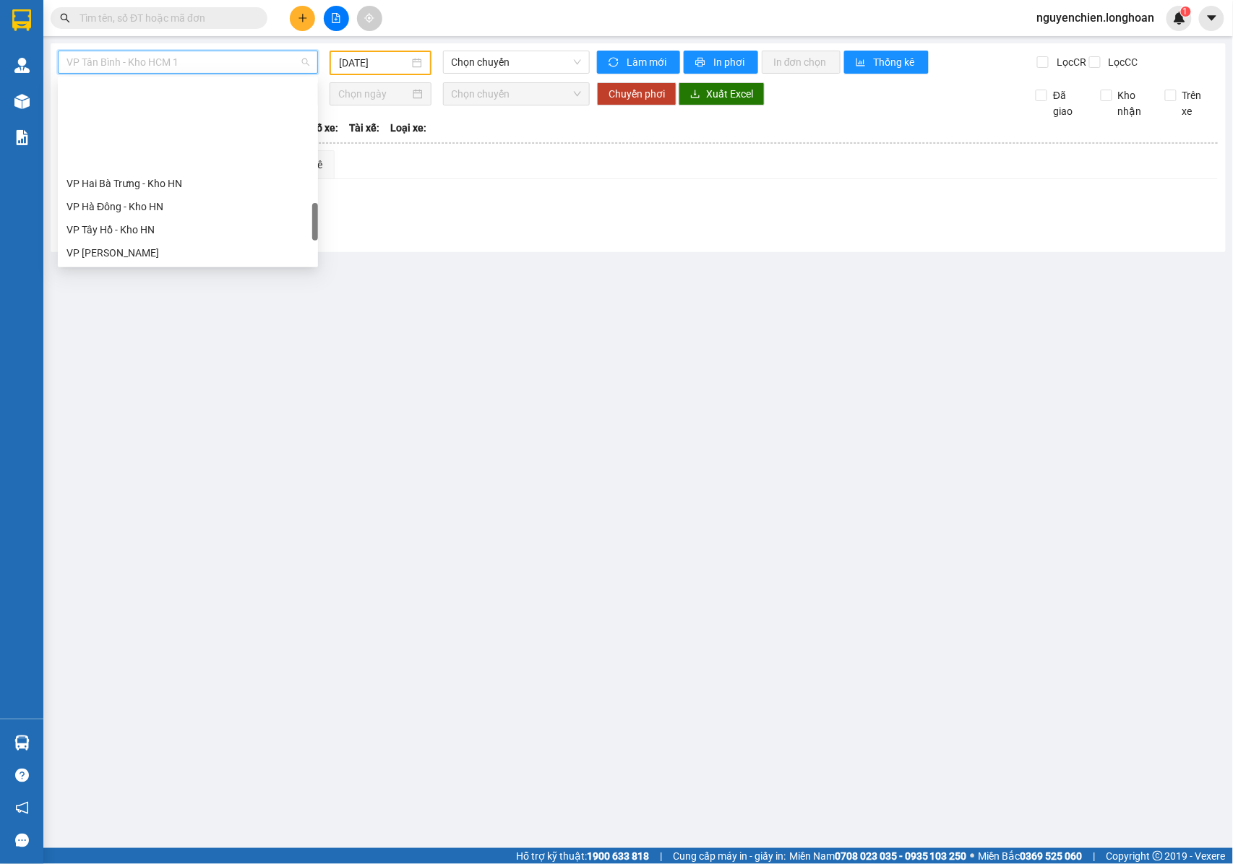
scroll to position [863, 0]
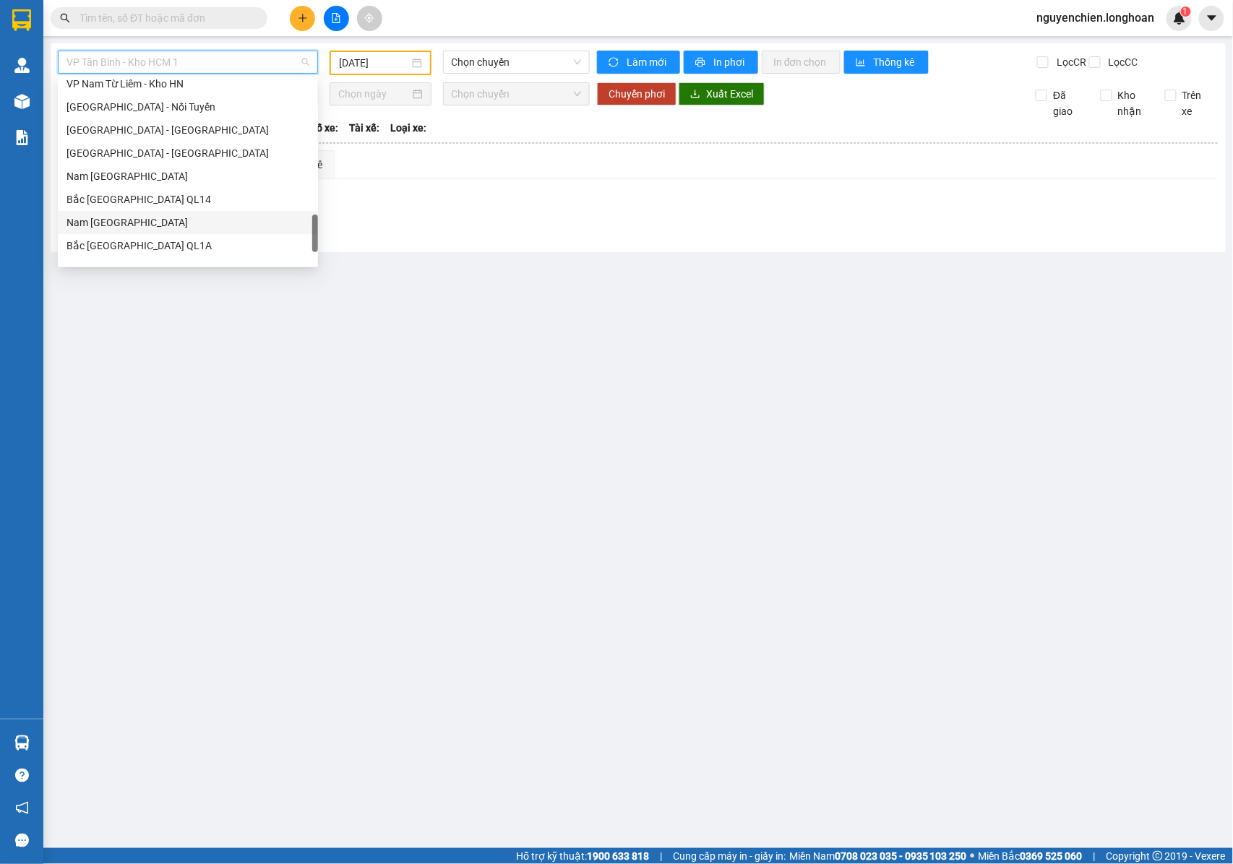
click at [132, 220] on div "Nam [GEOGRAPHIC_DATA]" at bounding box center [187, 223] width 243 height 16
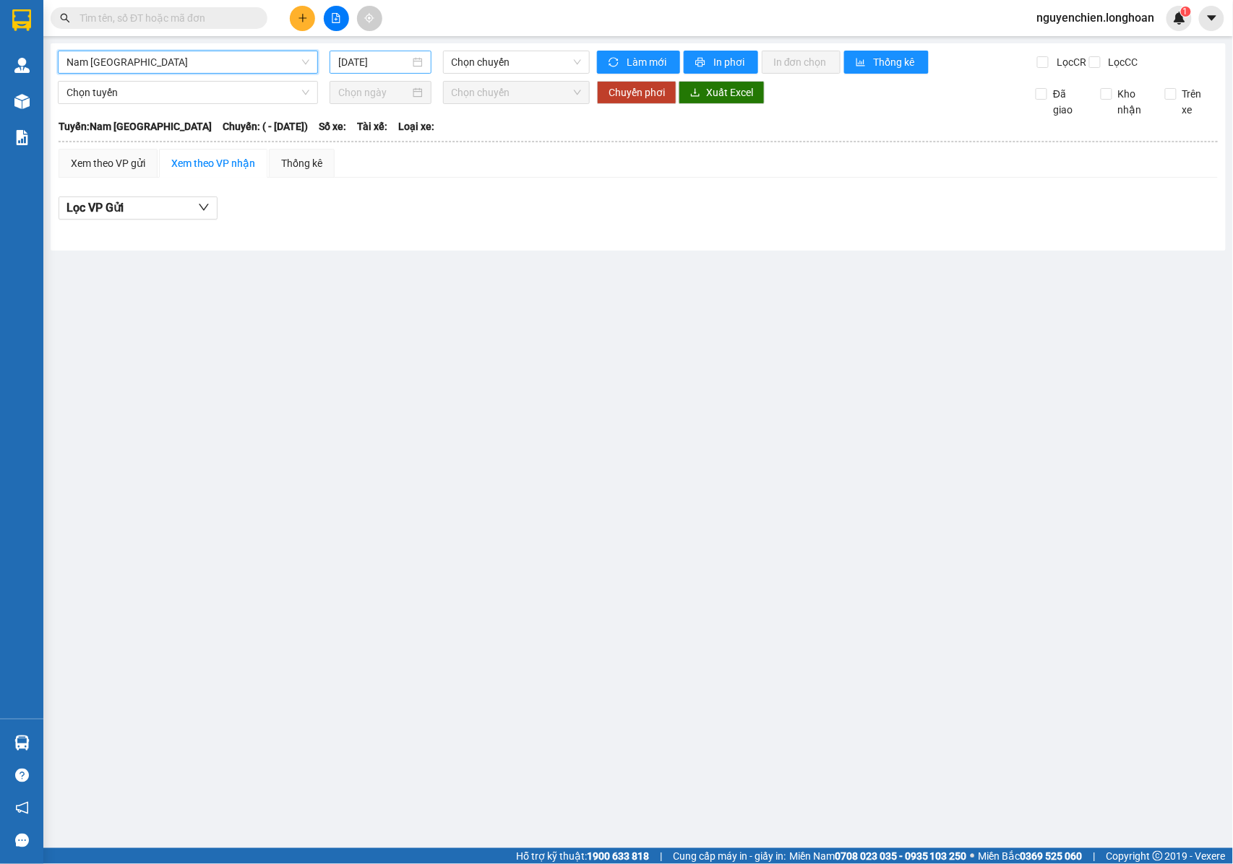
click at [369, 69] on input "14/08/2025" at bounding box center [374, 62] width 72 height 16
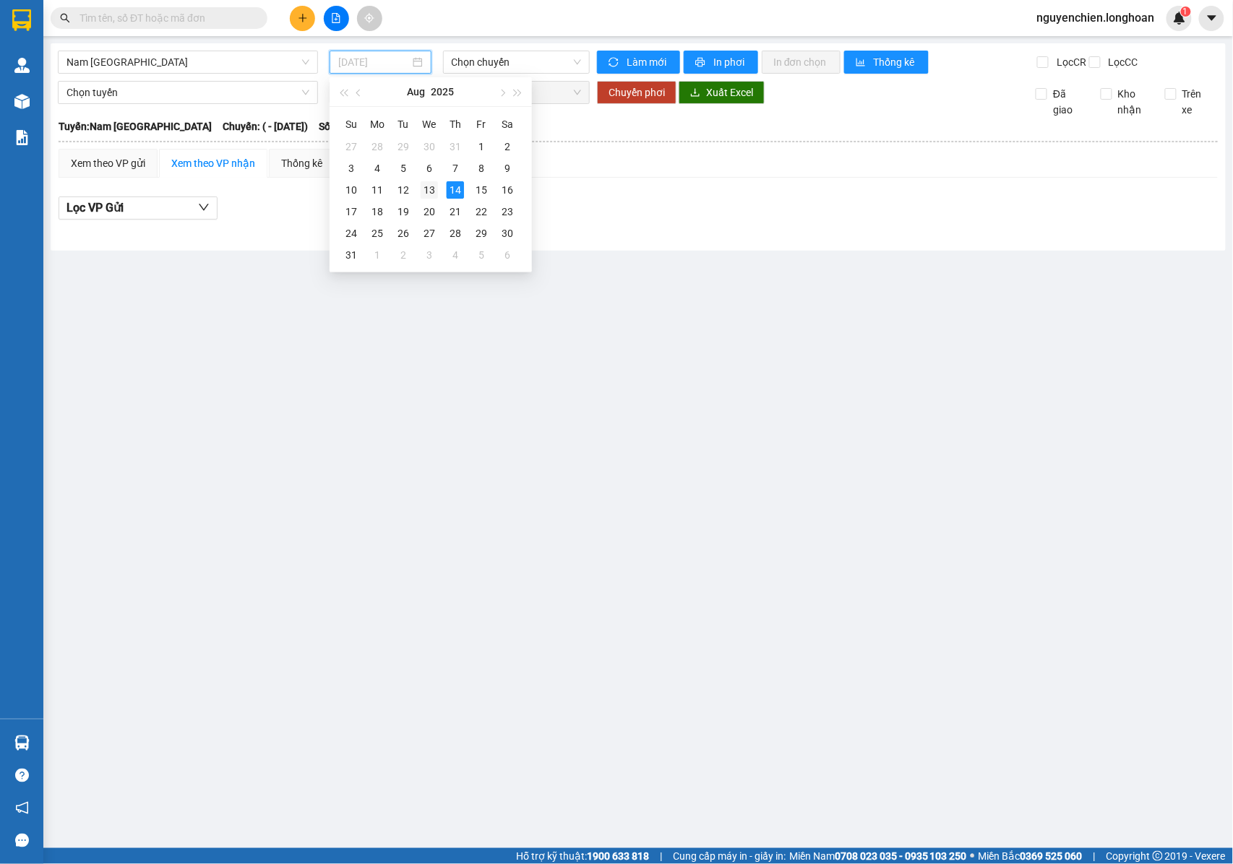
click at [431, 192] on div "13" at bounding box center [429, 189] width 17 height 17
type input "13/08/2025"
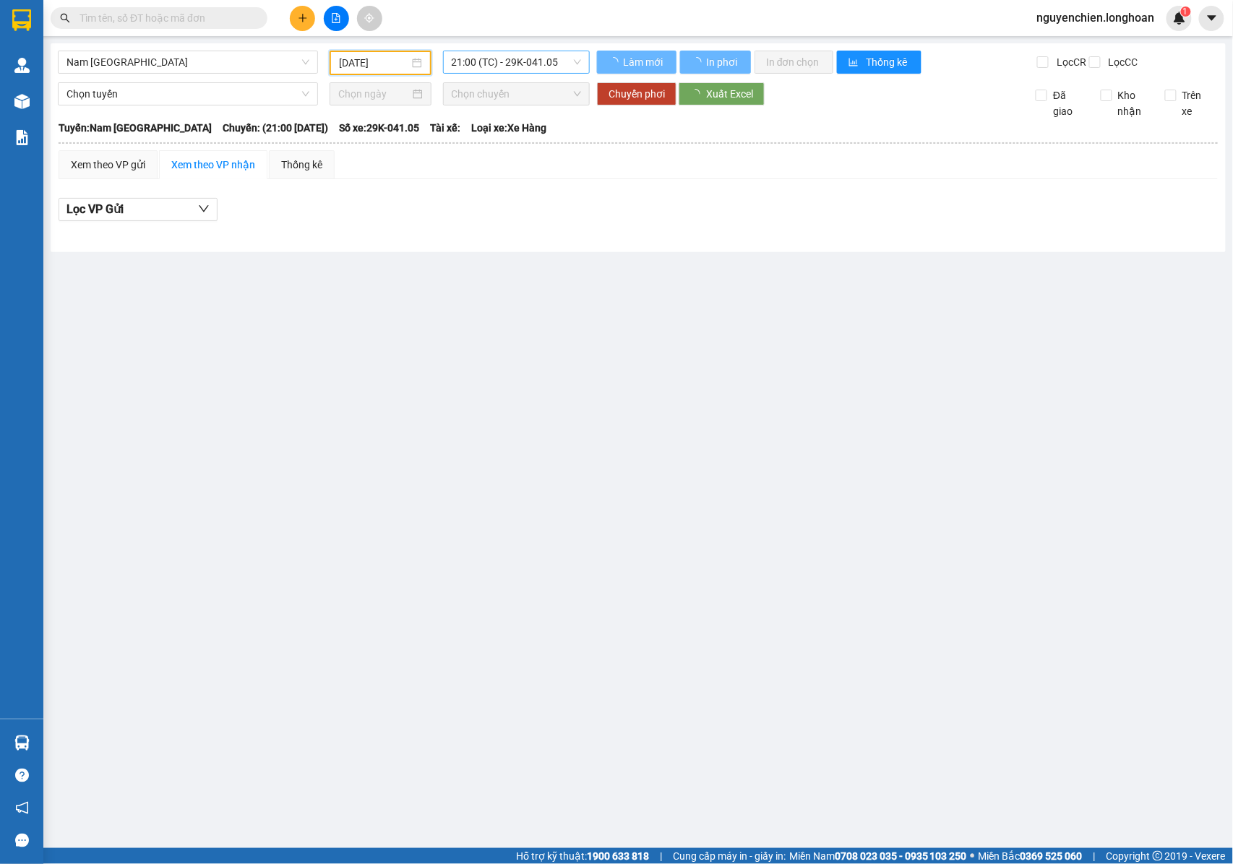
click at [510, 62] on span "21:00 (TC) - 29K-041.05" at bounding box center [516, 62] width 129 height 22
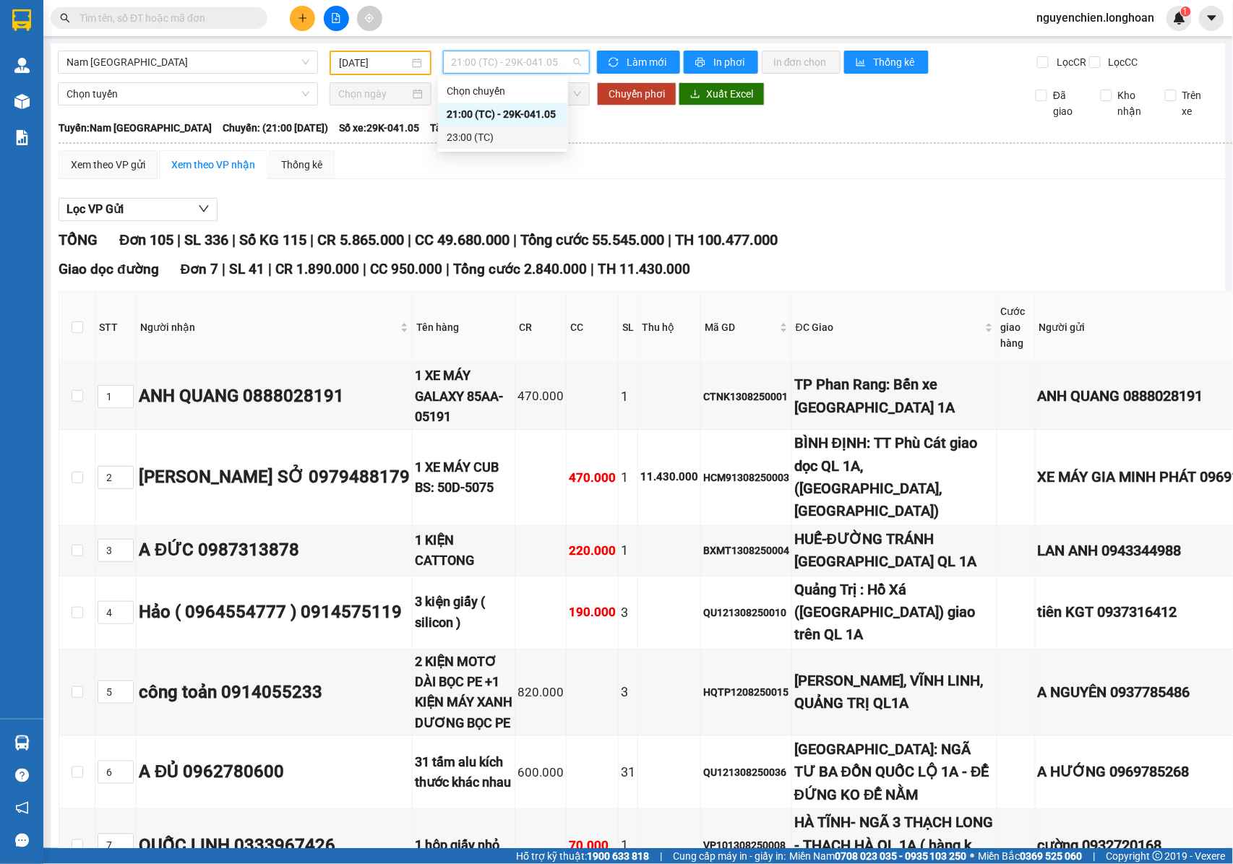
click at [487, 140] on div "23:00 (TC)" at bounding box center [503, 137] width 113 height 16
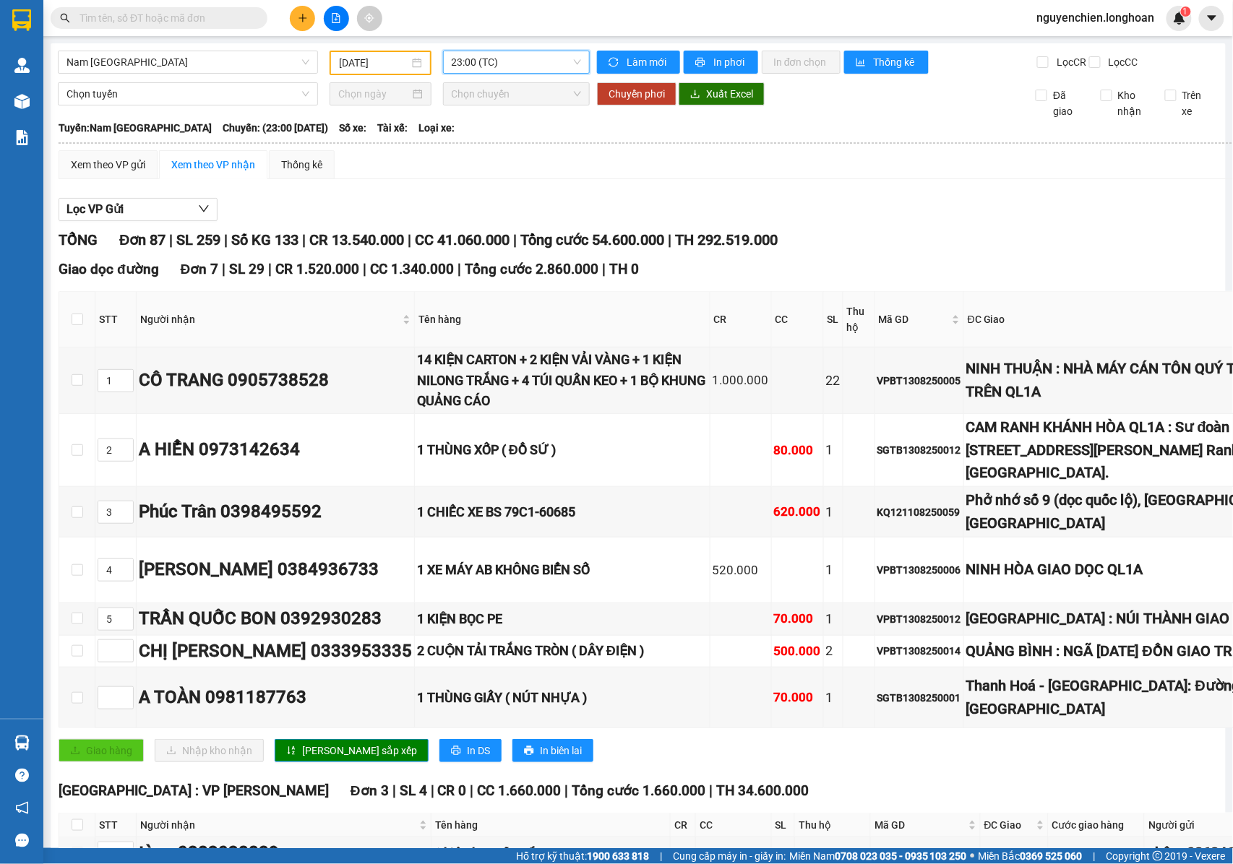
click at [524, 62] on span "23:00 (TC)" at bounding box center [516, 62] width 129 height 22
click at [501, 113] on div "21:00 (TC) - 29K-041.05" at bounding box center [503, 114] width 113 height 16
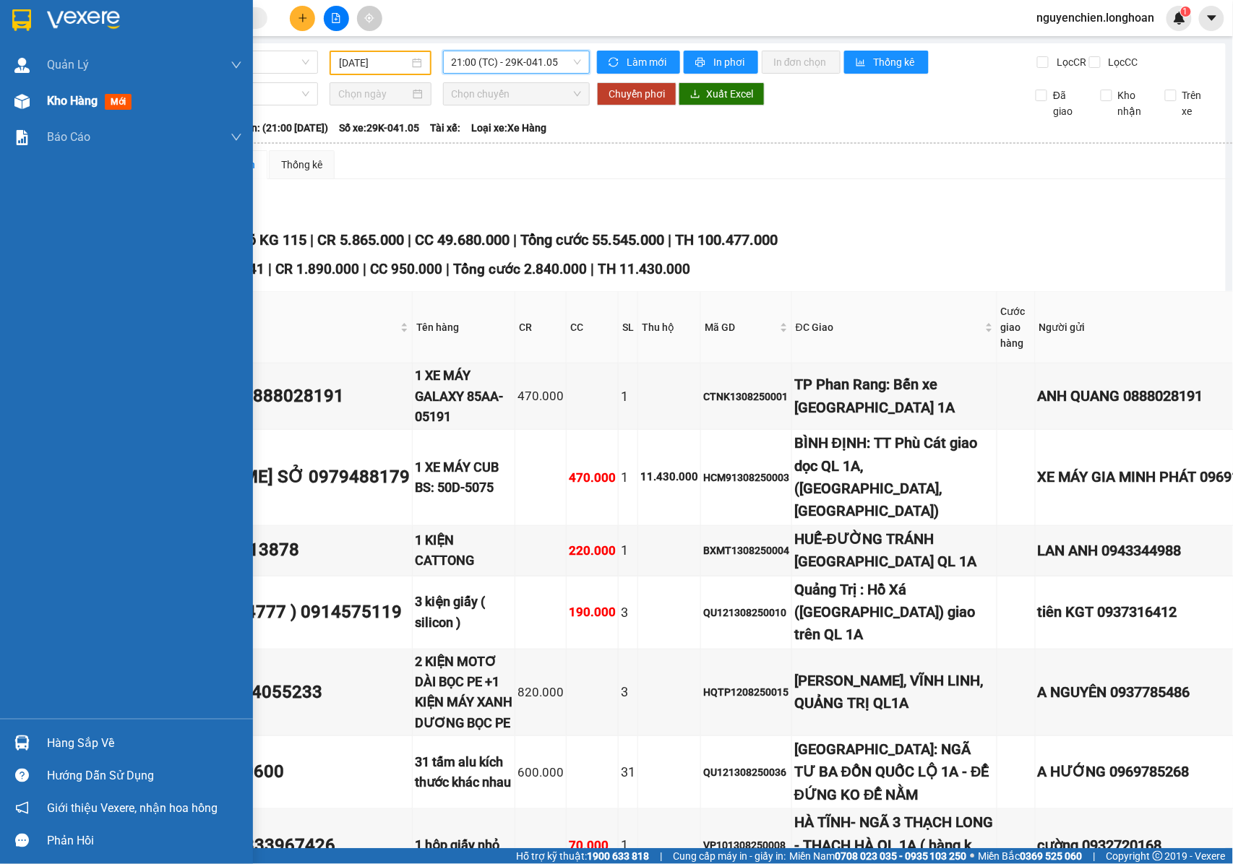
click at [9, 110] on div at bounding box center [21, 101] width 25 height 25
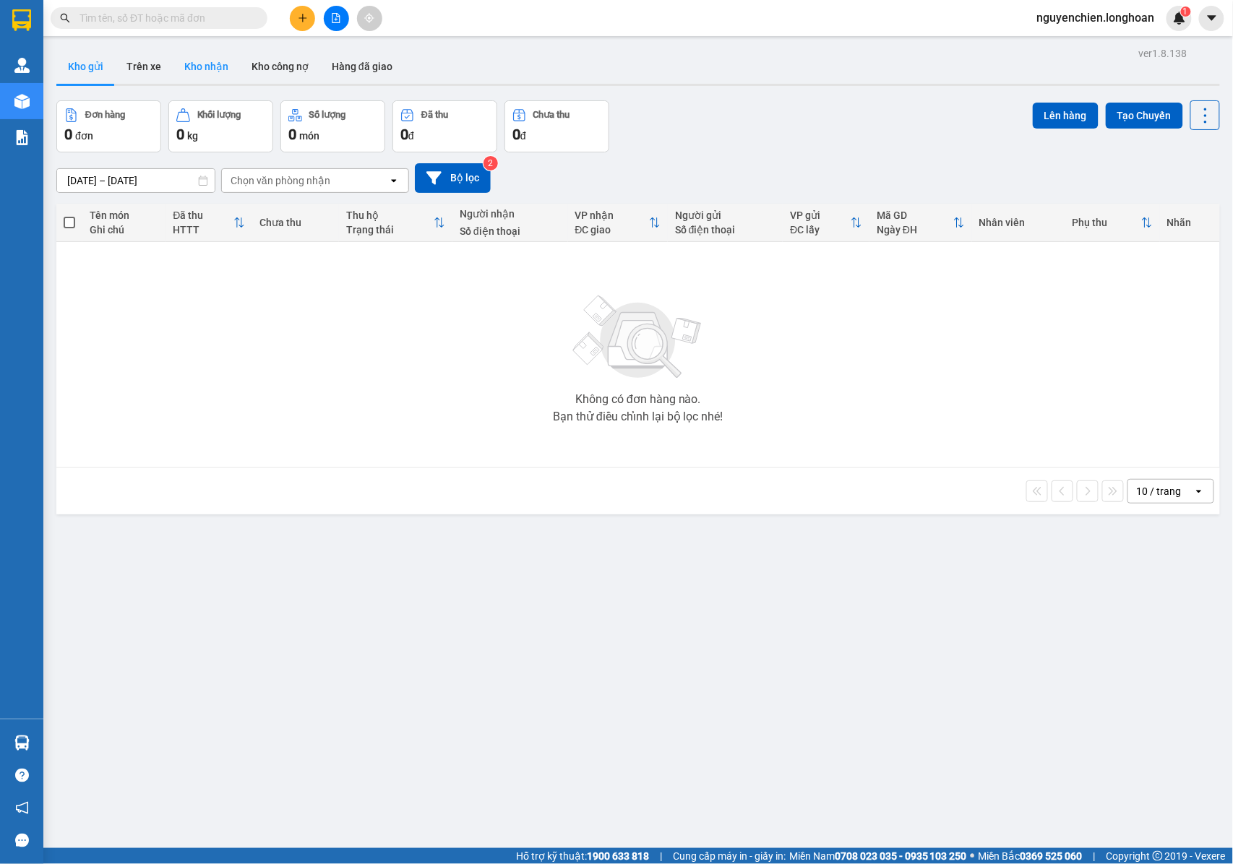
click at [197, 70] on button "Kho nhận" at bounding box center [206, 66] width 67 height 35
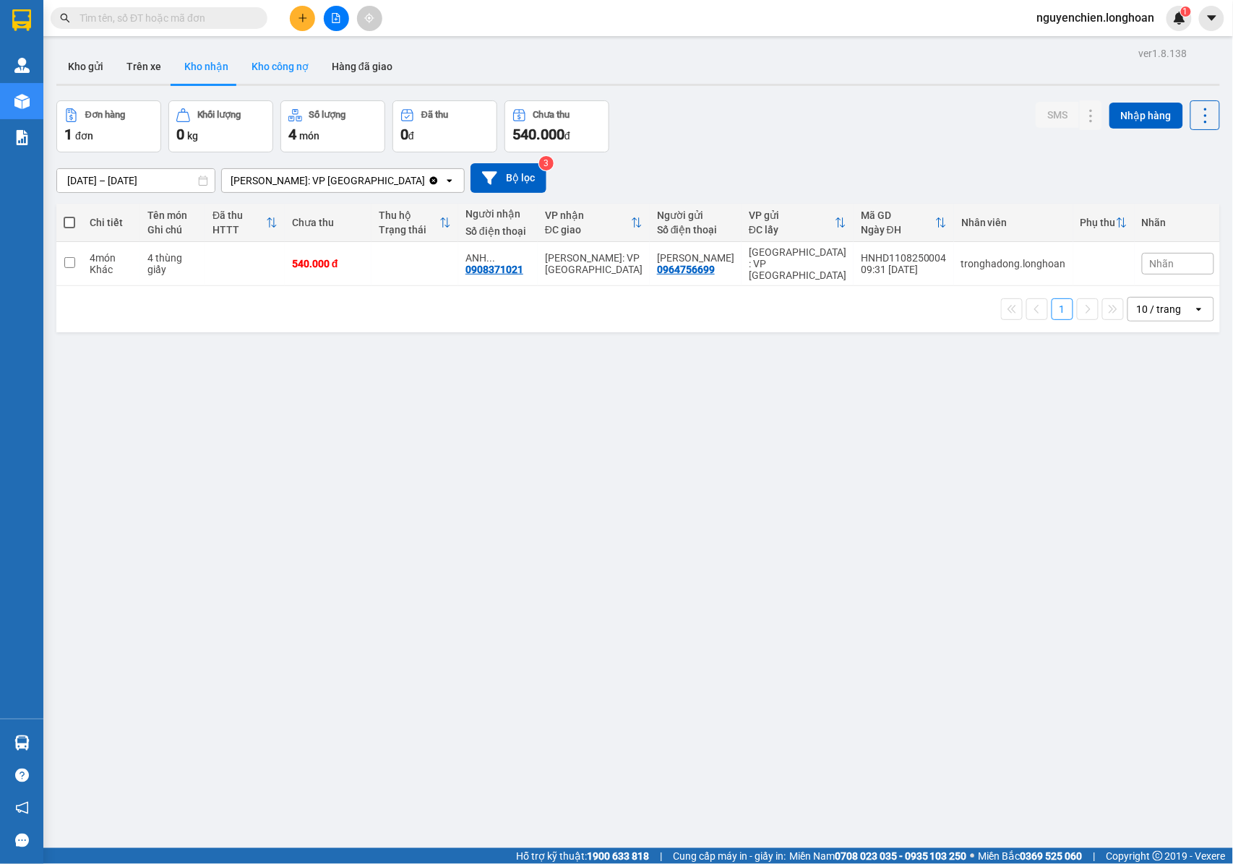
click at [262, 58] on button "Kho công nợ" at bounding box center [280, 66] width 80 height 35
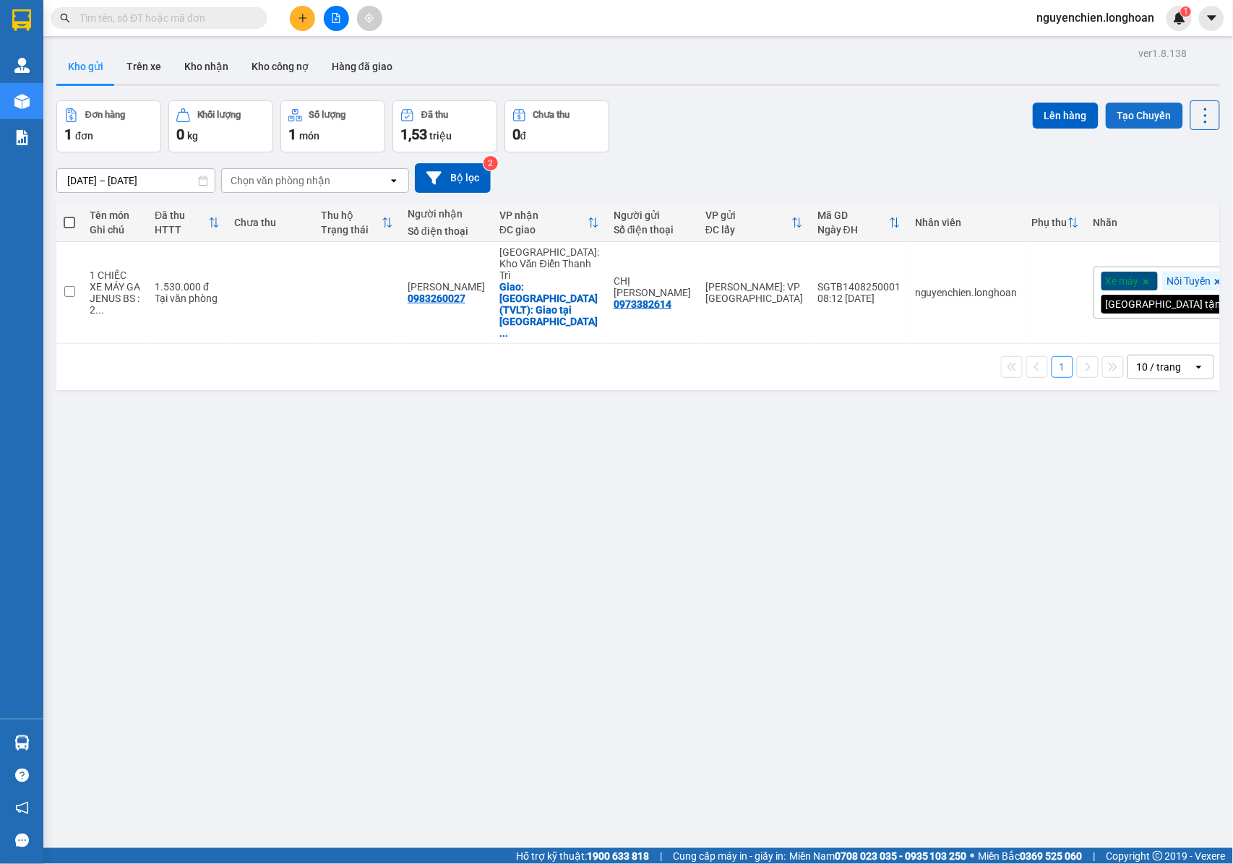
click at [1151, 113] on button "Tạo Chuyến" at bounding box center [1144, 116] width 77 height 26
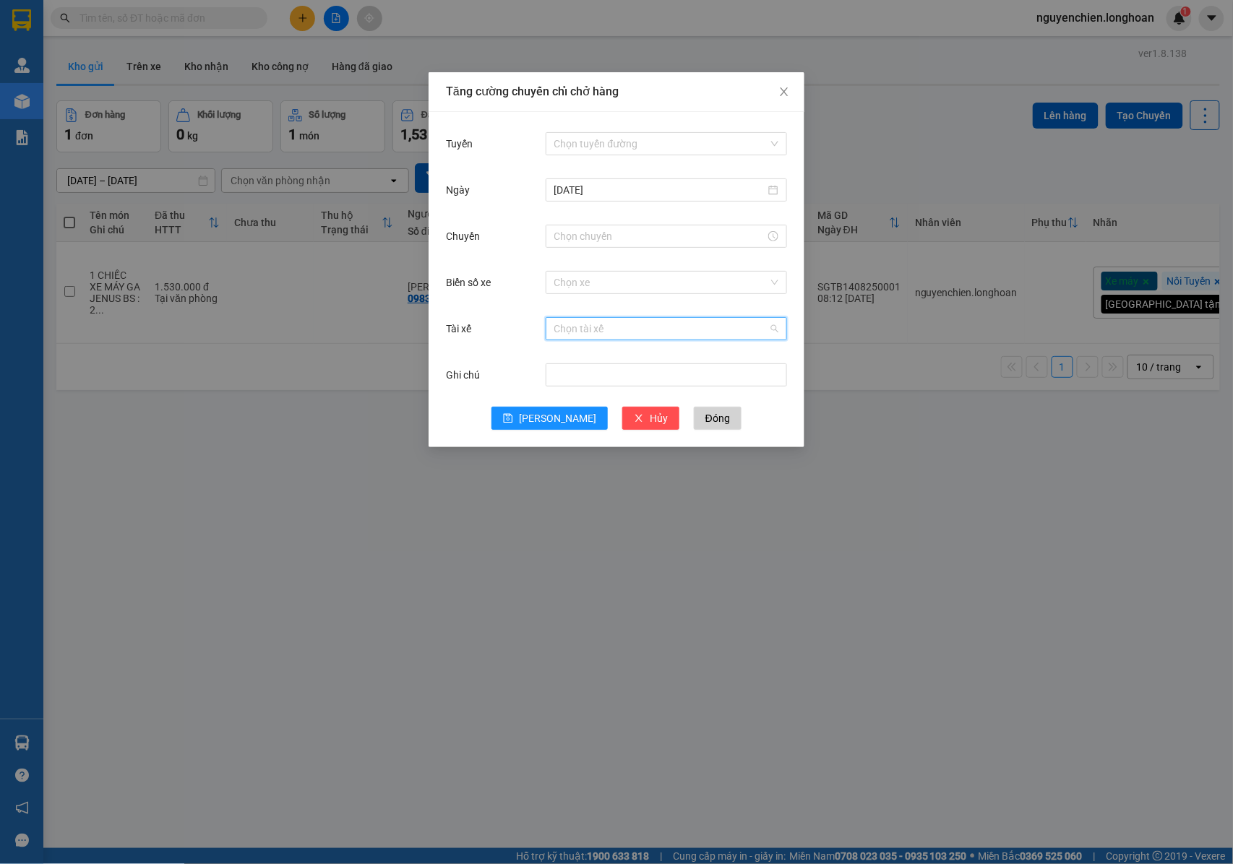
click at [607, 337] on input "Tài xế" at bounding box center [661, 329] width 214 height 22
type input "lân"
click at [786, 93] on icon "close" at bounding box center [784, 92] width 12 height 12
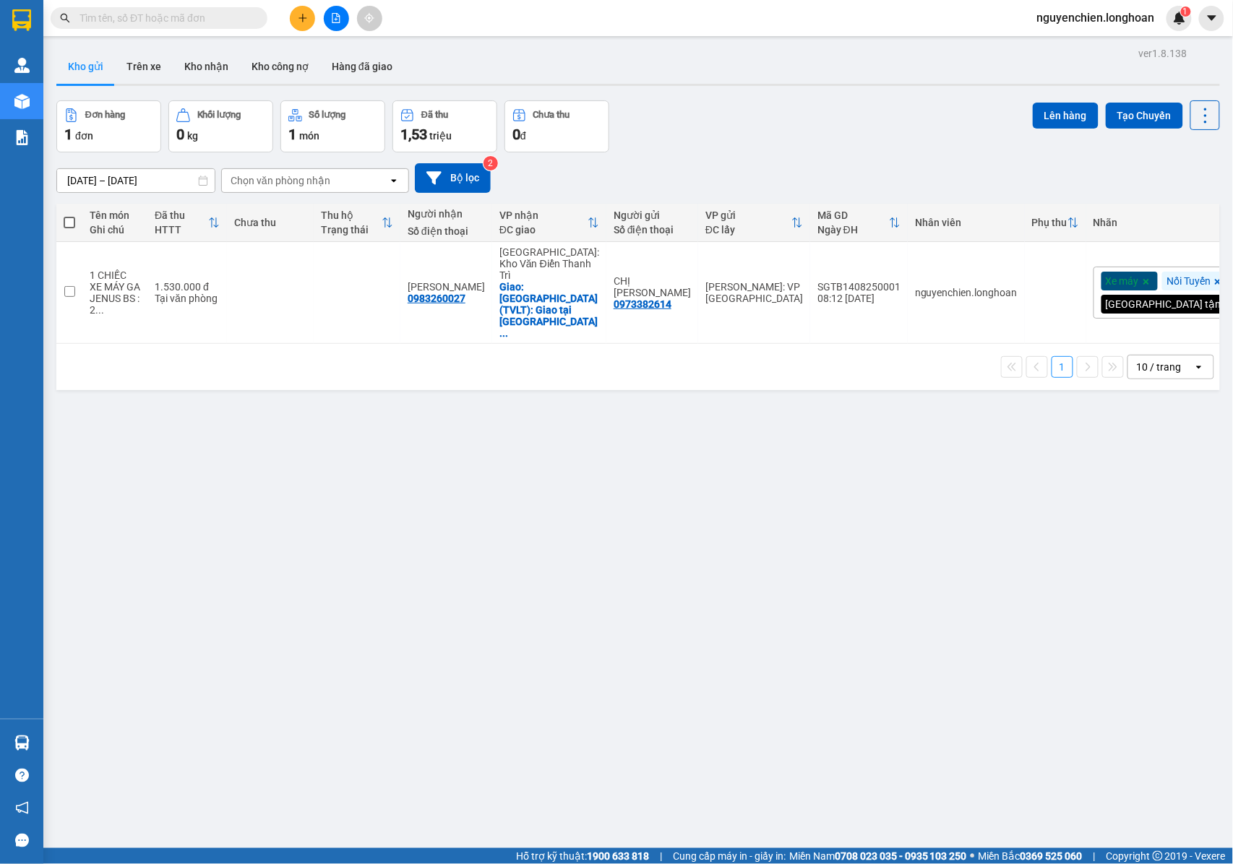
click at [299, 21] on icon "plus" at bounding box center [303, 18] width 10 height 10
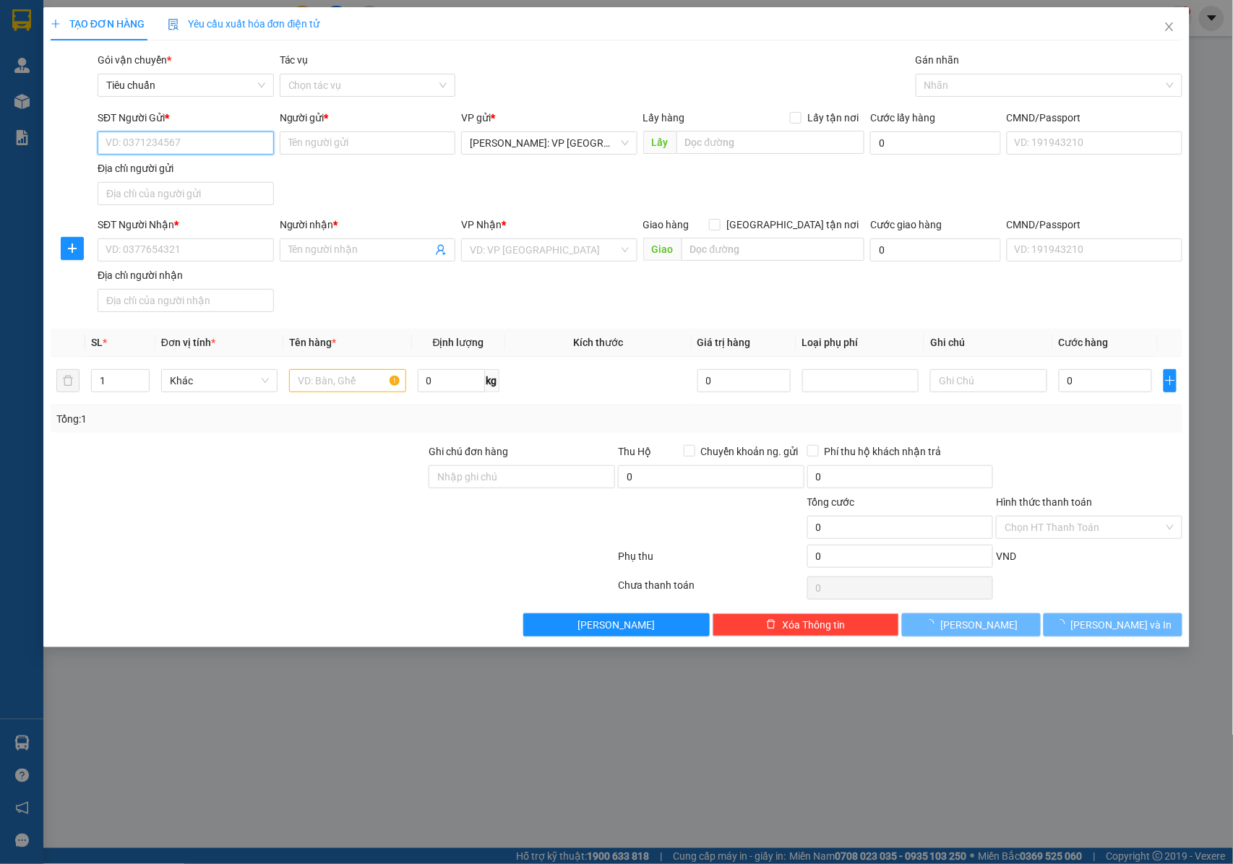
click at [199, 143] on input "SĐT Người Gửi *" at bounding box center [186, 143] width 176 height 23
type input "0933245227"
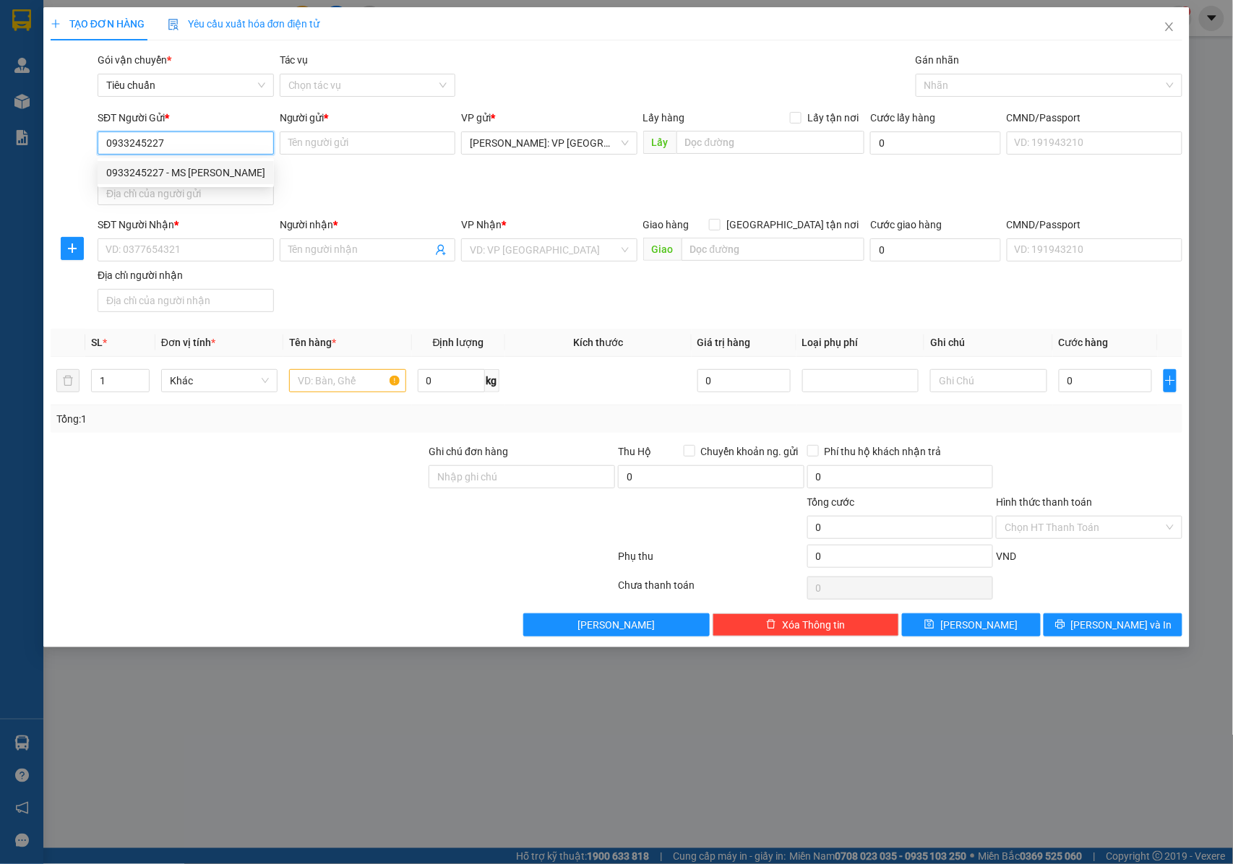
click at [200, 143] on input "0933245227" at bounding box center [186, 143] width 176 height 23
click at [214, 173] on div "0933245227 - MS NHUNG" at bounding box center [185, 173] width 159 height 16
type input "MS [PERSON_NAME]"
type input "0933245227"
drag, startPoint x: 1174, startPoint y: 32, endPoint x: 1128, endPoint y: 4, distance: 54.4
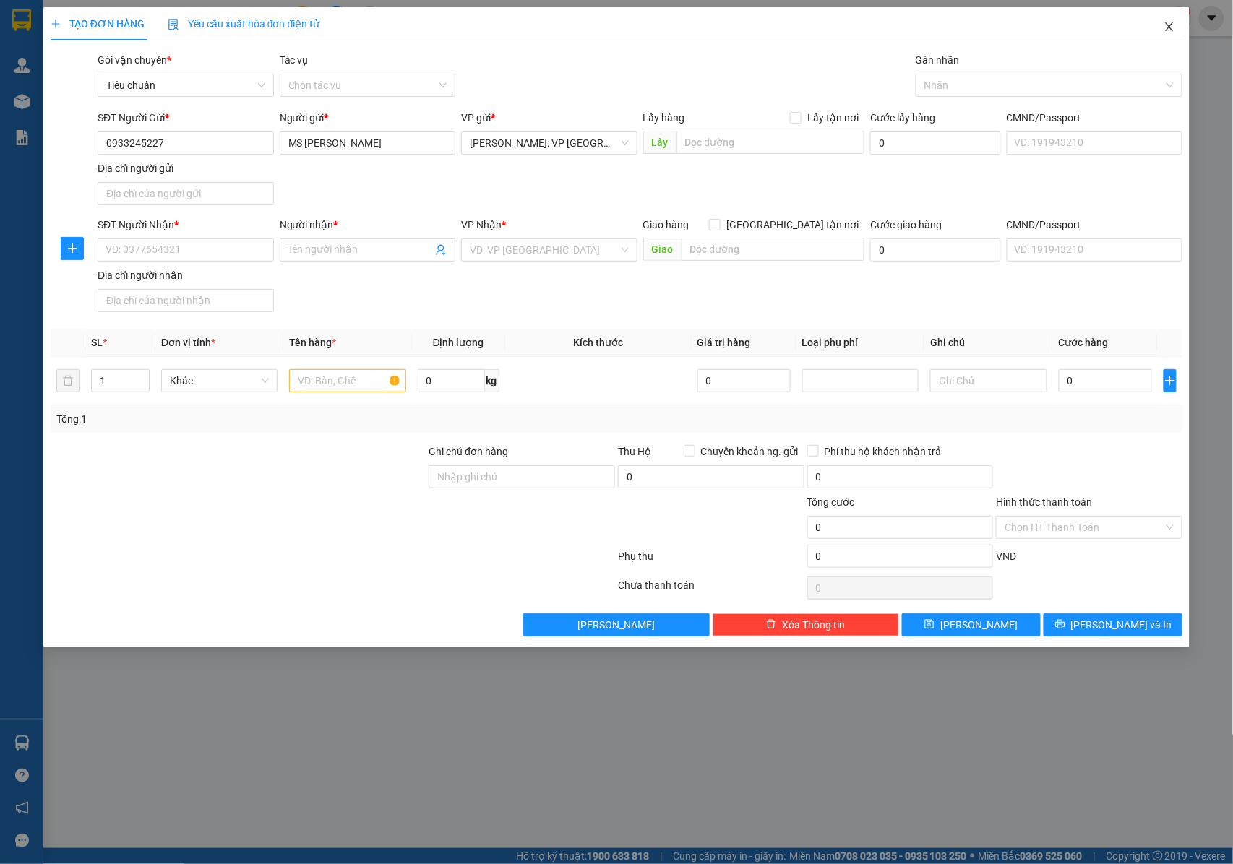
click at [1174, 32] on icon "close" at bounding box center [1170, 27] width 12 height 12
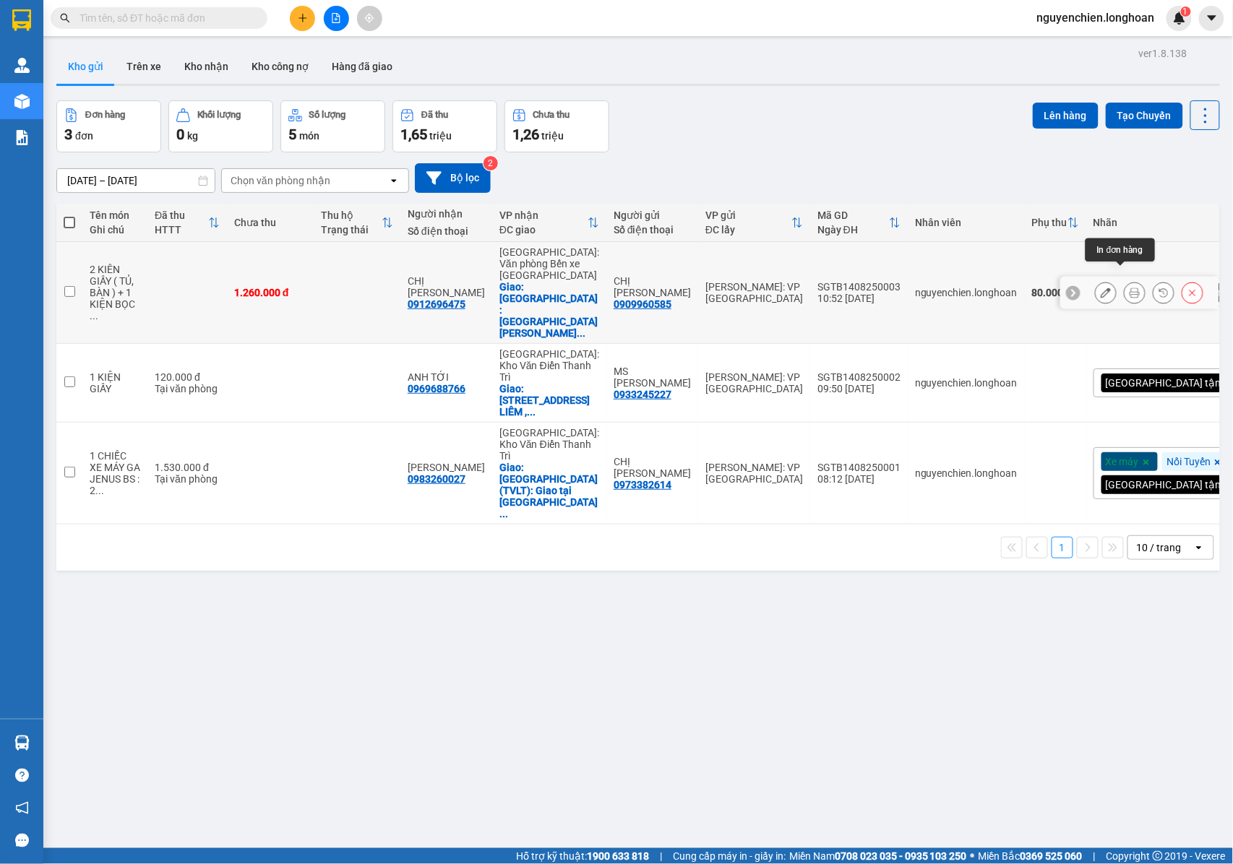
click at [1130, 288] on icon at bounding box center [1135, 293] width 10 height 10
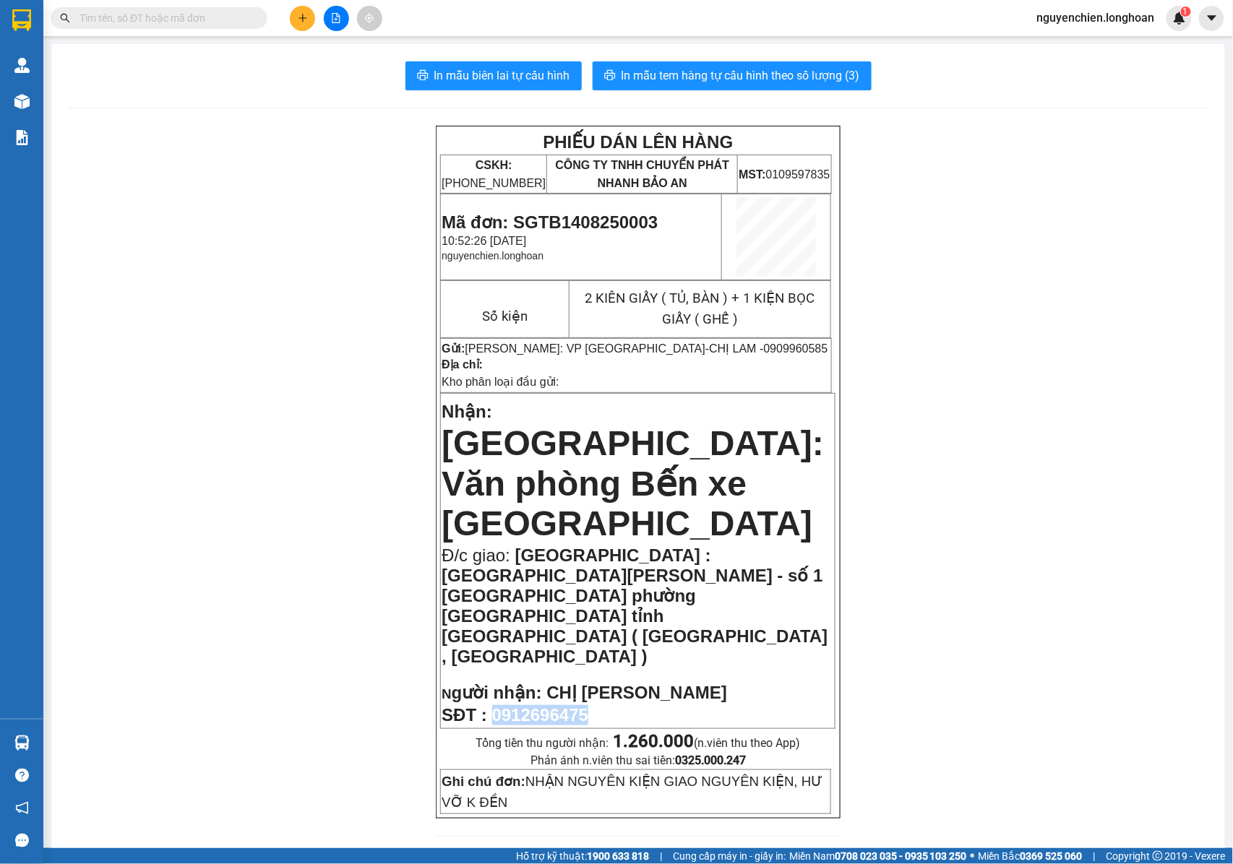
drag, startPoint x: 598, startPoint y: 657, endPoint x: 490, endPoint y: 654, distance: 108.5
click at [490, 705] on p "SĐT : 0912696475" at bounding box center [638, 715] width 392 height 20
copy span "0912696475"
click at [723, 73] on span "In mẫu tem hàng tự cấu hình theo số lượng (3)" at bounding box center [741, 75] width 239 height 18
click at [301, 19] on icon "plus" at bounding box center [303, 18] width 10 height 10
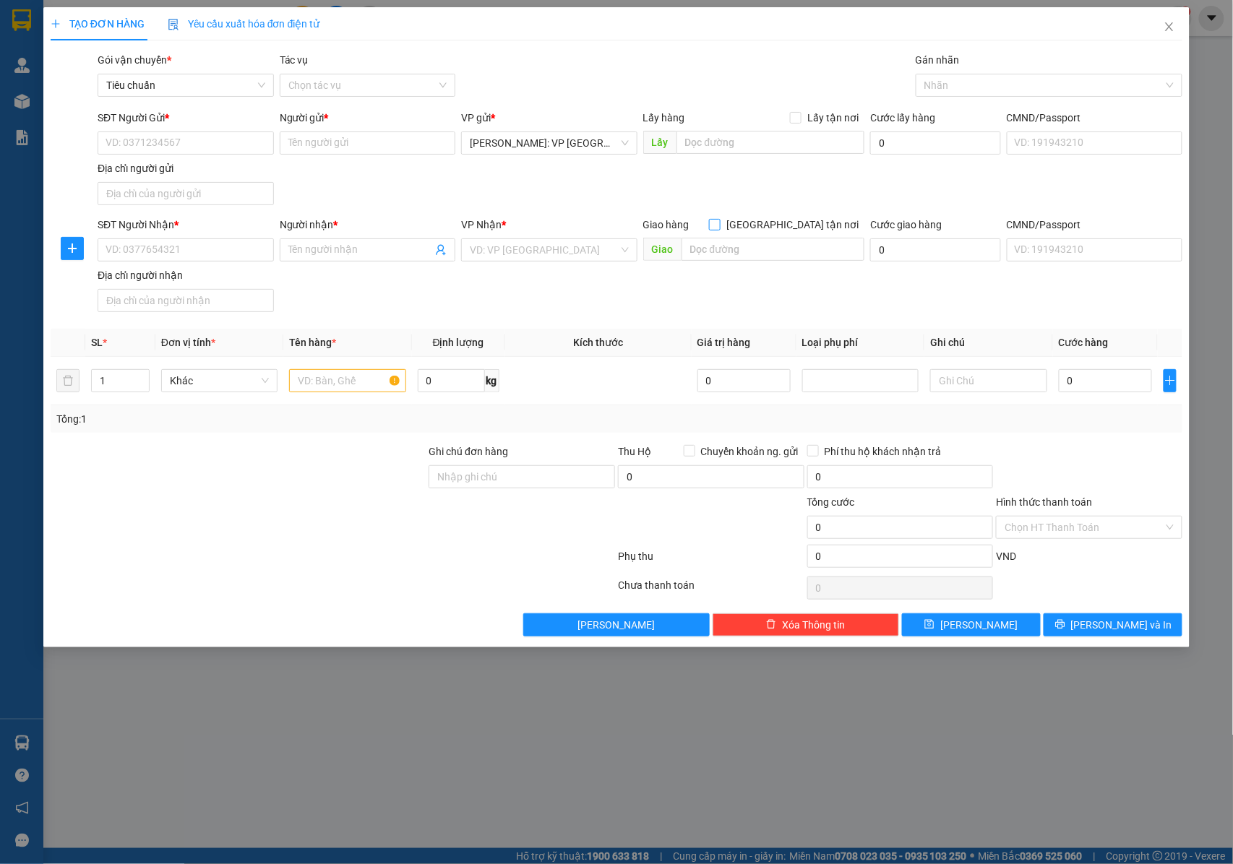
click at [719, 227] on input "[GEOGRAPHIC_DATA] tận nơi" at bounding box center [714, 224] width 10 height 10
checkbox input "true"
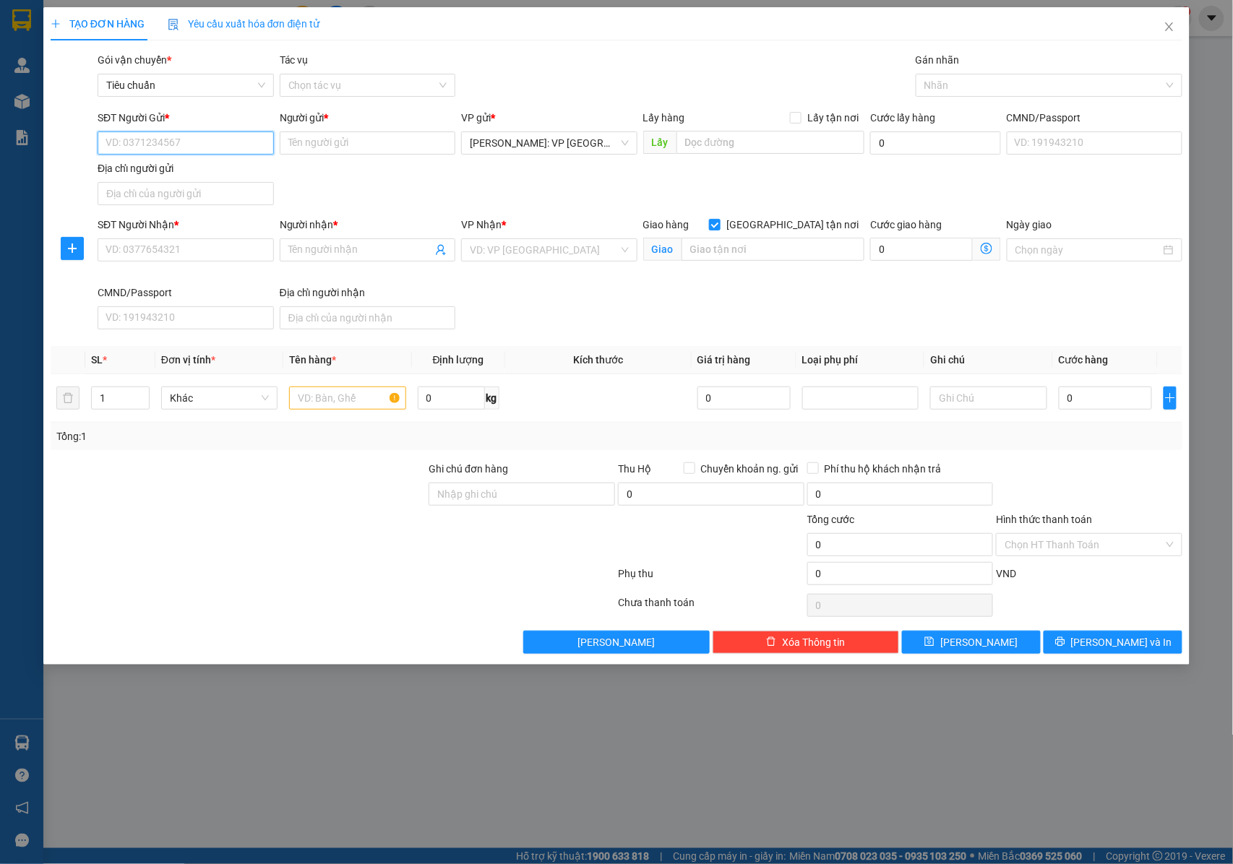
click at [203, 142] on input "SĐT Người Gửi *" at bounding box center [186, 143] width 176 height 23
click at [195, 252] on input "SĐT Người Nhận *" at bounding box center [186, 250] width 176 height 23
click at [200, 147] on input "SĐT Người Gửi *" at bounding box center [186, 143] width 176 height 23
click at [206, 140] on input "SĐT Người Gửi *" at bounding box center [186, 143] width 176 height 23
type input "0968138826"
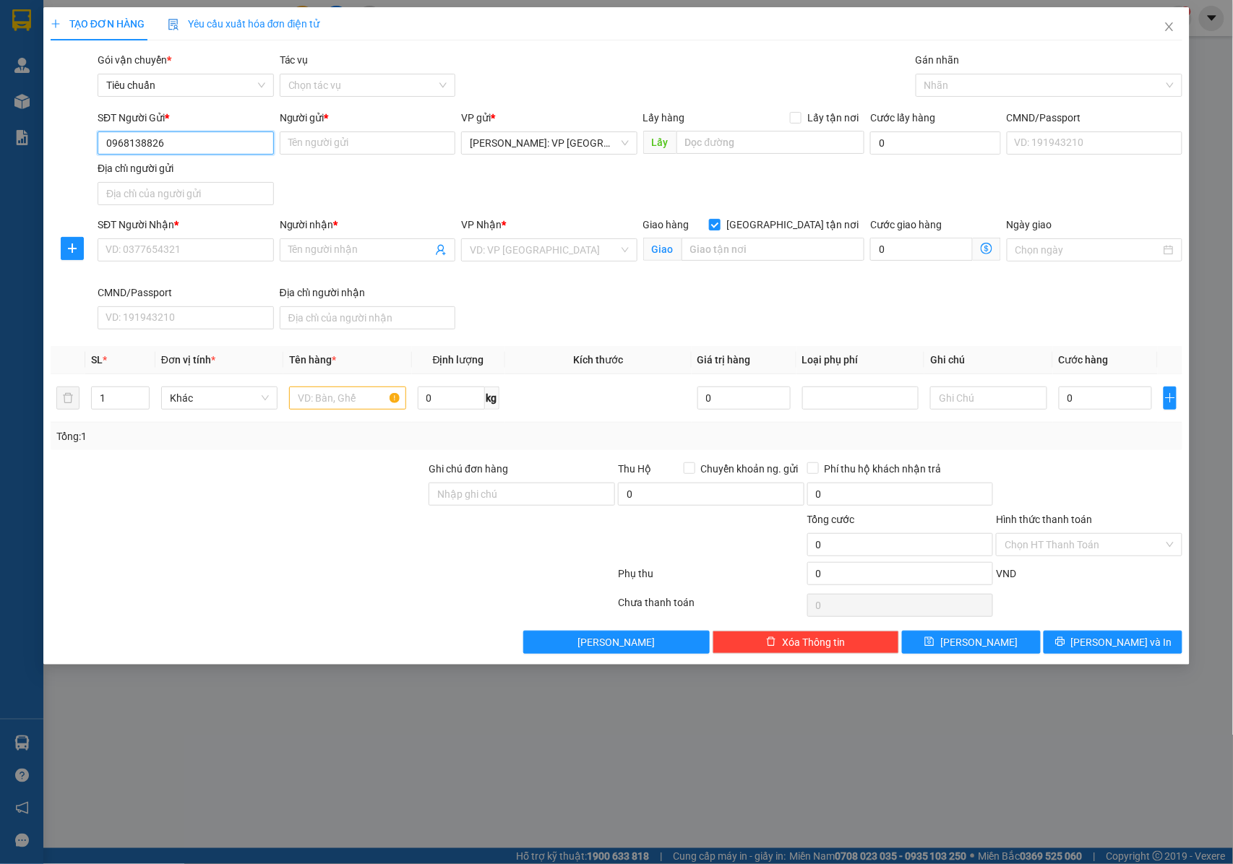
click at [209, 139] on input "0968138826" at bounding box center [186, 143] width 176 height 23
click at [218, 143] on input "0968138826" at bounding box center [186, 143] width 176 height 23
click at [210, 175] on div "0968138826 - triệu" at bounding box center [185, 173] width 159 height 16
type input "triệu"
type input "096813882"
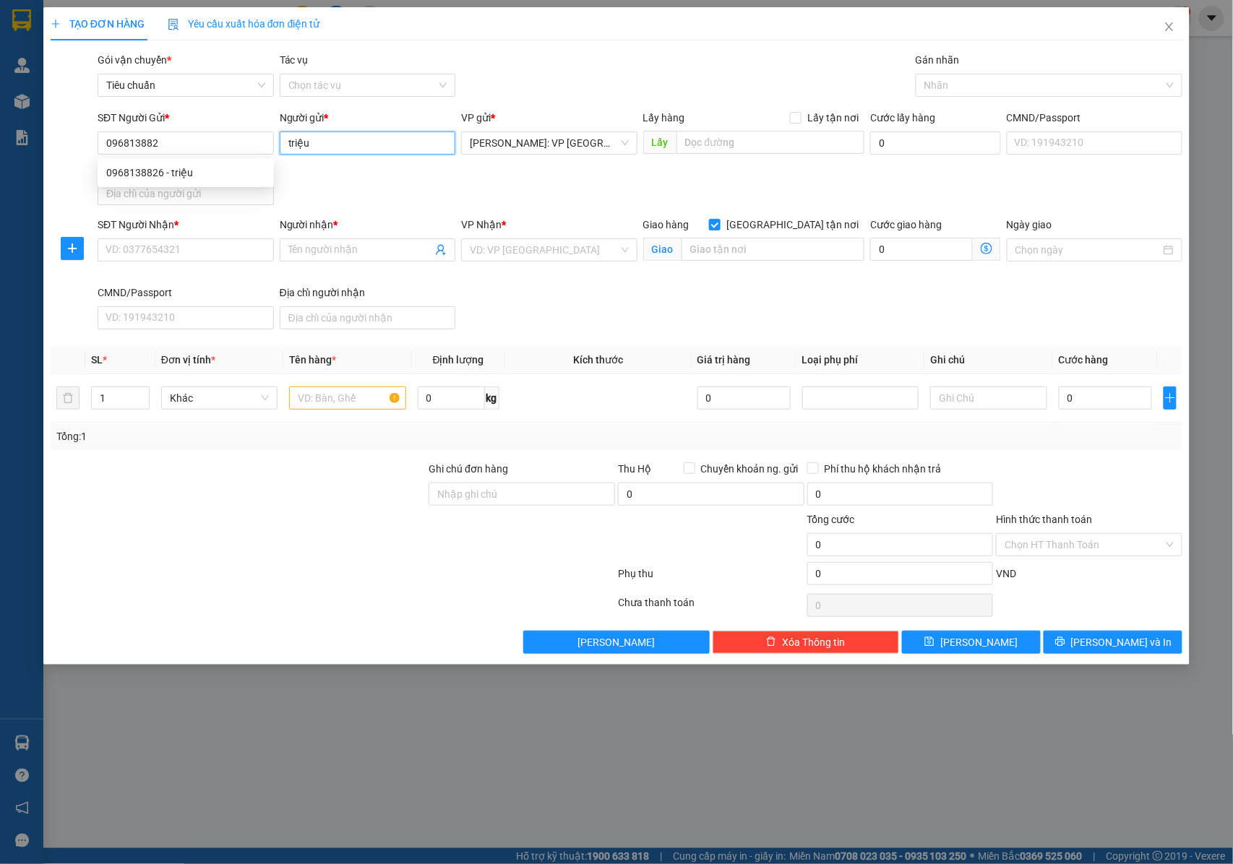
click at [348, 147] on input "triệu" at bounding box center [368, 143] width 176 height 23
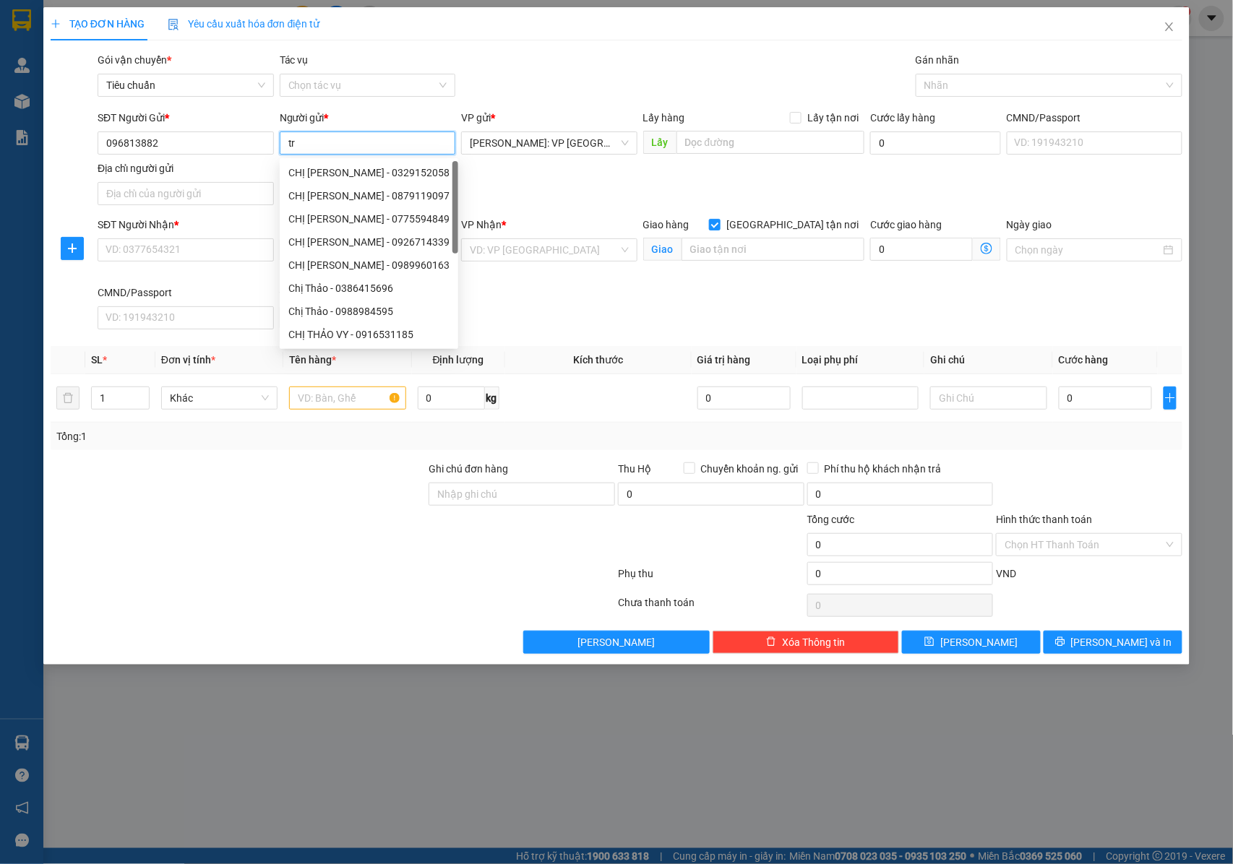
type input "t"
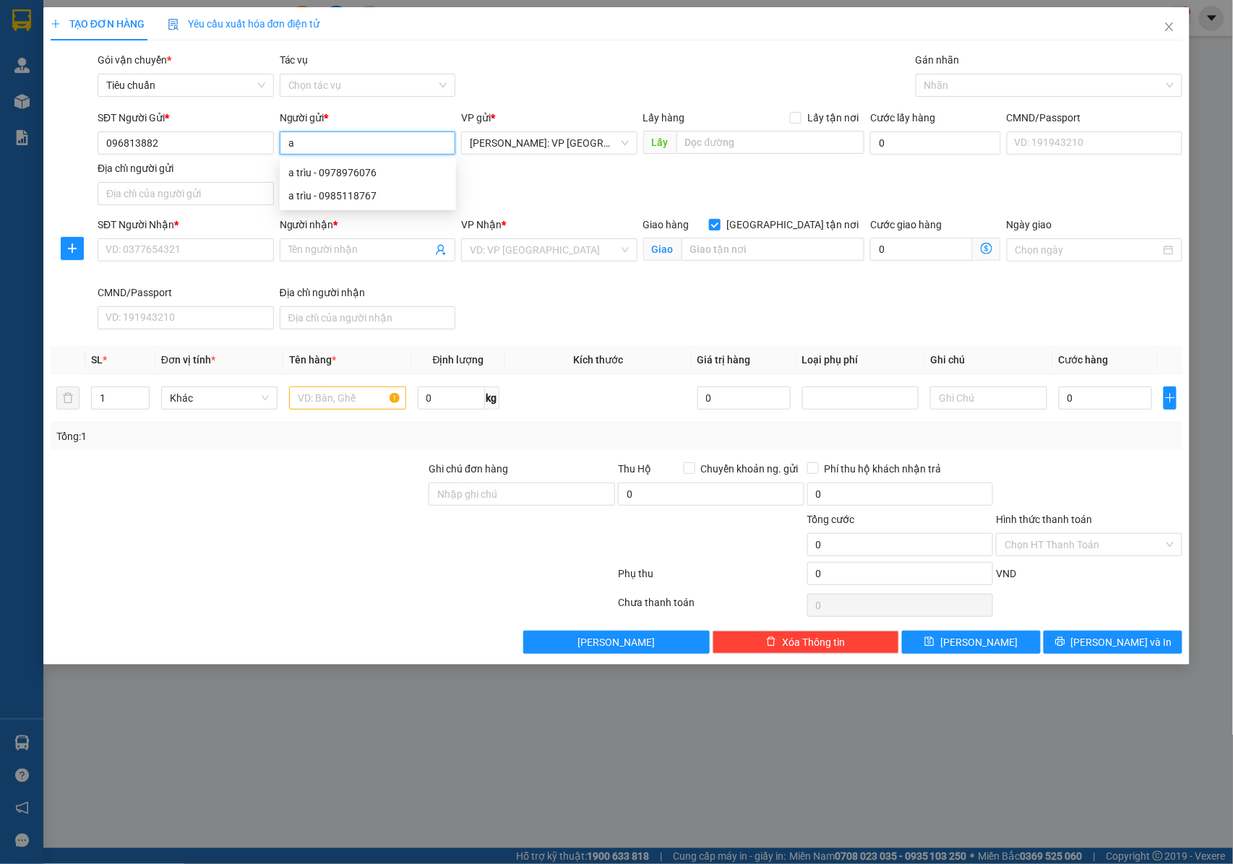
type input "a"
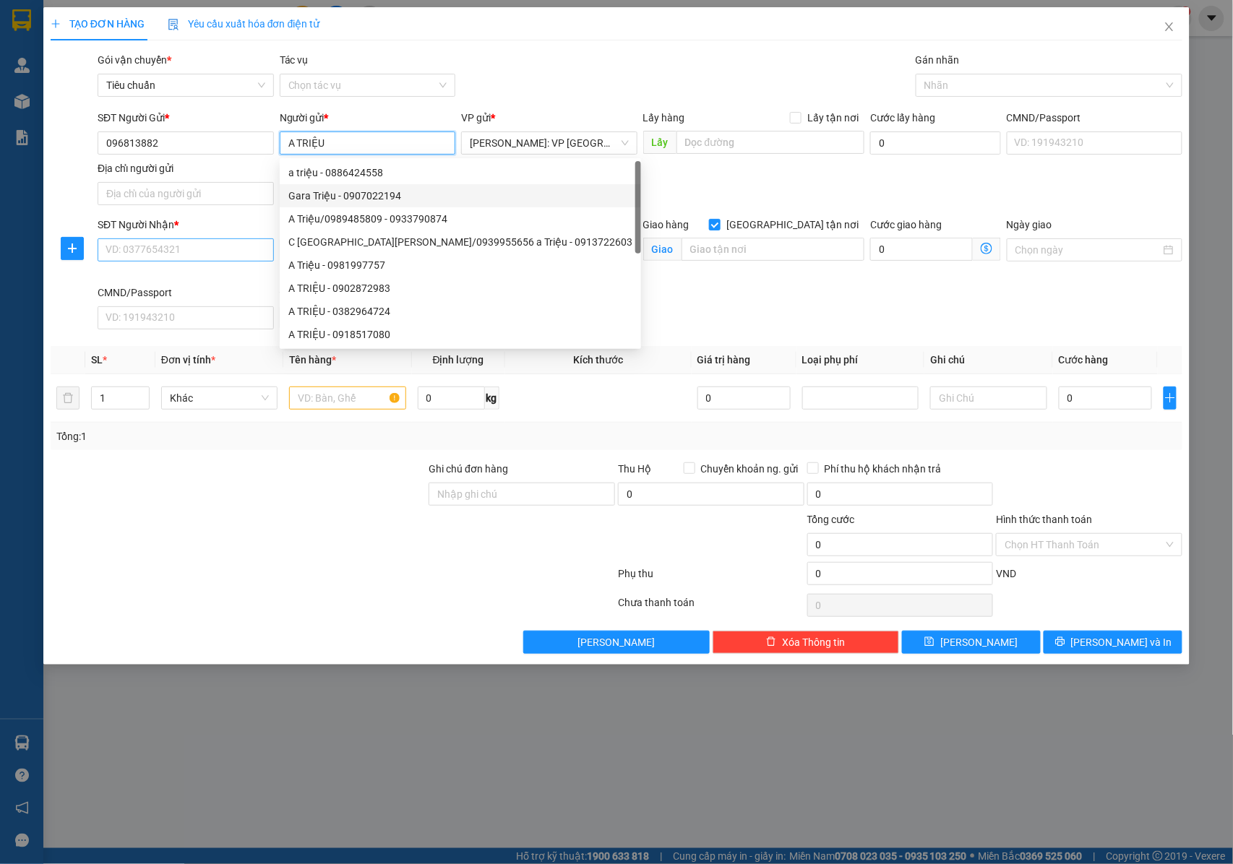
type input "A TRIỆU"
click at [233, 244] on input "SĐT Người Nhận *" at bounding box center [186, 250] width 176 height 23
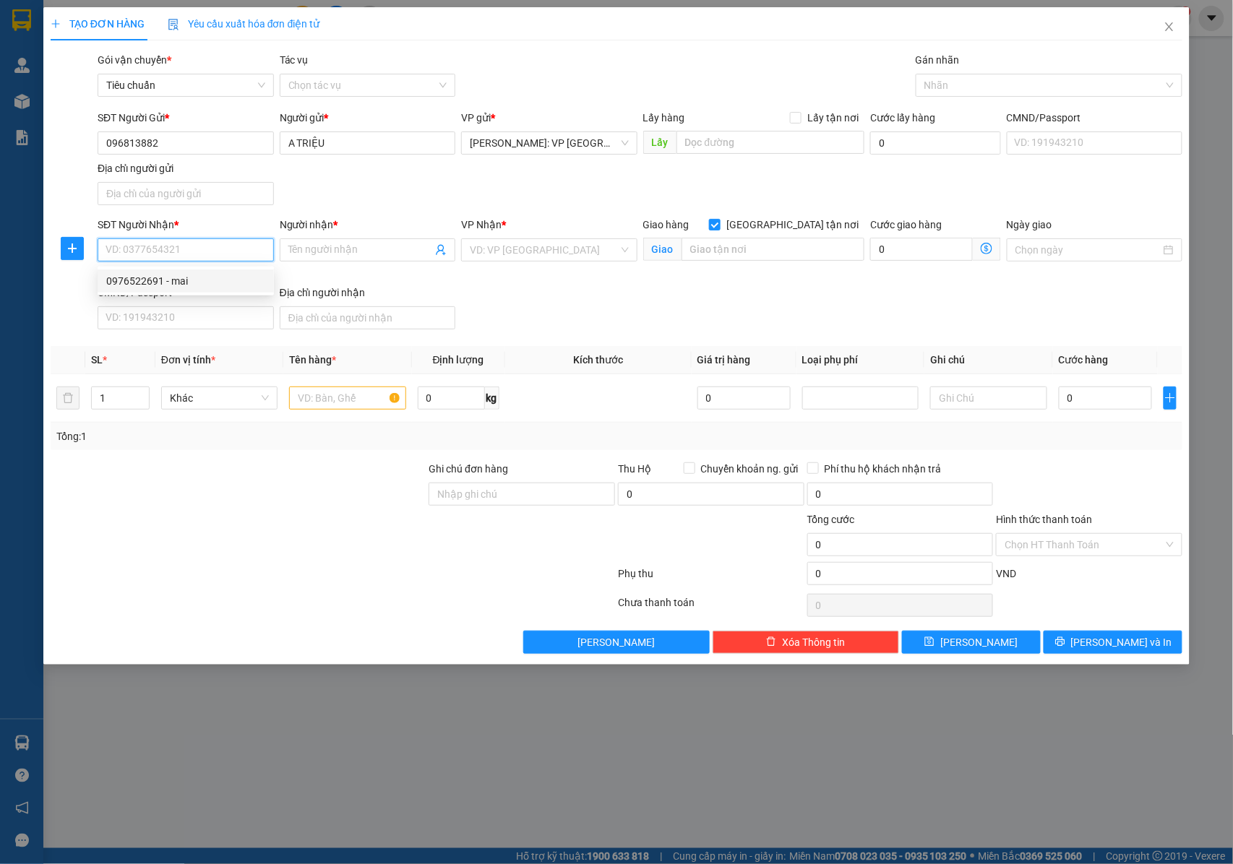
click at [226, 282] on div "0976522691 - mai" at bounding box center [185, 281] width 159 height 16
type input "0976522691"
type input "mai"
type input "số 11d/50 phương liu, p đông hải 1 , hải an, hải phòng"
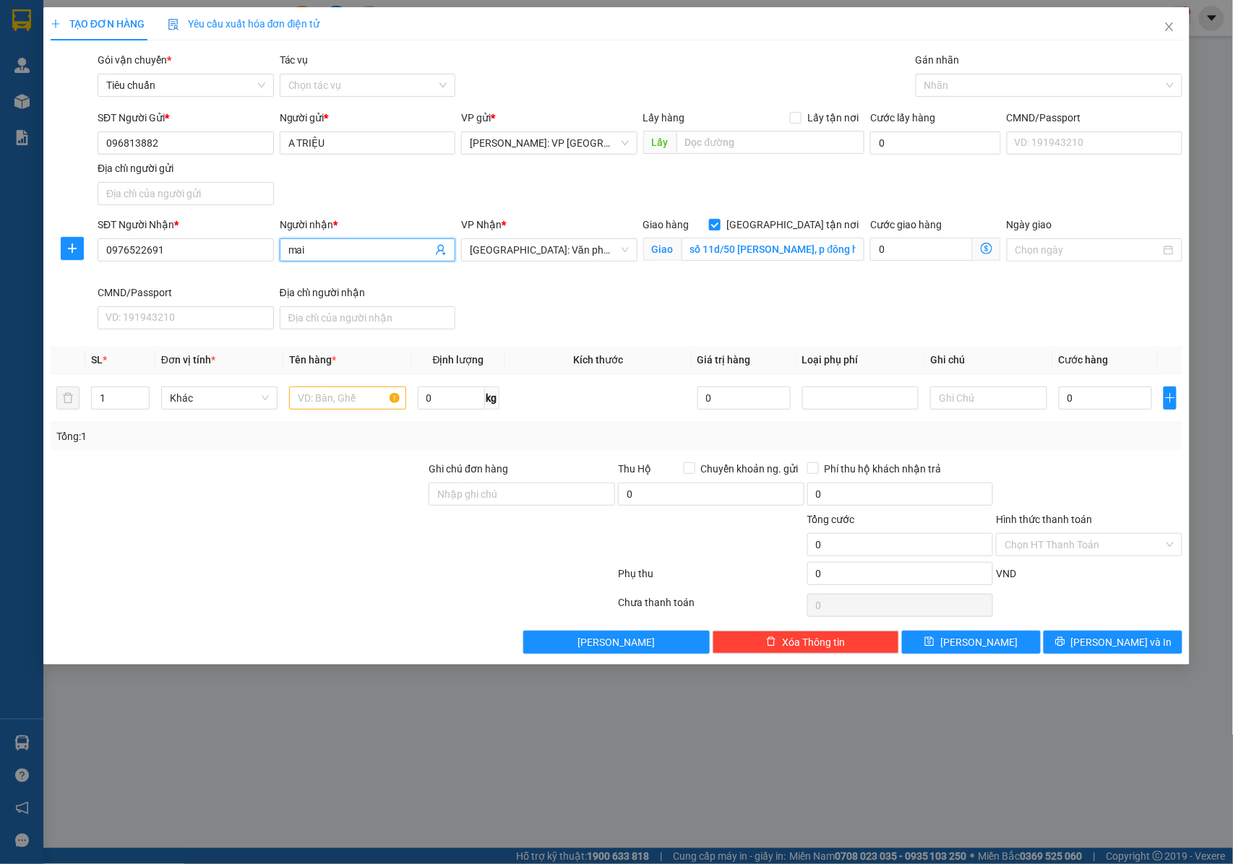
click at [331, 255] on input "mai" at bounding box center [360, 250] width 145 height 16
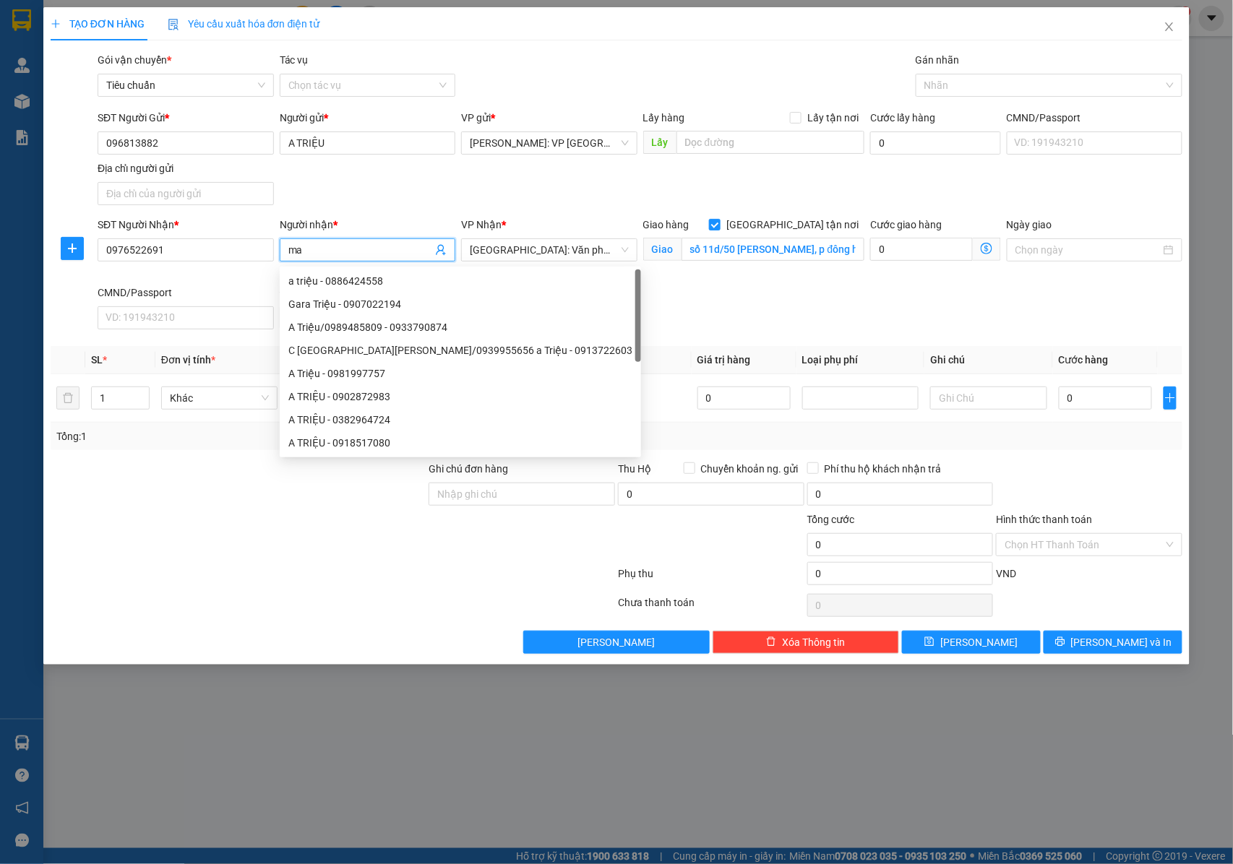
type input "m"
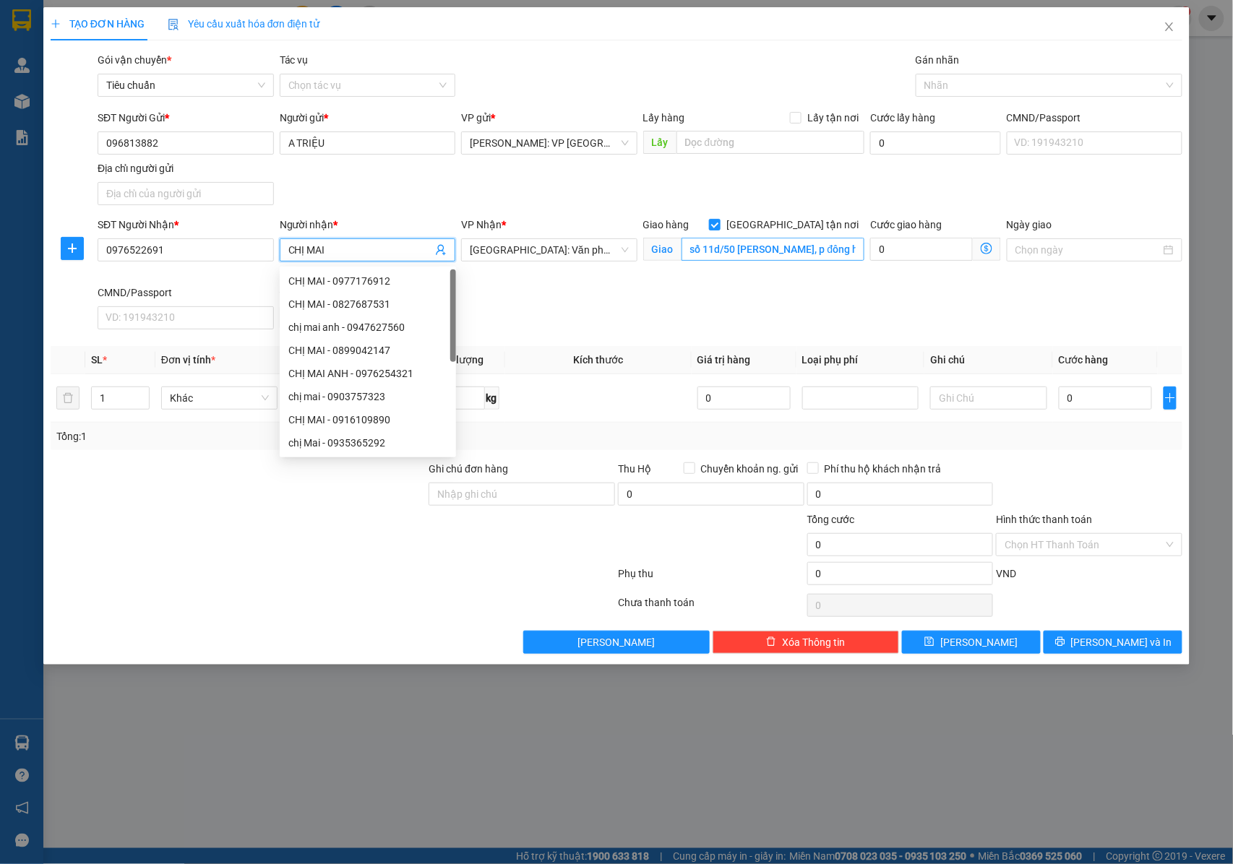
type input "CHỊ MAI"
click at [766, 244] on input "số 11d/50 phương liu, p đông hải 1 , hải an, hải phòng" at bounding box center [773, 249] width 183 height 23
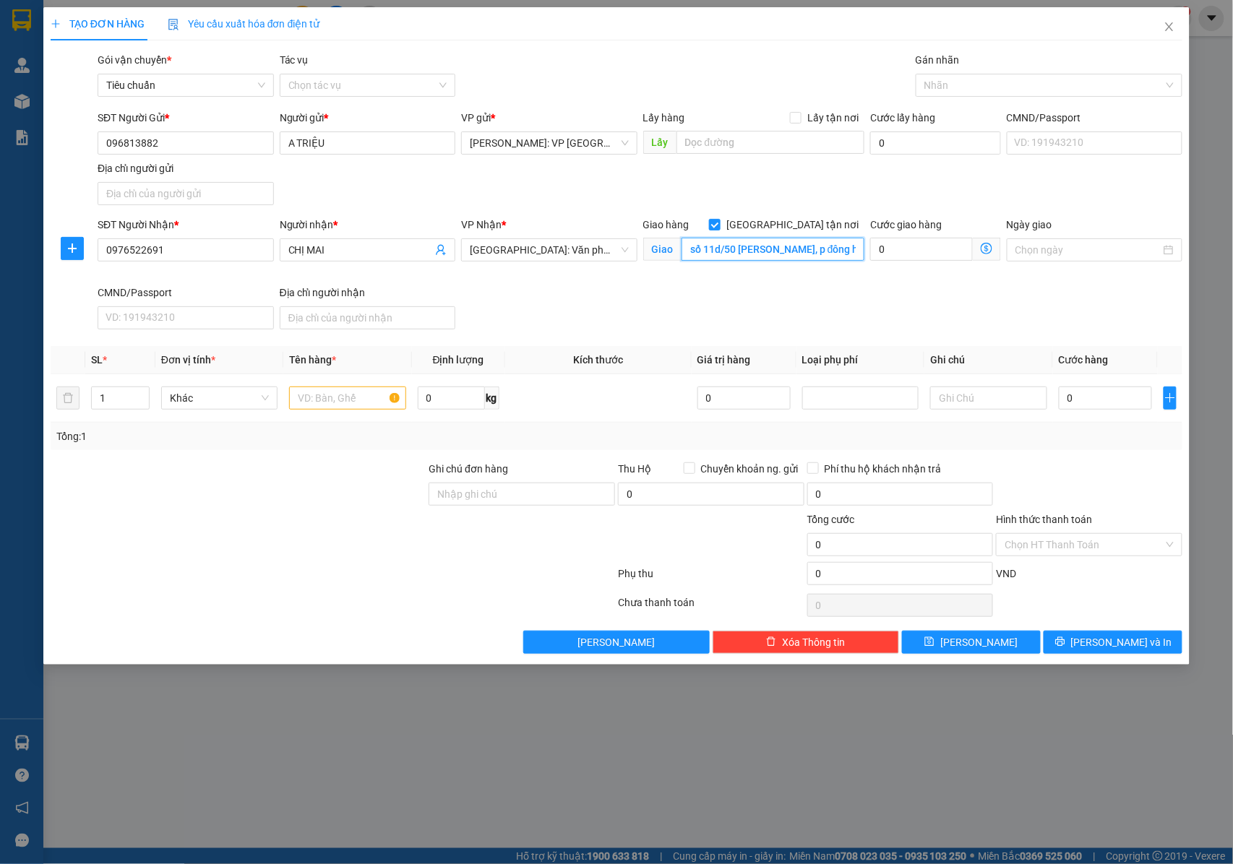
click at [787, 249] on input "số 11d/50 phương liu, p đông hải 1 , hải an, hải phòng" at bounding box center [773, 249] width 183 height 23
click at [125, 408] on input "1" at bounding box center [120, 398] width 57 height 22
click at [137, 399] on span "up" at bounding box center [141, 394] width 9 height 9
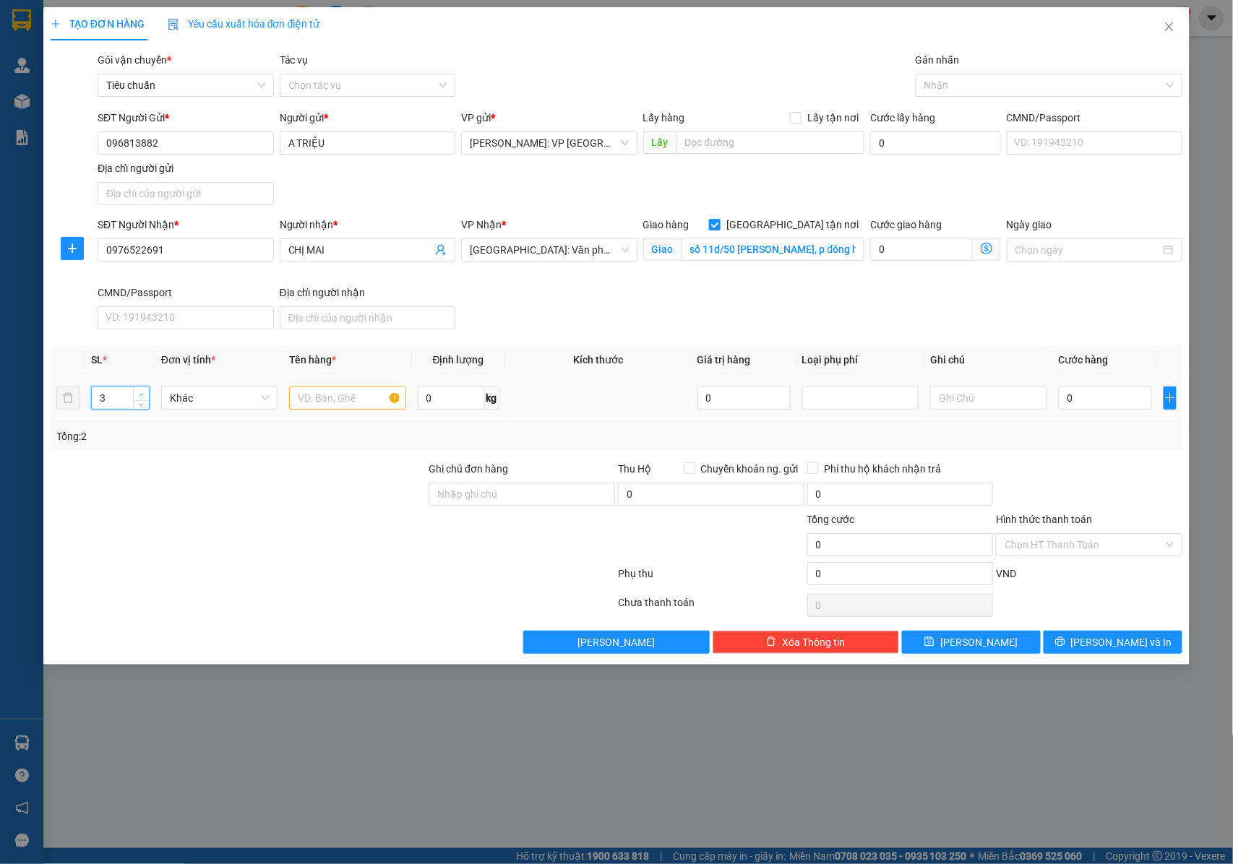
click at [137, 399] on span "up" at bounding box center [141, 394] width 9 height 9
type input "4"
click at [137, 399] on span "up" at bounding box center [141, 394] width 9 height 9
click at [322, 403] on input "text" at bounding box center [347, 398] width 116 height 23
click at [305, 396] on input "text" at bounding box center [347, 398] width 116 height 23
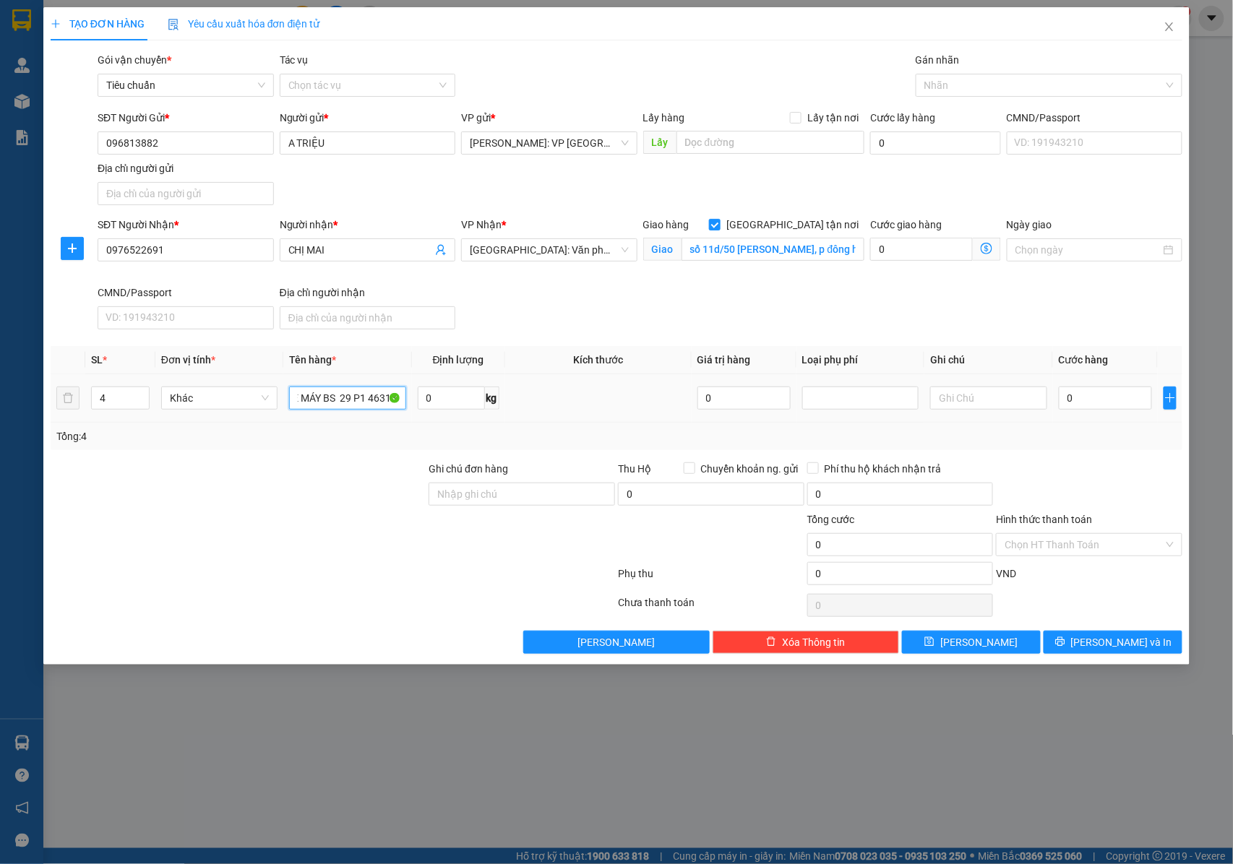
scroll to position [0, 471]
type input "1 MÁY LỌC NƯỚC BỌC XỐP NỔ + 1 QUẠT ĐIỀU HÒA ( BỌC XỐP NỔ ) + 1 TỦ LẠNH BỌC XỐP …"
click at [533, 495] on input "Ghi chú đơn hàng" at bounding box center [522, 494] width 186 height 23
type input "2"
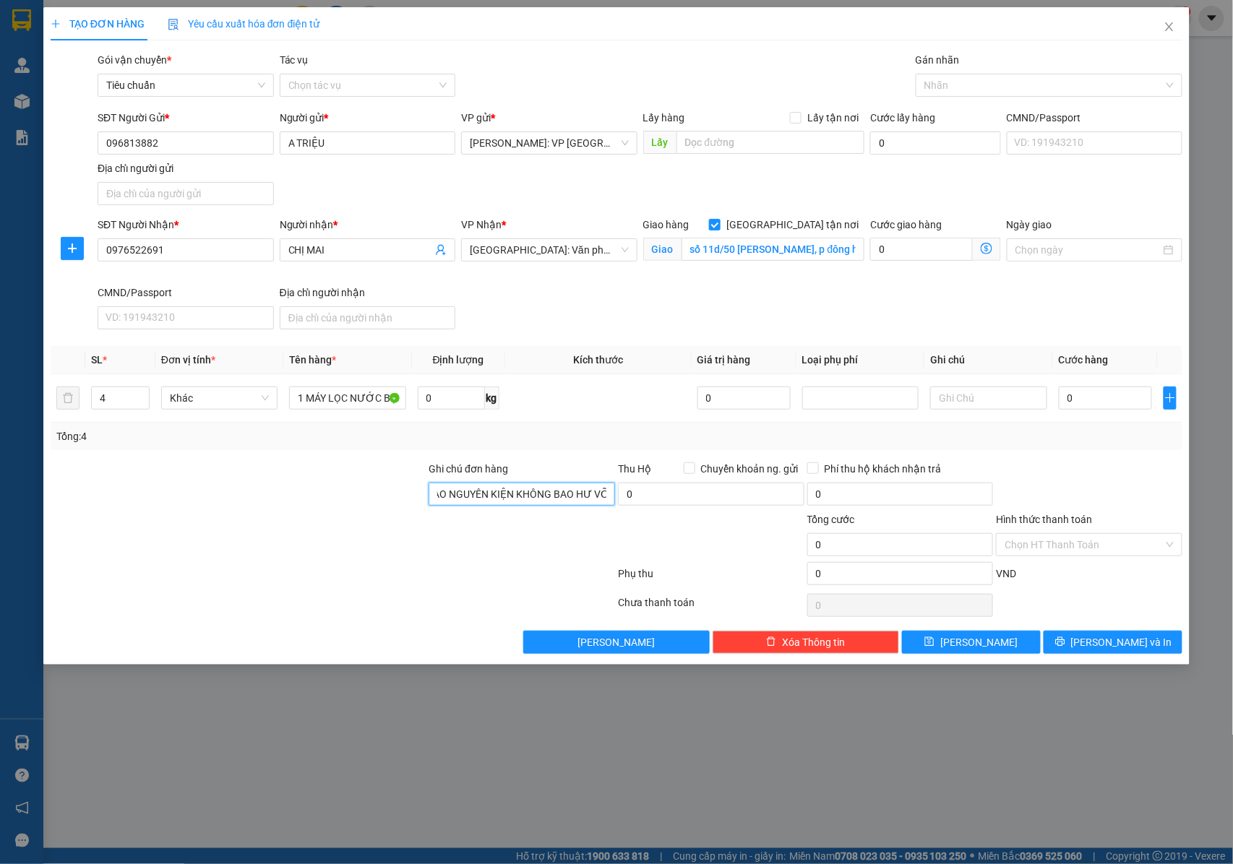
scroll to position [0, 465]
type input "CHÌA KHÓA QUÂN TAY LÁI + GIẤY TỜ XE KHÁCH GIỮ ( 2 GƯƠNG THEO XE ) + NHẬN NGUYÊN…"
click at [822, 247] on input "số 11d/50 phương liu, p đông hải 1 , hải an, hải phòng" at bounding box center [773, 249] width 183 height 23
click at [830, 249] on input "số 11d/50 phương liu, p đông hải 1 , hải an, hải phòng" at bounding box center [773, 249] width 183 height 23
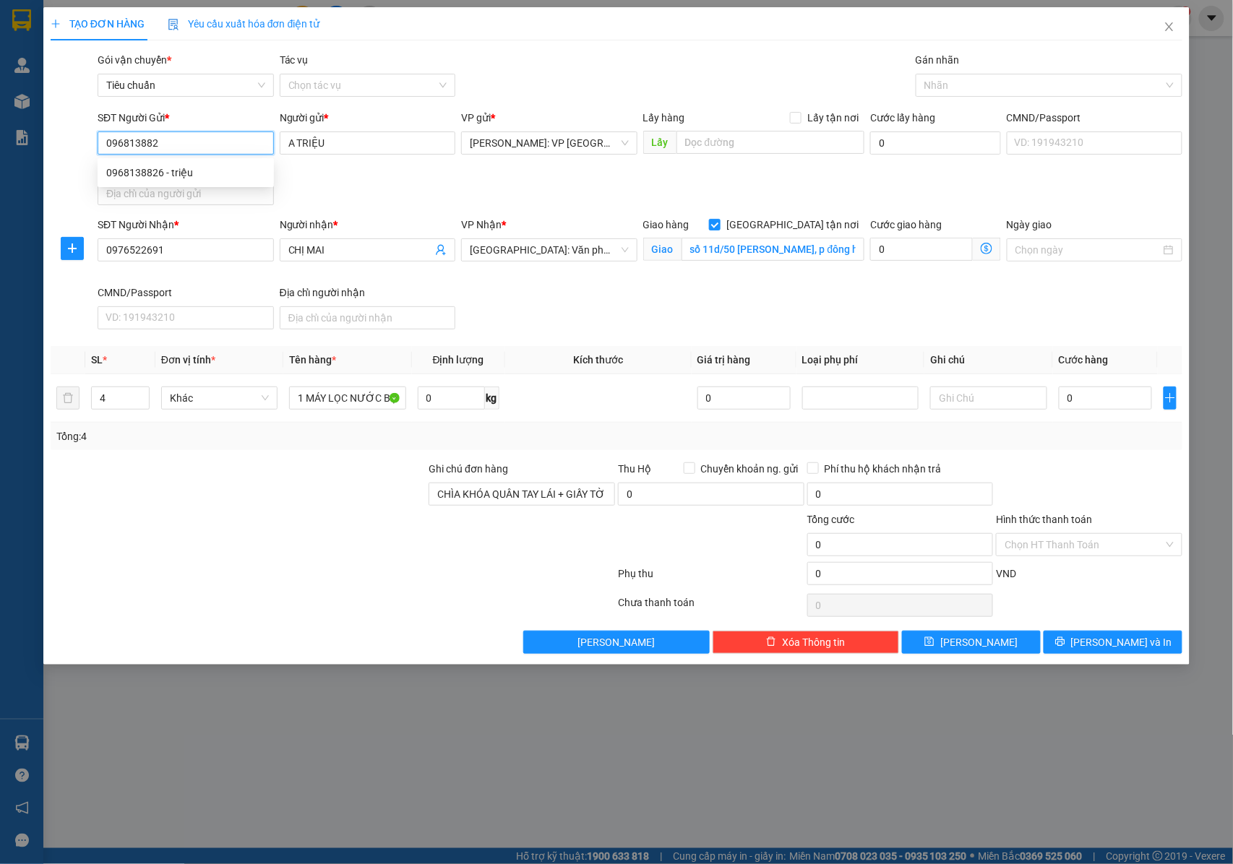
drag, startPoint x: 171, startPoint y: 143, endPoint x: 106, endPoint y: 142, distance: 65.1
click at [106, 142] on input "096813882" at bounding box center [186, 143] width 176 height 23
click at [1094, 399] on input "0" at bounding box center [1105, 398] width 93 height 23
click at [604, 438] on div "Tổng: 4" at bounding box center [616, 437] width 1121 height 16
click at [1076, 402] on input "0" at bounding box center [1105, 398] width 93 height 23
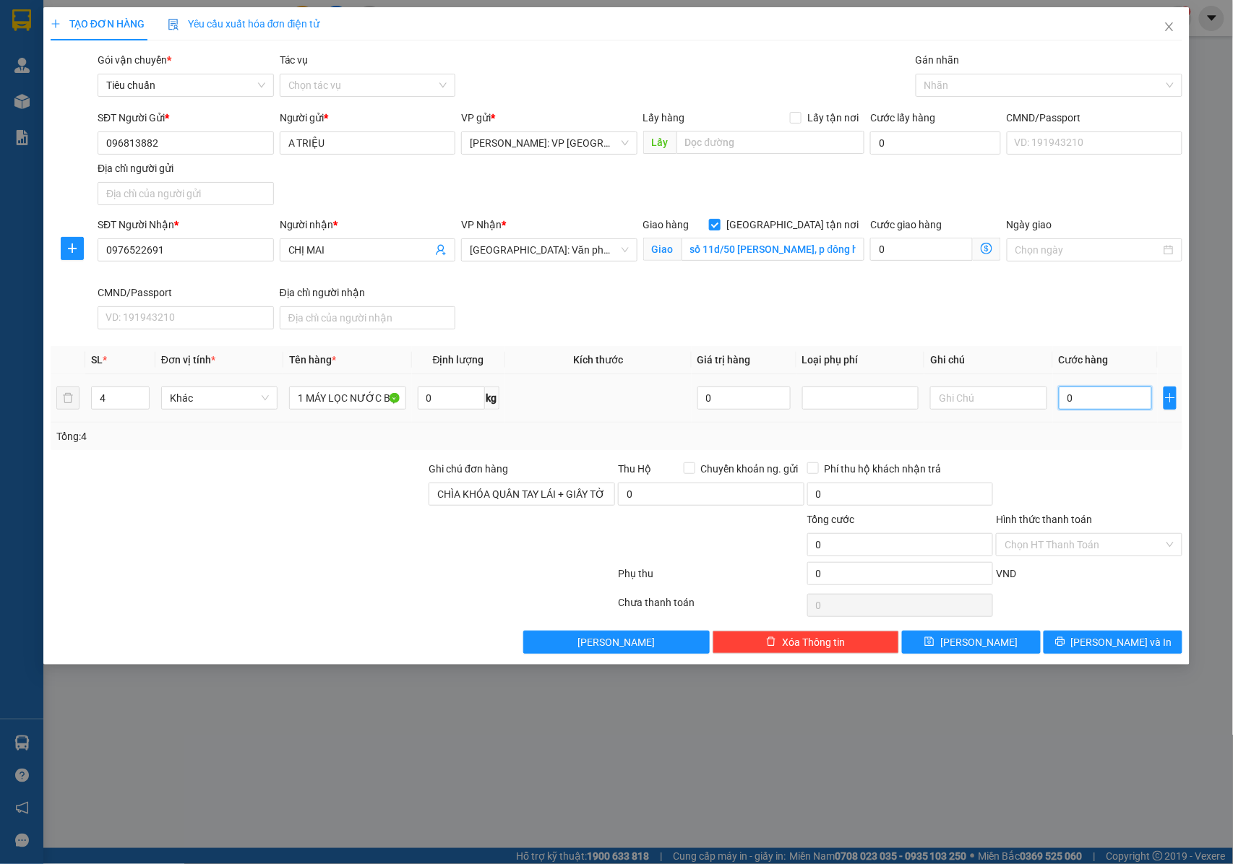
type input "2"
type input "29"
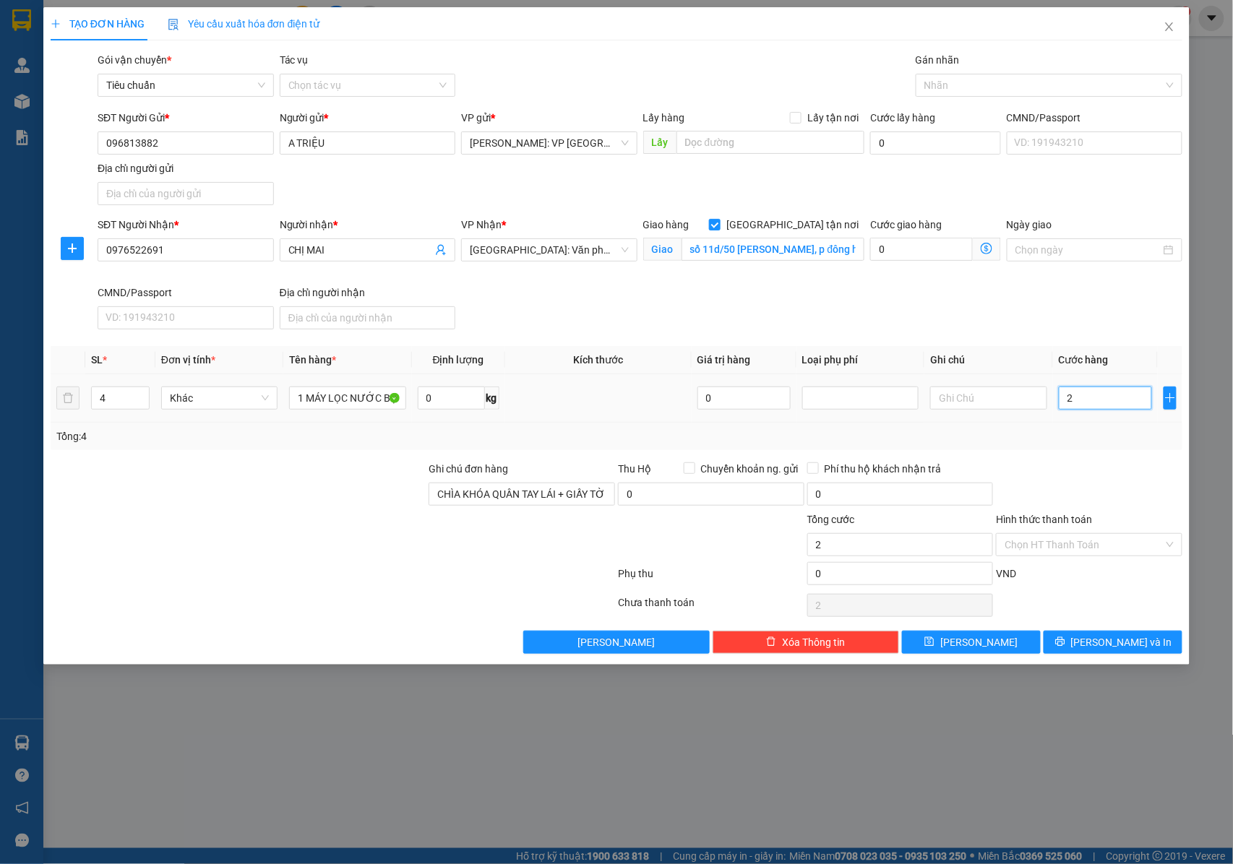
type input "29"
type input "290"
type input "2.900"
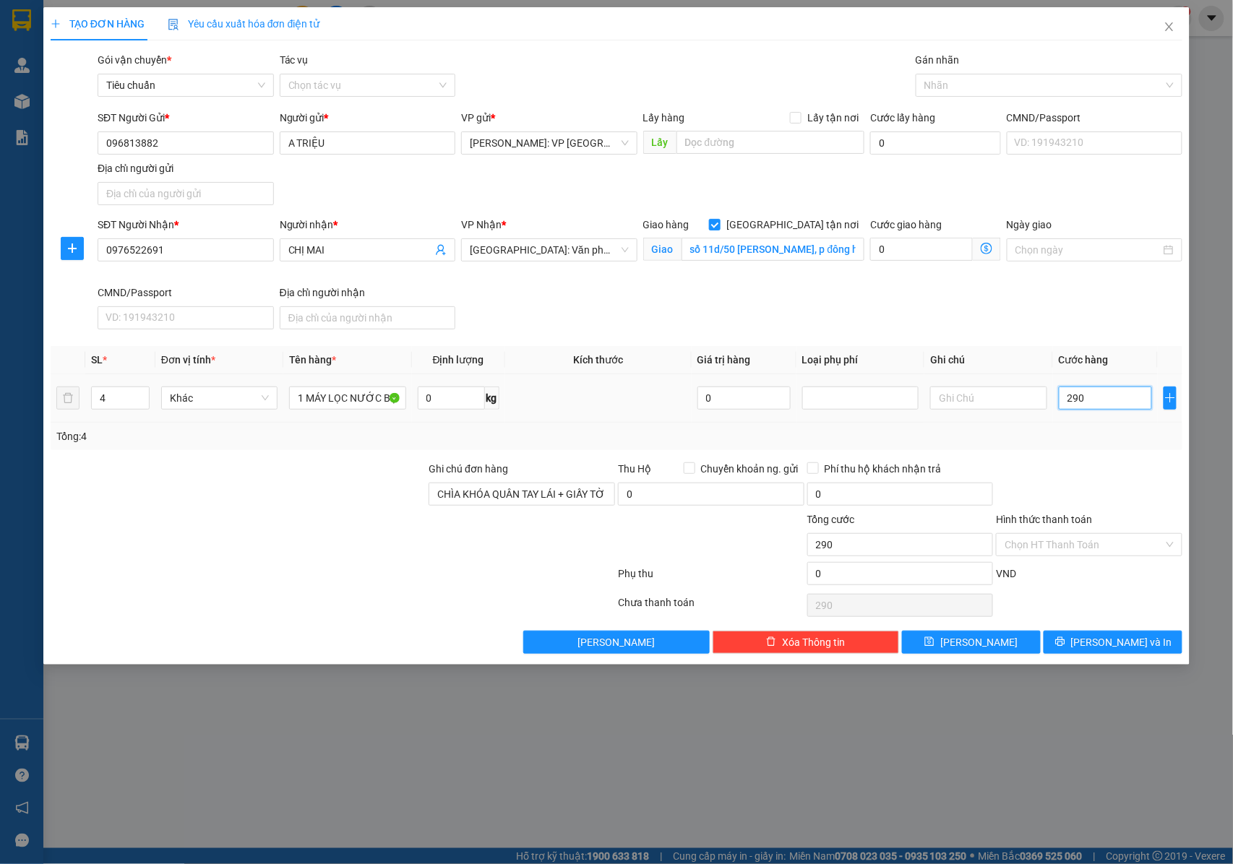
type input "2.900"
type input "29.000"
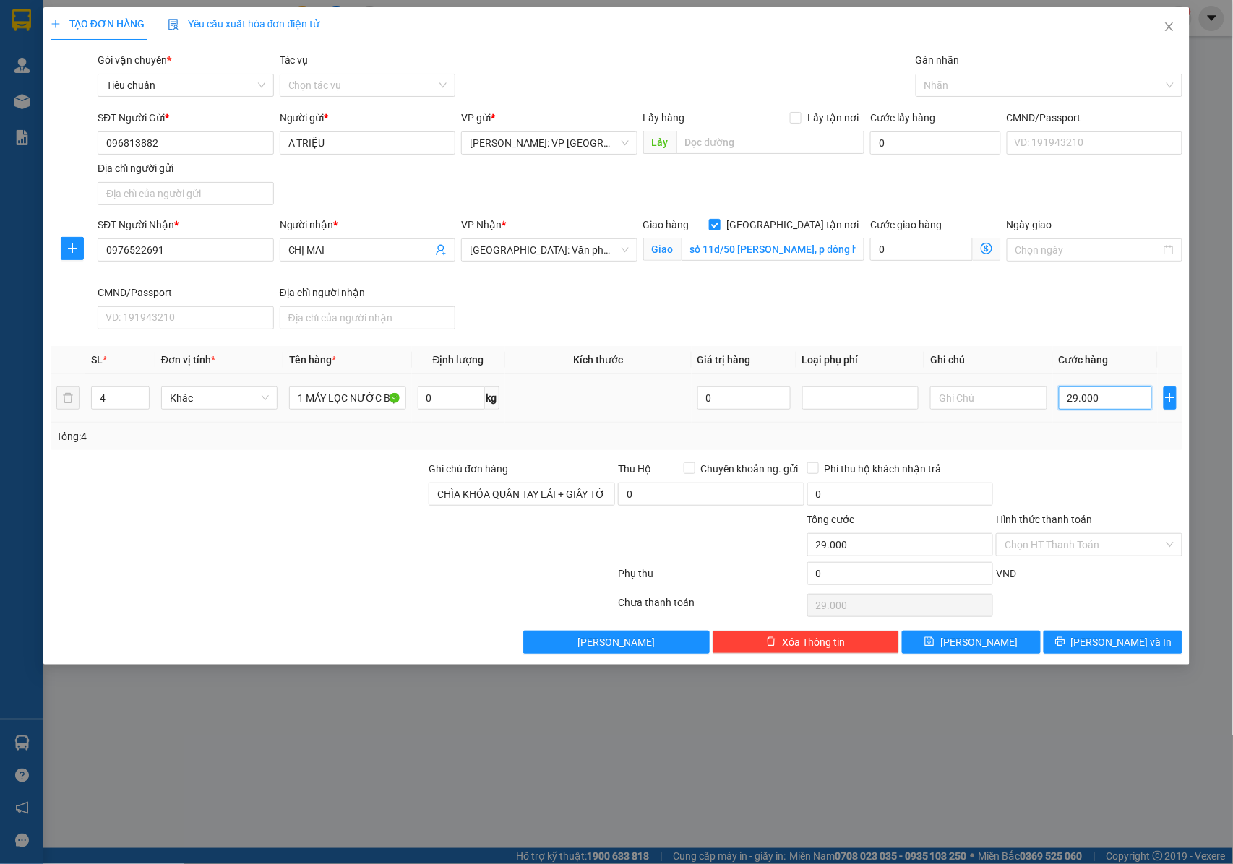
type input "290.000"
type input "2.900.000"
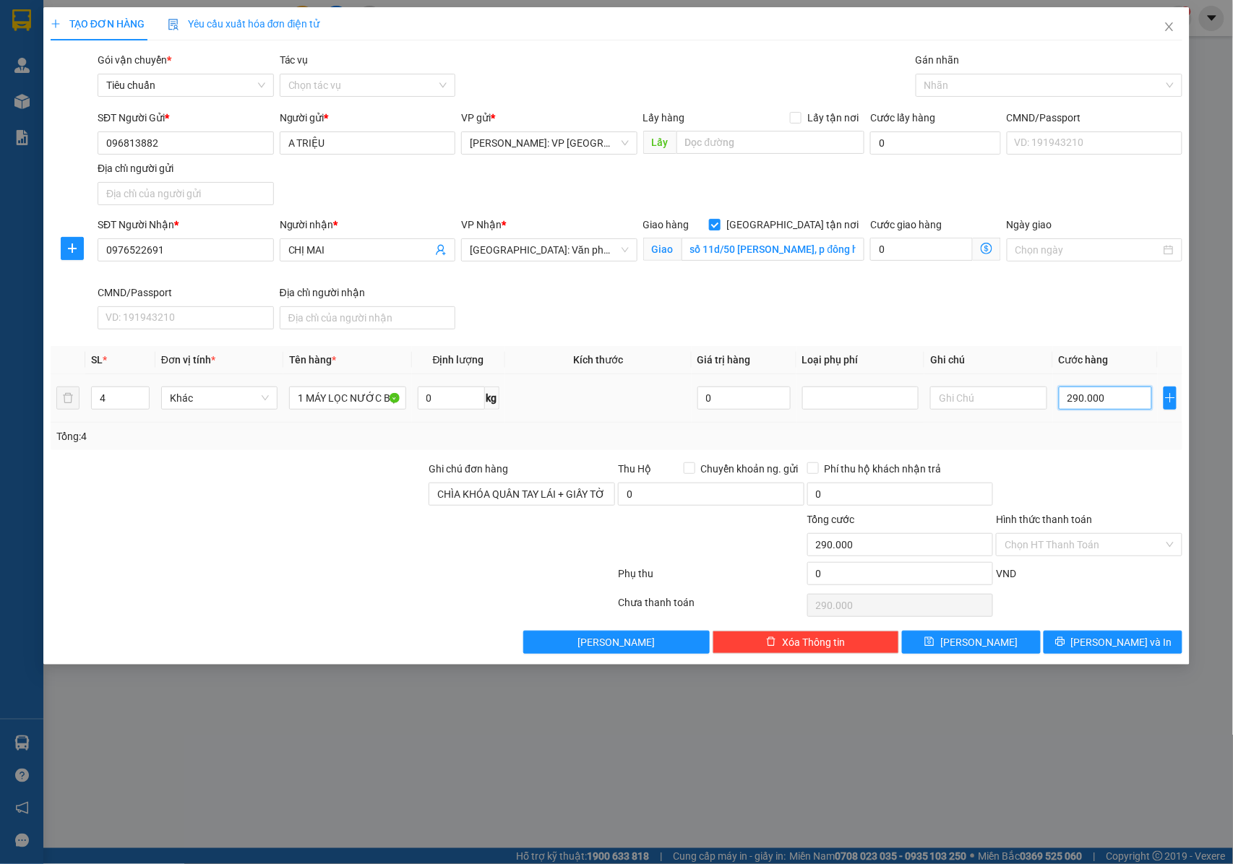
type input "2.900.000"
type input "29.000.000"
type input "2.900.000"
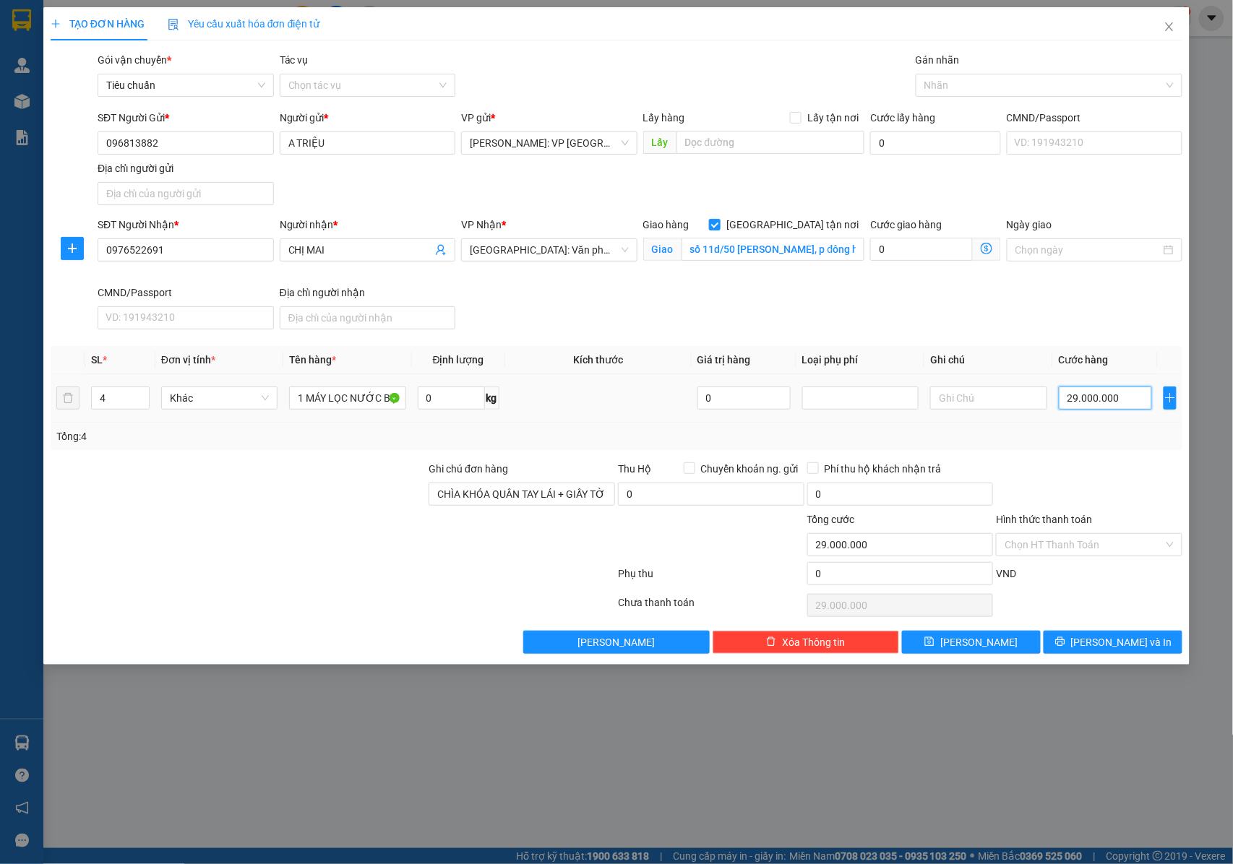
type input "2.900.000"
type input "290.000"
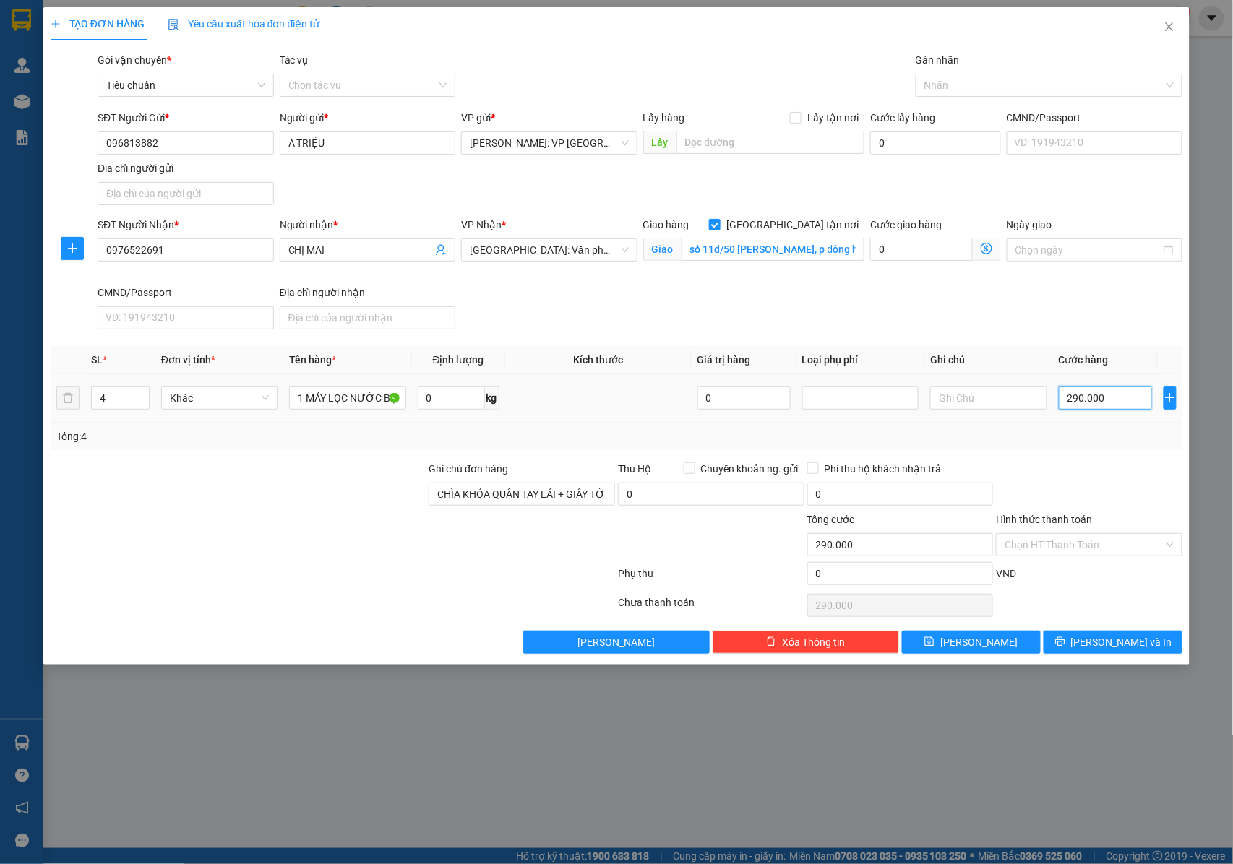
type input "29.000"
type input "2.900"
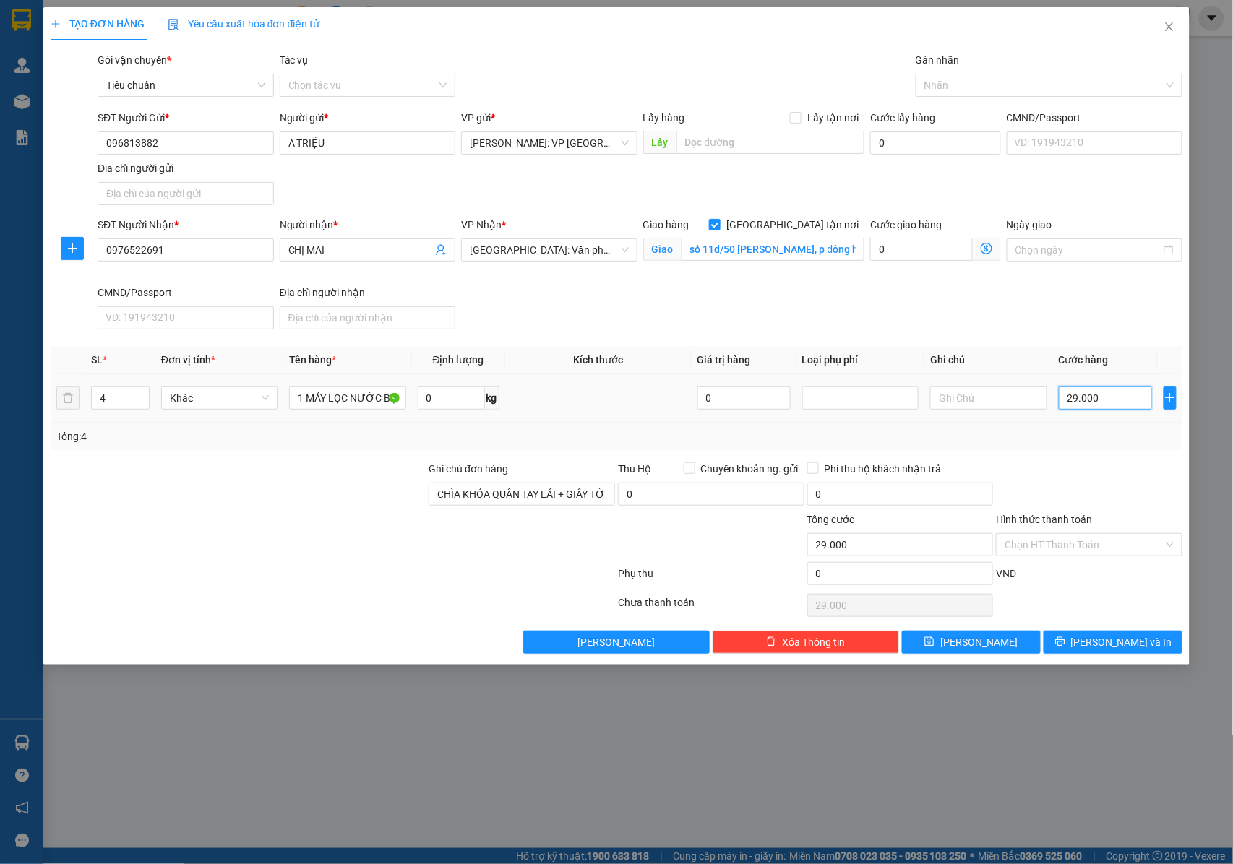
type input "2.900"
type input "290"
type input "29"
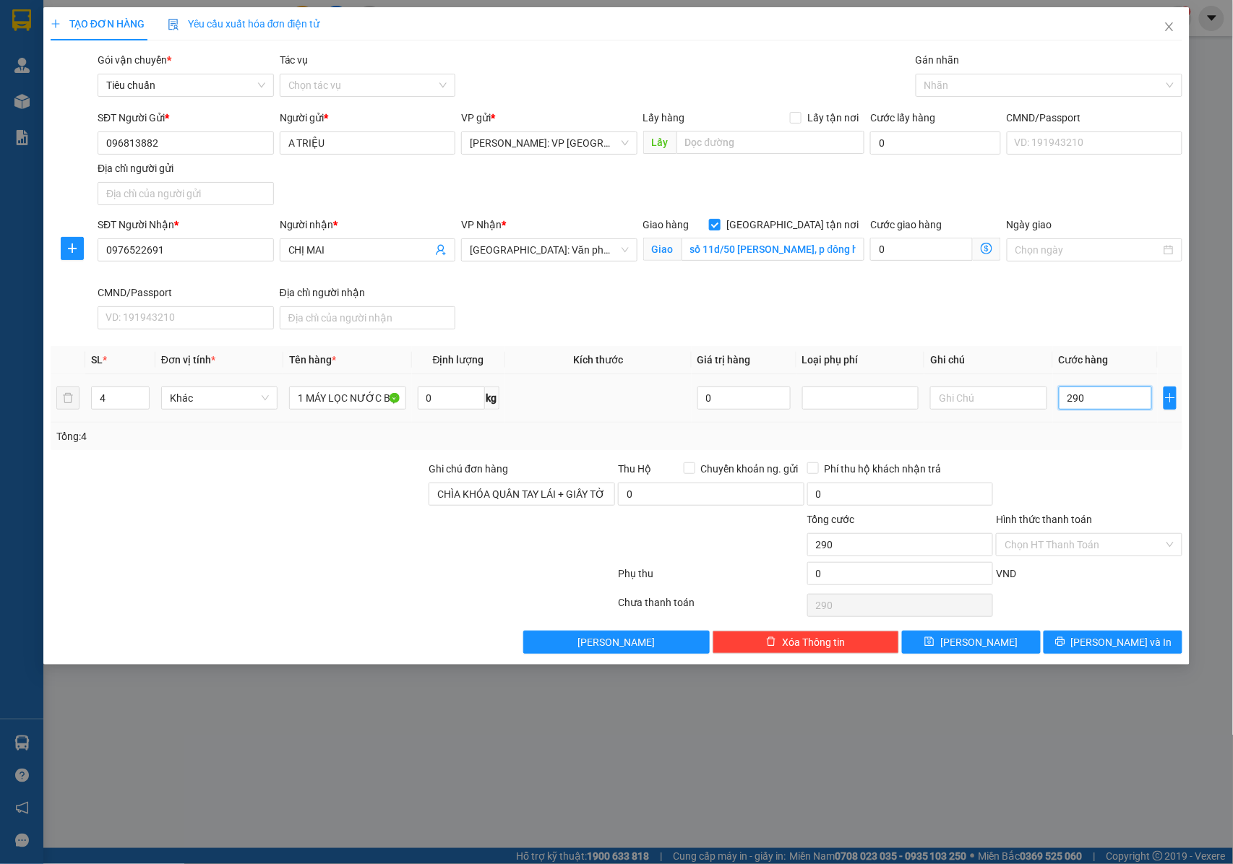
type input "29"
type input "2"
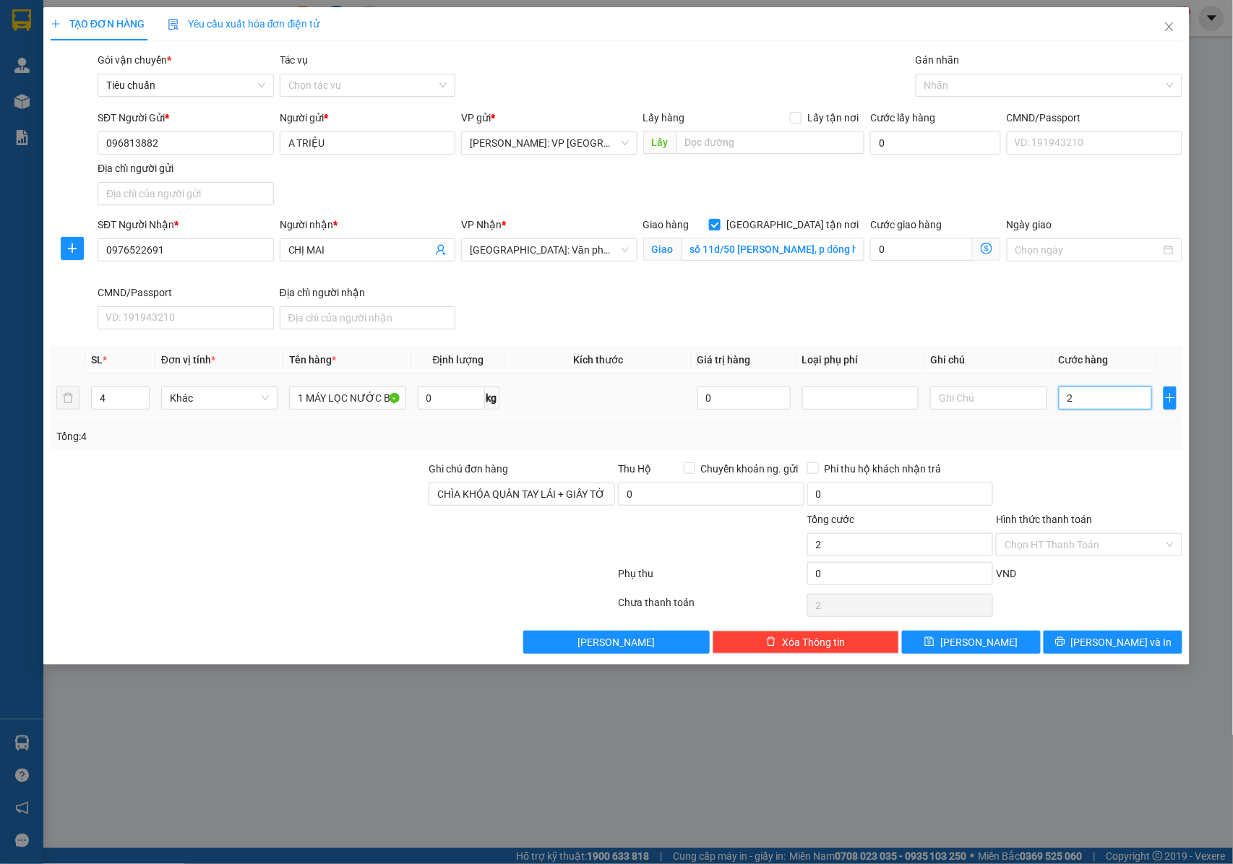
type input "27"
type input "275"
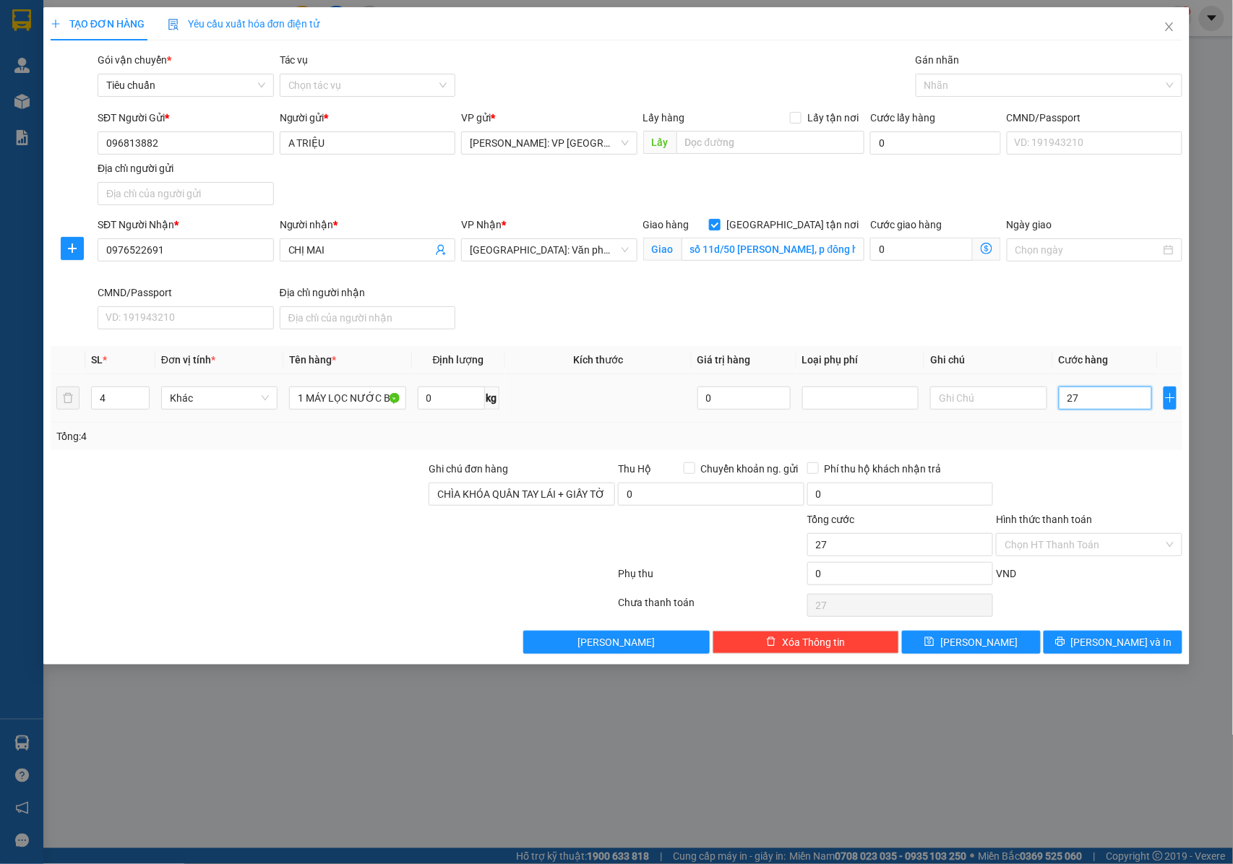
type input "275"
type input "2.750"
type input "27.500"
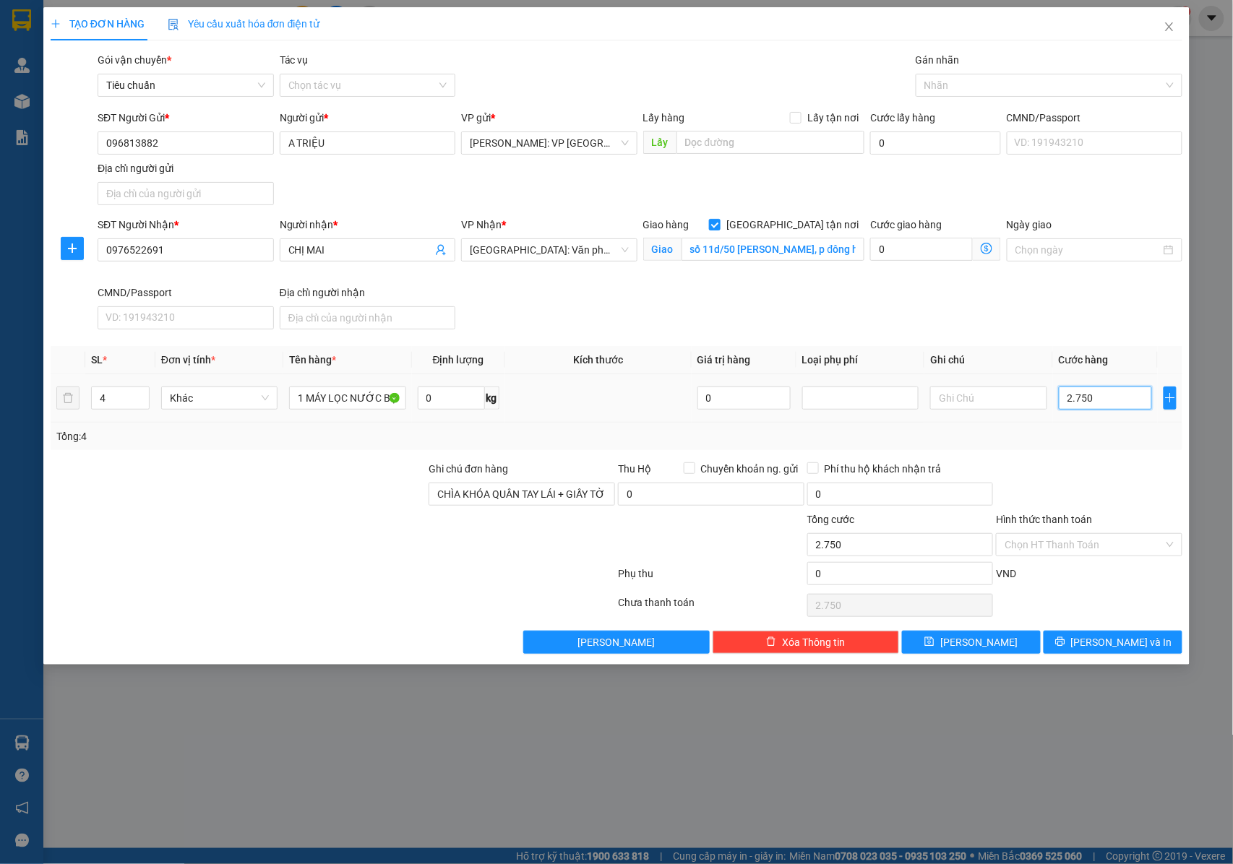
type input "27.500"
type input "275.000"
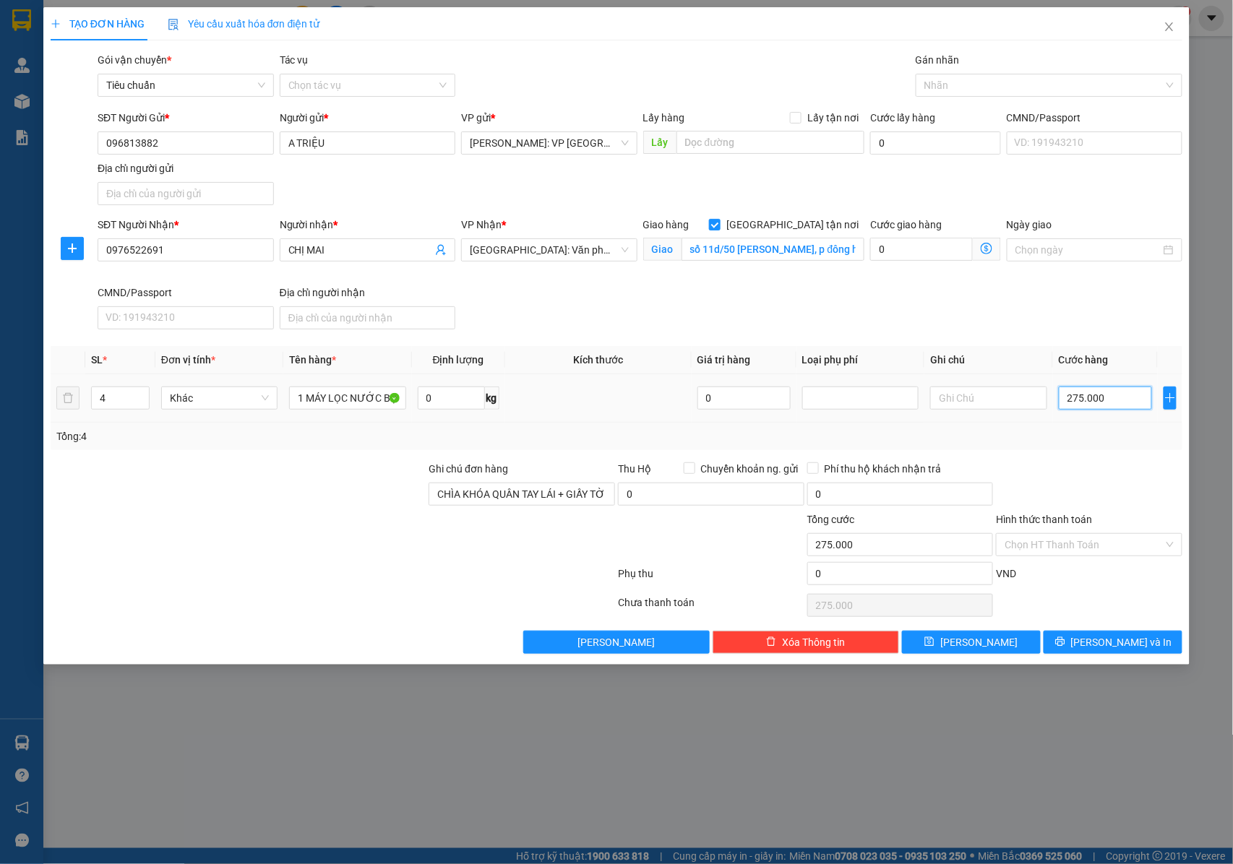
type input "2.750.000"
click at [839, 573] on input "0" at bounding box center [900, 573] width 186 height 23
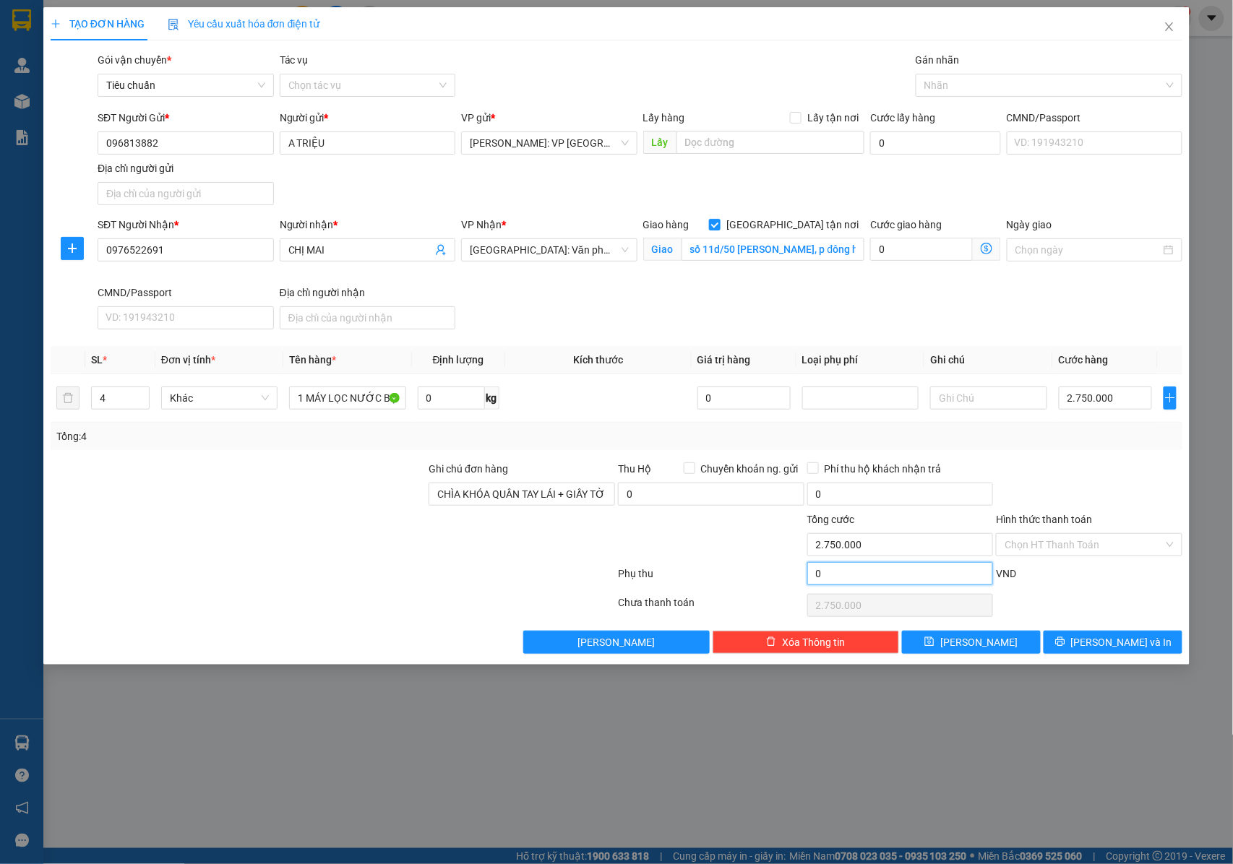
type input "2.750.001"
type input "1"
type input "2.750.001"
type input "2.750.015"
type input "15"
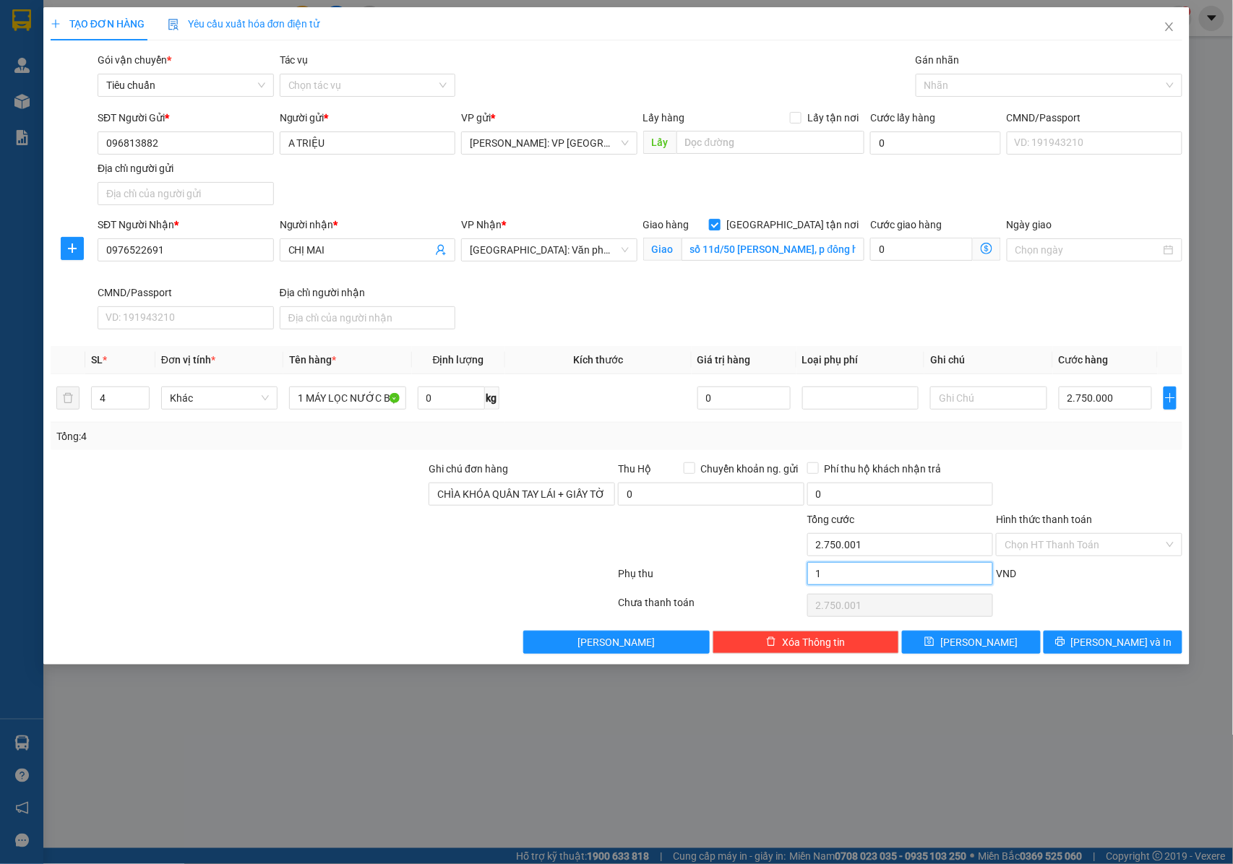
type input "2.750.015"
type input "2.750.150"
type input "150"
type input "2.750.150"
type input "2.751.500"
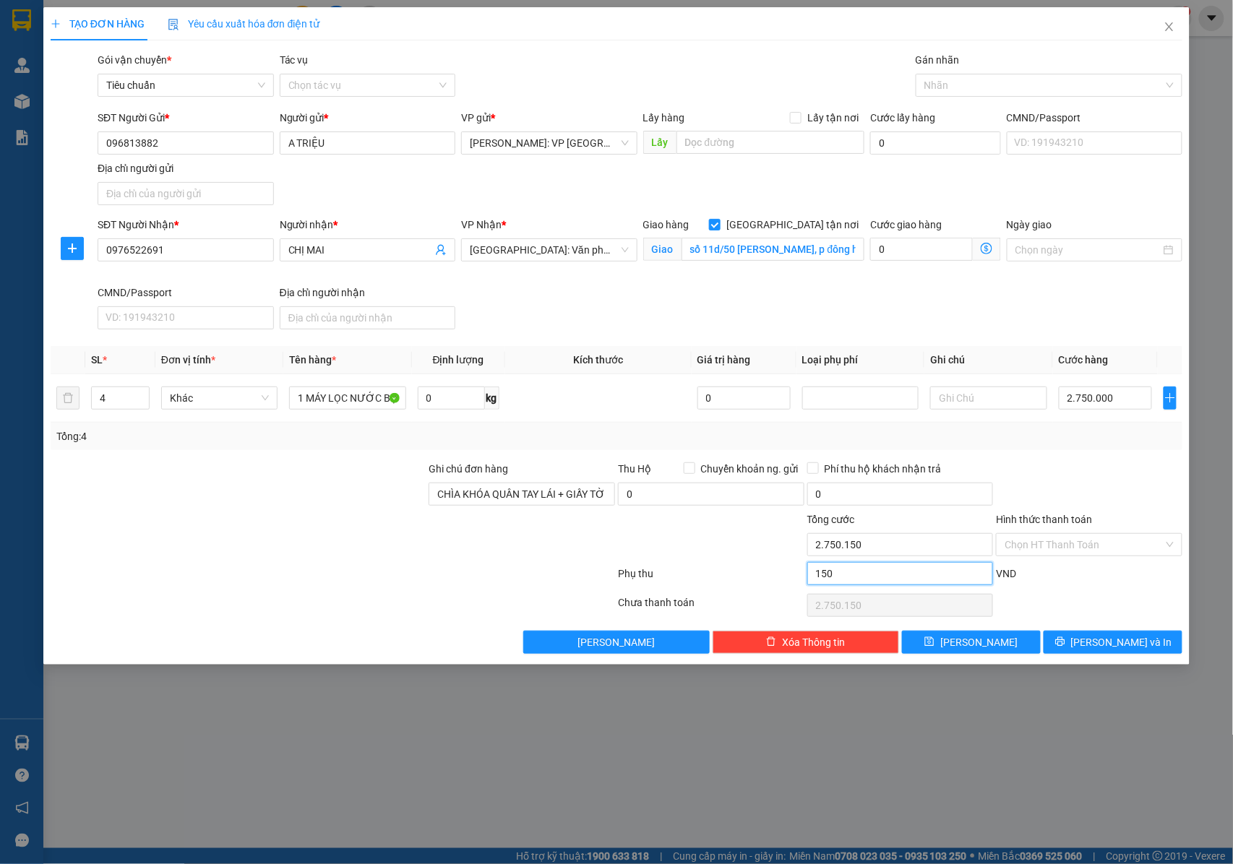
type input "1.500"
type input "2.751.500"
type input "2.765.000"
type input "15.000"
type input "2.765.000"
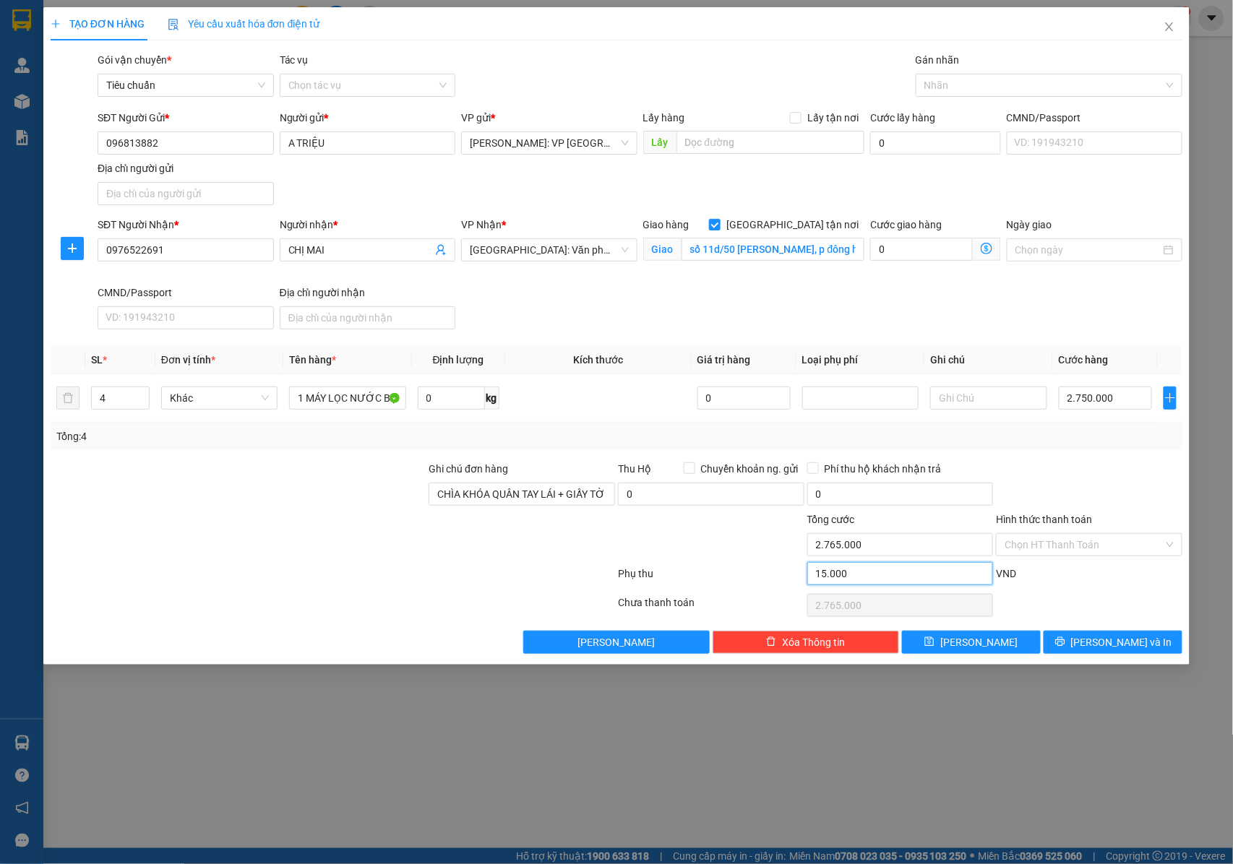
type input "2.900.000"
type input "150.000"
type input "2.900.000"
type input "150.000"
drag, startPoint x: 1091, startPoint y: 645, endPoint x: 964, endPoint y: 512, distance: 183.0
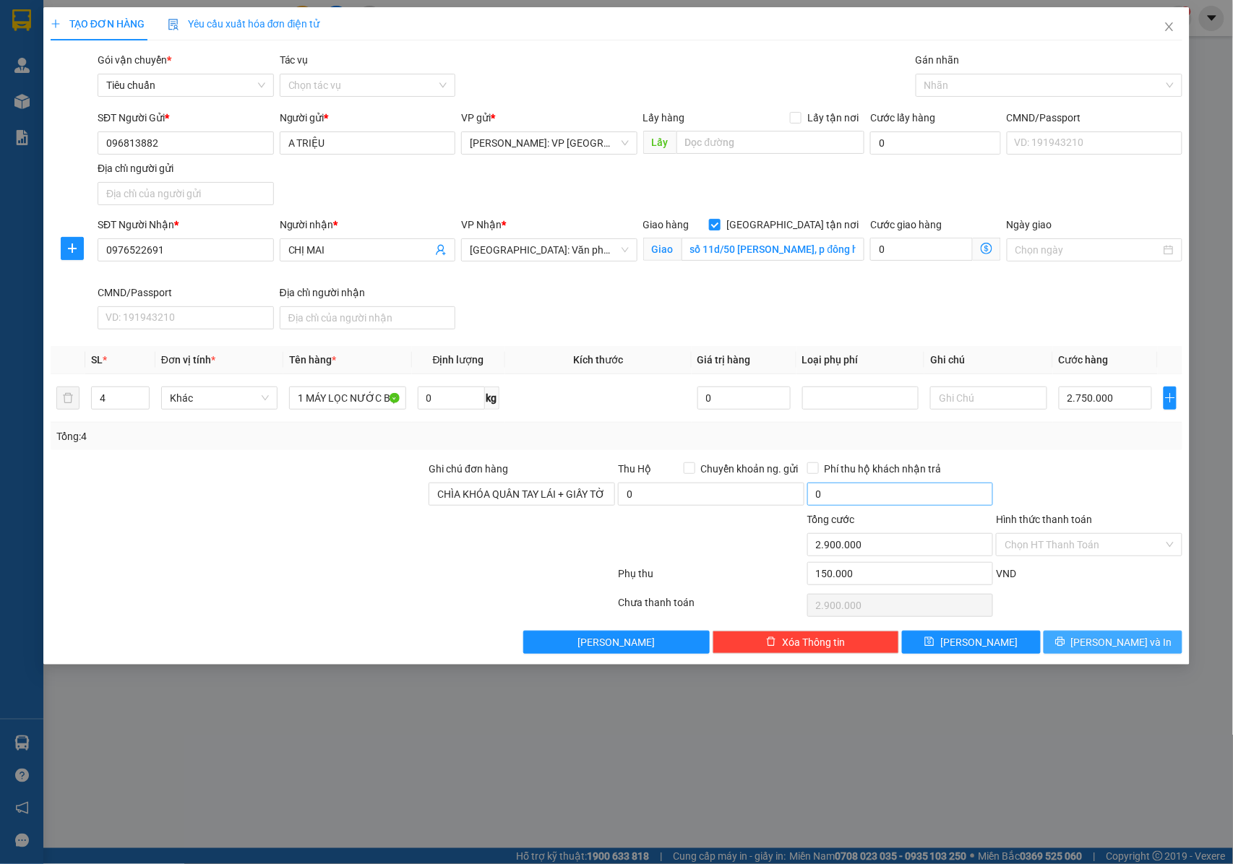
click at [1065, 645] on icon "printer" at bounding box center [1060, 642] width 10 height 10
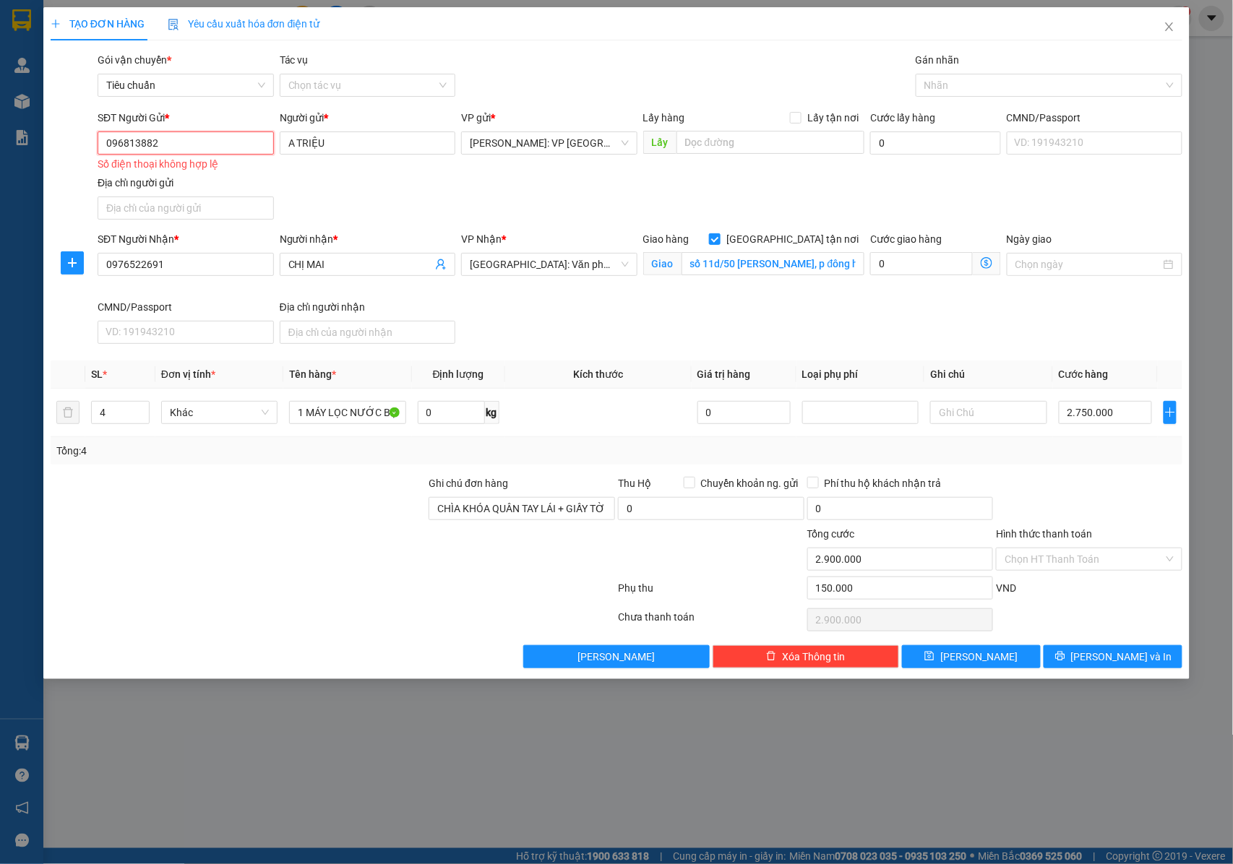
click at [211, 143] on input "096813882" at bounding box center [186, 143] width 176 height 23
click at [106, 142] on input "096813882" at bounding box center [186, 143] width 176 height 23
click at [169, 145] on input "096813882" at bounding box center [186, 143] width 176 height 23
click at [192, 177] on div "0968138826 - triệu" at bounding box center [185, 173] width 159 height 16
type input "0968138826"
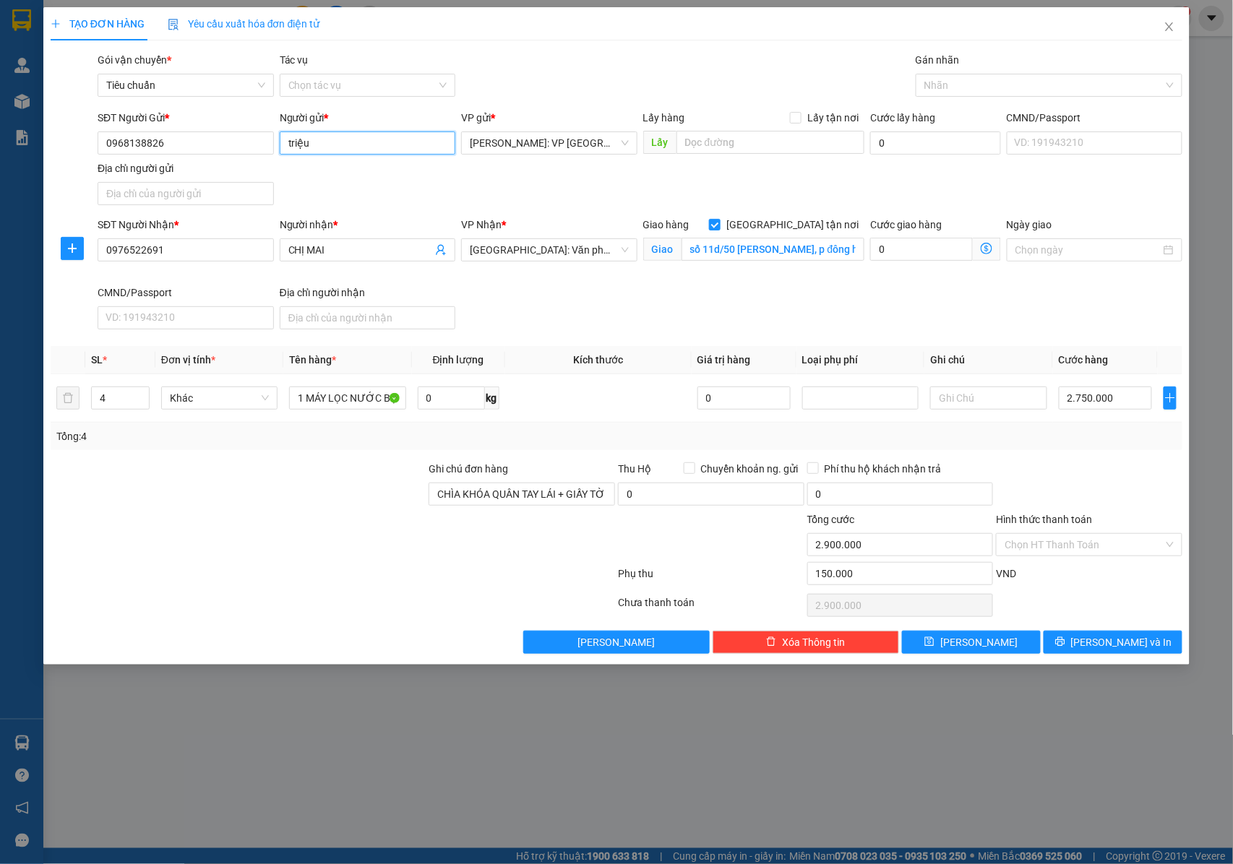
click at [289, 139] on input "triệu" at bounding box center [368, 143] width 176 height 23
click at [304, 143] on input "a triệu" at bounding box center [368, 143] width 176 height 23
click at [301, 145] on input "a triệu" at bounding box center [368, 143] width 176 height 23
type input "a Triệu"
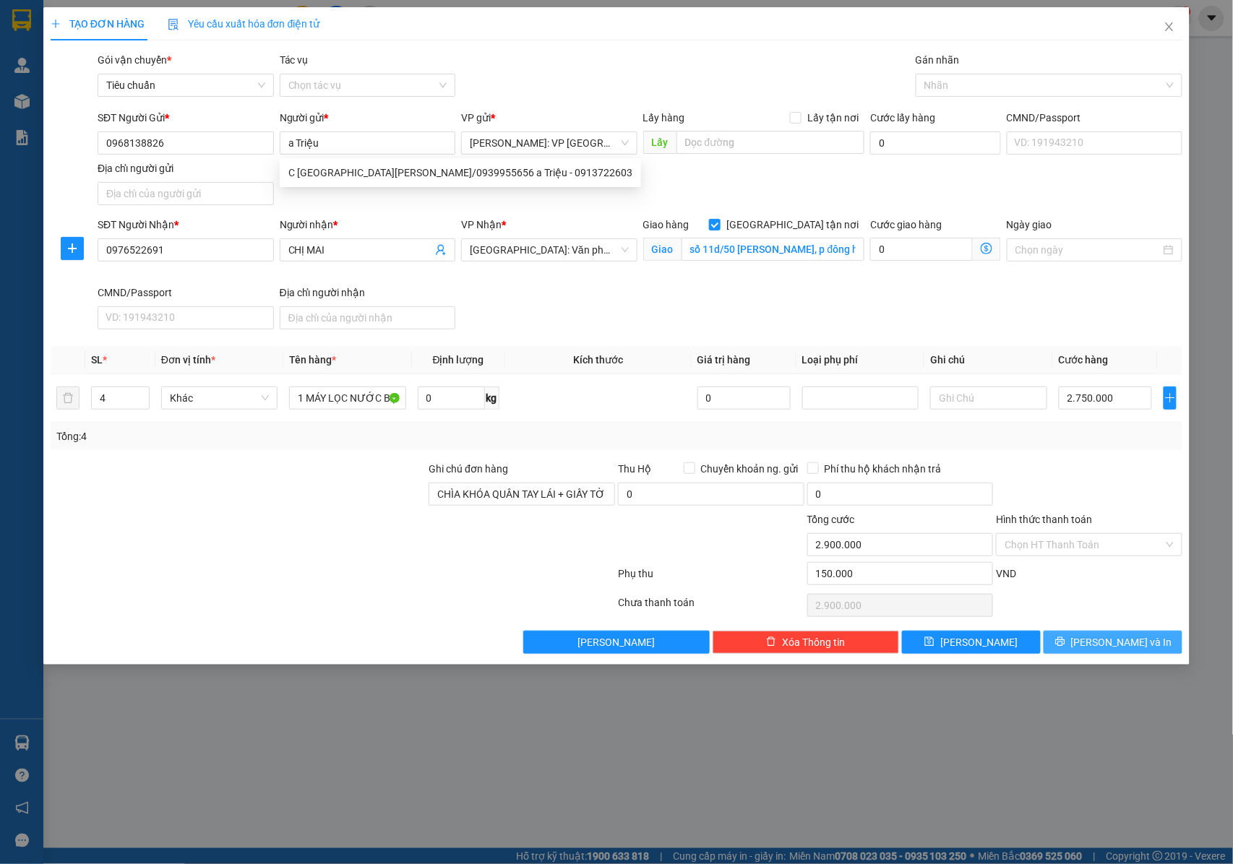
click at [1065, 645] on icon "printer" at bounding box center [1060, 642] width 10 height 10
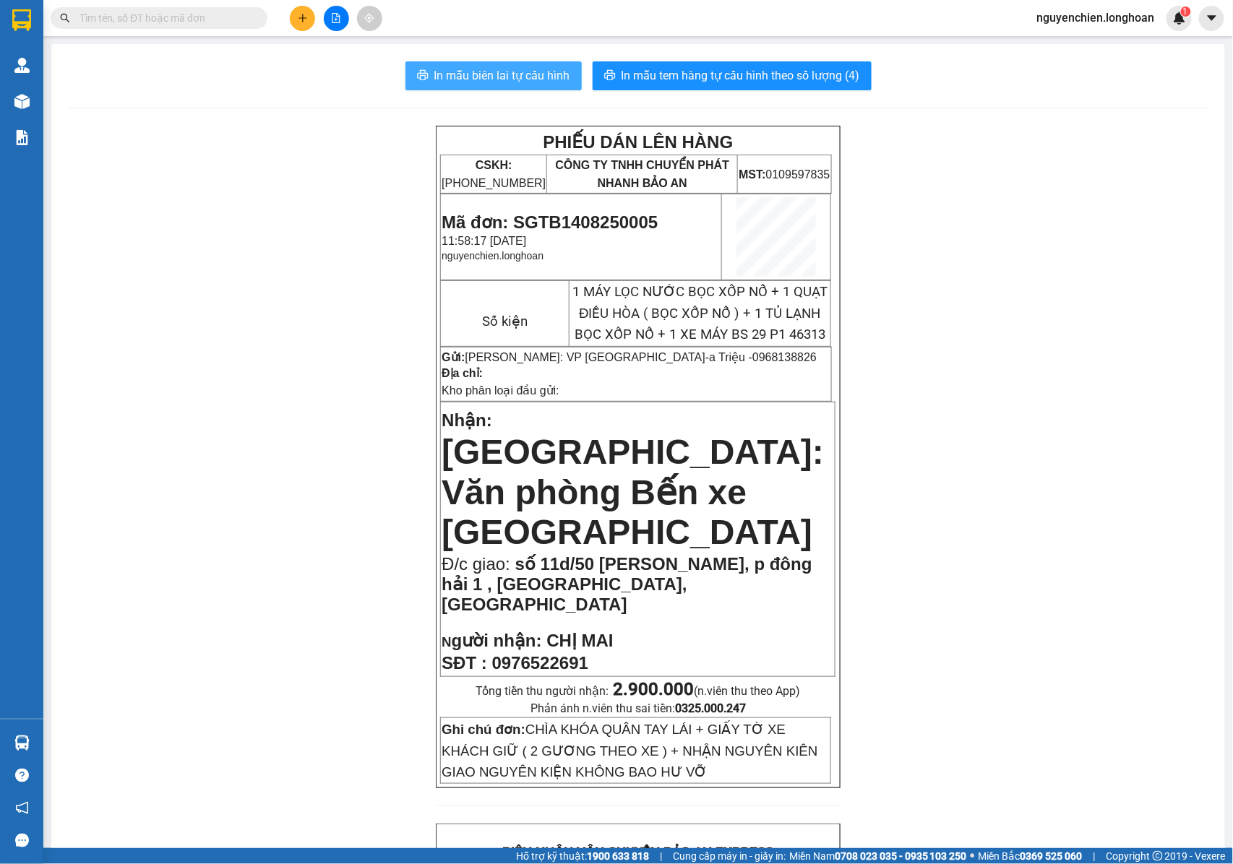
click at [471, 70] on span "In mẫu biên lai tự cấu hình" at bounding box center [502, 75] width 136 height 18
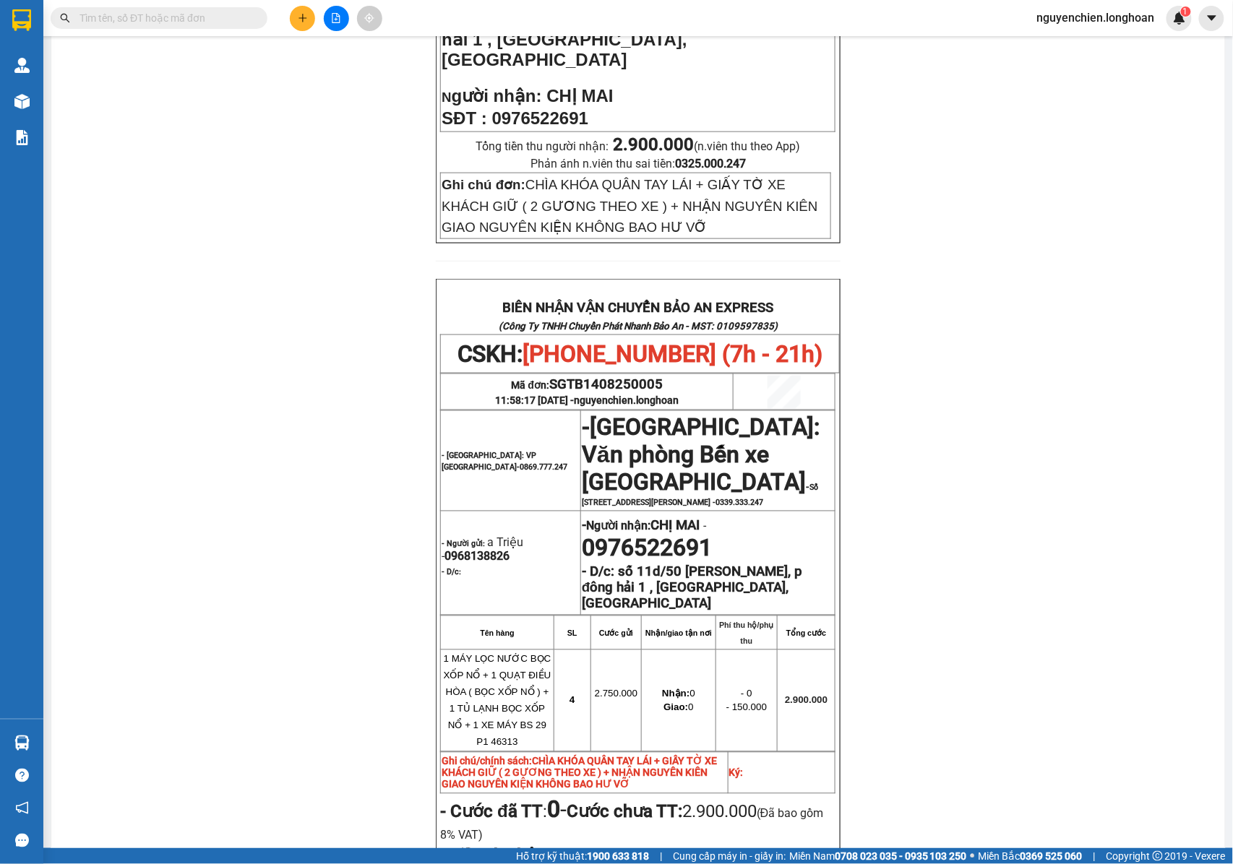
scroll to position [674, 0]
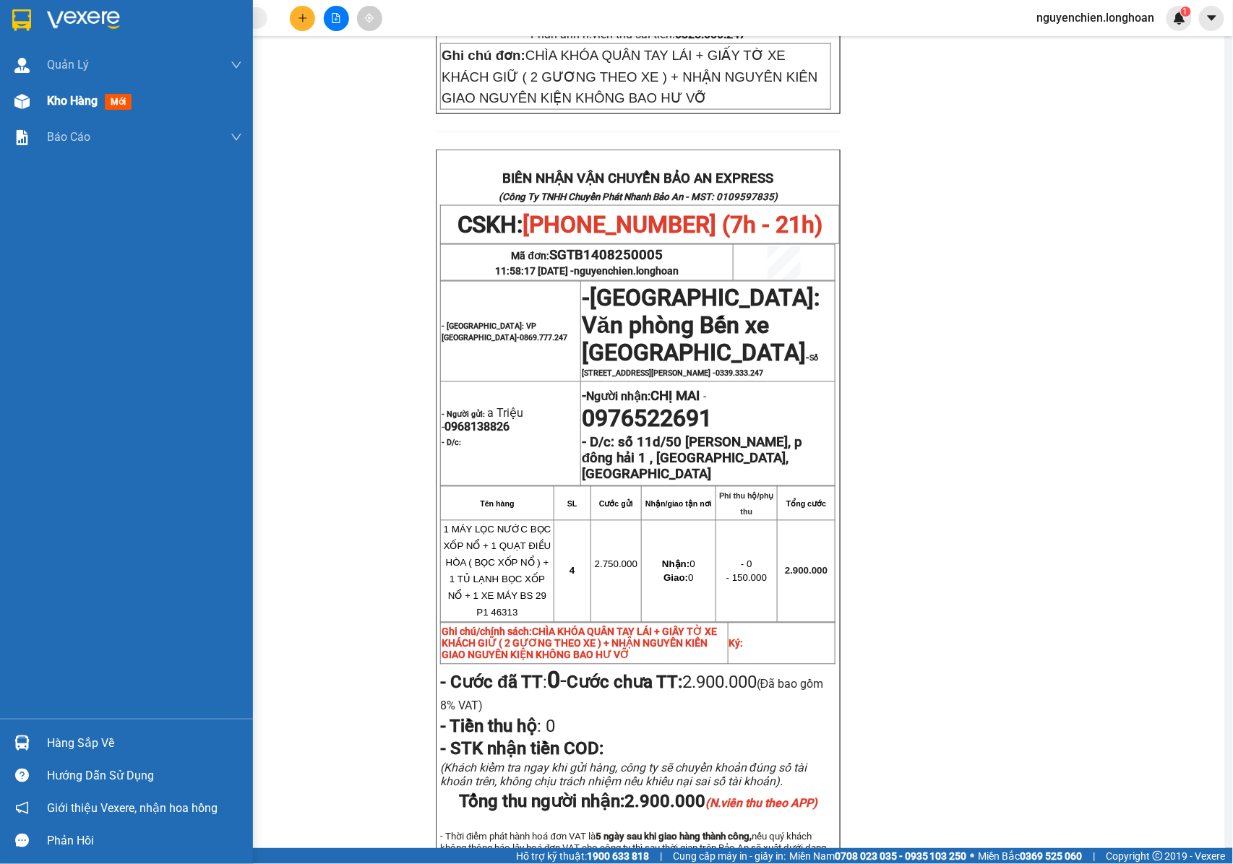
click at [29, 107] on img at bounding box center [21, 101] width 15 height 15
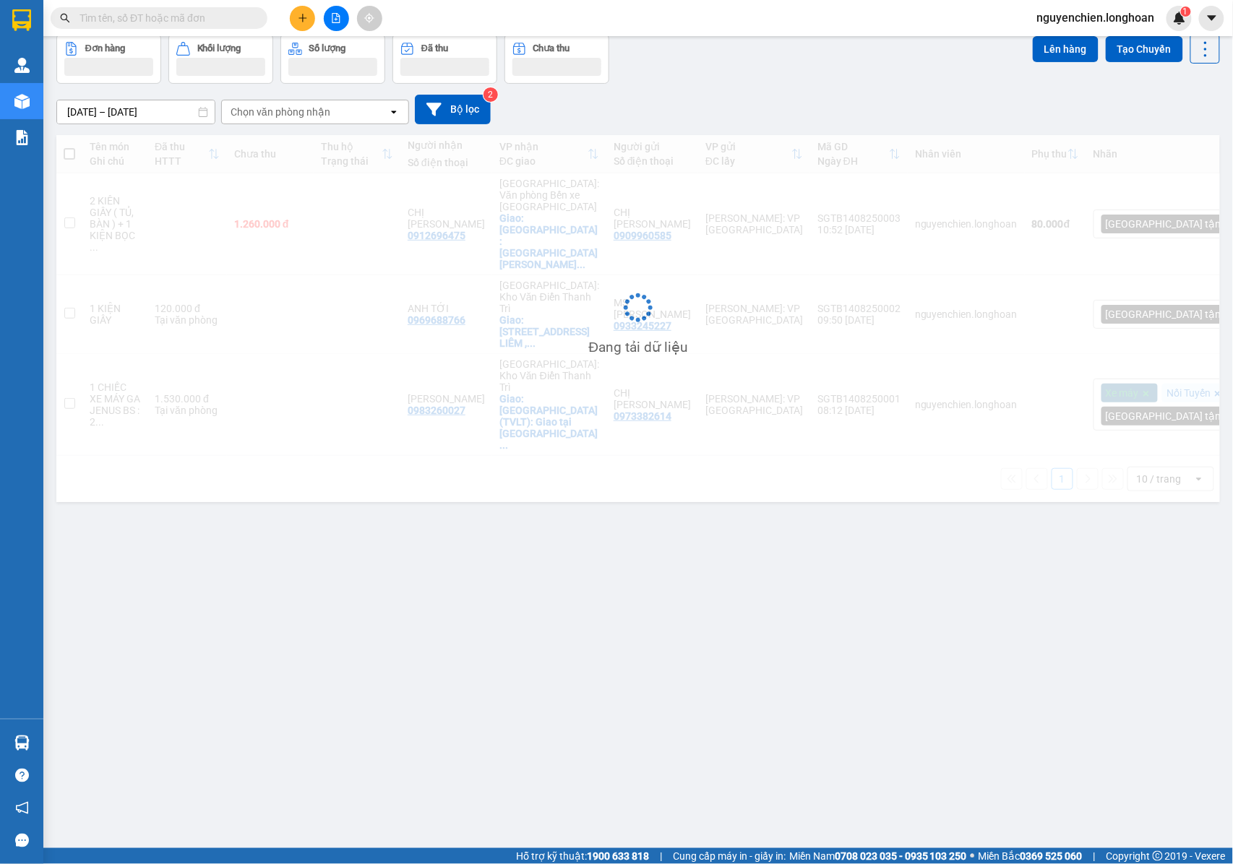
scroll to position [66, 0]
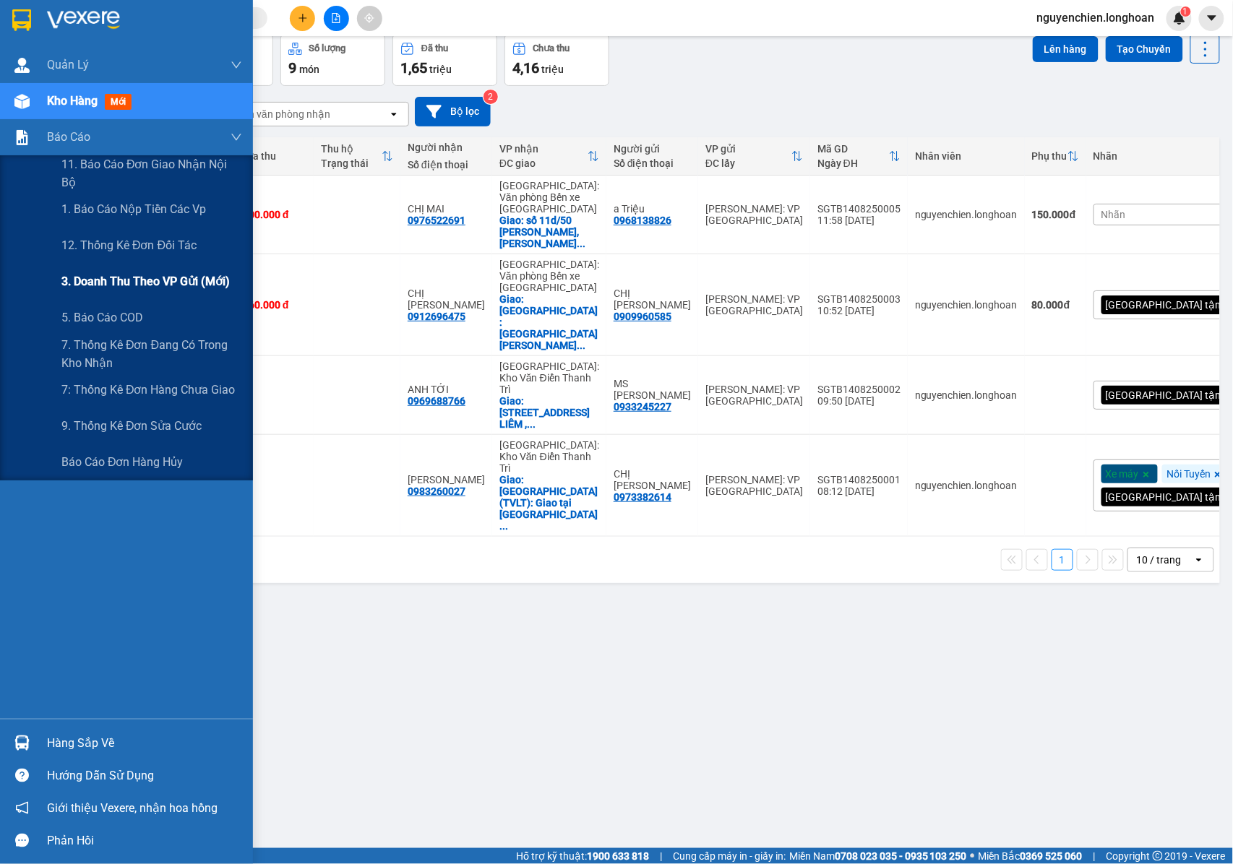
click at [132, 280] on span "3. Doanh Thu theo VP Gửi (mới)" at bounding box center [145, 281] width 168 height 18
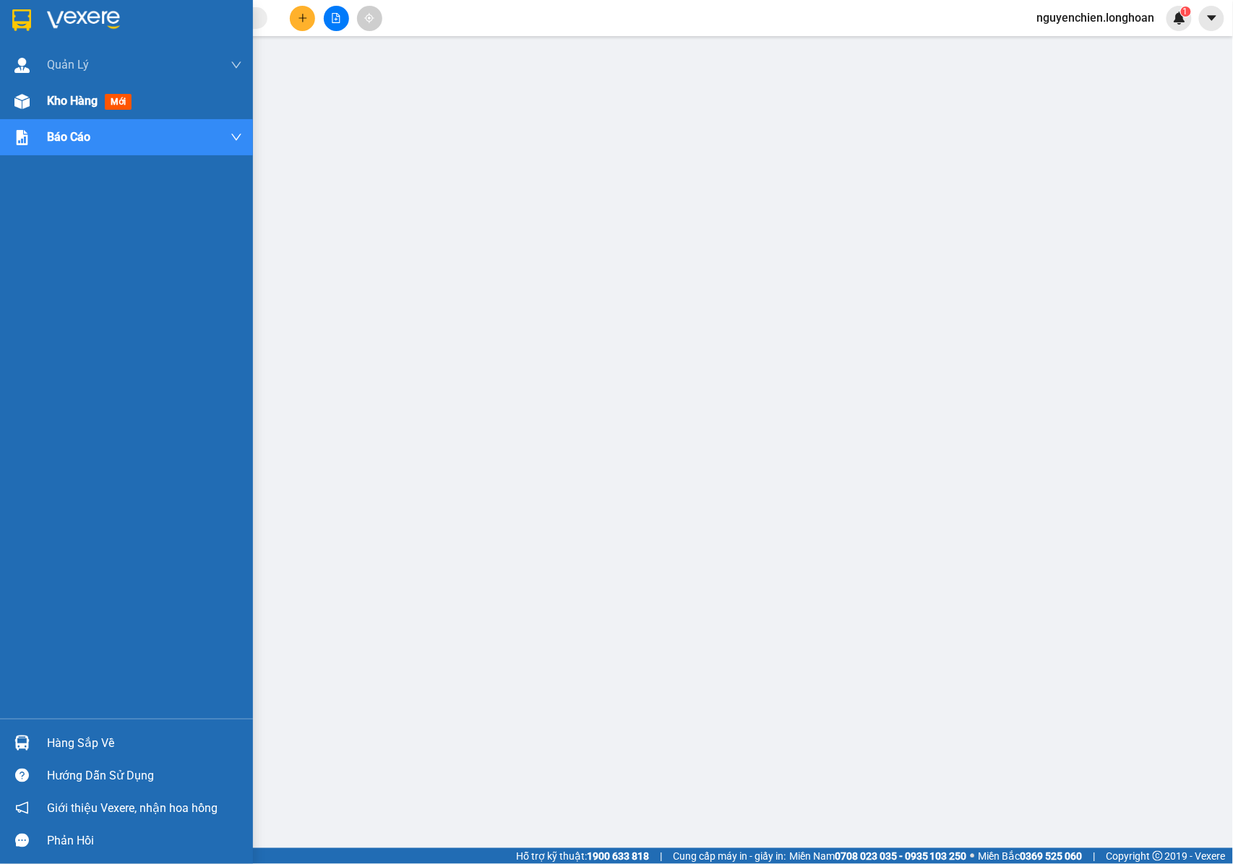
click at [24, 110] on div at bounding box center [21, 101] width 25 height 25
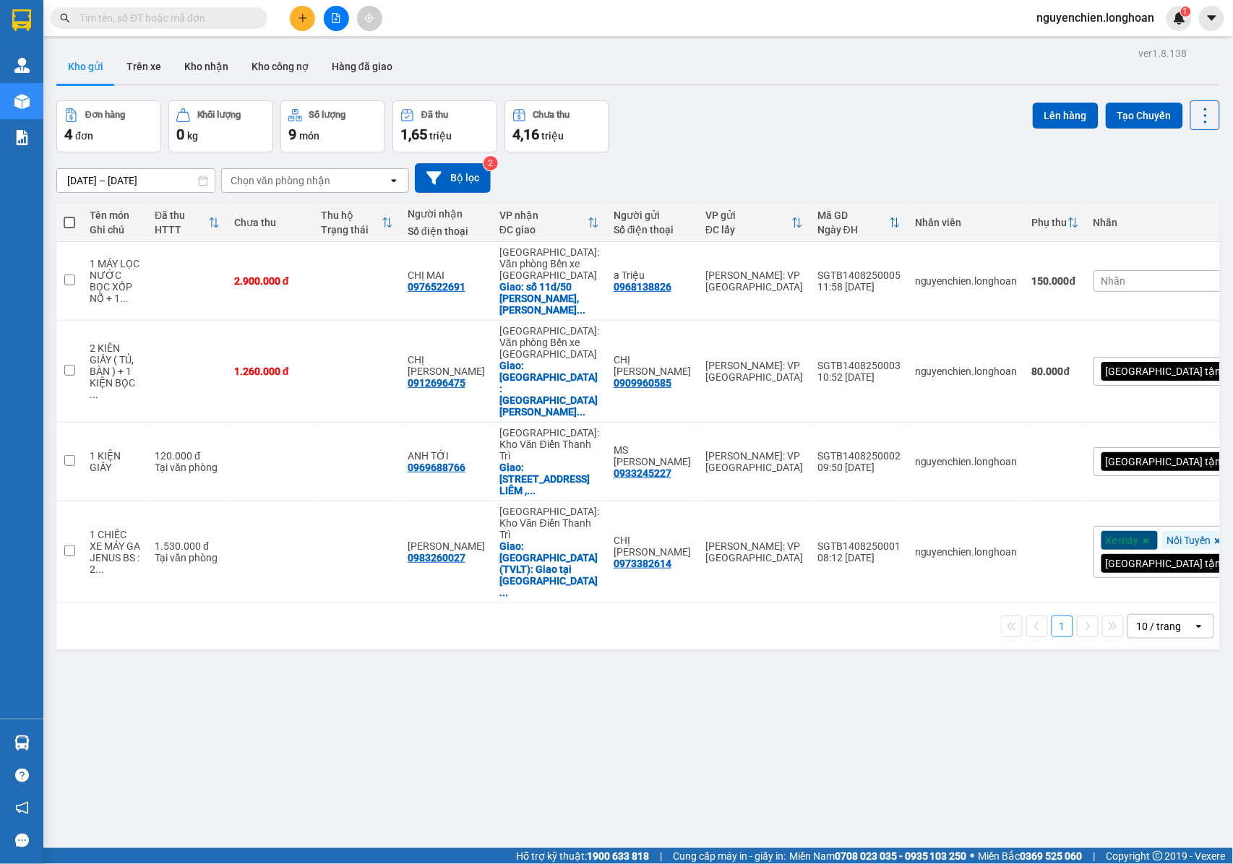
click at [175, 17] on input "text" at bounding box center [165, 18] width 171 height 16
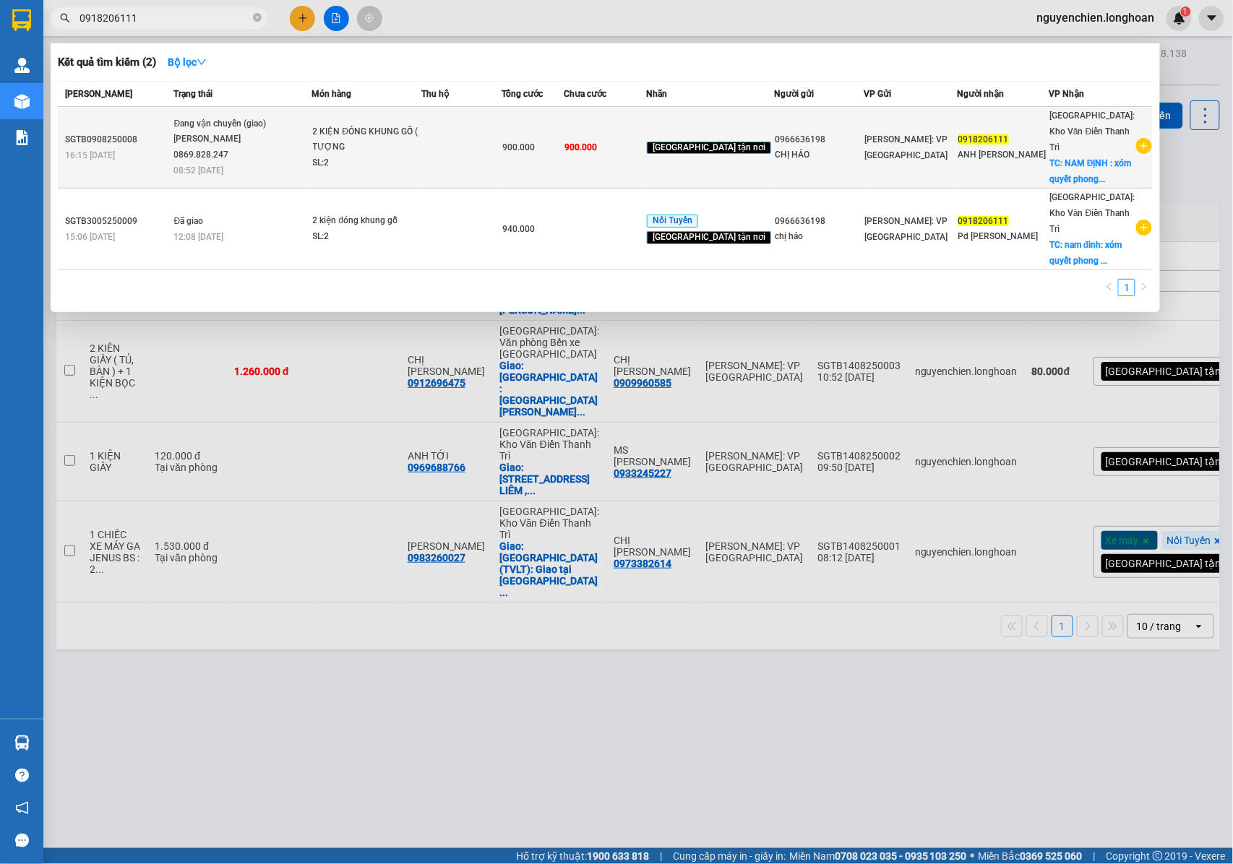
type input "0918206111"
click at [393, 155] on div "SL: 2" at bounding box center [367, 163] width 108 height 16
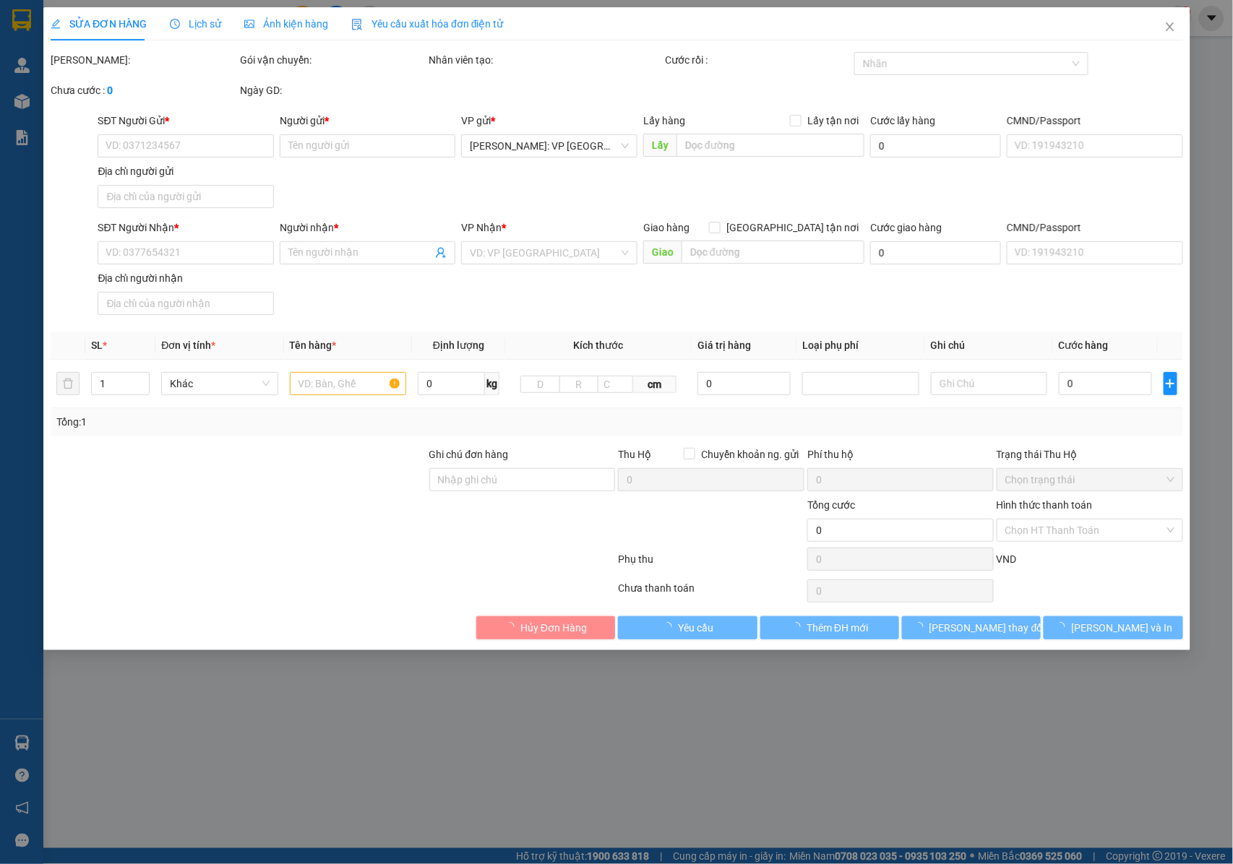
type input "0966636198"
type input "CHỊ HẢO"
type input "0918206111"
type input "ANH NINH VĂN KIÊN"
checkbox input "true"
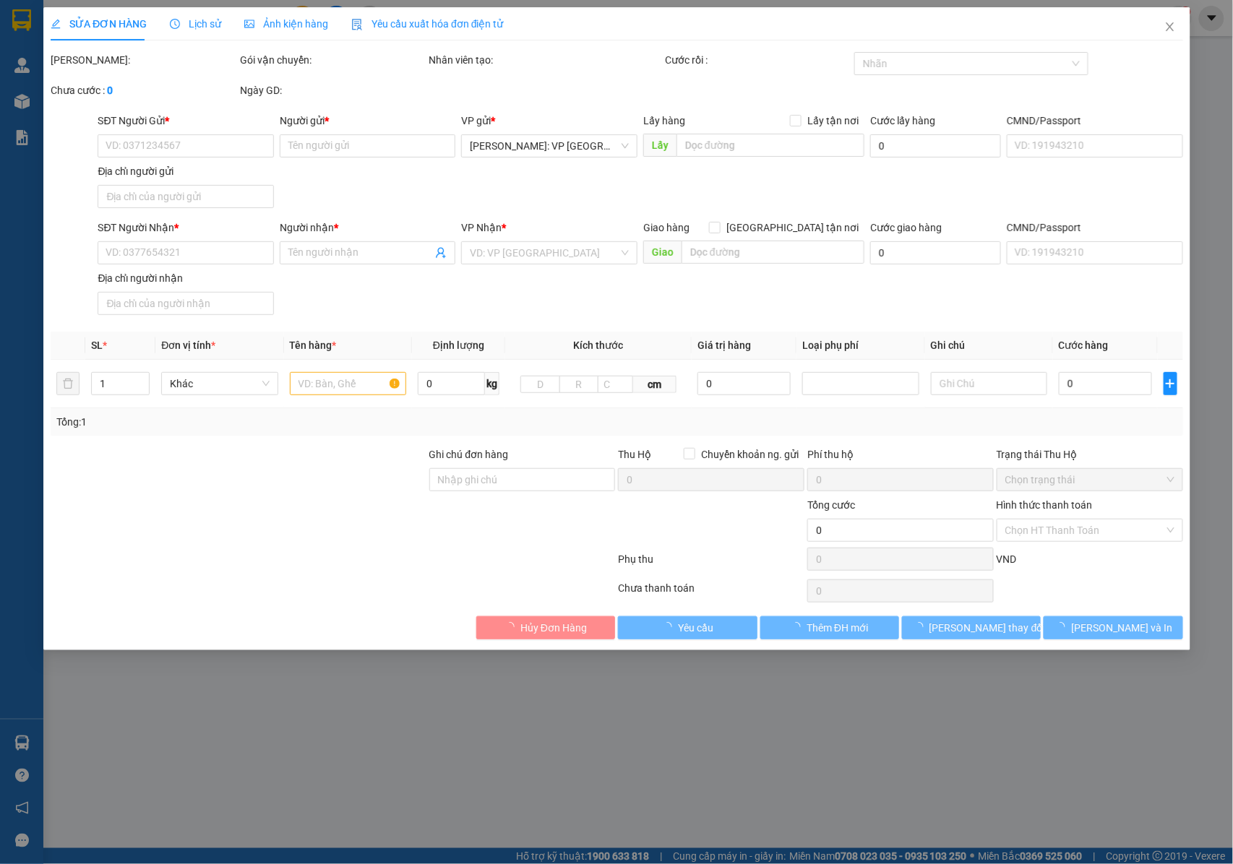
type input "NAM ĐỊNH : xóm quyết phong , yên ninh , ý yên , nam định"
type input "NHẬN NGUYÊN KIỆN GIAO NGUYÊN KIỆN, HƯ VỠ K ĐỀN"
type input "900.000"
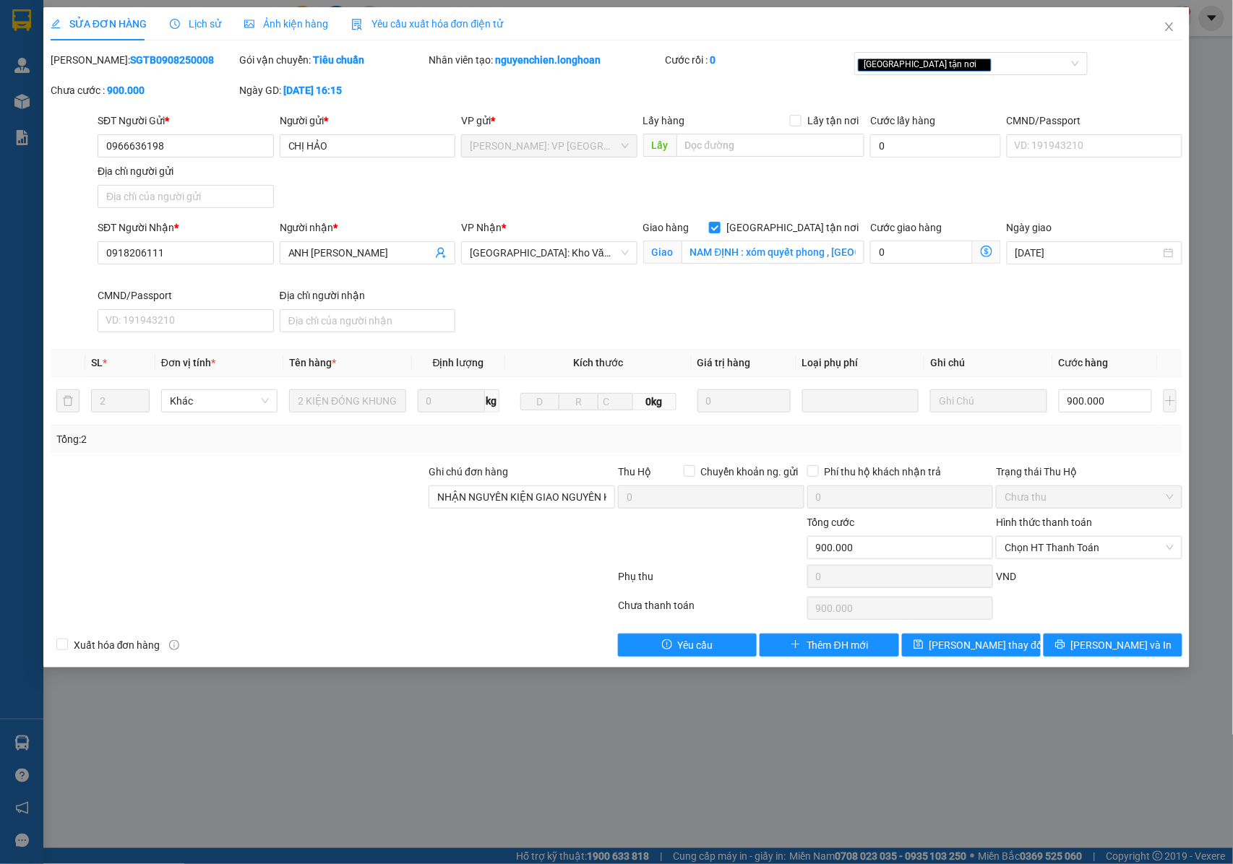
click at [199, 24] on span "Lịch sử" at bounding box center [195, 24] width 51 height 12
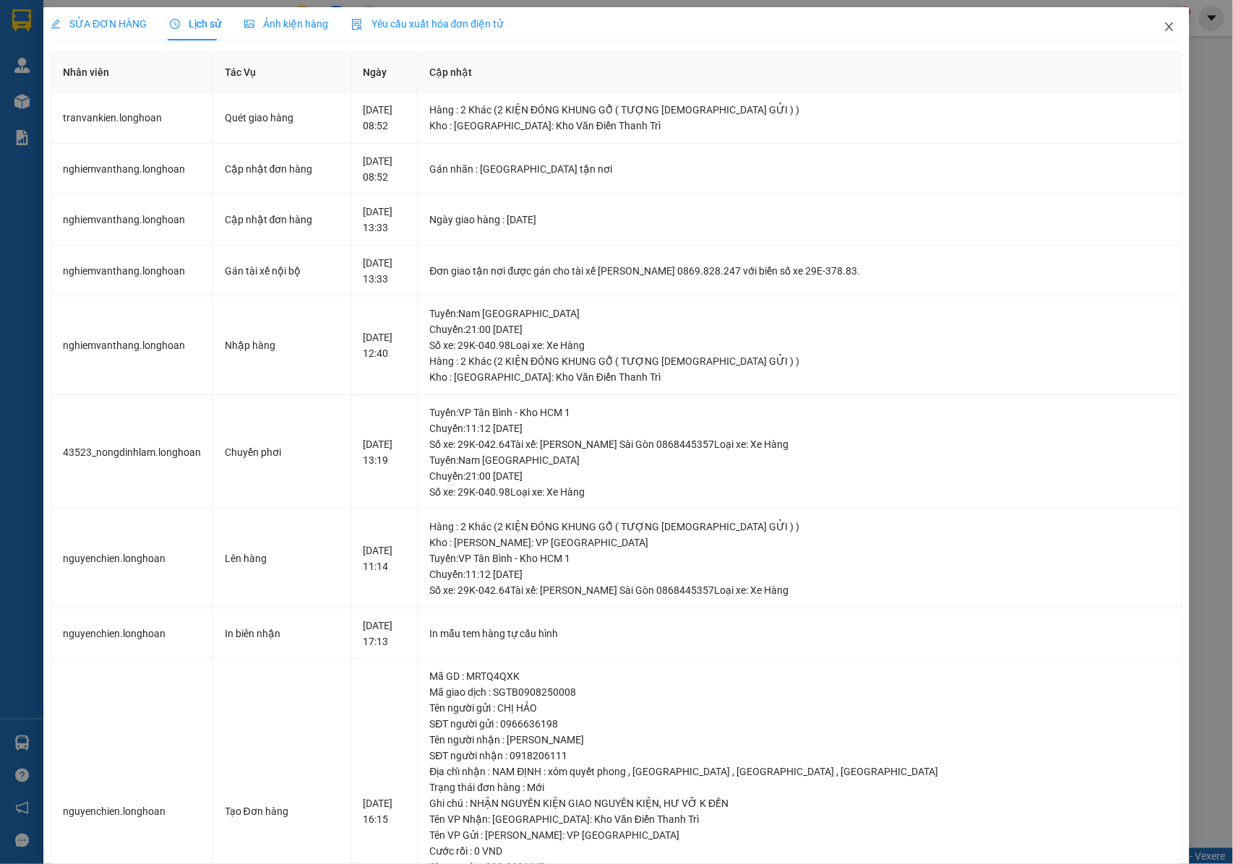
click at [1164, 24] on icon "close" at bounding box center [1170, 27] width 12 height 12
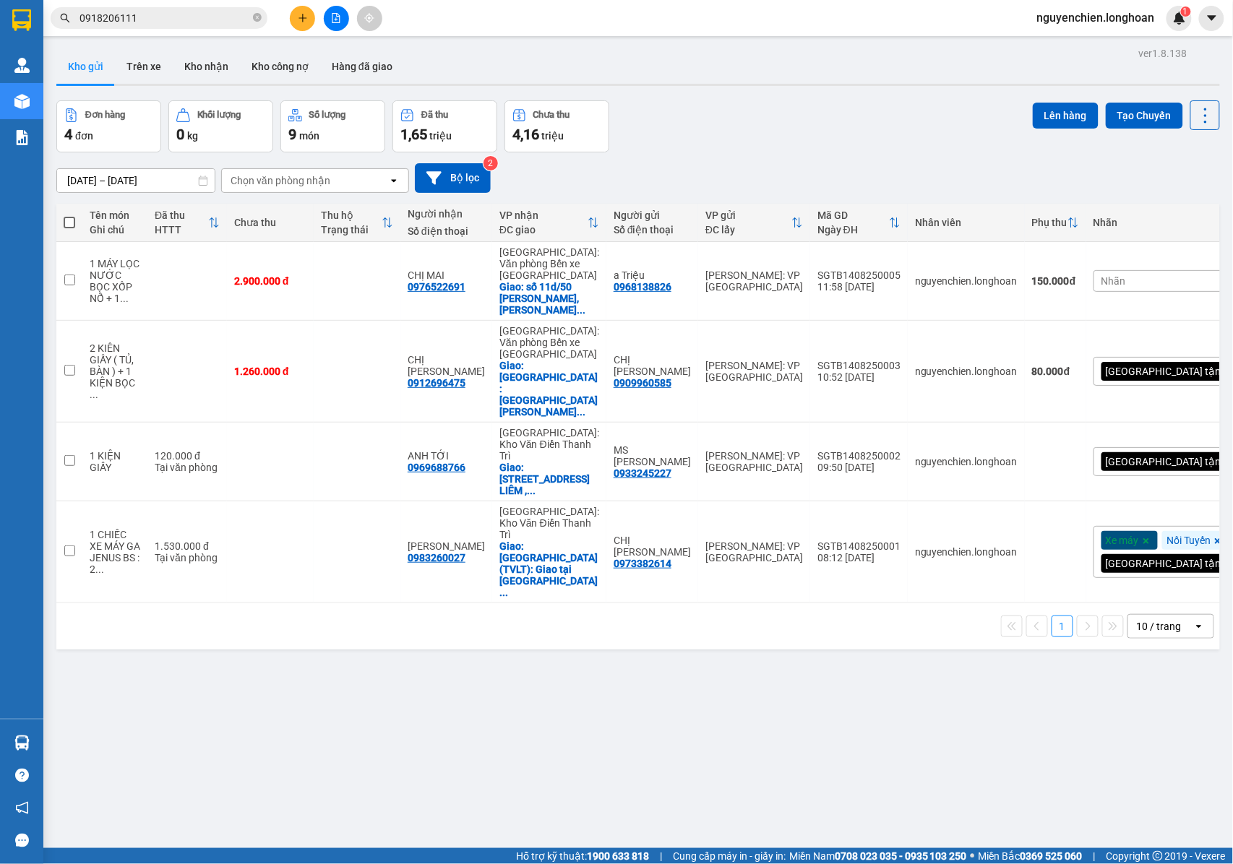
click at [171, 10] on input "0918206111" at bounding box center [165, 18] width 171 height 16
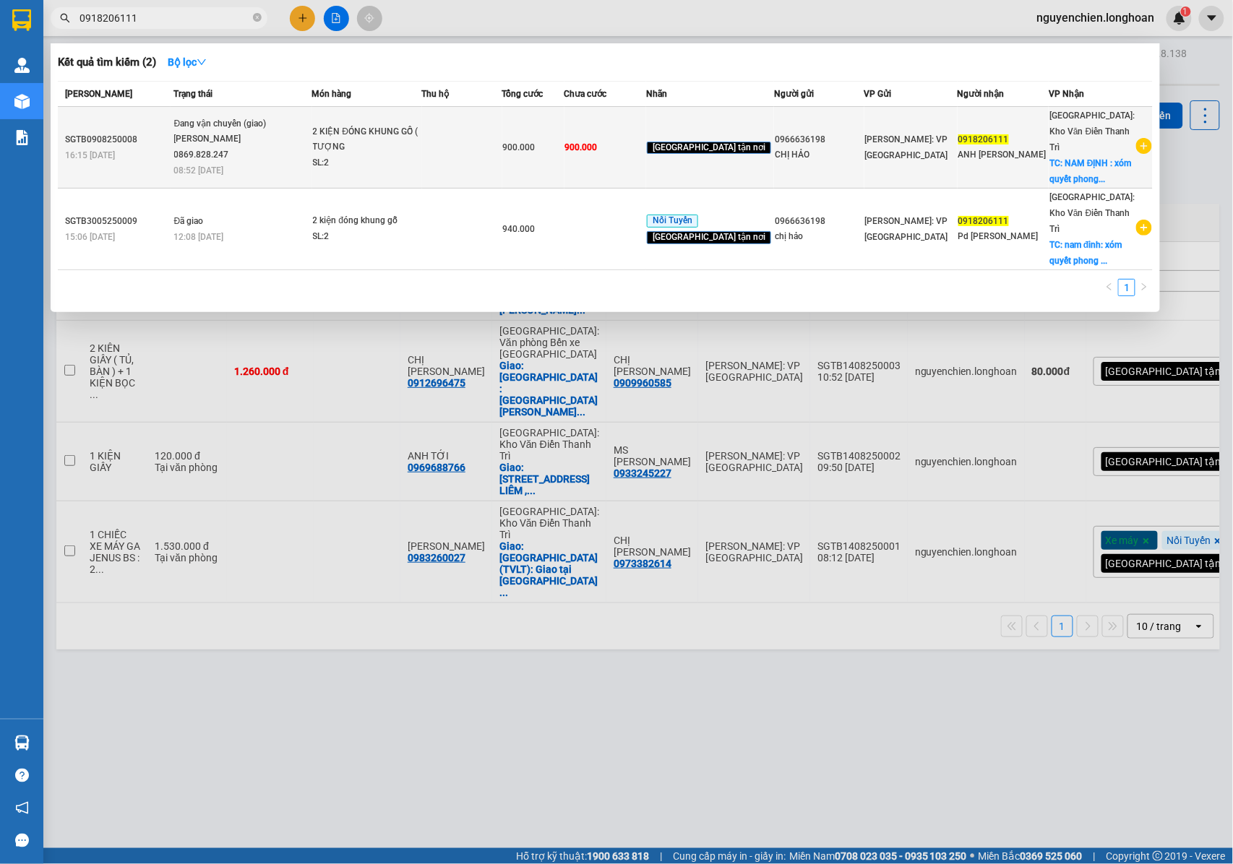
click at [390, 134] on div "2 KIỆN ĐÓNG KHUNG GỖ ( TƯỢNG PHẬT CHÙA G..." at bounding box center [367, 139] width 108 height 31
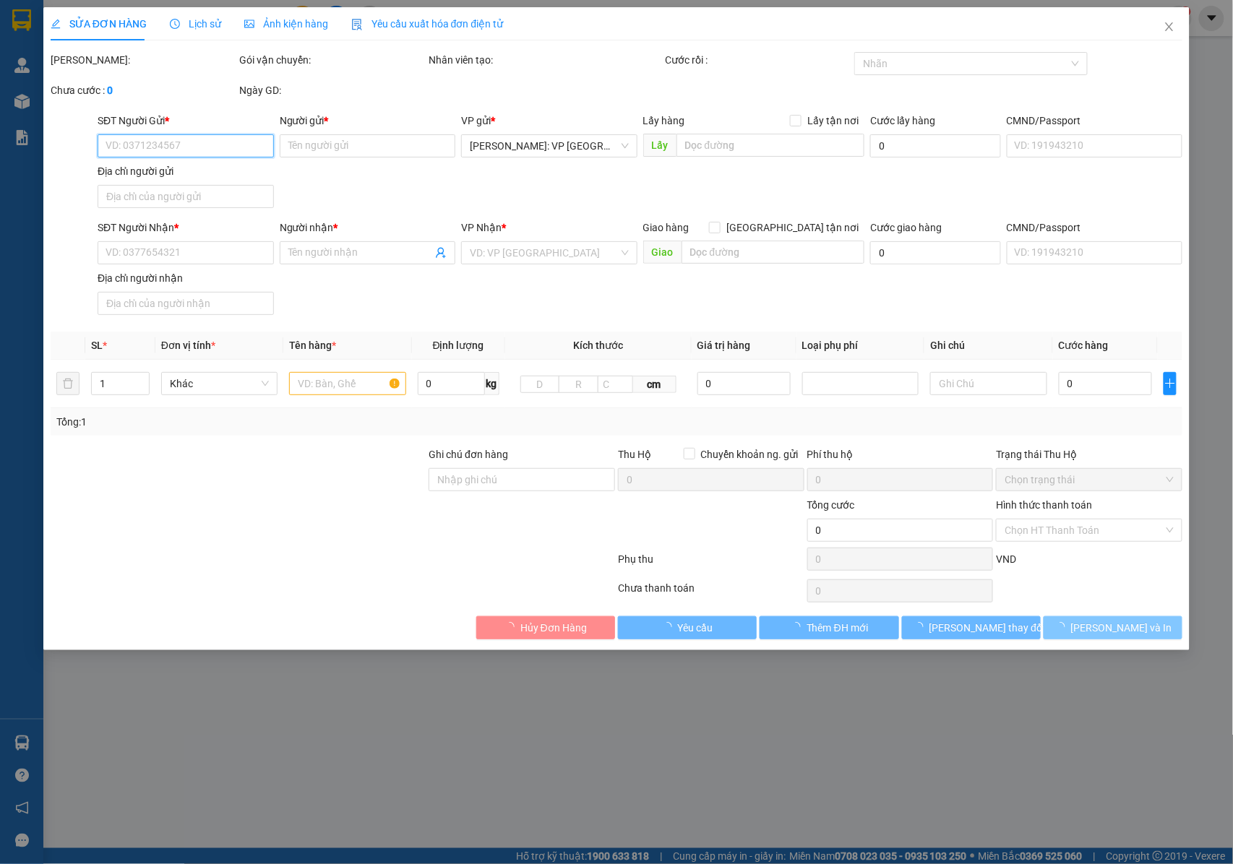
type input "0966636198"
type input "CHỊ HẢO"
type input "0918206111"
type input "ANH NINH VĂN KIÊN"
checkbox input "true"
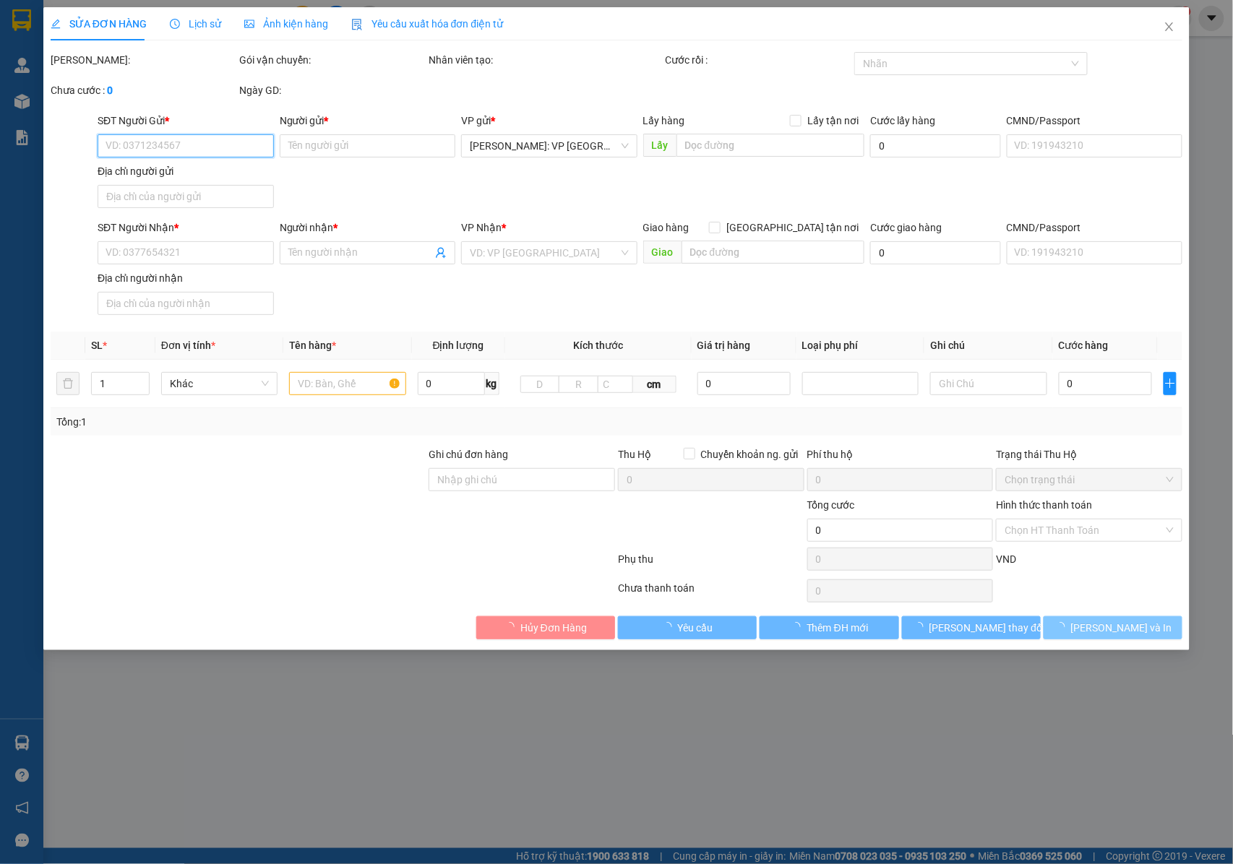
type input "NAM ĐỊNH : xóm quyết phong , yên ninh , ý yên , nam định"
type input "NHẬN NGUYÊN KIỆN GIAO NGUYÊN KIỆN, HƯ VỠ K ĐỀN"
type input "900.000"
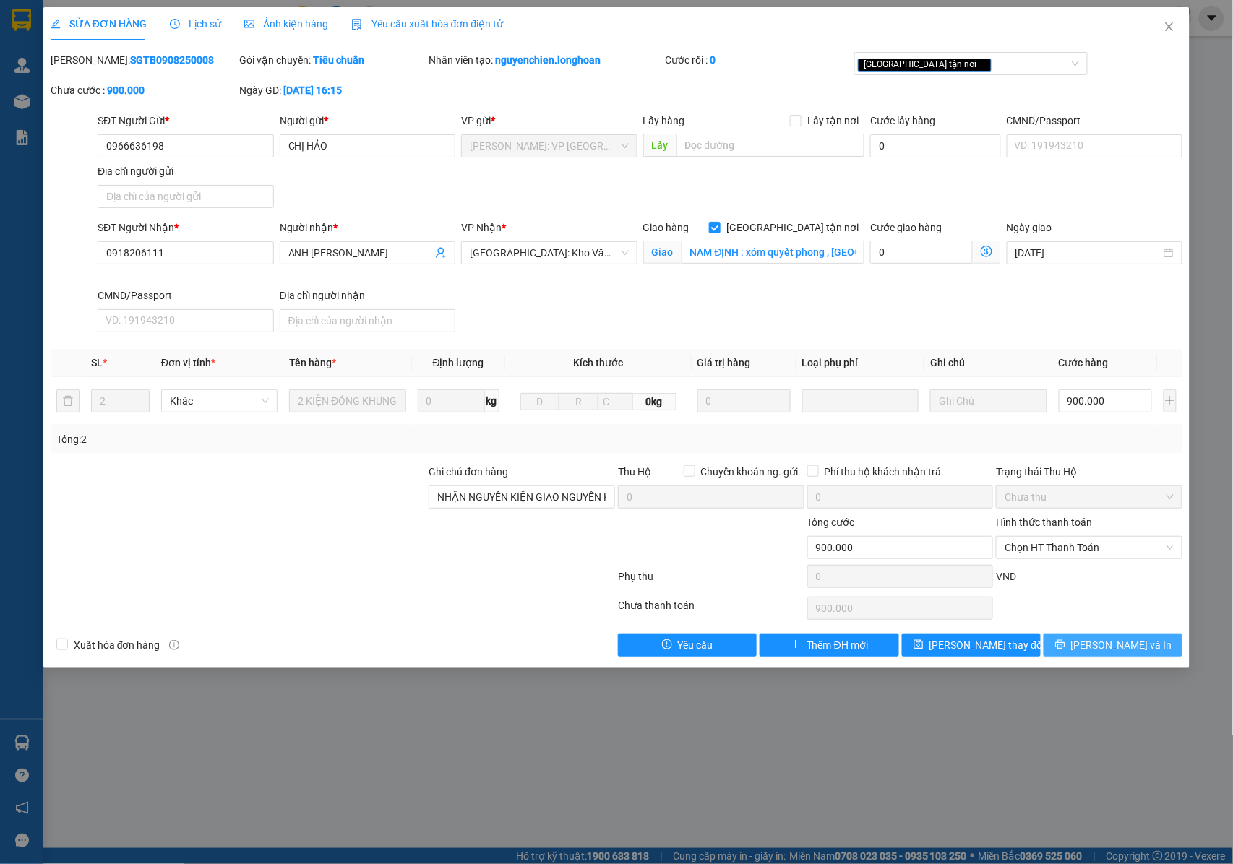
click at [1096, 648] on button "Lưu và In" at bounding box center [1113, 645] width 139 height 23
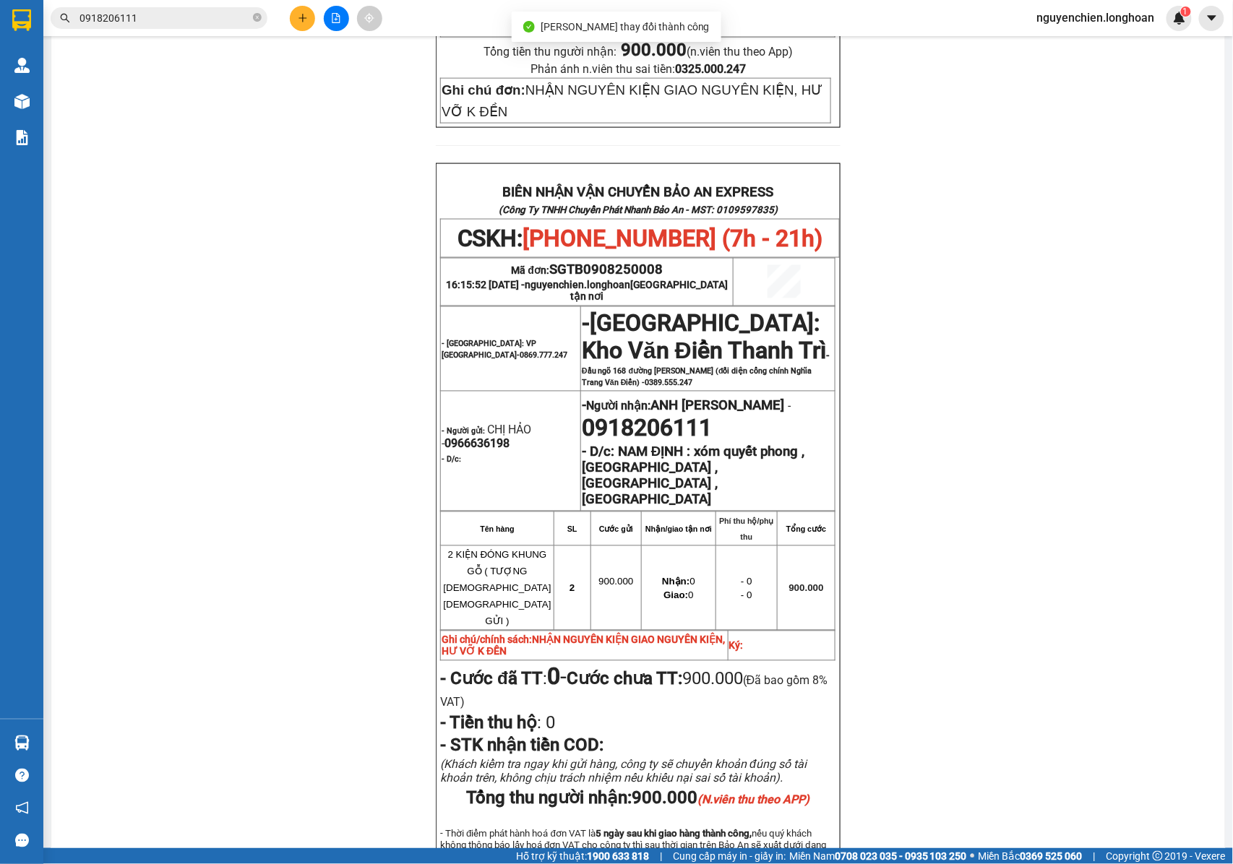
scroll to position [674, 0]
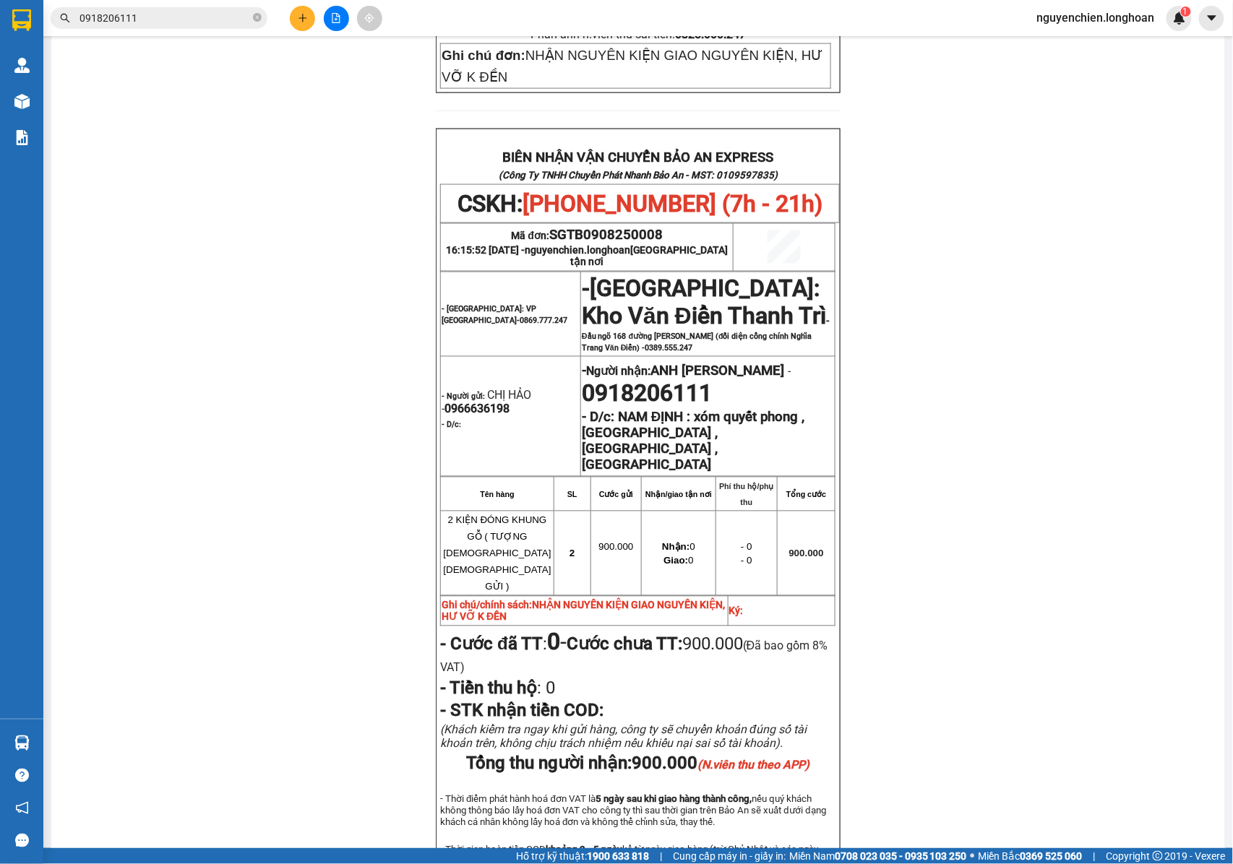
click at [181, 35] on div "Kết quả tìm kiếm ( 2 ) Bộ lọc Mã ĐH Trạng thái Món hàng Thu hộ Tổng cước Chưa c…" at bounding box center [616, 18] width 1233 height 36
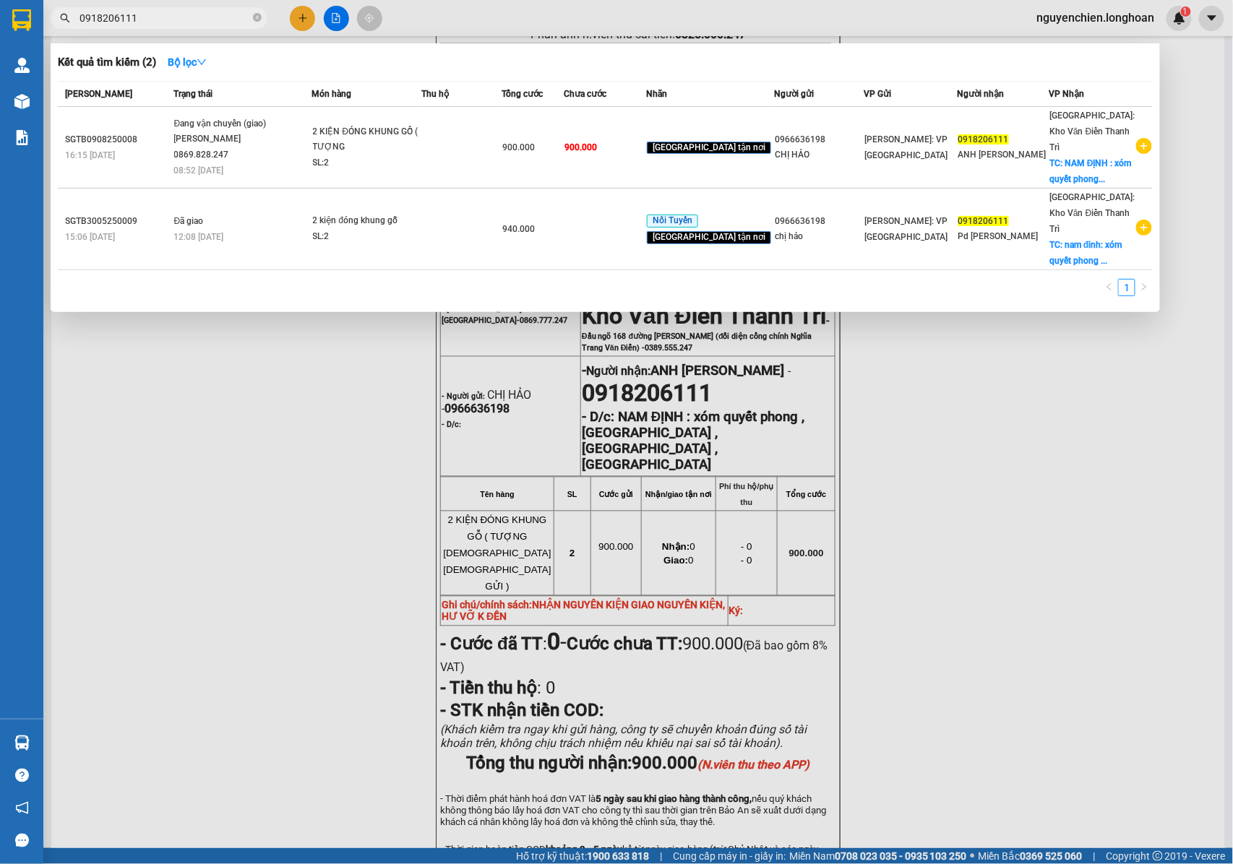
click at [178, 21] on input "0918206111" at bounding box center [165, 18] width 171 height 16
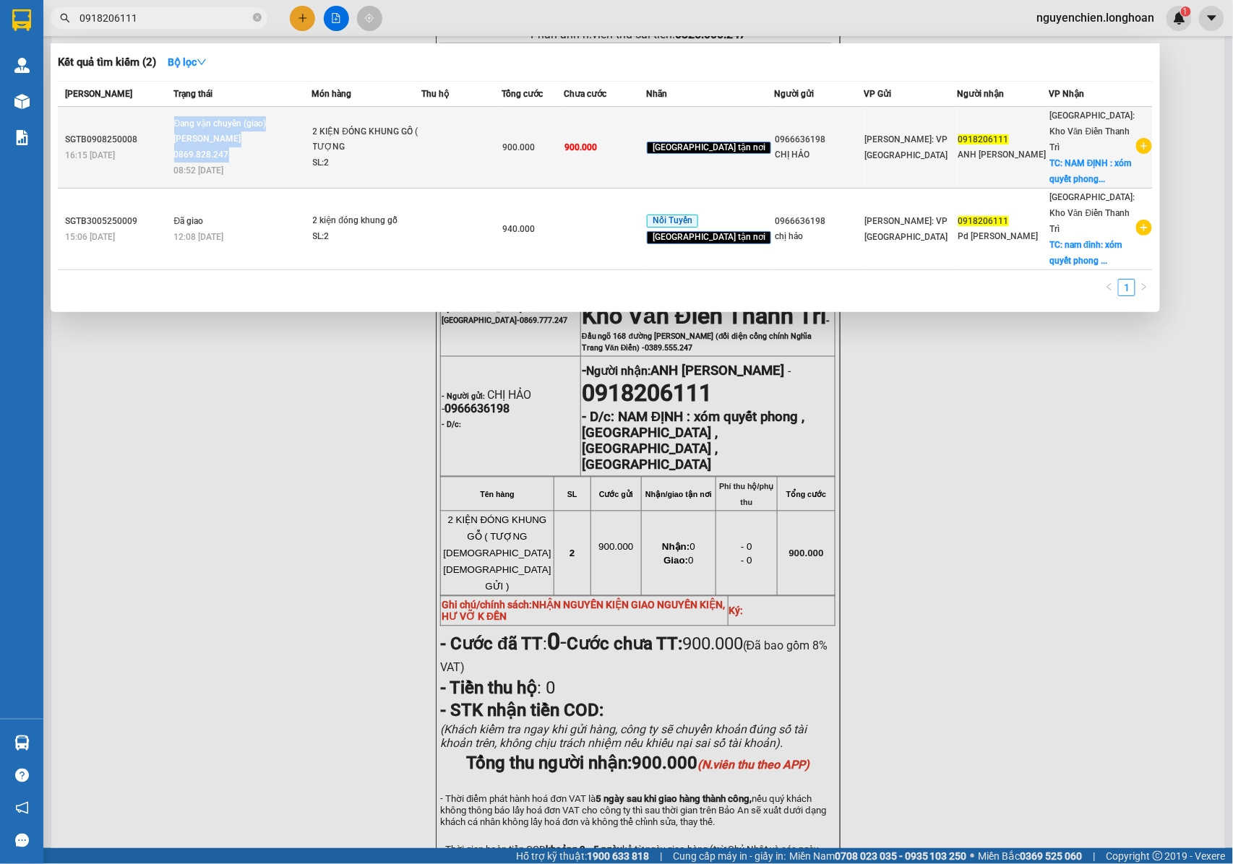
drag, startPoint x: 295, startPoint y: 145, endPoint x: 181, endPoint y: 126, distance: 115.9
click at [181, 126] on span "Đang vận chuyển (giao) Trần Văn Kiên 0869.828.247 08:52 - 14/08" at bounding box center [242, 146] width 137 height 60
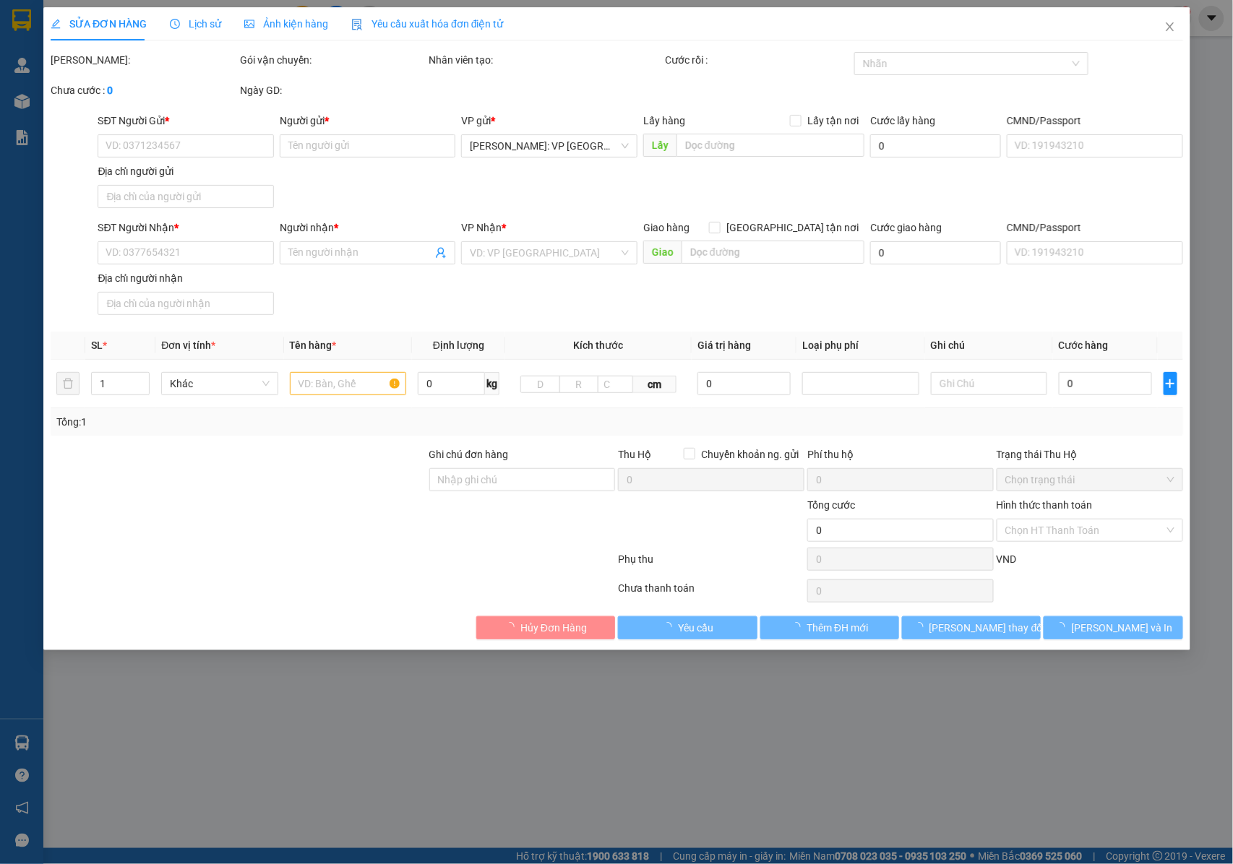
type input "0966636198"
type input "CHỊ HẢO"
type input "0918206111"
type input "ANH NINH VĂN KIÊN"
checkbox input "true"
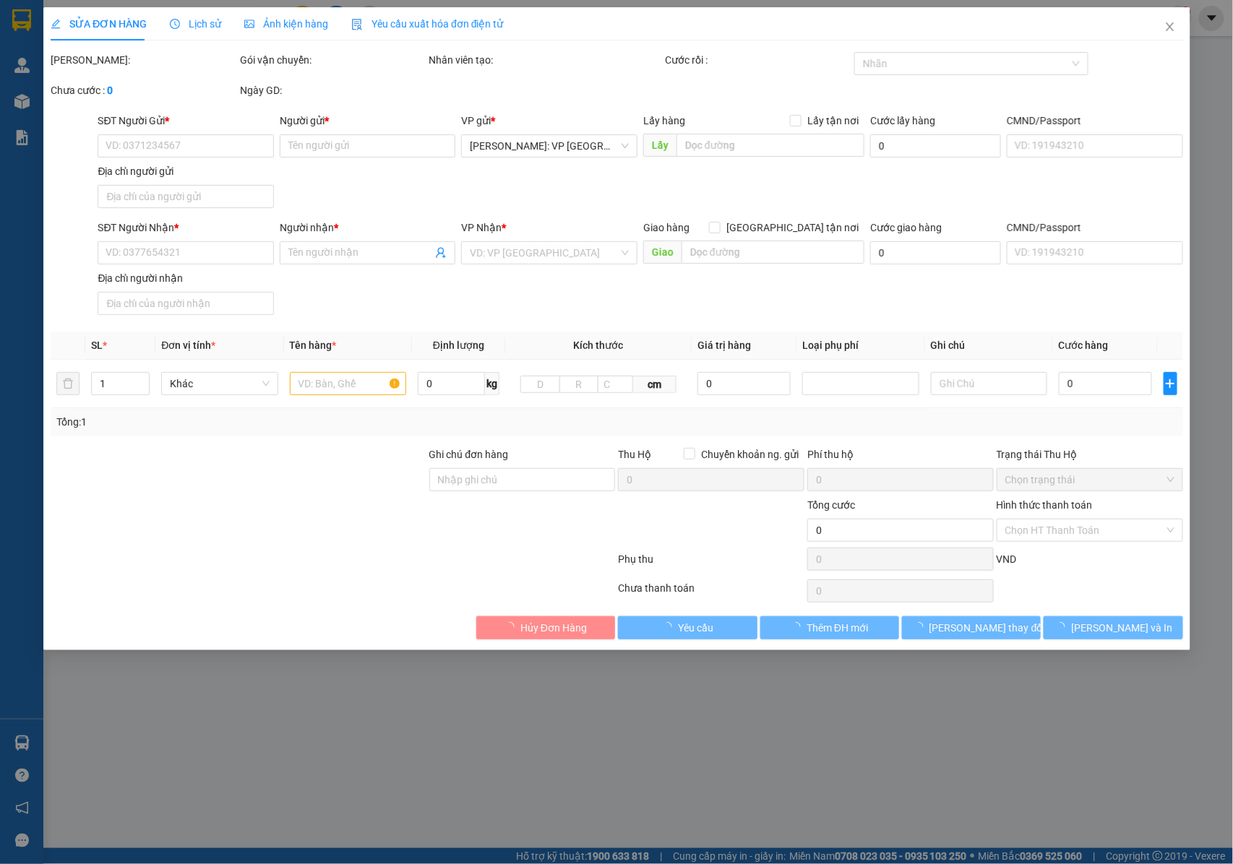
type input "NAM ĐỊNH : xóm quyết phong , yên ninh , ý yên , nam định"
type input "NHẬN NGUYÊN KIỆN GIAO NGUYÊN KIỆN, HƯ VỠ K ĐỀN"
type input "900.000"
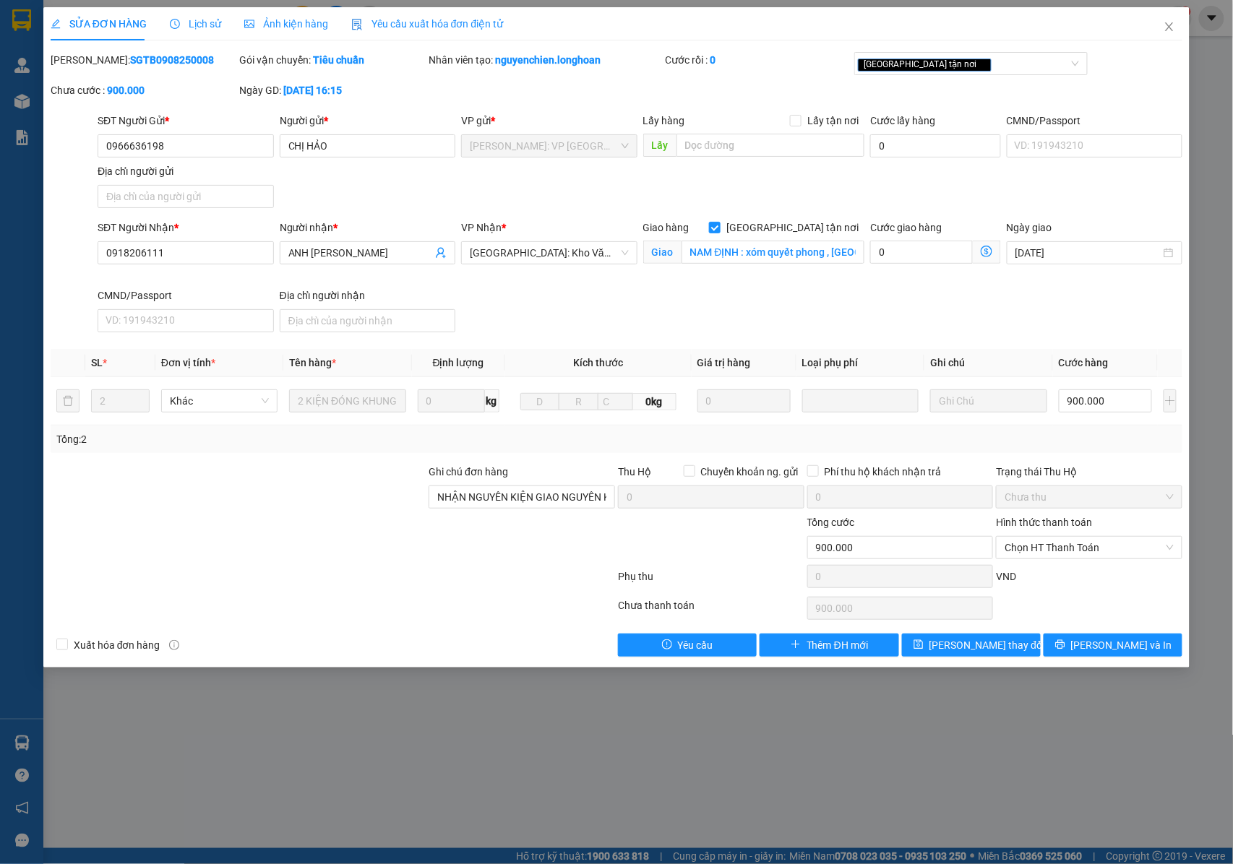
click at [189, 21] on span "Lịch sử" at bounding box center [195, 24] width 51 height 12
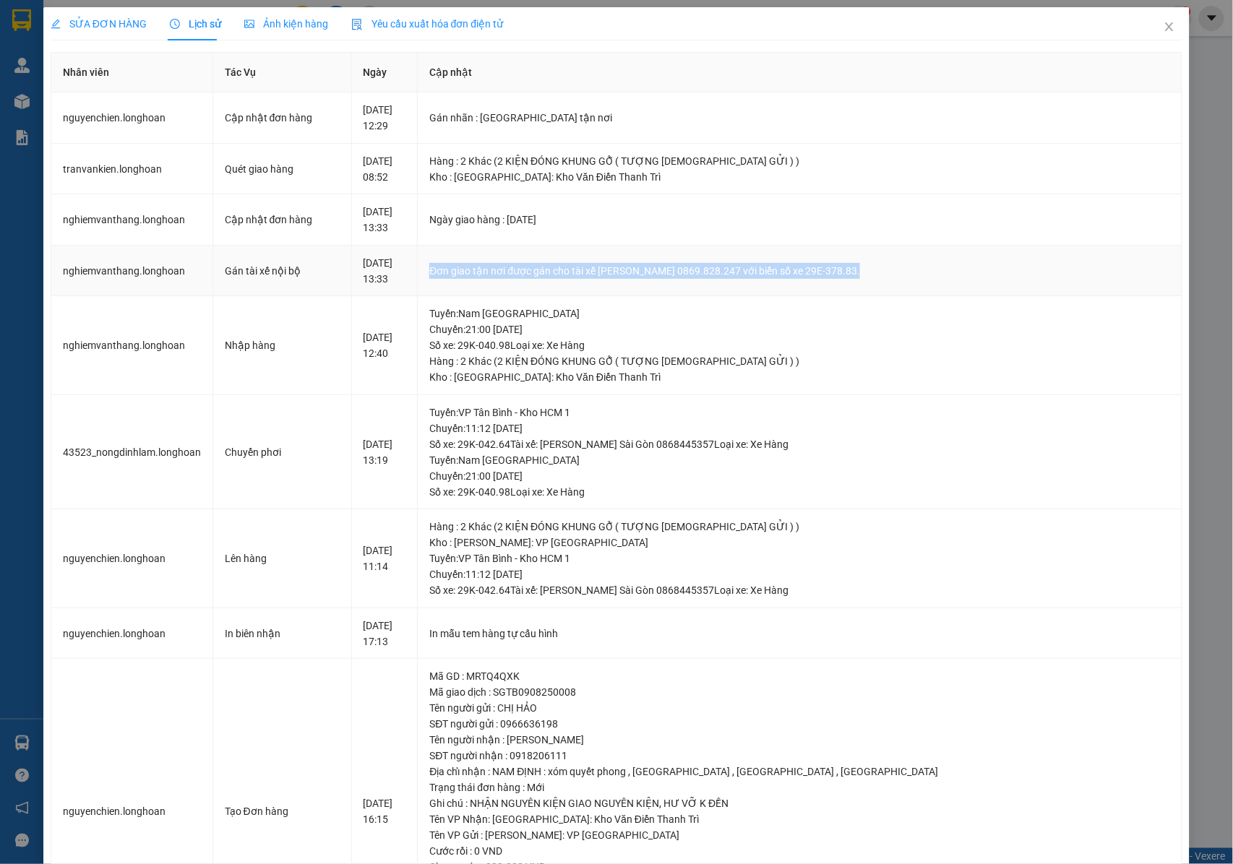
drag, startPoint x: 498, startPoint y: 272, endPoint x: 929, endPoint y: 278, distance: 430.8
click at [929, 278] on div "Đơn giao tận nơi được gán cho tài xế Trần Văn Kiên 0869.828.247 với biển số xe …" at bounding box center [799, 271] width 741 height 16
copy div "Đơn giao tận nơi được gán cho tài xế Trần Văn Kiên 0869.828.247 với biển số xe …"
click at [1164, 33] on icon "close" at bounding box center [1170, 27] width 12 height 12
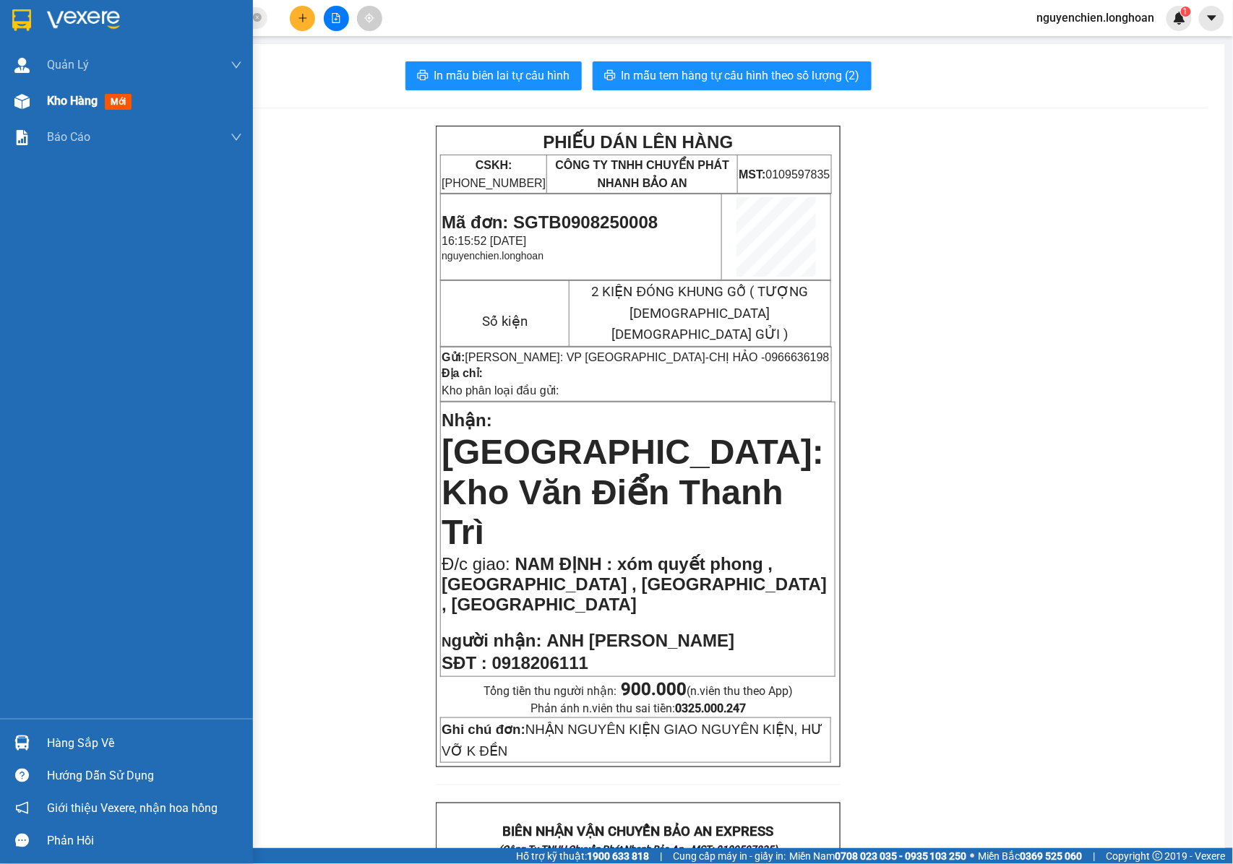
click at [23, 106] on img at bounding box center [21, 101] width 15 height 15
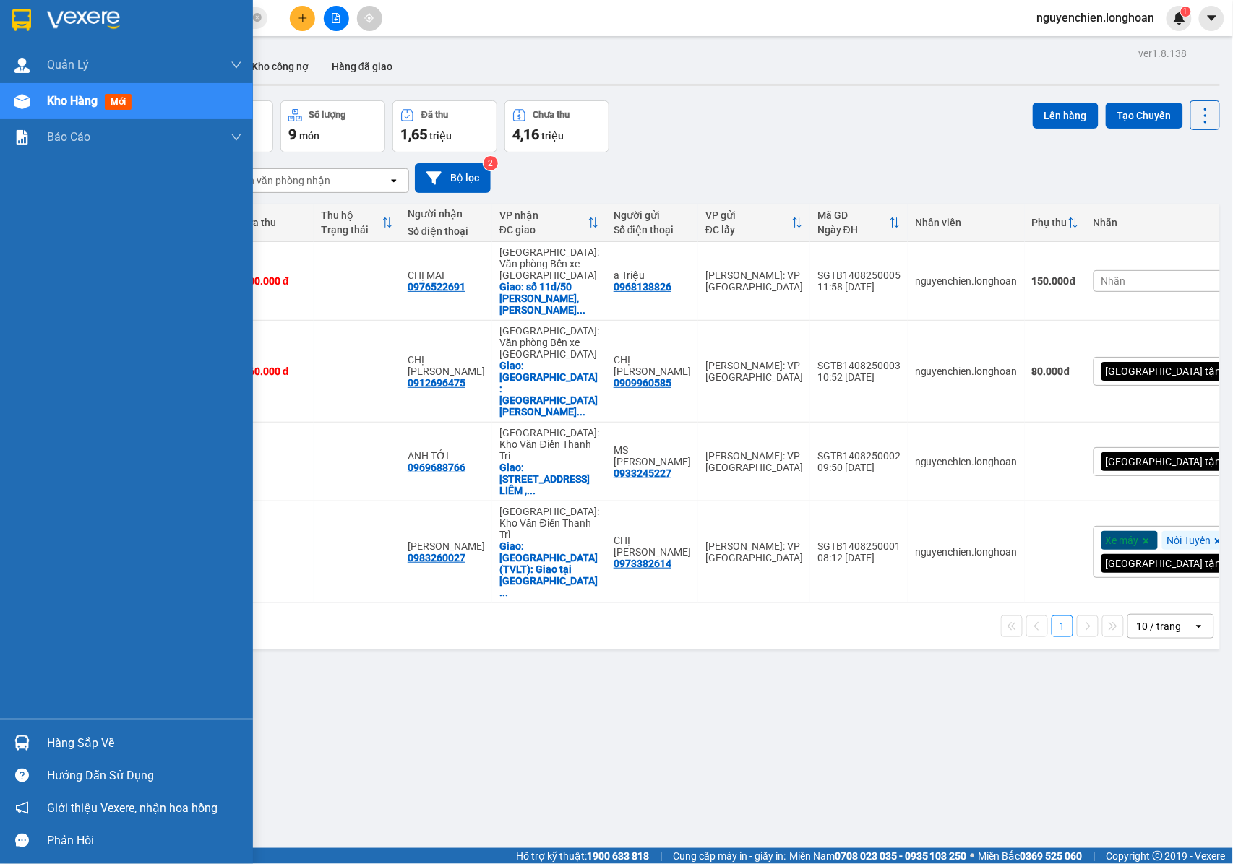
click at [32, 102] on div at bounding box center [21, 101] width 25 height 25
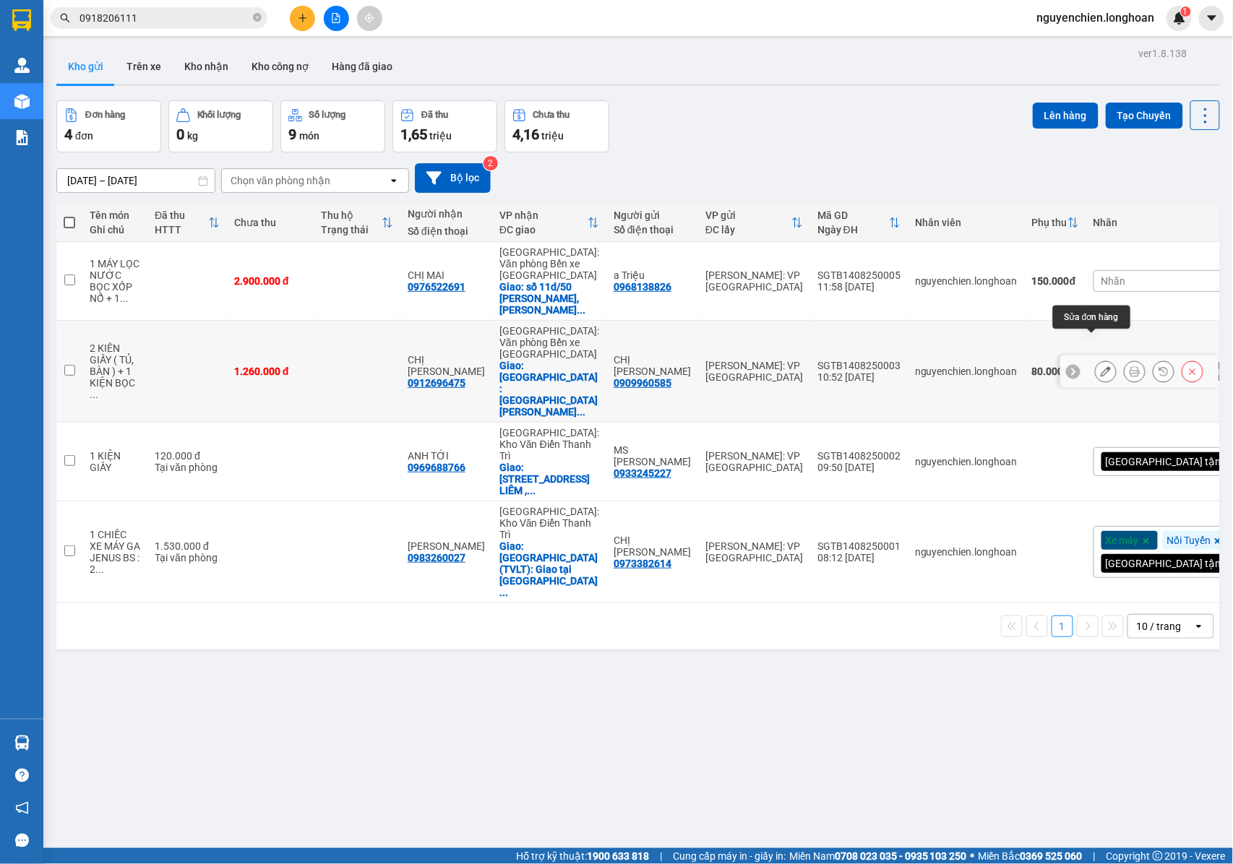
click at [1101, 366] on icon at bounding box center [1106, 371] width 10 height 10
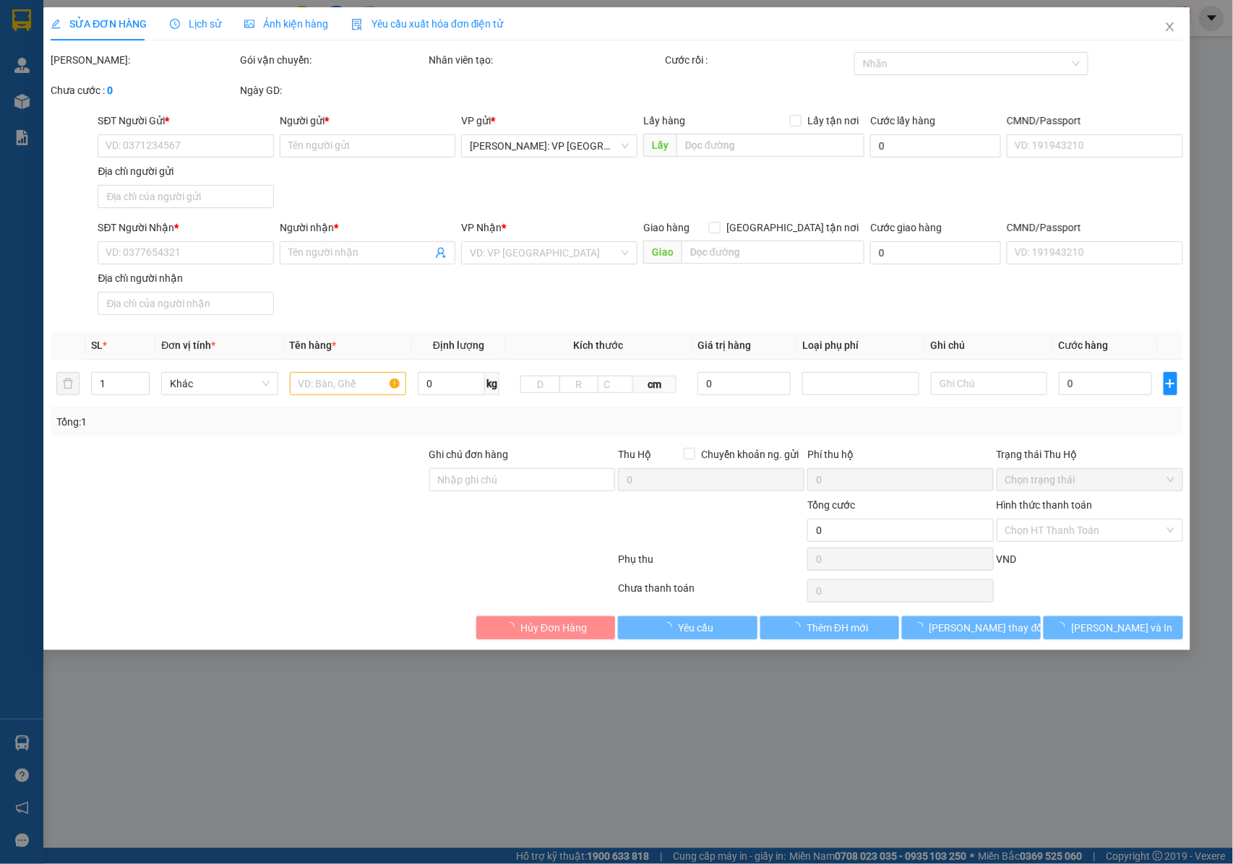
type input "0909960585"
type input "CHỊ [PERSON_NAME]"
type input "0912696475"
type input "CHỊ [PERSON_NAME]"
checkbox input "true"
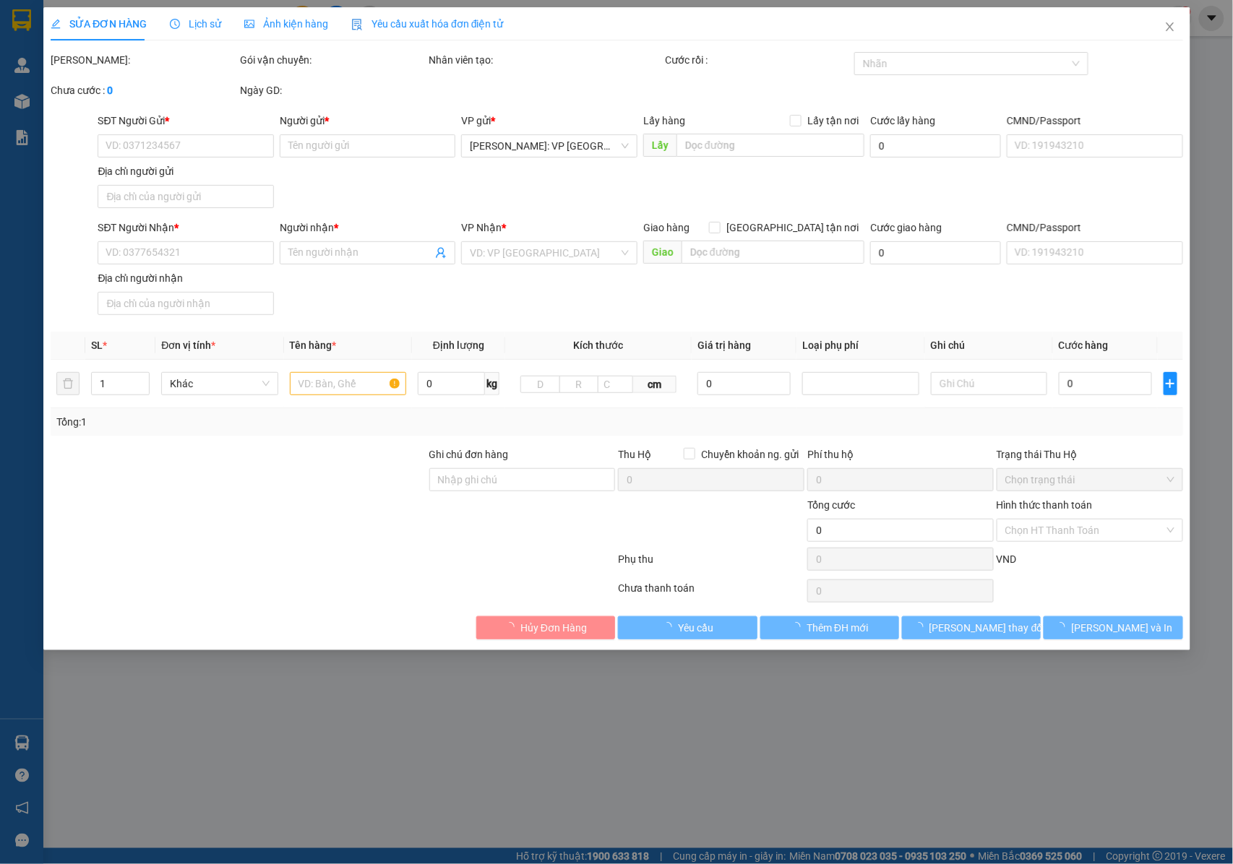
type input "QUẢNG NINH : Trường Lê Thánh Tông - số 1 Điện Biên Phủ phường Hạ Long tỉnh Quản…"
type input "NHẬN NGUYÊN KIỆN GIAO NGUYÊN KIỆN, HƯ VỠ K ĐỀN"
type input "1.260.000"
type input "80.000"
type input "1.260.000"
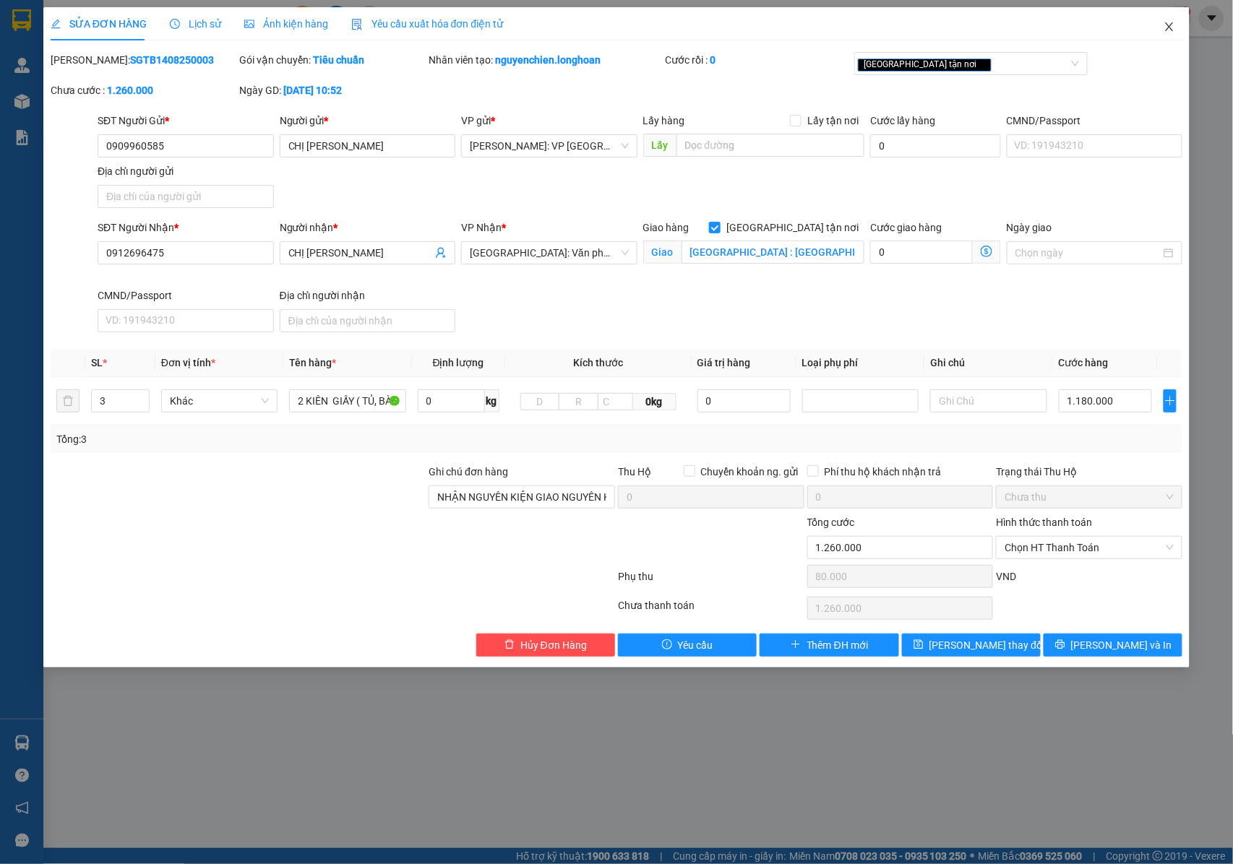
click at [1167, 26] on icon "close" at bounding box center [1170, 27] width 12 height 12
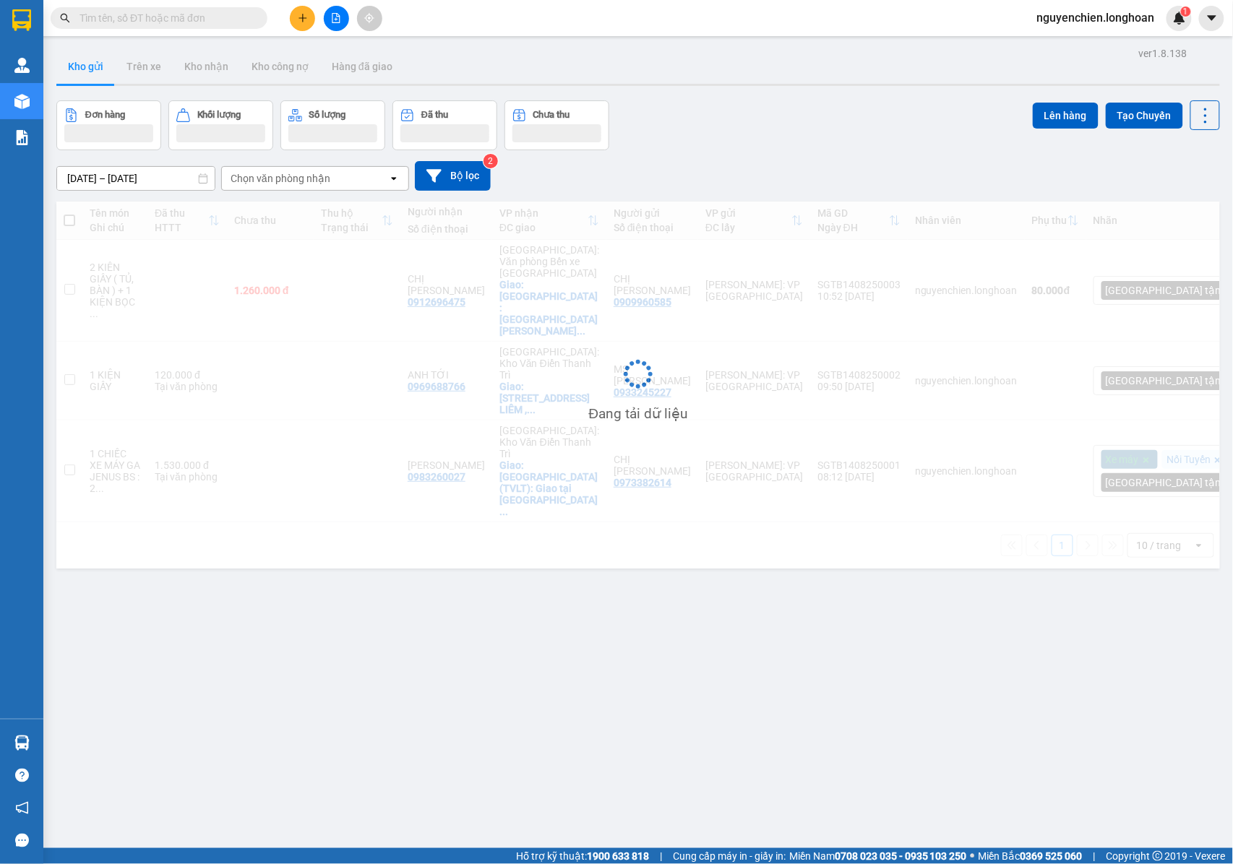
click at [178, 24] on input "text" at bounding box center [165, 18] width 171 height 16
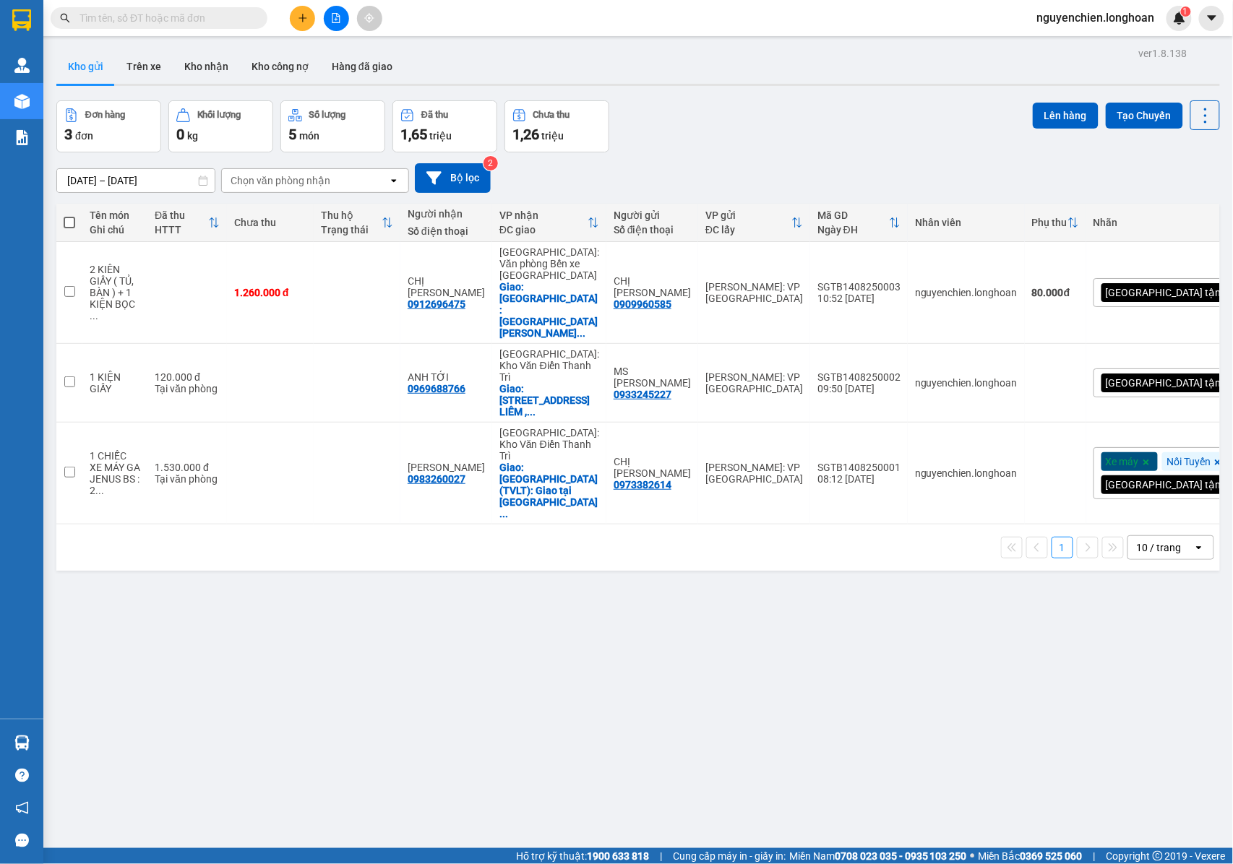
paste input "096813882"
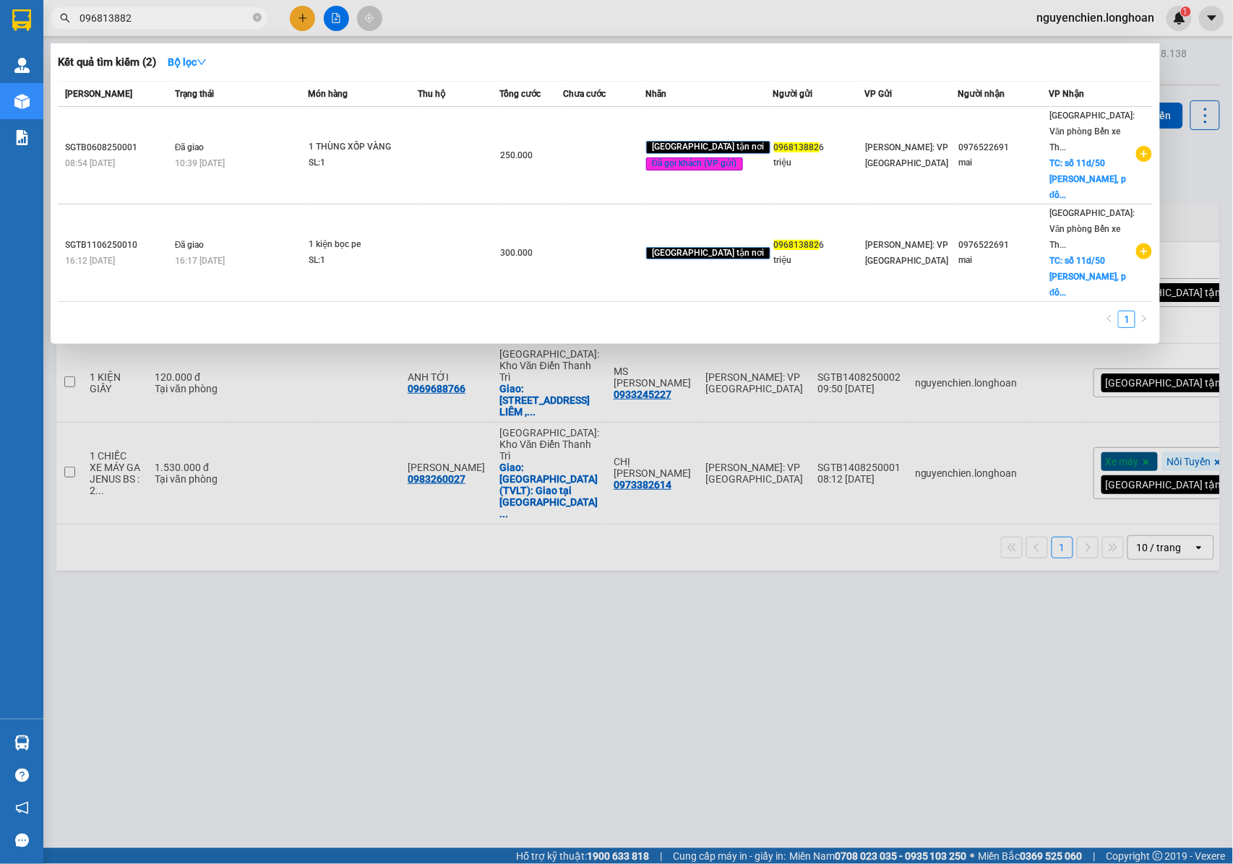
type input "096813882"
